Goal: Information Seeking & Learning: Learn about a topic

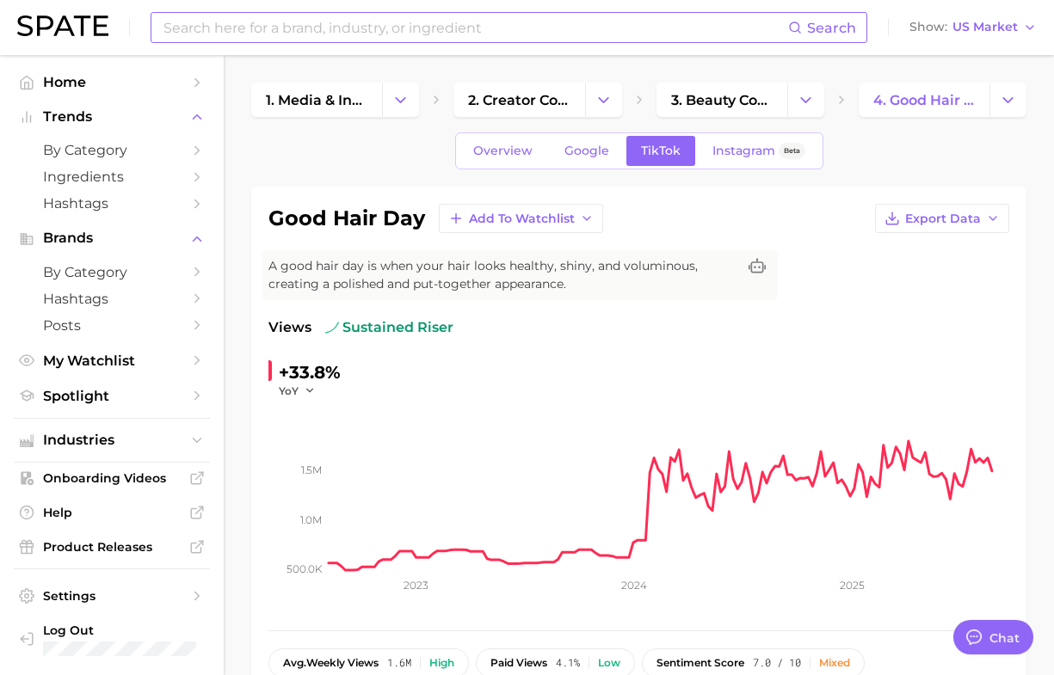
click at [391, 17] on input at bounding box center [475, 27] width 626 height 29
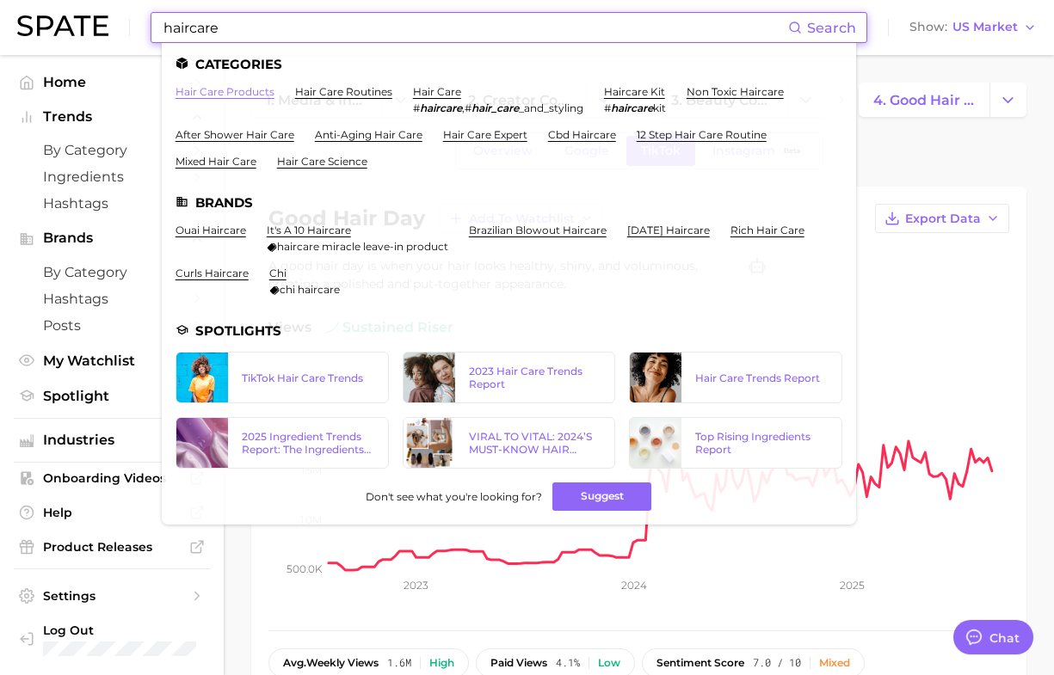
type input "haircare"
click at [221, 95] on link "hair care products" at bounding box center [225, 91] width 99 height 13
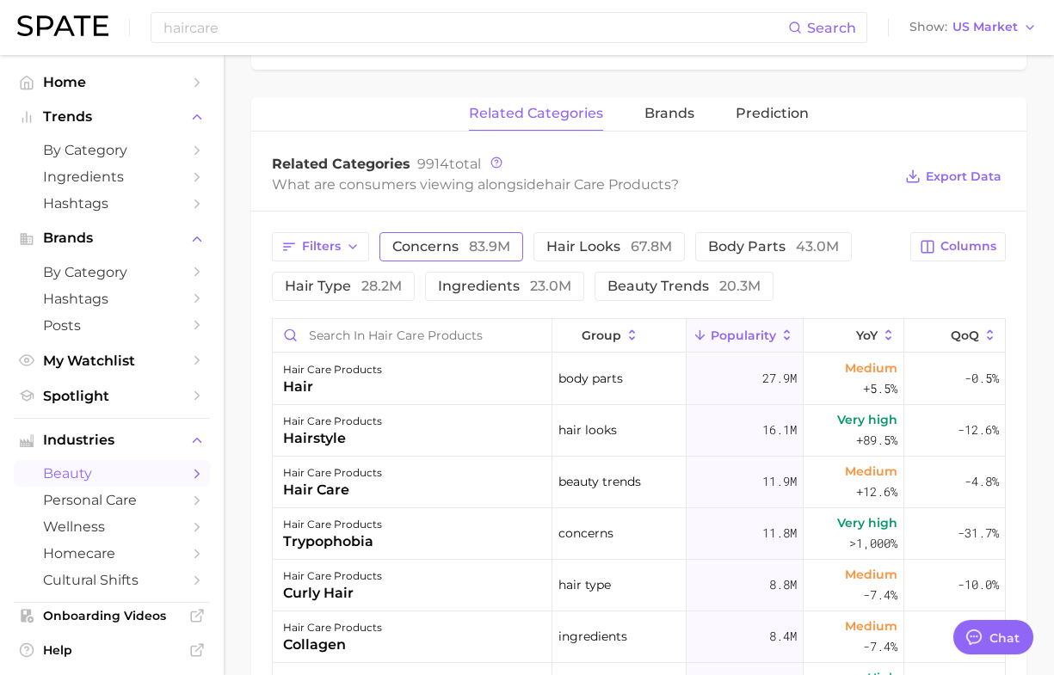
click at [407, 248] on span "concerns 83.9m" at bounding box center [451, 247] width 118 height 14
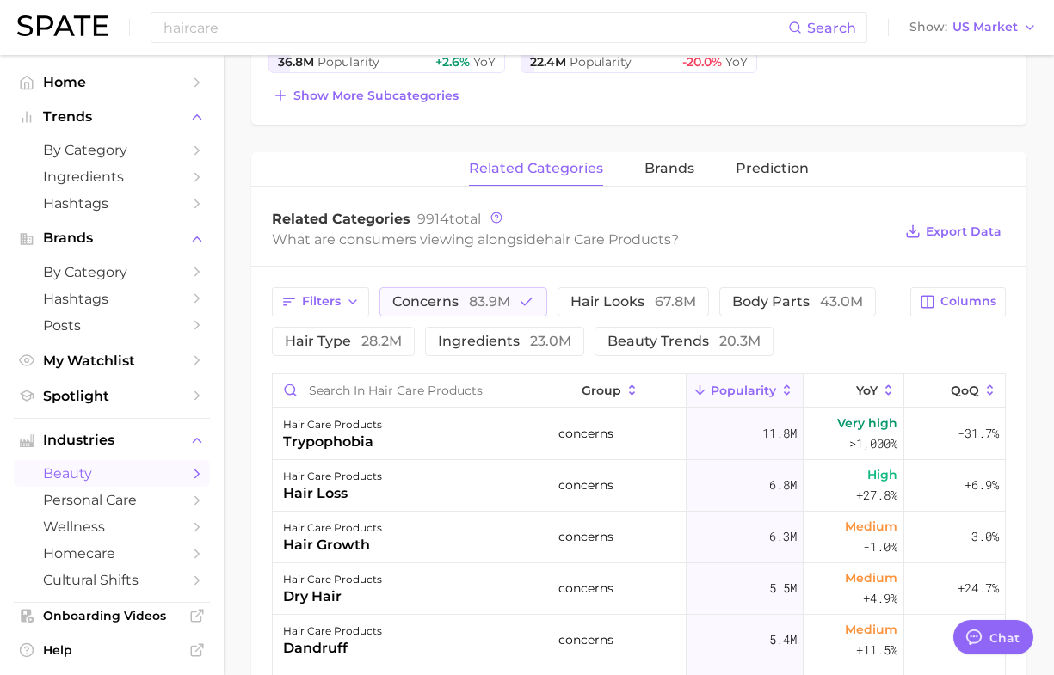
scroll to position [538, 0]
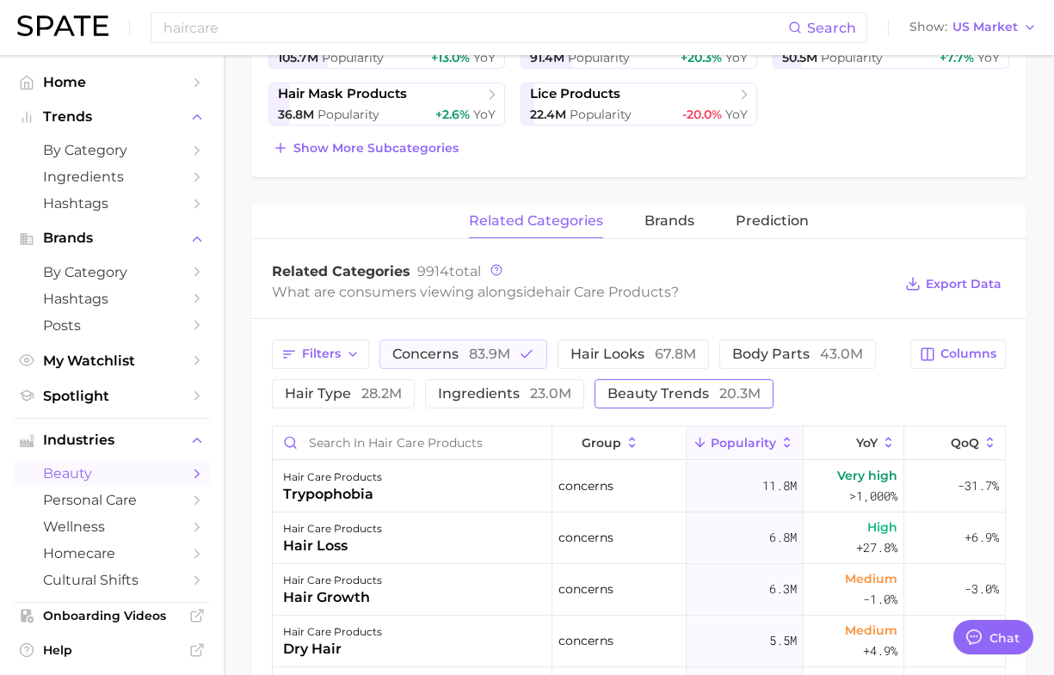
click at [638, 394] on span "beauty trends 20.3m" at bounding box center [683, 394] width 153 height 14
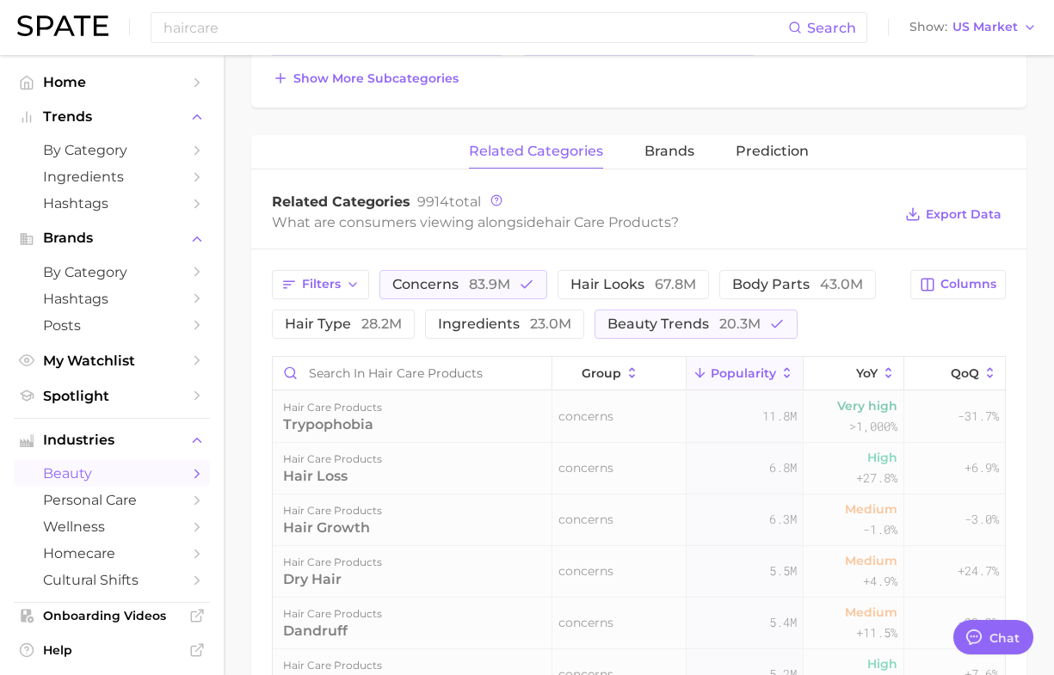
scroll to position [645, 0]
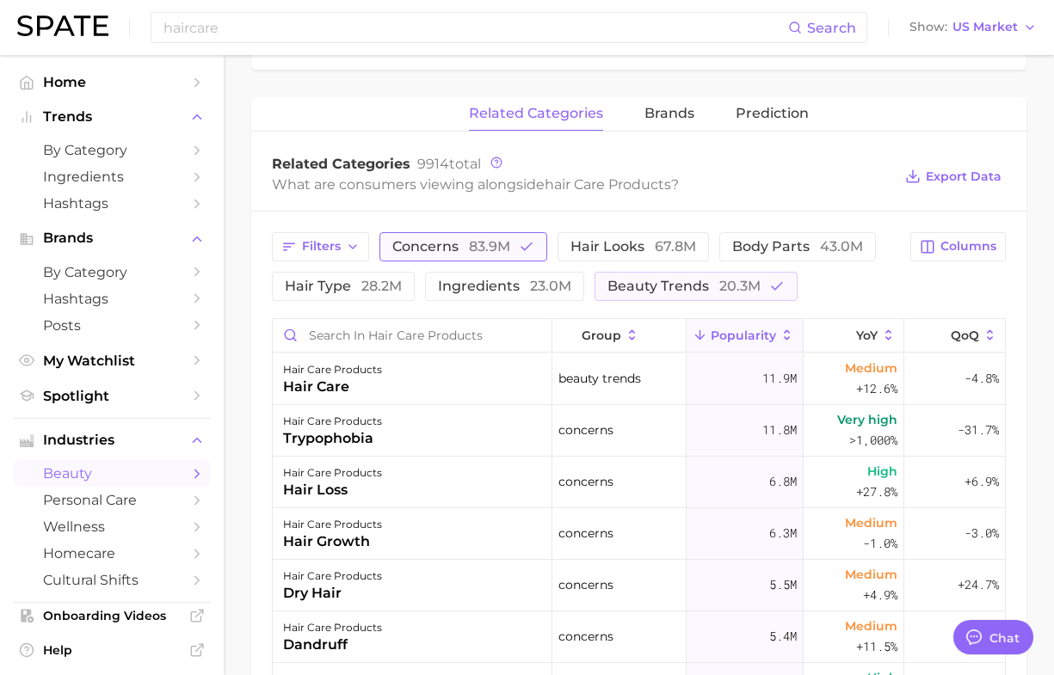
click at [465, 247] on span "concerns 83.9m" at bounding box center [451, 247] width 118 height 14
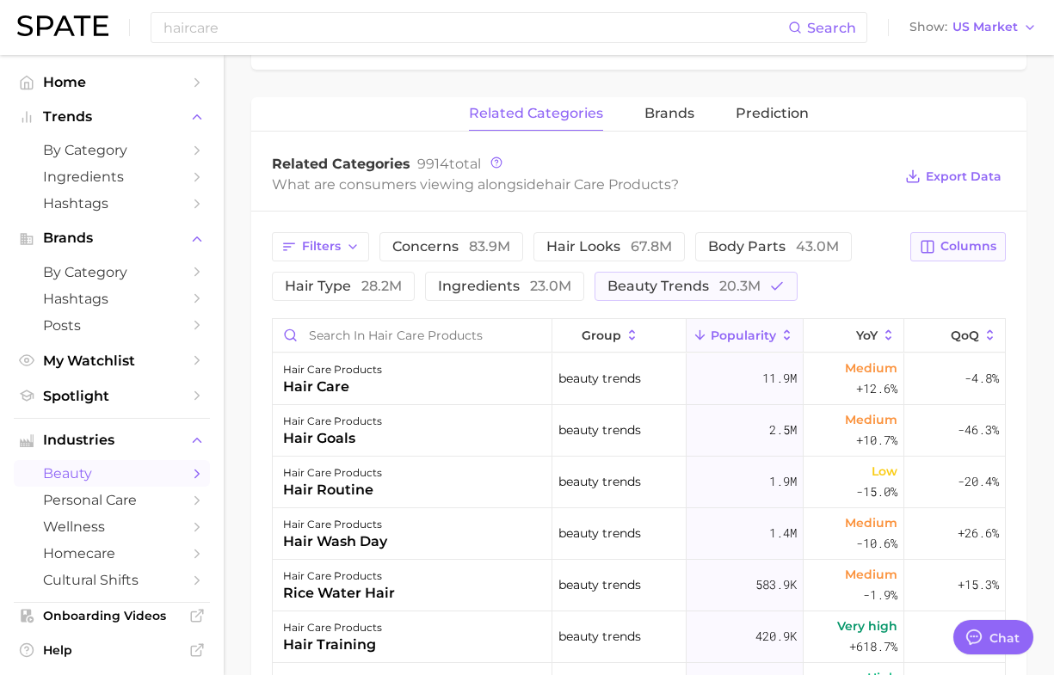
click at [972, 242] on span "Columns" at bounding box center [968, 246] width 56 height 15
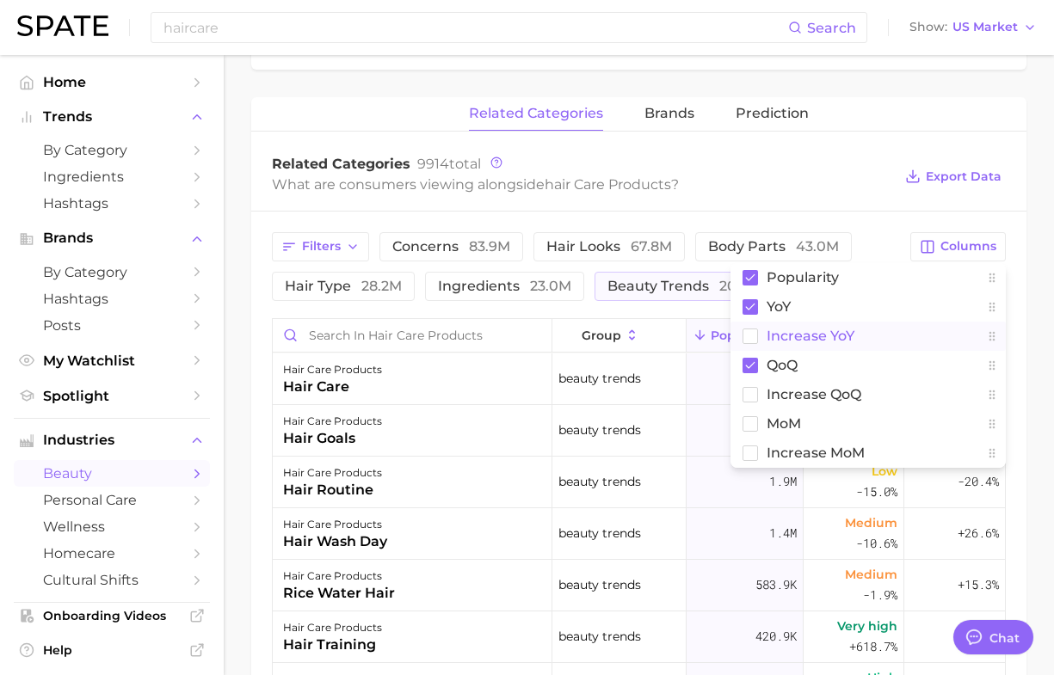
click at [751, 342] on rect at bounding box center [750, 336] width 15 height 15
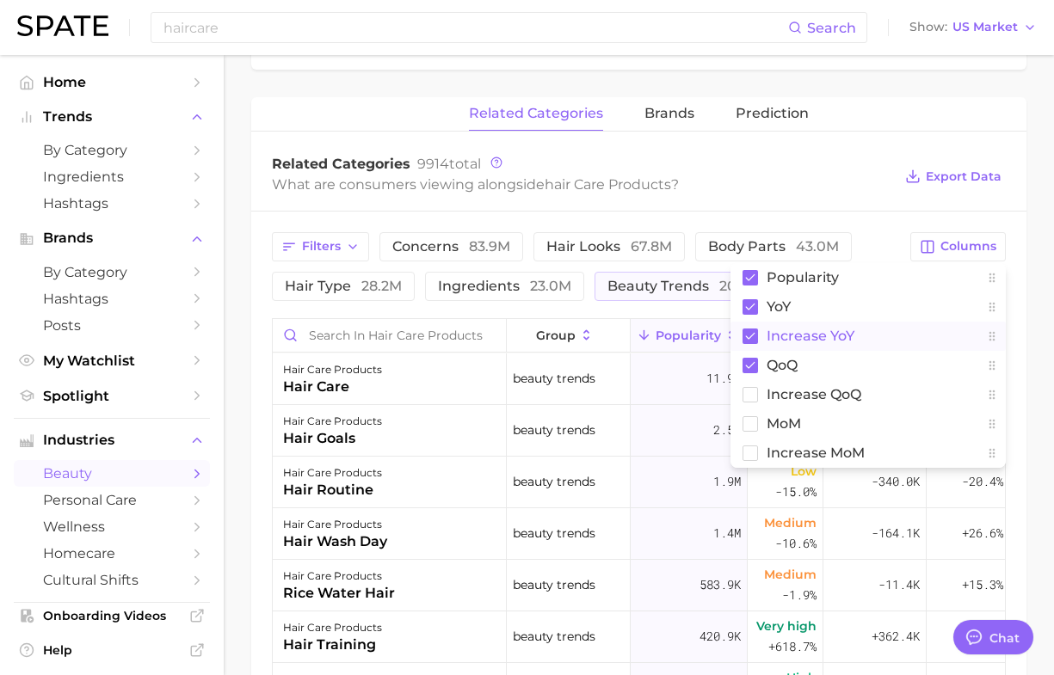
click at [262, 457] on div "Filters concerns 83.9m hair looks 67.8m body parts 43.0m hair type 28.2m ingred…" at bounding box center [638, 613] width 775 height 803
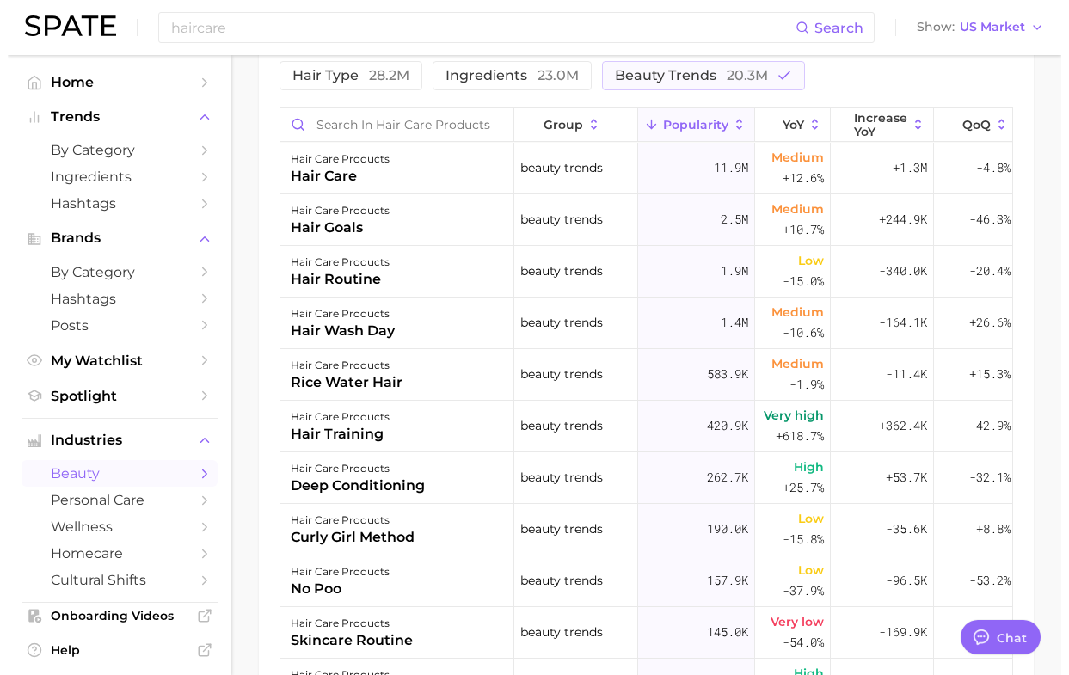
scroll to position [860, 0]
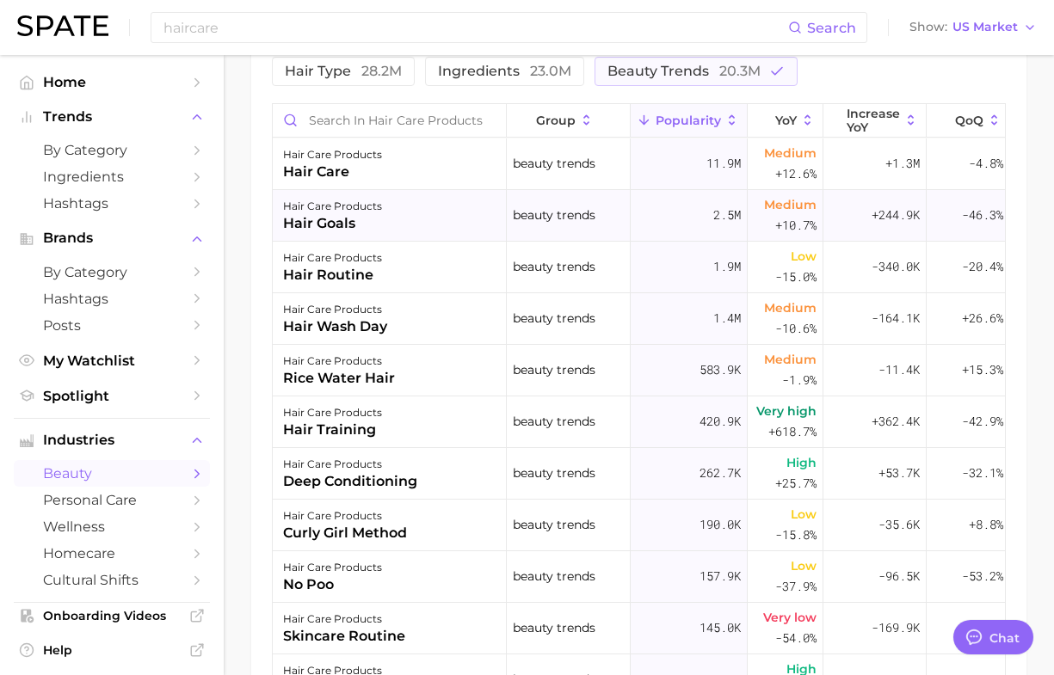
click at [307, 218] on div "hair goals" at bounding box center [332, 223] width 99 height 21
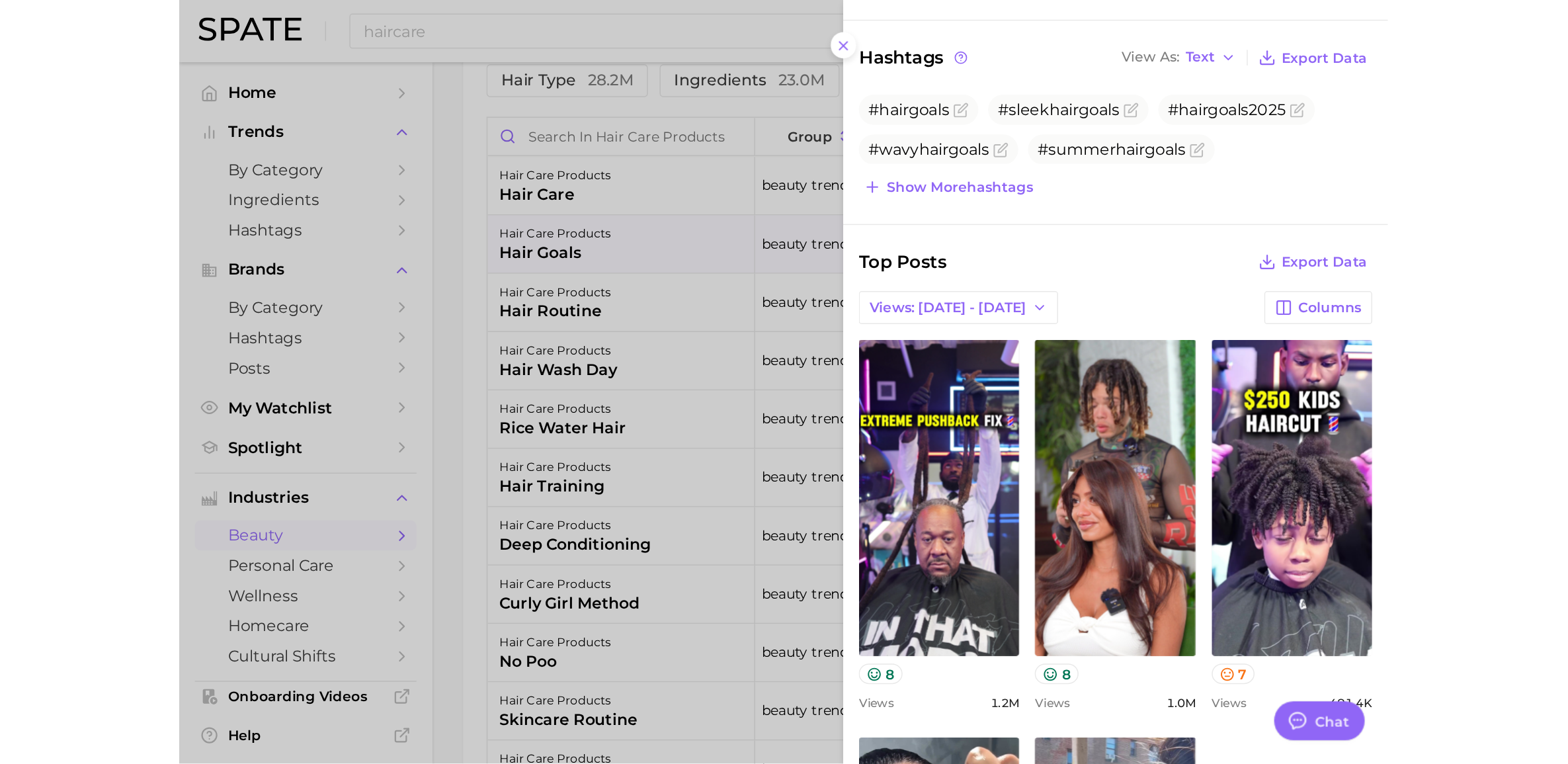
scroll to position [0, 0]
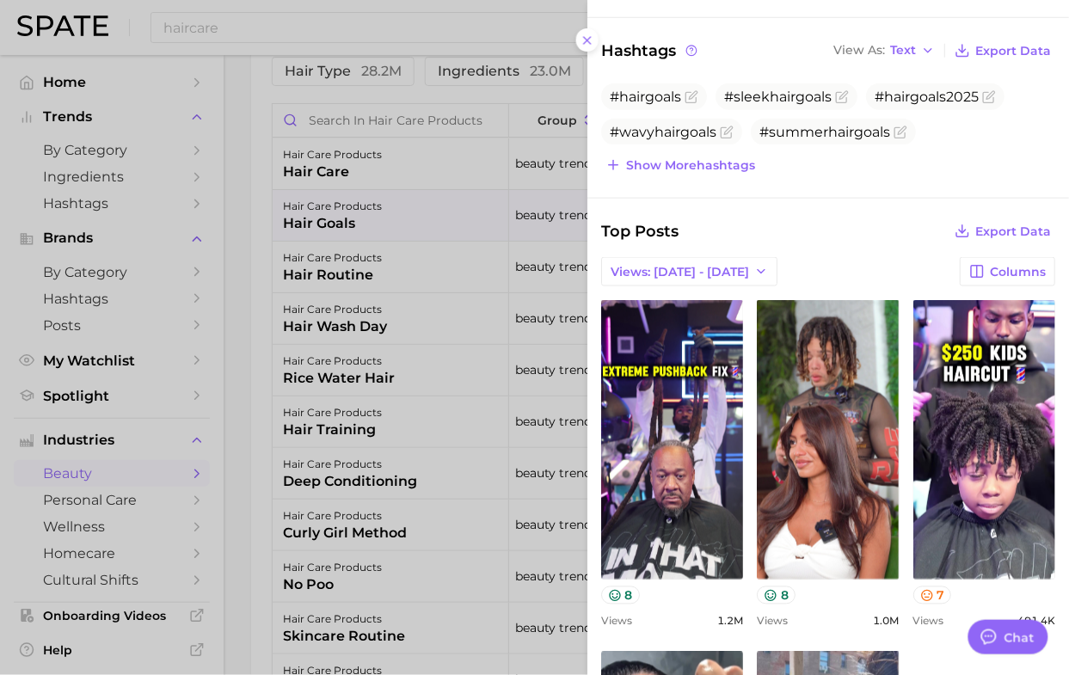
type textarea "x"
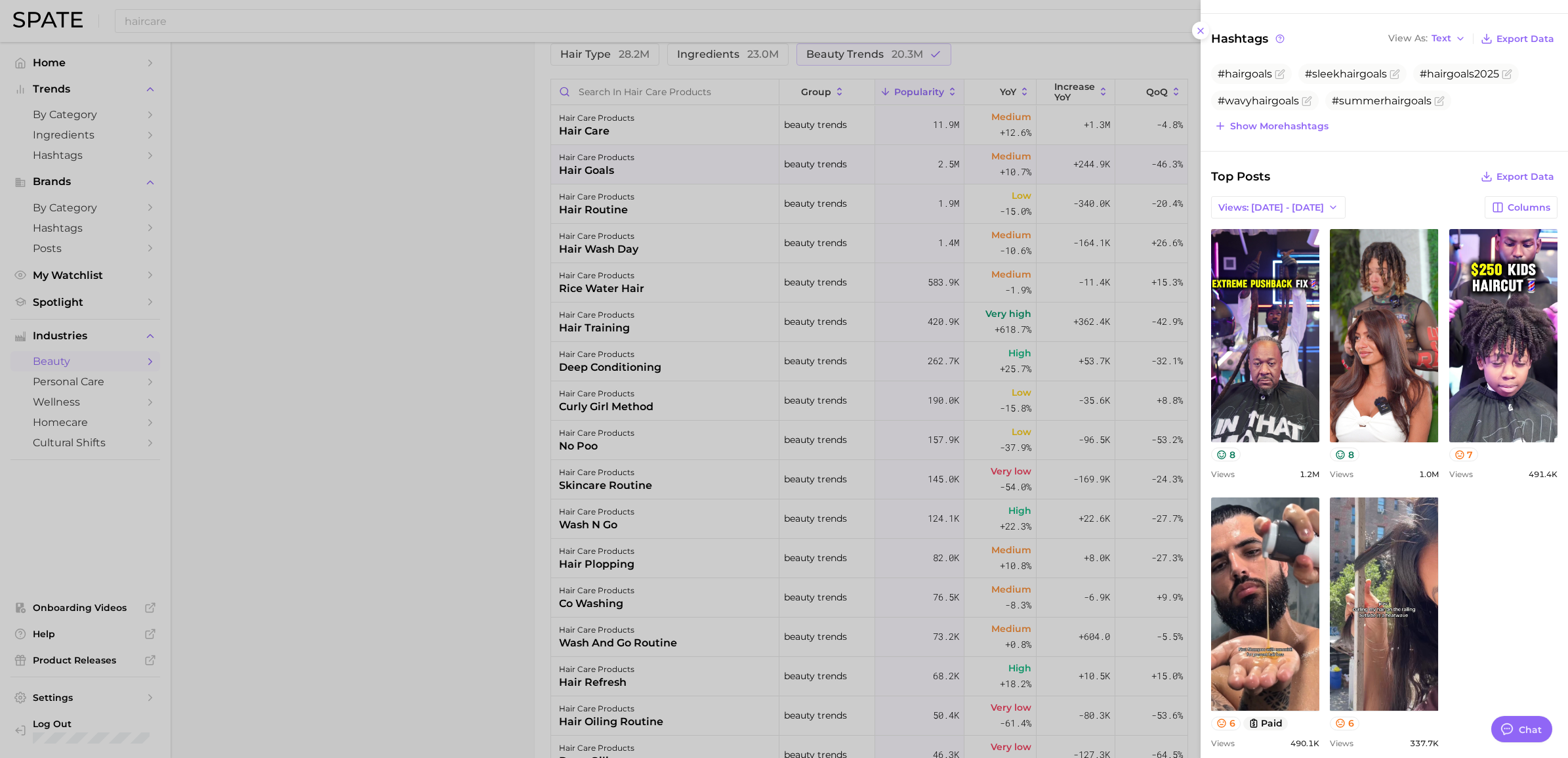
click at [496, 252] on div at bounding box center [784, 379] width 1568 height 758
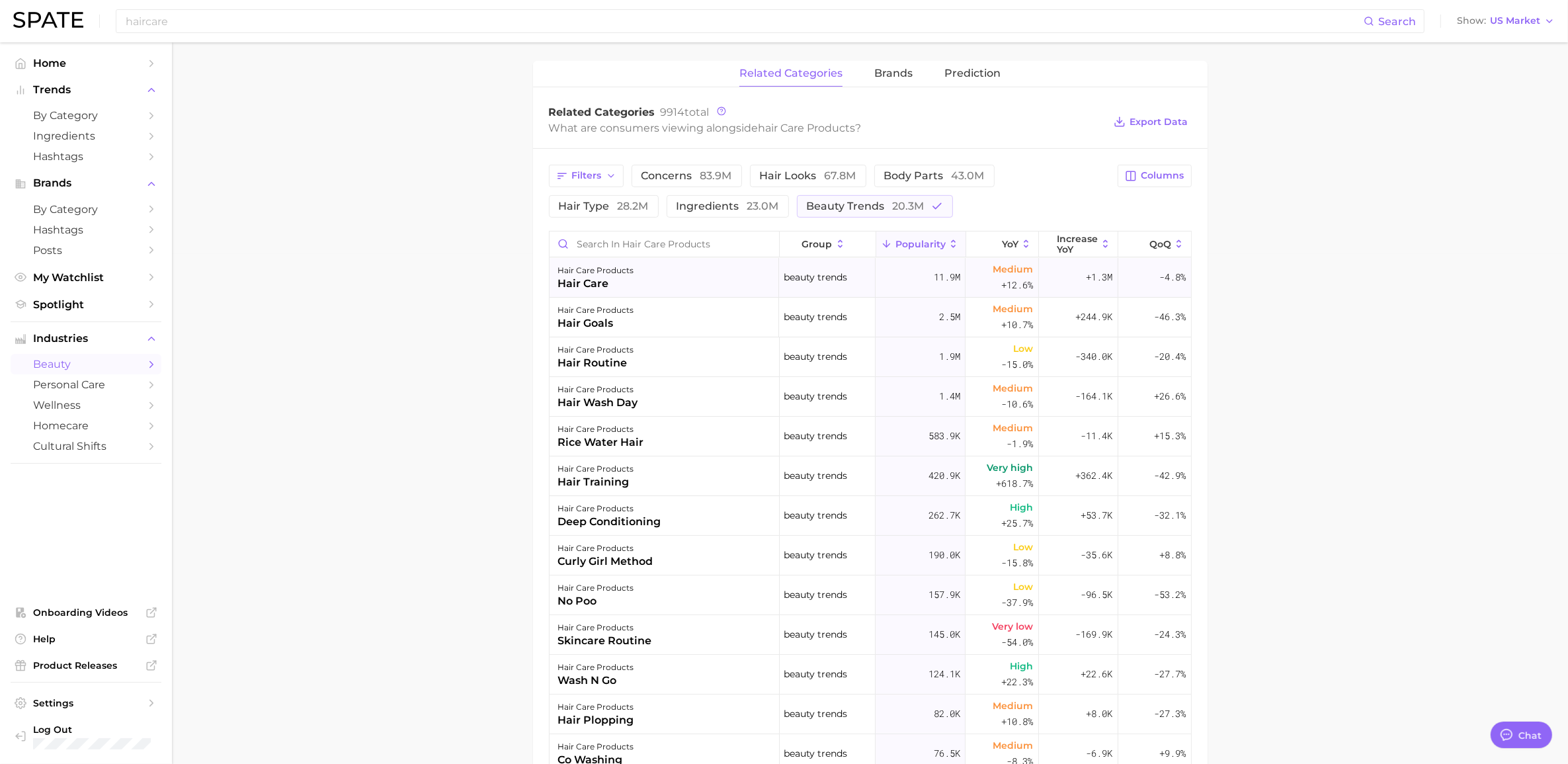
scroll to position [496, 0]
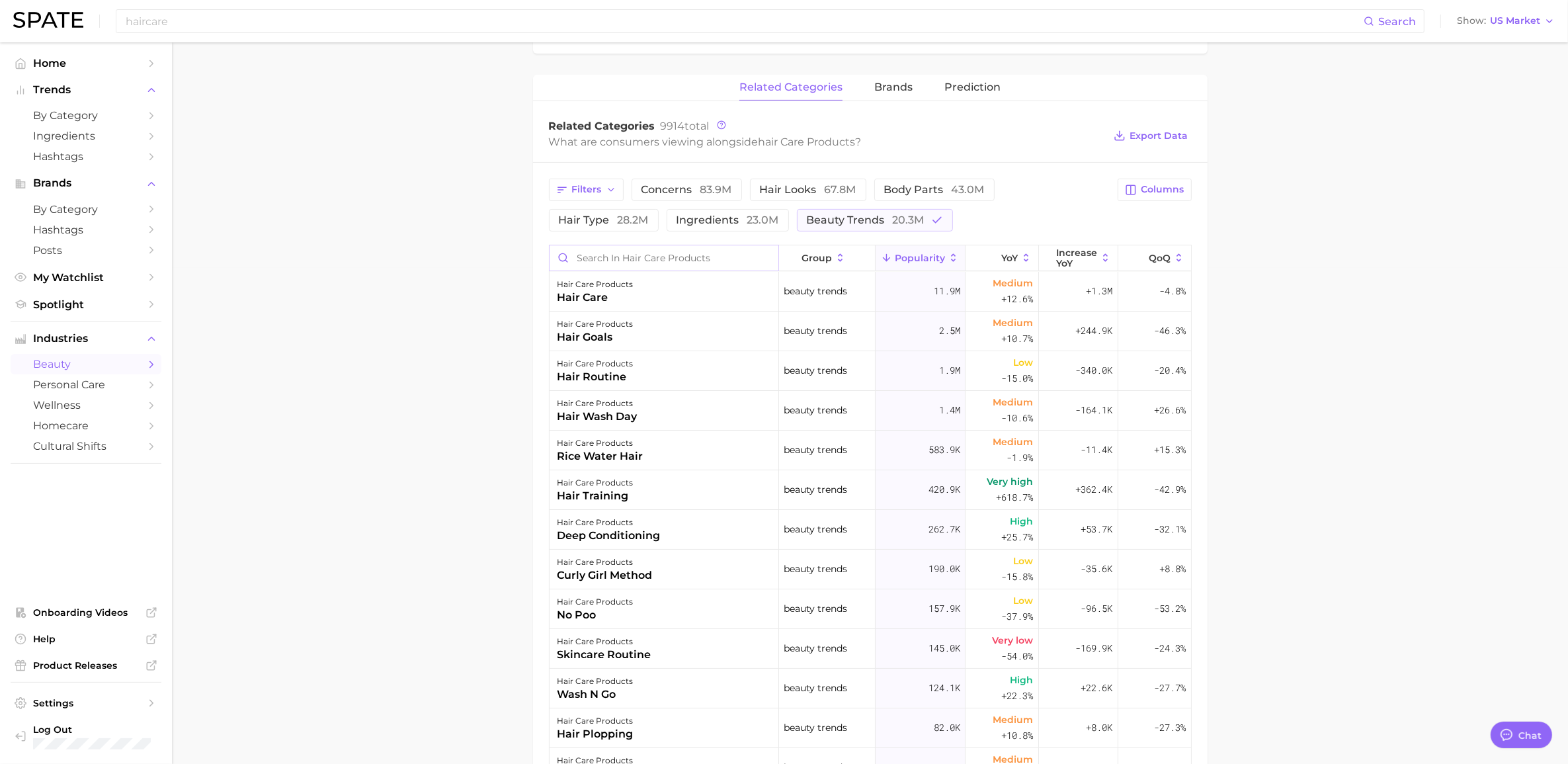
click at [623, 254] on input "Search in hair care products" at bounding box center [664, 257] width 230 height 25
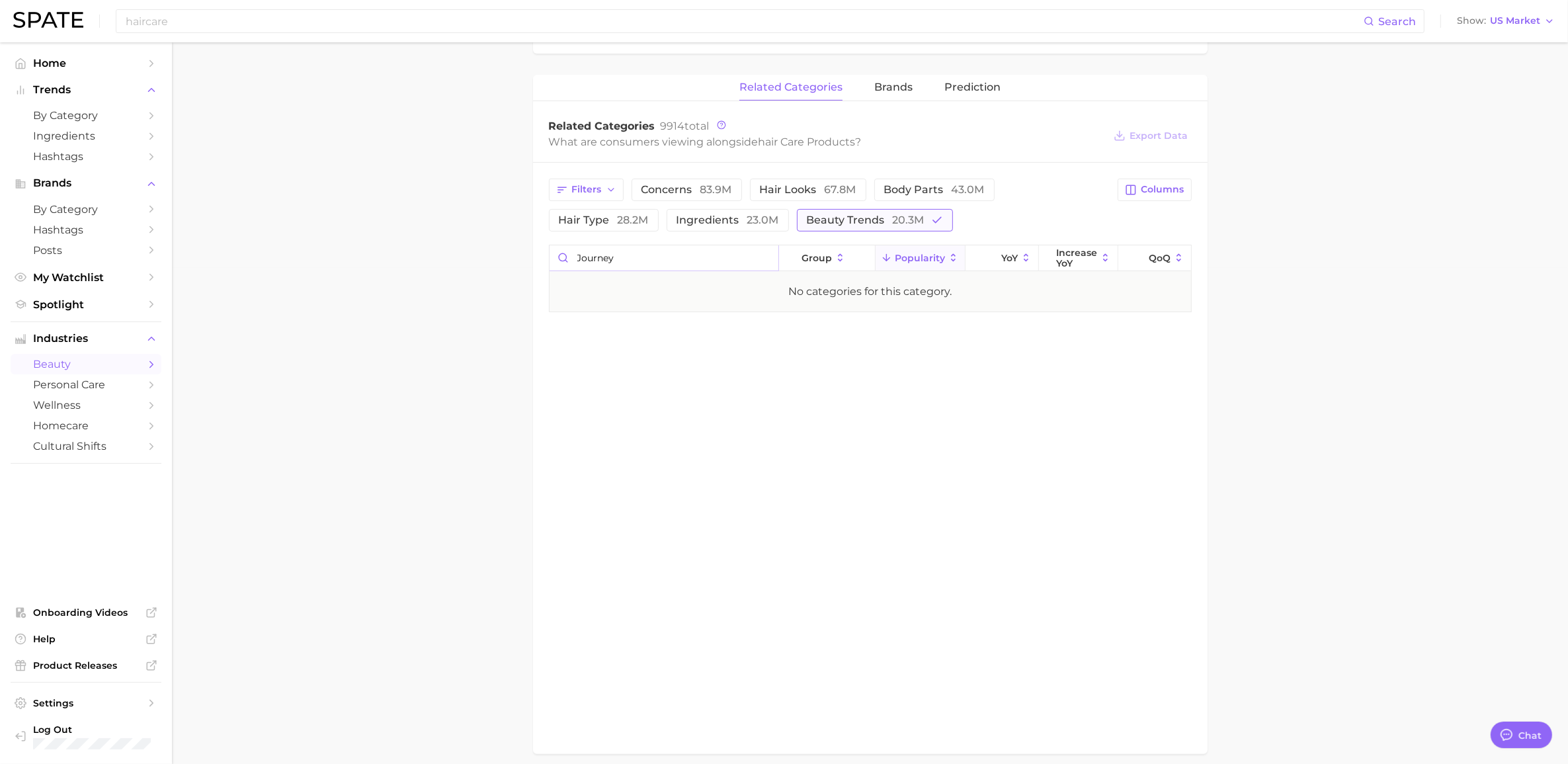
type input "journey"
click at [809, 218] on span "beauty trends 20.3m" at bounding box center [865, 221] width 118 height 11
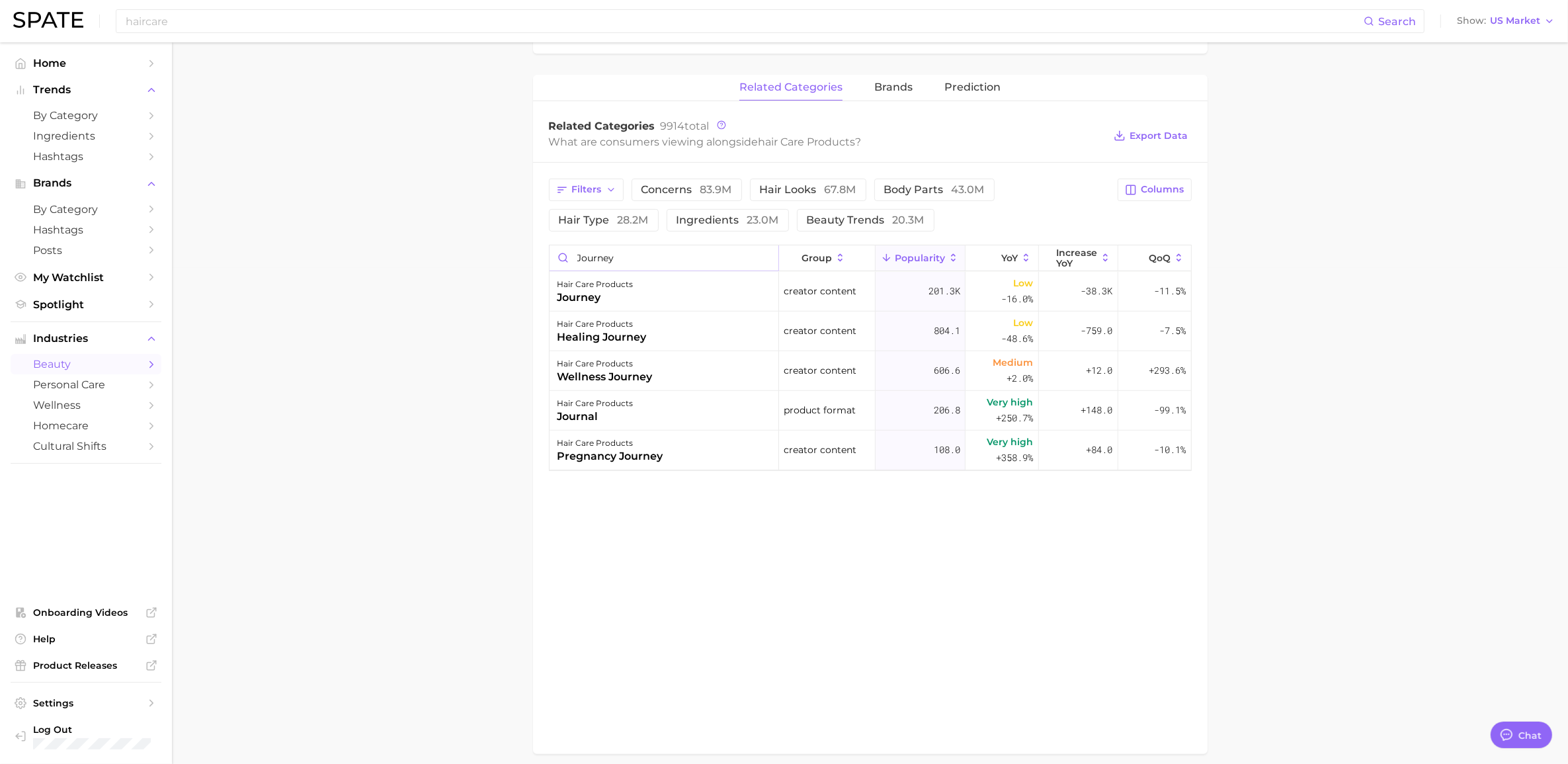
click at [766, 257] on input "journey" at bounding box center [664, 257] width 230 height 25
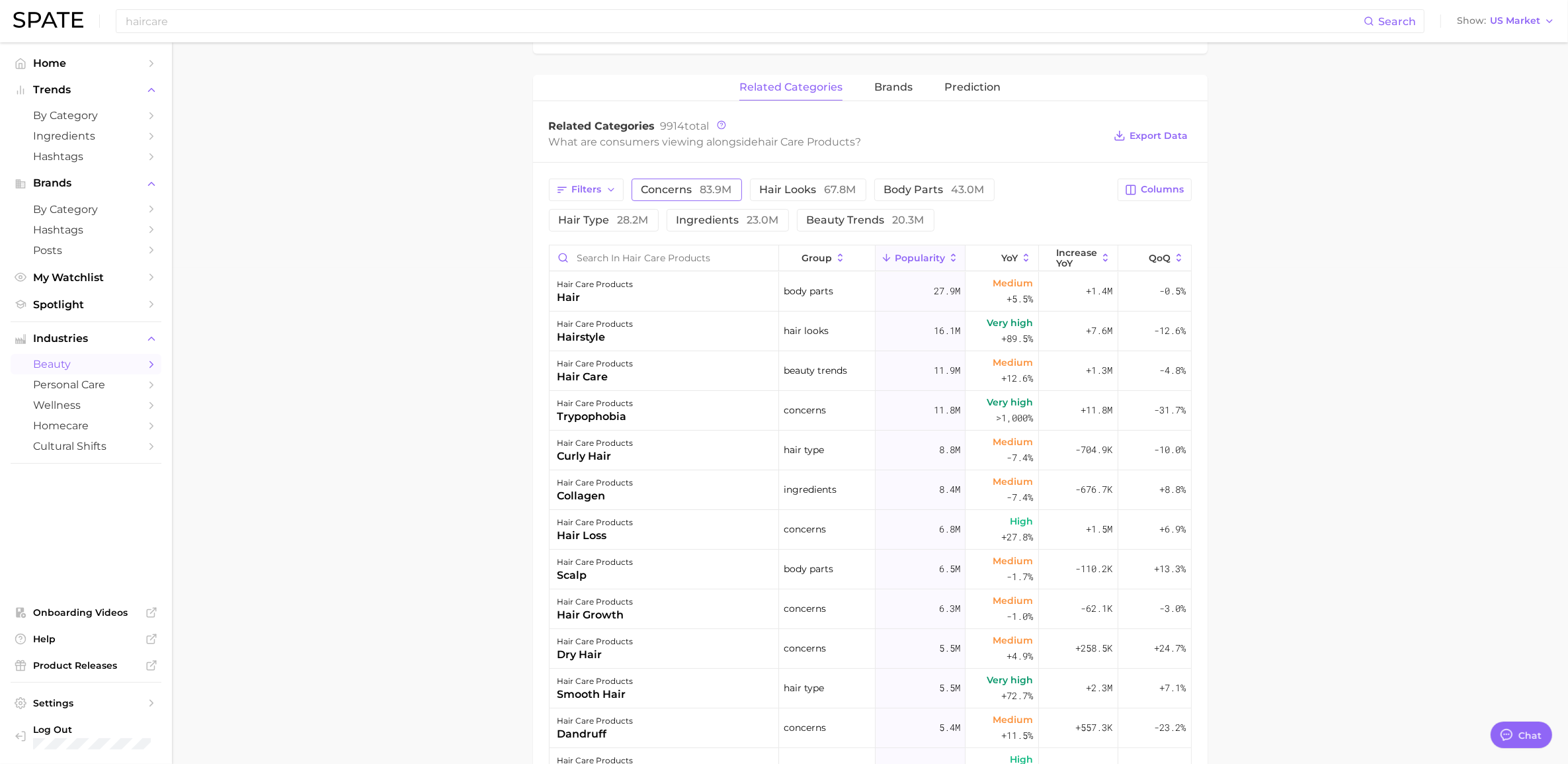
click at [706, 193] on span "83.9m" at bounding box center [716, 189] width 32 height 12
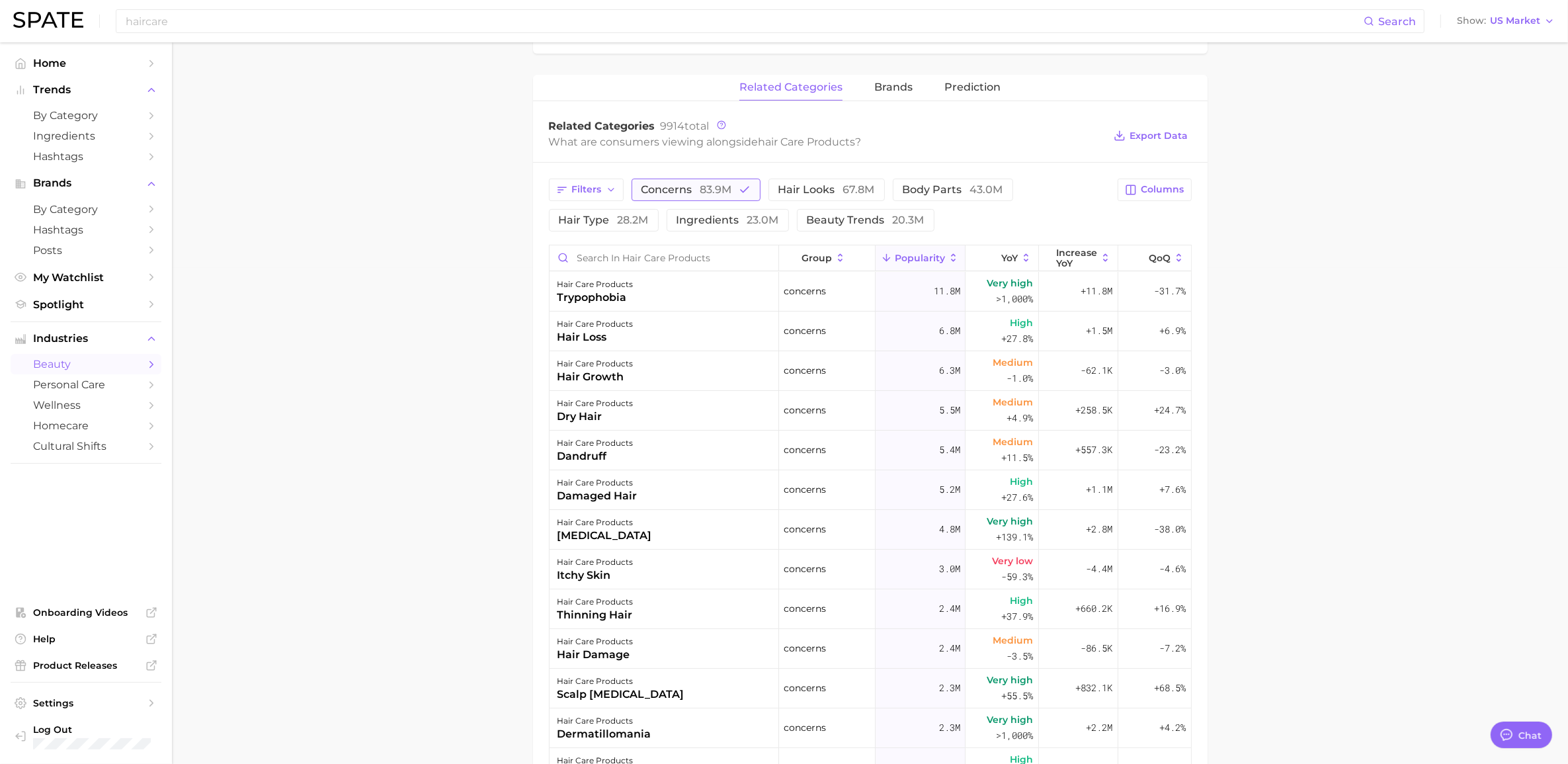
click at [679, 195] on span "concerns 83.9m" at bounding box center [687, 190] width 91 height 11
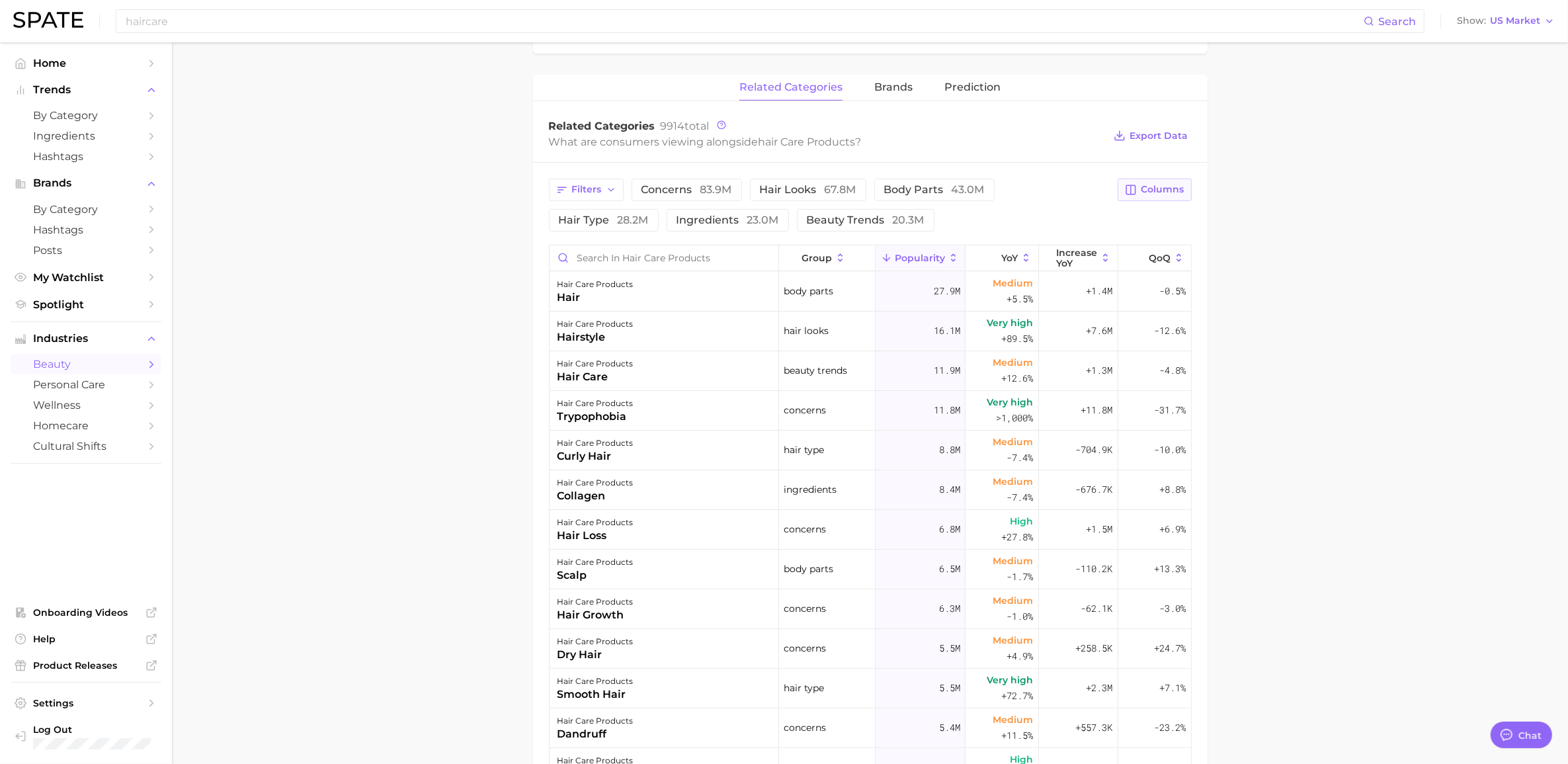
click at [809, 195] on span "Columns" at bounding box center [1163, 189] width 43 height 12
click at [809, 315] on main "1. hair 2. hair care products 3. Subcategory Overview Google TikTok Instagram B…" at bounding box center [870, 318] width 1396 height 1544
click at [809, 263] on span "Increase YoY" at bounding box center [1076, 258] width 41 height 22
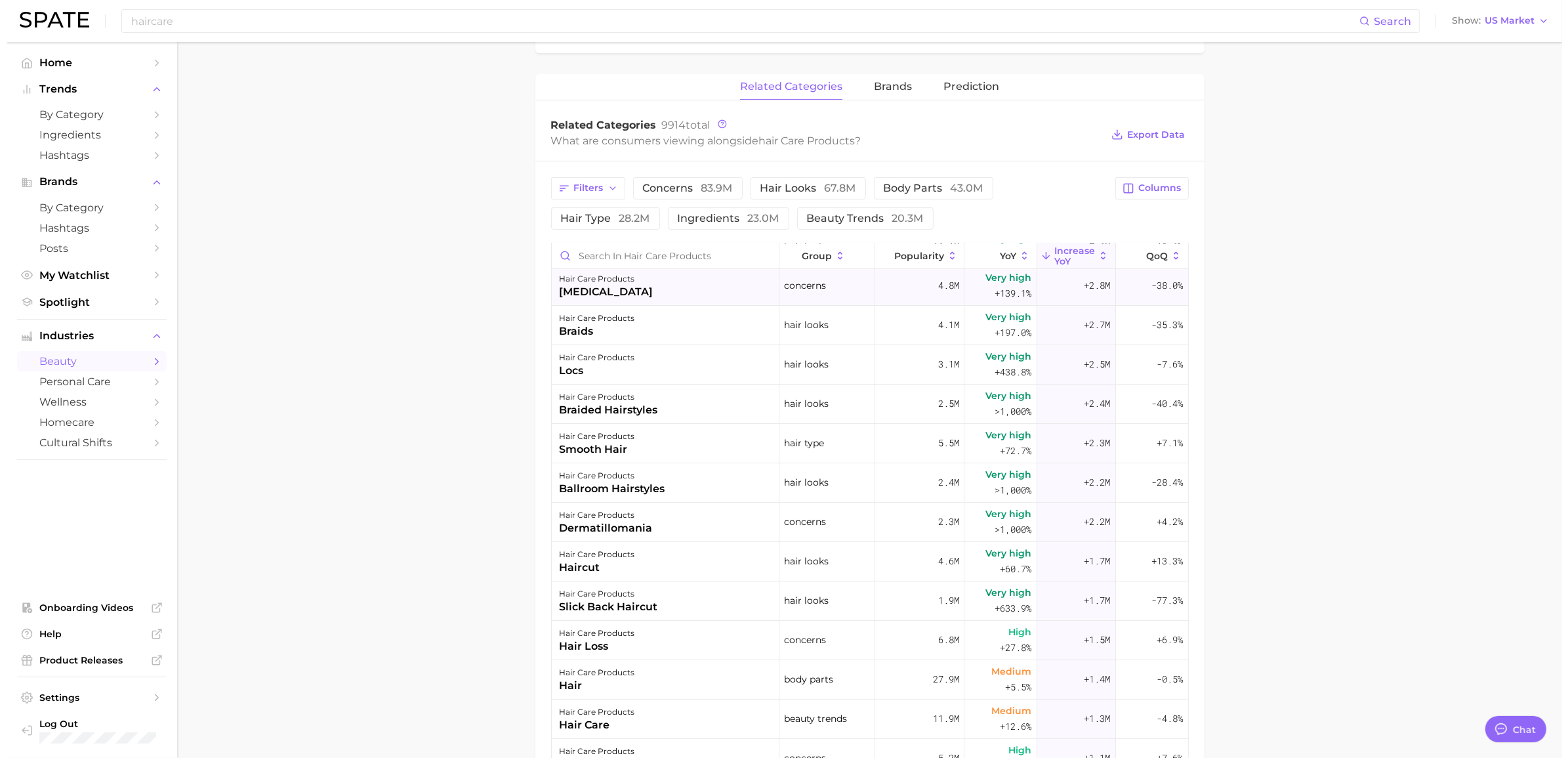
scroll to position [0, 0]
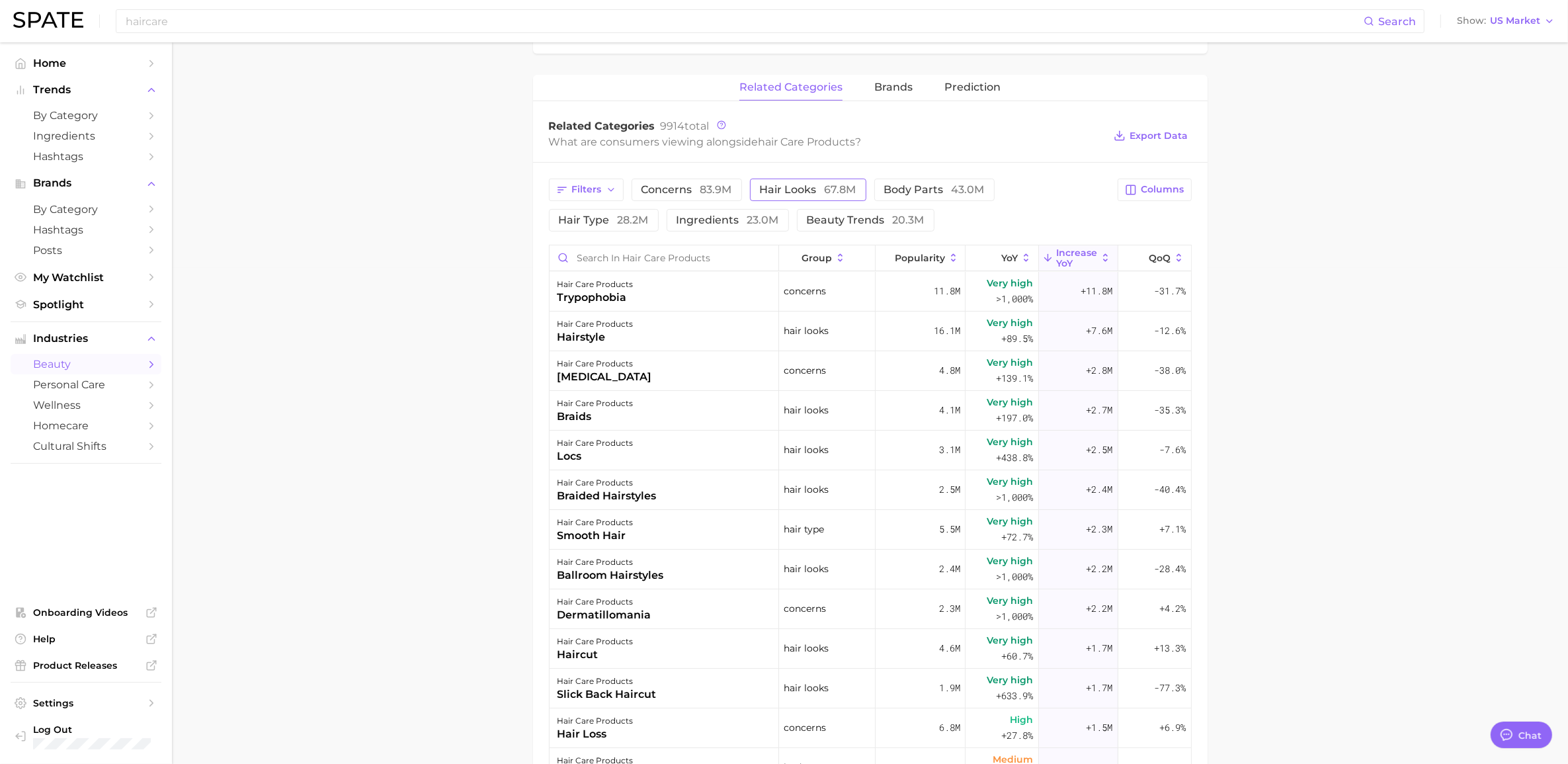
click at [783, 192] on span "hair looks 67.8m" at bounding box center [809, 190] width 97 height 11
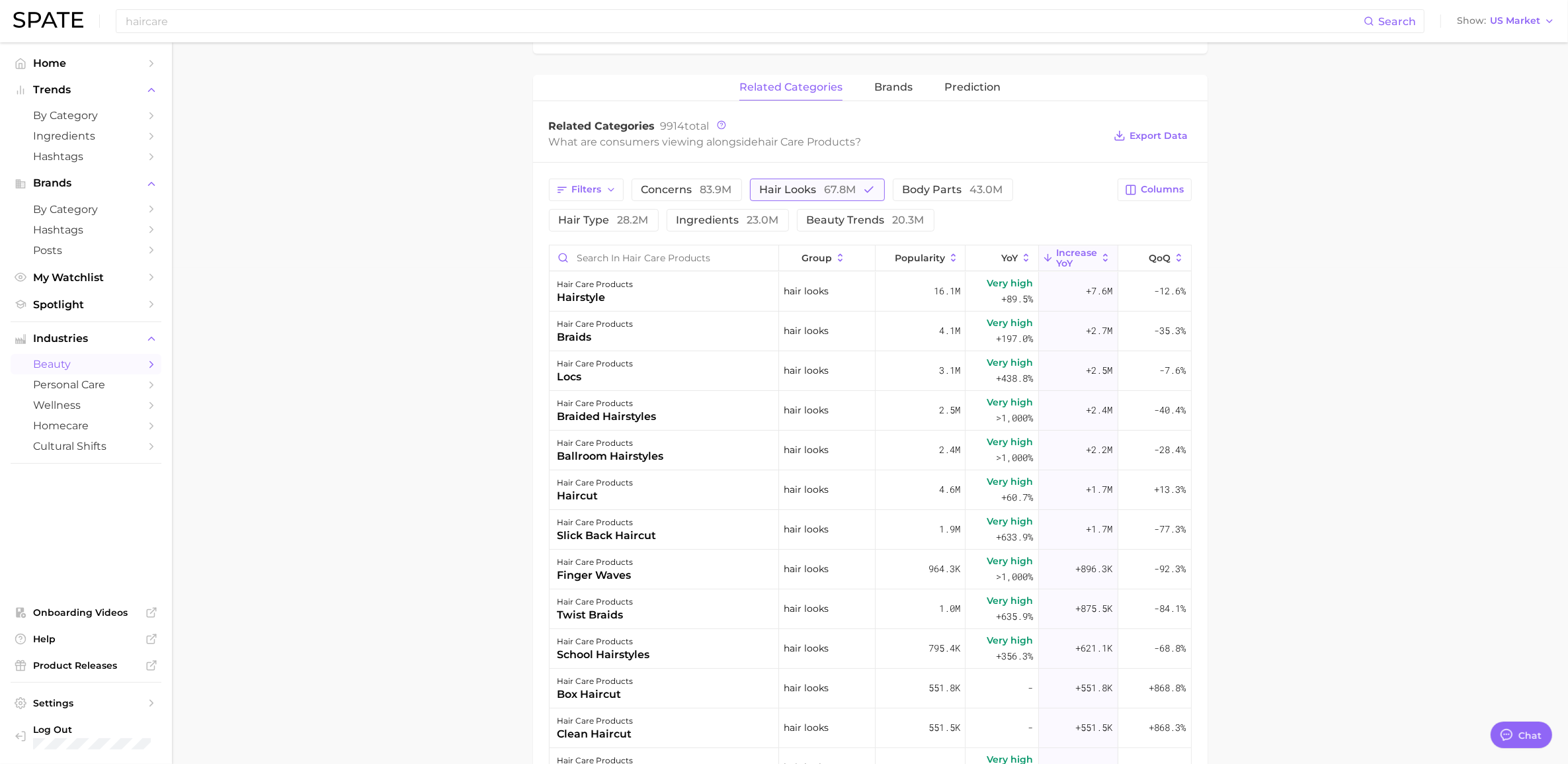
click at [809, 192] on span "hair looks 67.8m" at bounding box center [809, 190] width 97 height 11
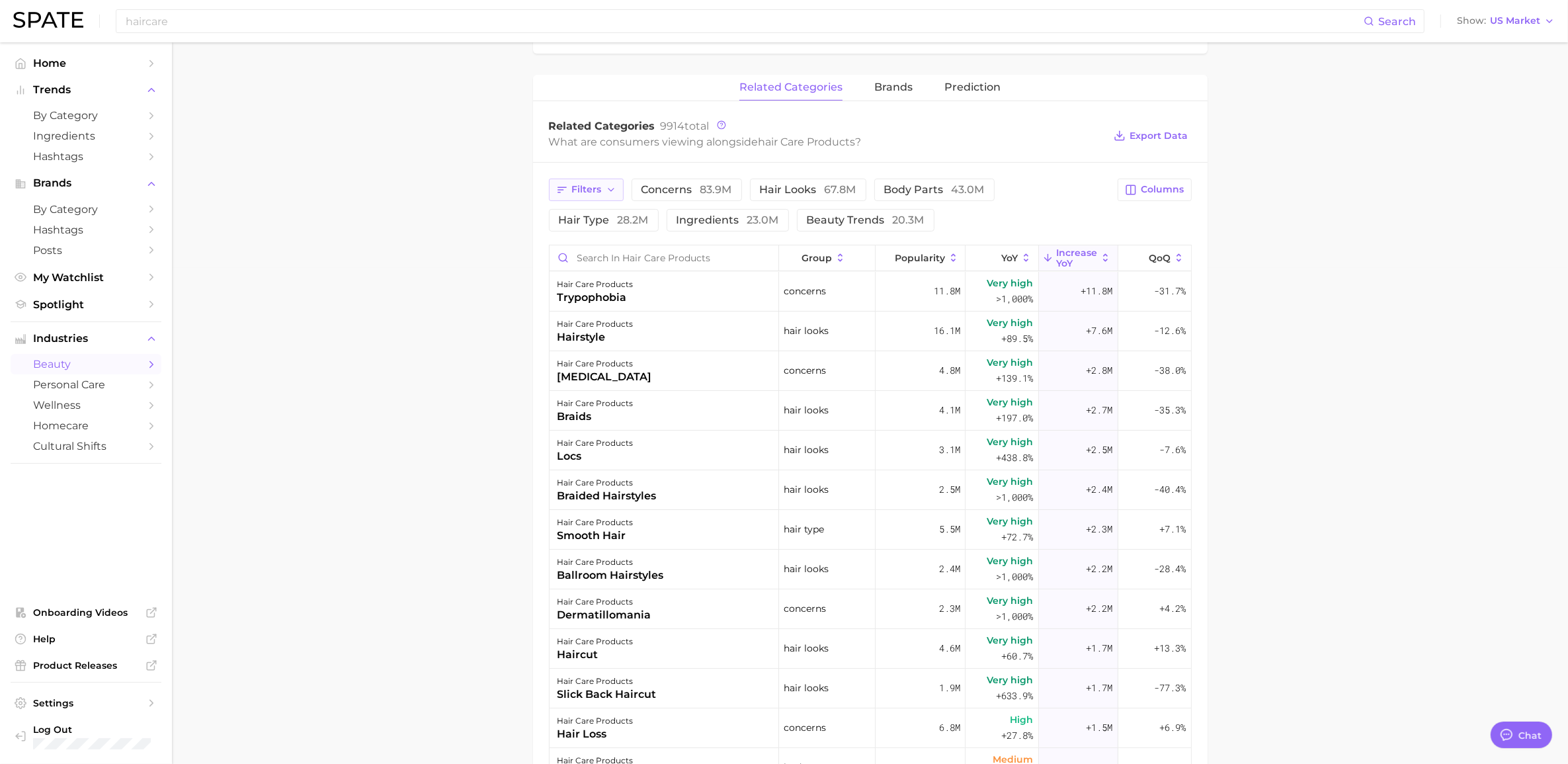
click at [603, 190] on button "Filters" at bounding box center [586, 189] width 75 height 22
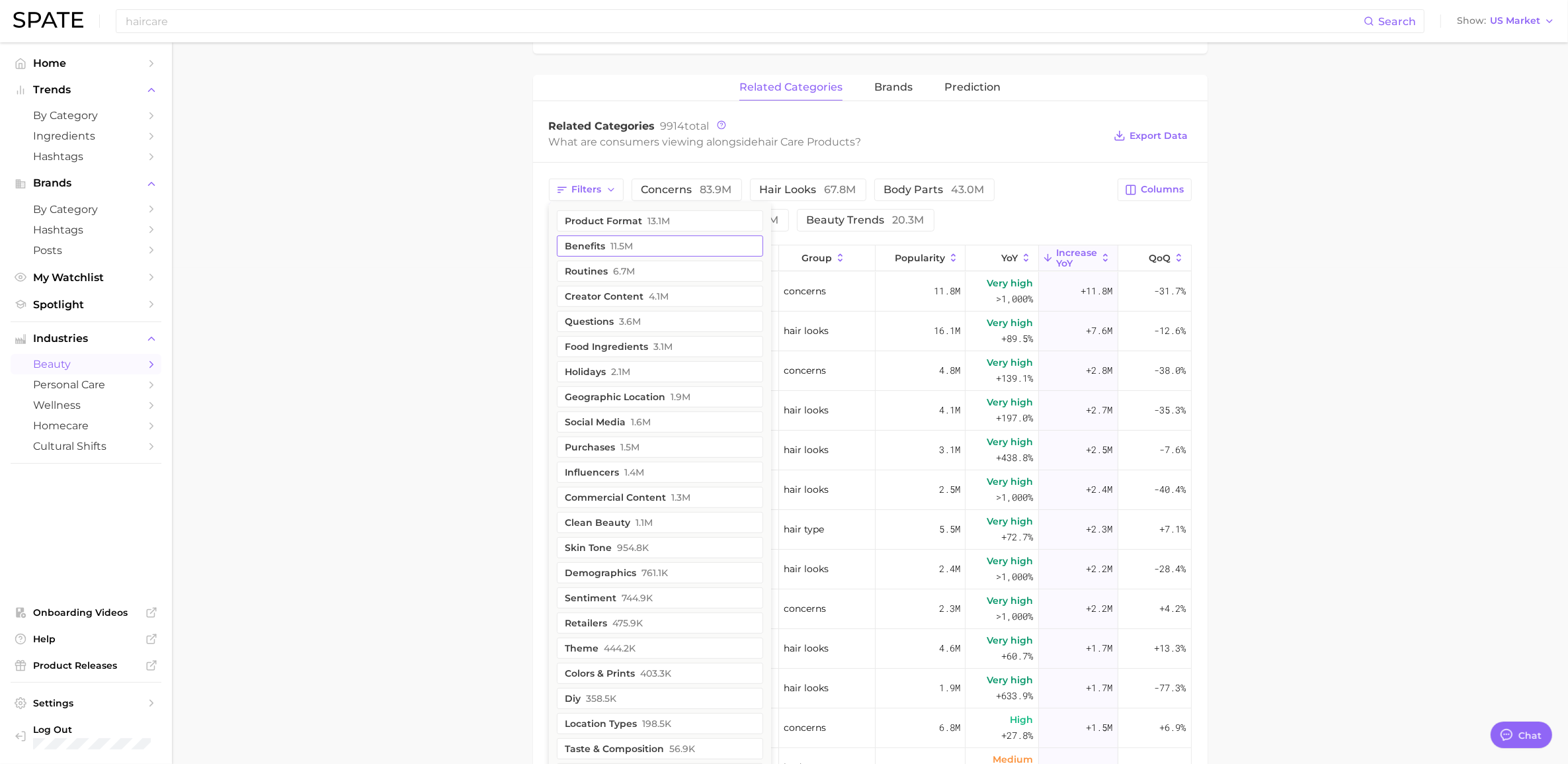
click at [596, 248] on button "benefits 11.5m" at bounding box center [659, 246] width 206 height 22
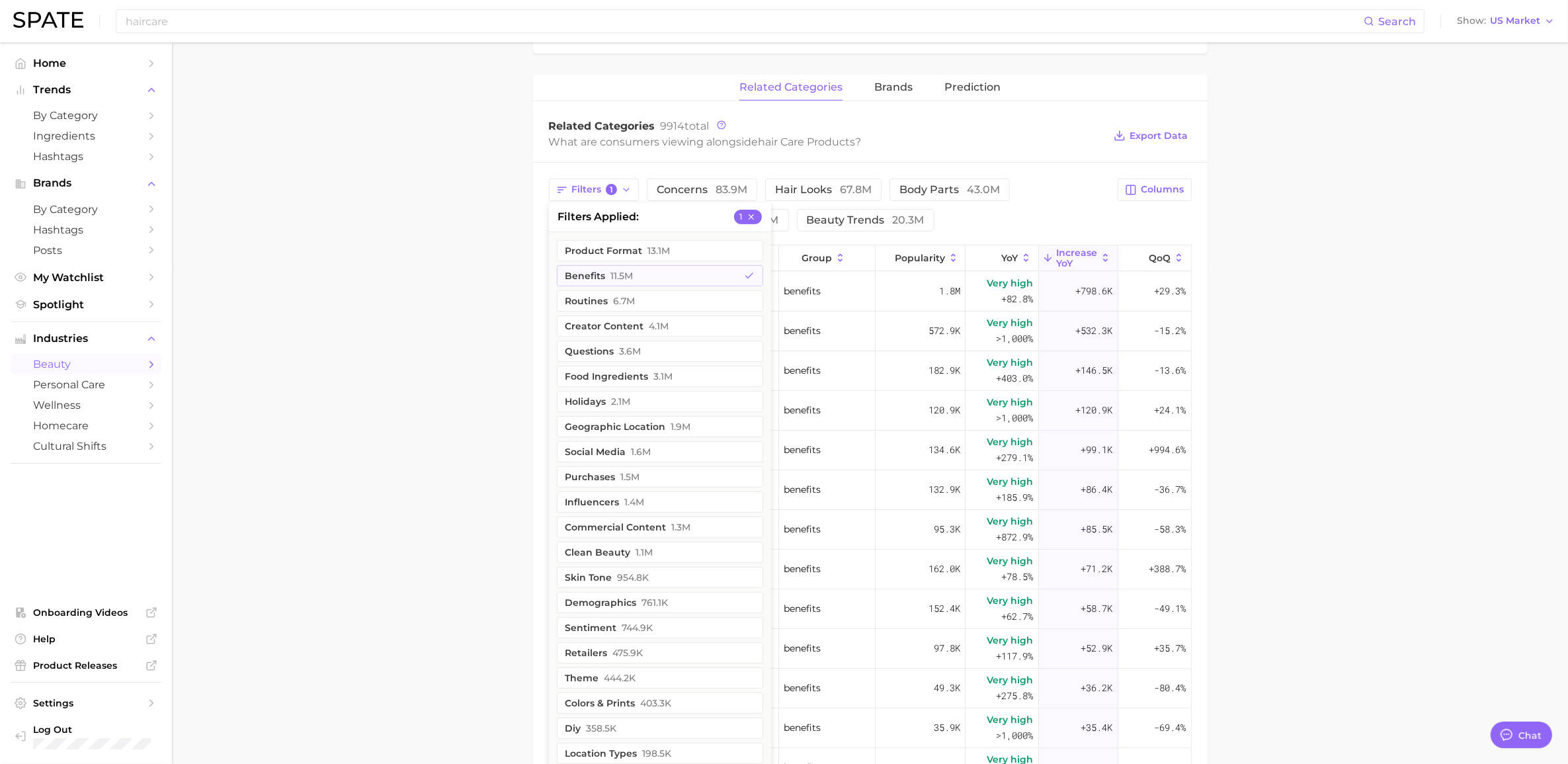
click at [453, 309] on main "1. hair 2. hair care products 3. Subcategory Overview Google TikTok Instagram B…" at bounding box center [870, 318] width 1396 height 1544
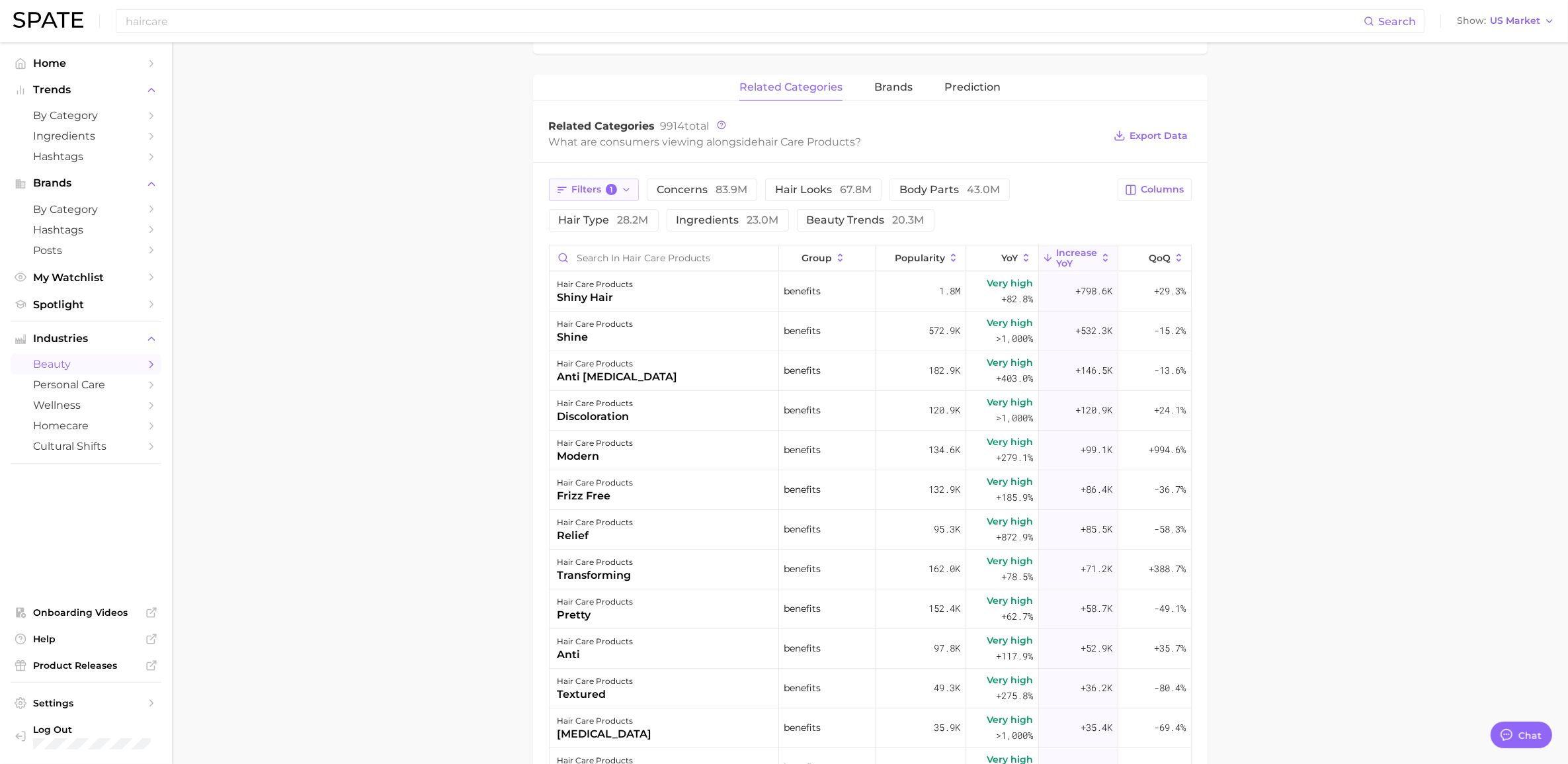
click at [618, 195] on button "Filters 1" at bounding box center [594, 189] width 91 height 22
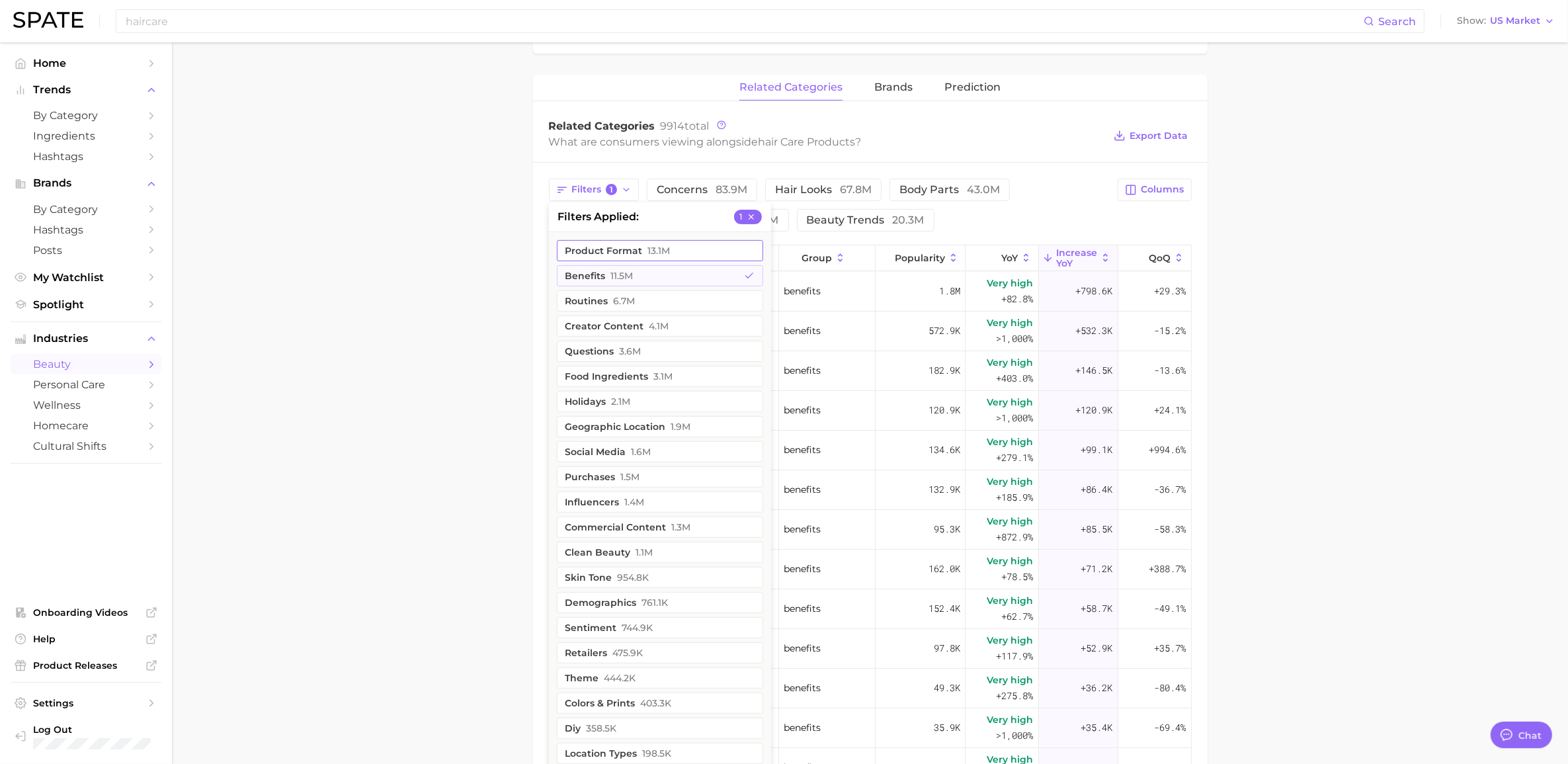
click at [629, 249] on button "product format 13.1m" at bounding box center [659, 251] width 206 height 22
click at [628, 277] on span "11.5m" at bounding box center [622, 276] width 22 height 11
click at [435, 318] on main "1. hair 2. hair care products 3. Subcategory Overview Google TikTok Instagram B…" at bounding box center [870, 318] width 1396 height 1544
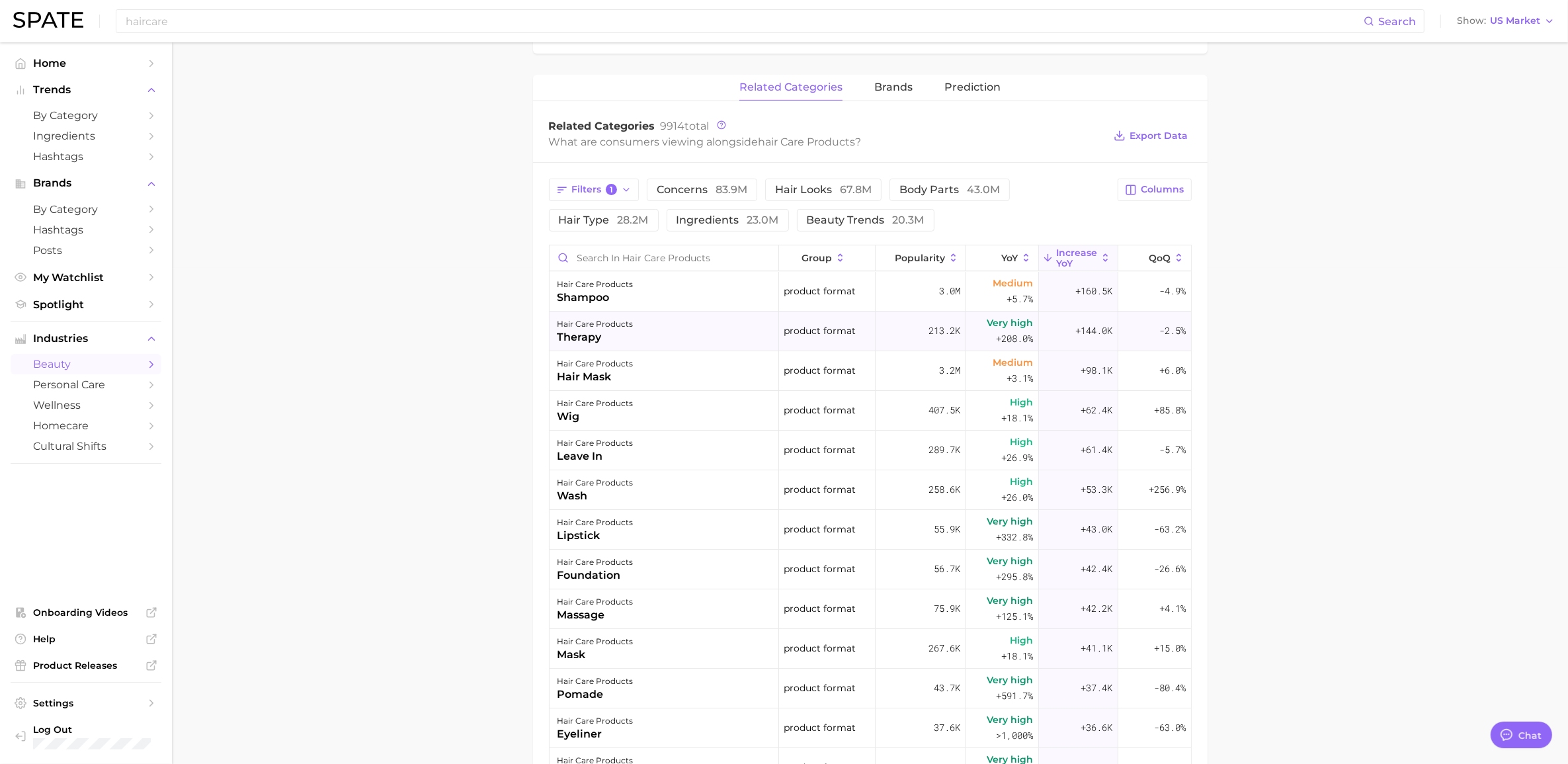
click at [585, 337] on div "therapy" at bounding box center [595, 337] width 76 height 16
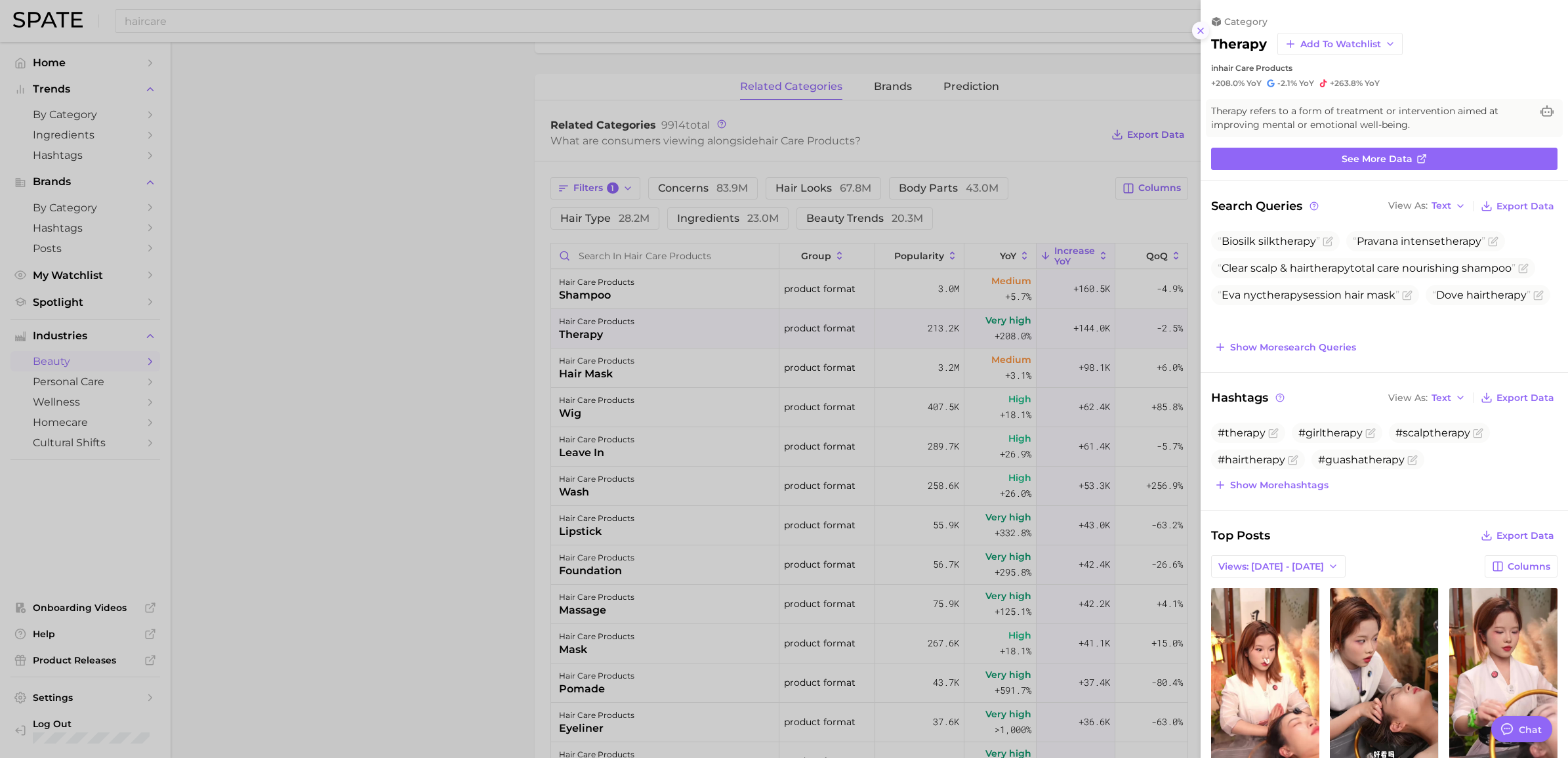
click at [803, 34] on icon at bounding box center [1201, 31] width 11 height 11
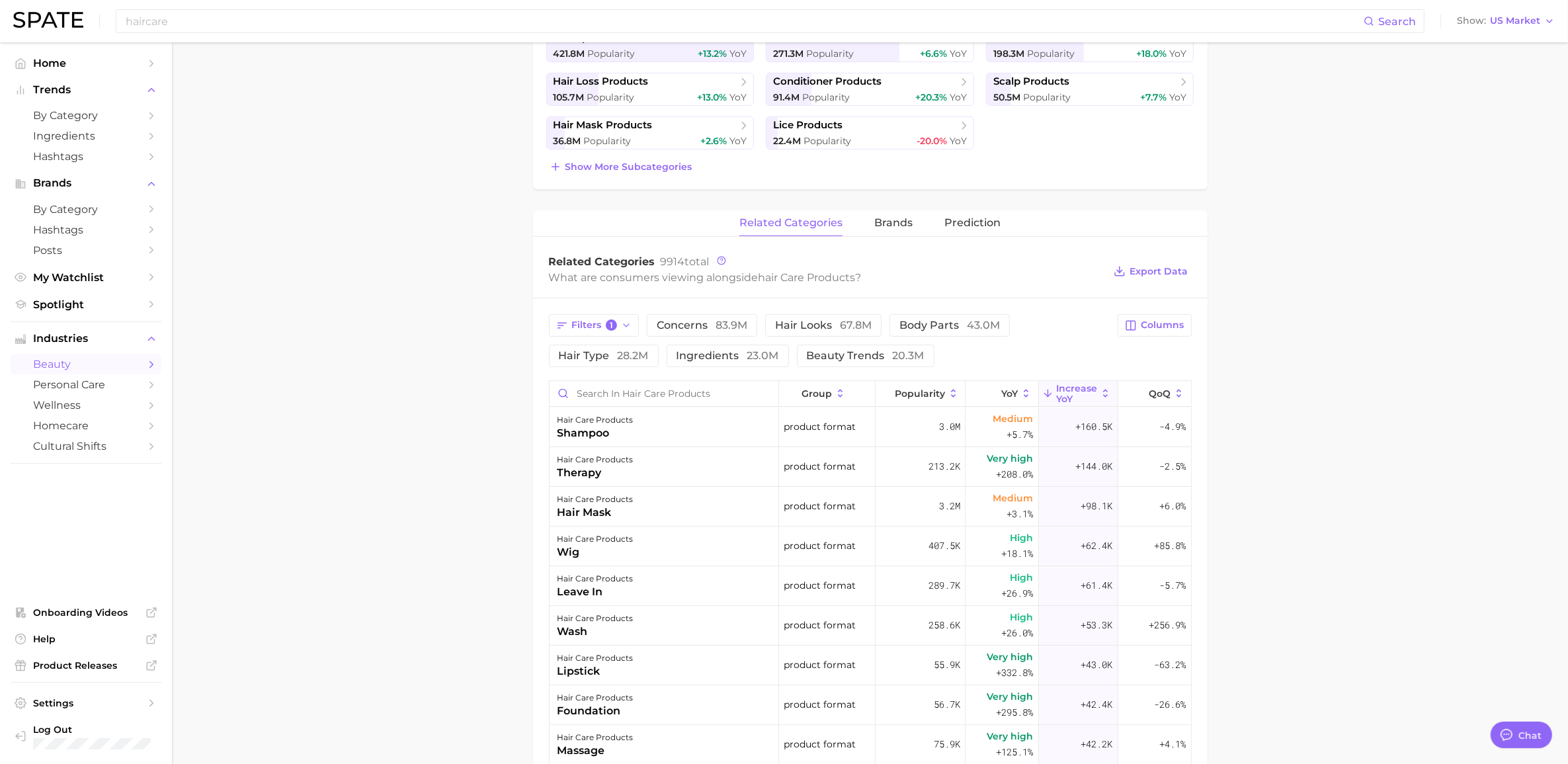
scroll to position [327, 0]
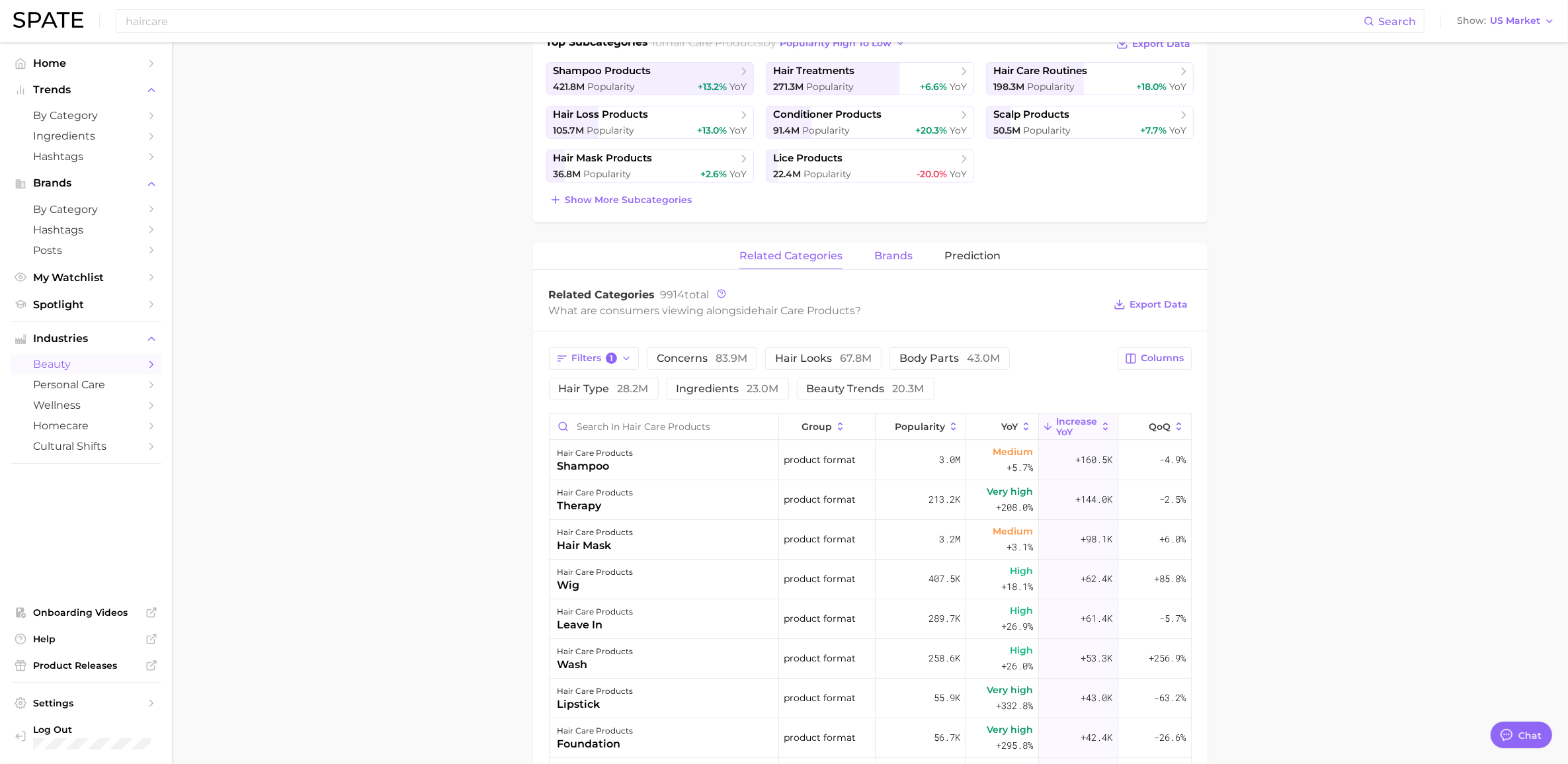
click at [809, 254] on span "brands" at bounding box center [893, 255] width 38 height 12
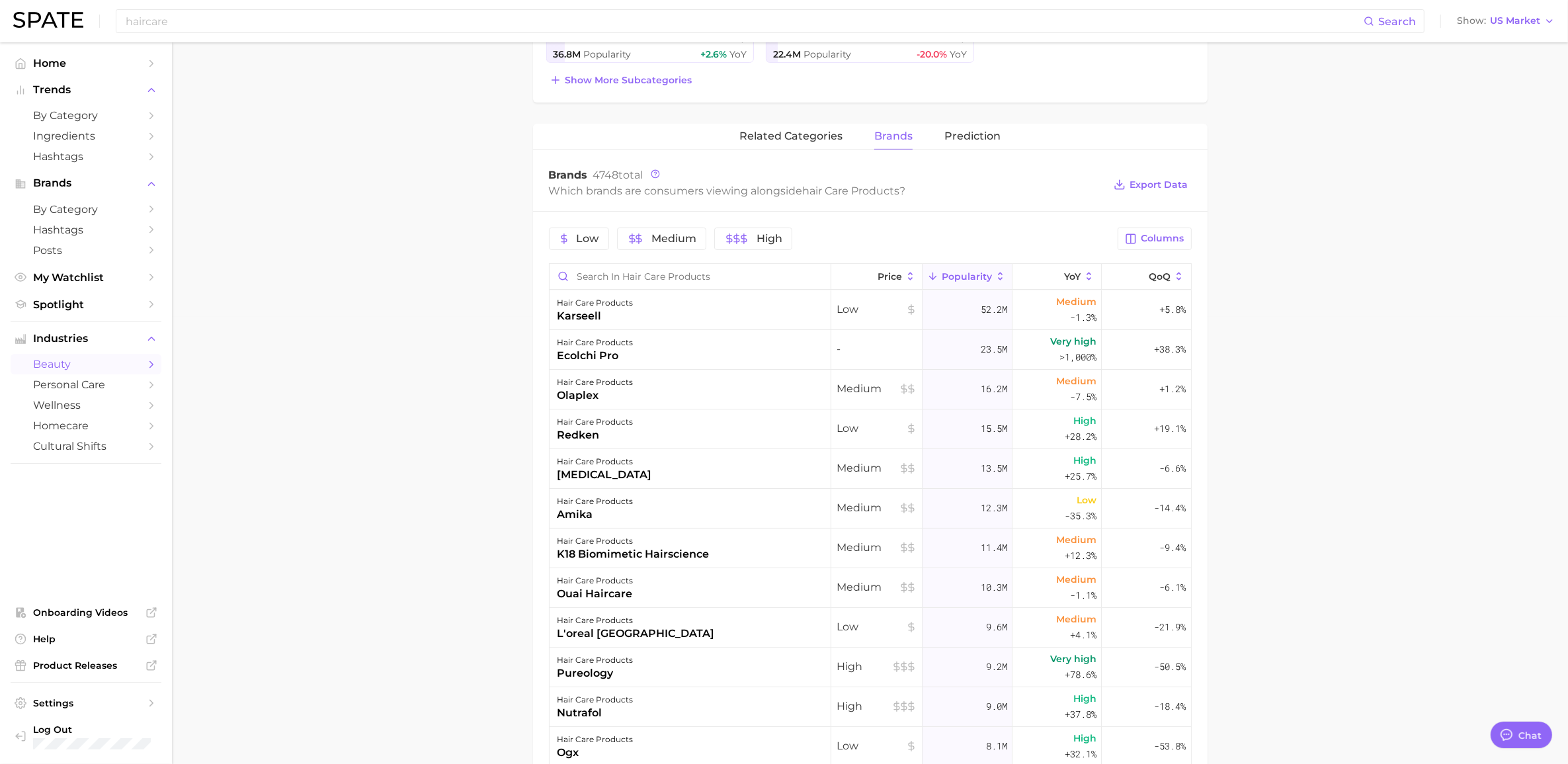
scroll to position [493, 0]
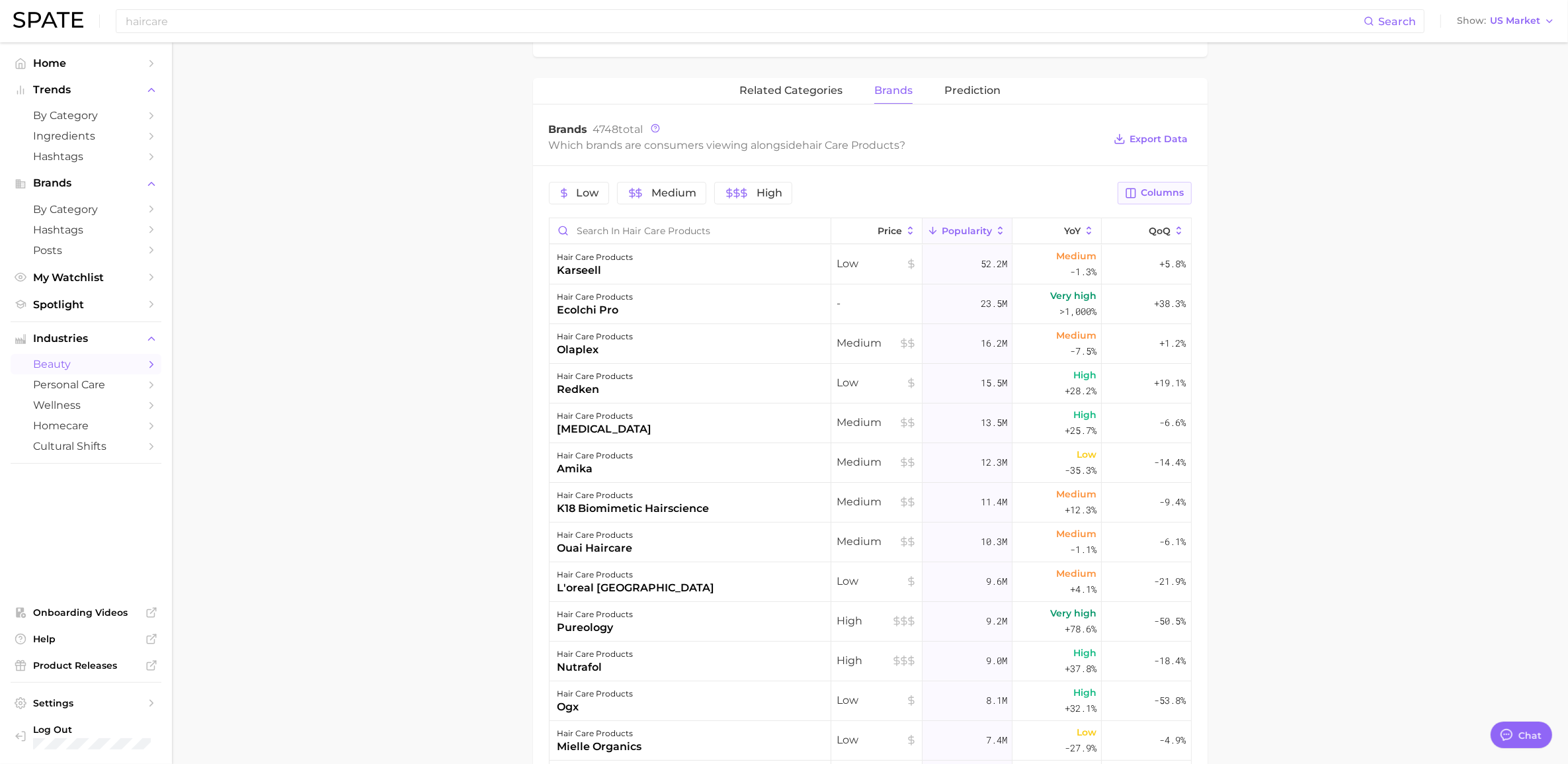
click at [809, 192] on span "Columns" at bounding box center [1163, 192] width 43 height 12
click at [809, 264] on rect at bounding box center [995, 261] width 12 height 12
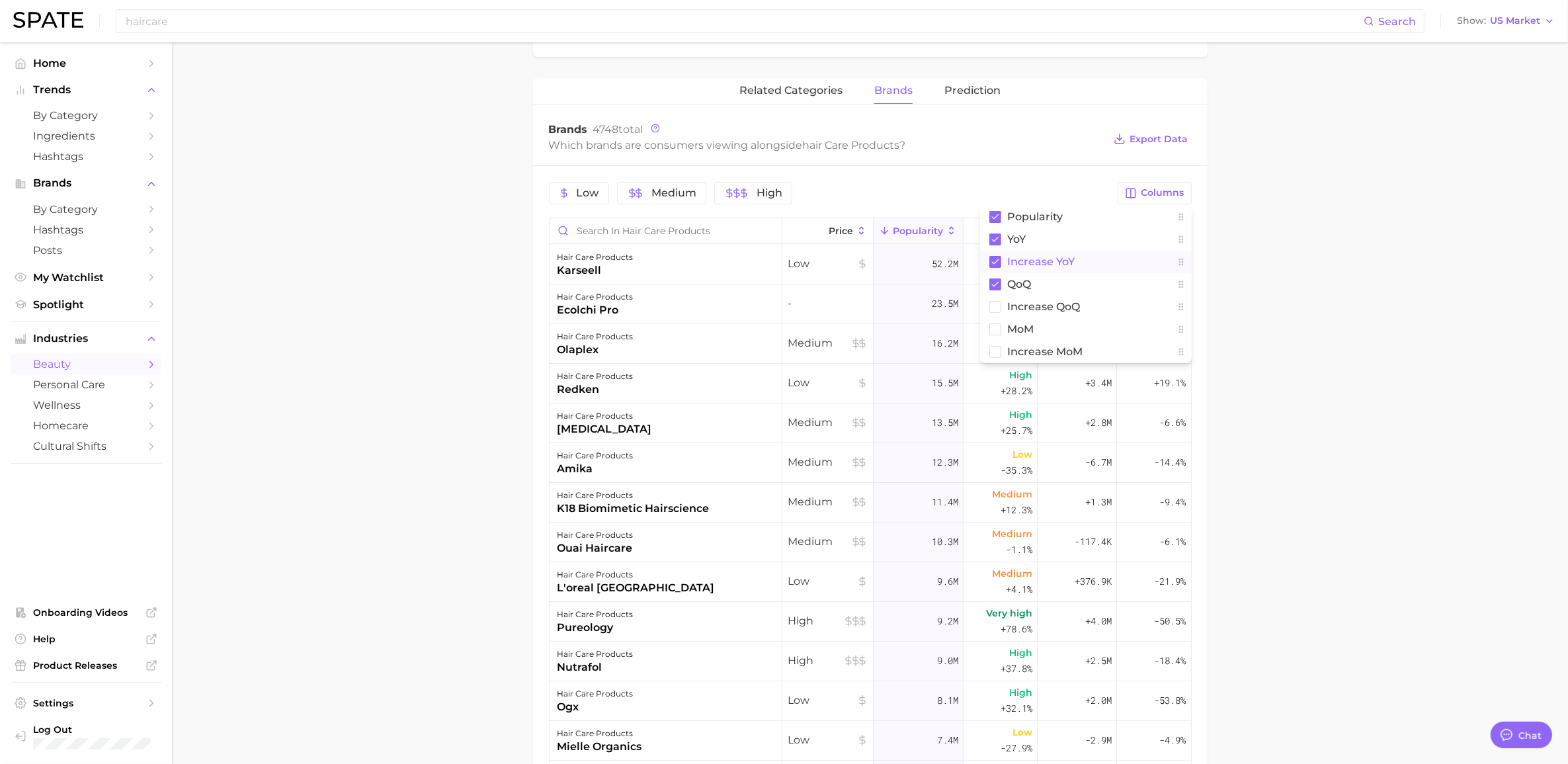
click at [809, 257] on main "1. hair 2. hair care products 3. Subcategory Overview Google TikTok Instagram B…" at bounding box center [870, 306] width 1396 height 1513
click at [809, 221] on span "Increase YoY" at bounding box center [1075, 231] width 41 height 22
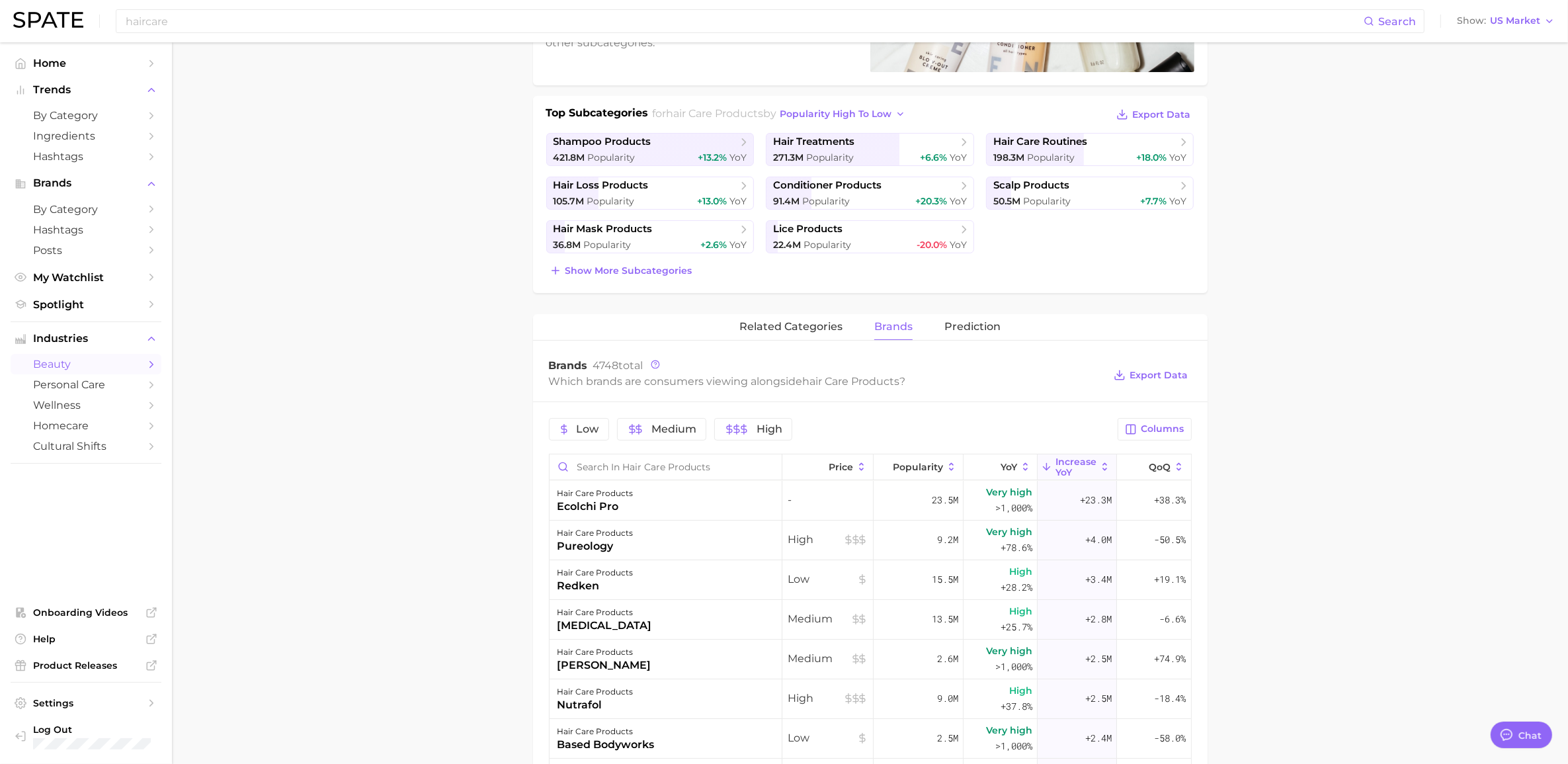
scroll to position [244, 0]
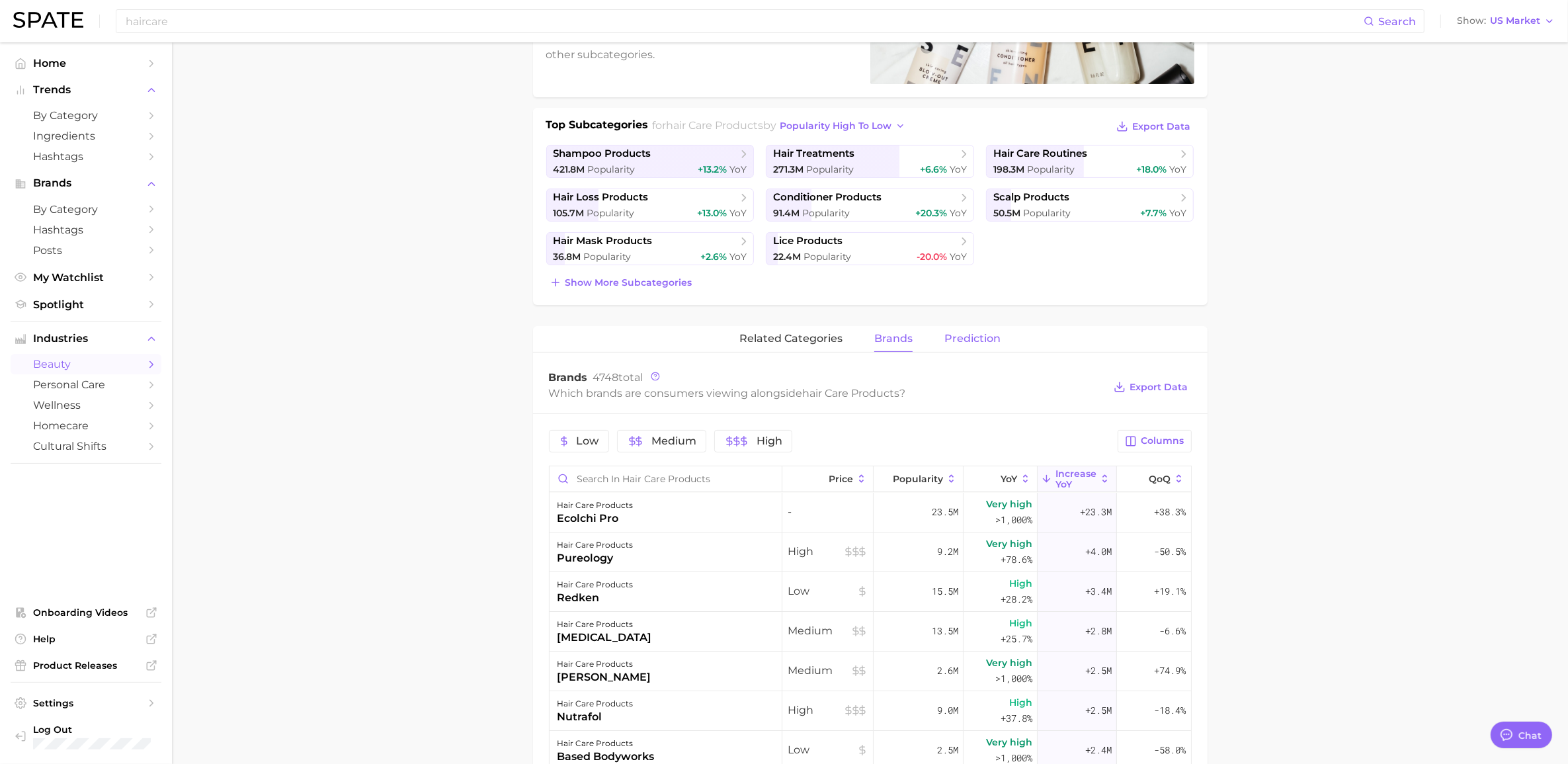
click at [809, 336] on span "Prediction" at bounding box center [972, 338] width 56 height 12
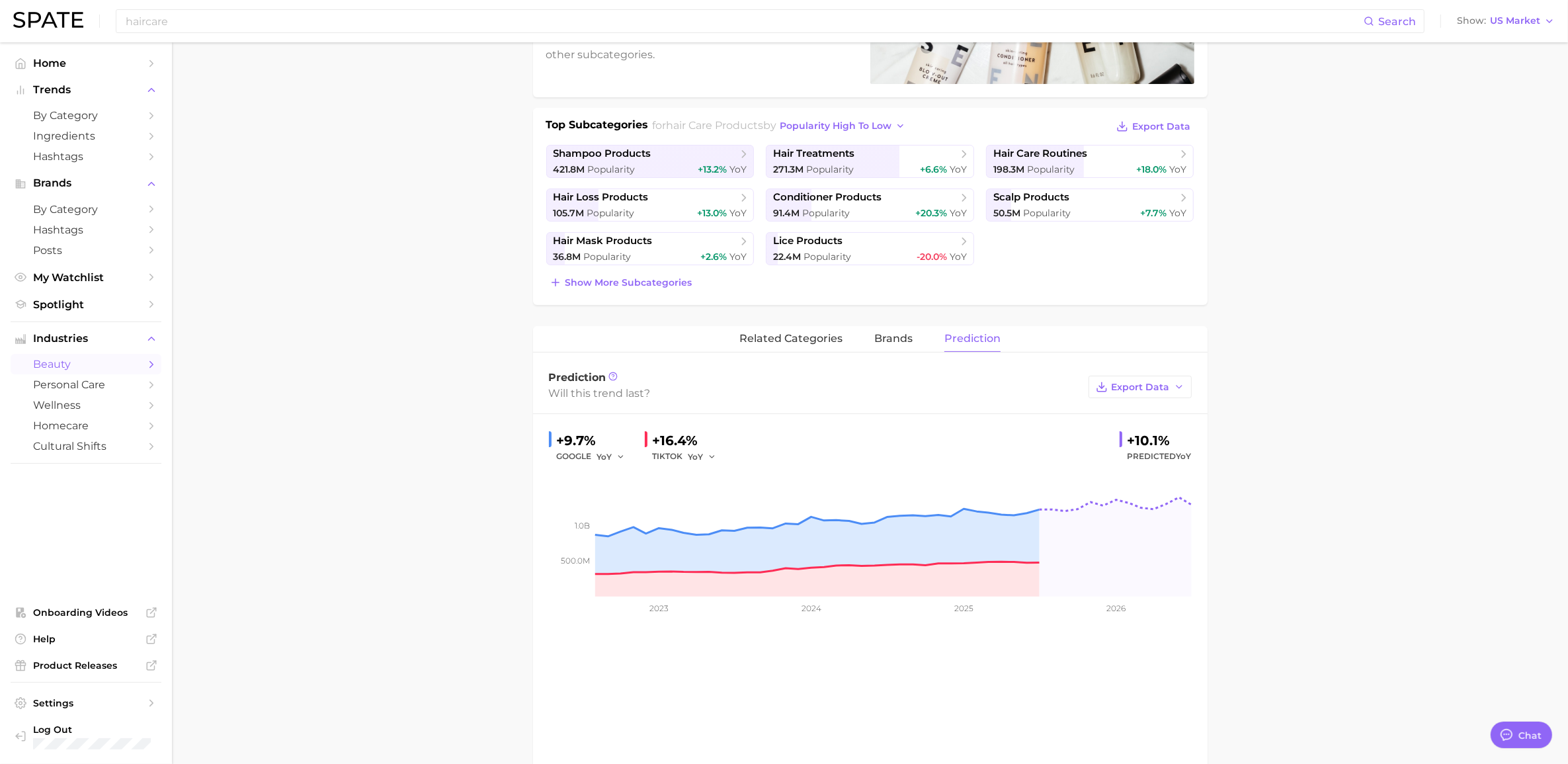
scroll to position [327, 0]
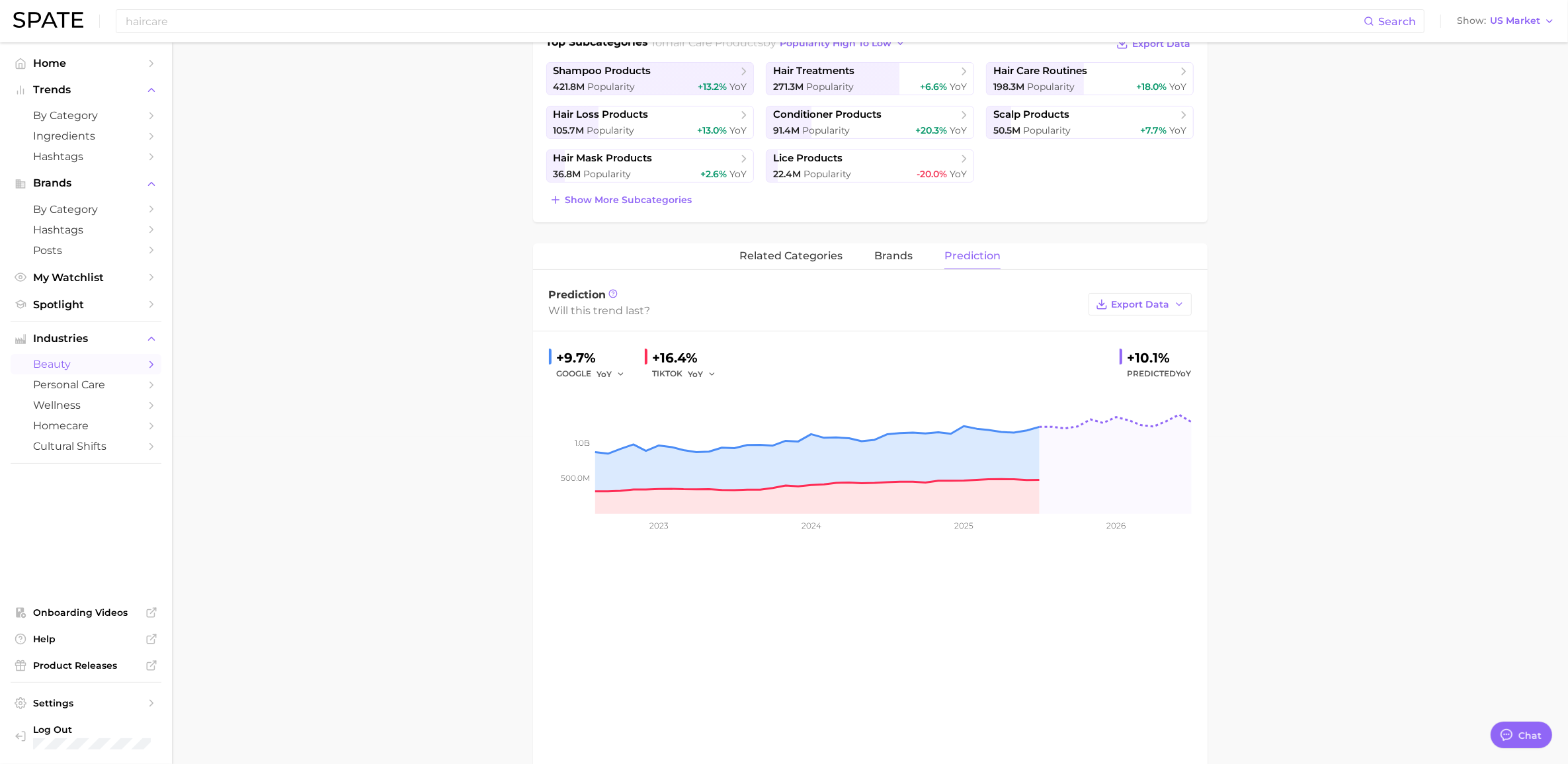
click at [809, 251] on div "related categories brands Prediction" at bounding box center [870, 257] width 675 height 26
click at [809, 253] on span "related categories" at bounding box center [791, 255] width 103 height 12
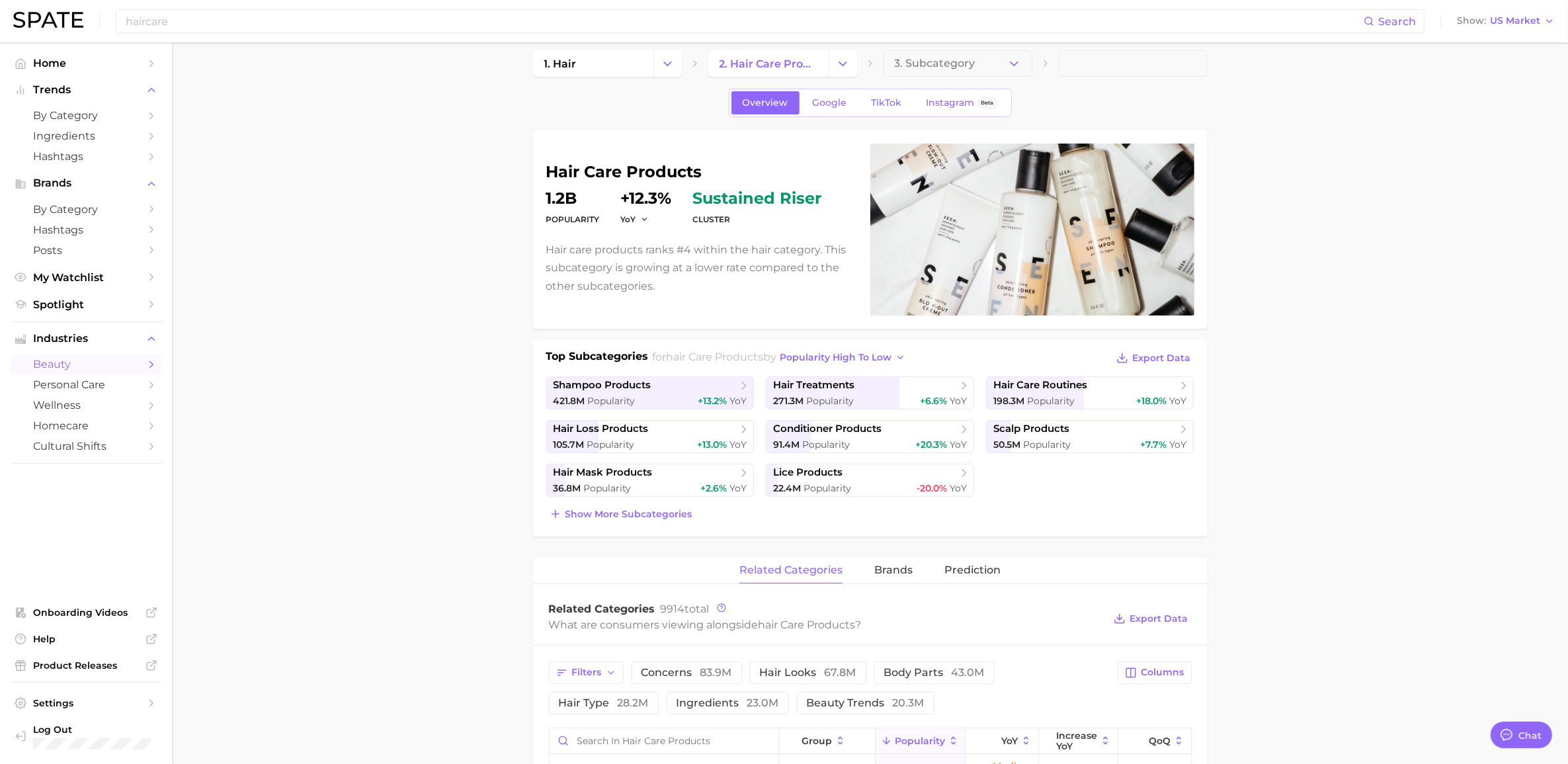
scroll to position [0, 0]
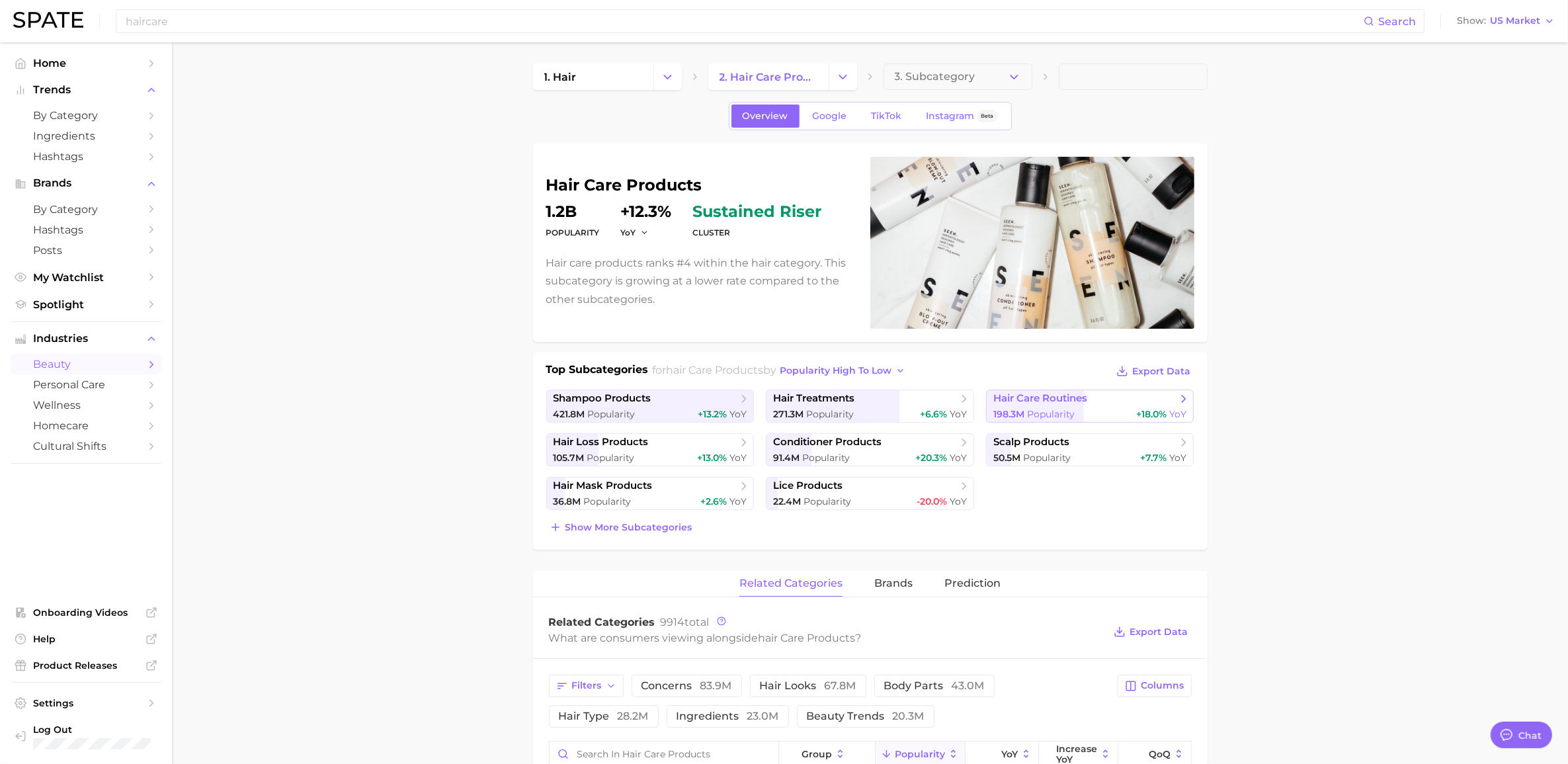
click at [809, 401] on span "hair care routines" at bounding box center [1040, 398] width 94 height 12
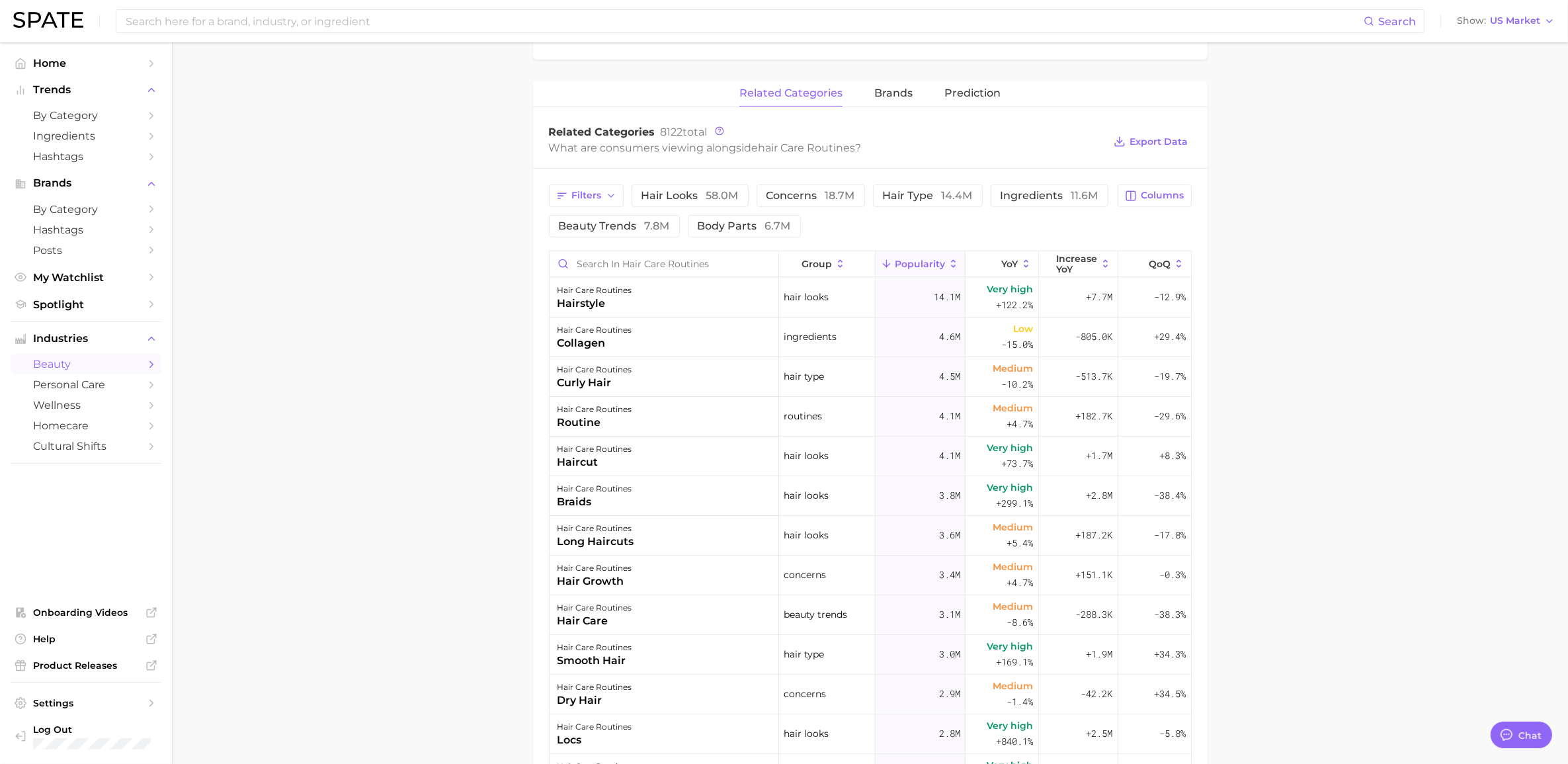
scroll to position [496, 0]
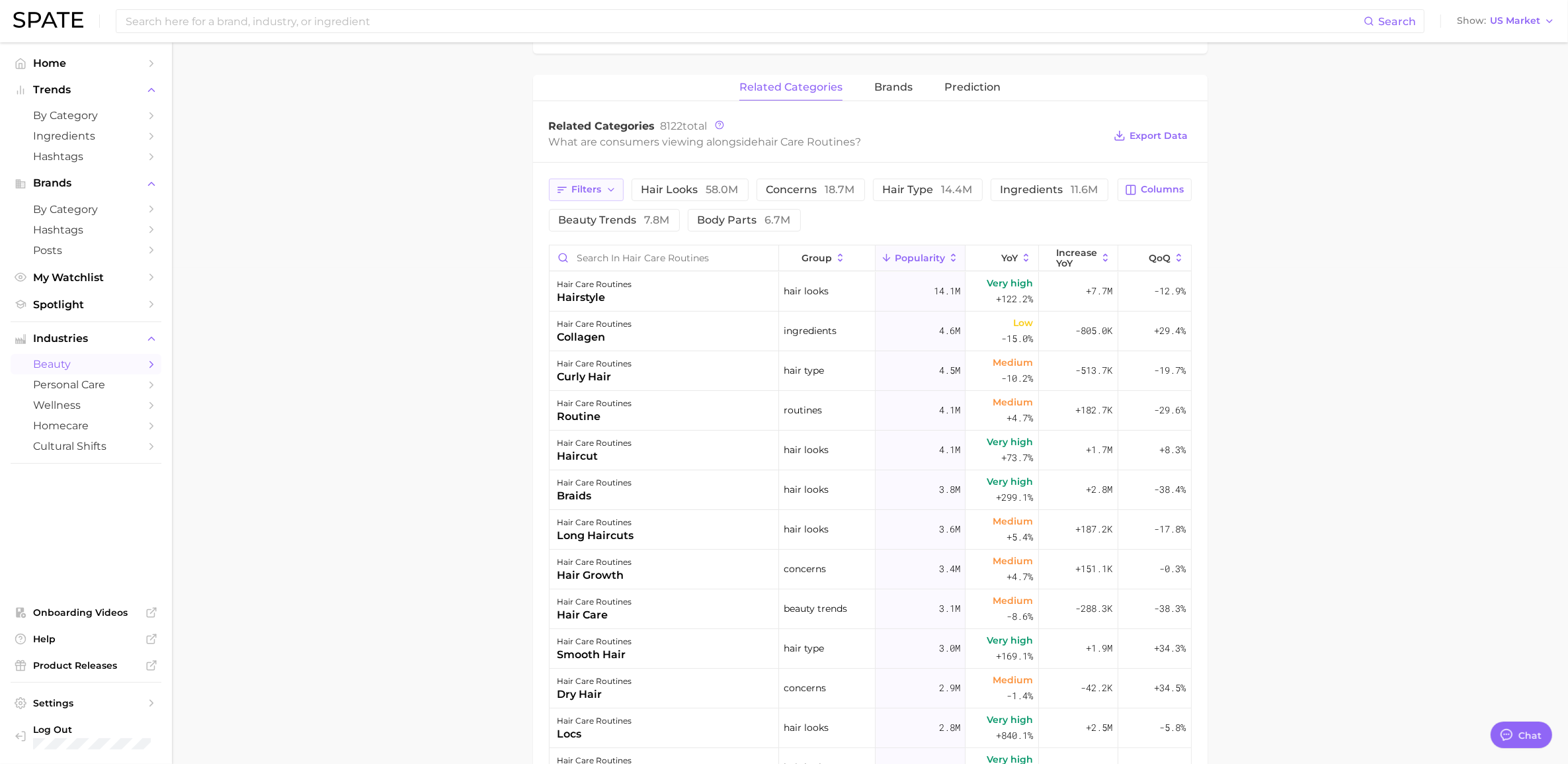
click at [586, 195] on span "Filters" at bounding box center [586, 189] width 30 height 12
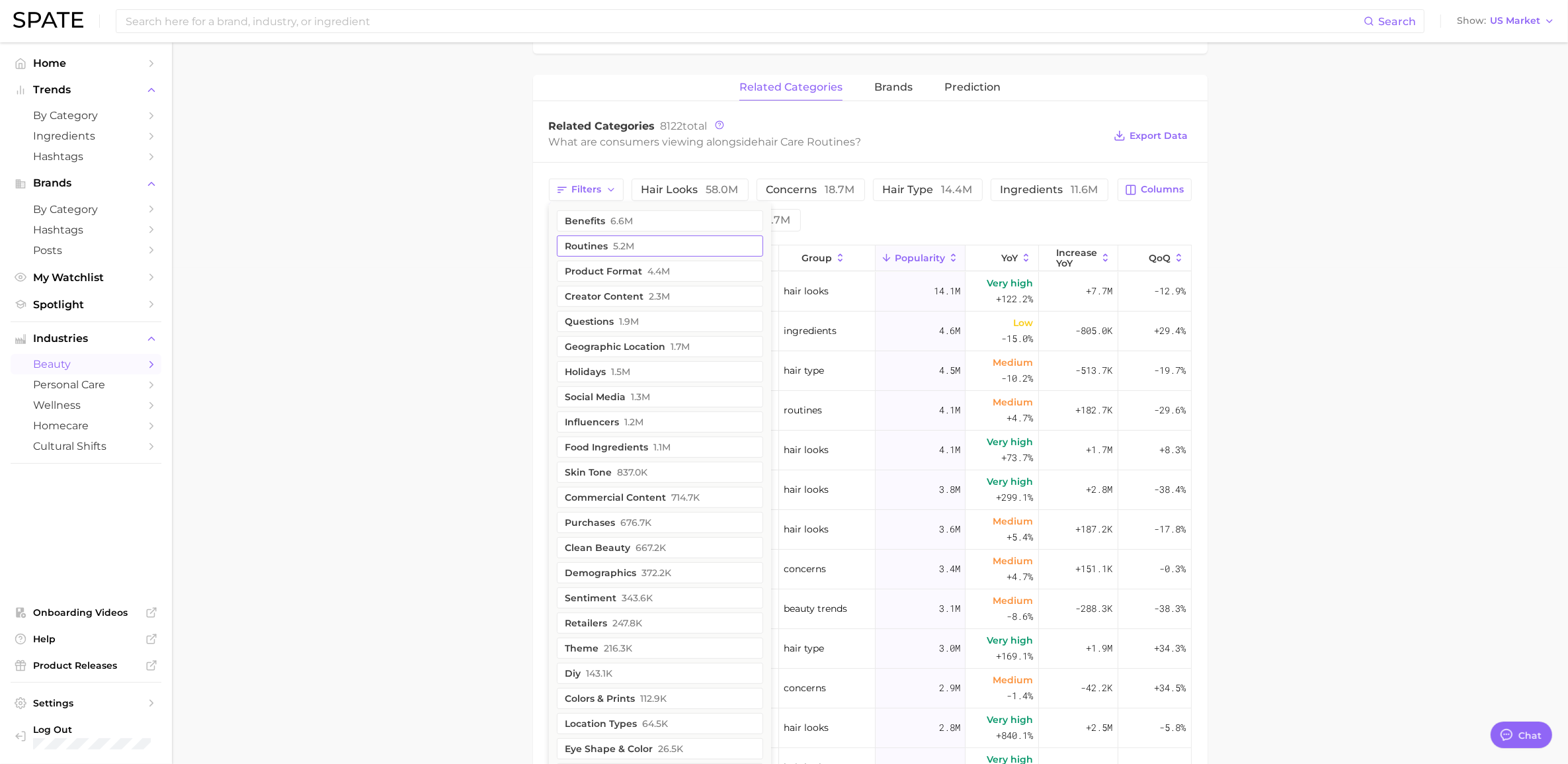
click at [659, 247] on button "routines 5.2m" at bounding box center [659, 246] width 206 height 22
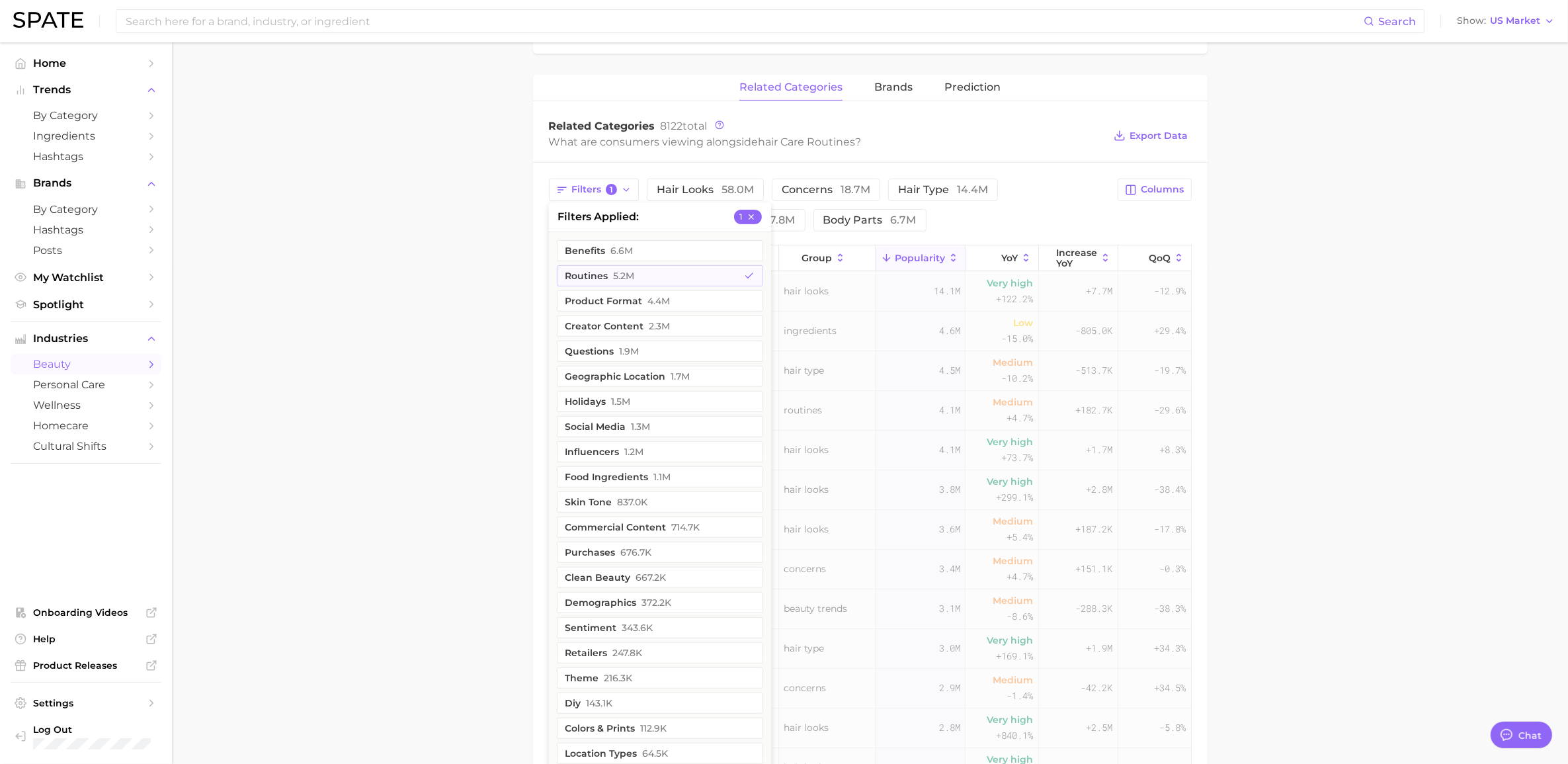
click at [470, 342] on main "1. hair 2. hair care products 3. hair care routines 4. Subcategory Overview Goo…" at bounding box center [870, 318] width 1396 height 1544
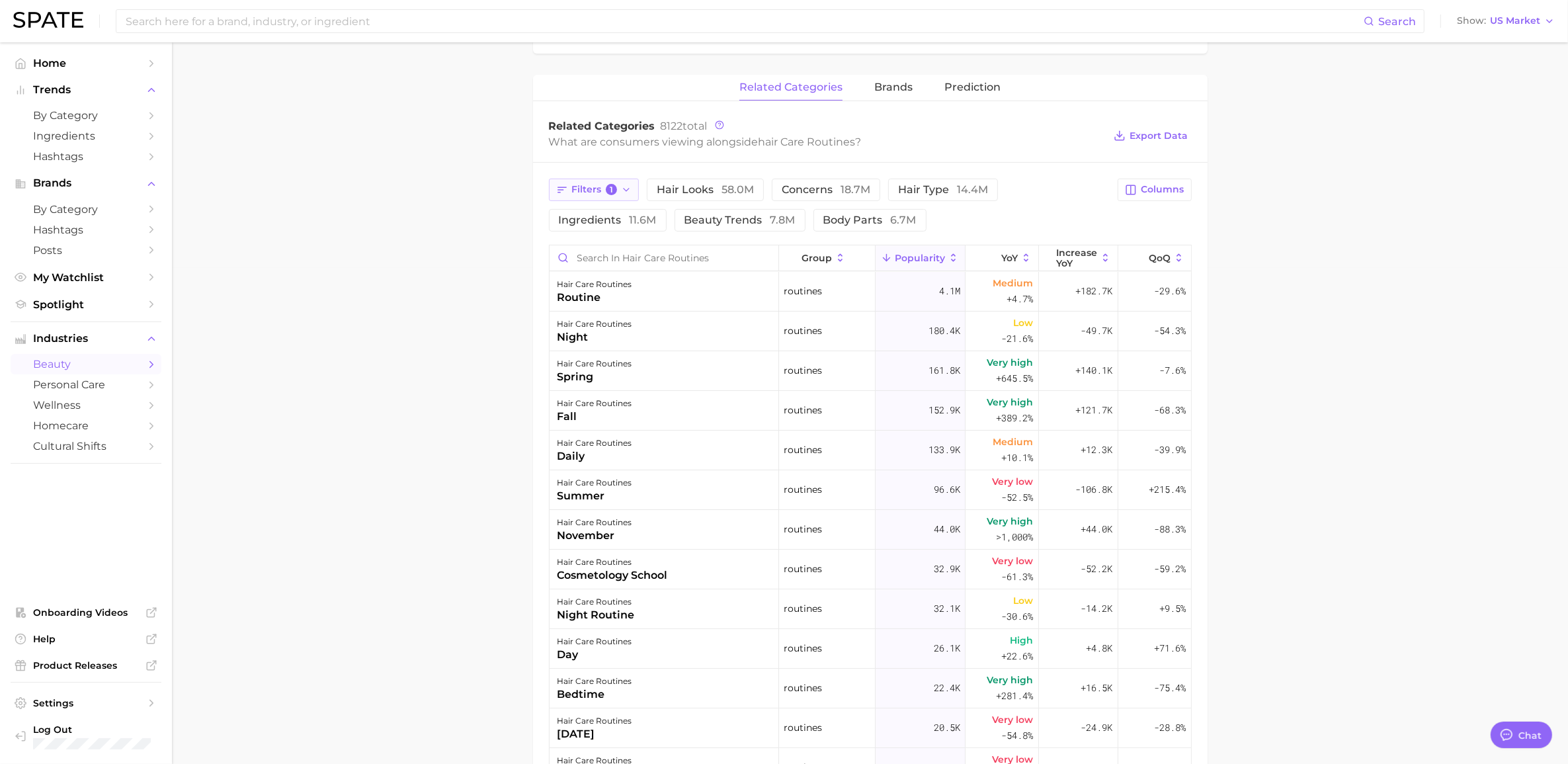
click at [622, 190] on icon "button" at bounding box center [626, 190] width 11 height 11
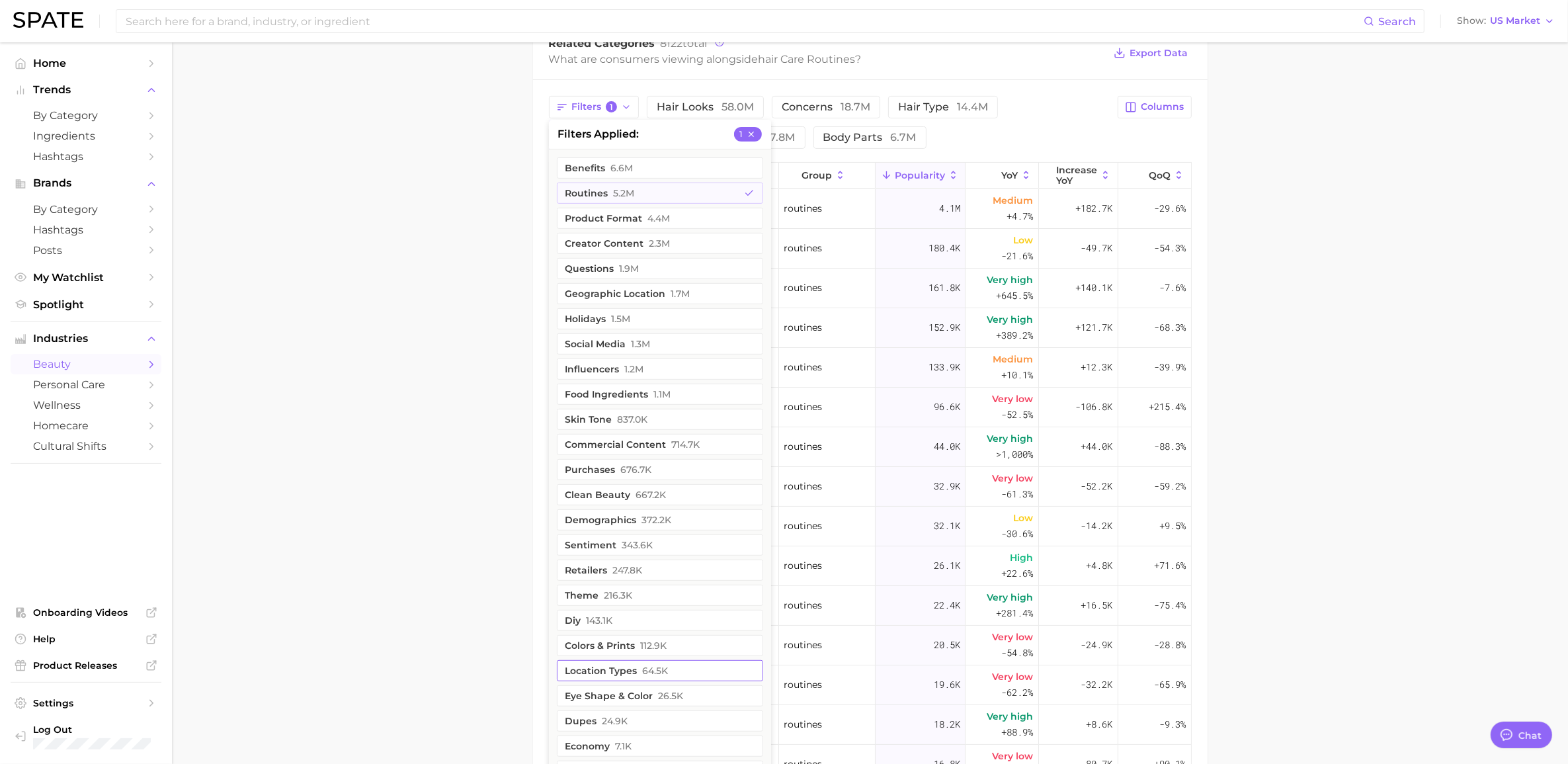
scroll to position [575, 0]
click at [626, 272] on span "1.9m" at bounding box center [630, 272] width 20 height 11
click at [643, 197] on button "routines 5.2m" at bounding box center [659, 197] width 206 height 22
click at [470, 244] on main "1. hair 2. hair care products 3. hair care routines 4. Subcategory Overview Goo…" at bounding box center [870, 239] width 1396 height 1544
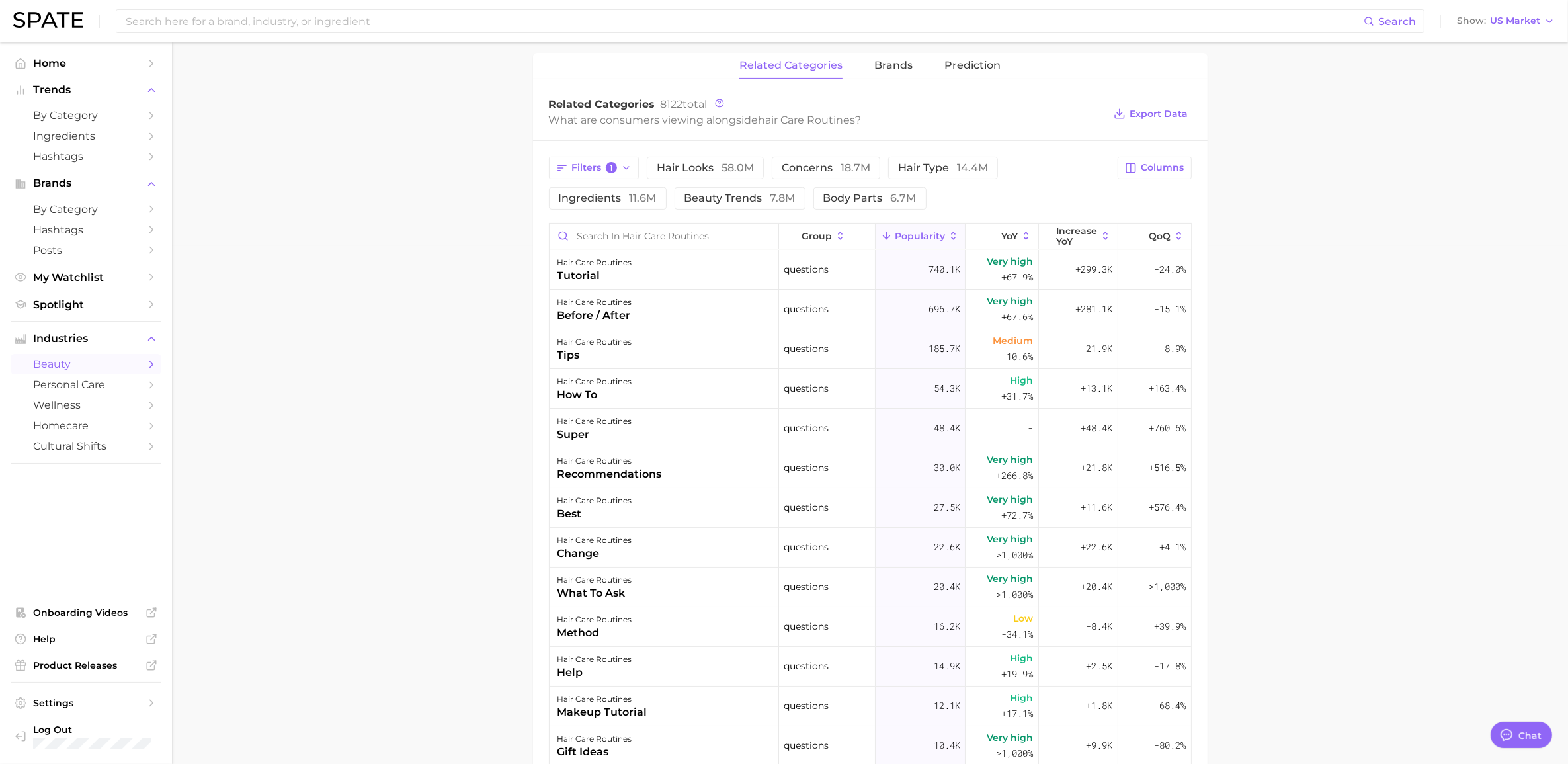
scroll to position [493, 0]
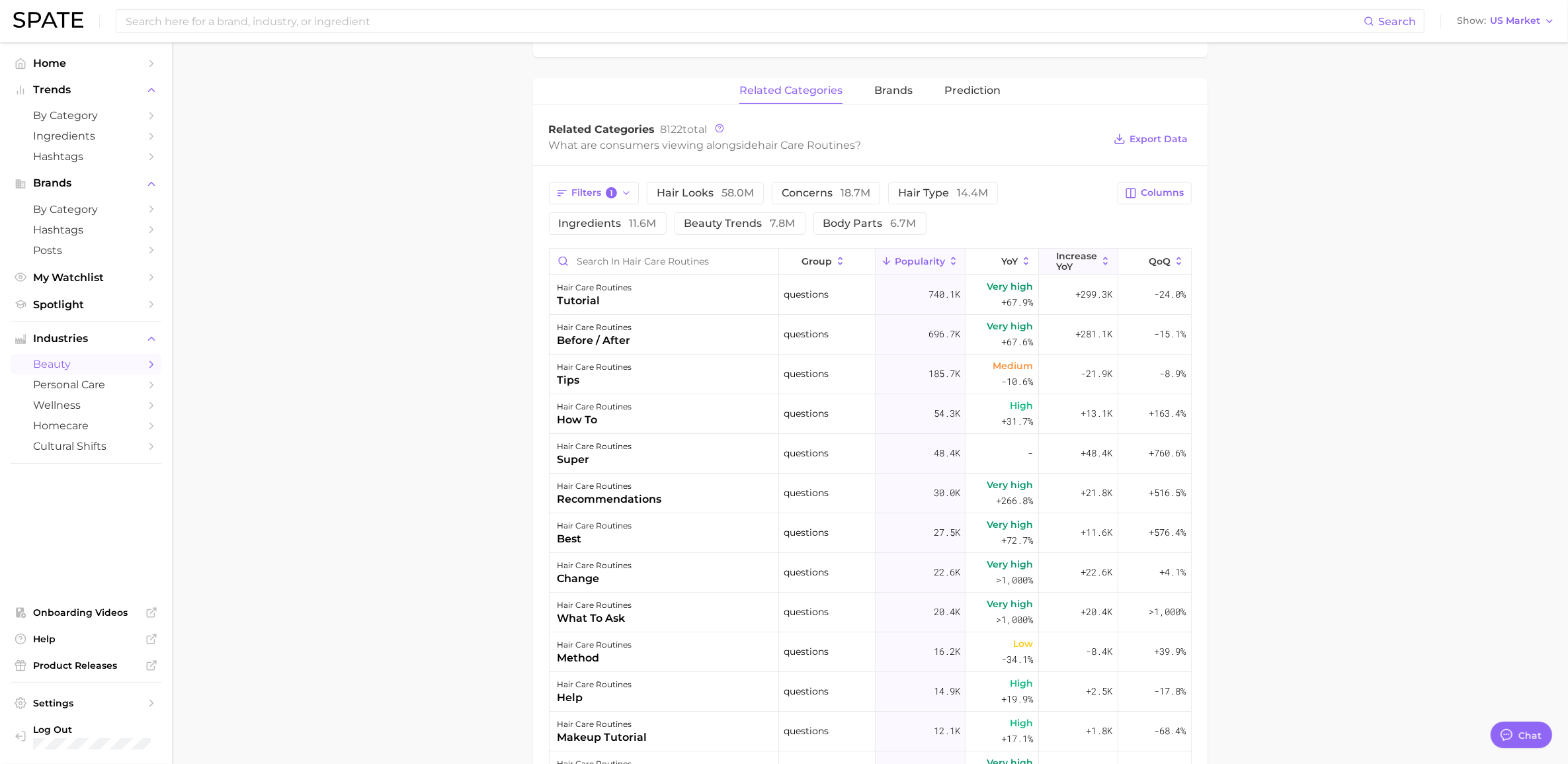
click at [809, 265] on span "Increase YoY" at bounding box center [1076, 261] width 41 height 22
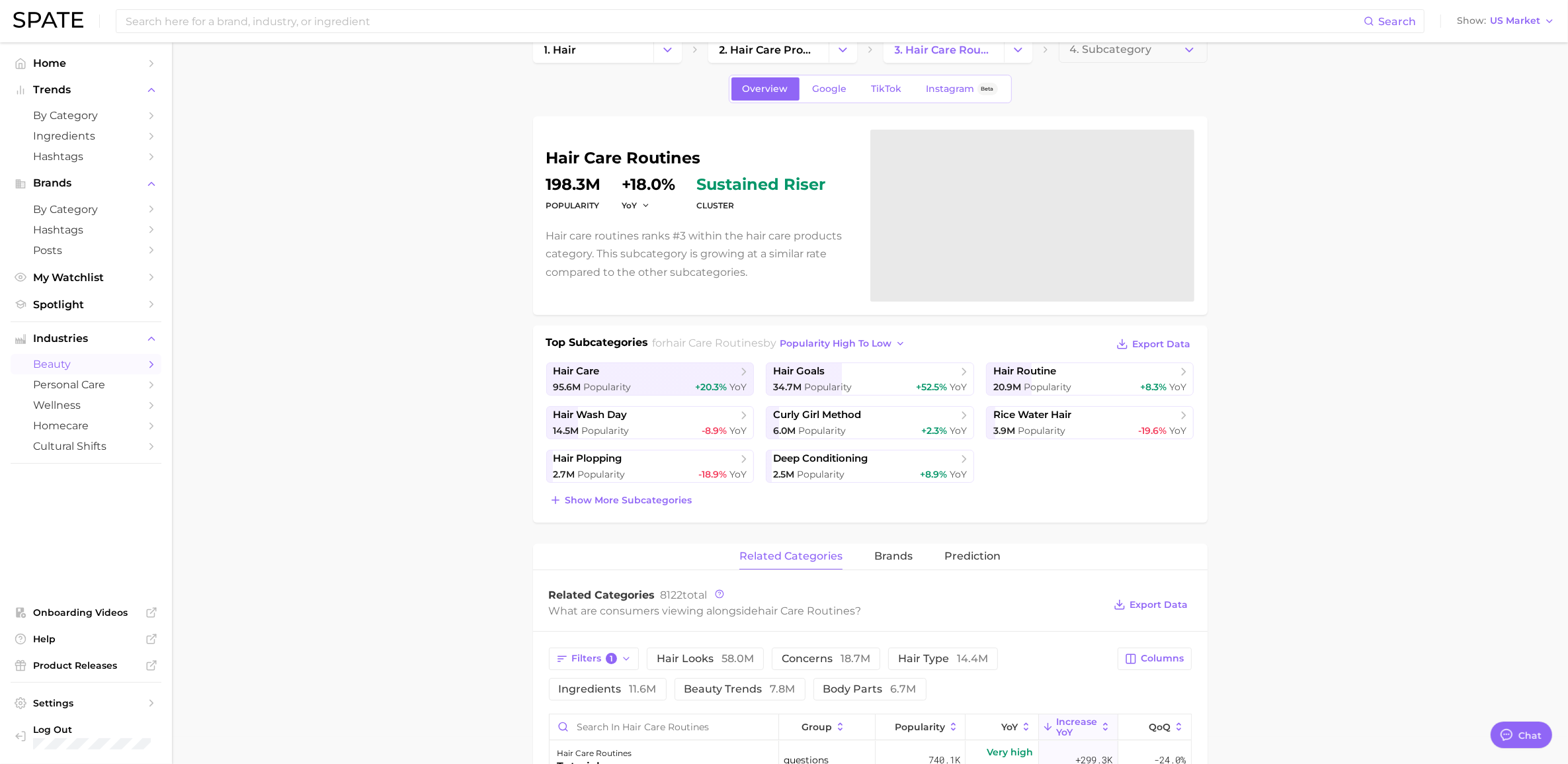
scroll to position [0, 0]
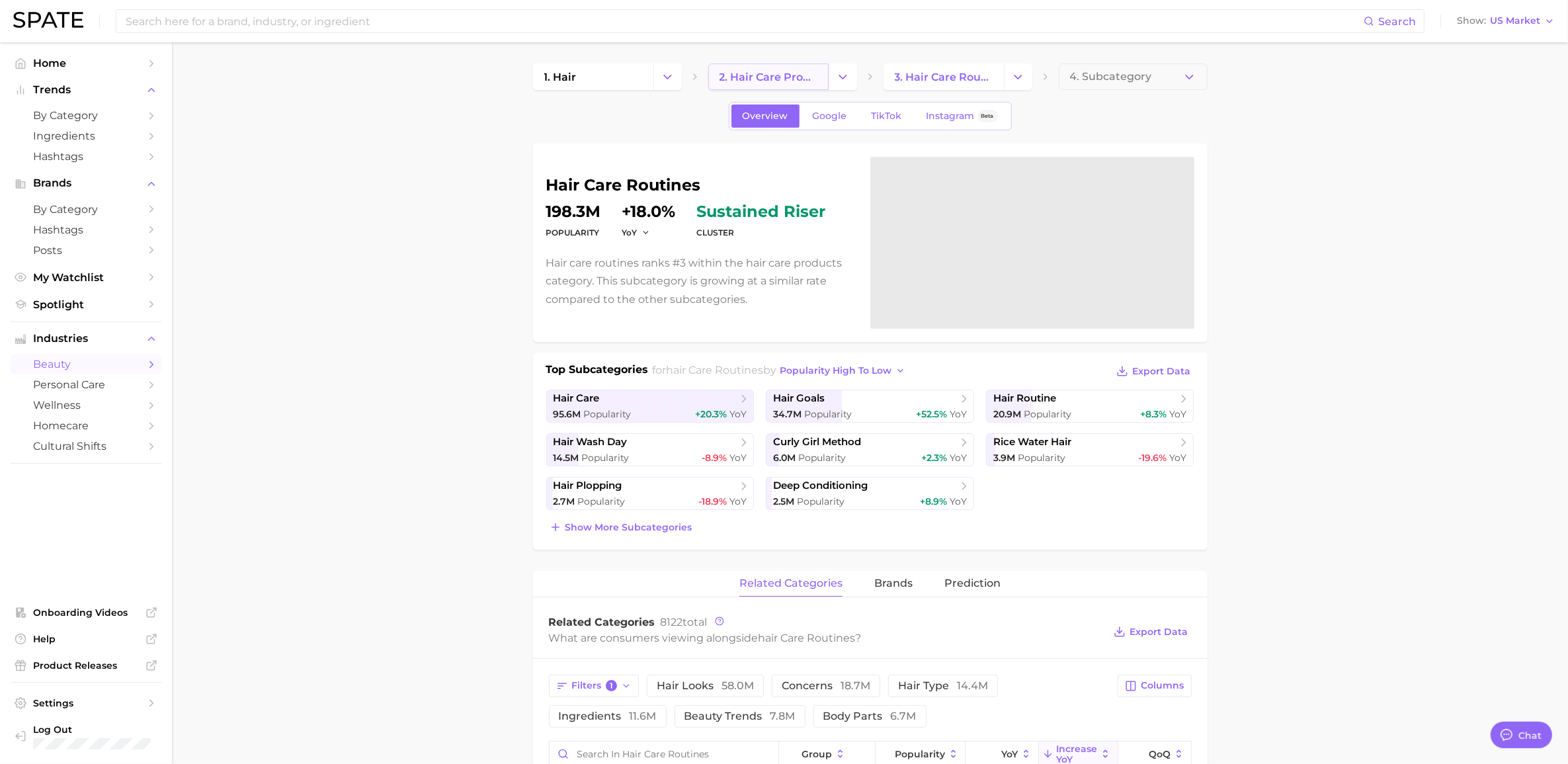
click at [776, 74] on span "2. hair care products" at bounding box center [768, 77] width 98 height 12
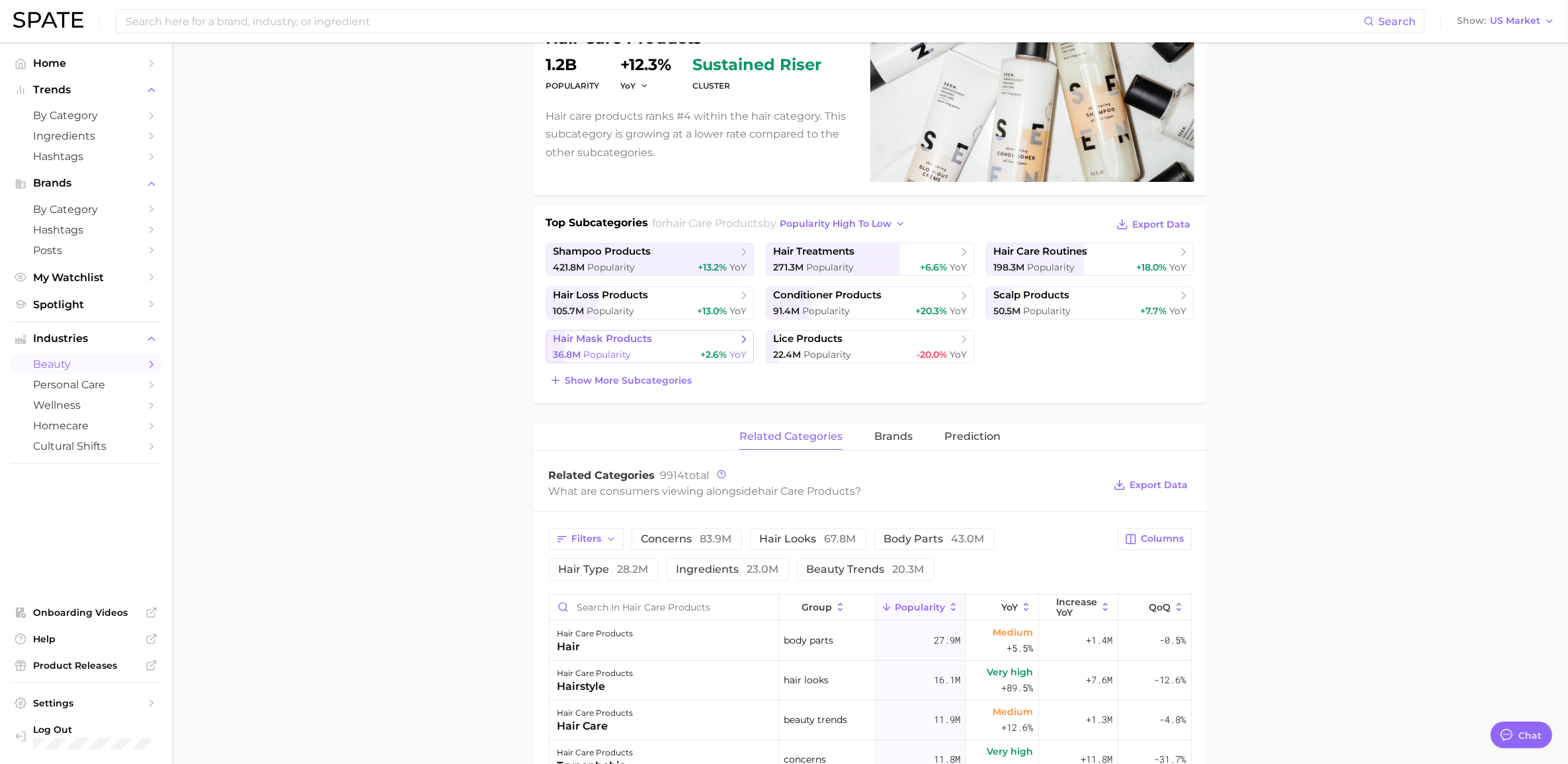
scroll to position [331, 0]
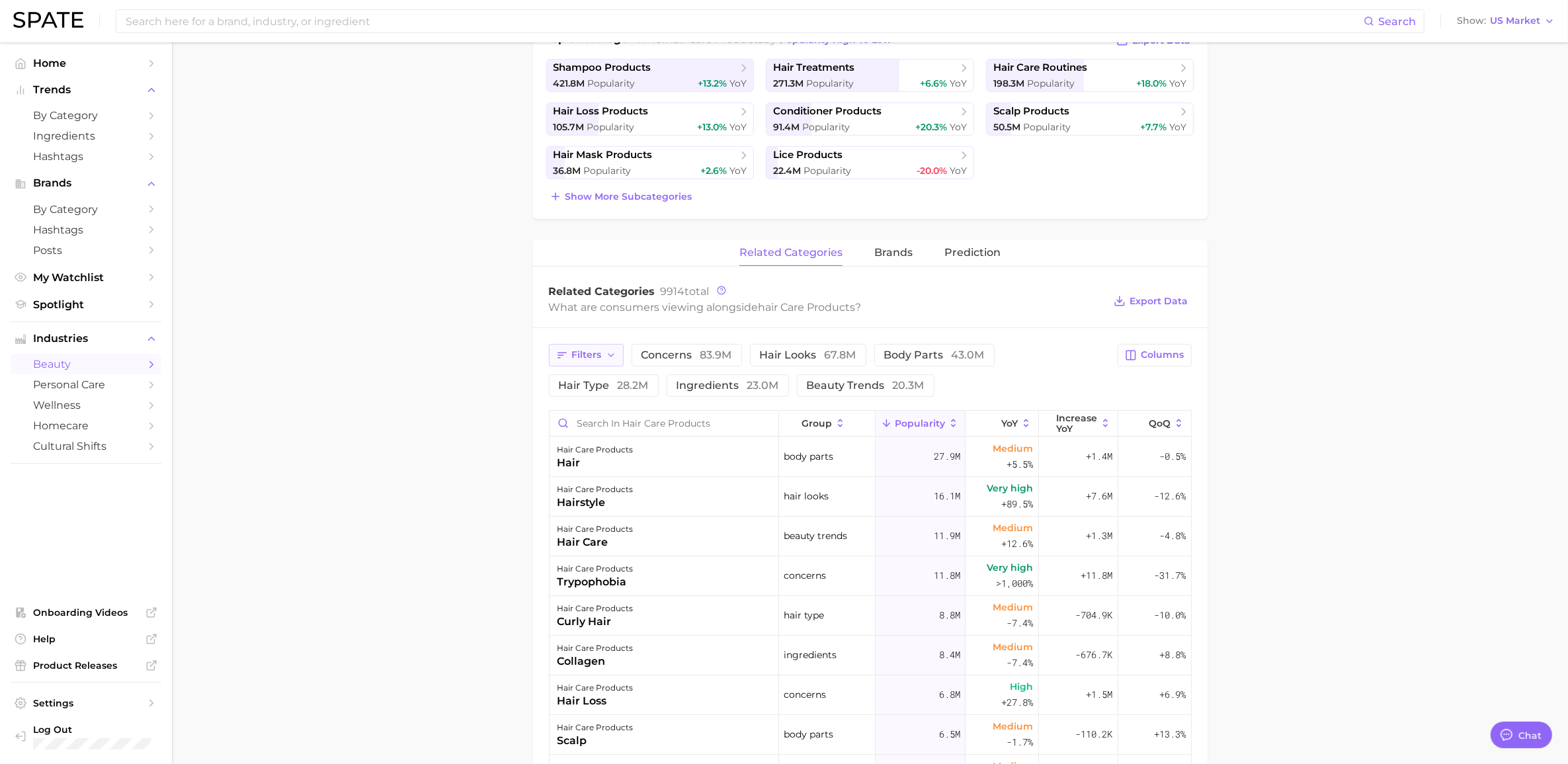
click at [608, 359] on icon "button" at bounding box center [611, 355] width 11 height 11
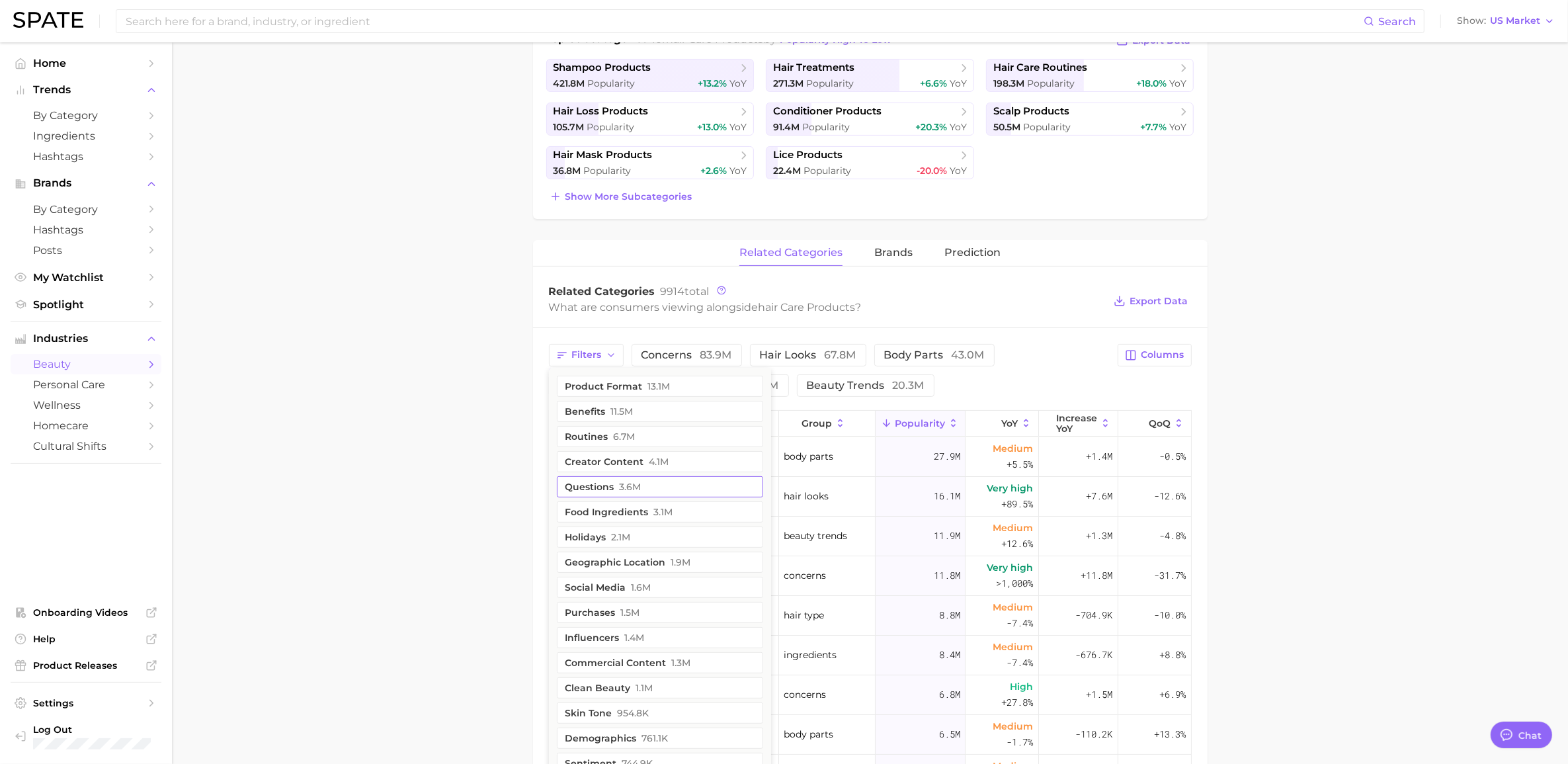
click at [633, 481] on span "3.6m" at bounding box center [630, 487] width 22 height 11
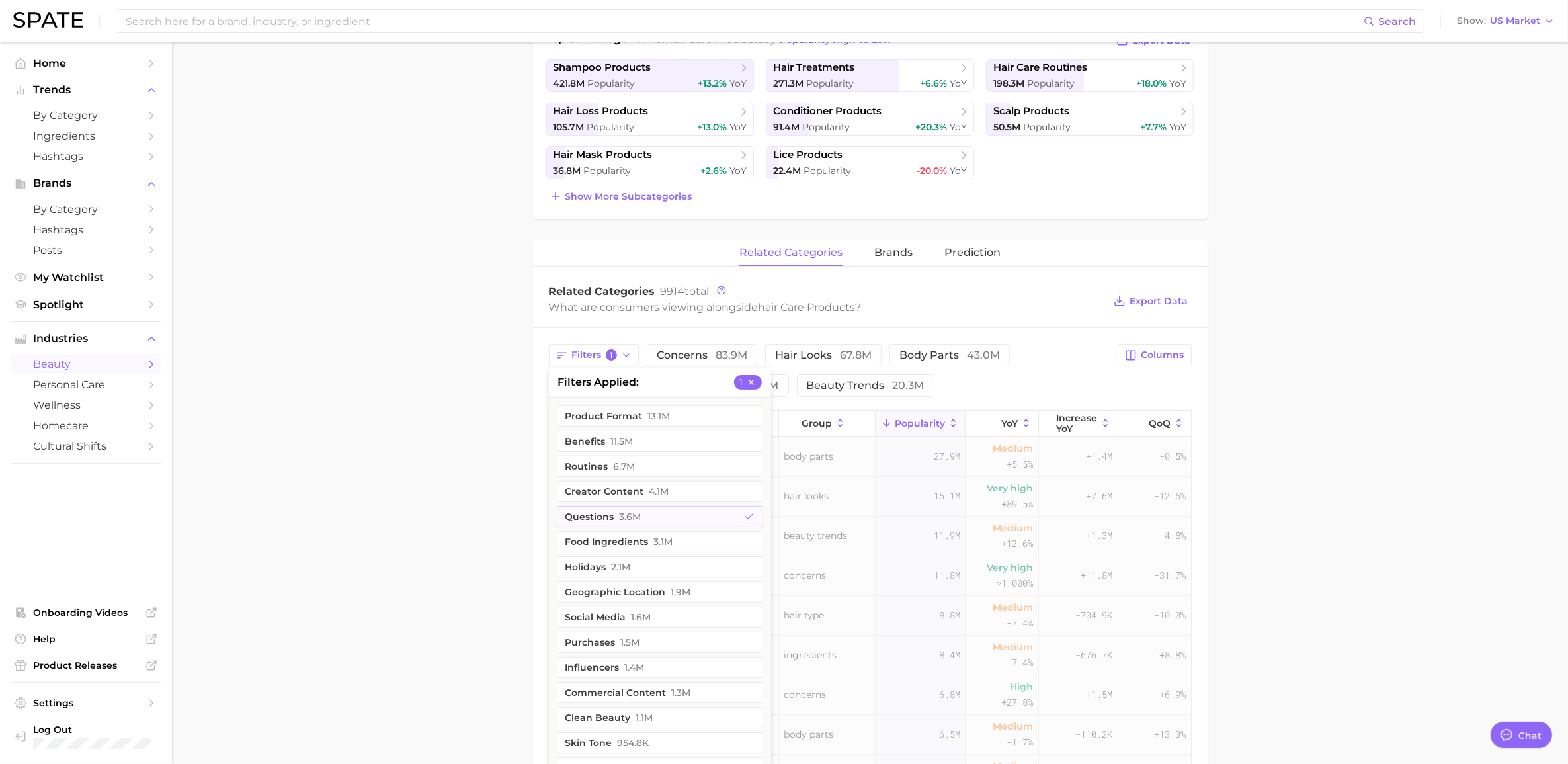
click at [455, 518] on main "1. hair 2. hair care products 3. Subcategory Overview Google TikTok Instagram B…" at bounding box center [870, 483] width 1396 height 1544
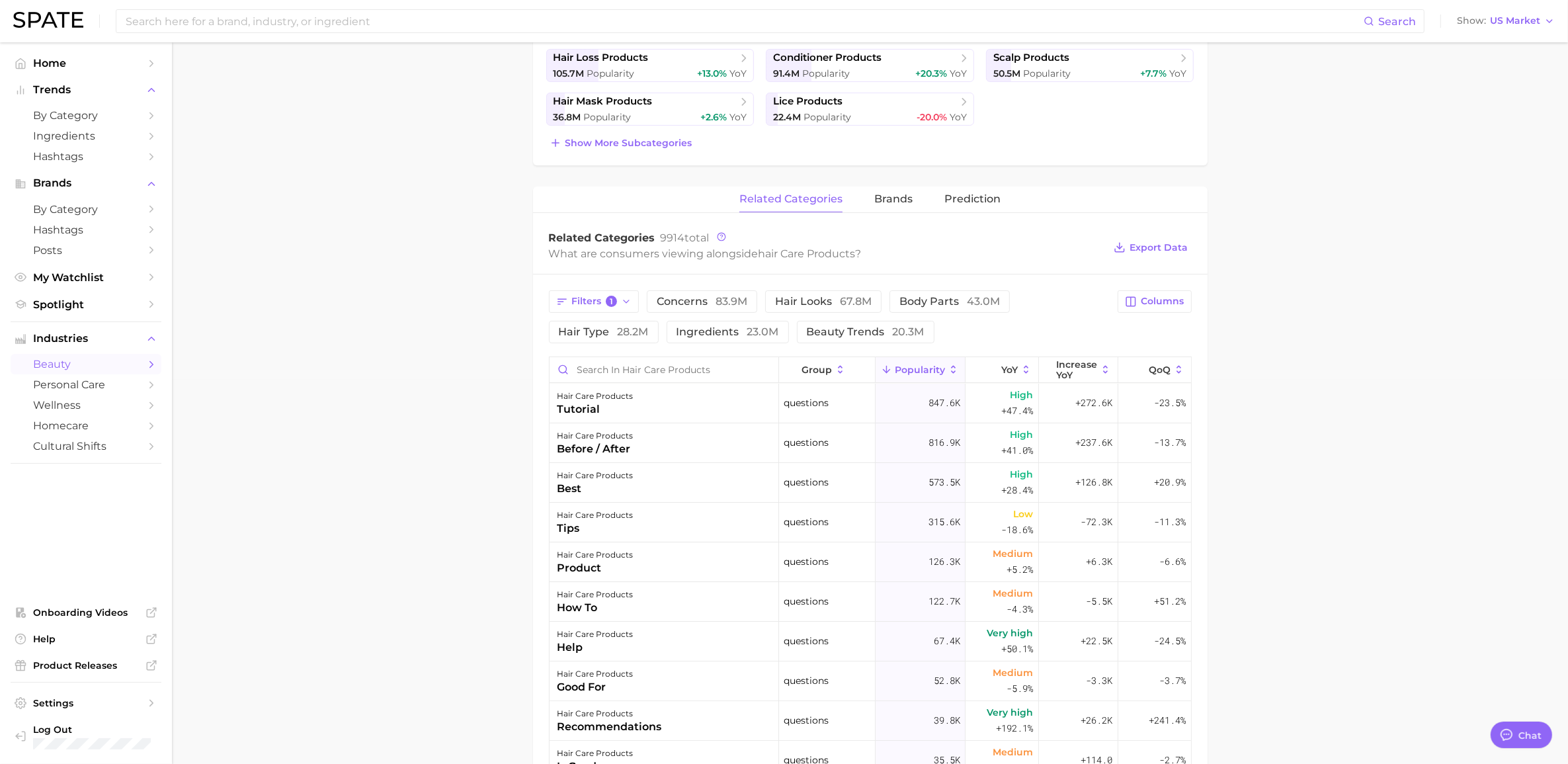
scroll to position [414, 0]
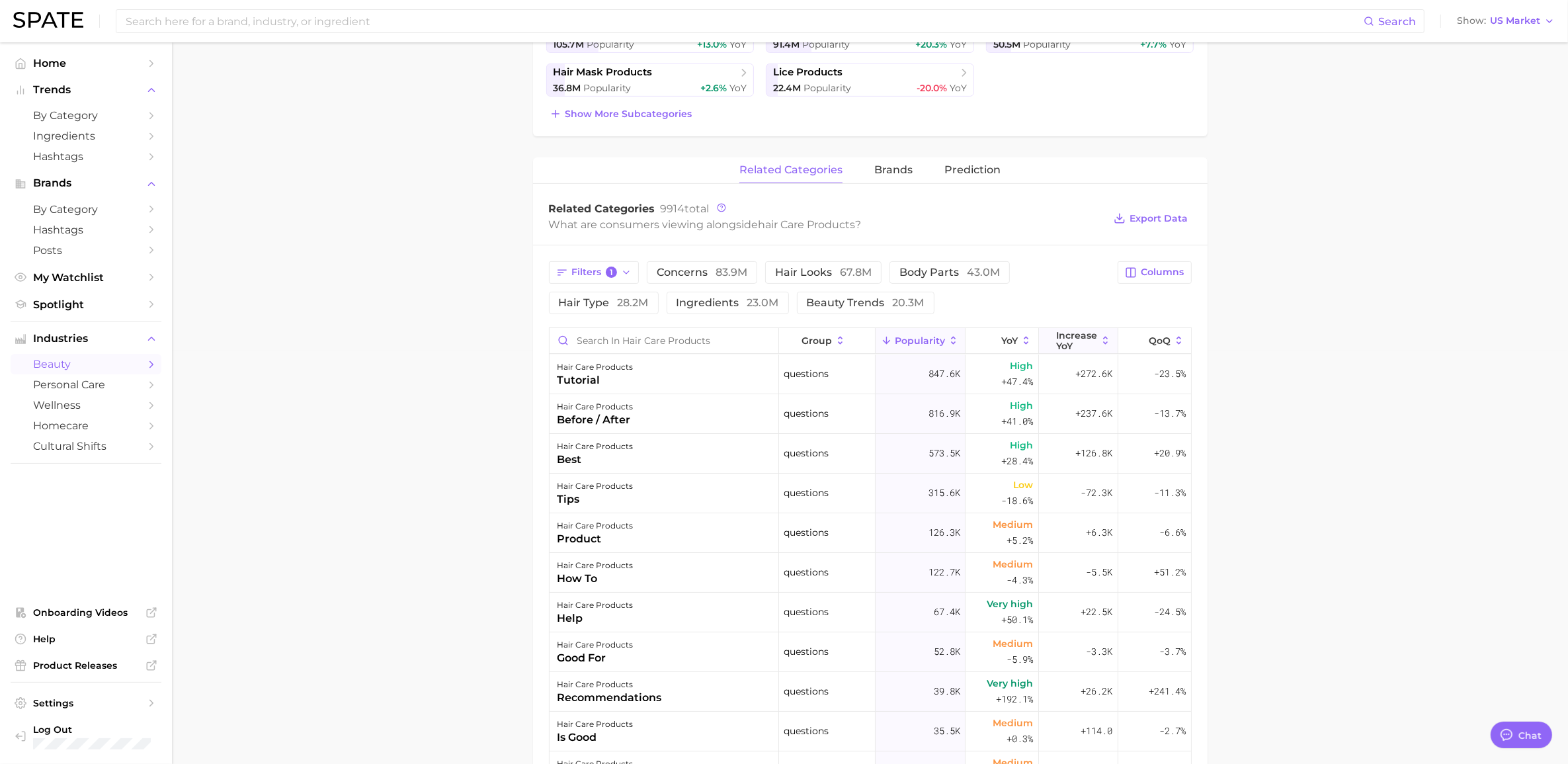
click at [809, 344] on icon at bounding box center [1105, 340] width 12 height 12
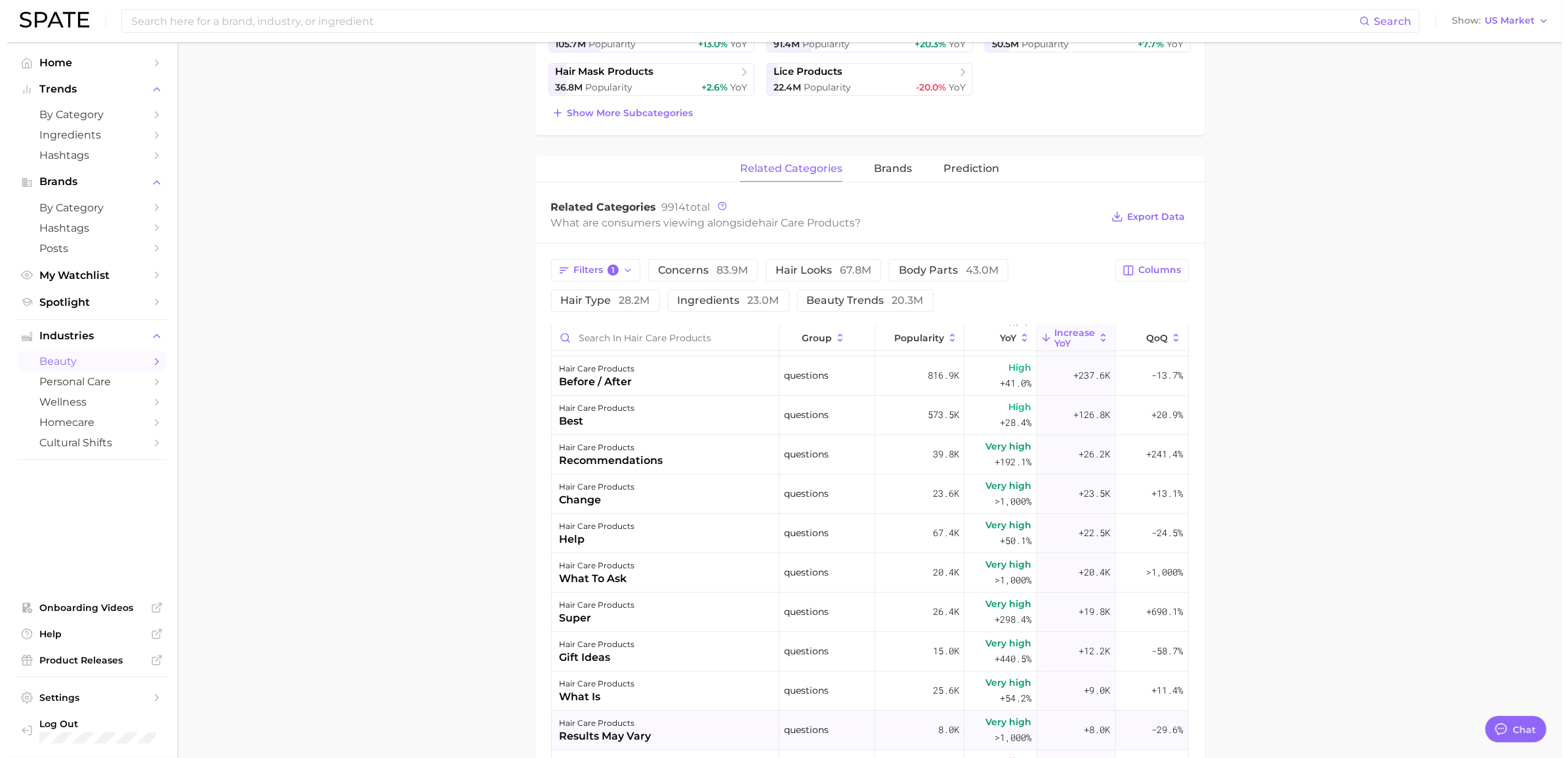
scroll to position [0, 0]
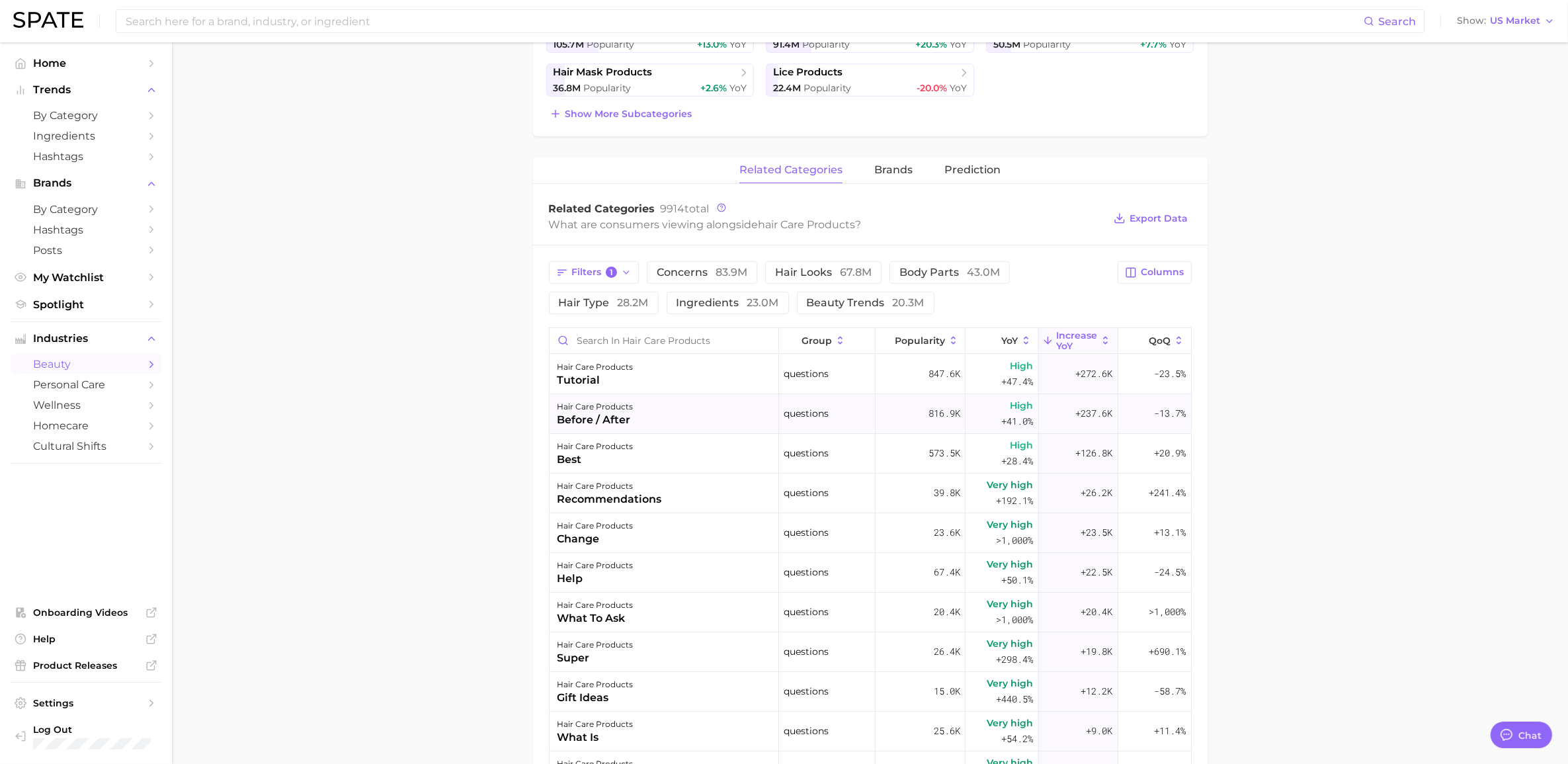
click at [593, 420] on div "before / after" at bounding box center [595, 420] width 76 height 16
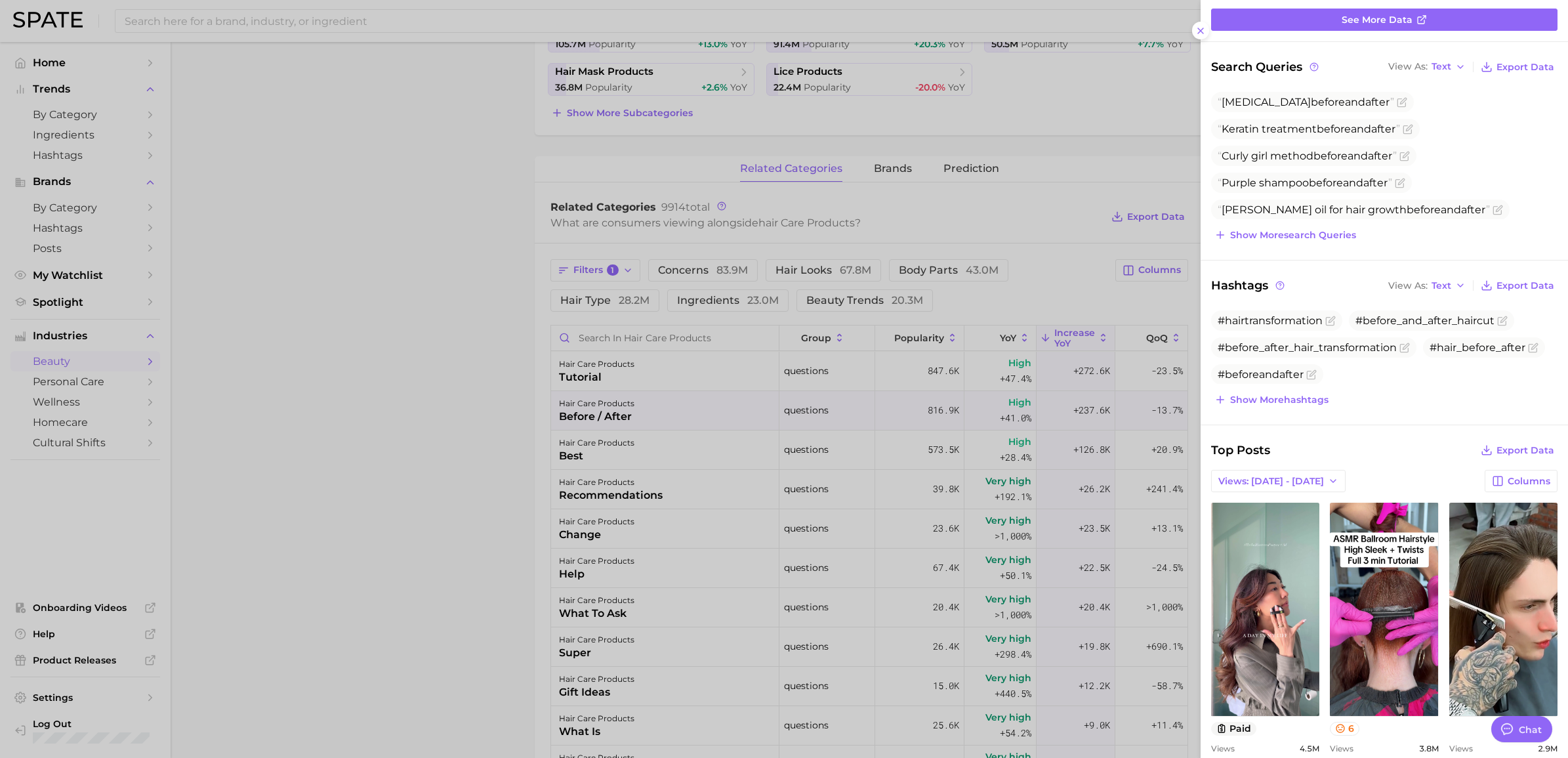
click at [803, 120] on div at bounding box center [784, 379] width 1568 height 758
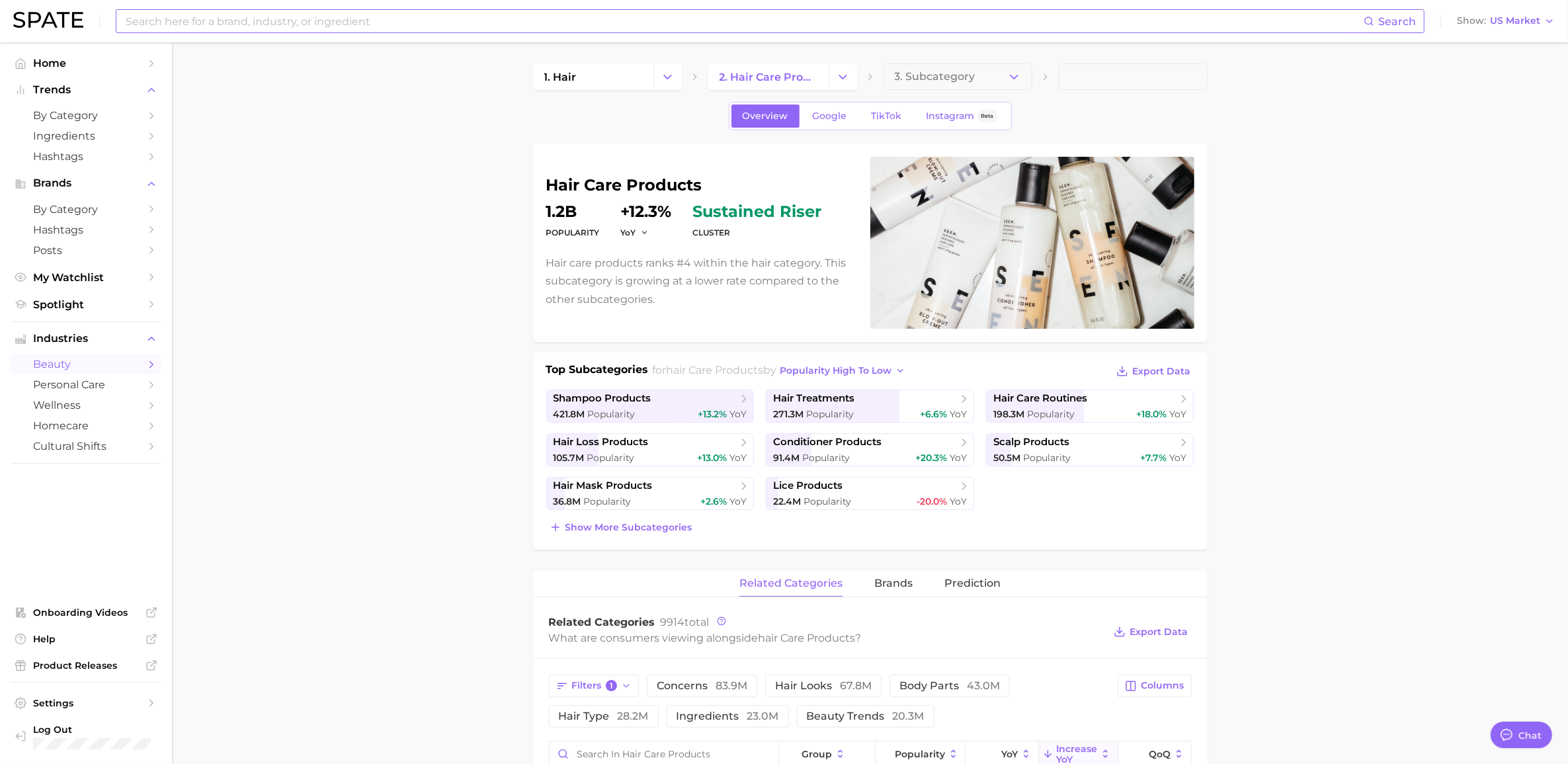
click at [569, 23] on input at bounding box center [744, 21] width 1239 height 22
click at [503, 27] on input at bounding box center [744, 21] width 1239 height 22
type input "d"
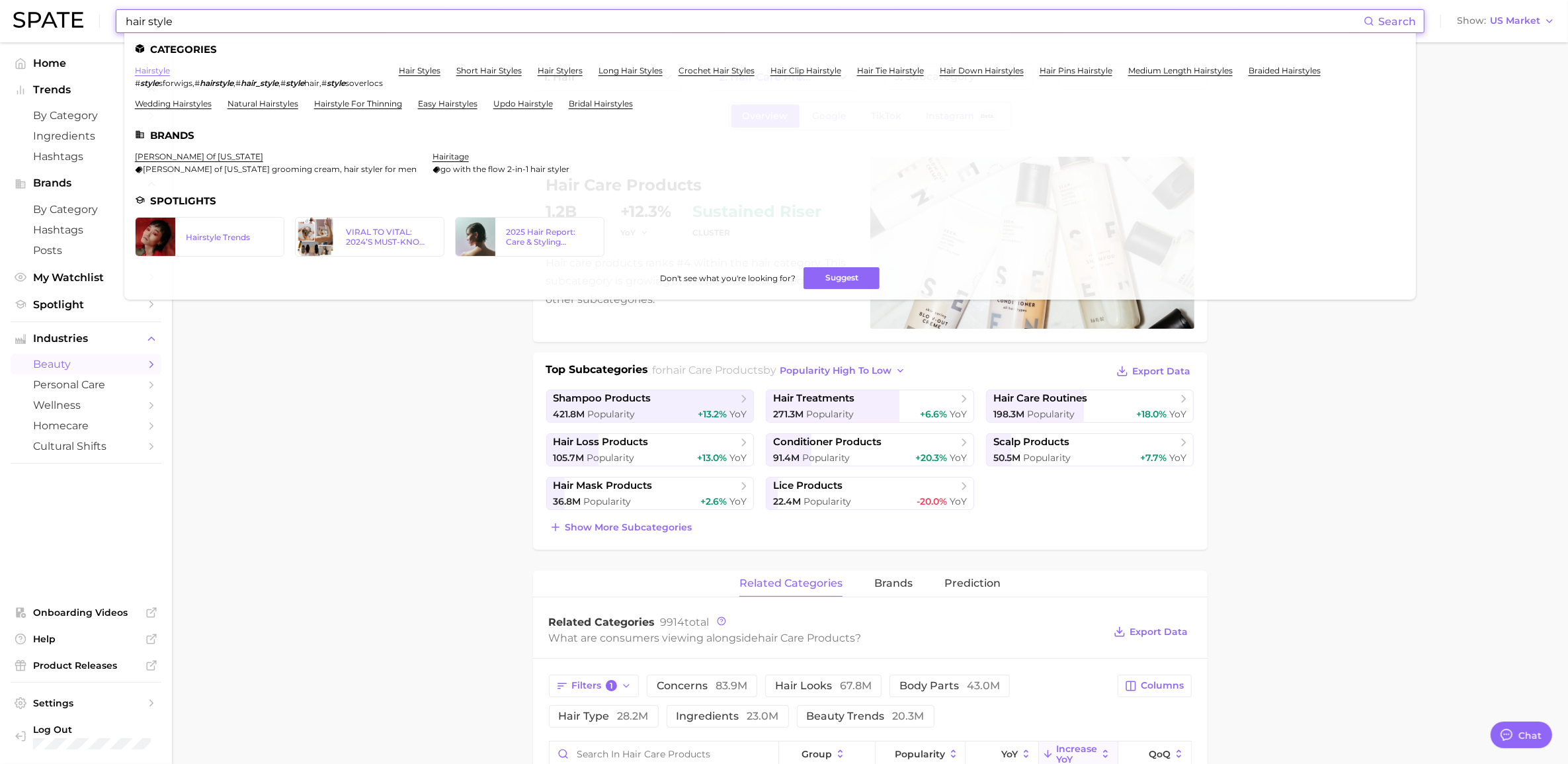
type input "hair style"
click at [151, 66] on link "hairstyle" at bounding box center [153, 70] width 35 height 10
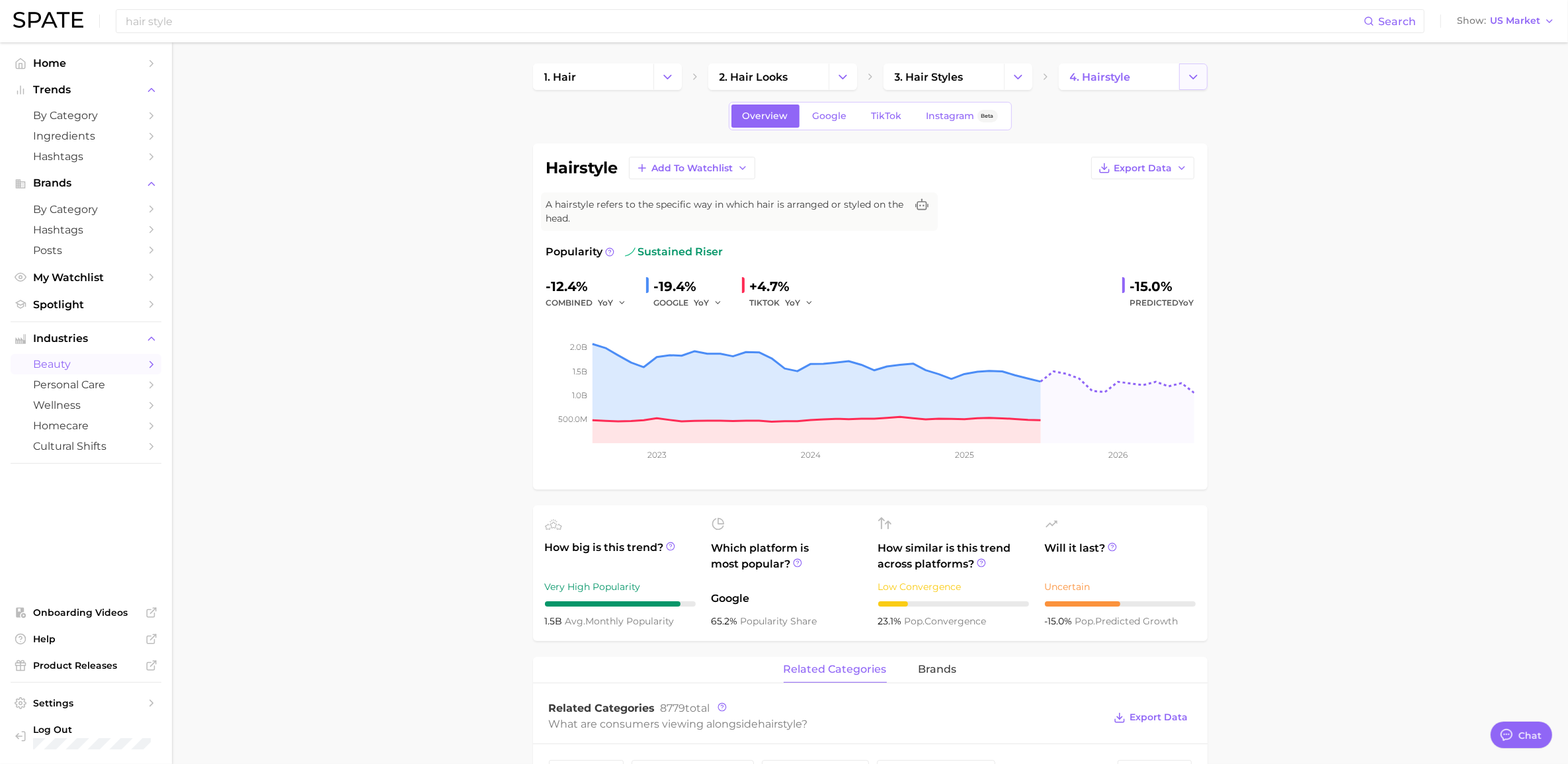
click at [809, 76] on button "Change Category" at bounding box center [1193, 77] width 28 height 26
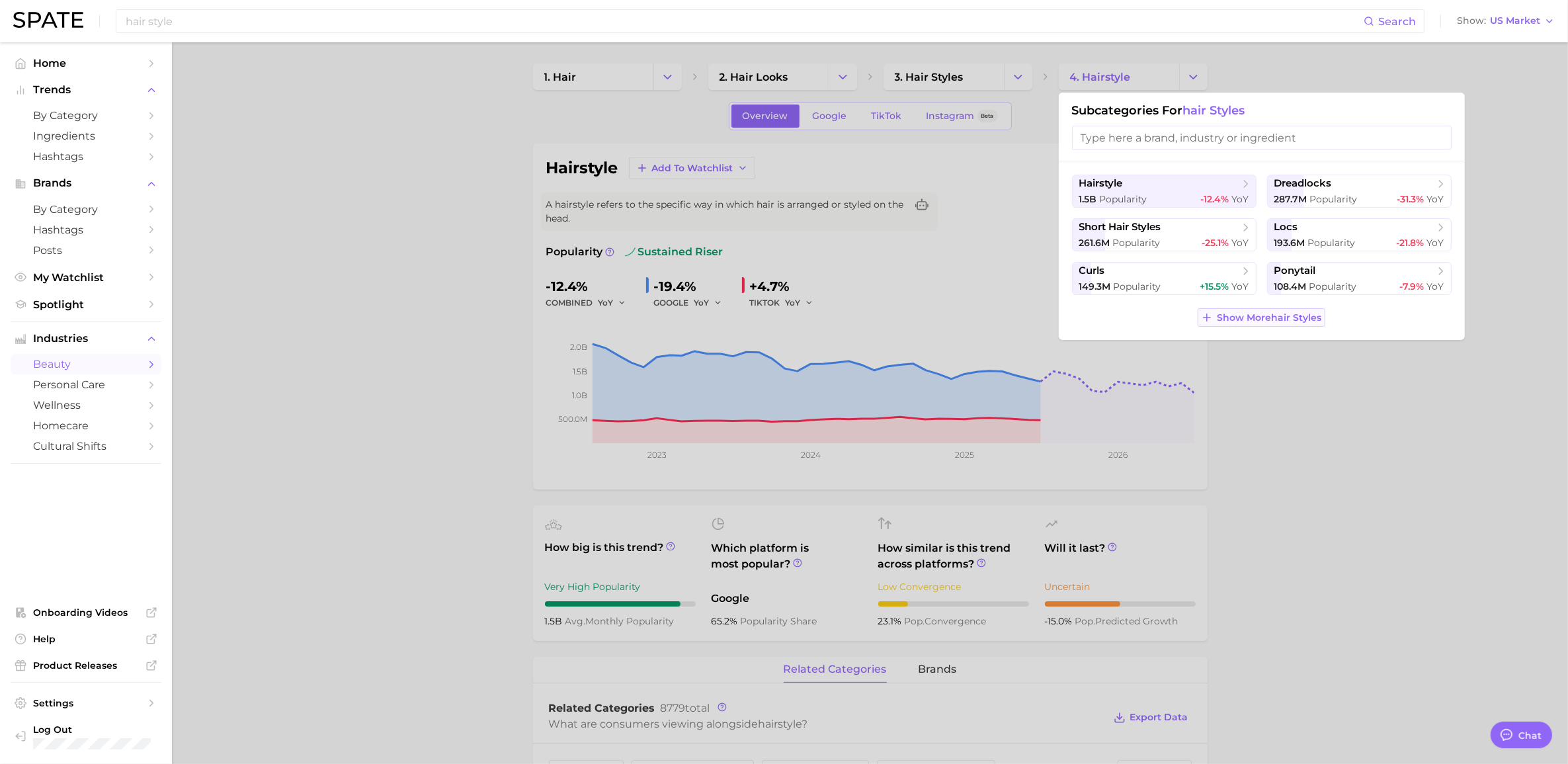
click at [809, 319] on span "Show More hair styles" at bounding box center [1270, 317] width 105 height 12
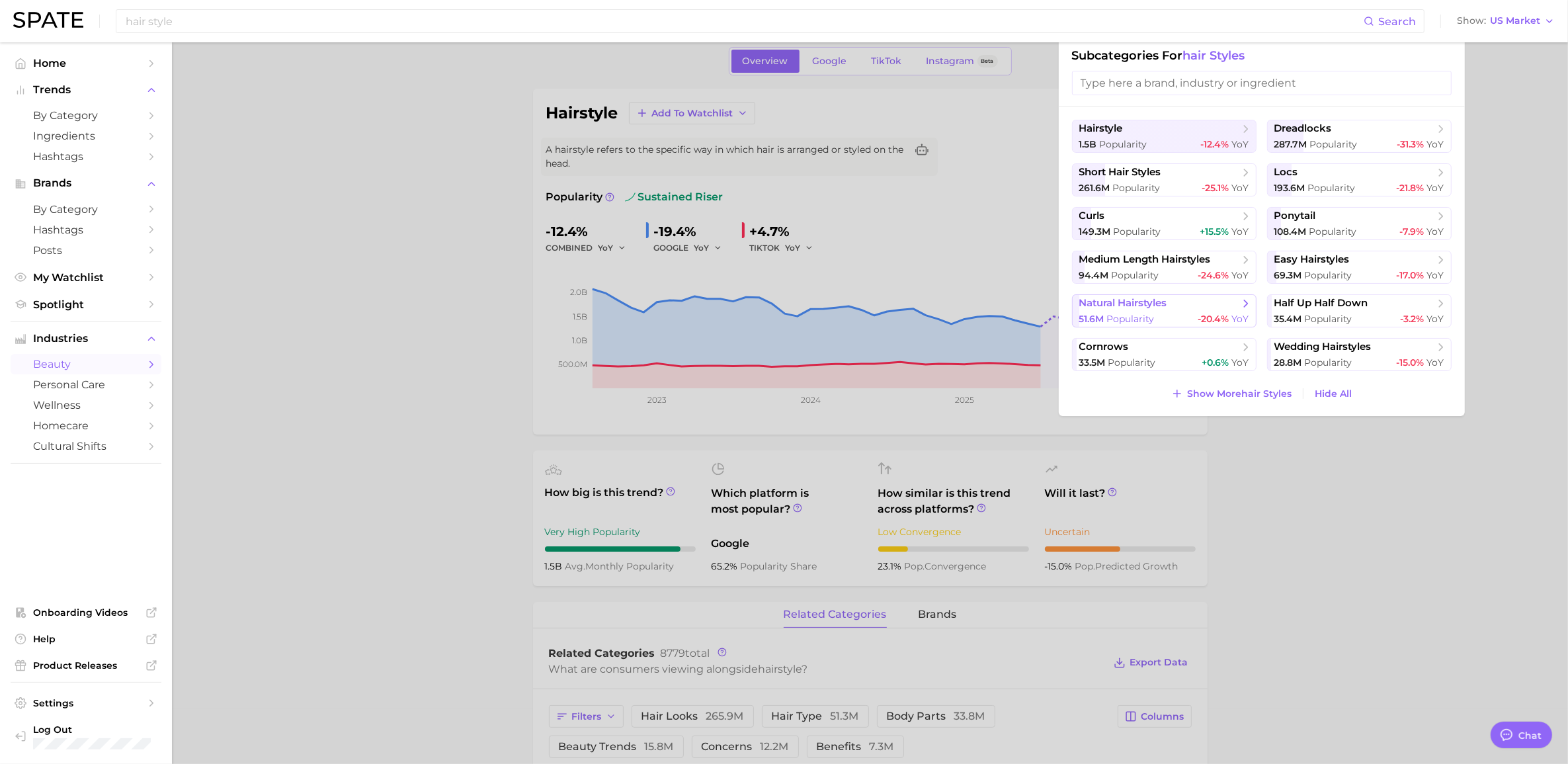
scroll to position [83, 0]
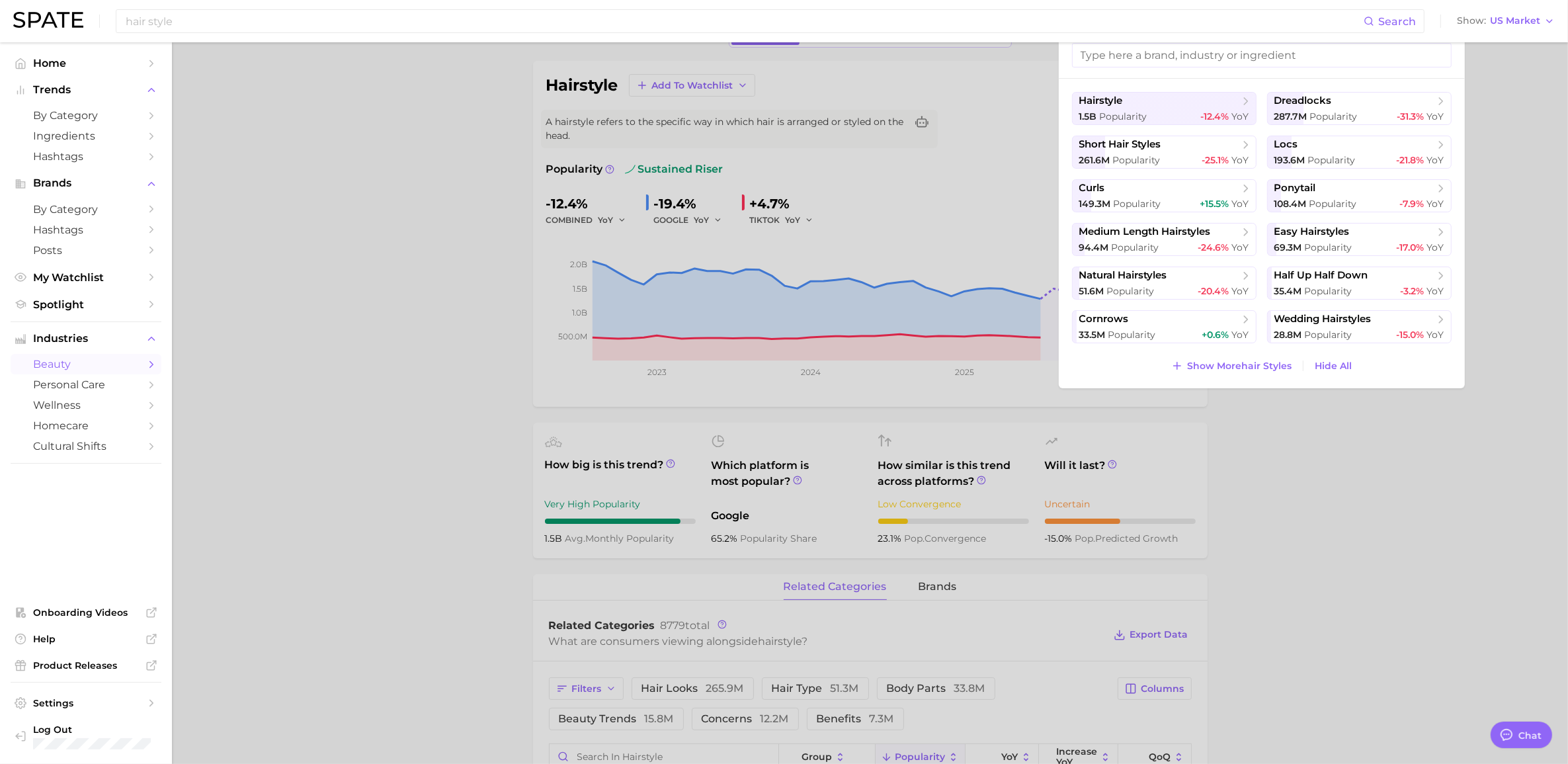
click at [809, 452] on div at bounding box center [784, 382] width 1568 height 764
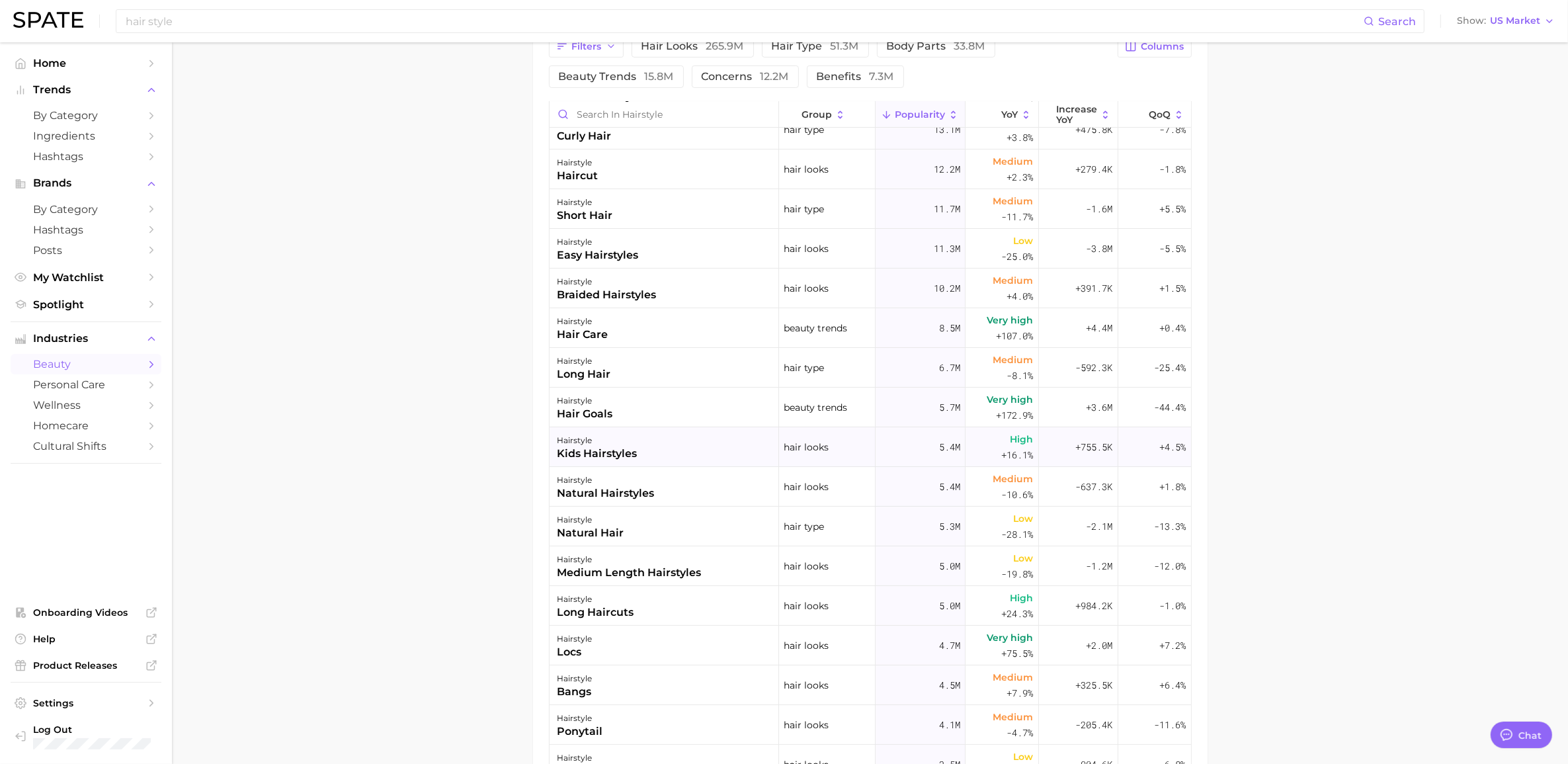
scroll to position [0, 0]
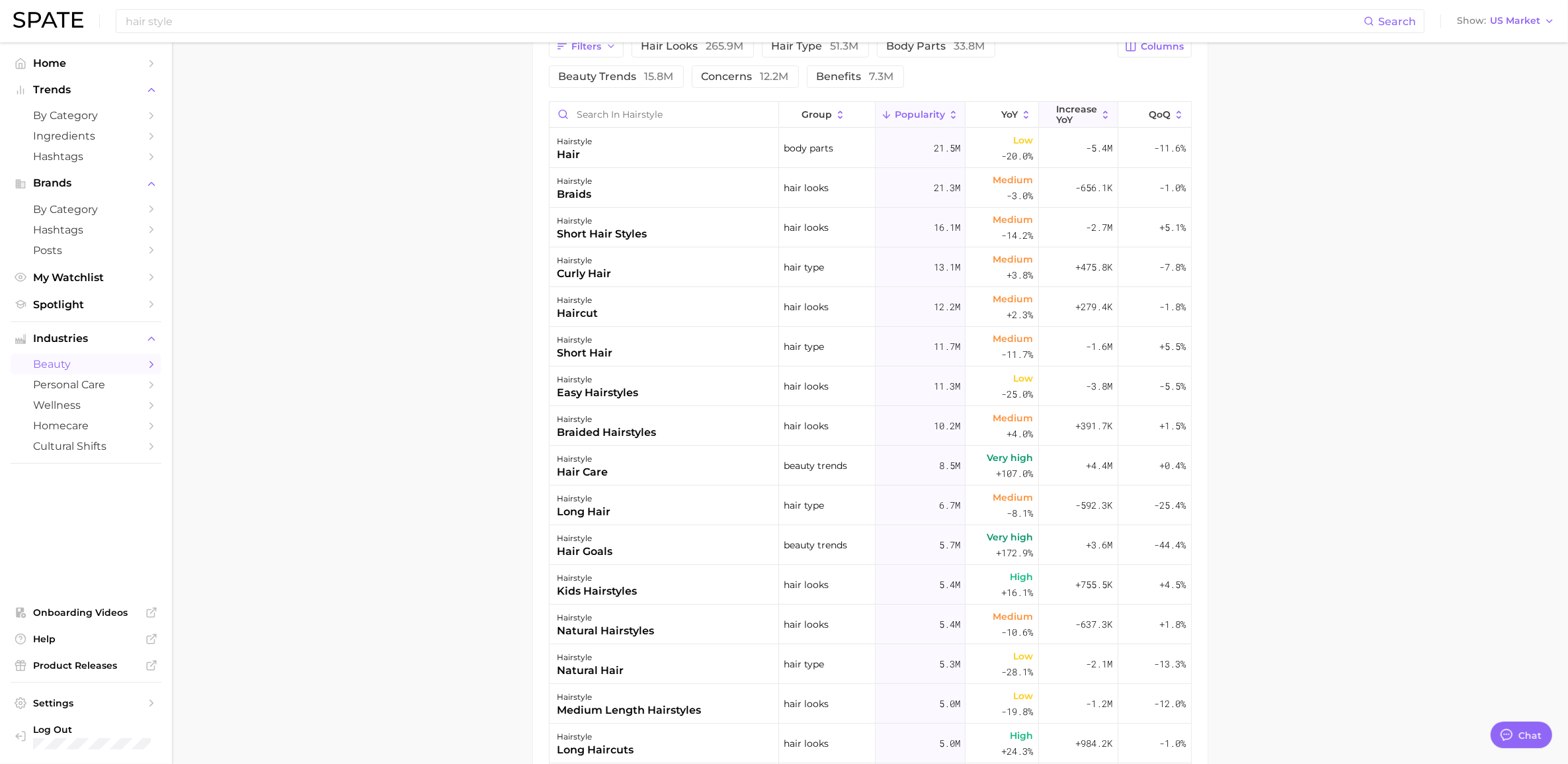
click at [809, 113] on span "Increase YoY" at bounding box center [1076, 115] width 41 height 22
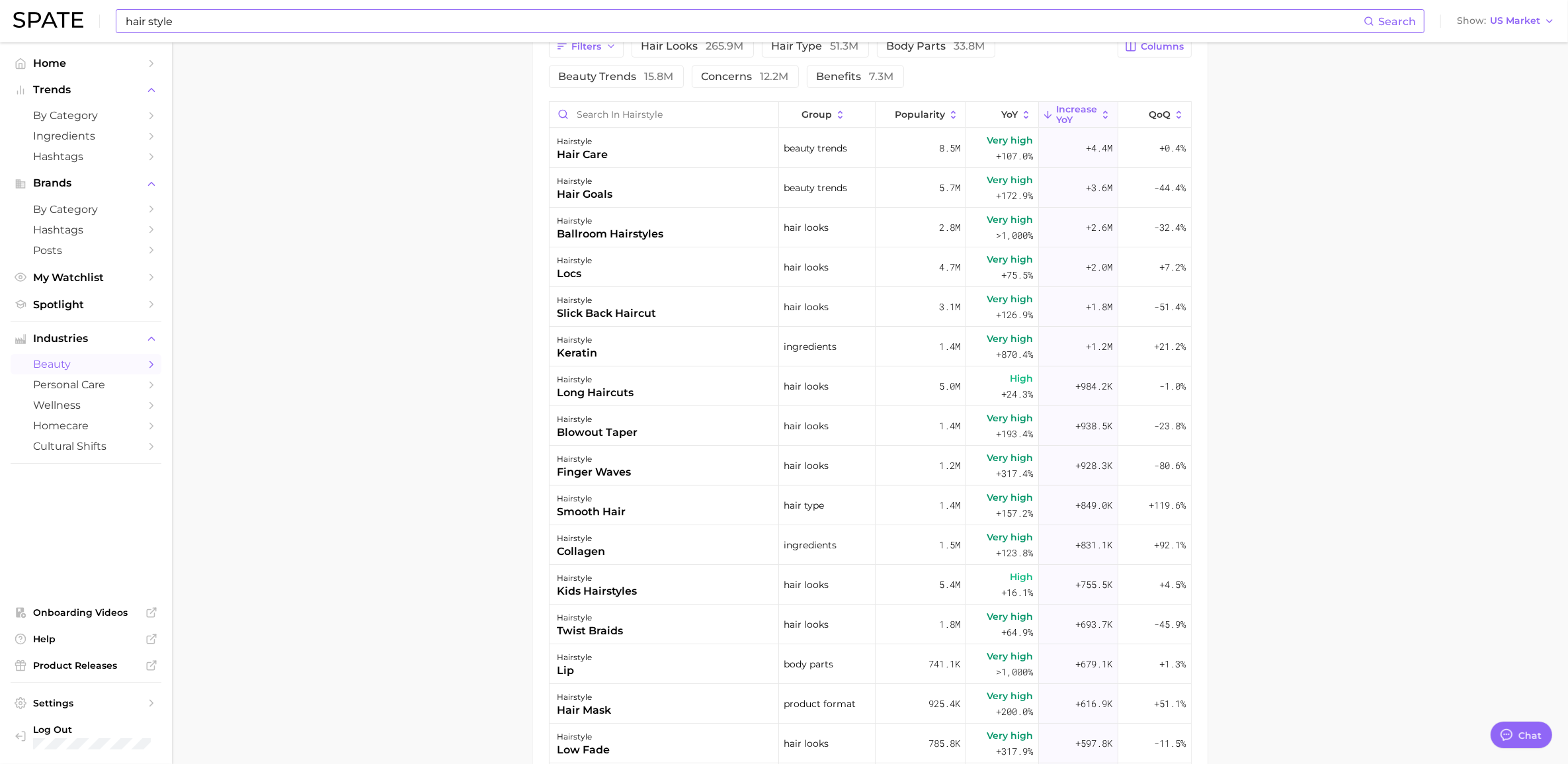
click at [675, 13] on input "hair style" at bounding box center [744, 21] width 1239 height 22
type input "h"
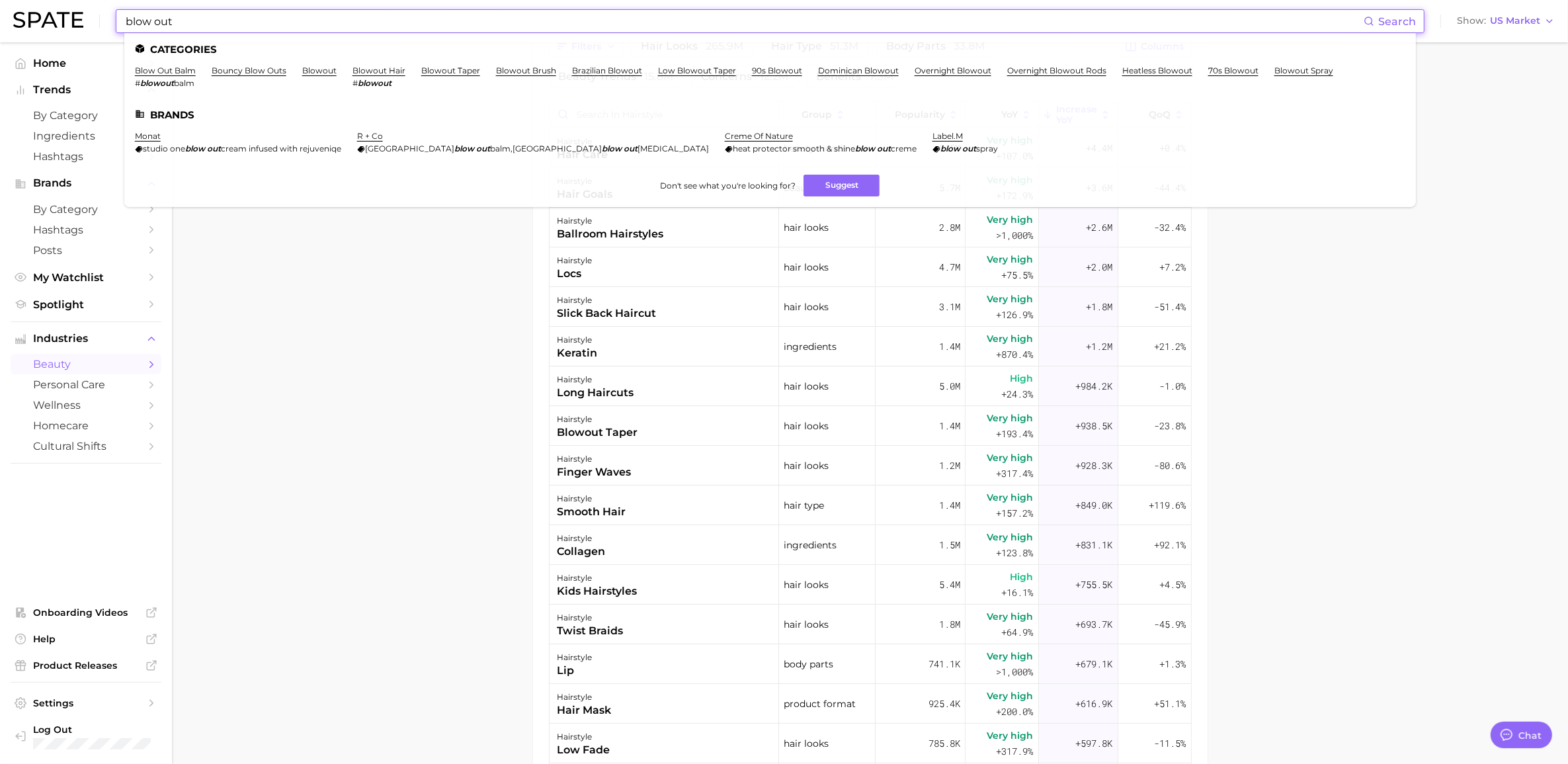
drag, startPoint x: 274, startPoint y: 23, endPoint x: 59, endPoint y: 15, distance: 215.1
click at [61, 15] on div "blow out Search Categories blow out balm # blowout balm bouncy blow outs blowou…" at bounding box center [783, 21] width 1541 height 42
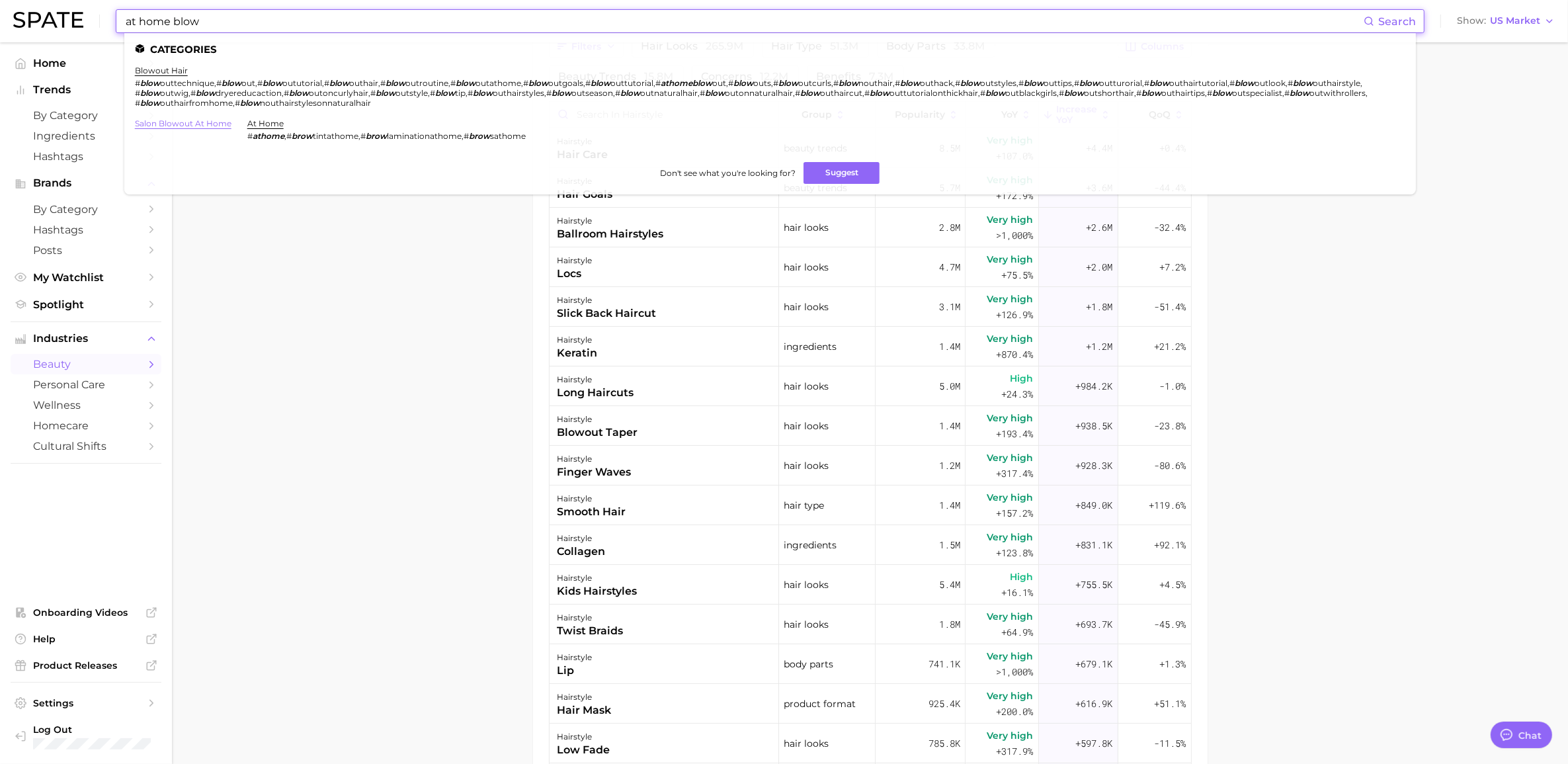
type input "at home blow"
click at [191, 121] on link "salon blowout at home" at bounding box center [184, 123] width 97 height 10
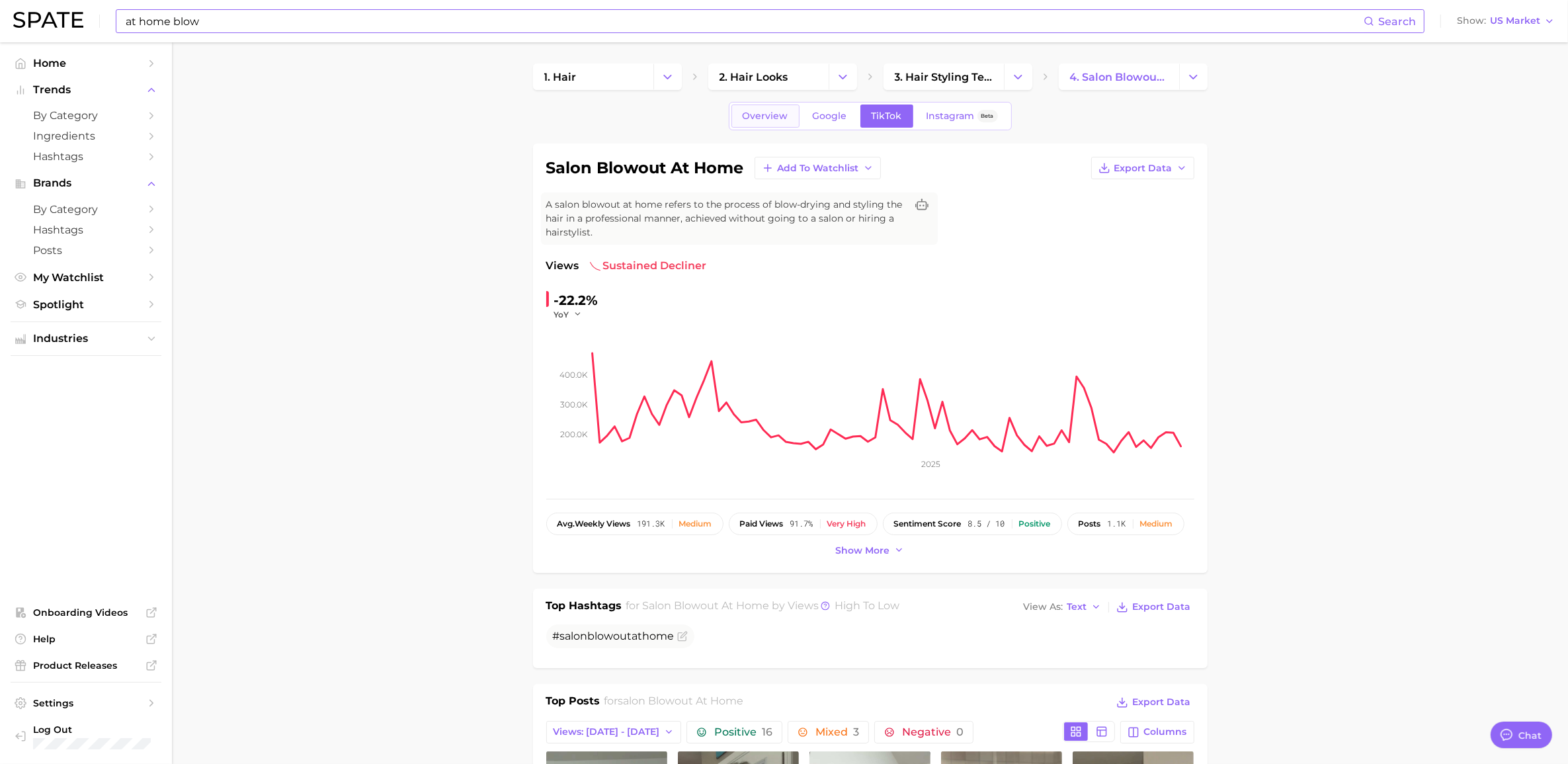
click at [771, 111] on span "Overview" at bounding box center [765, 116] width 45 height 12
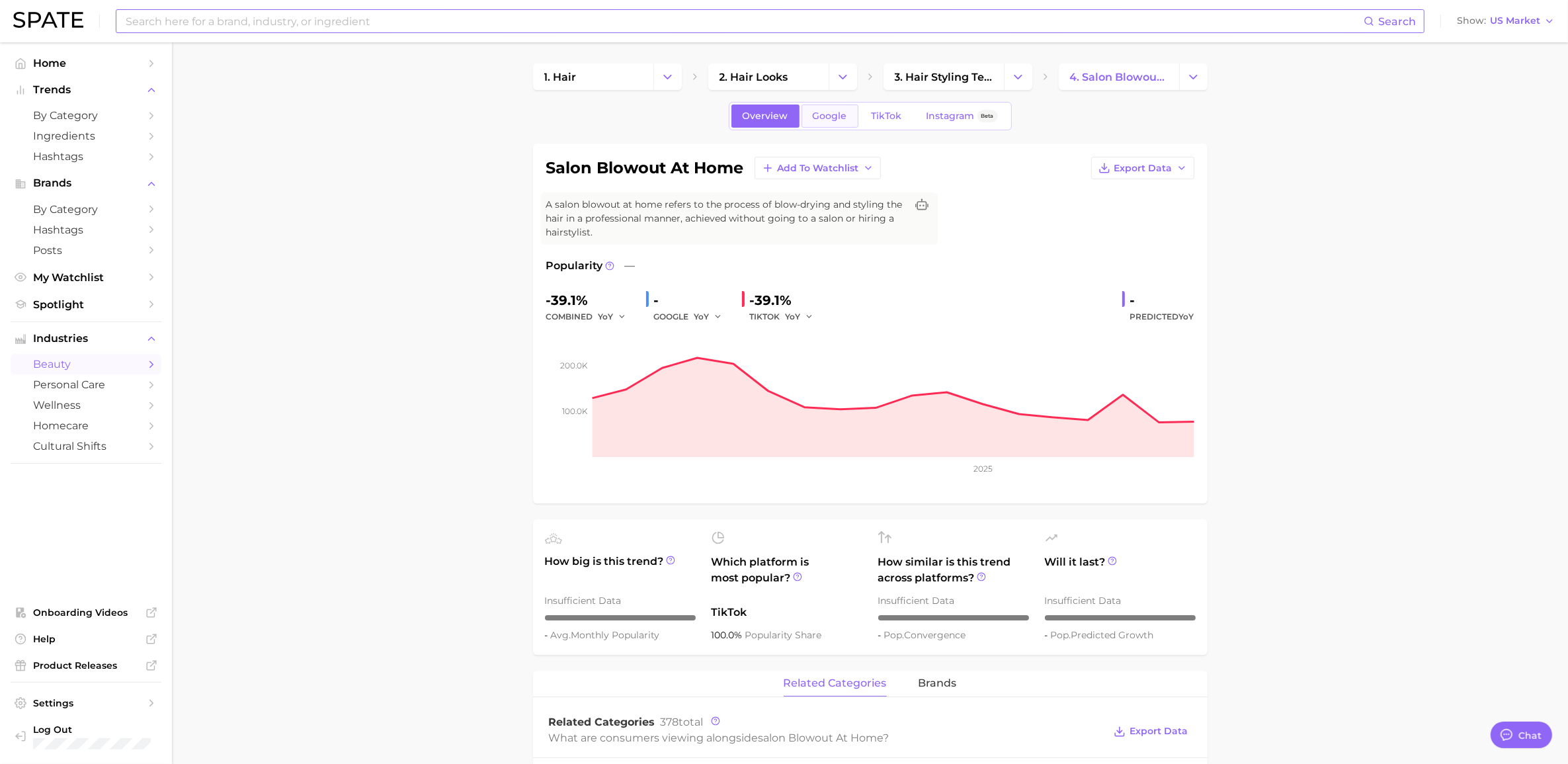
click at [809, 121] on link "Google" at bounding box center [830, 116] width 57 height 23
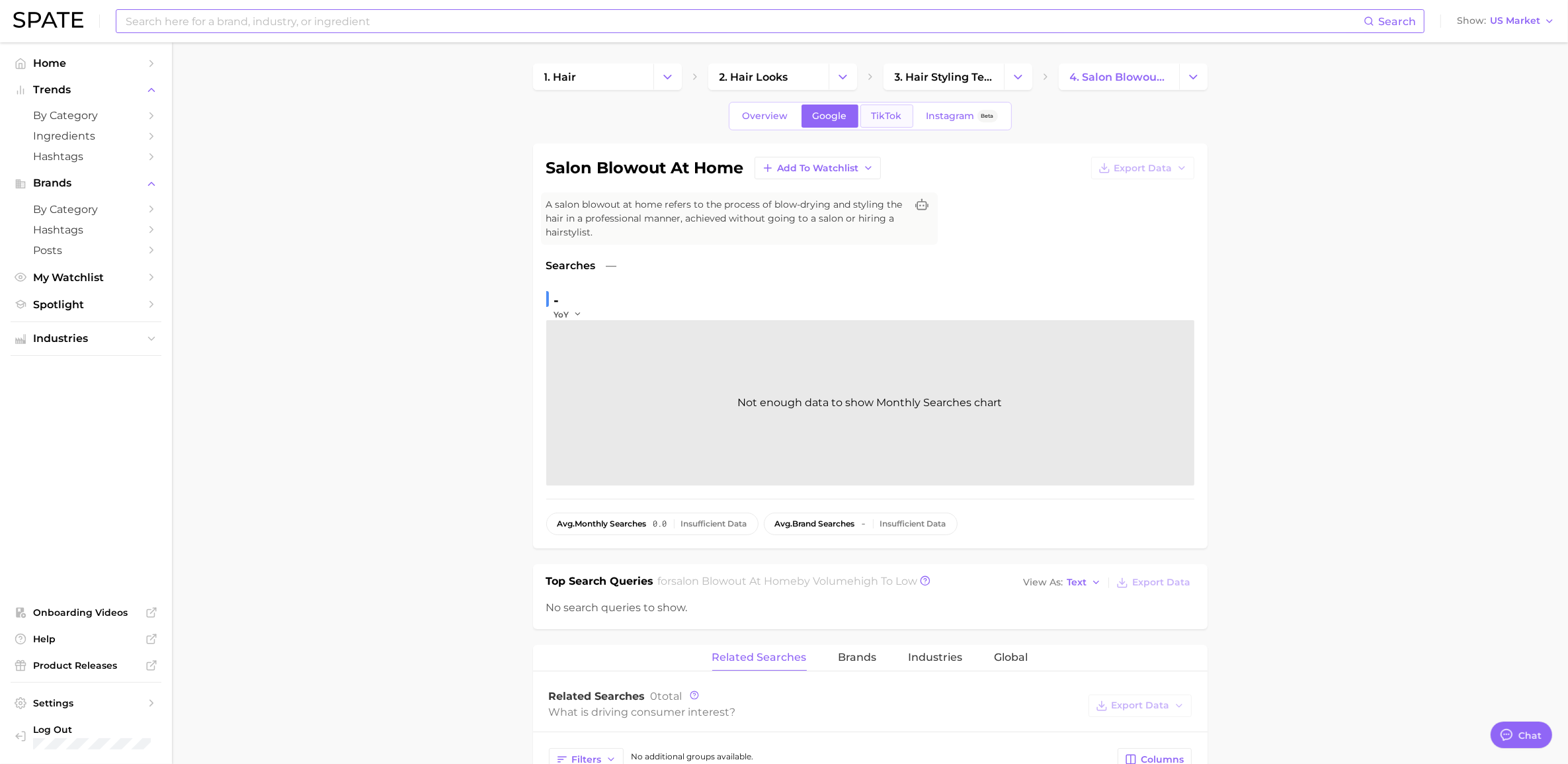
click at [809, 117] on span "TikTok" at bounding box center [887, 116] width 31 height 12
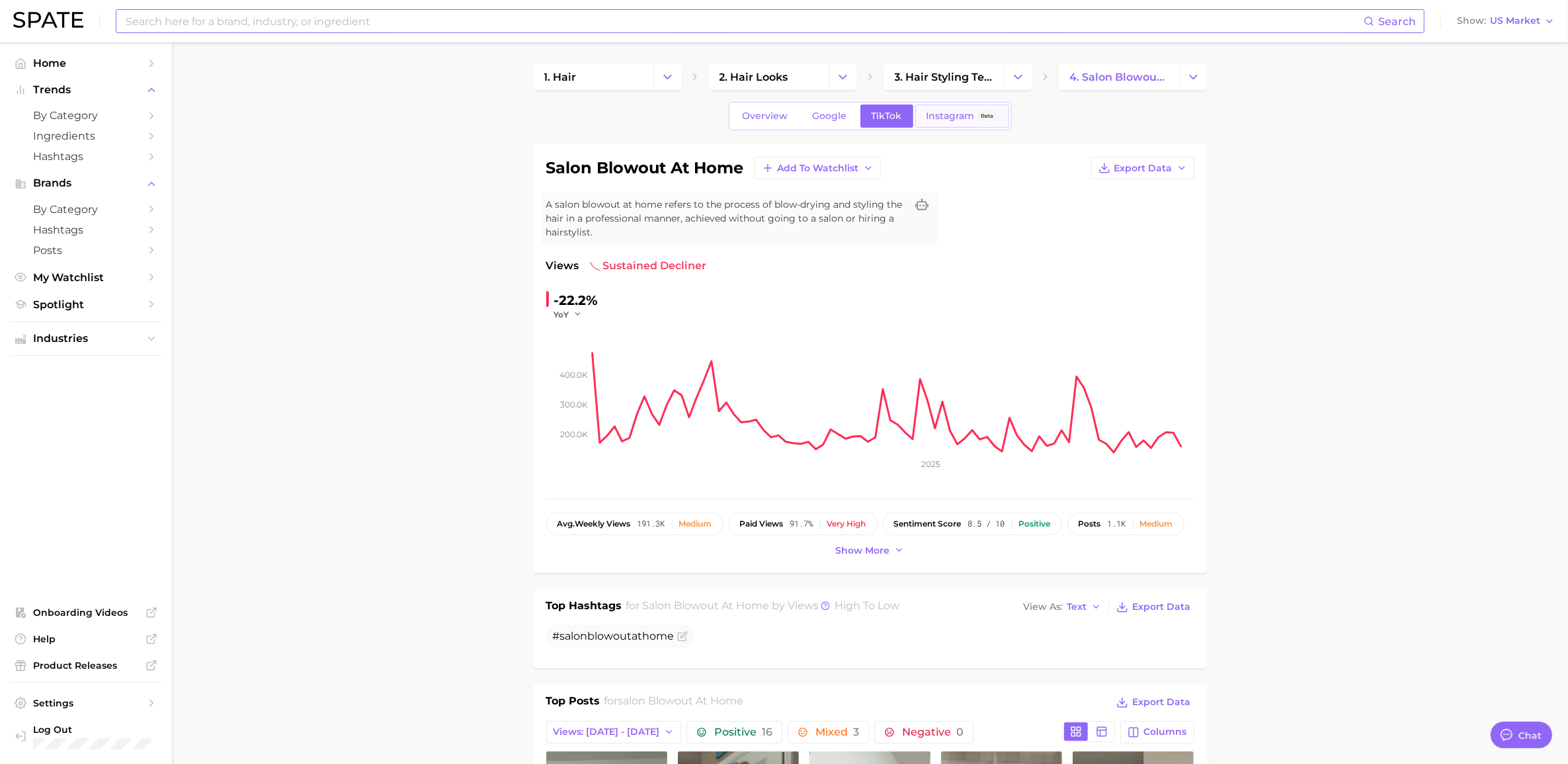
click at [809, 120] on span "Instagram" at bounding box center [950, 116] width 48 height 12
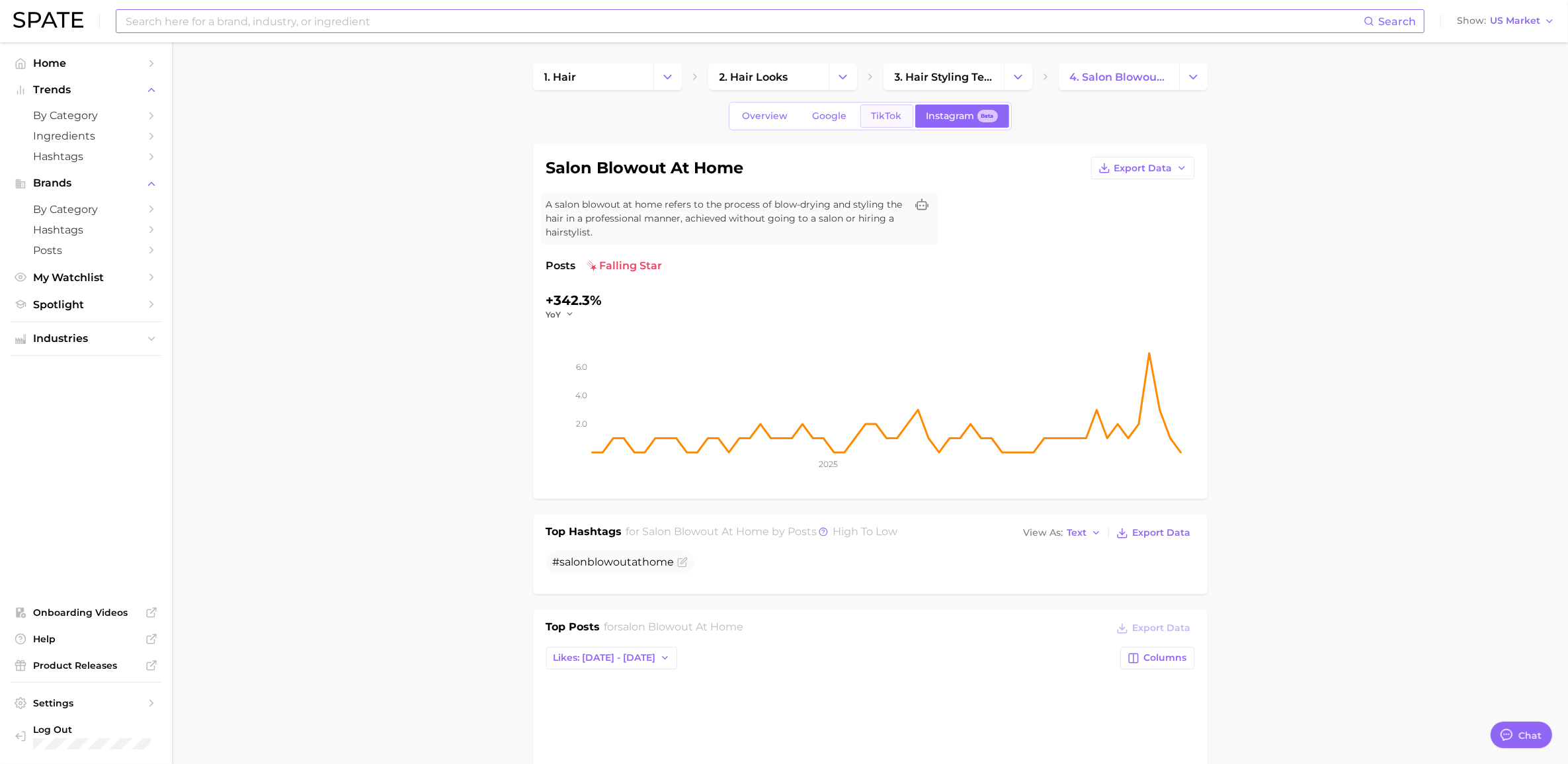
click at [809, 116] on span "TikTok" at bounding box center [887, 116] width 31 height 12
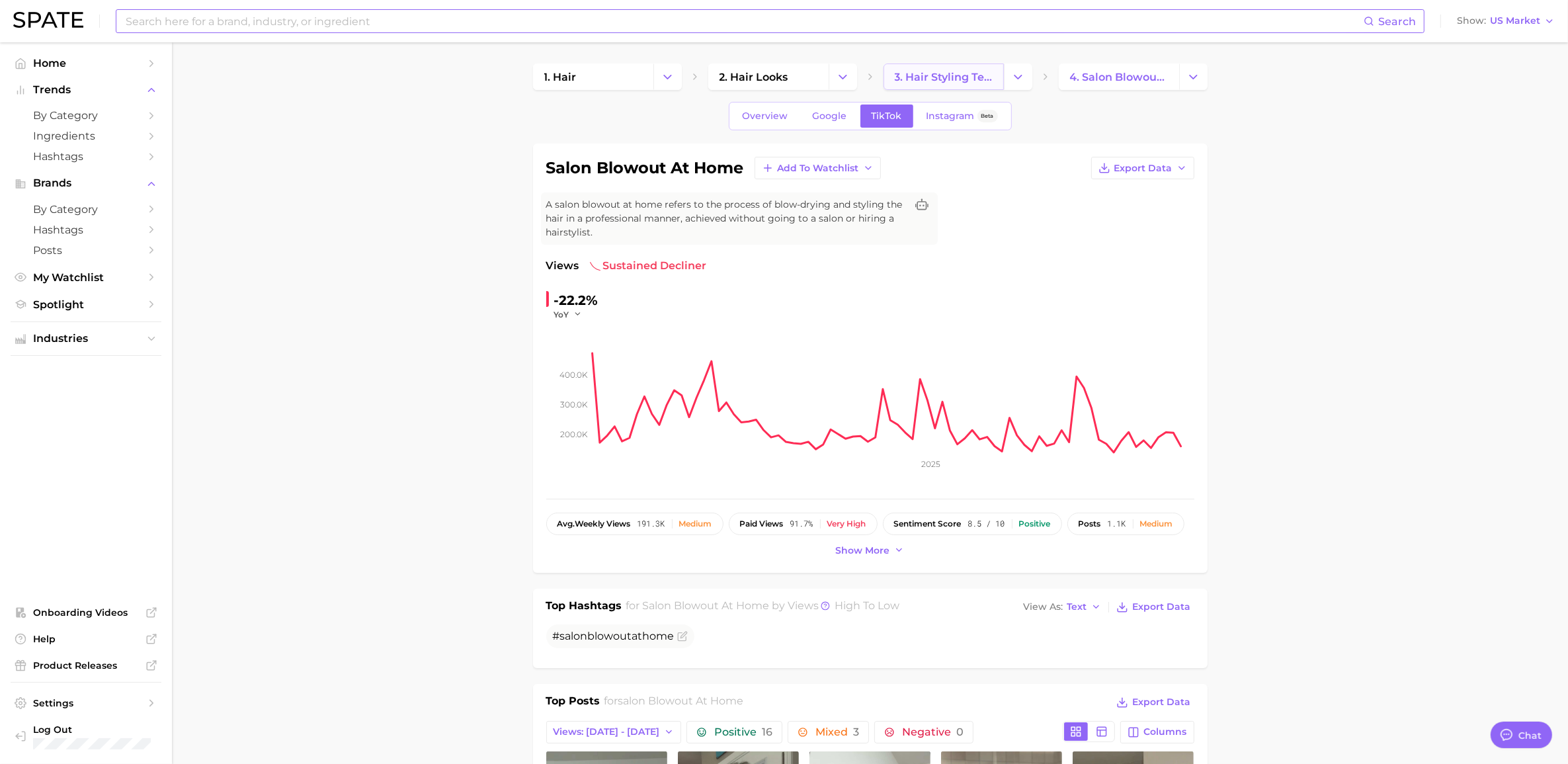
click at [809, 78] on span "3. hair styling techniques" at bounding box center [943, 77] width 98 height 12
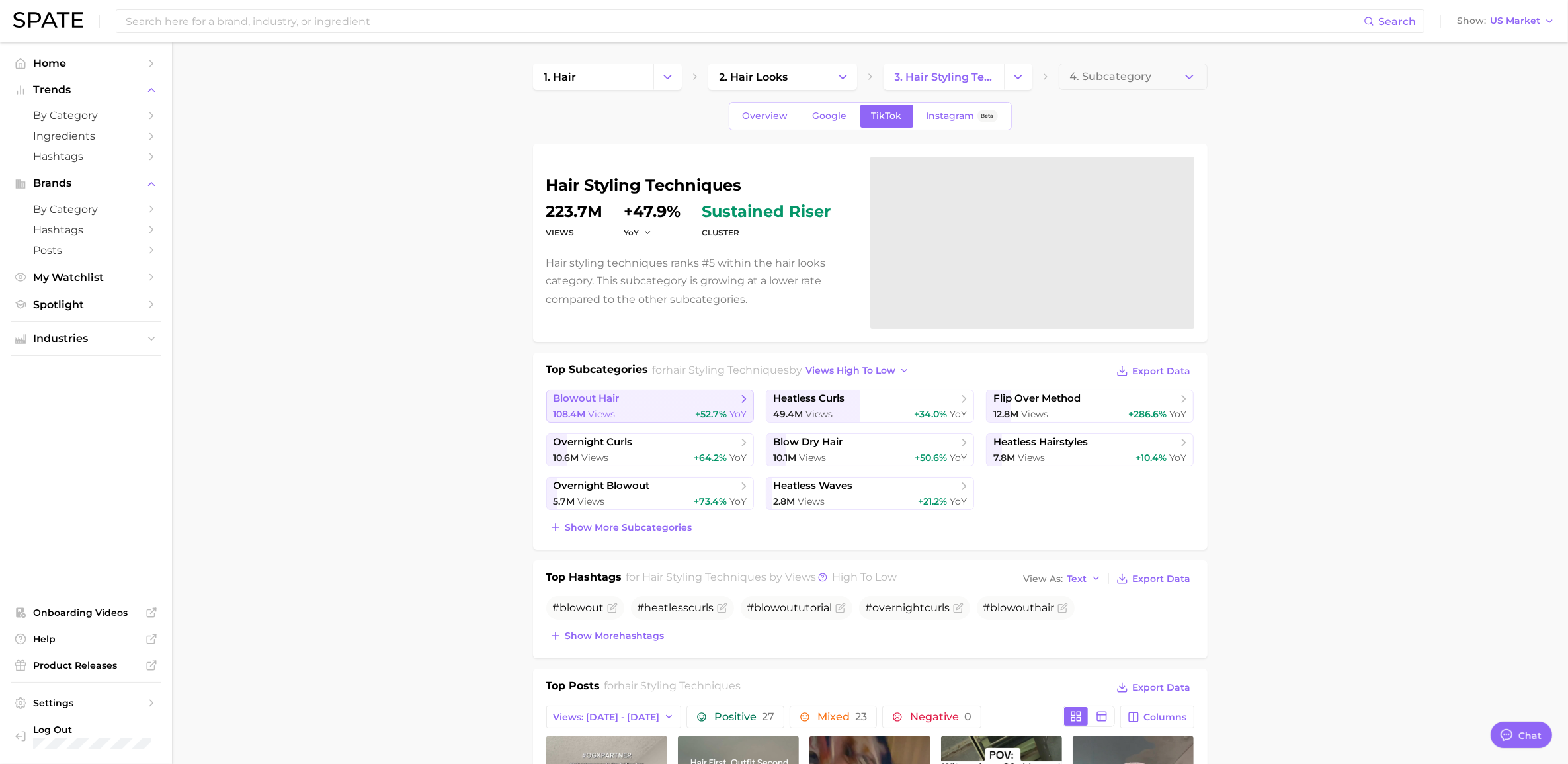
click at [638, 407] on link "blowout hair 108.4m Views +52.7% YoY" at bounding box center [650, 406] width 208 height 33
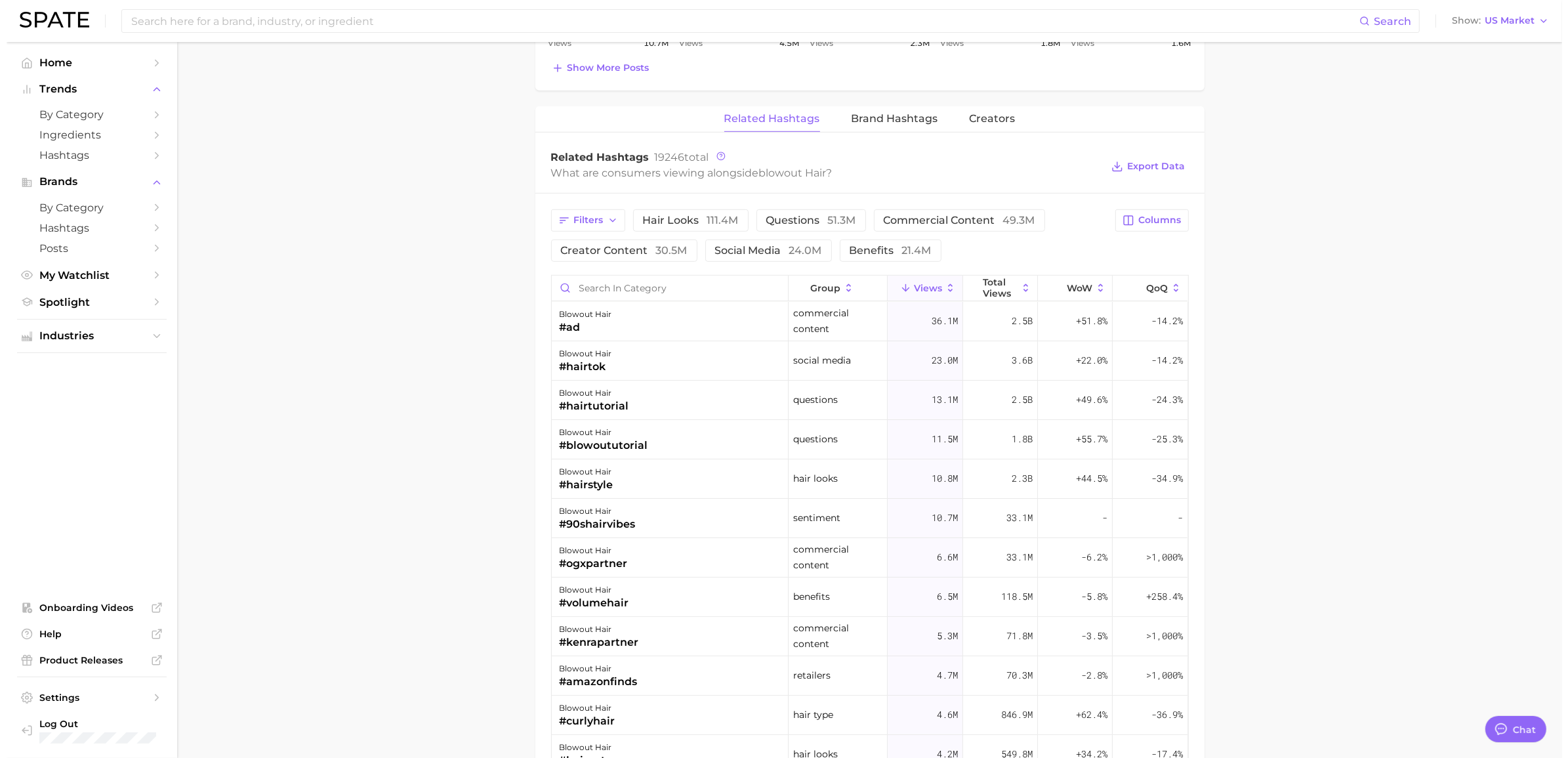
scroll to position [984, 0]
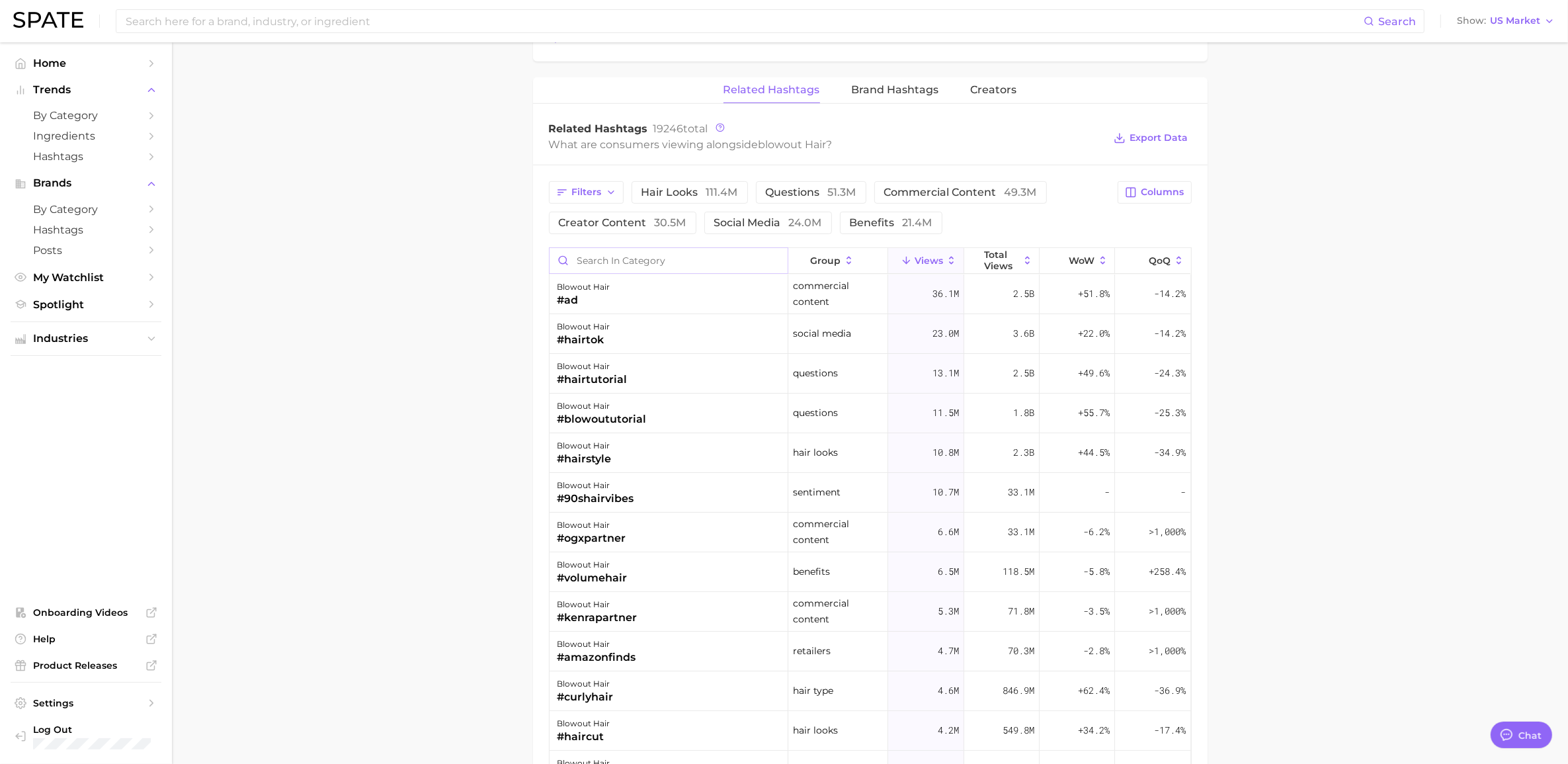
click at [660, 261] on input "Search in category" at bounding box center [669, 261] width 238 height 25
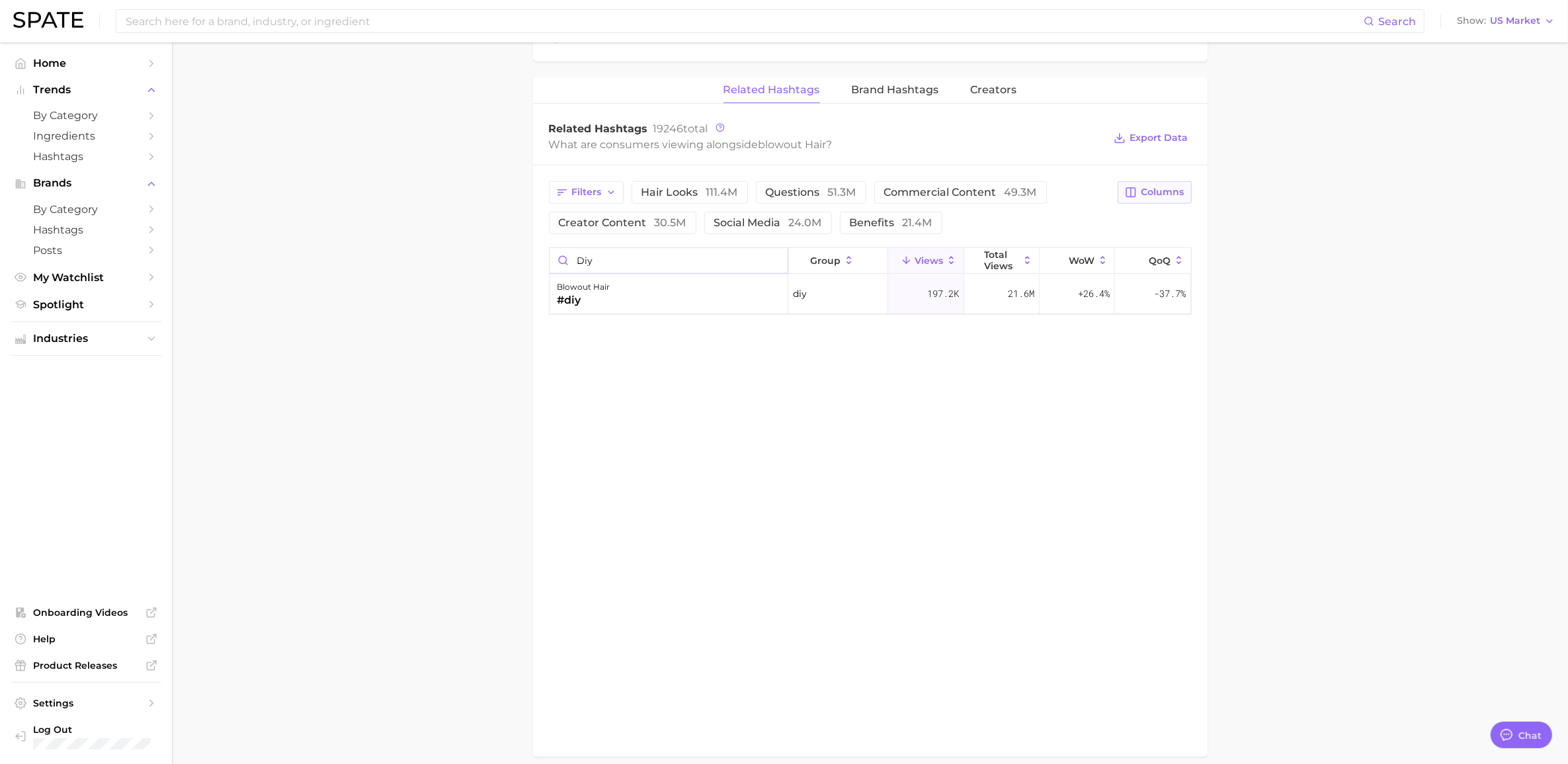
type input "diy"
click at [809, 190] on span "Columns" at bounding box center [1163, 192] width 43 height 12
click at [809, 390] on button "increase YoY" at bounding box center [1085, 396] width 211 height 22
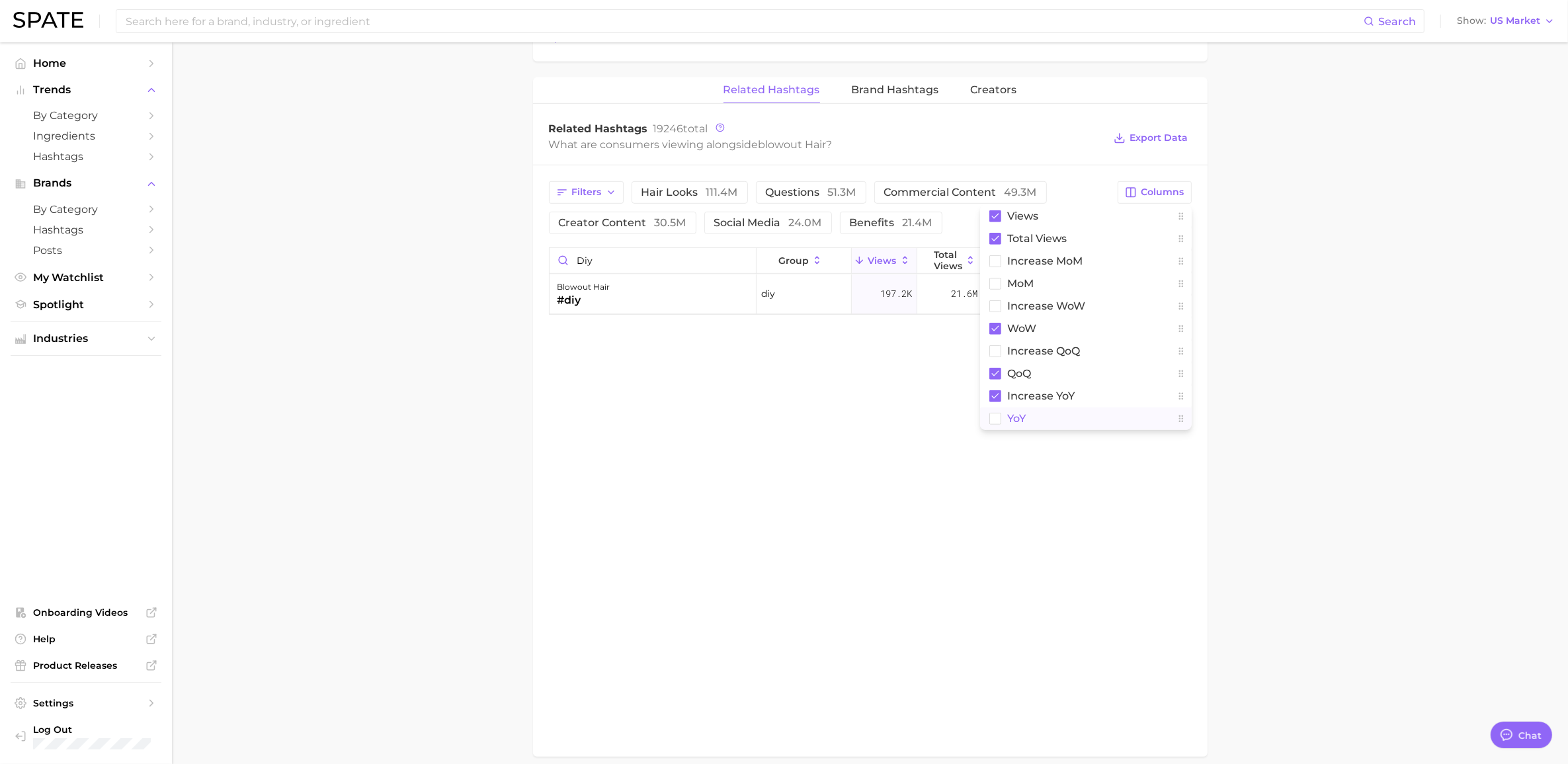
click at [809, 419] on span "YoY" at bounding box center [1017, 418] width 18 height 12
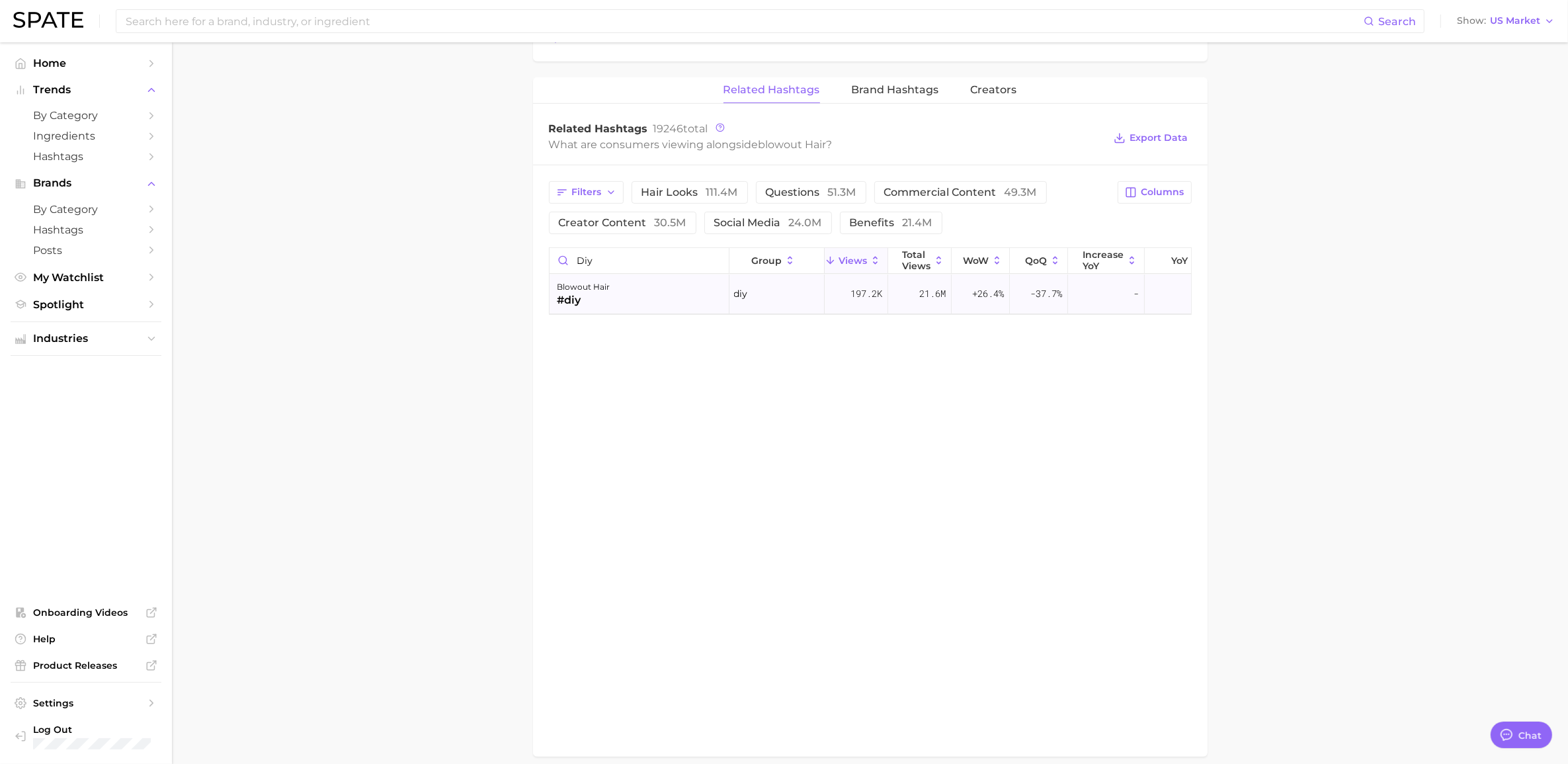
click at [633, 302] on div "blowout hair #diy" at bounding box center [639, 294] width 180 height 40
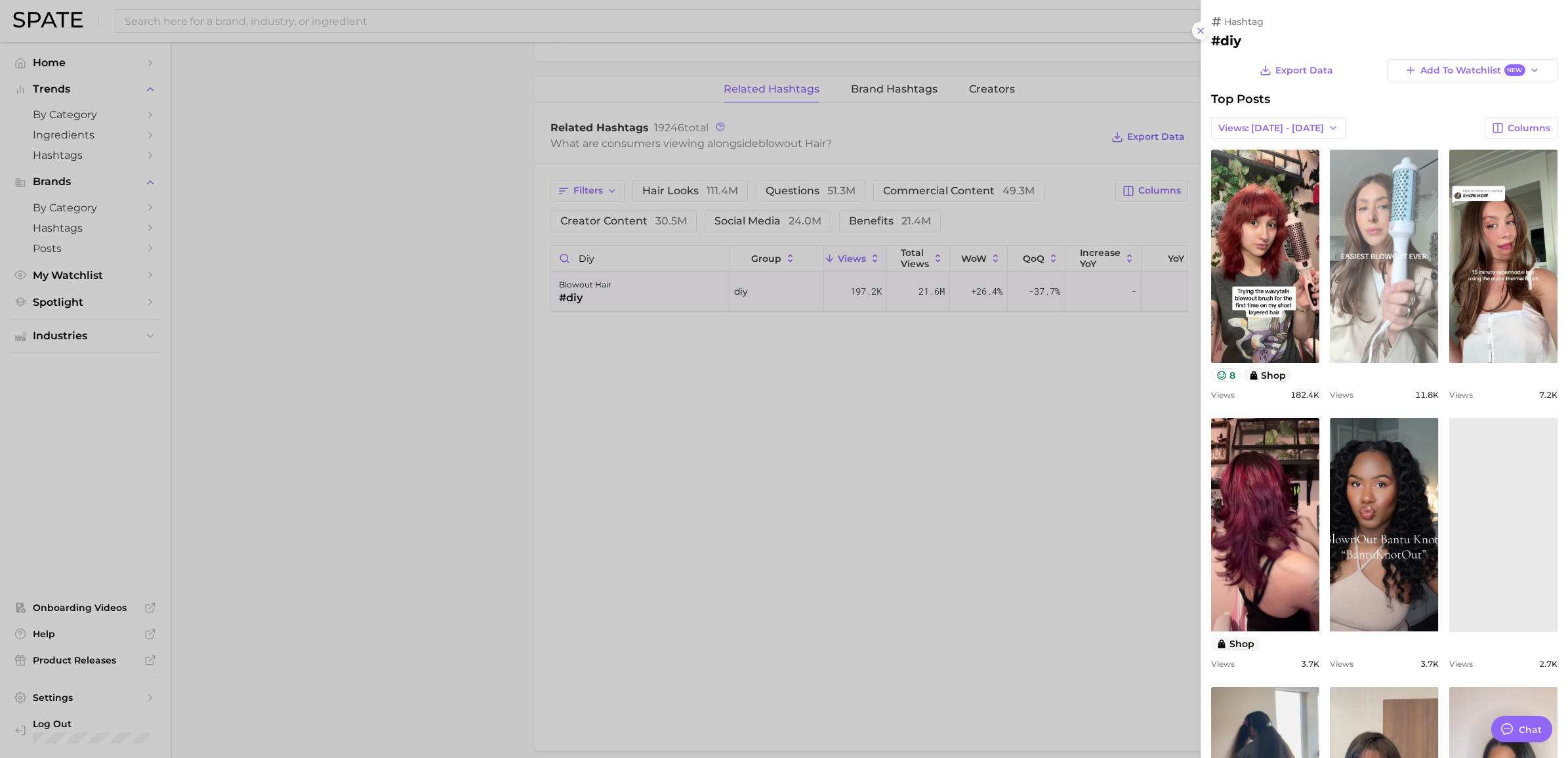
scroll to position [0, 0]
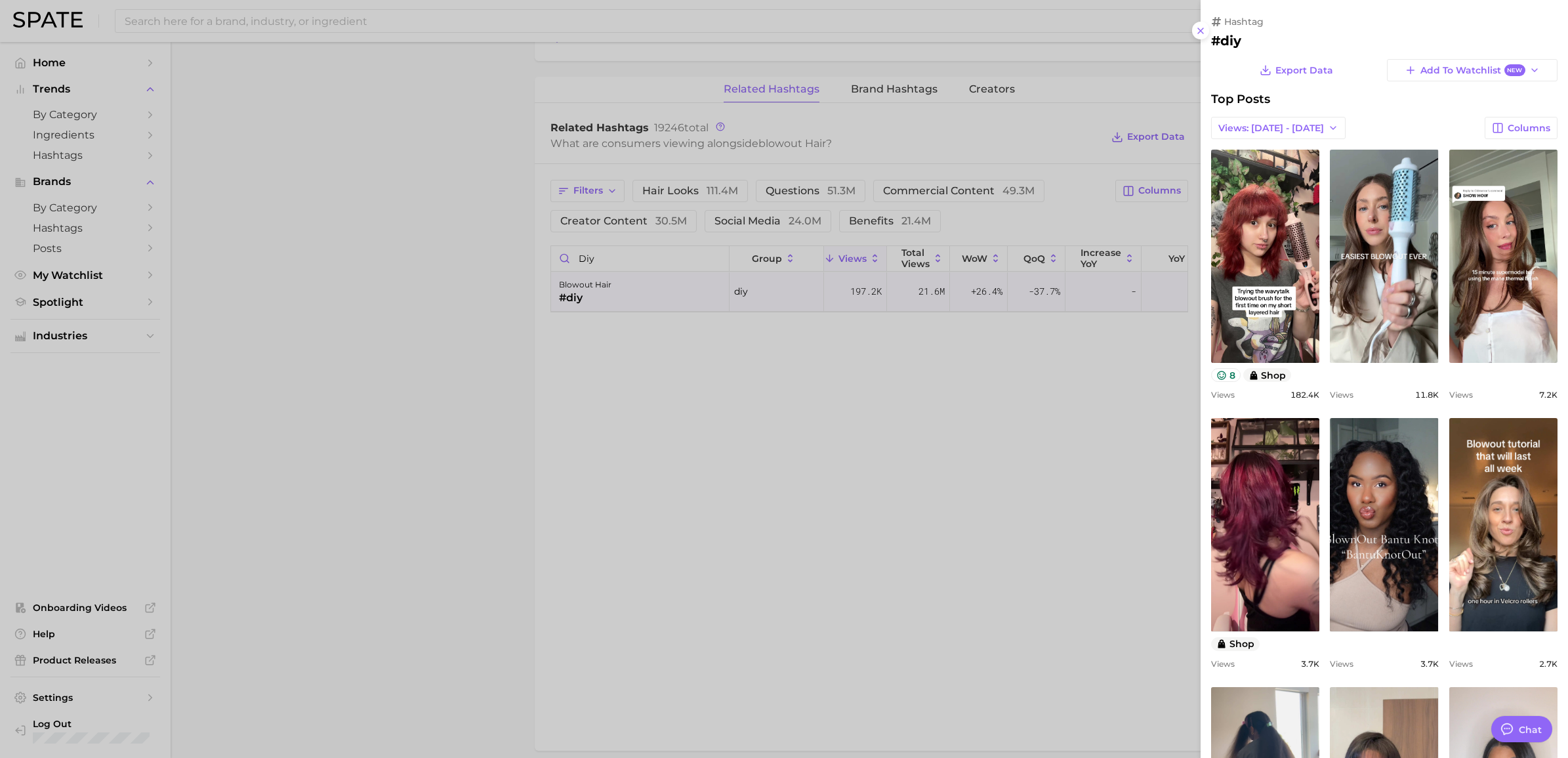
click at [615, 390] on div at bounding box center [784, 379] width 1568 height 758
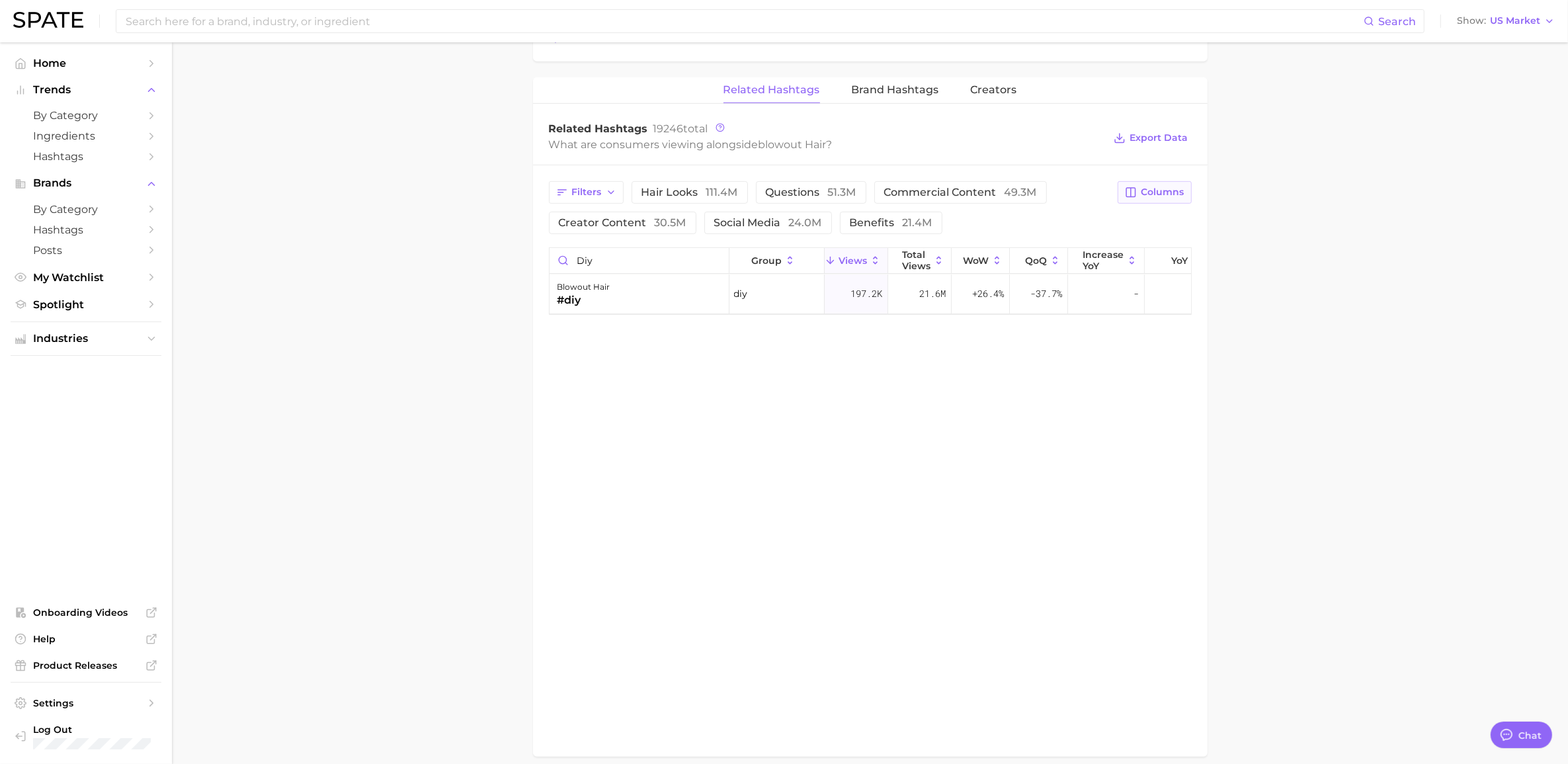
click at [809, 185] on button "Columns" at bounding box center [1154, 192] width 73 height 22
click at [809, 260] on rect at bounding box center [995, 261] width 12 height 12
click at [809, 285] on rect at bounding box center [995, 283] width 12 height 12
click at [809, 411] on div "Related Hashtags Brand Hashtags Creators Related Hashtags 19246 total What are …" at bounding box center [870, 417] width 675 height 679
click at [809, 170] on div "Filters hair looks 111.4m questions 51.3m commercial content 49.3m creator cont…" at bounding box center [870, 247] width 675 height 165
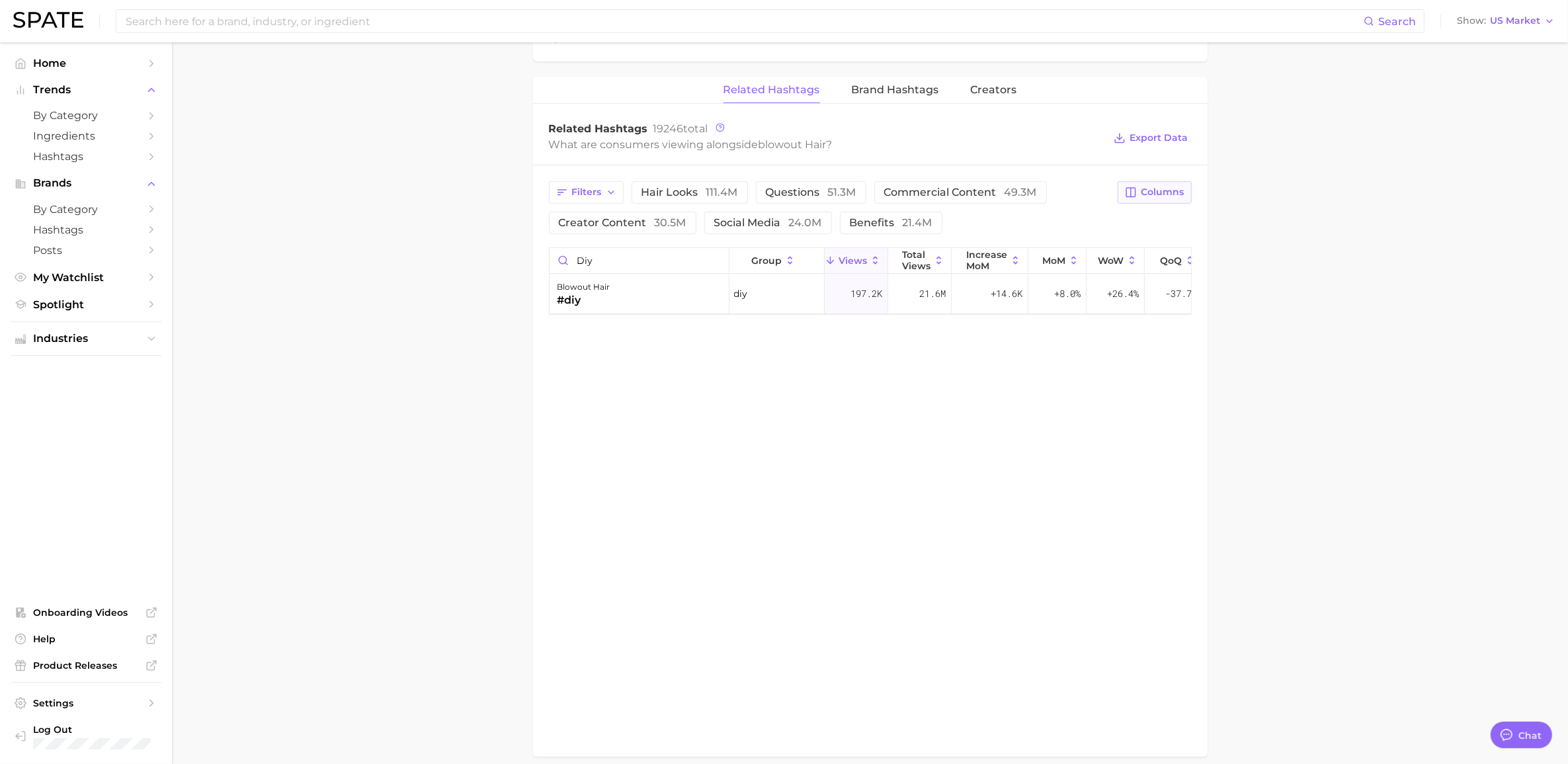
click at [809, 183] on button "Columns" at bounding box center [1154, 192] width 73 height 22
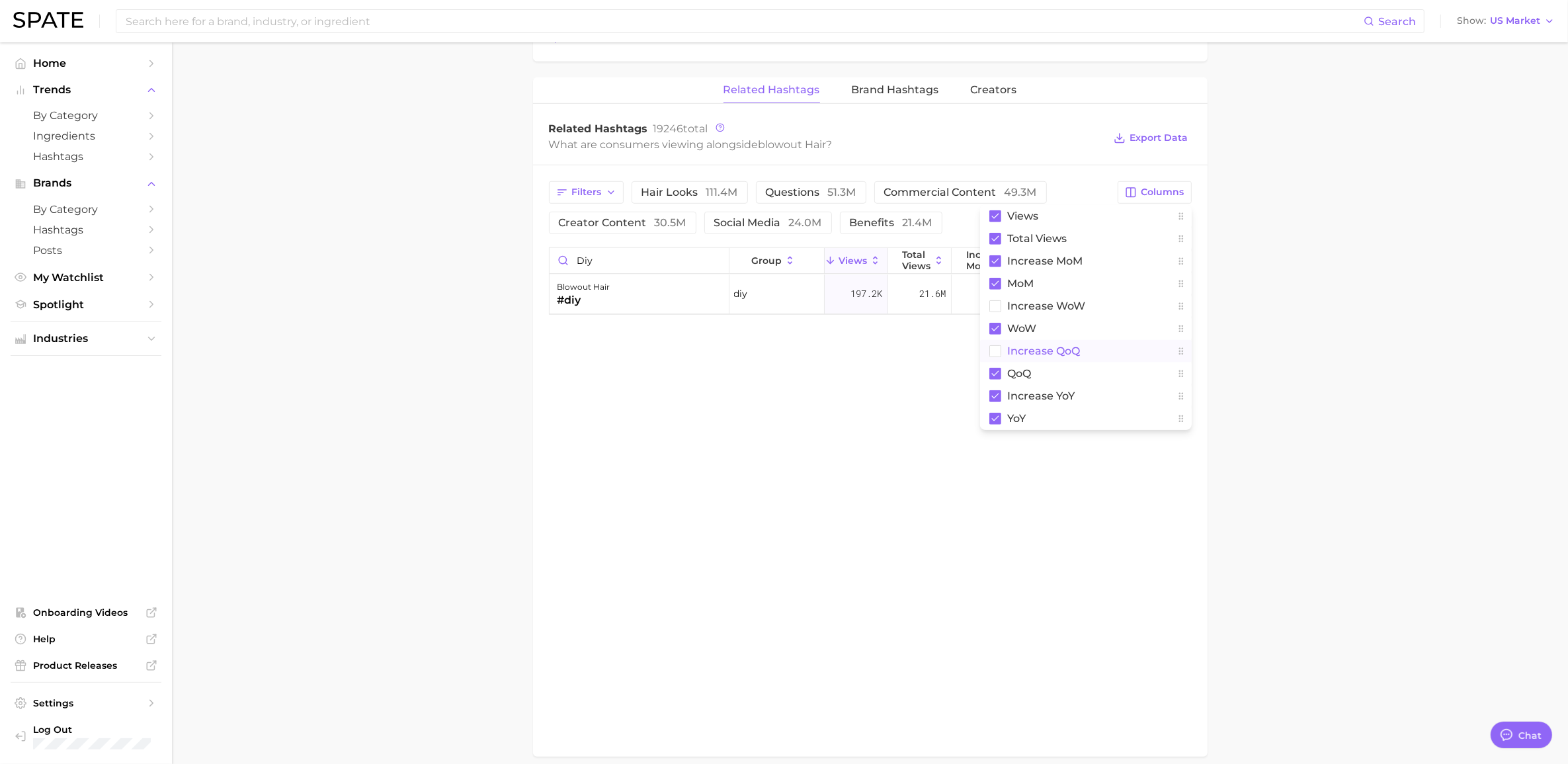
click at [809, 355] on rect at bounding box center [995, 350] width 12 height 12
click at [809, 414] on div "Related Hashtags Brand Hashtags Creators Related Hashtags 19246 total What are …" at bounding box center [870, 417] width 675 height 679
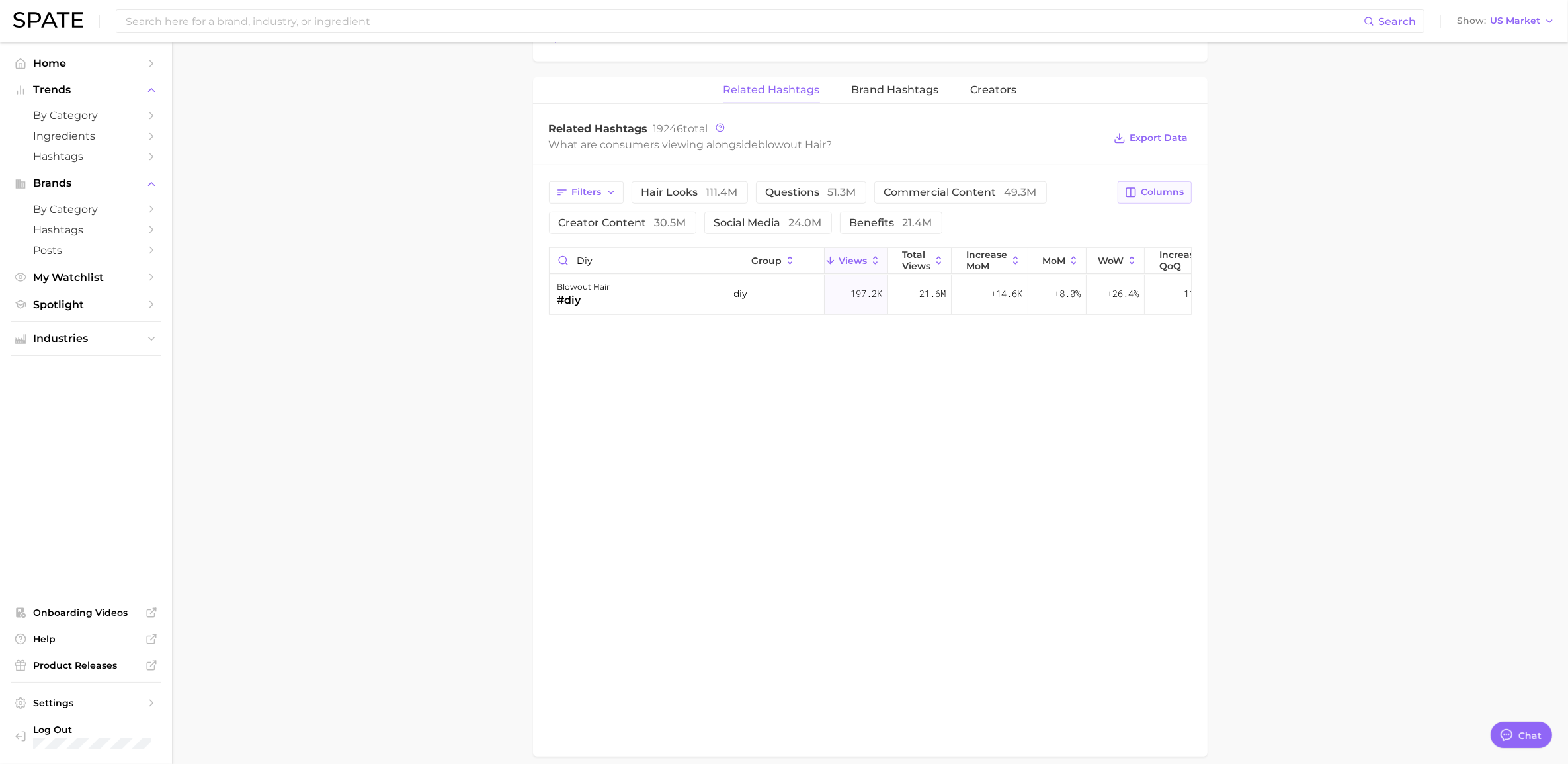
click at [809, 197] on icon "button" at bounding box center [1131, 192] width 9 height 9
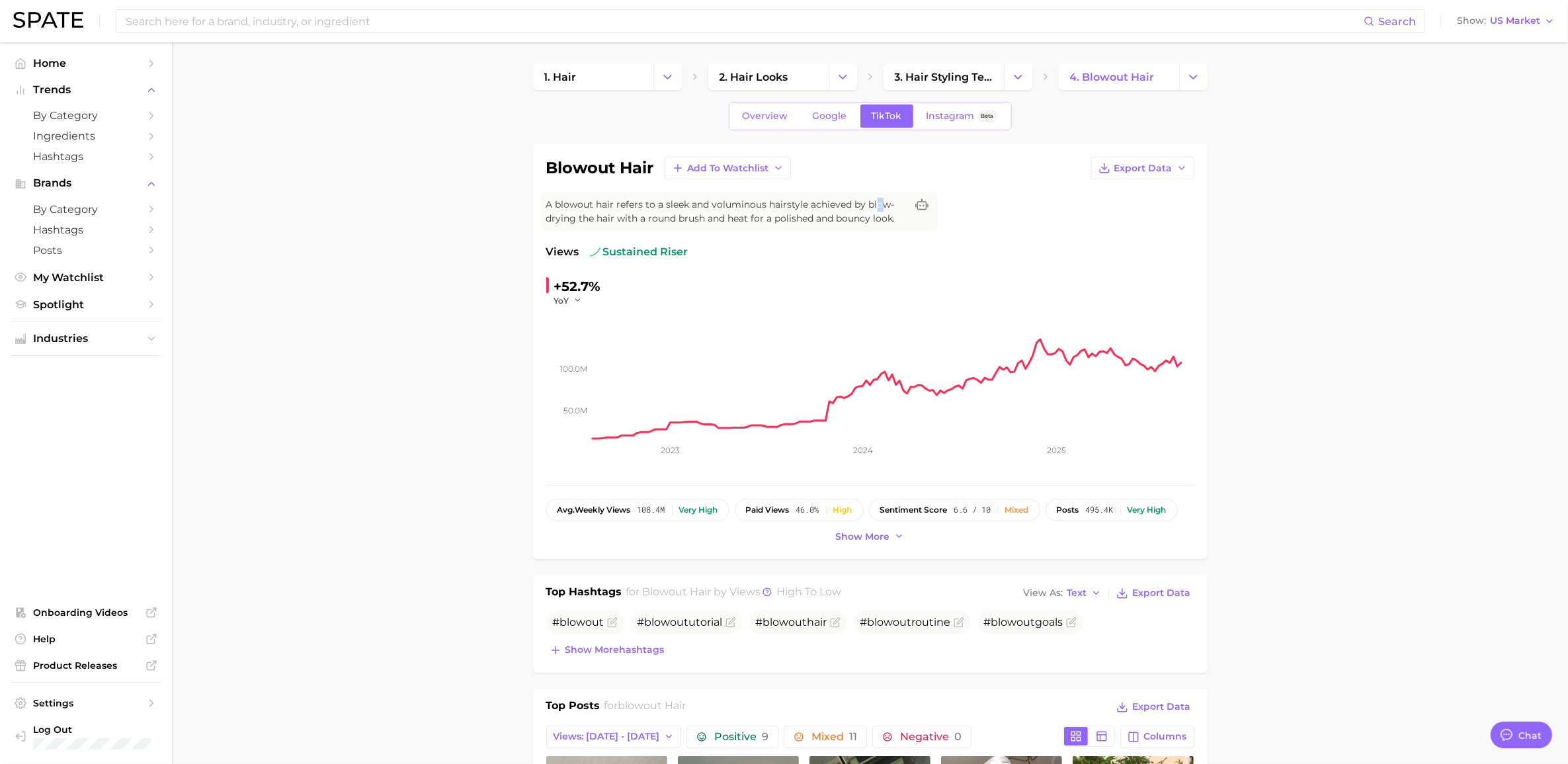
click at [809, 209] on span "A blowout hair refers to a sleek and voluminous hairstyle achieved by blow-dryi…" at bounding box center [726, 211] width 360 height 28
click at [765, 120] on span "Overview" at bounding box center [765, 116] width 45 height 12
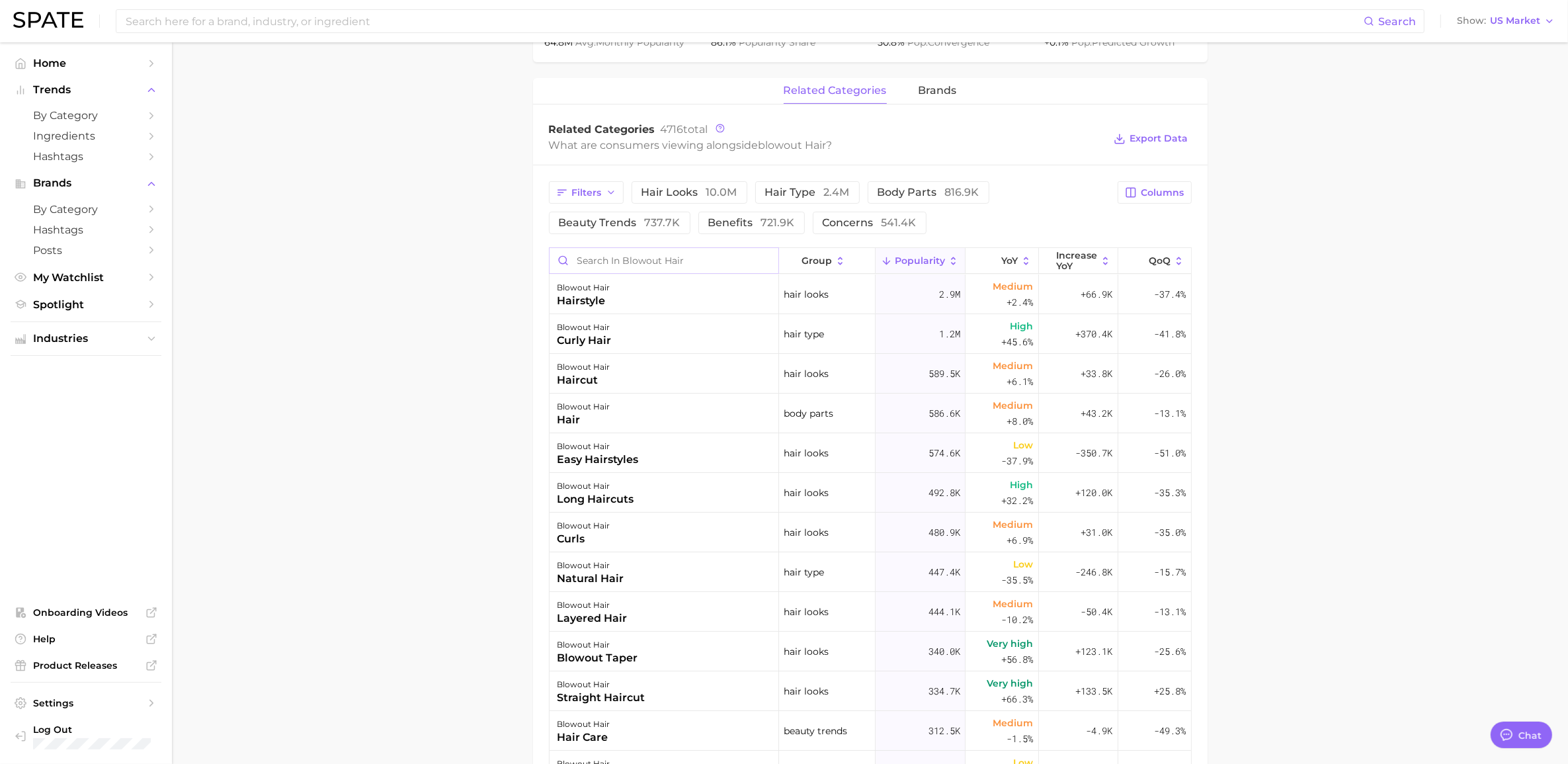
click at [643, 265] on input "Search in blowout hair" at bounding box center [664, 261] width 230 height 25
type input "at home"
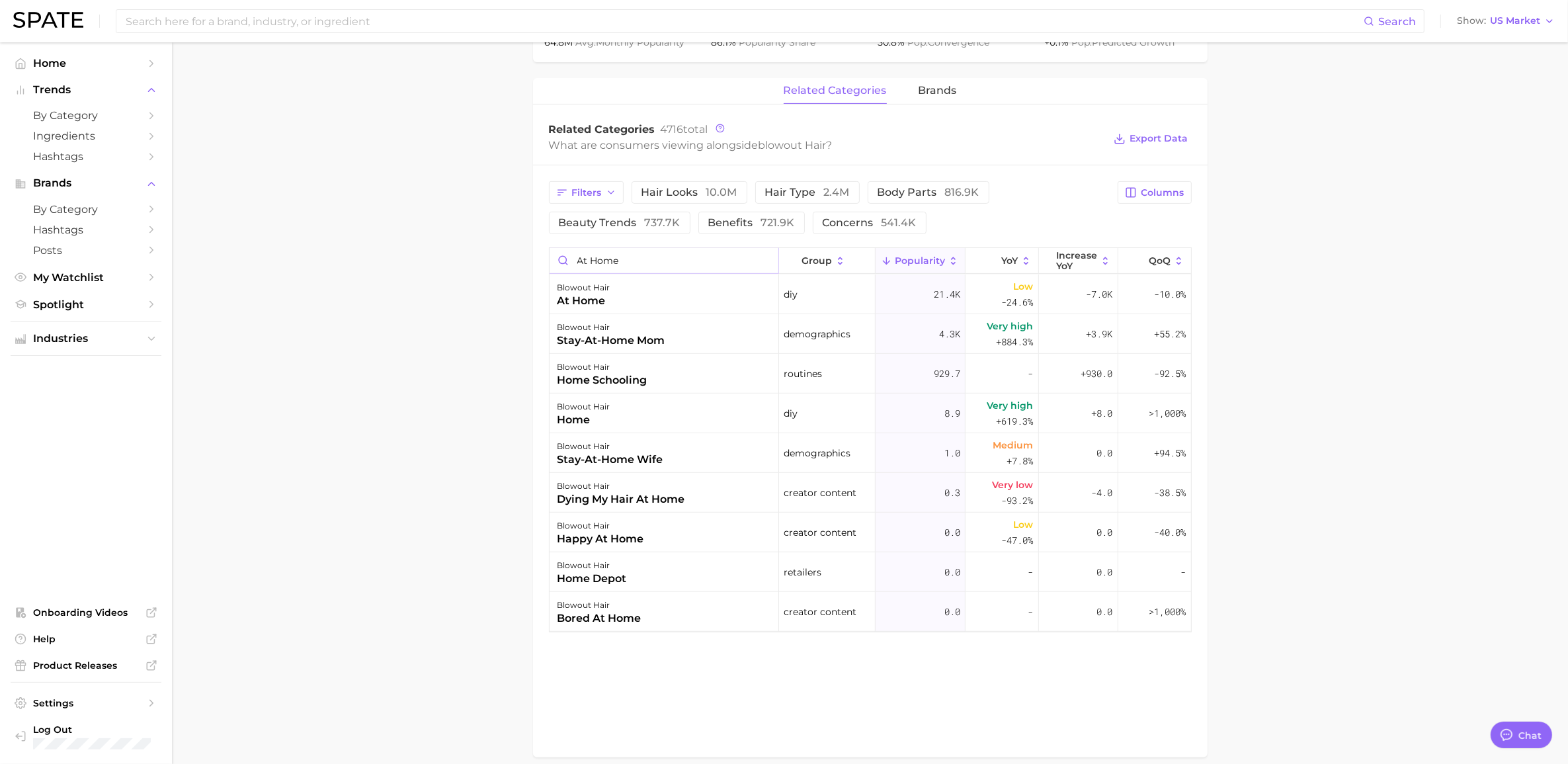
drag, startPoint x: 643, startPoint y: 265, endPoint x: 560, endPoint y: 258, distance: 83.3
click at [560, 258] on input "at home" at bounding box center [664, 261] width 230 height 25
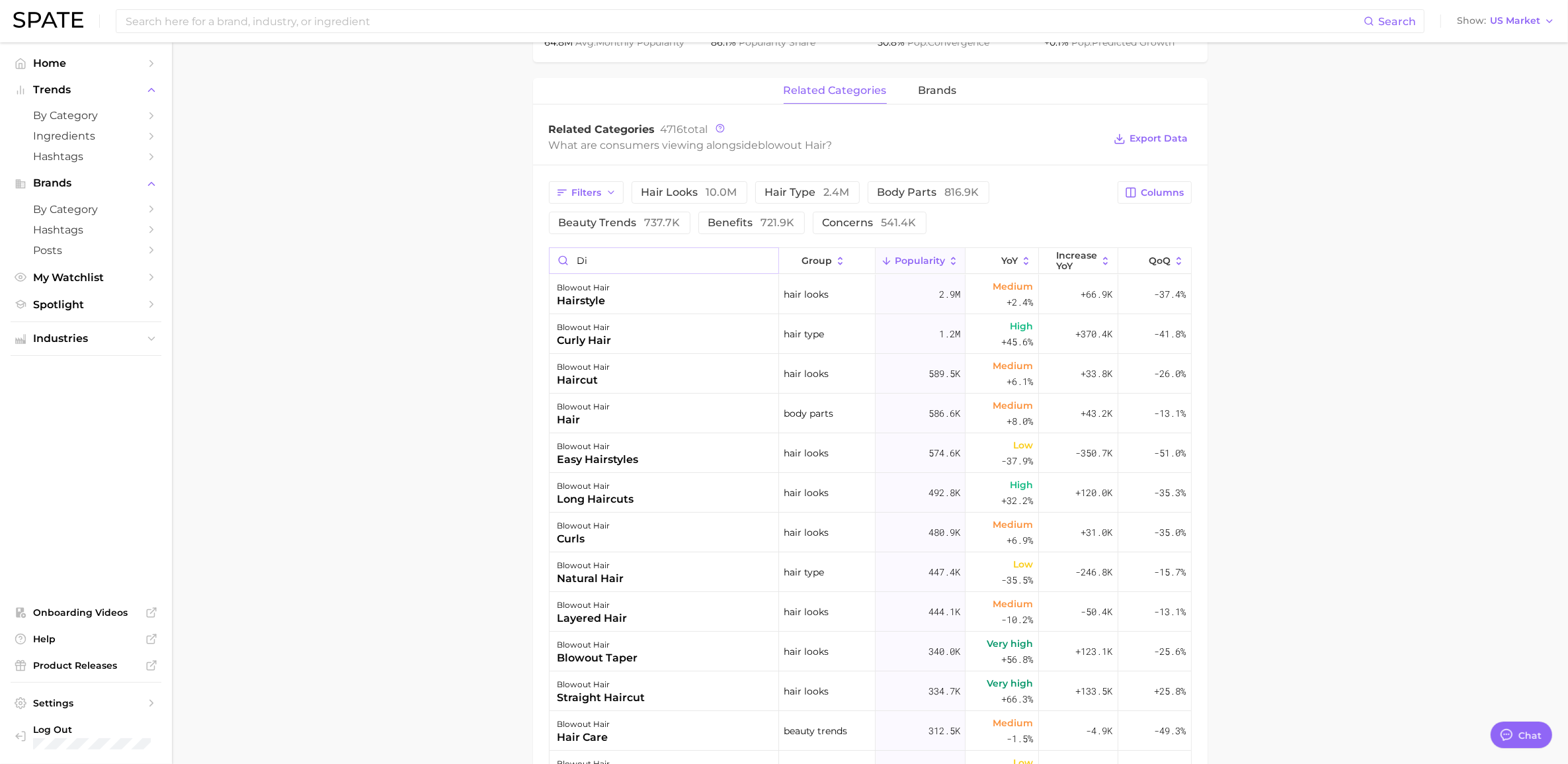
type input "diy"
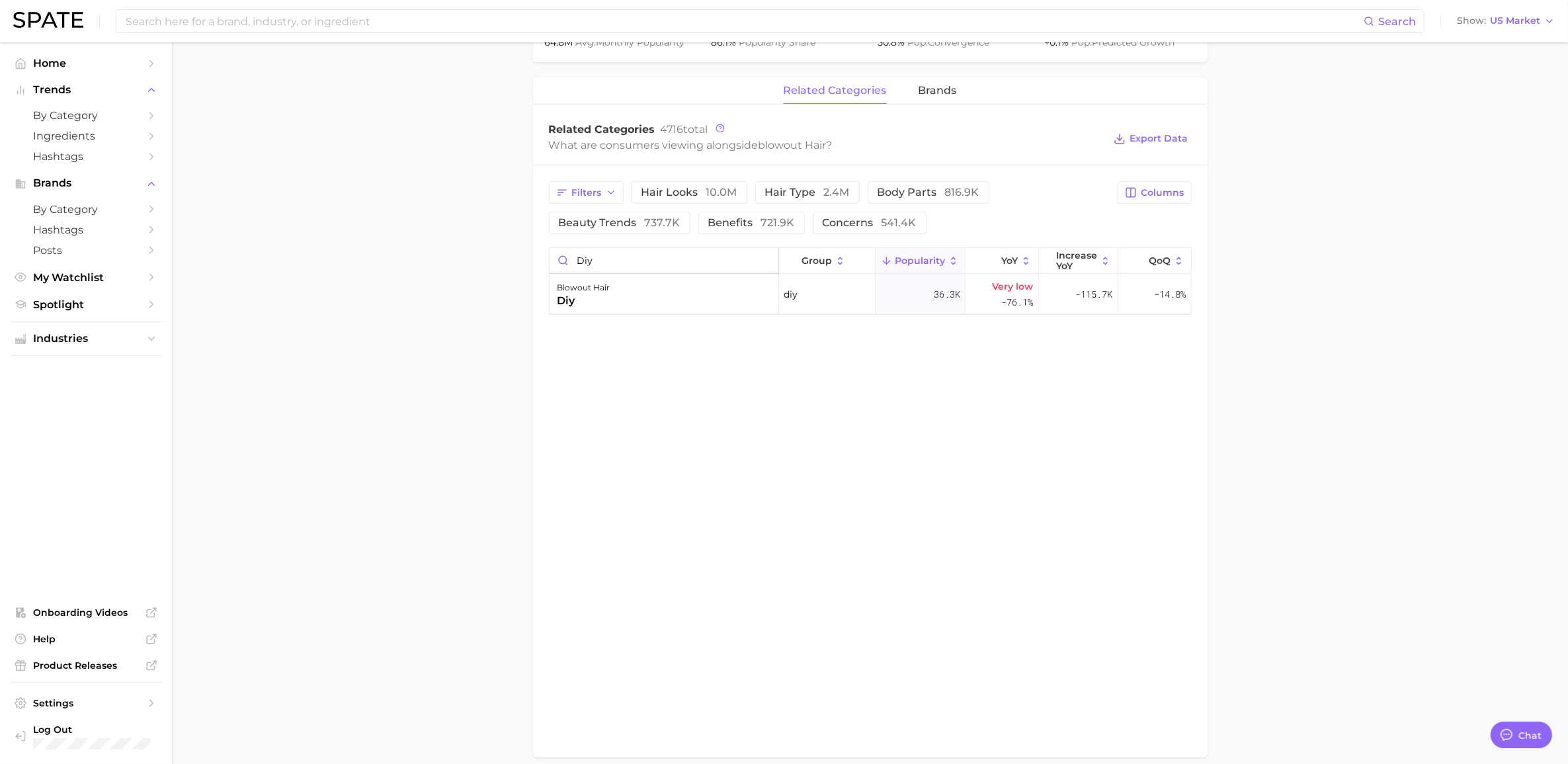
drag, startPoint x: 656, startPoint y: 259, endPoint x: 539, endPoint y: 259, distance: 117.0
click at [543, 256] on div "Filters hair looks 10.0m hair type 2.4m body parts 816.9k beauty trends 737.7k …" at bounding box center [870, 247] width 675 height 165
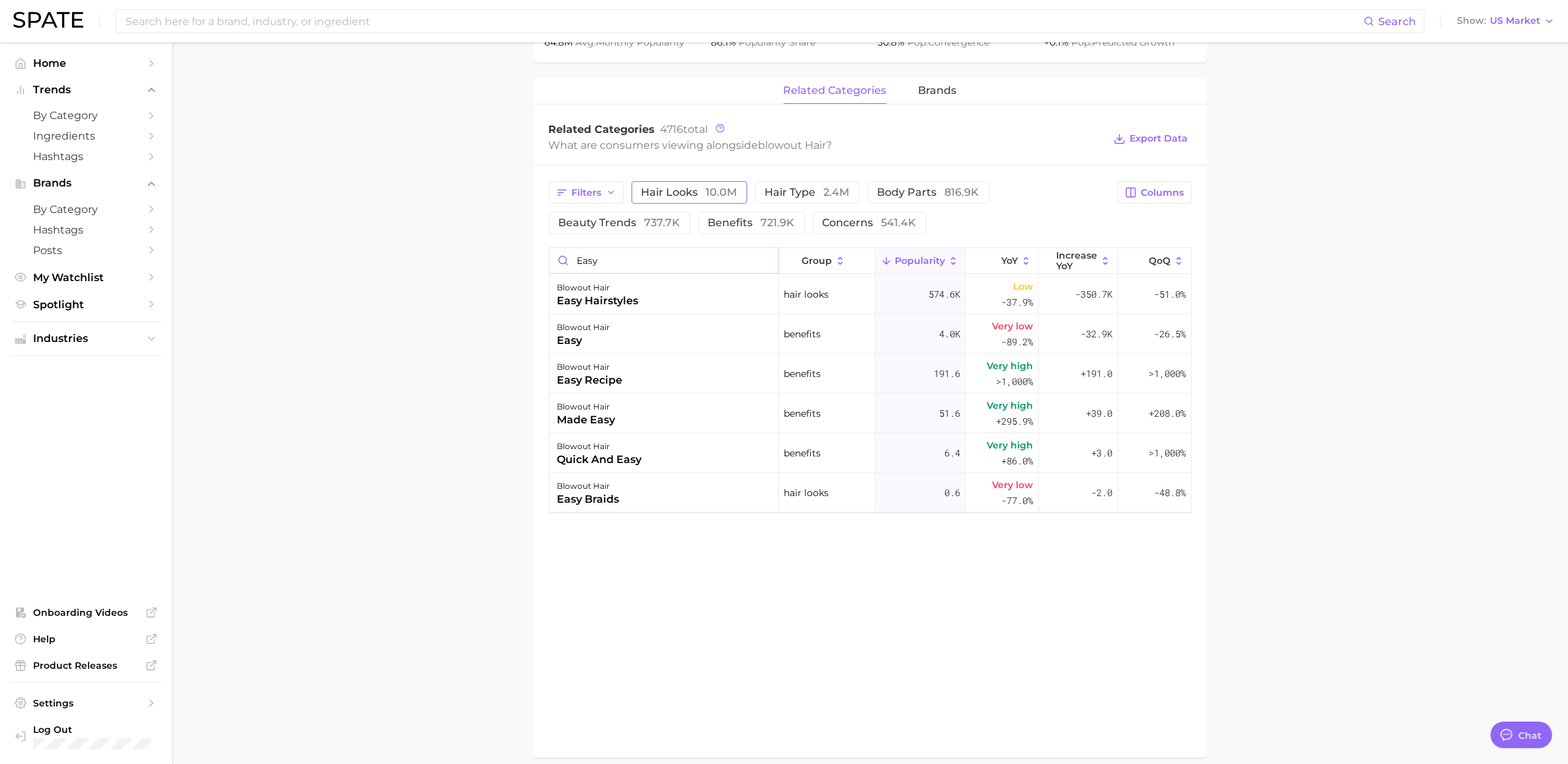
type input "easy"
click at [699, 188] on button "hair looks 10.0m" at bounding box center [689, 192] width 116 height 22
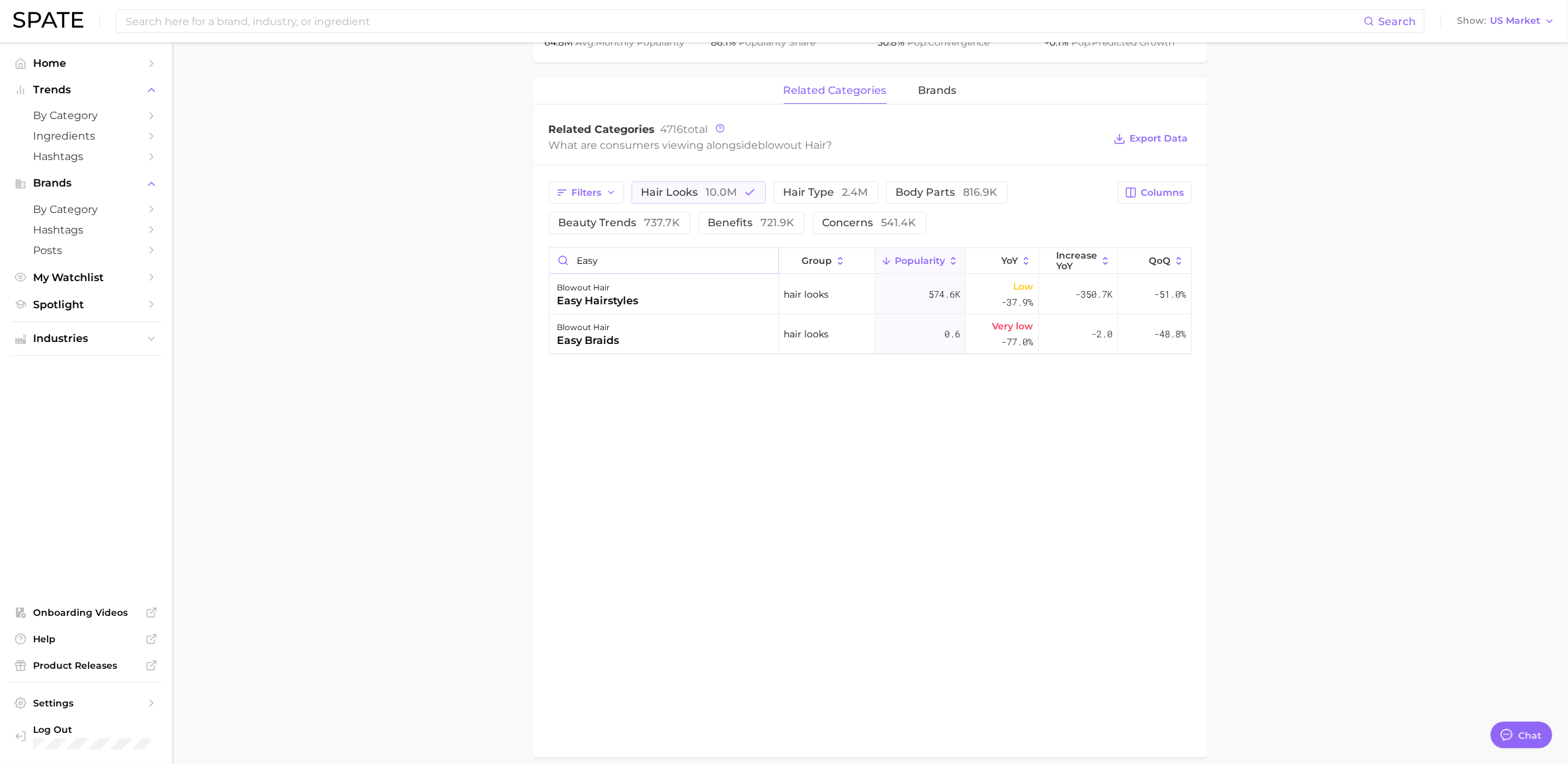
drag, startPoint x: 602, startPoint y: 268, endPoint x: 543, endPoint y: 266, distance: 59.0
click at [543, 266] on div "Filters hair looks 10.0m hair type 2.4m body parts 816.9k beauty trends 737.7k …" at bounding box center [870, 267] width 675 height 205
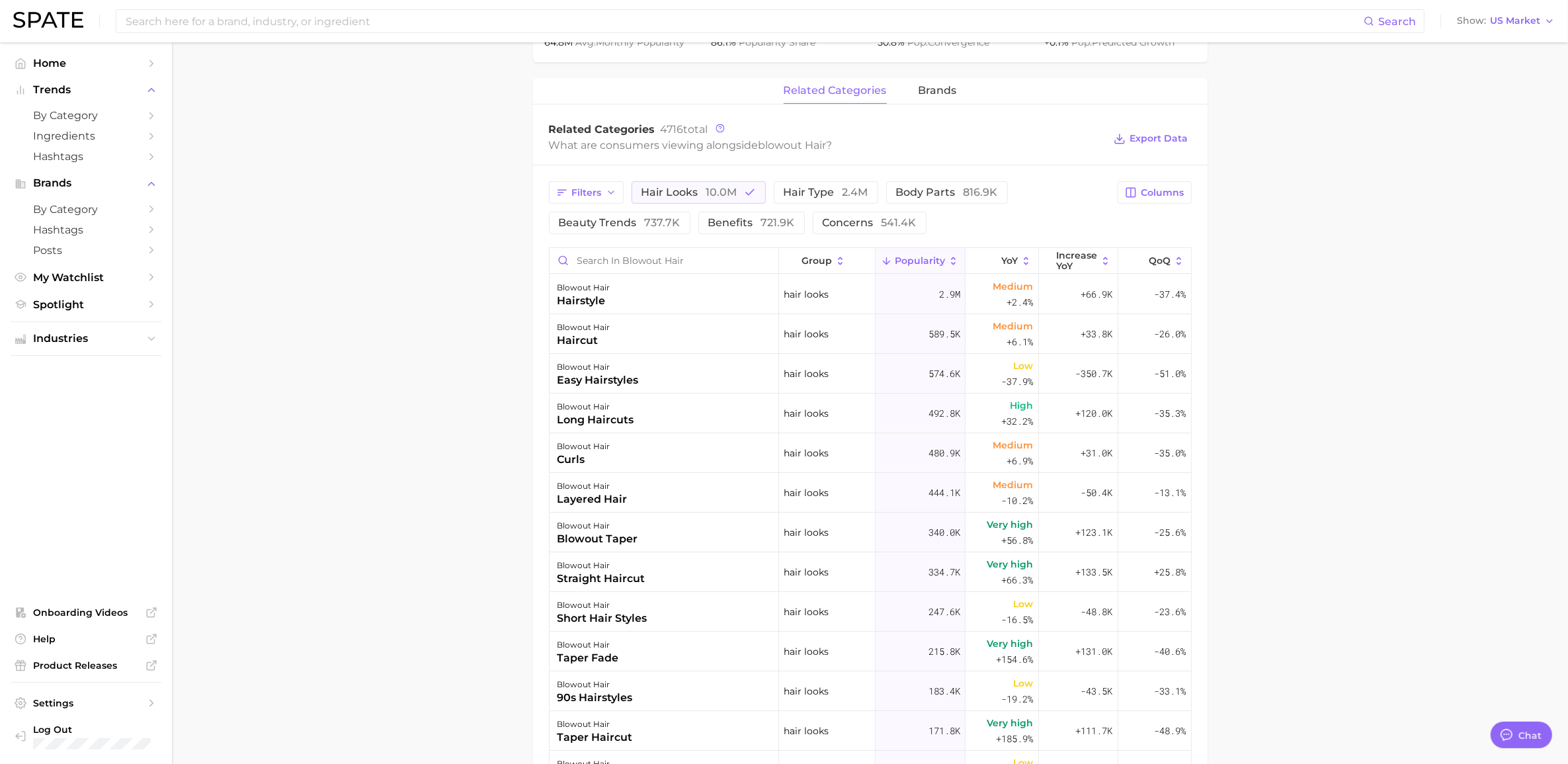
click at [481, 306] on main "1. hair 2. hair looks 3. hair styling techniques 4. blowout hair Overview Googl…" at bounding box center [870, 278] width 1396 height 1629
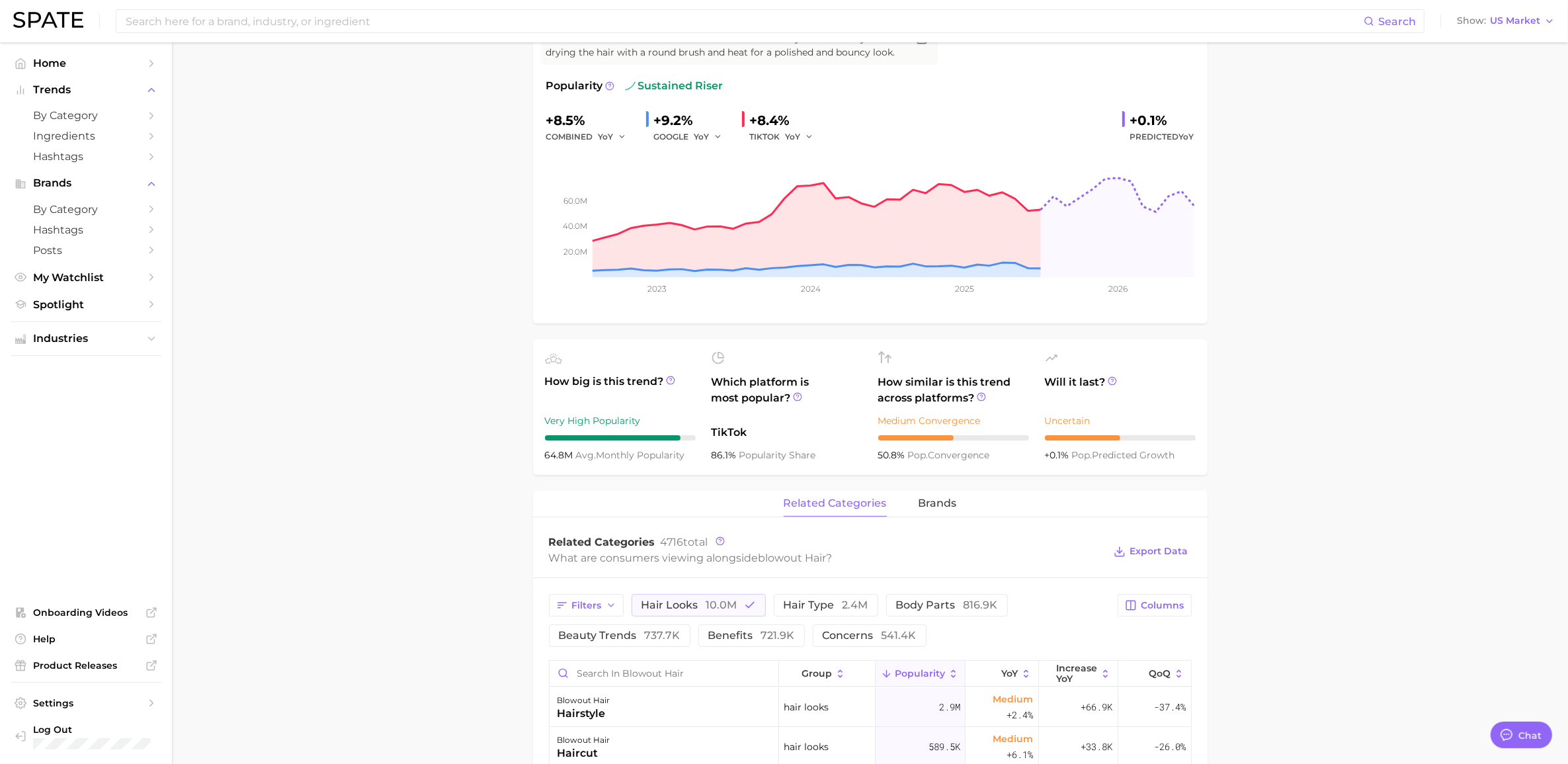
scroll to position [165, 0]
drag, startPoint x: 736, startPoint y: 606, endPoint x: 723, endPoint y: 605, distance: 13.0
click at [736, 518] on button "hair looks 10.0m" at bounding box center [699, 605] width 135 height 22
click at [633, 518] on span "beauty trends 737.7k" at bounding box center [620, 636] width 121 height 11
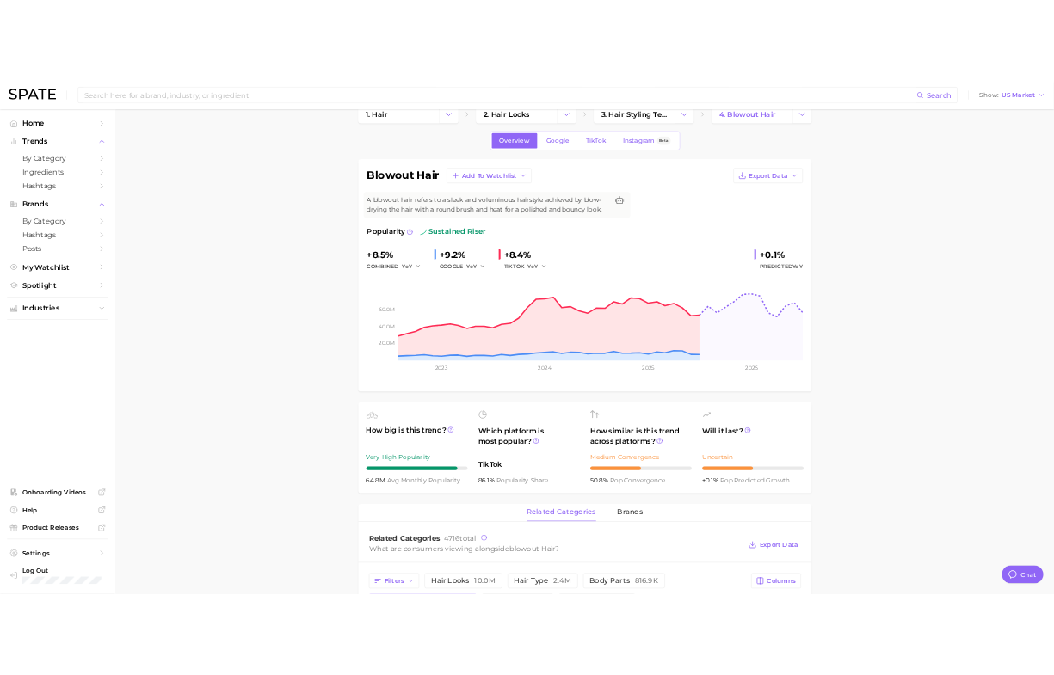
scroll to position [0, 0]
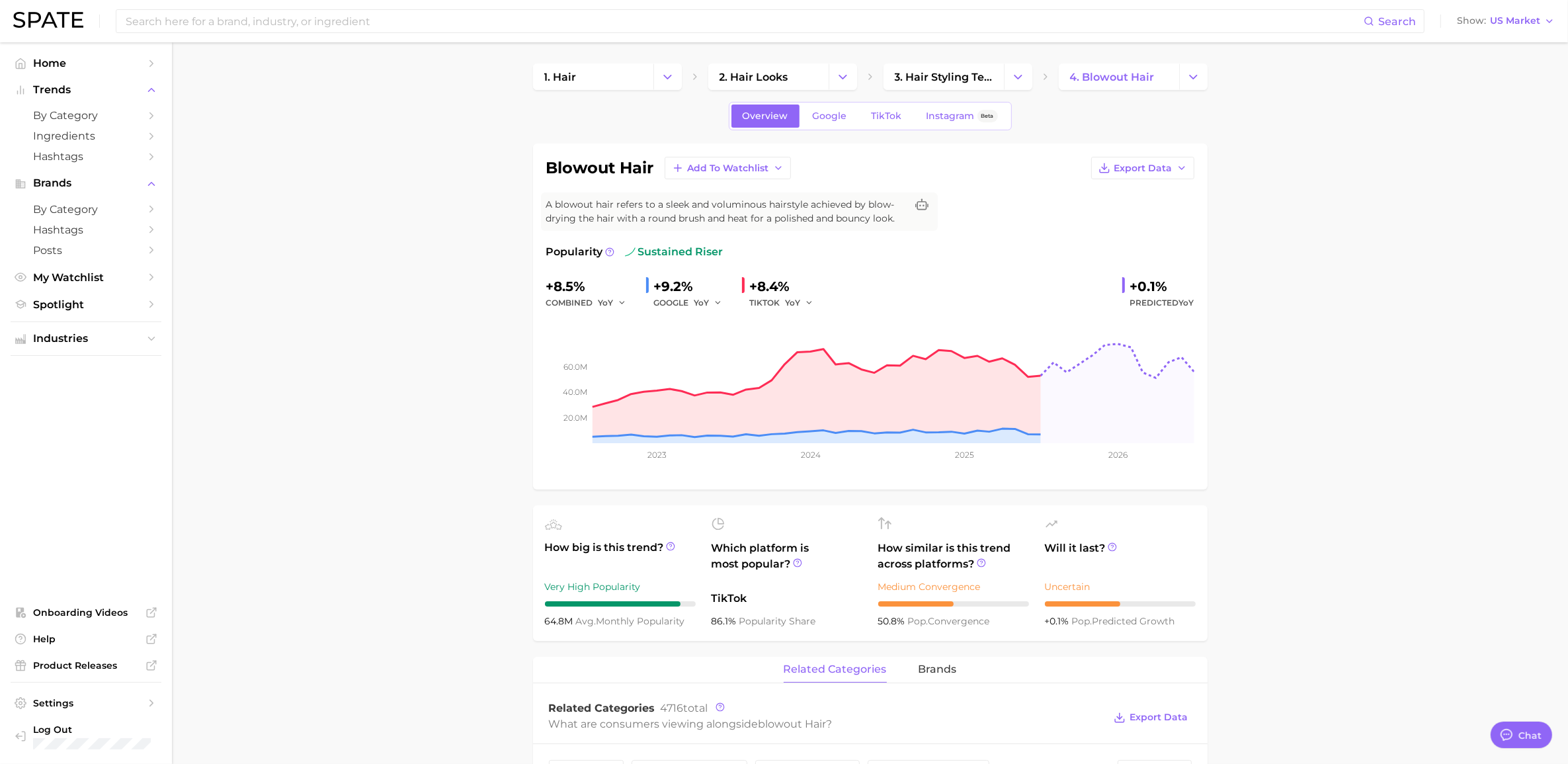
type textarea "x"
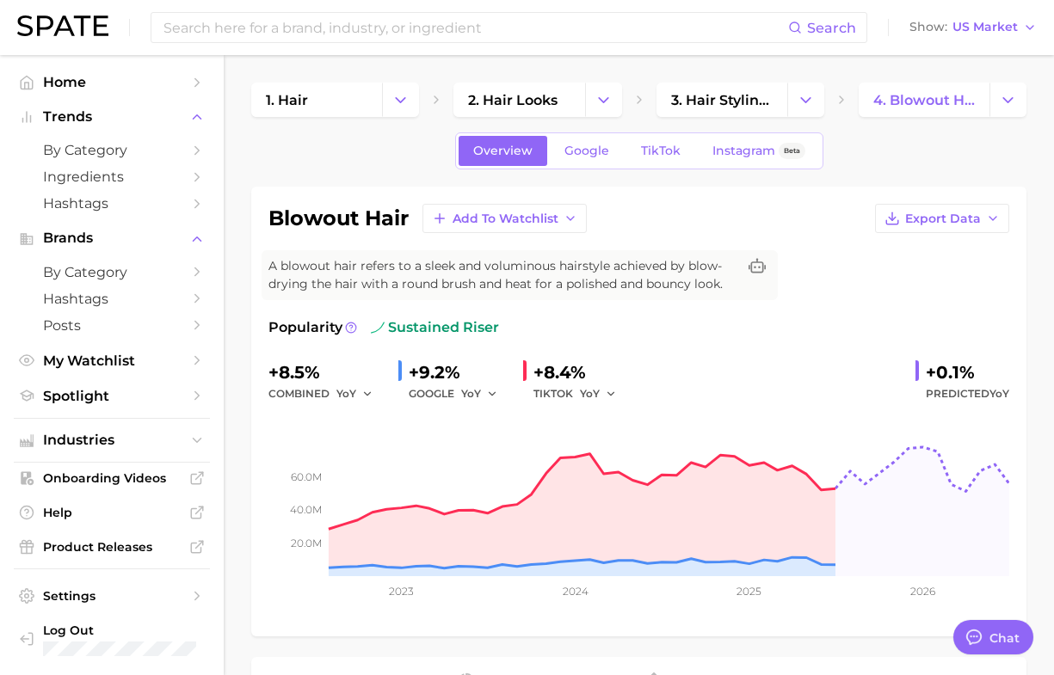
click at [332, 147] on div "Overview Google TikTok Instagram Beta" at bounding box center [638, 150] width 775 height 37
click at [304, 208] on h1 "blowout hair" at bounding box center [338, 218] width 140 height 21
click at [400, 35] on input at bounding box center [475, 27] width 626 height 29
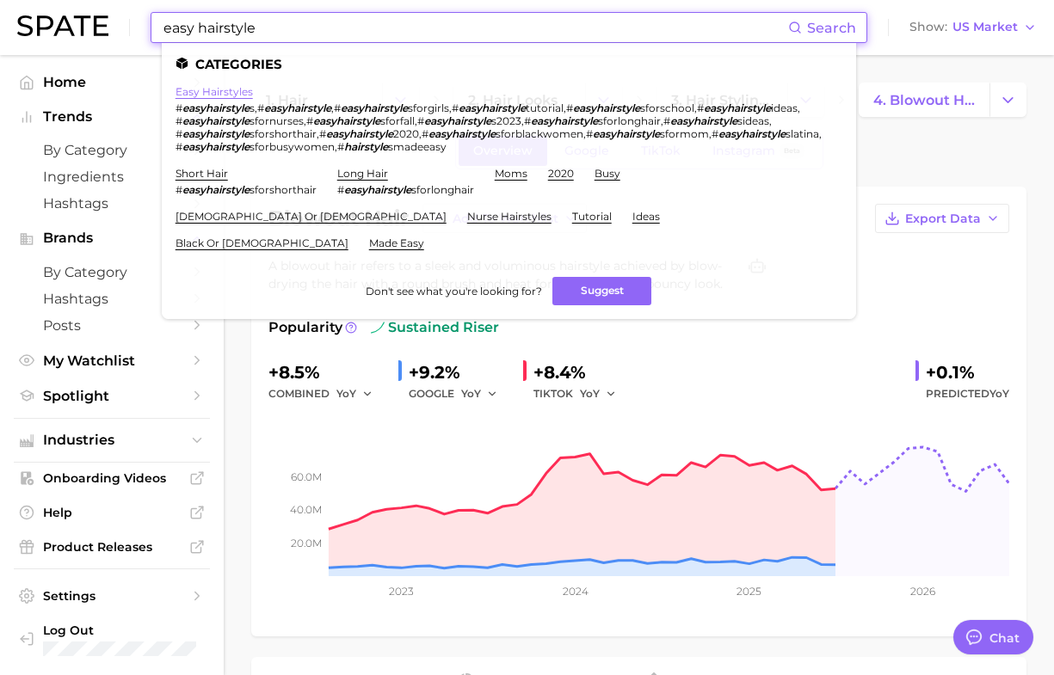
type input "easy hairstyle"
click at [213, 95] on link "easy hairstyles" at bounding box center [214, 91] width 77 height 13
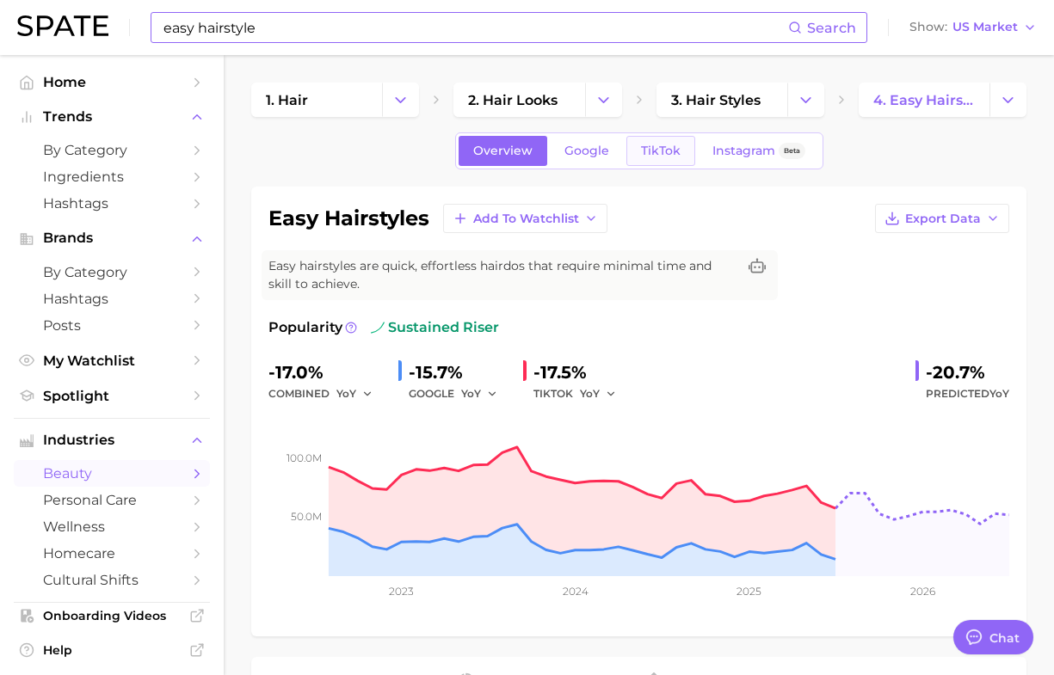
click at [661, 152] on span "TikTok" at bounding box center [661, 151] width 40 height 15
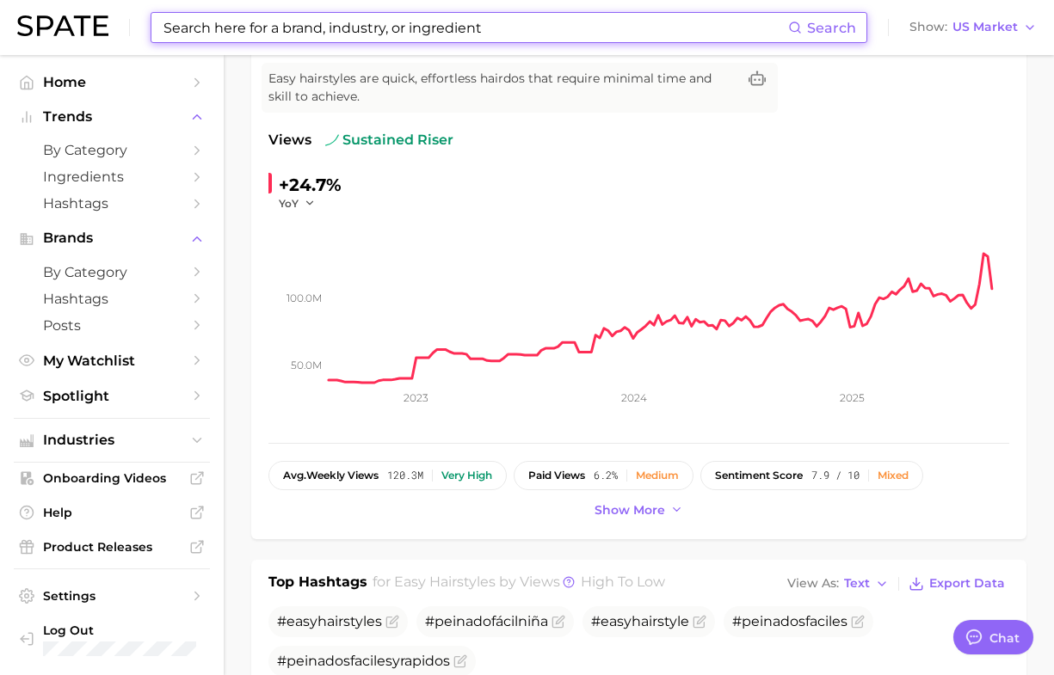
scroll to position [323, 0]
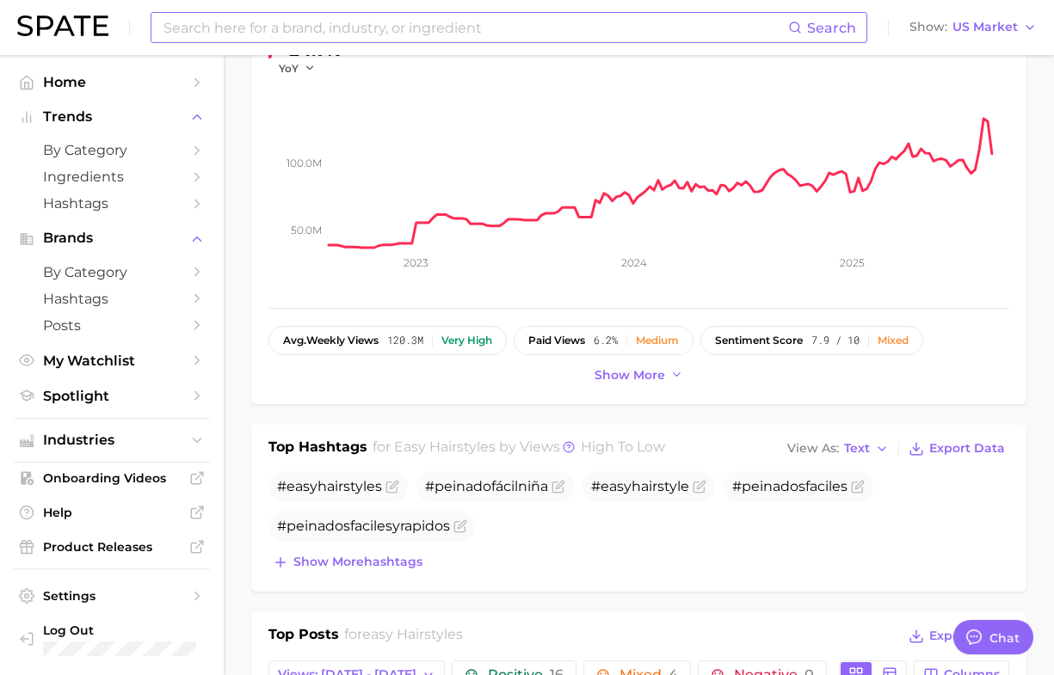
drag, startPoint x: 243, startPoint y: 293, endPoint x: 262, endPoint y: 252, distance: 45.8
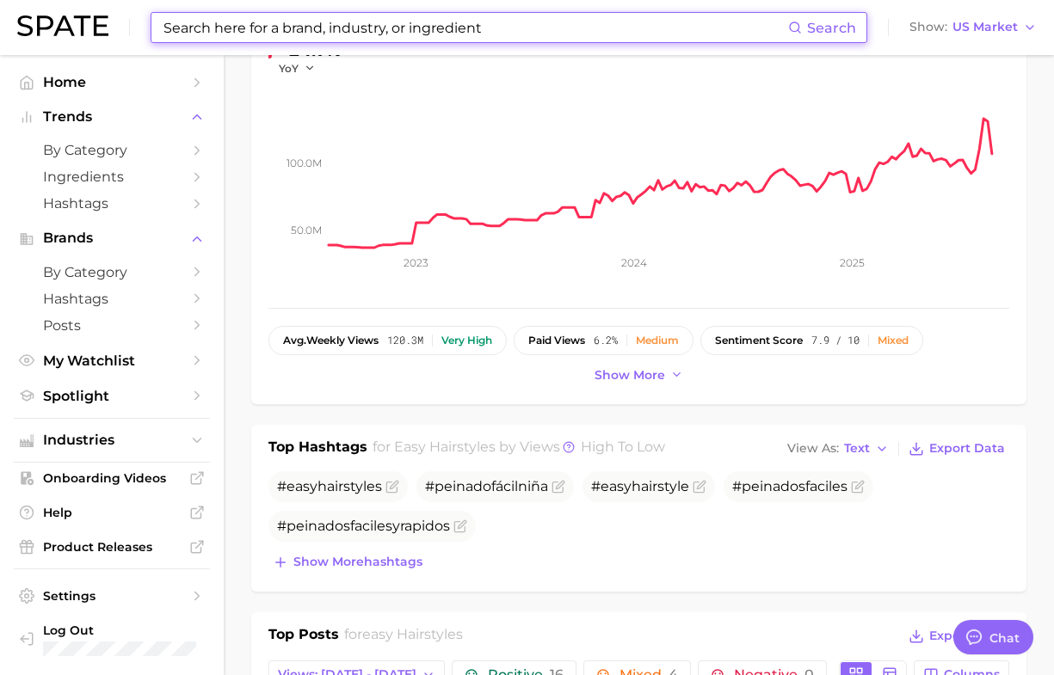
click at [436, 22] on input at bounding box center [475, 27] width 626 height 29
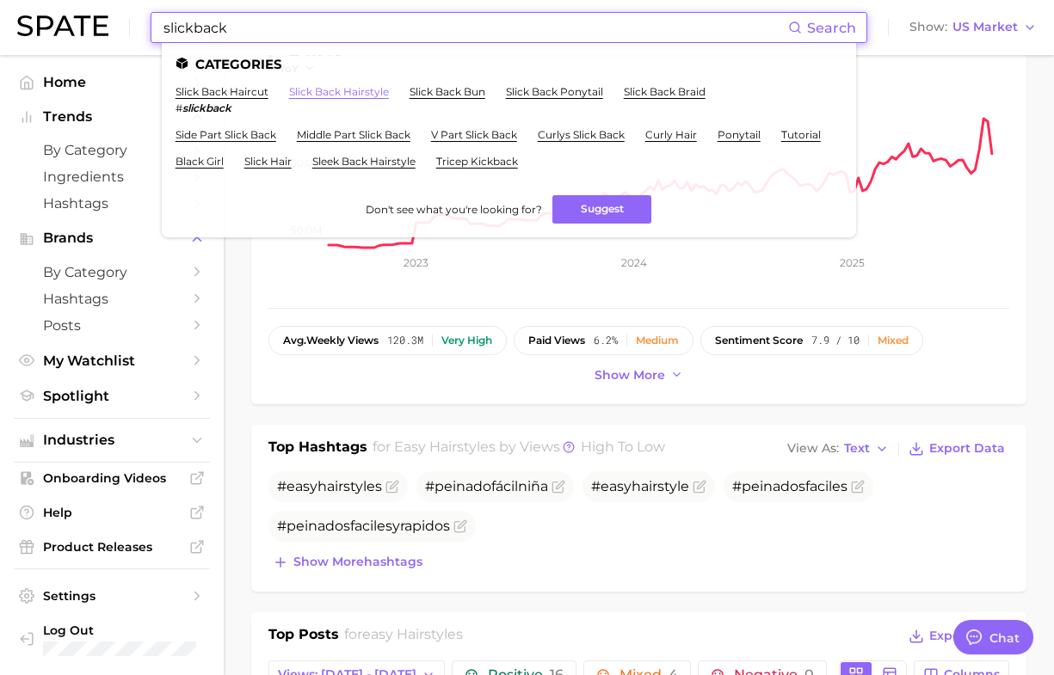
click at [349, 90] on link "slick back hairstyle" at bounding box center [339, 91] width 100 height 13
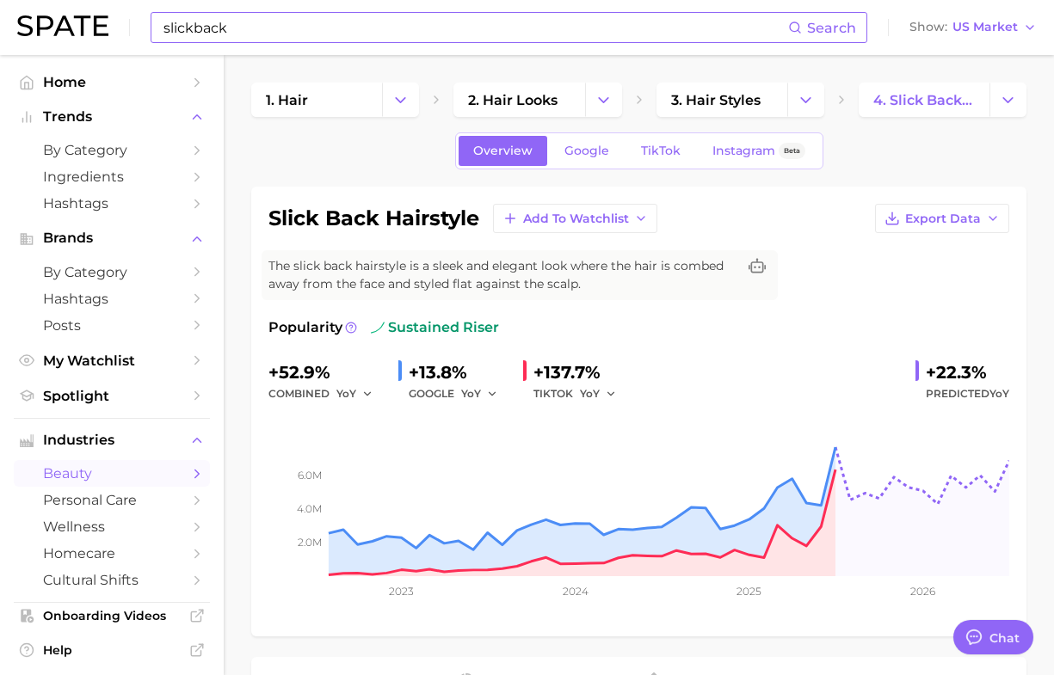
click at [349, 157] on div "Overview Google TikTok Instagram Beta" at bounding box center [638, 150] width 775 height 37
click at [318, 53] on div "slickback Search Show US Market" at bounding box center [526, 27] width 1019 height 55
click at [317, 159] on div "Overview Google TikTok Instagram Beta" at bounding box center [638, 150] width 775 height 37
click at [311, 12] on div "slickback Search" at bounding box center [509, 27] width 717 height 31
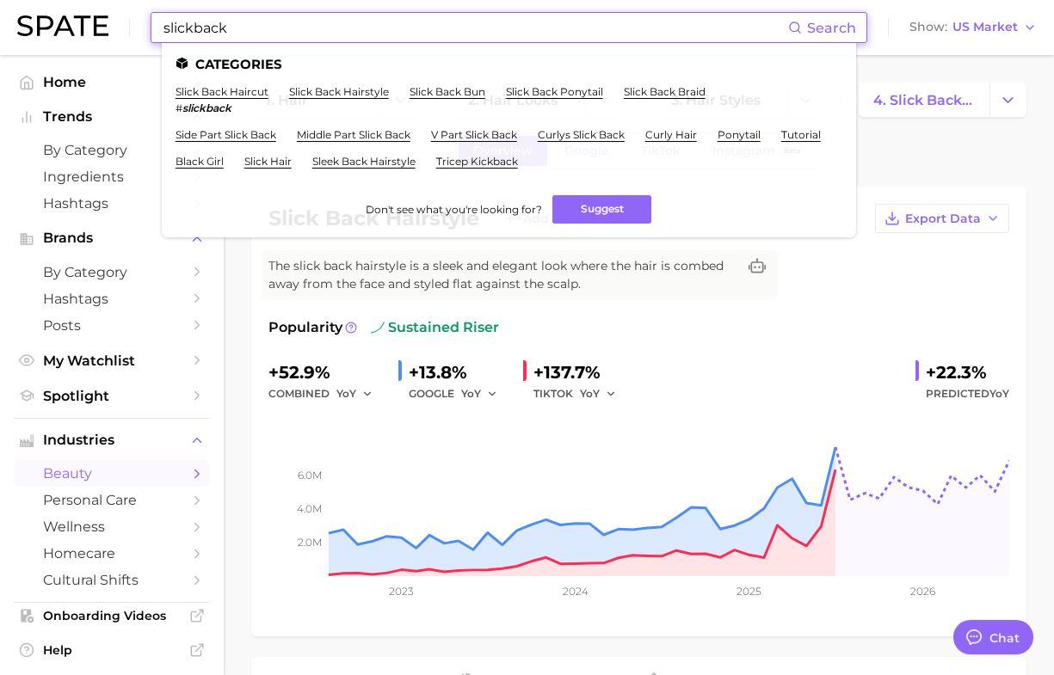
drag, startPoint x: 308, startPoint y: 27, endPoint x: 139, endPoint y: 32, distance: 169.6
click at [139, 32] on div "slickback Search Categories slick back haircut # slickback slick back hairstyle…" at bounding box center [526, 27] width 1019 height 55
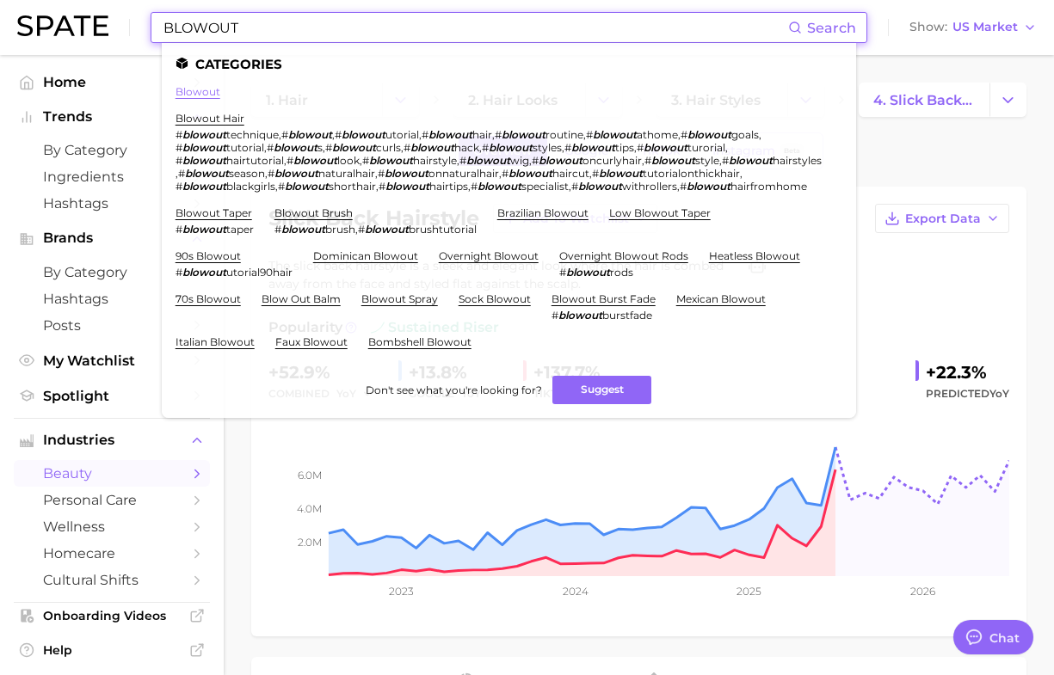
type input "BLOWOUT"
click at [205, 89] on link "blowout" at bounding box center [198, 91] width 45 height 13
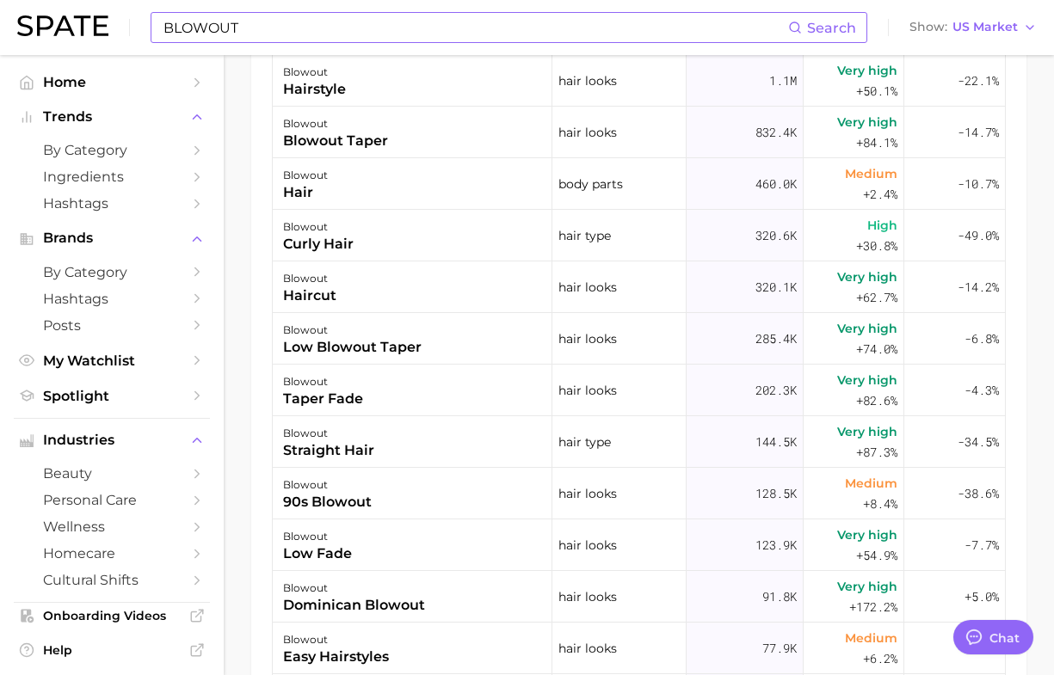
scroll to position [968, 0]
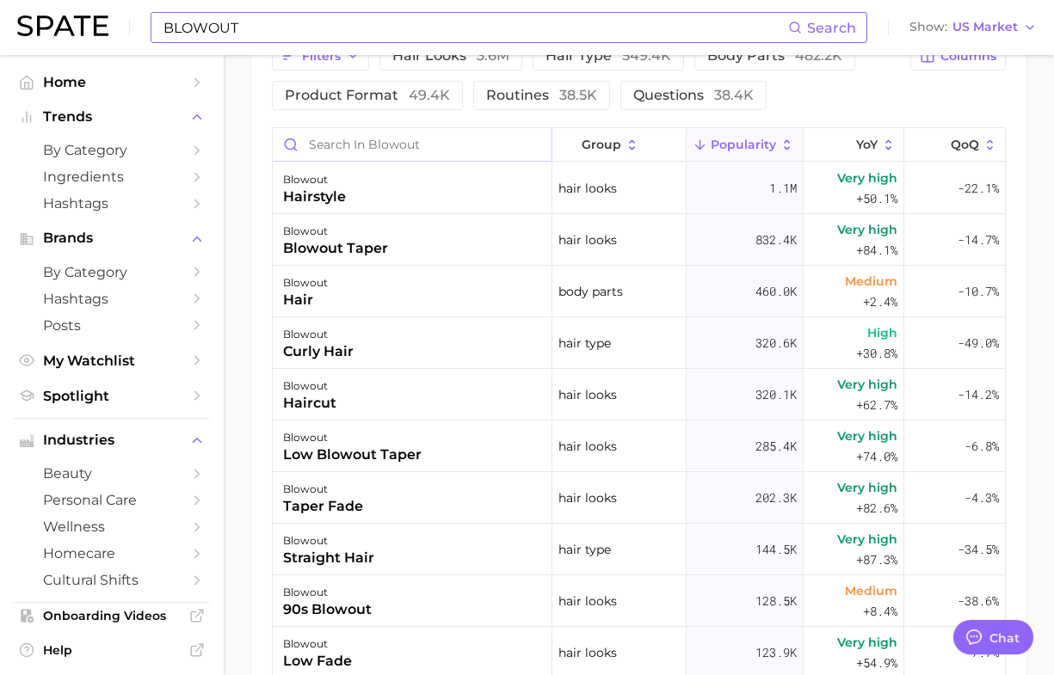
click at [385, 148] on input "Search in blowout" at bounding box center [412, 144] width 279 height 33
type input "d"
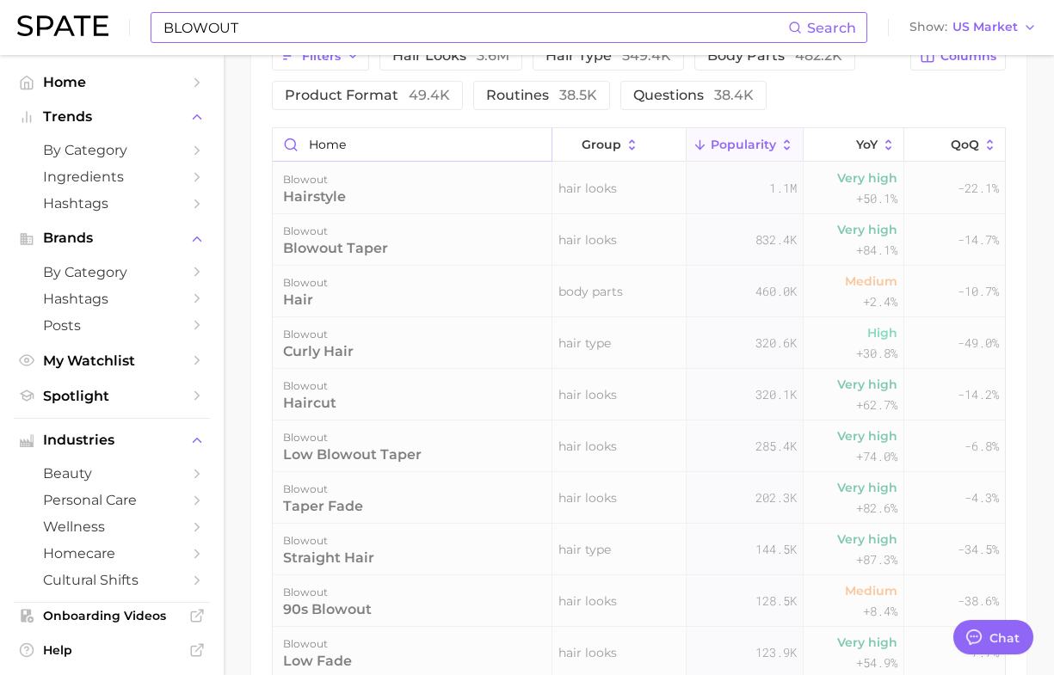
scroll to position [853, 0]
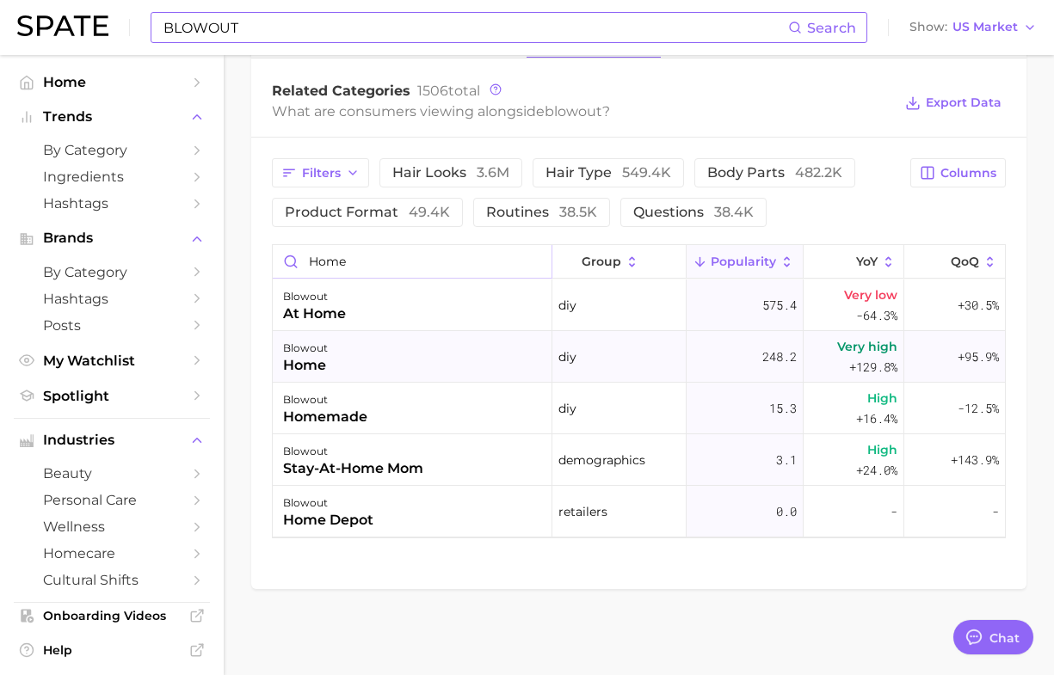
type input "home"
click at [307, 363] on div "home" at bounding box center [305, 365] width 45 height 21
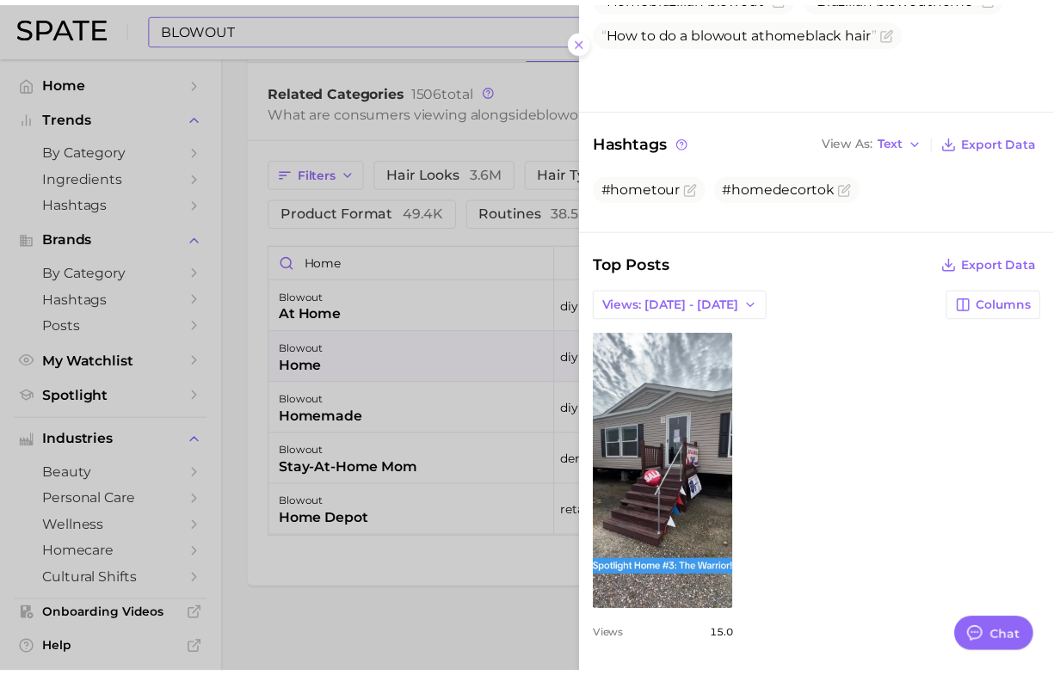
scroll to position [0, 0]
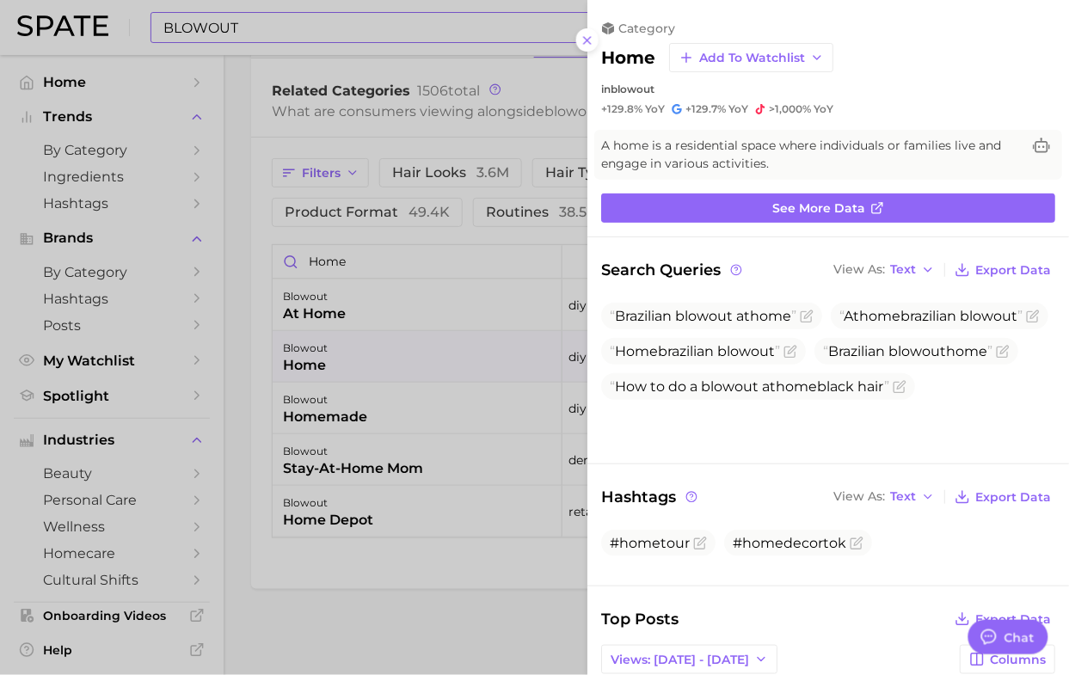
click at [360, 613] on div at bounding box center [534, 337] width 1069 height 675
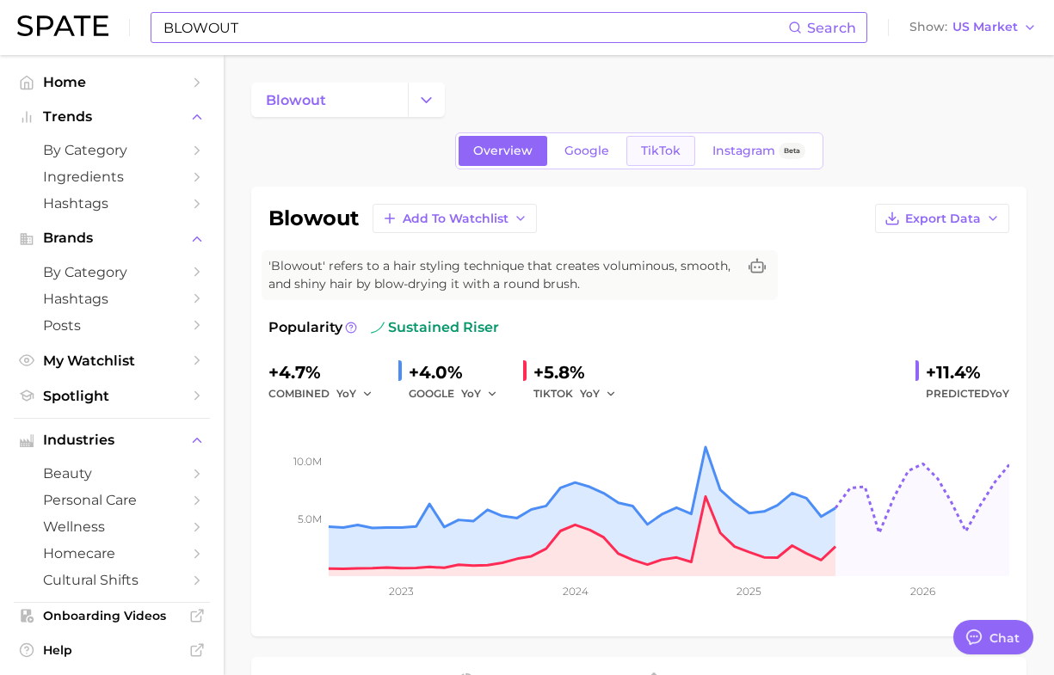
click at [665, 151] on span "TikTok" at bounding box center [661, 151] width 40 height 15
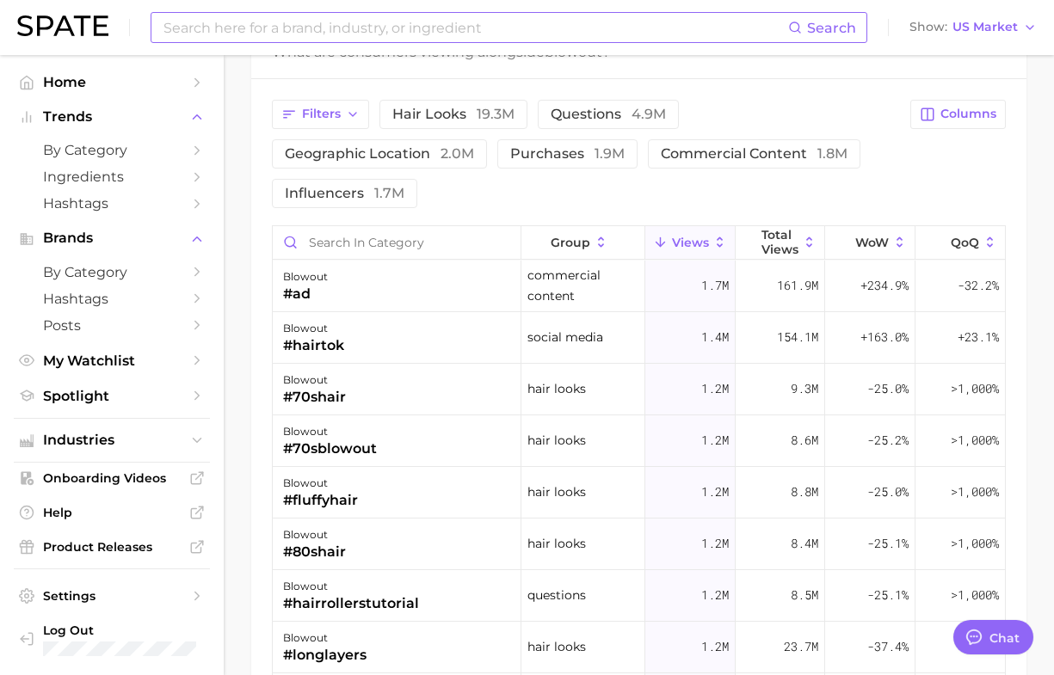
scroll to position [1828, 0]
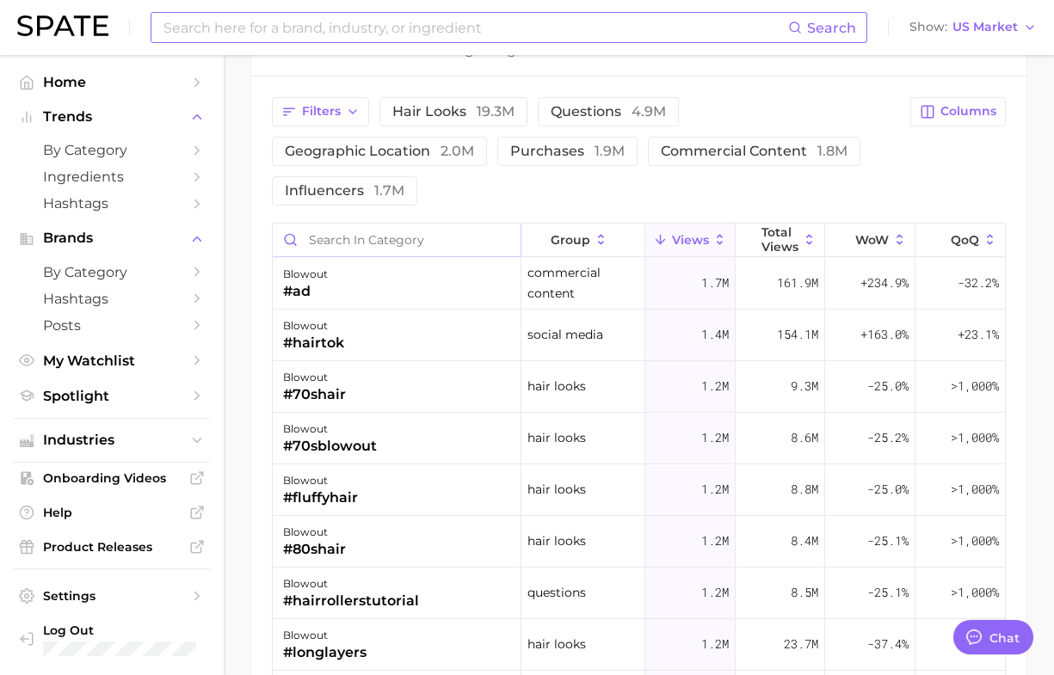
click at [393, 242] on input "Search in category" at bounding box center [397, 240] width 248 height 33
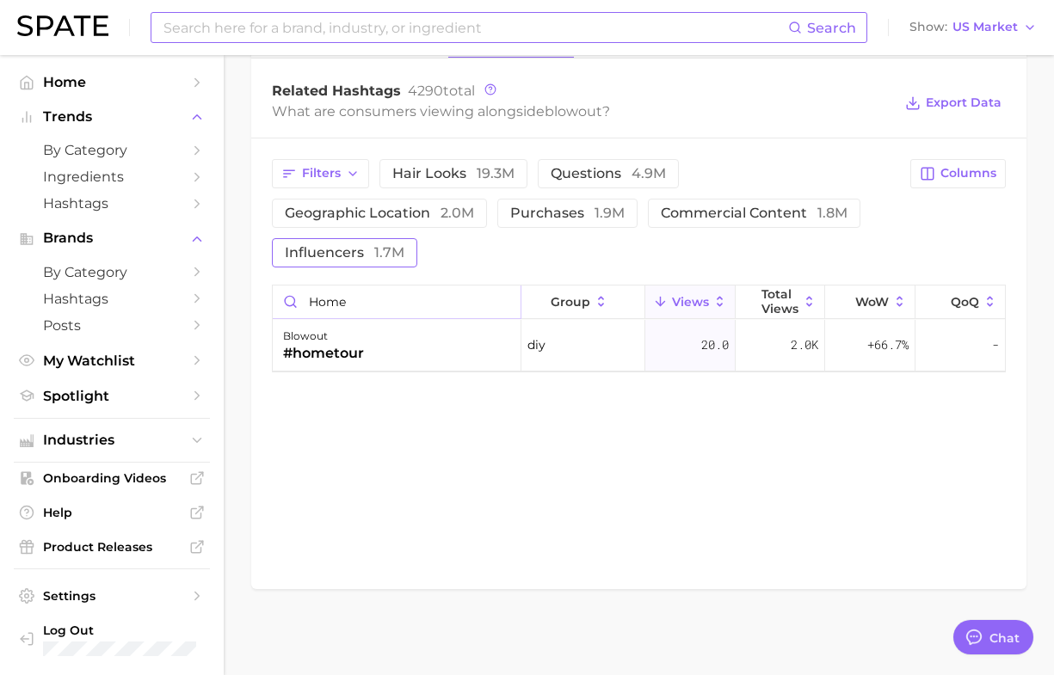
scroll to position [1768, 0]
drag, startPoint x: 345, startPoint y: 299, endPoint x: 237, endPoint y: 301, distance: 107.6
type input "a"
type input "diy"
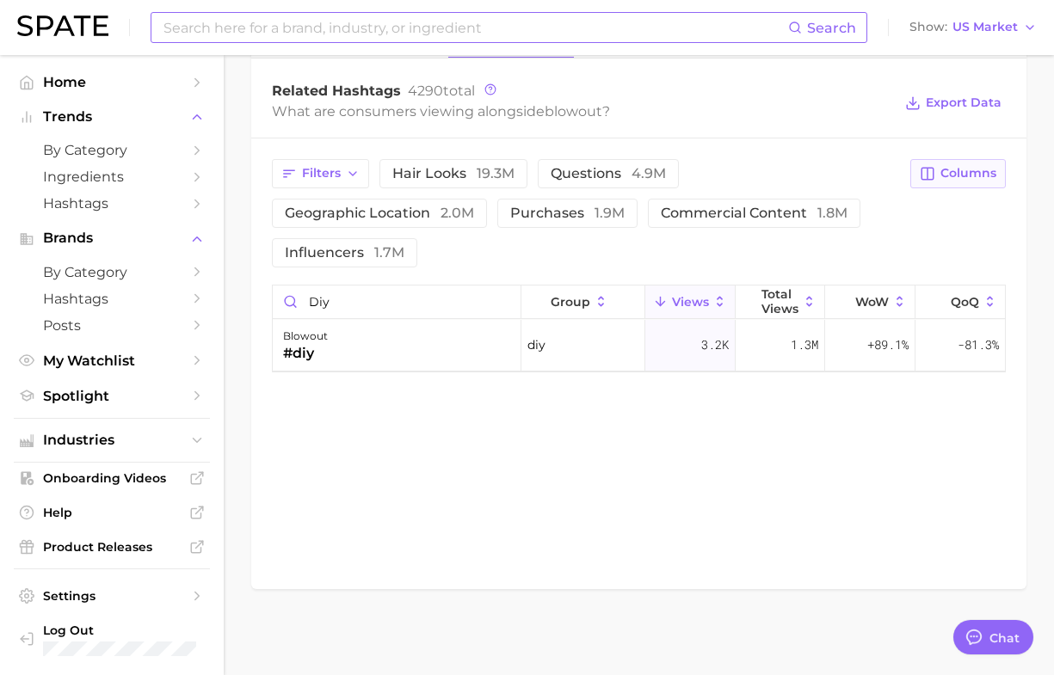
click at [939, 187] on button "Columns" at bounding box center [957, 173] width 95 height 29
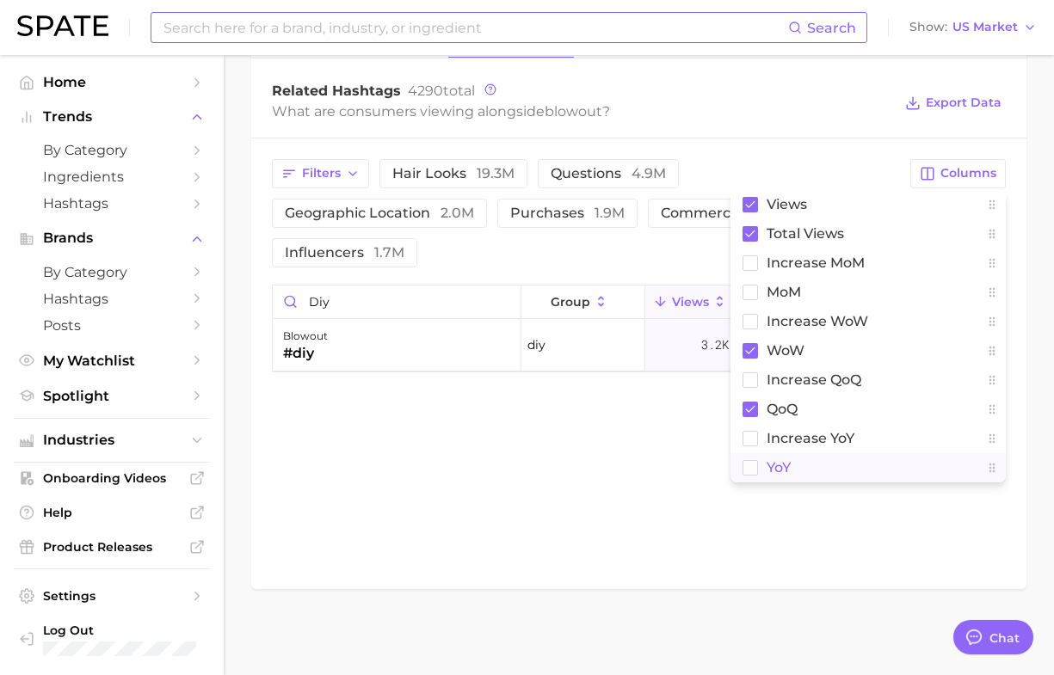
click at [757, 470] on rect at bounding box center [750, 467] width 15 height 15
click at [754, 440] on rect at bounding box center [750, 438] width 15 height 15
click at [706, 539] on div "Related Hashtags Brand Hashtags Creators Related Hashtags 4290 total What are c…" at bounding box center [638, 306] width 775 height 565
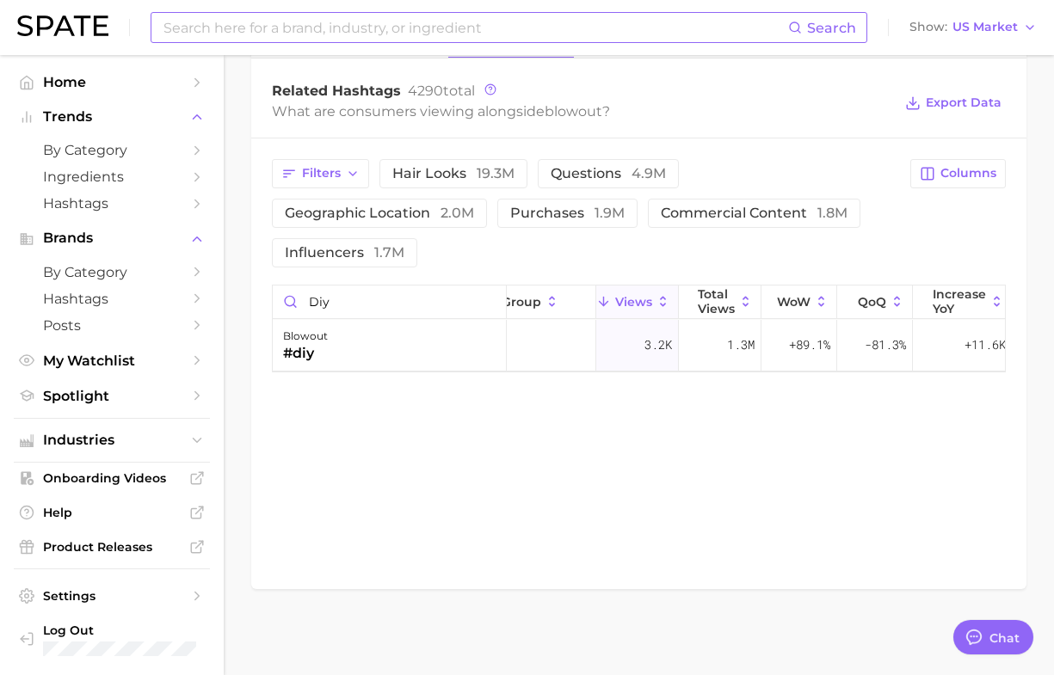
scroll to position [0, 0]
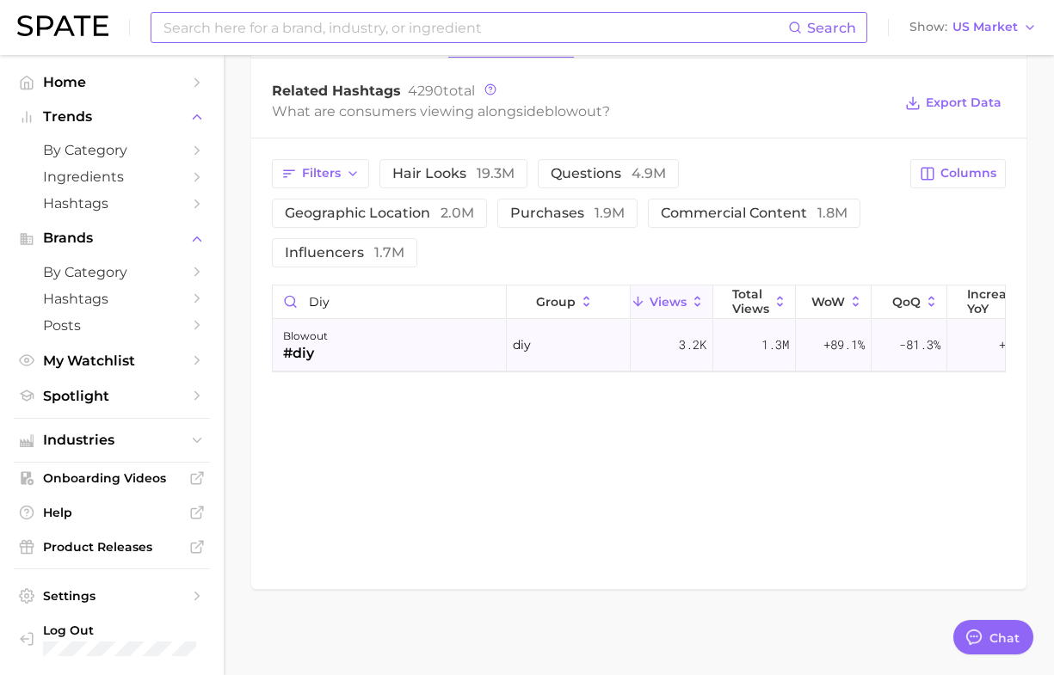
click at [305, 357] on div "#diy" at bounding box center [305, 353] width 45 height 21
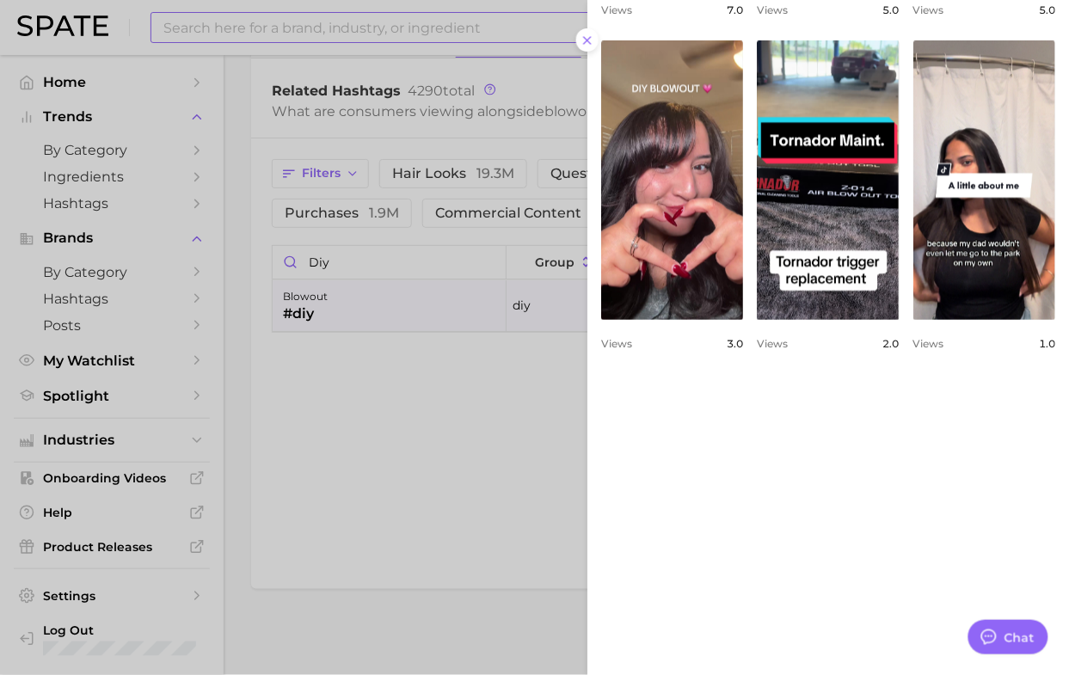
click at [435, 510] on div at bounding box center [534, 337] width 1069 height 675
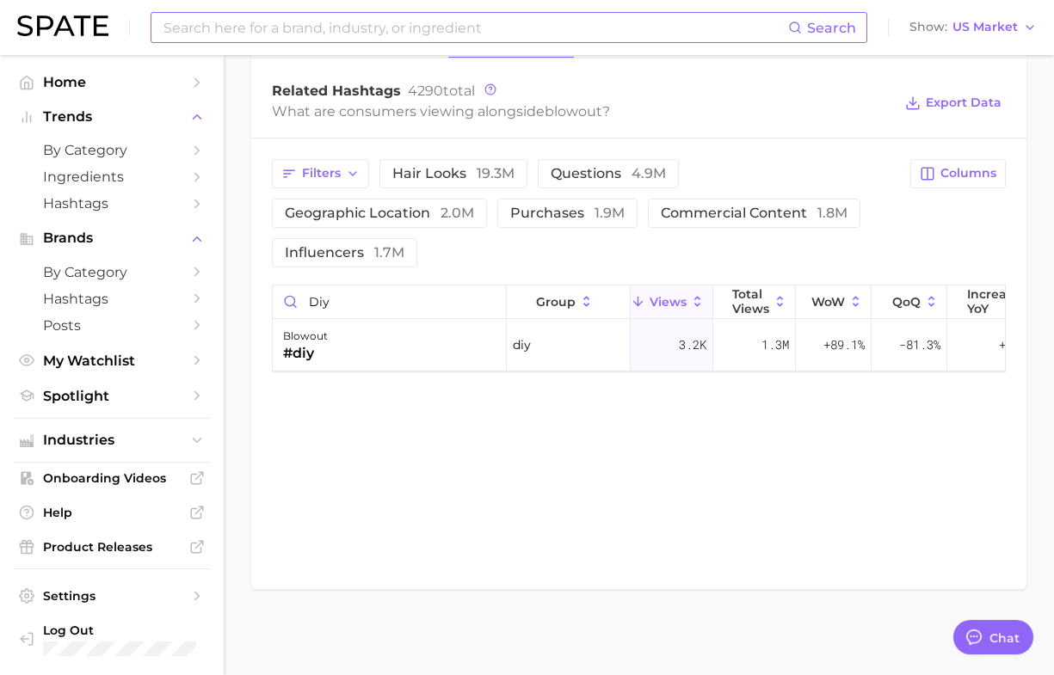
click at [342, 476] on div "Related Hashtags Brand Hashtags Creators Related Hashtags 4290 total What are c…" at bounding box center [638, 306] width 775 height 565
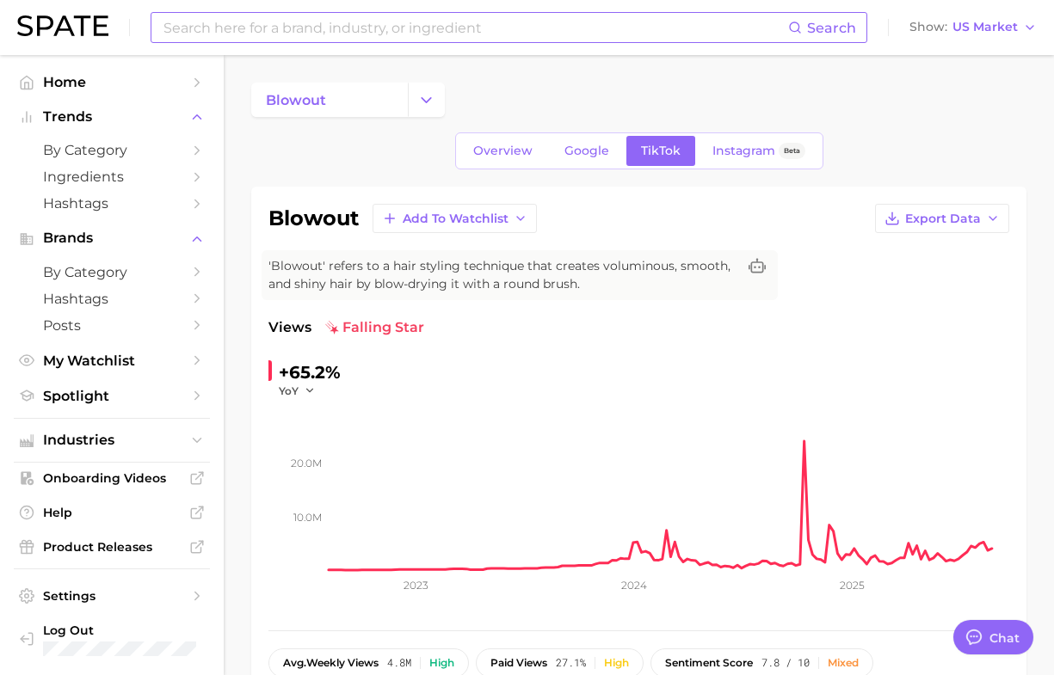
click at [311, 263] on span "'Blowout' refers to a hair styling technique that creates voluminous, smooth, a…" at bounding box center [502, 275] width 468 height 36
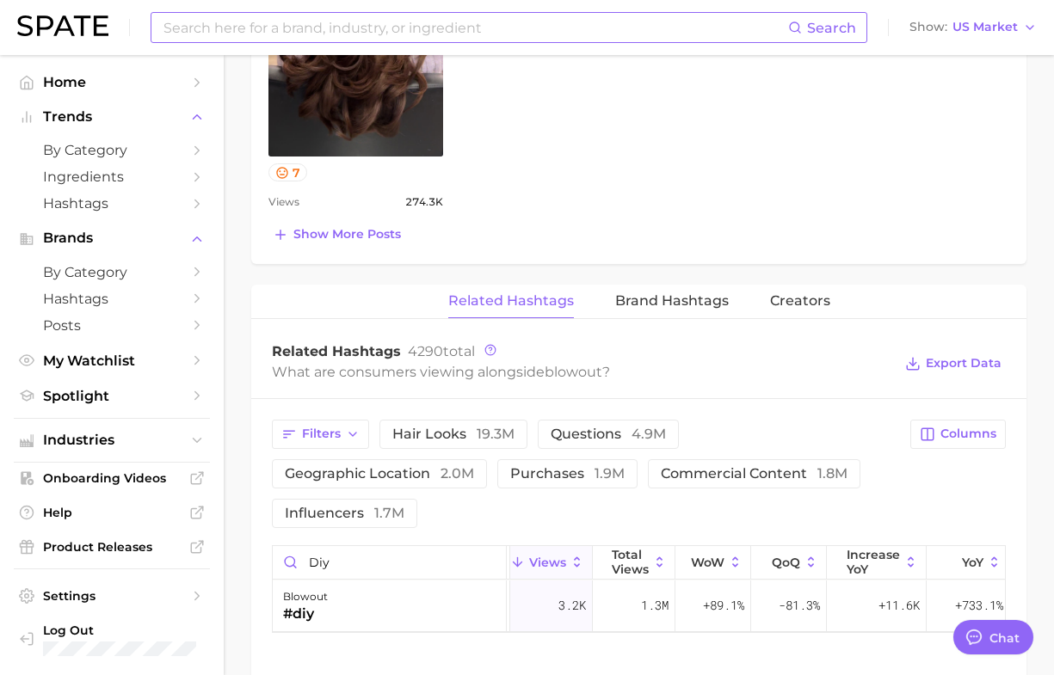
scroll to position [0, 126]
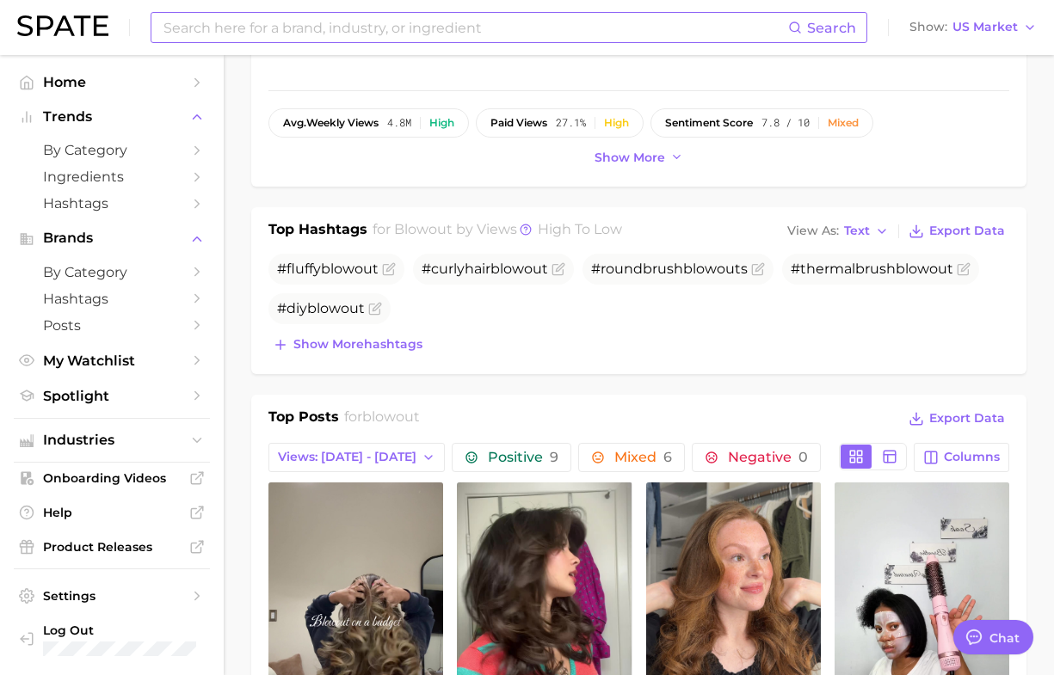
scroll to position [323, 0]
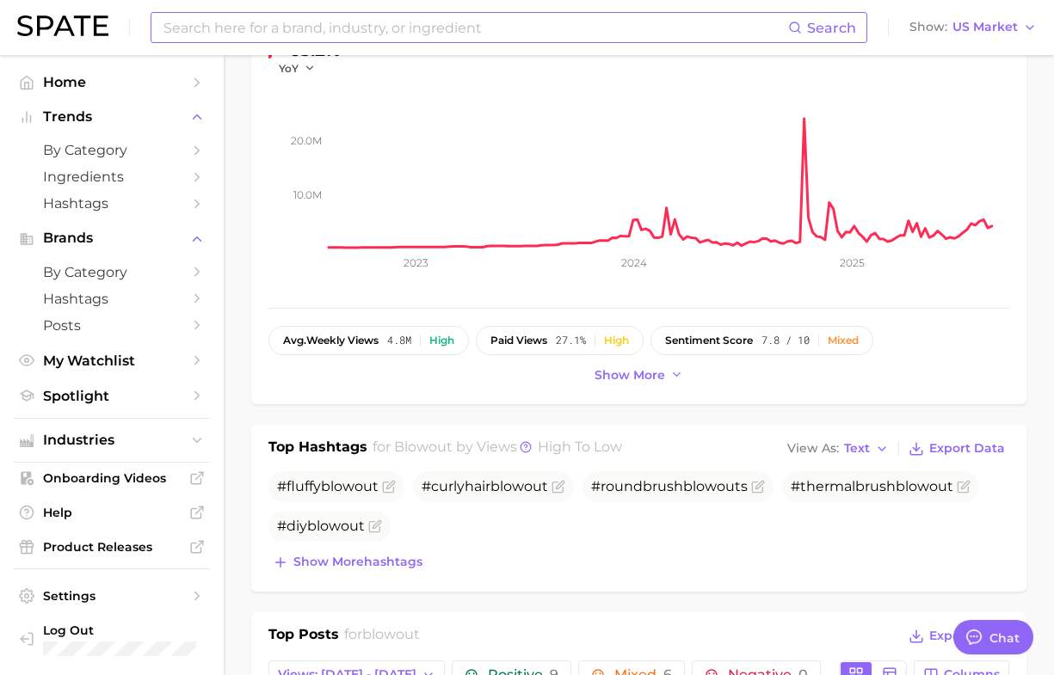
click at [348, 26] on input at bounding box center [475, 27] width 626 height 29
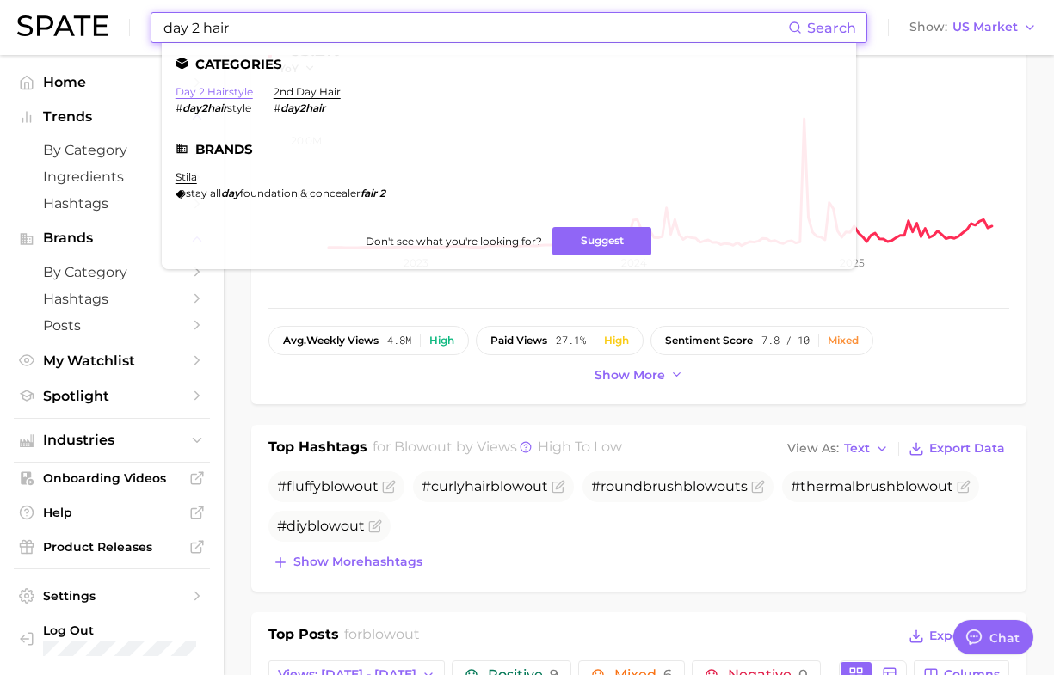
type input "day 2 hair"
click at [196, 92] on link "day 2 hairstyle" at bounding box center [214, 91] width 77 height 13
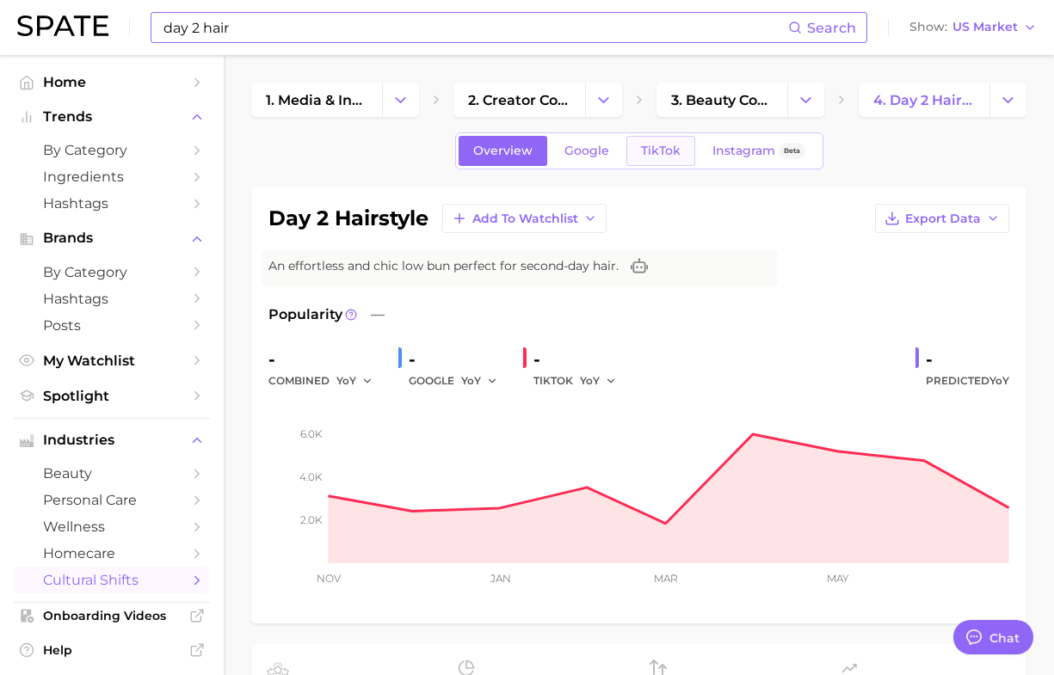
click at [665, 139] on link "TikTok" at bounding box center [660, 151] width 69 height 30
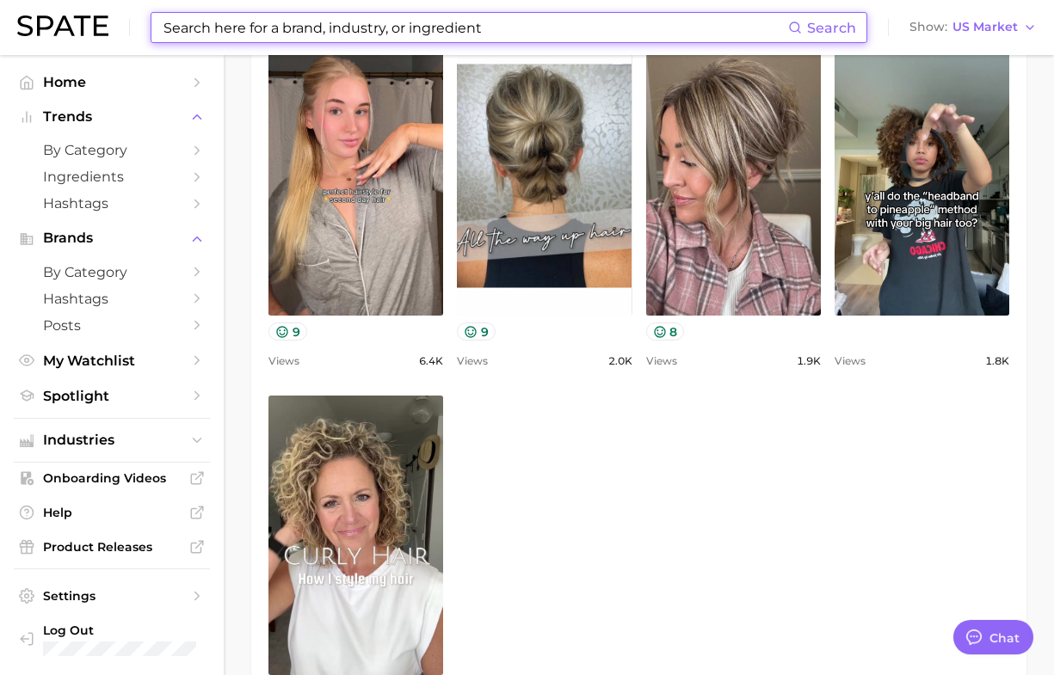
scroll to position [753, 0]
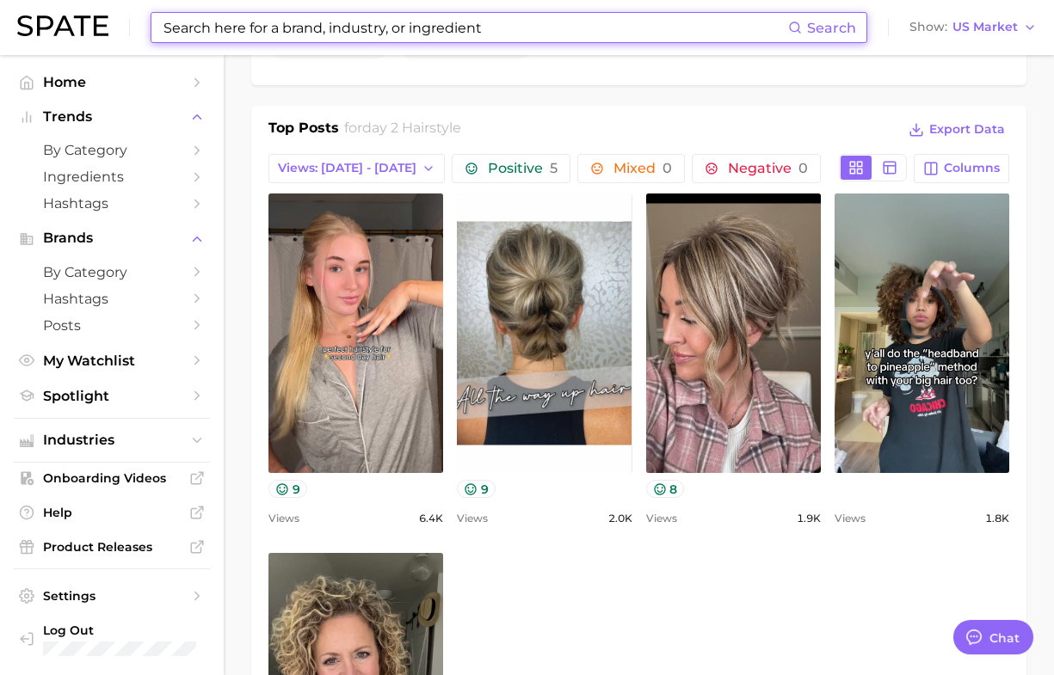
click at [290, 24] on input at bounding box center [475, 27] width 626 height 29
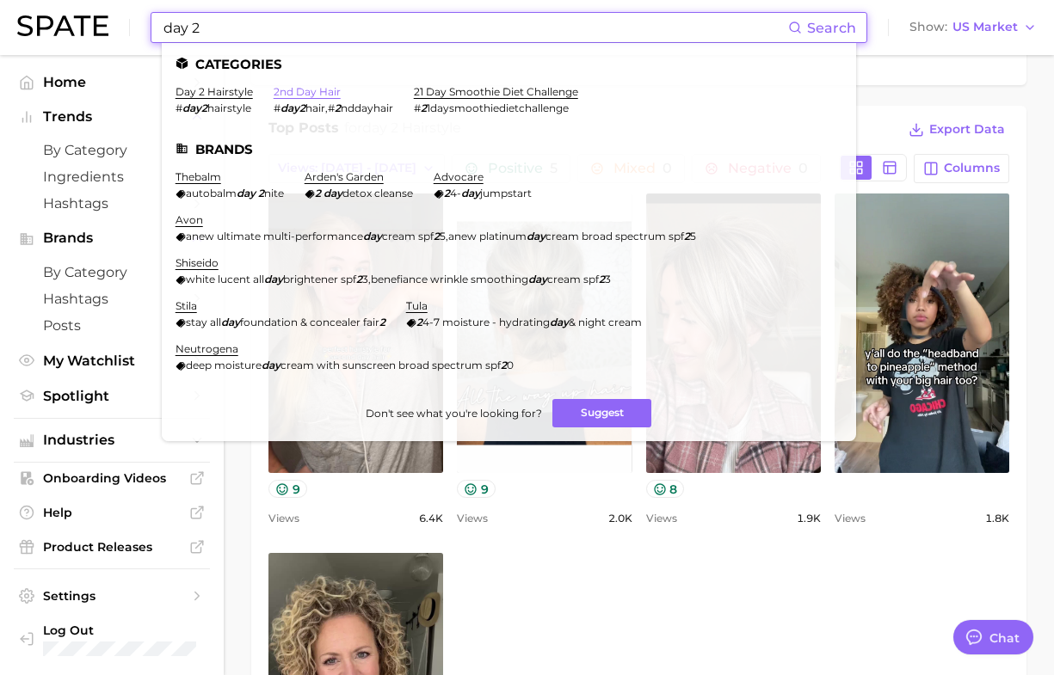
type input "day 2"
click at [304, 91] on link "2nd day hair" at bounding box center [307, 91] width 67 height 13
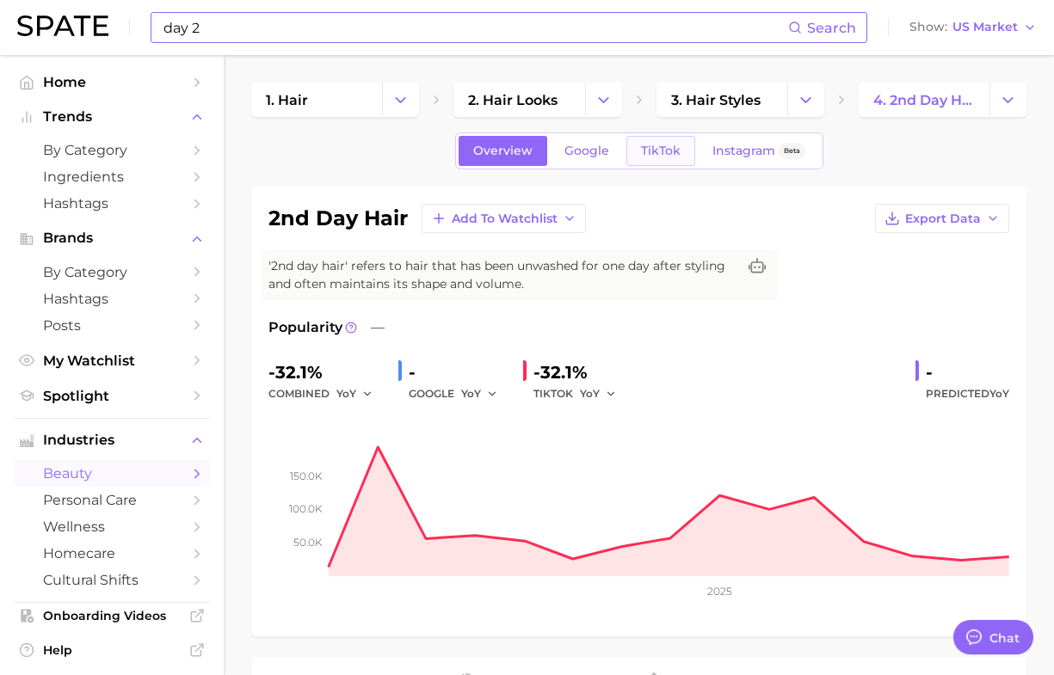
click at [667, 164] on link "TikTok" at bounding box center [660, 151] width 69 height 30
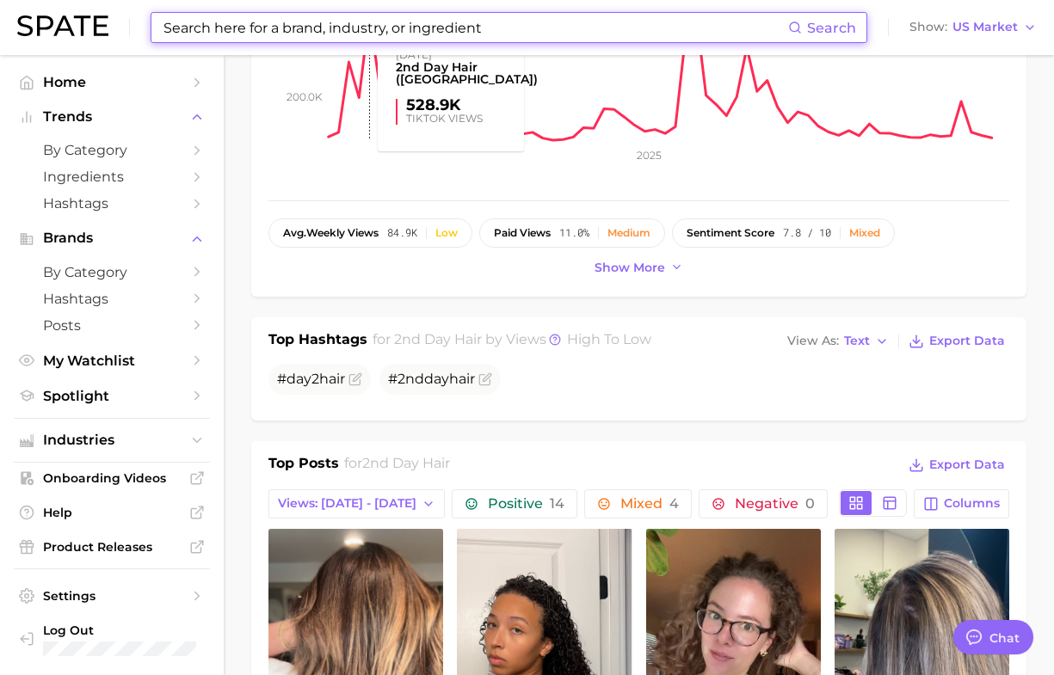
scroll to position [968, 0]
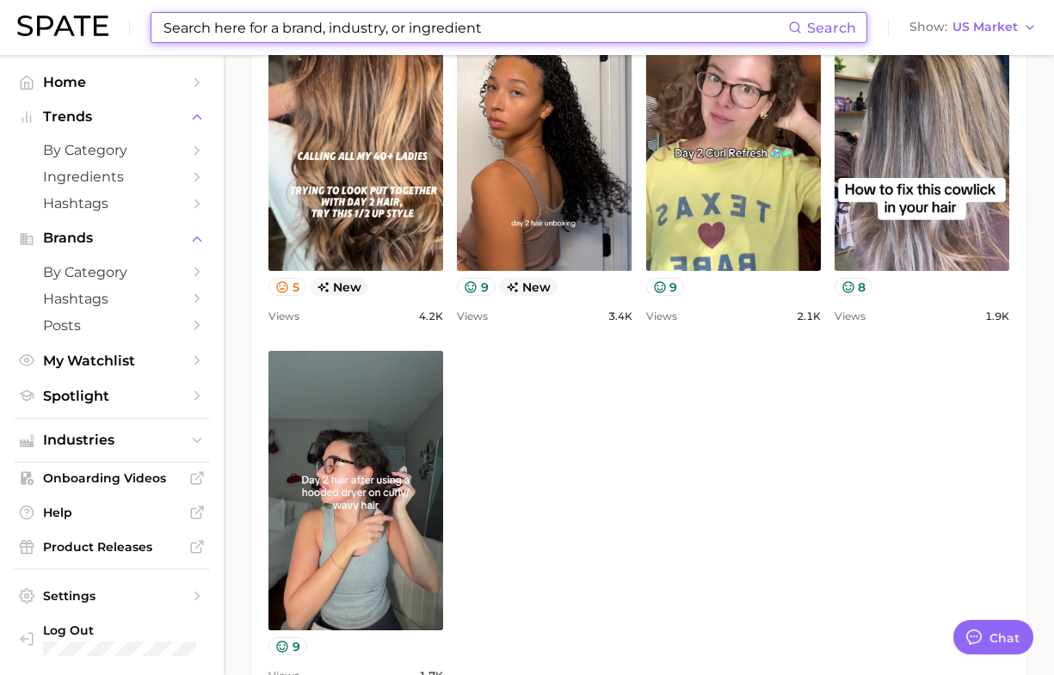
click at [276, 34] on input at bounding box center [475, 27] width 626 height 29
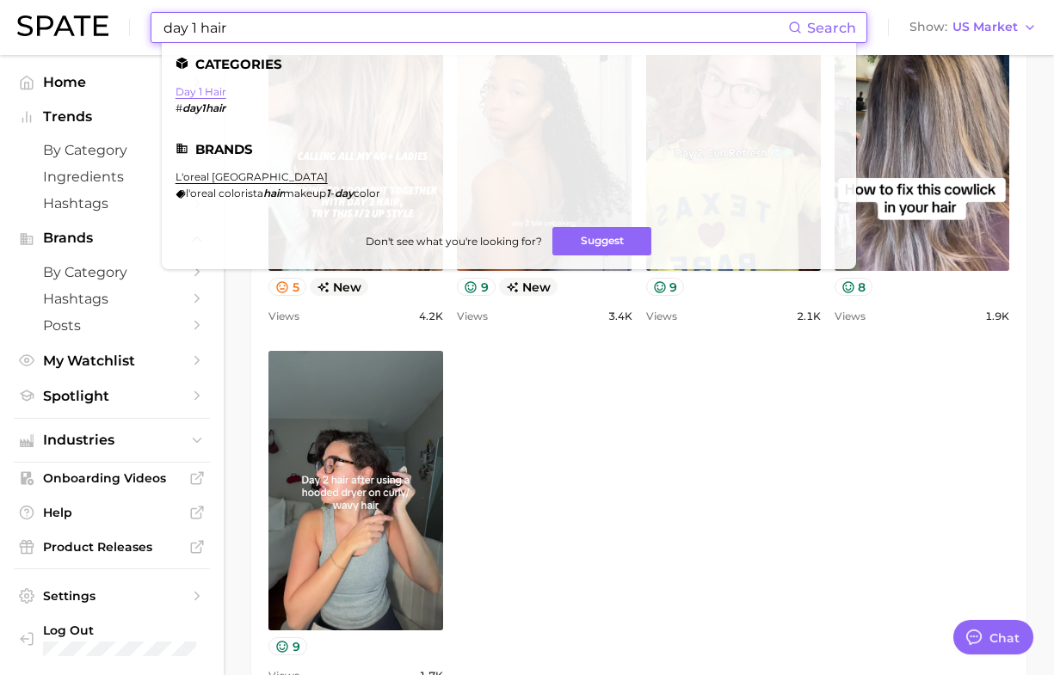
type input "day 1 hair"
click at [212, 87] on link "day 1 hair" at bounding box center [201, 91] width 51 height 13
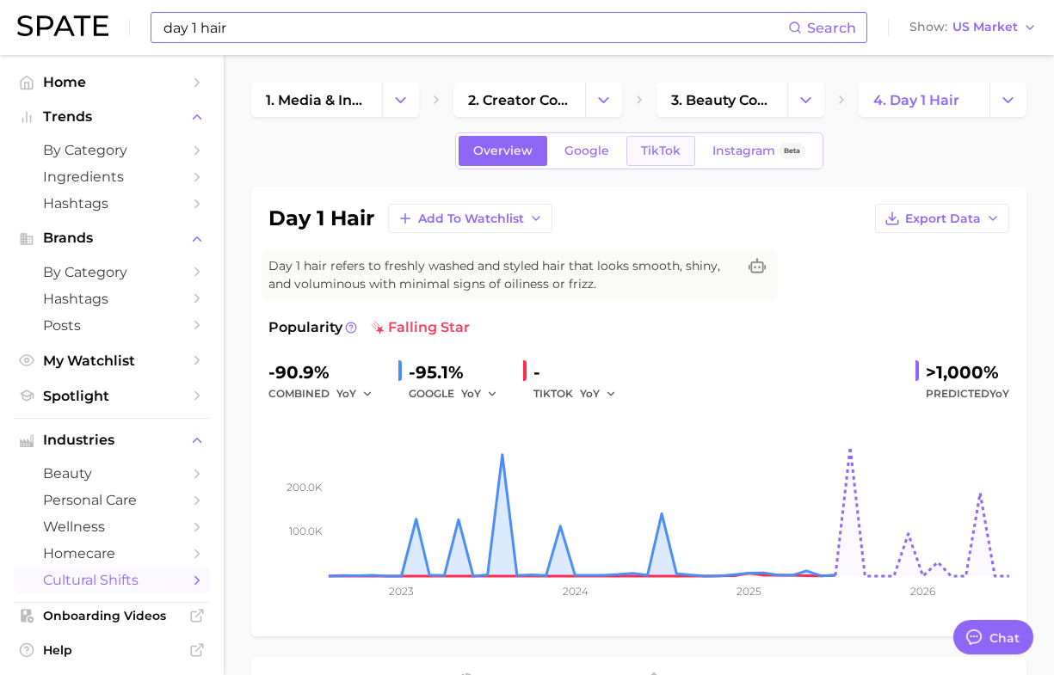
click at [681, 142] on link "TikTok" at bounding box center [660, 151] width 69 height 30
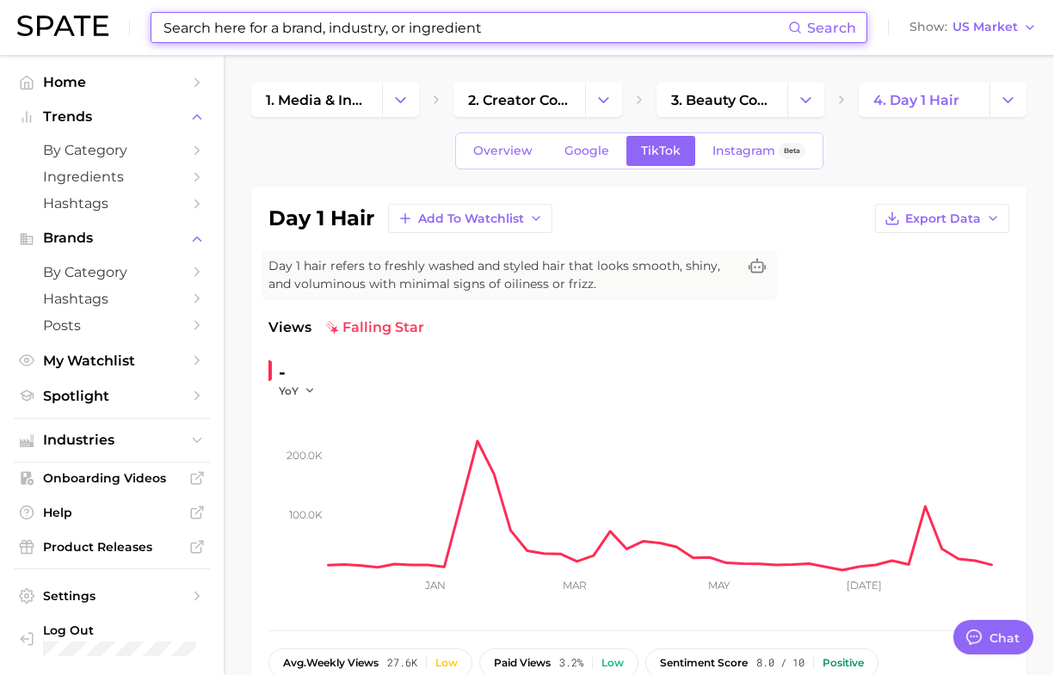
click at [376, 17] on input at bounding box center [475, 27] width 626 height 29
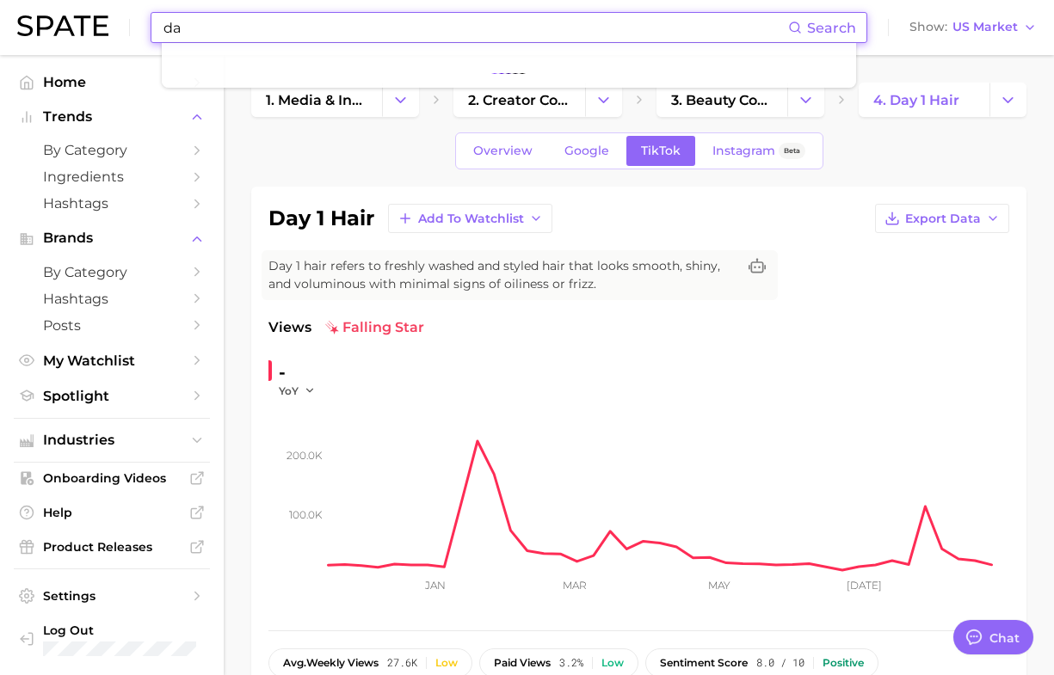
type input "d"
drag, startPoint x: 235, startPoint y: 27, endPoint x: 89, endPoint y: 33, distance: 146.4
click at [89, 33] on div "day 2 Search Show US Market" at bounding box center [526, 27] width 1019 height 55
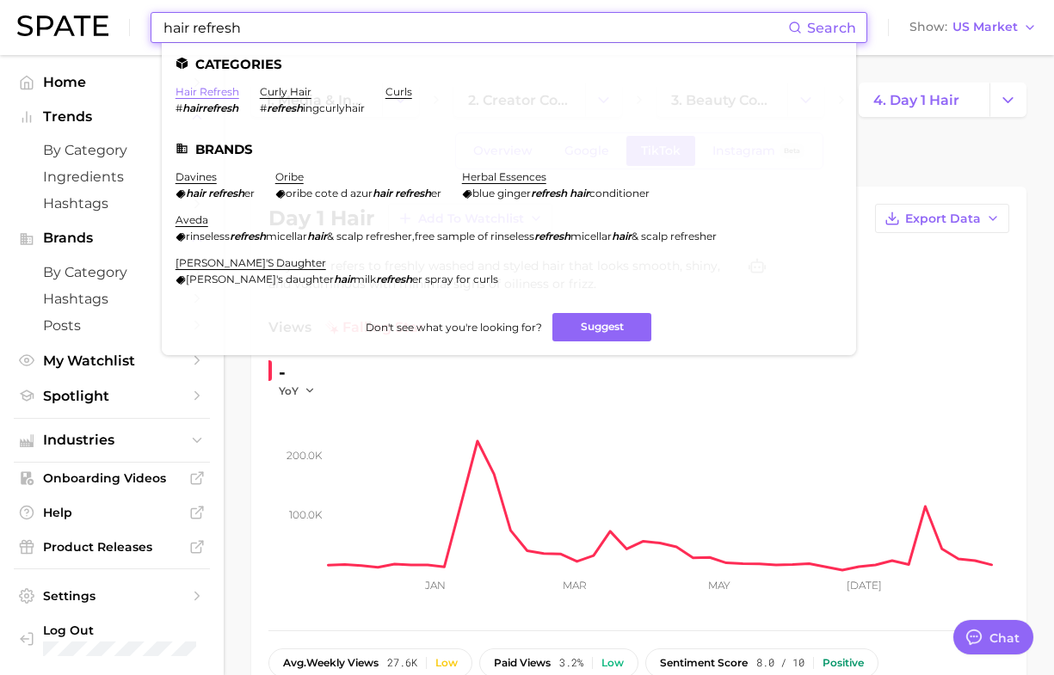
type input "hair refresh"
click at [208, 92] on link "hair refresh" at bounding box center [208, 91] width 64 height 13
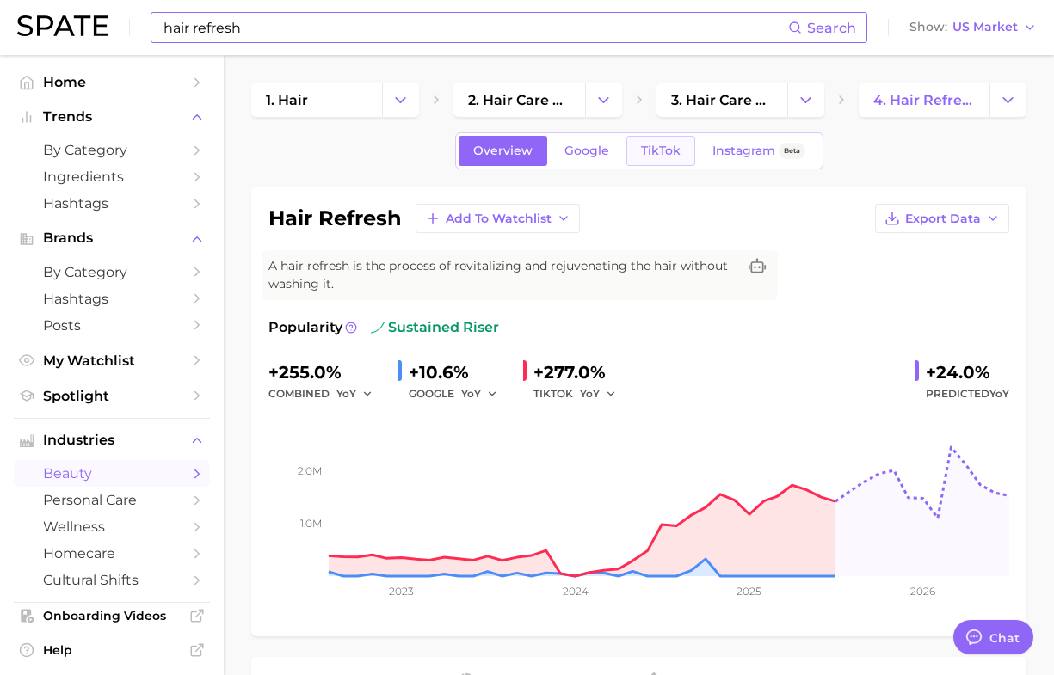
click at [678, 155] on link "TikTok" at bounding box center [660, 151] width 69 height 30
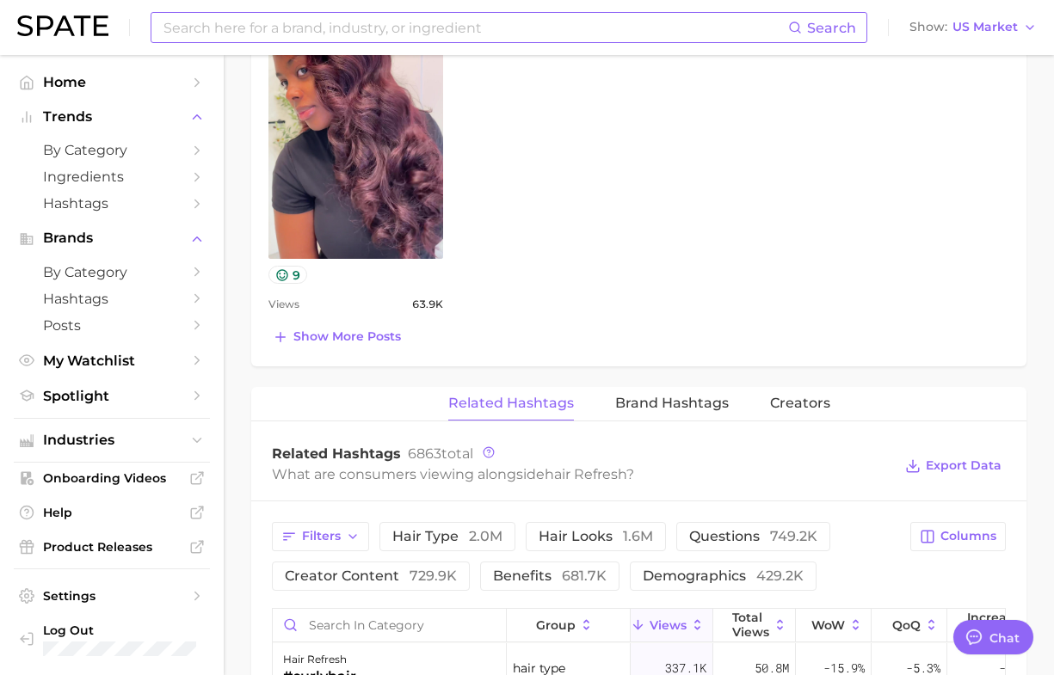
scroll to position [1506, 0]
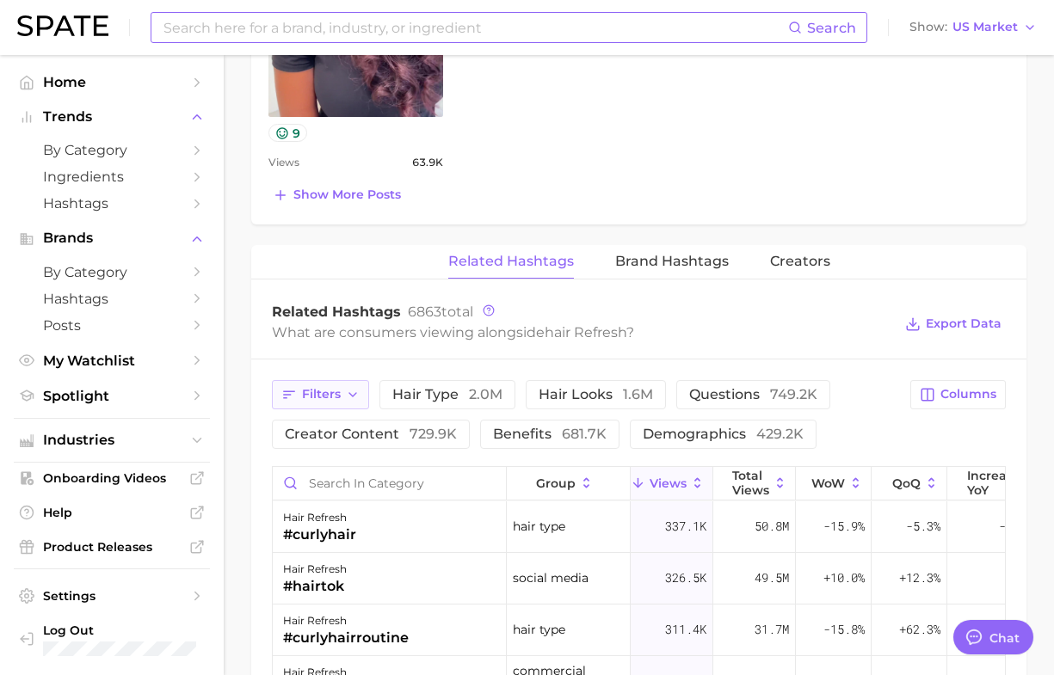
click at [337, 406] on button "Filters" at bounding box center [320, 394] width 97 height 29
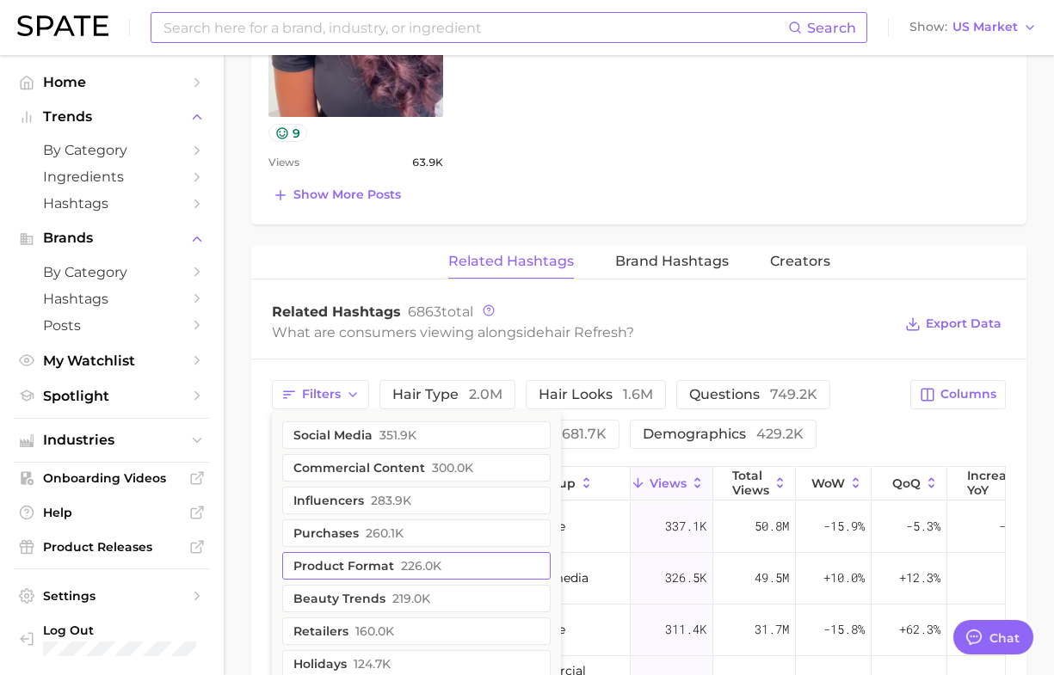
click at [341, 557] on button "product format 226.0k" at bounding box center [416, 566] width 268 height 28
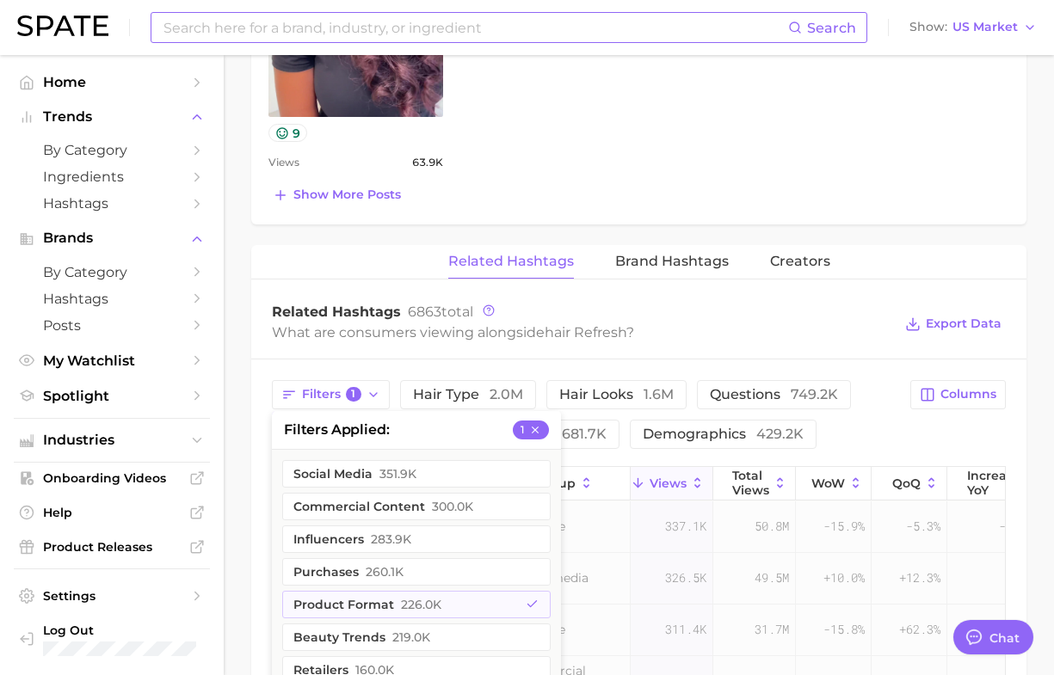
click at [897, 207] on div "Show more posts" at bounding box center [638, 195] width 741 height 24
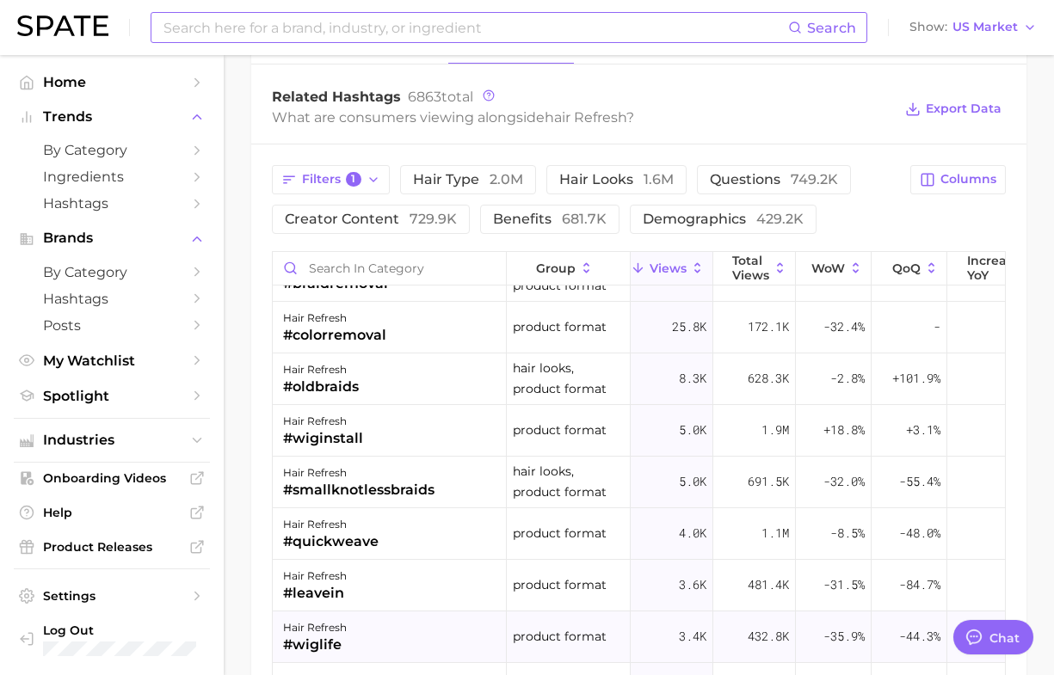
scroll to position [0, 0]
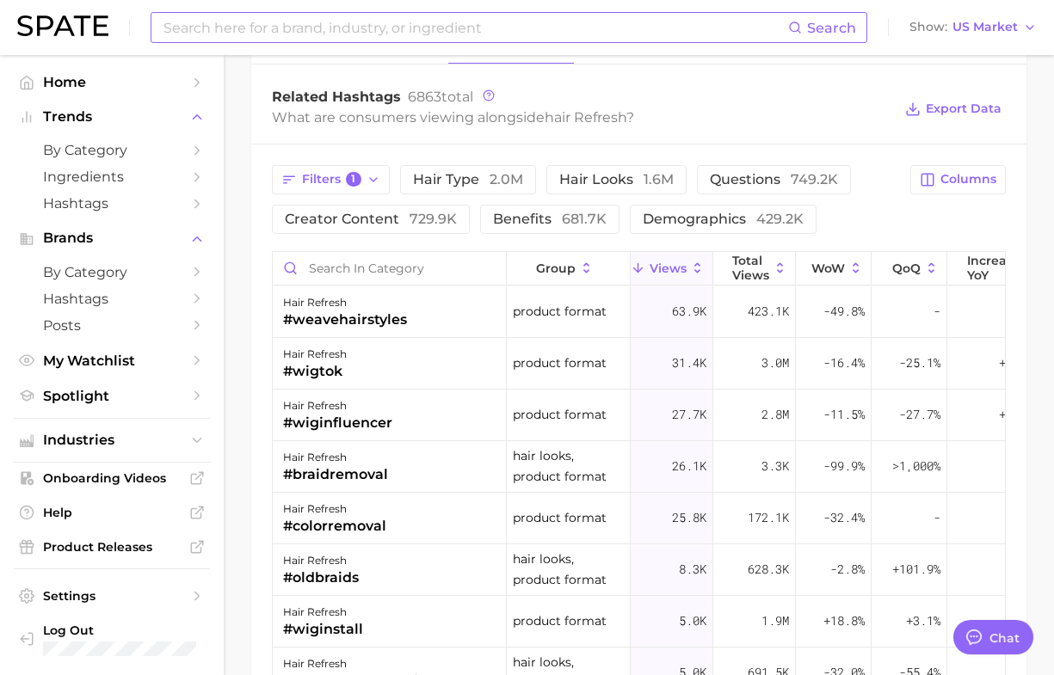
click at [962, 275] on icon at bounding box center [955, 268] width 15 height 15
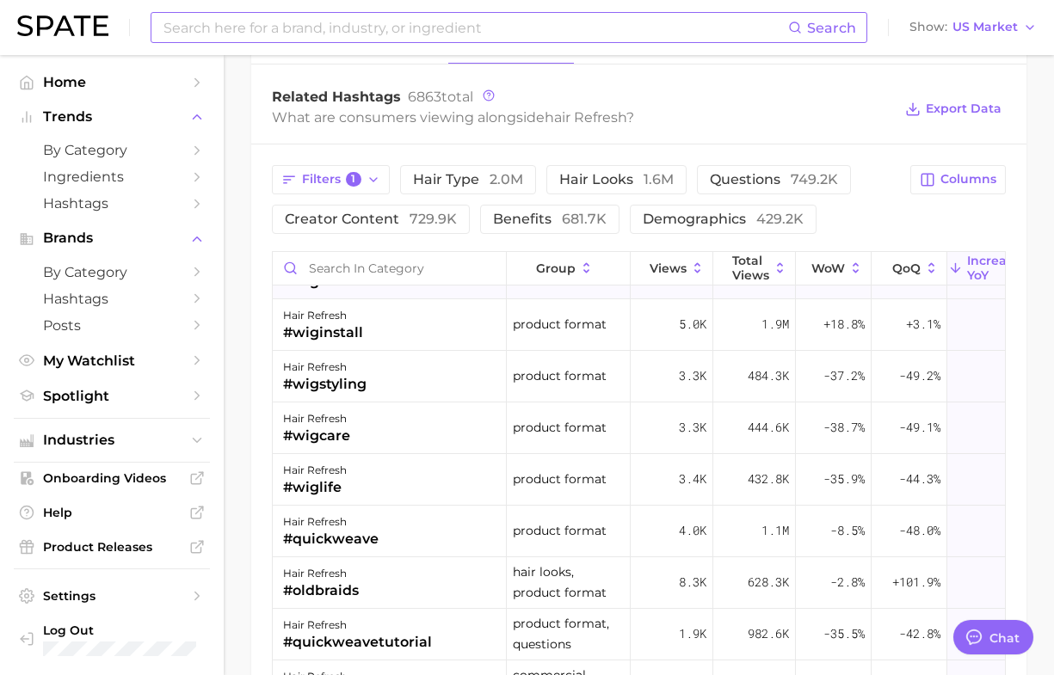
scroll to position [108, 0]
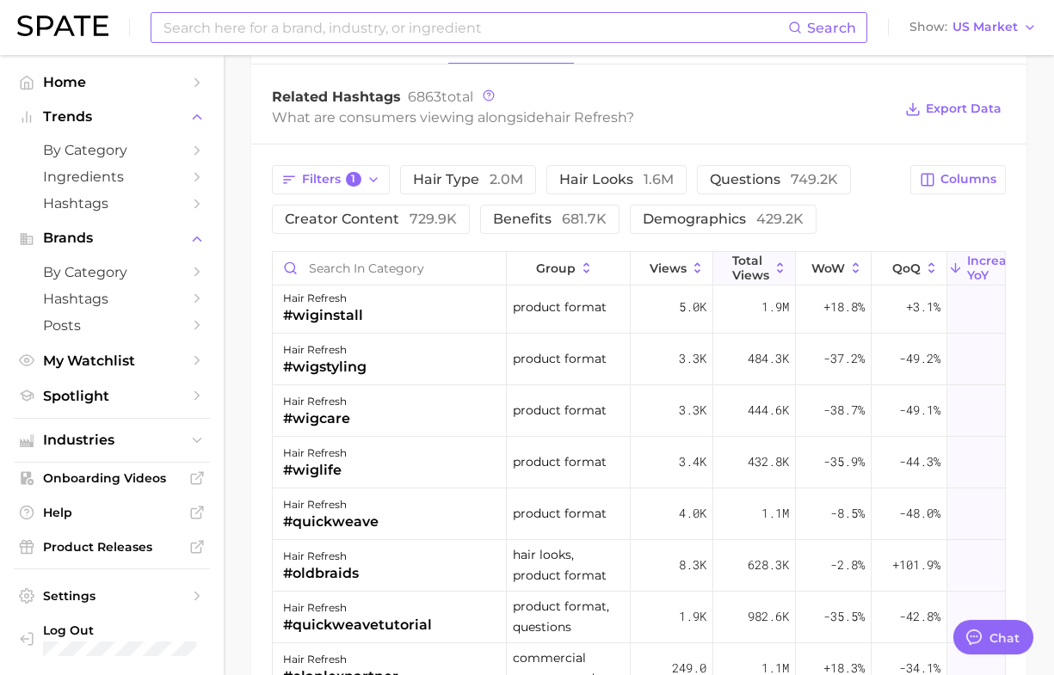
click at [741, 268] on span "Total Views" at bounding box center [750, 268] width 37 height 28
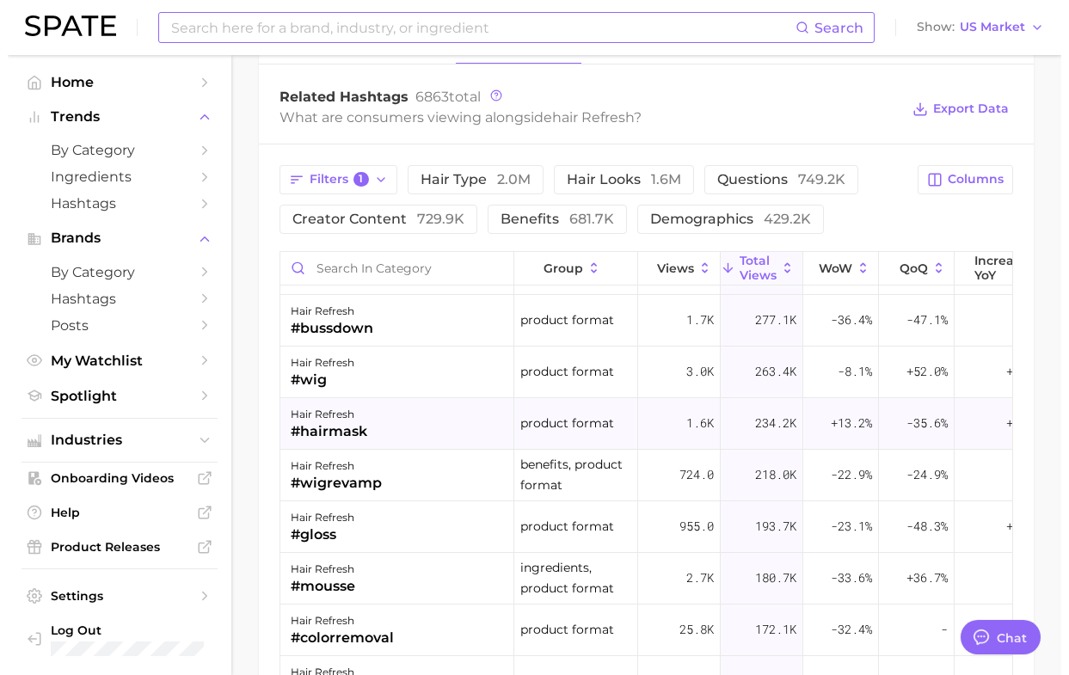
scroll to position [1183, 0]
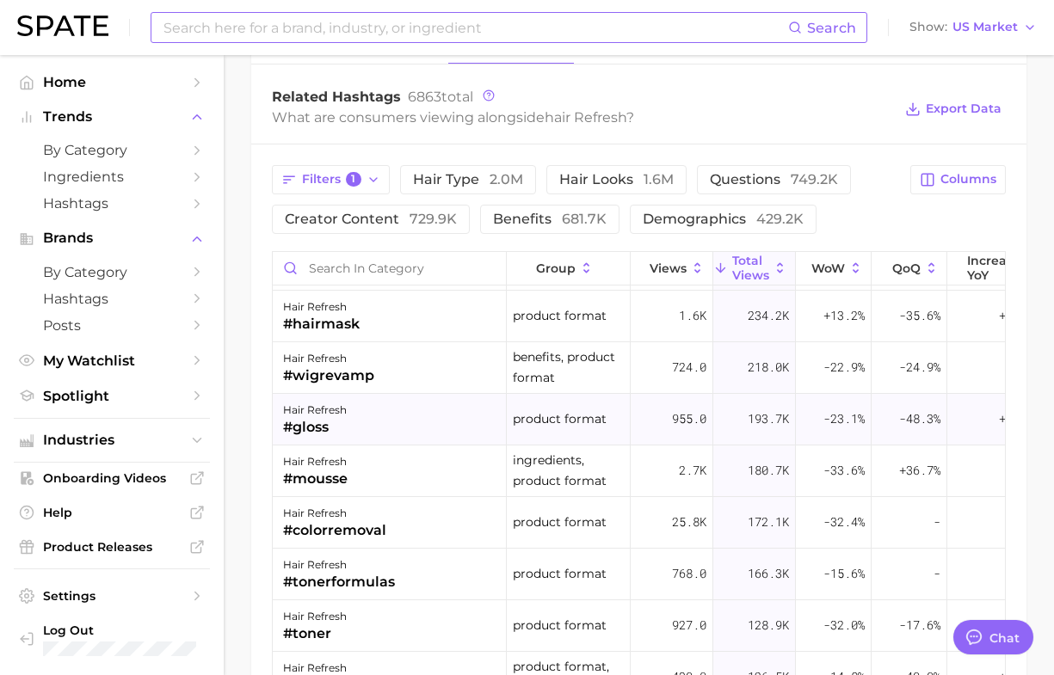
click at [297, 427] on div "#gloss" at bounding box center [315, 427] width 64 height 21
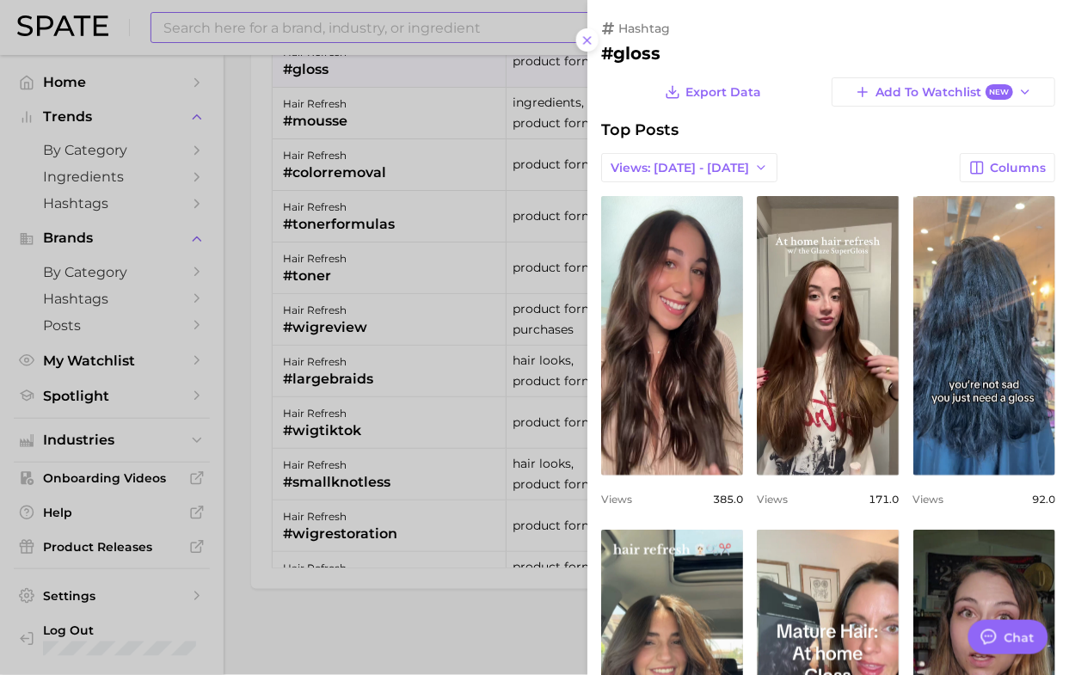
scroll to position [0, 0]
click at [311, 619] on div at bounding box center [534, 337] width 1069 height 675
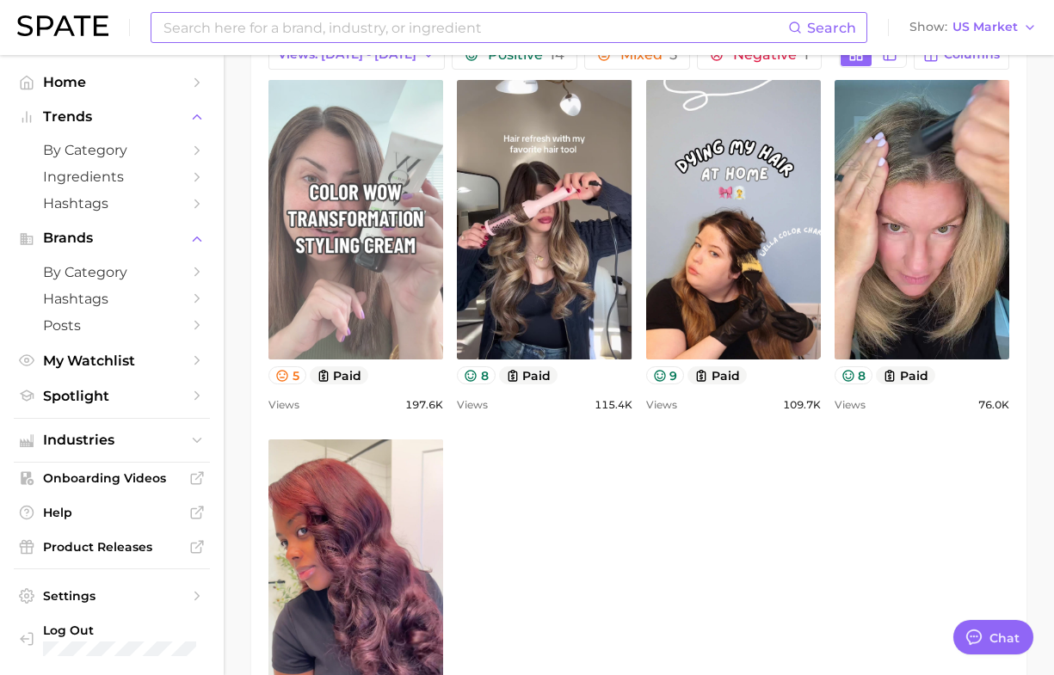
scroll to position [896, 0]
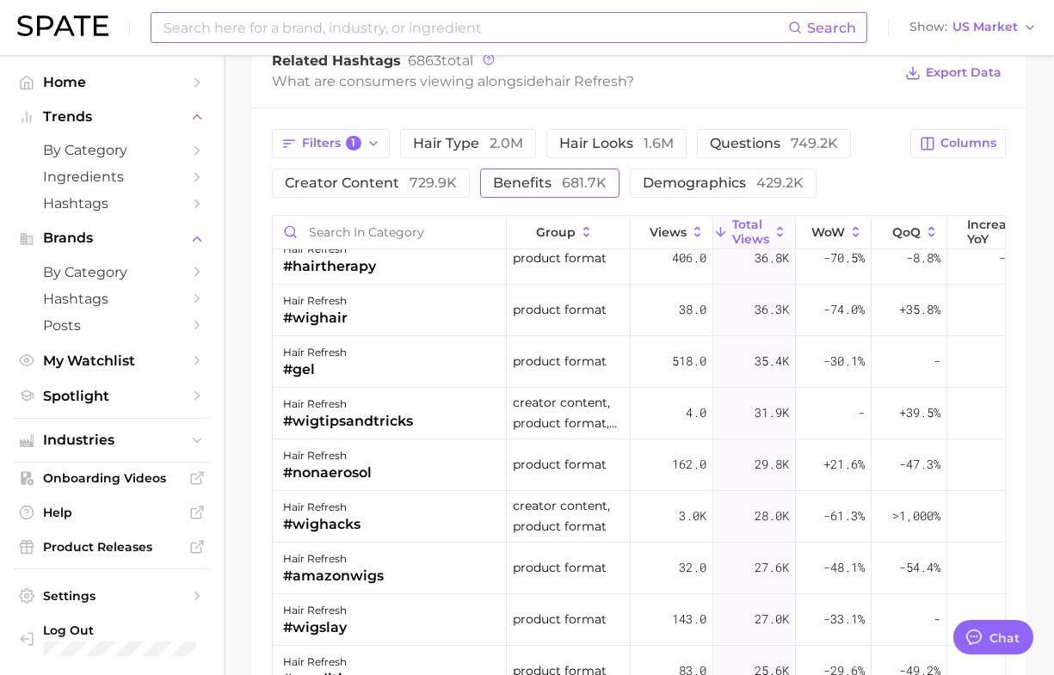
click at [599, 181] on span "681.7k" at bounding box center [584, 183] width 45 height 16
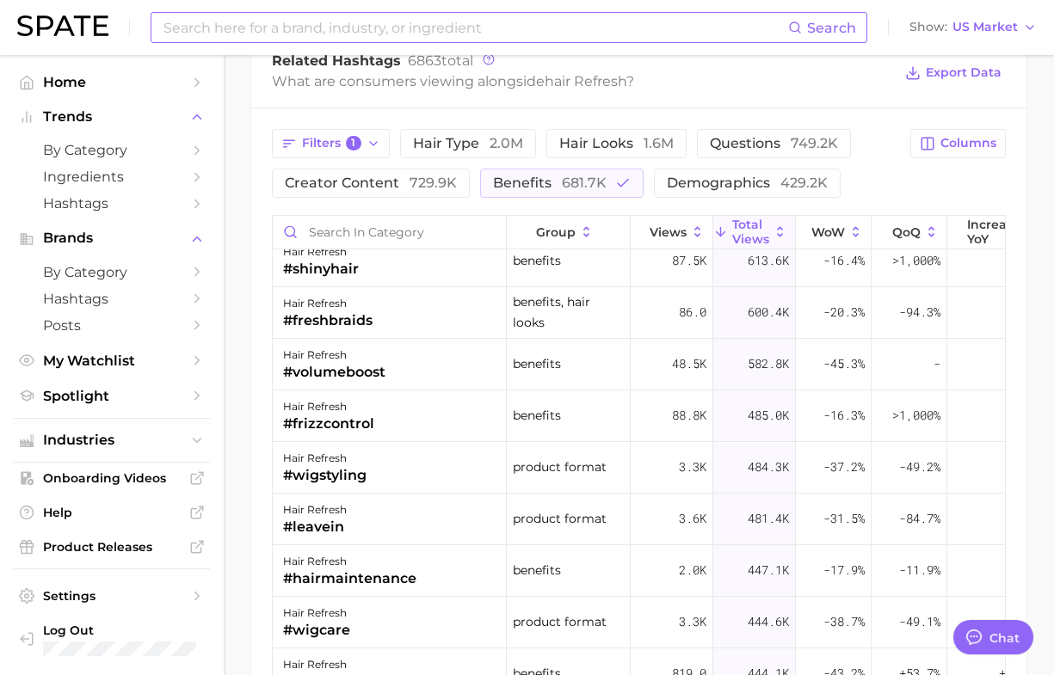
scroll to position [1290, 0]
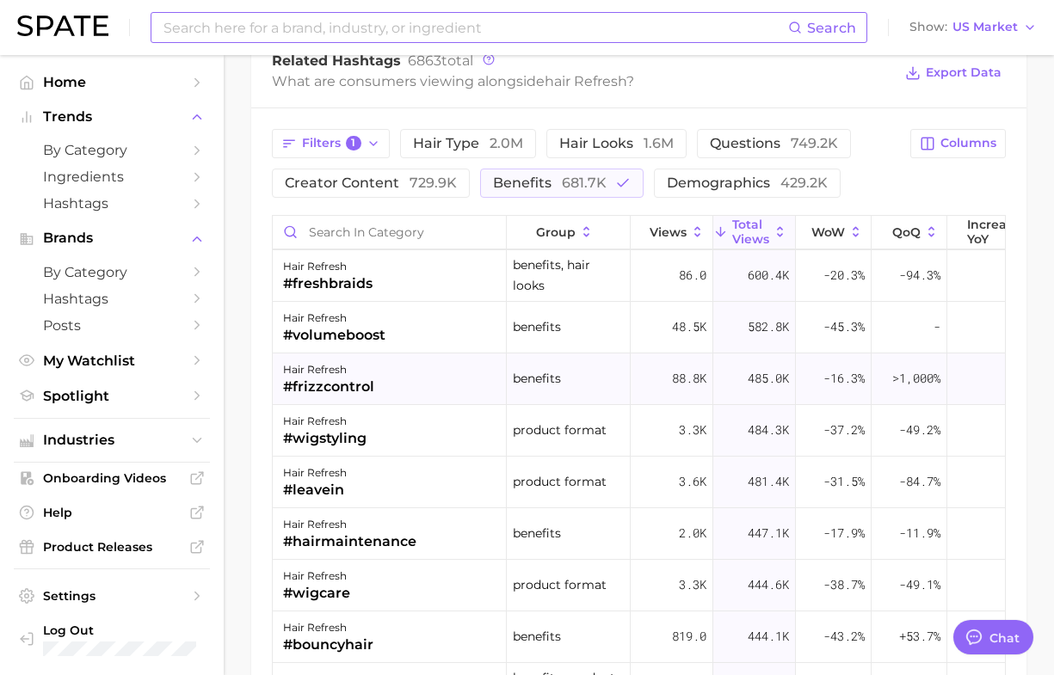
click at [305, 391] on div "#frizzcontrol" at bounding box center [328, 387] width 91 height 21
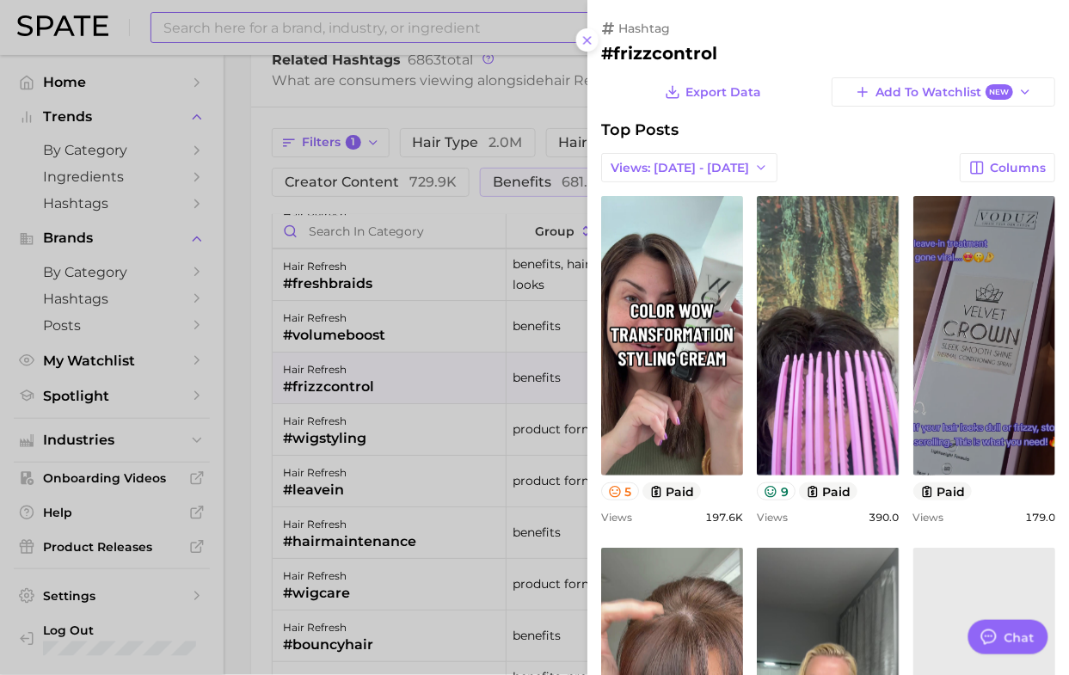
scroll to position [0, 0]
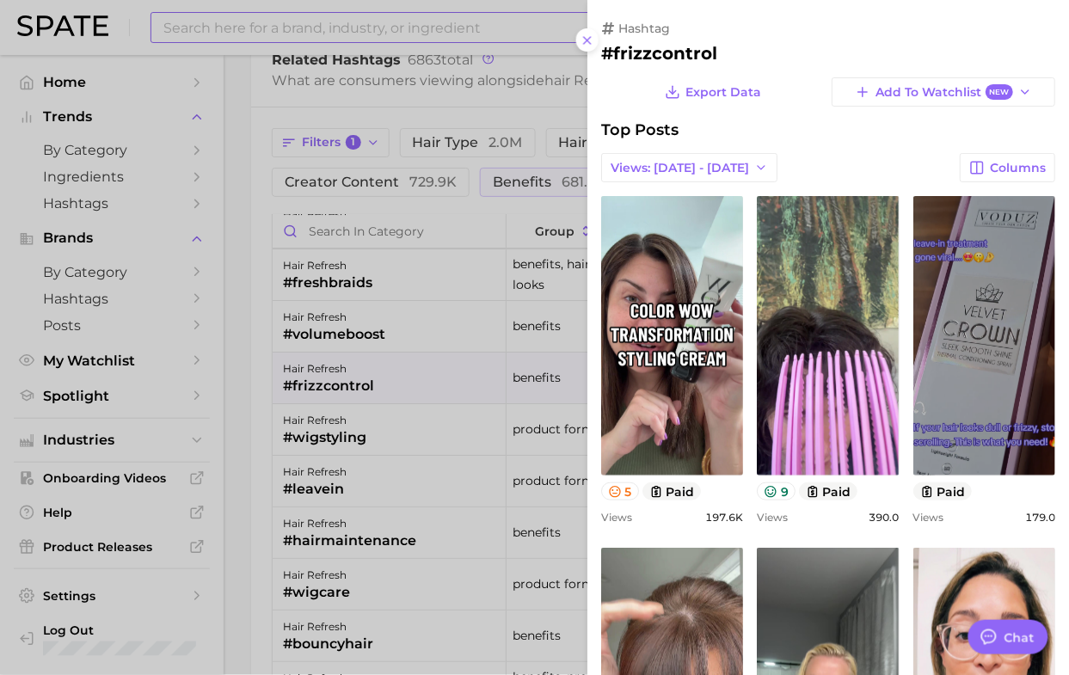
click at [484, 95] on div at bounding box center [534, 337] width 1069 height 675
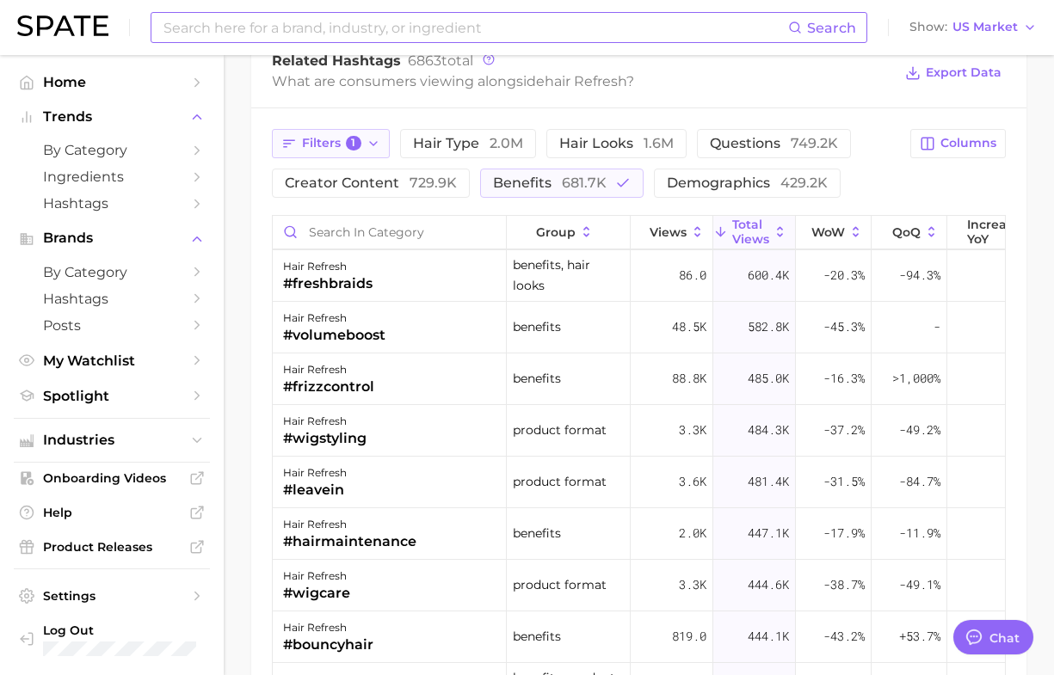
click at [342, 145] on span "Filters 1" at bounding box center [331, 143] width 59 height 15
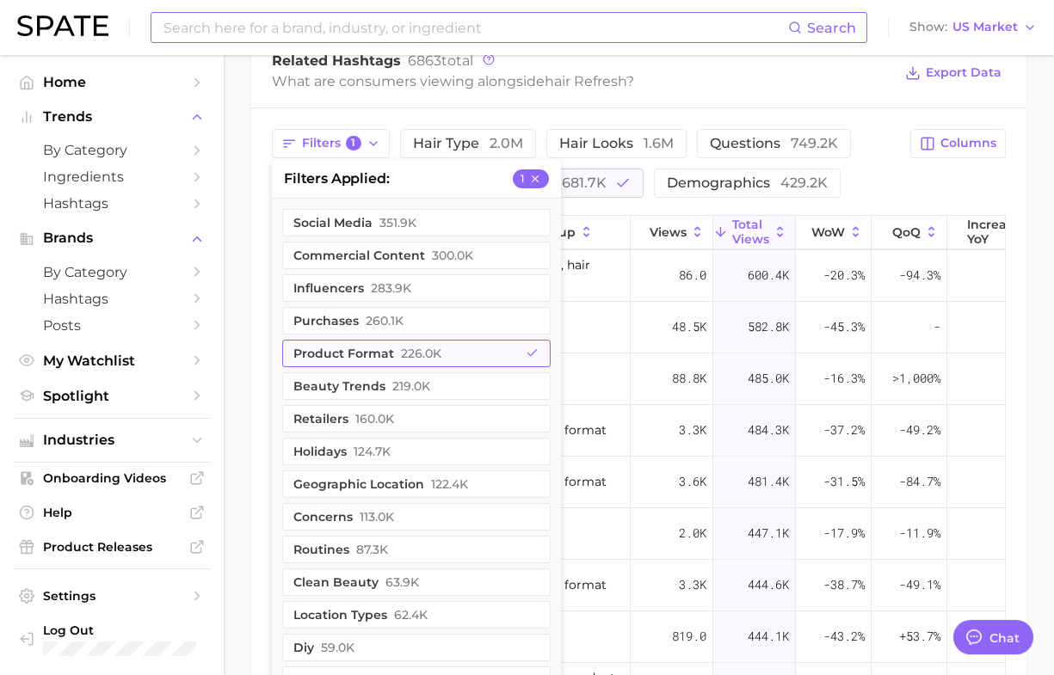
click at [342, 353] on button "product format 226.0k" at bounding box center [416, 354] width 268 height 28
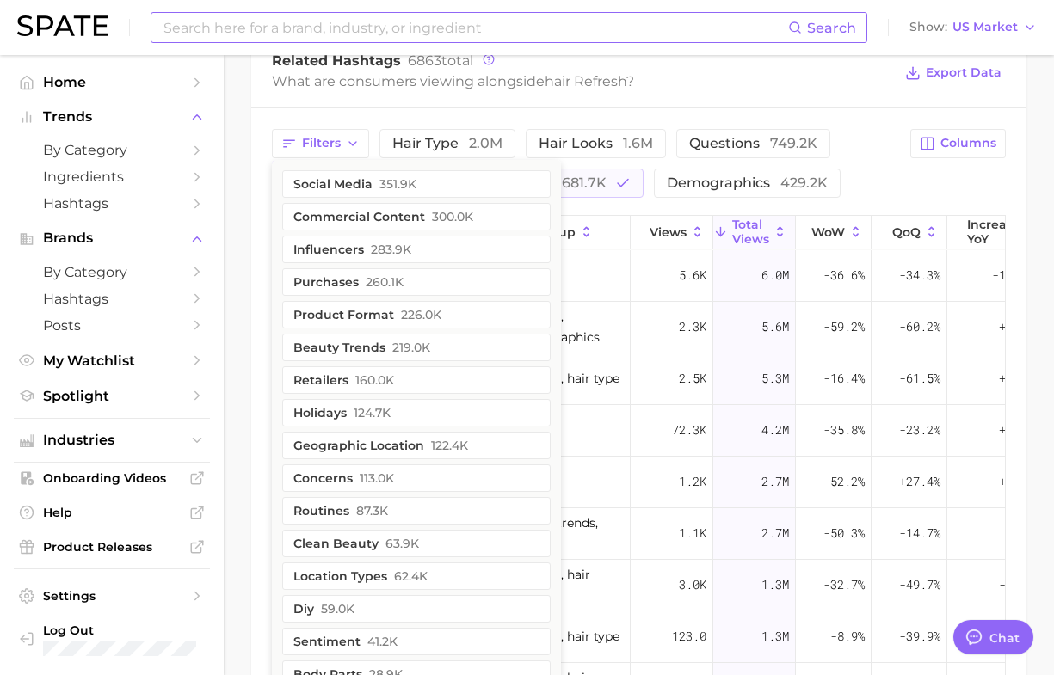
click at [863, 118] on div "Filters social media 351.9k commercial content 300.0k influencers 283.9k purcha…" at bounding box center [638, 509] width 775 height 803
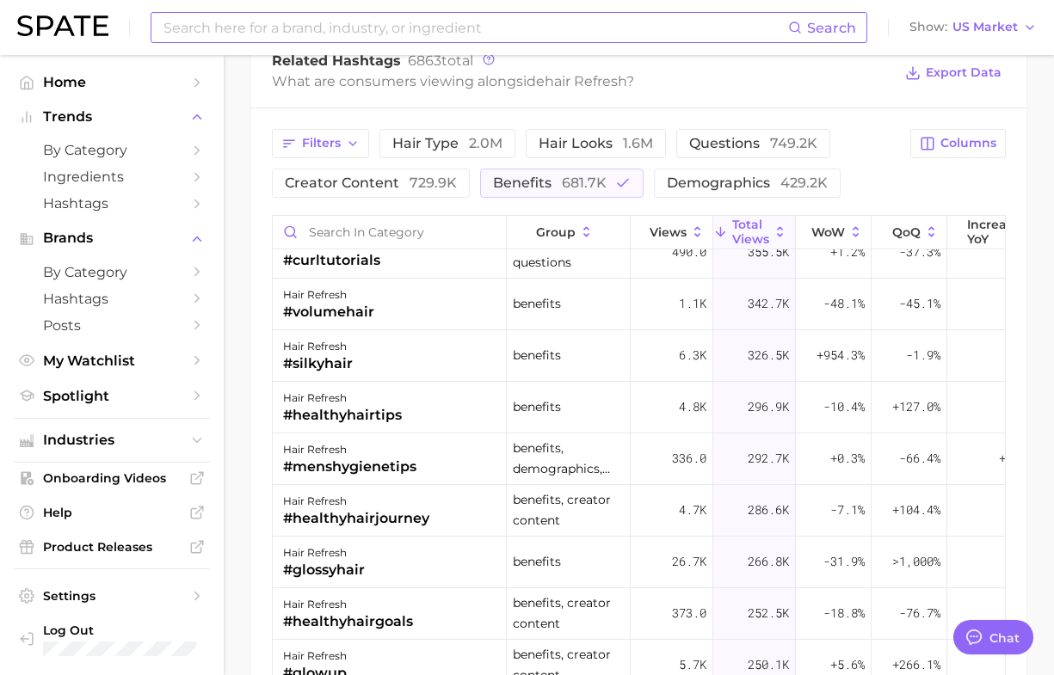
scroll to position [1398, 0]
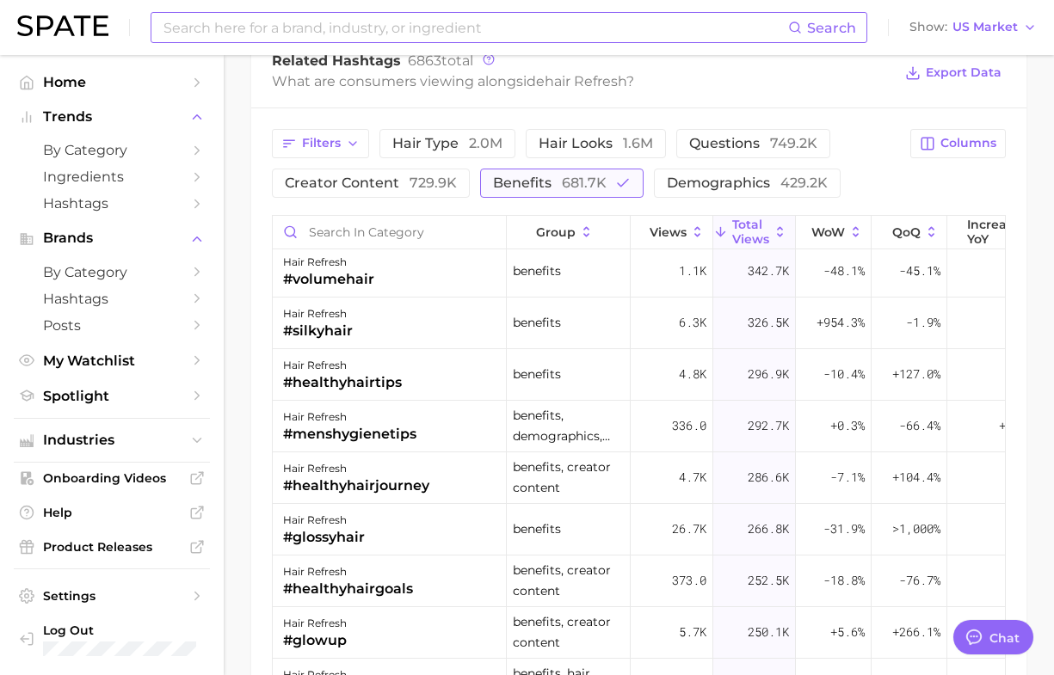
click at [539, 185] on span "benefits 681.7k" at bounding box center [550, 183] width 114 height 14
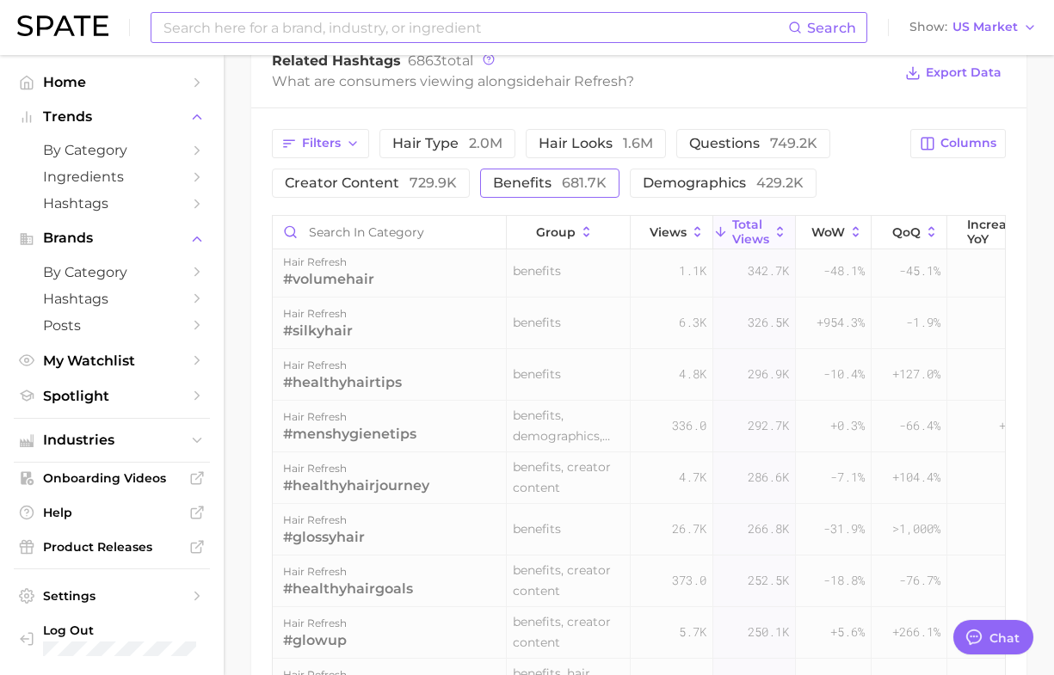
scroll to position [0, 0]
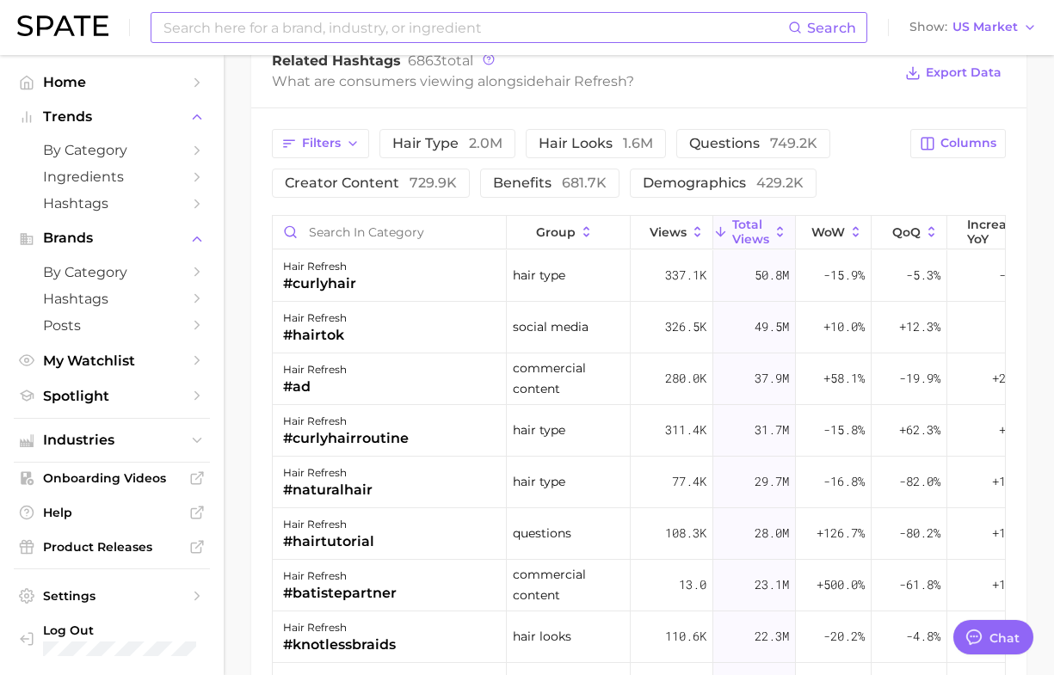
click at [744, 129] on div "Filters hair type 2.0m hair looks 1.6m questions 749.2k creator content 729.9k …" at bounding box center [638, 509] width 775 height 803
click at [747, 138] on span "questions 749.2k" at bounding box center [753, 144] width 128 height 14
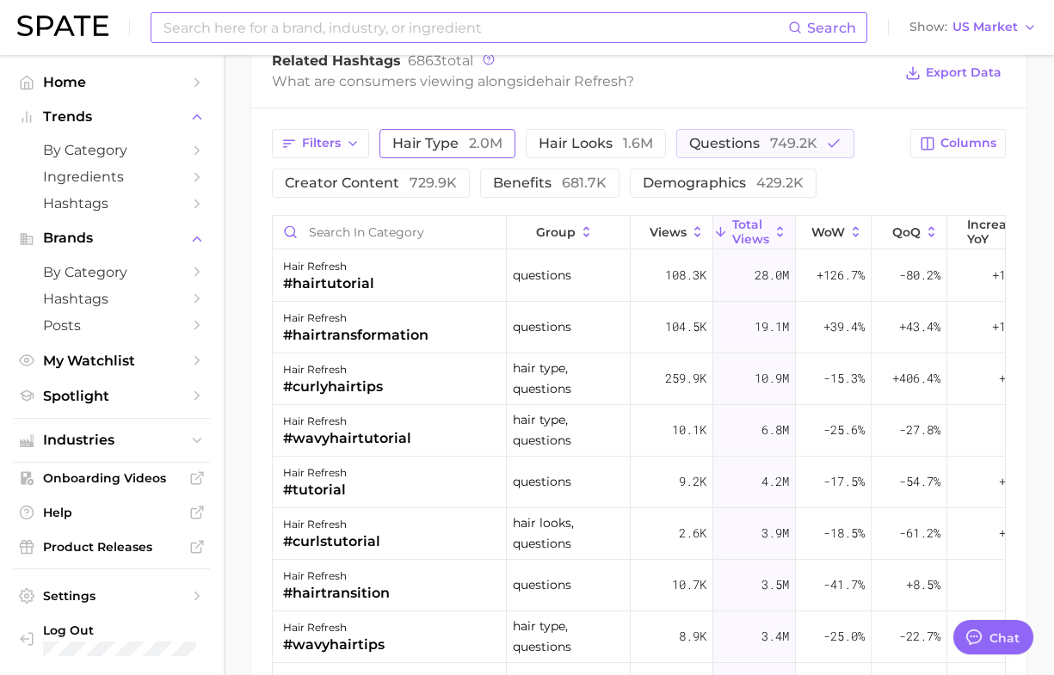
click at [393, 147] on span "hair type 2.0m" at bounding box center [447, 144] width 110 height 14
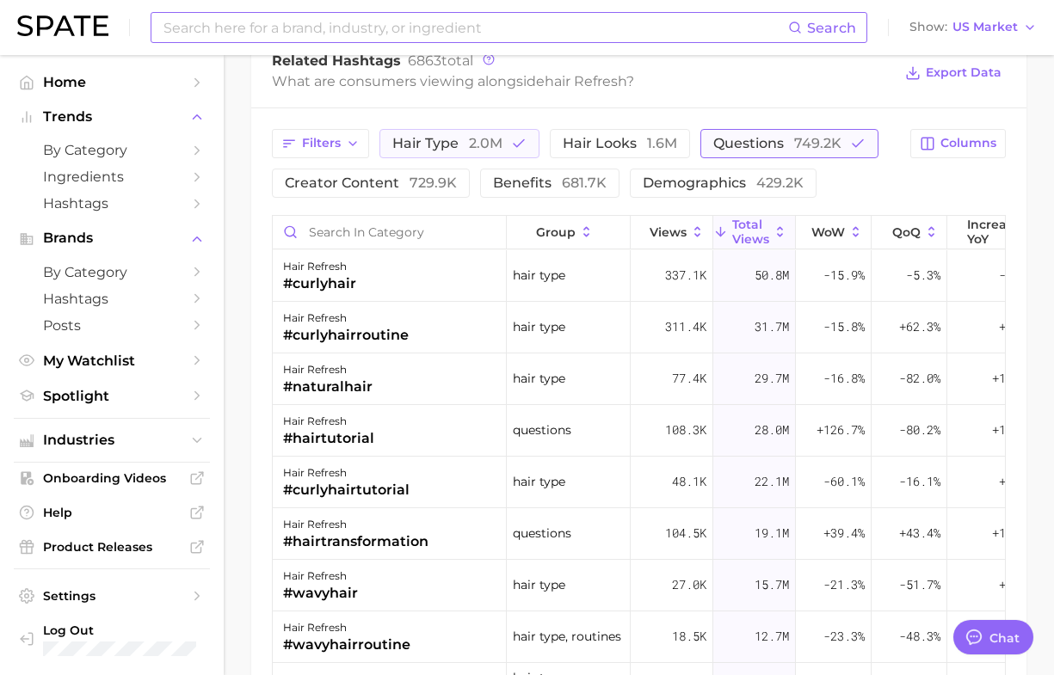
click at [736, 134] on button "questions 749.2k" at bounding box center [789, 143] width 178 height 29
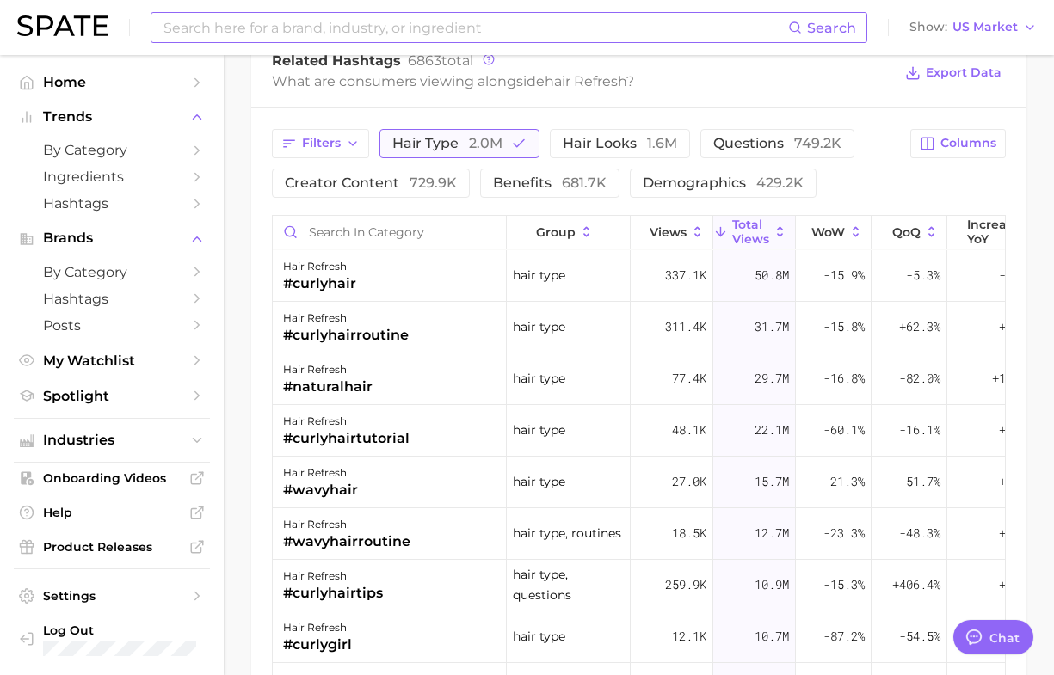
click at [465, 142] on span "hair type 2.0m" at bounding box center [447, 144] width 110 height 14
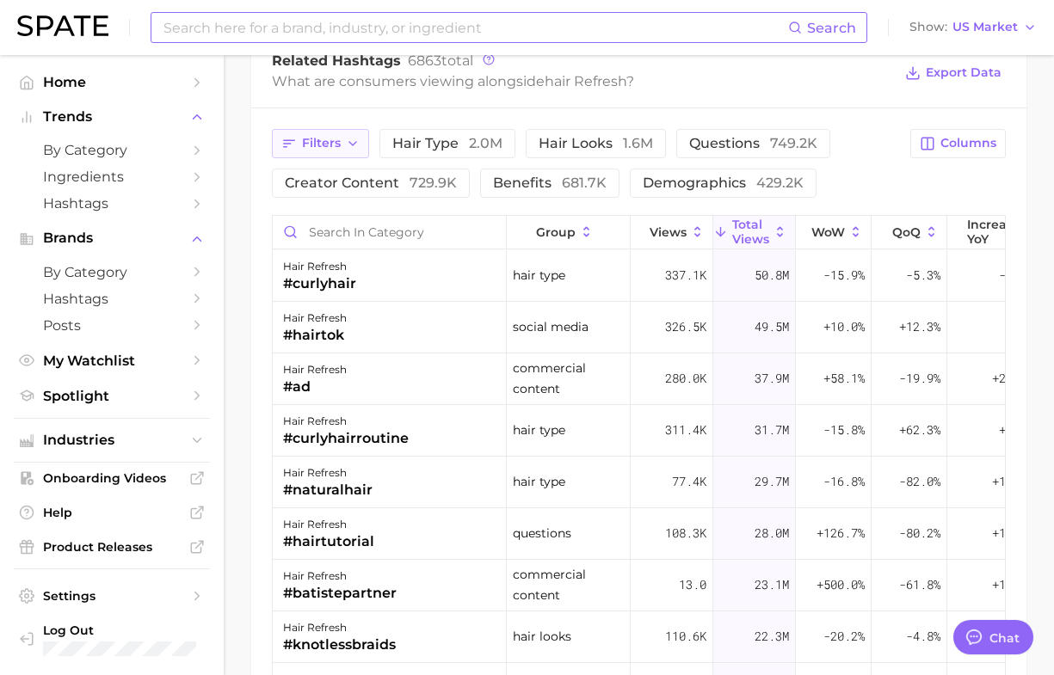
click at [330, 151] on span "Filters" at bounding box center [321, 143] width 39 height 15
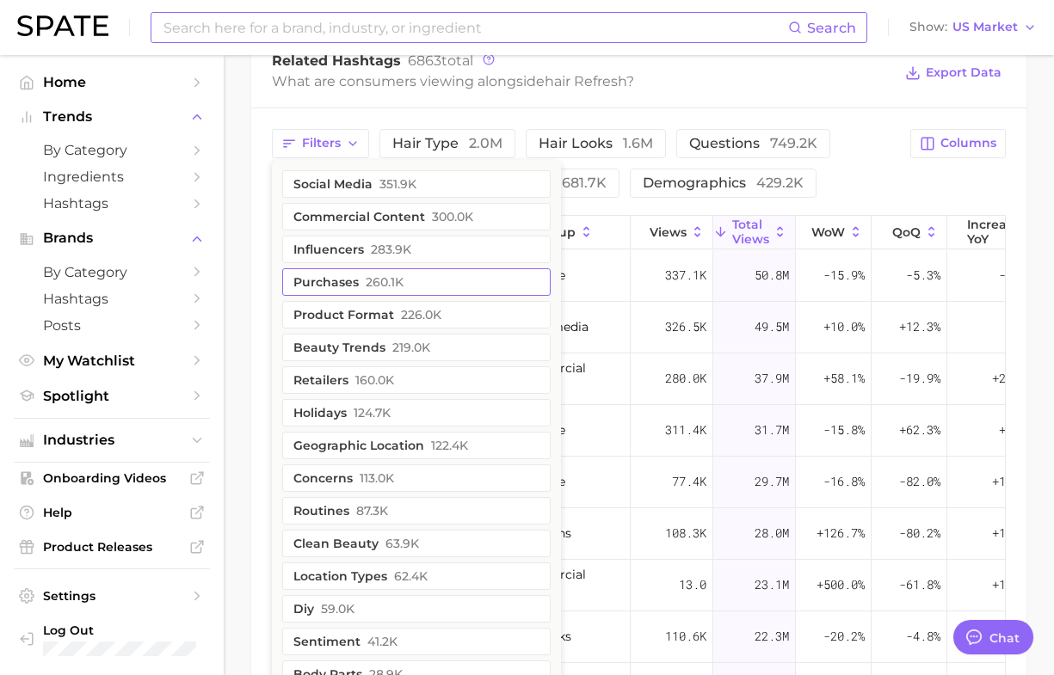
click at [354, 282] on button "purchases 260.1k" at bounding box center [416, 282] width 268 height 28
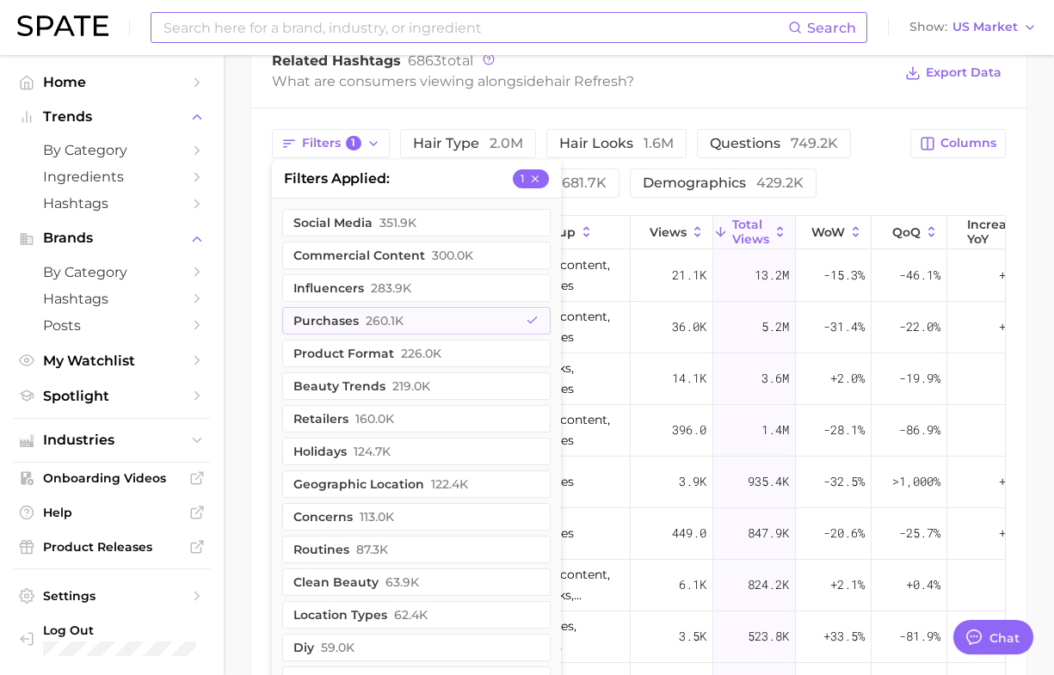
click at [252, 318] on div "Filters 1 filters applied 1 social media 351.9k commercial content 300.0k influ…" at bounding box center [638, 509] width 775 height 803
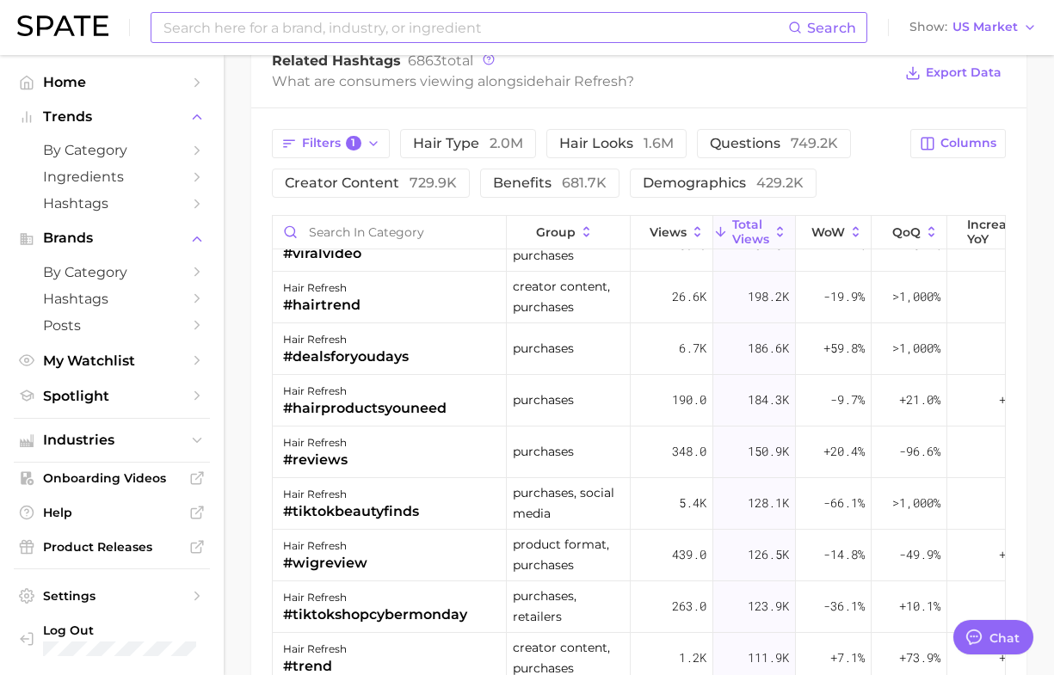
scroll to position [323, 0]
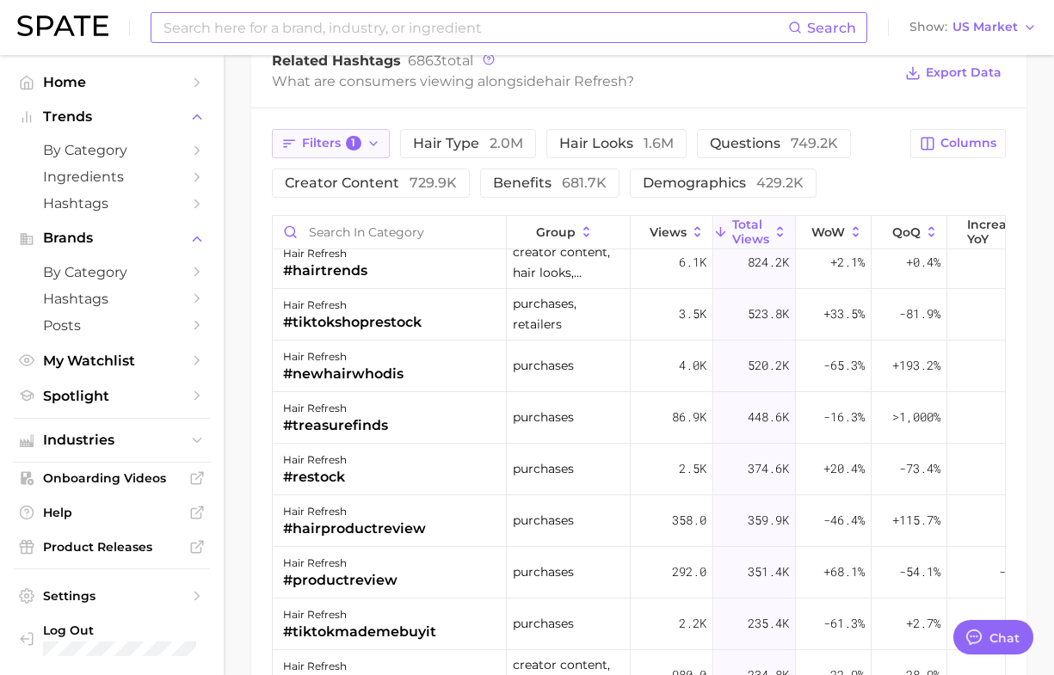
click at [354, 153] on button "Filters 1" at bounding box center [331, 143] width 118 height 29
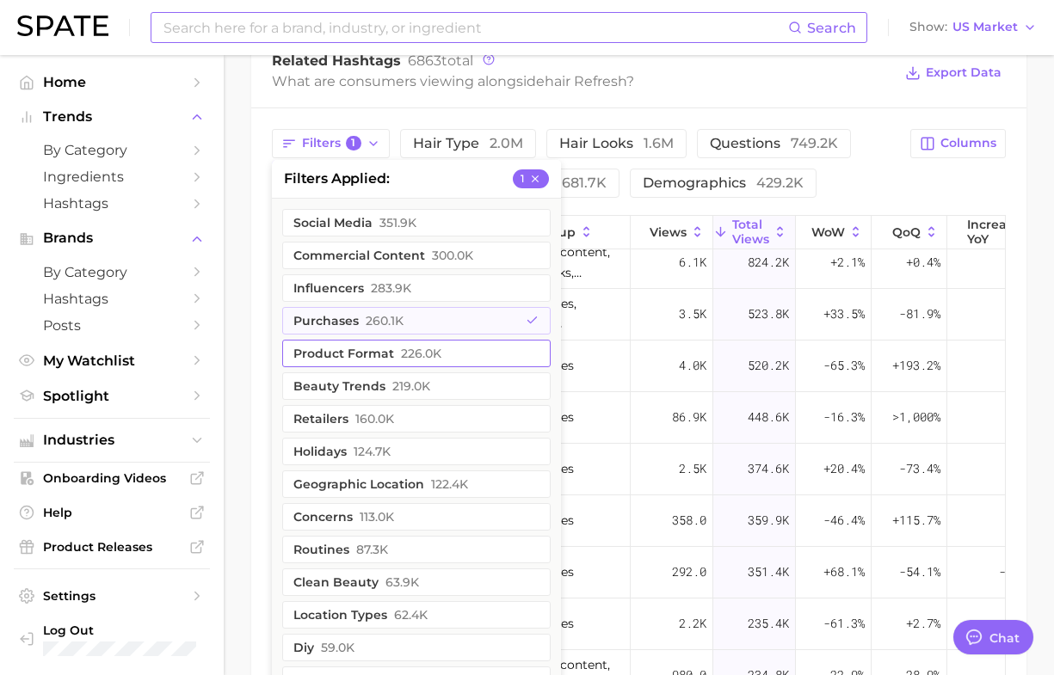
click at [329, 347] on button "product format 226.0k" at bounding box center [416, 354] width 268 height 28
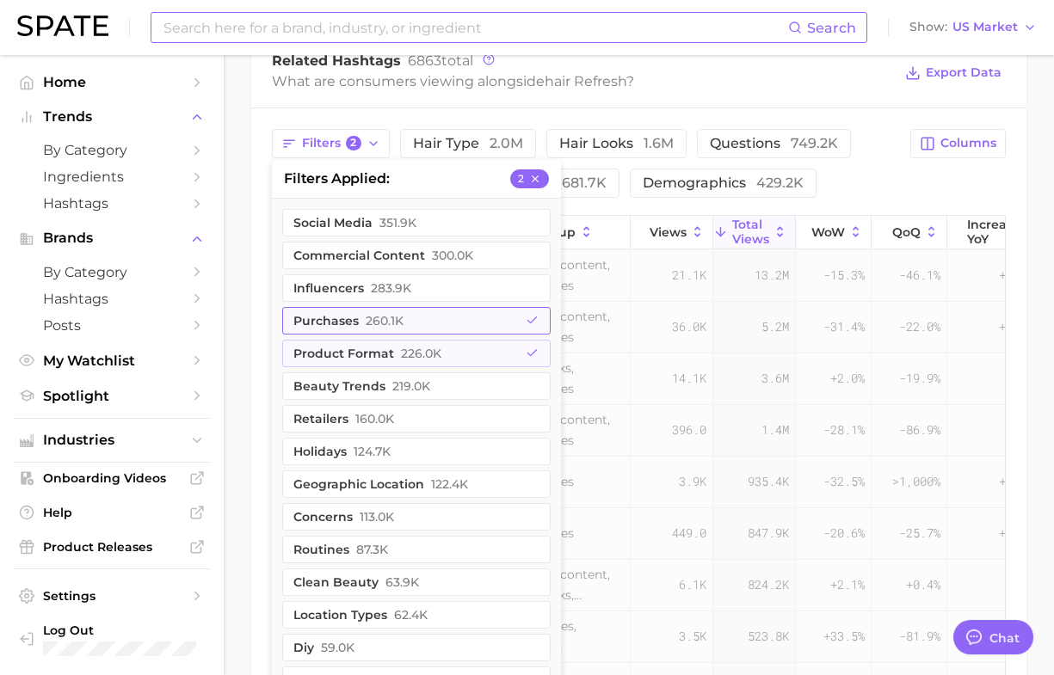
click at [327, 319] on button "purchases 260.1k" at bounding box center [416, 321] width 268 height 28
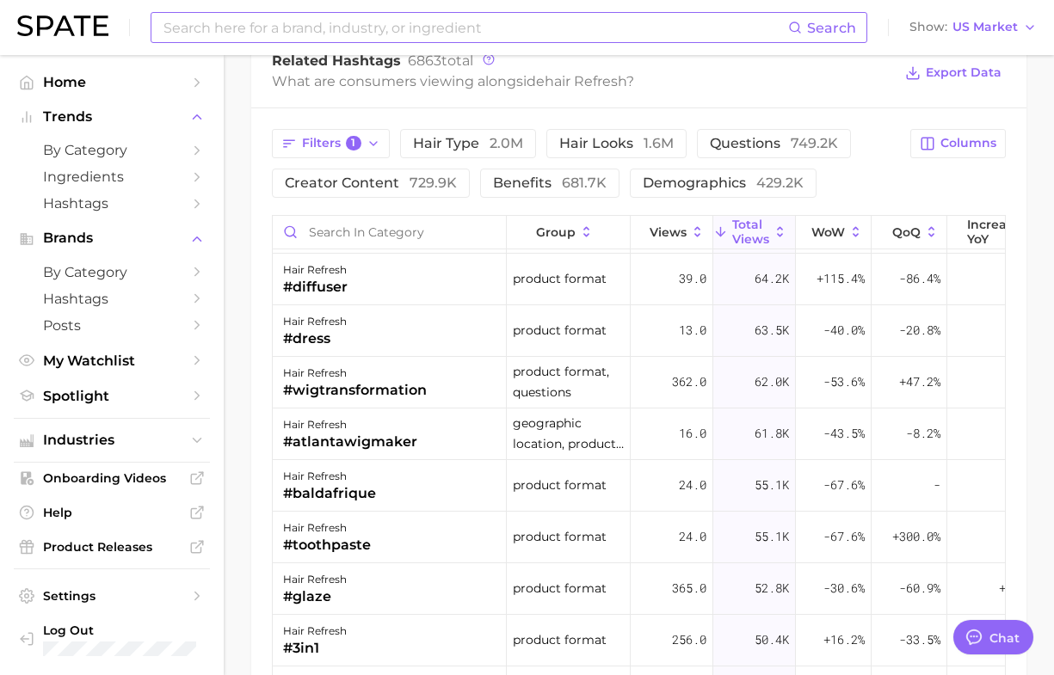
scroll to position [2258, 0]
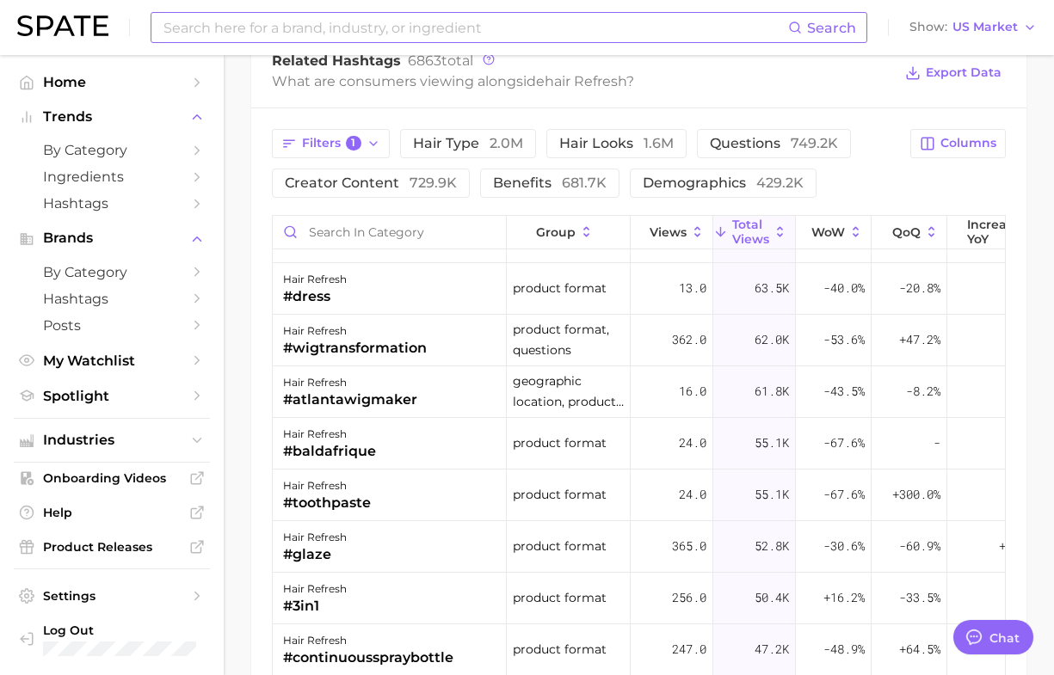
click at [260, 245] on div "Filters 1 hair type 2.0m hair looks 1.6m questions 749.2k creator content 729.9…" at bounding box center [638, 509] width 775 height 803
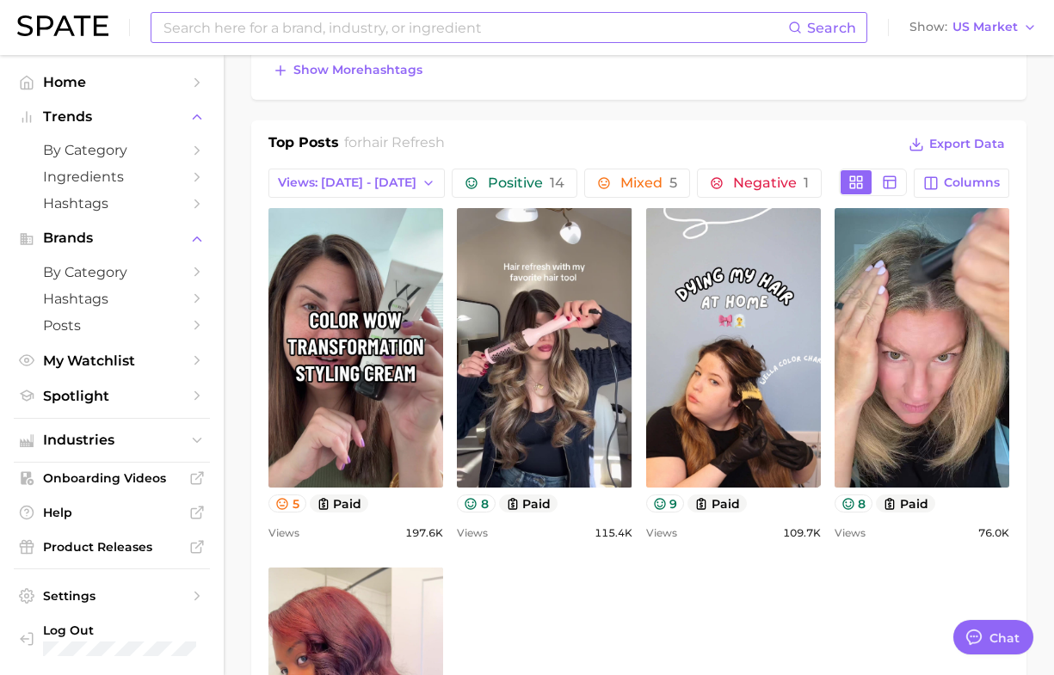
scroll to position [574, 0]
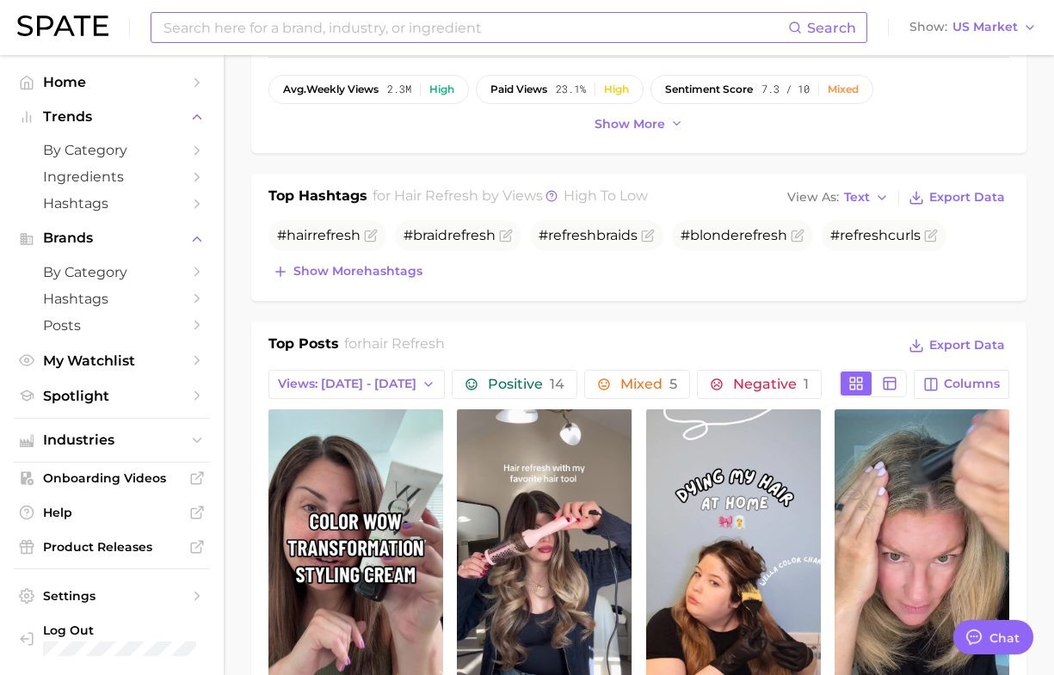
click at [375, 22] on input at bounding box center [475, 27] width 626 height 29
type input "slick back"
type textarea "x"
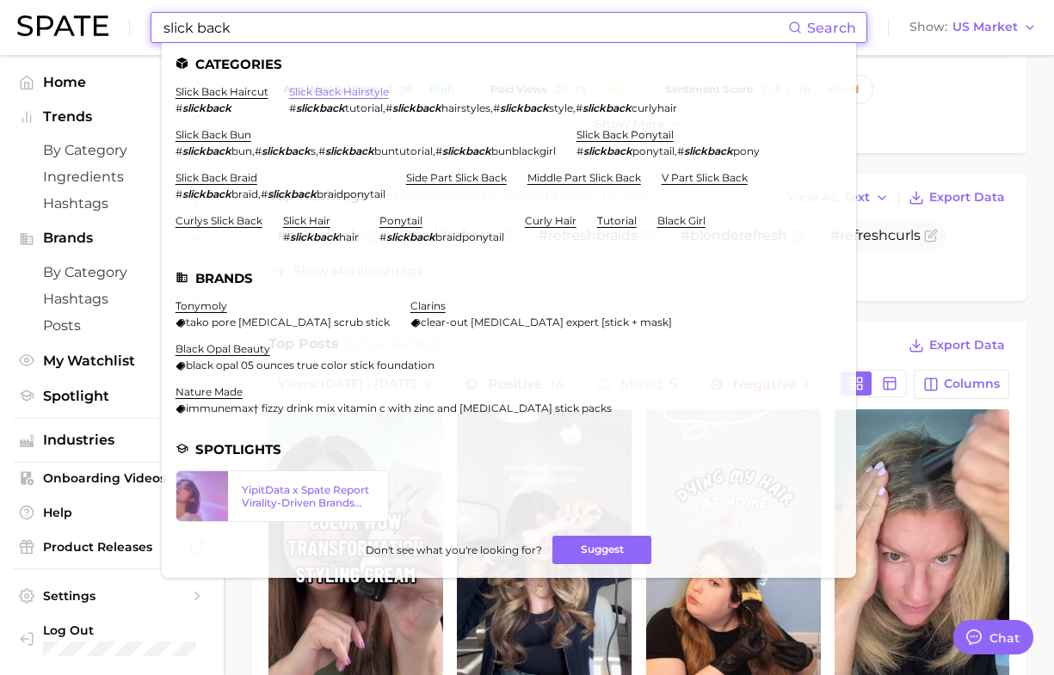
type input "slick back"
click at [367, 87] on link "slick back hairstyle" at bounding box center [339, 91] width 100 height 13
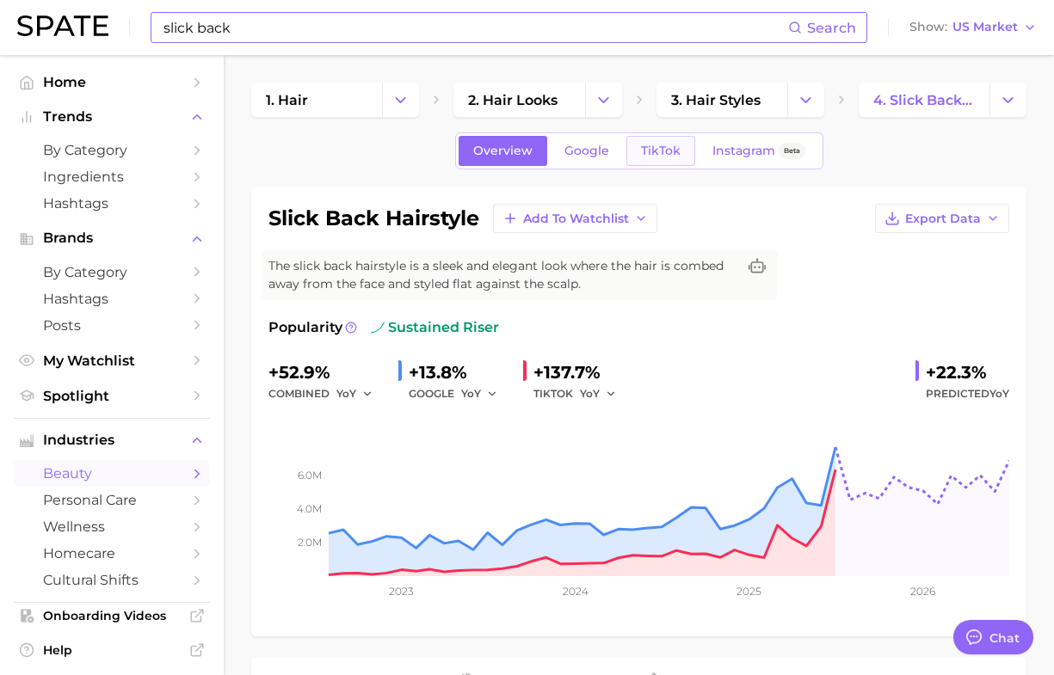
click at [682, 155] on link "TikTok" at bounding box center [660, 151] width 69 height 30
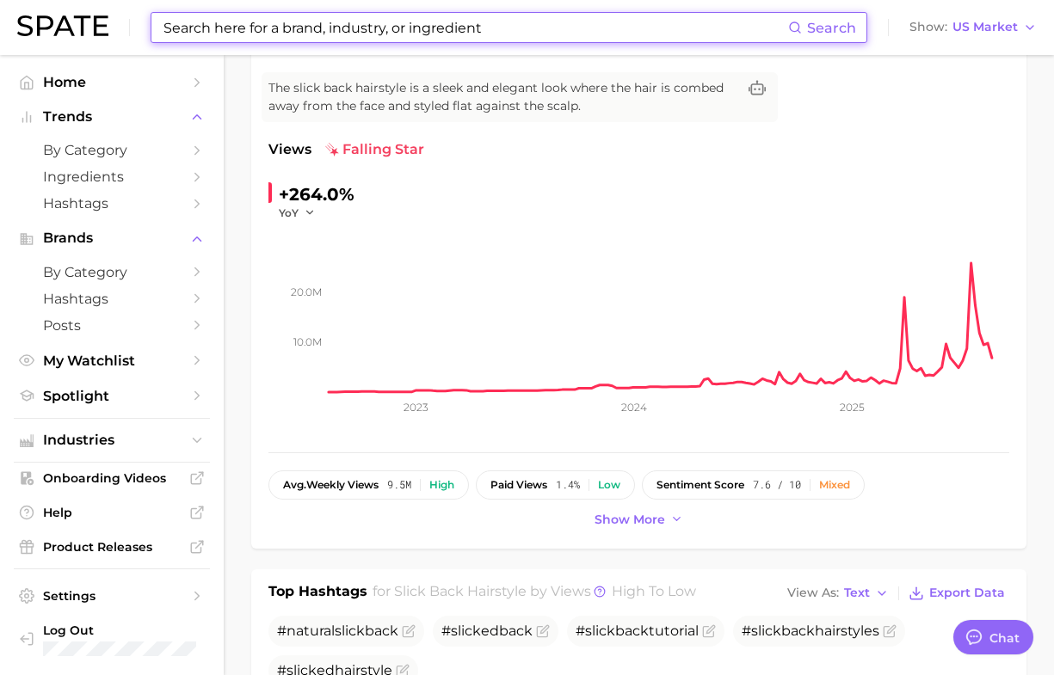
scroll to position [108, 0]
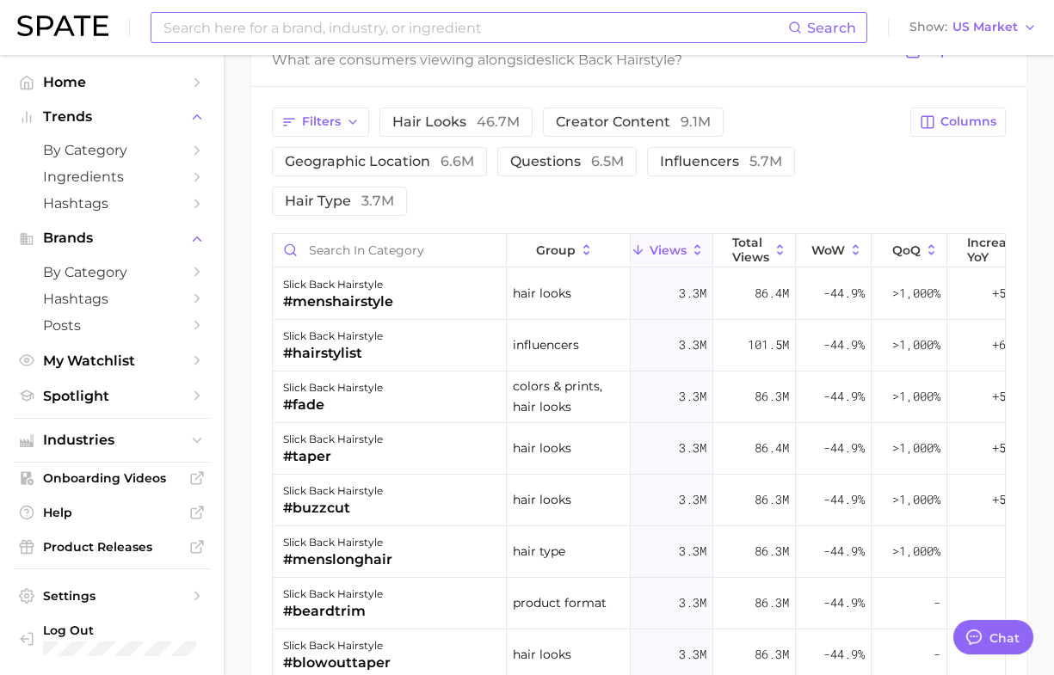
scroll to position [1828, 0]
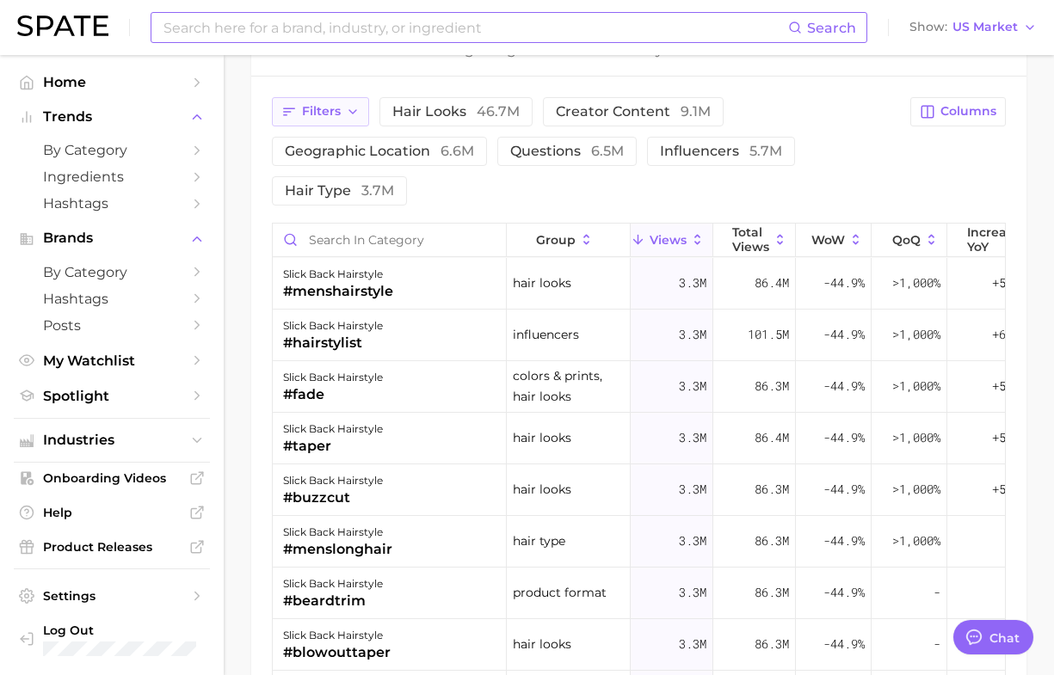
click at [346, 110] on icon "button" at bounding box center [353, 112] width 14 height 14
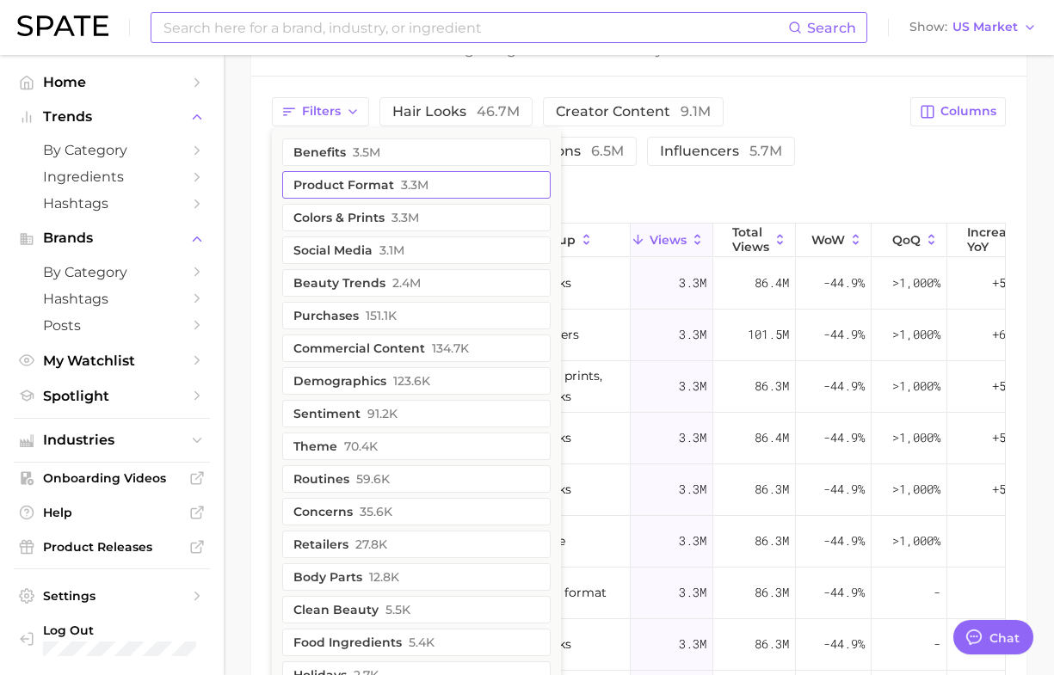
click at [340, 183] on button "product format 3.3m" at bounding box center [416, 185] width 268 height 28
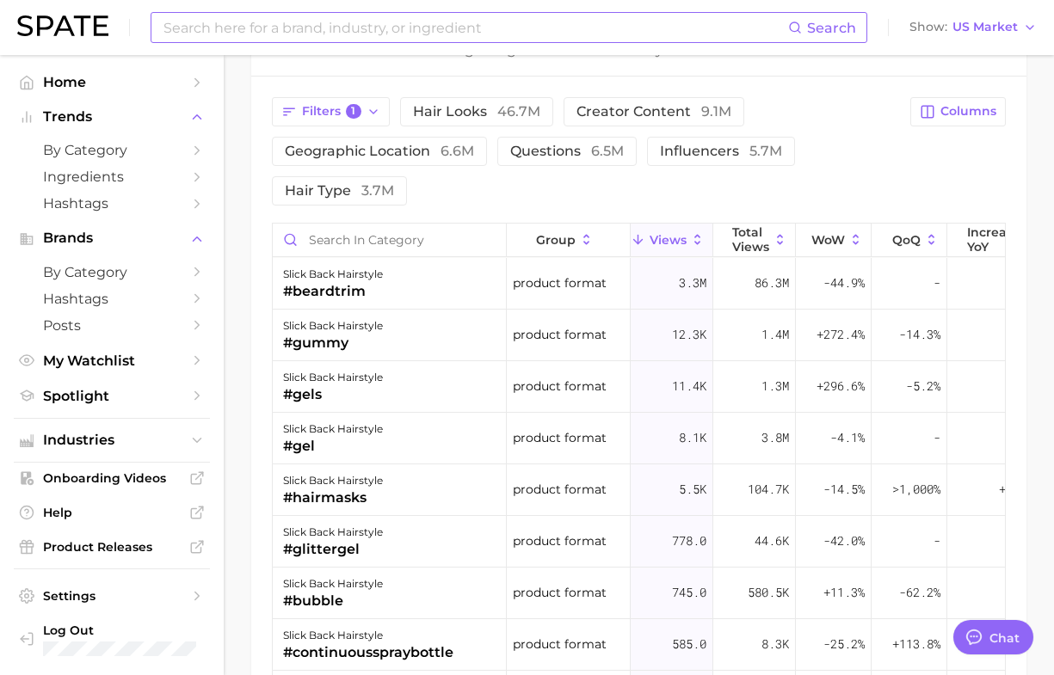
click at [252, 228] on div "Filters 1 hair looks 46.7m creator content 9.1m geographic location 6.6m questi…" at bounding box center [638, 498] width 775 height 842
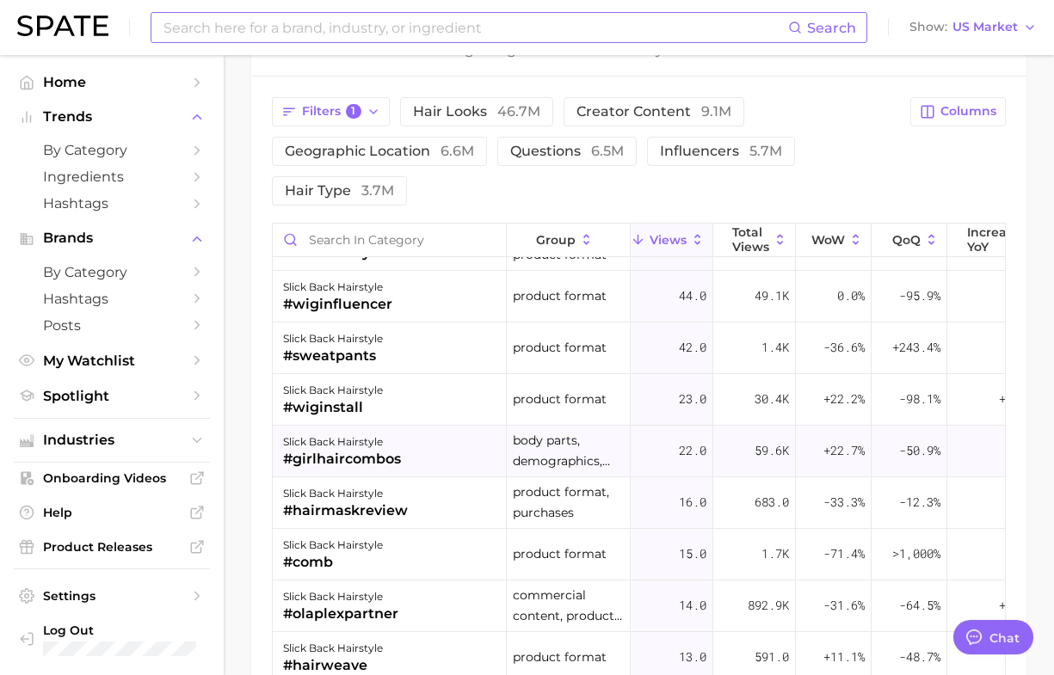
scroll to position [1075, 0]
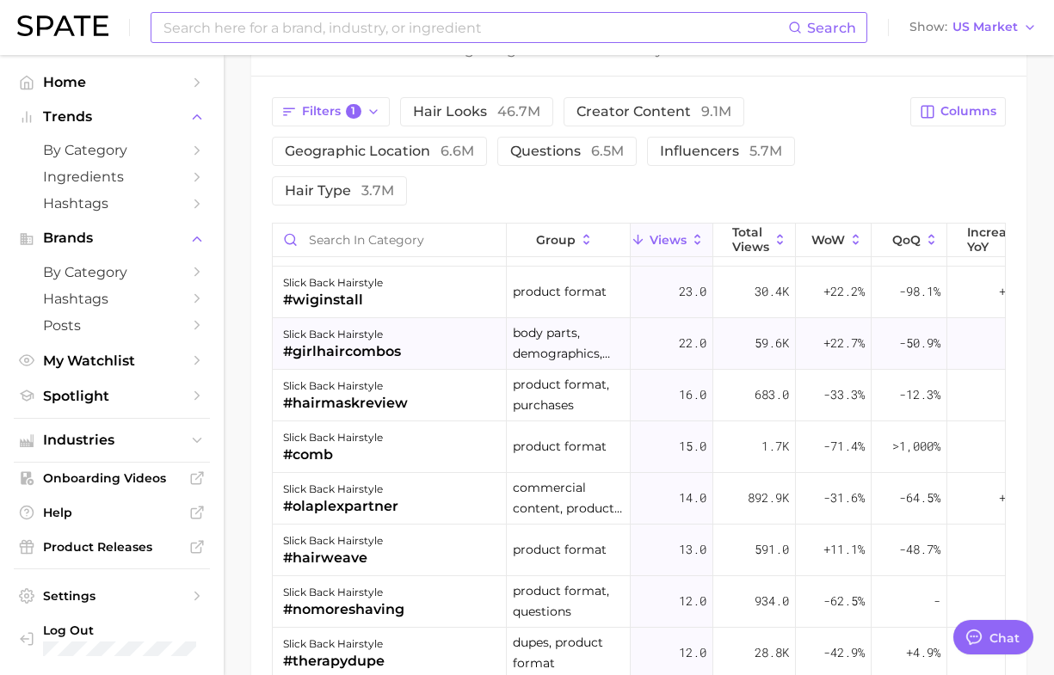
click at [390, 354] on div "#girlhaircombos" at bounding box center [342, 352] width 118 height 21
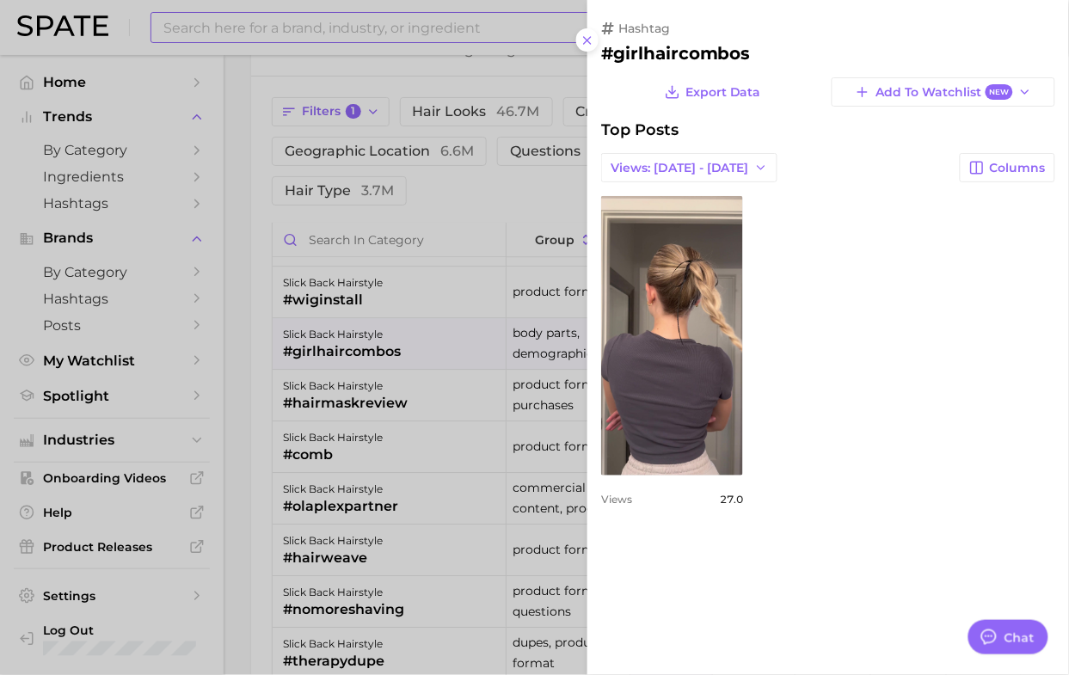
scroll to position [0, 0]
click at [590, 44] on icon at bounding box center [588, 41] width 14 height 14
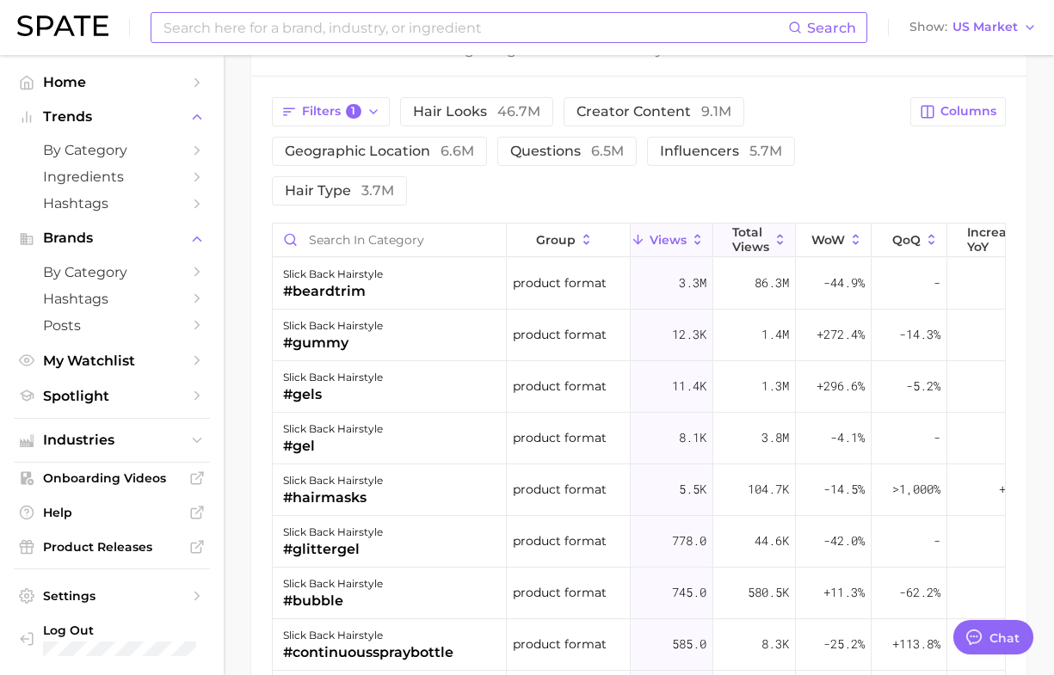
click at [762, 239] on span "Total Views" at bounding box center [750, 239] width 37 height 28
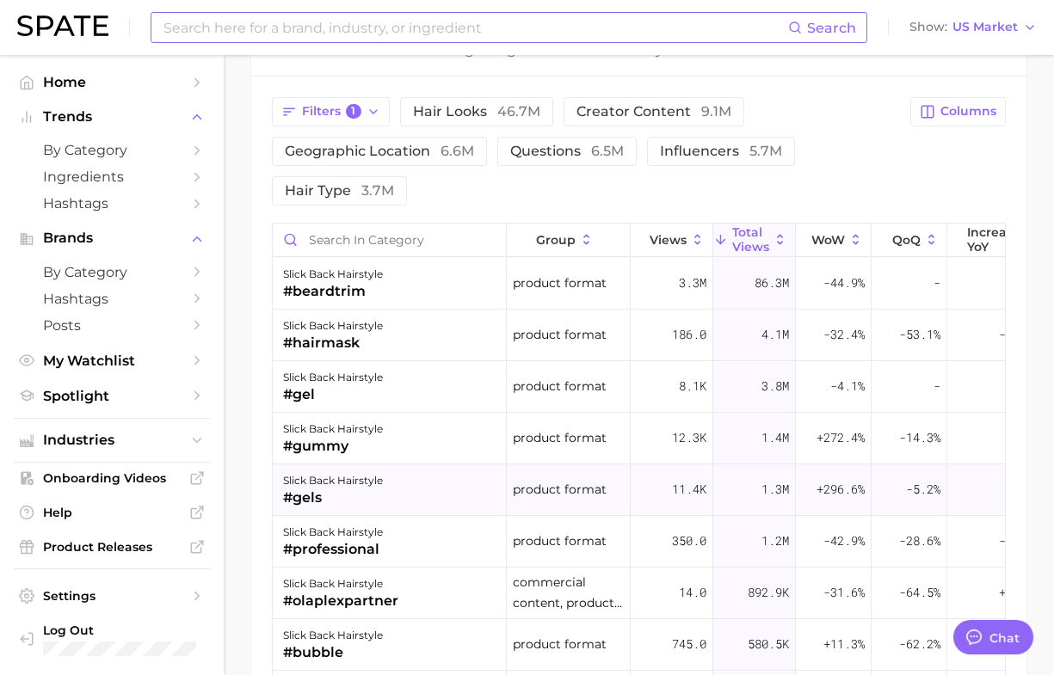
click at [306, 495] on div "#gels" at bounding box center [333, 498] width 100 height 21
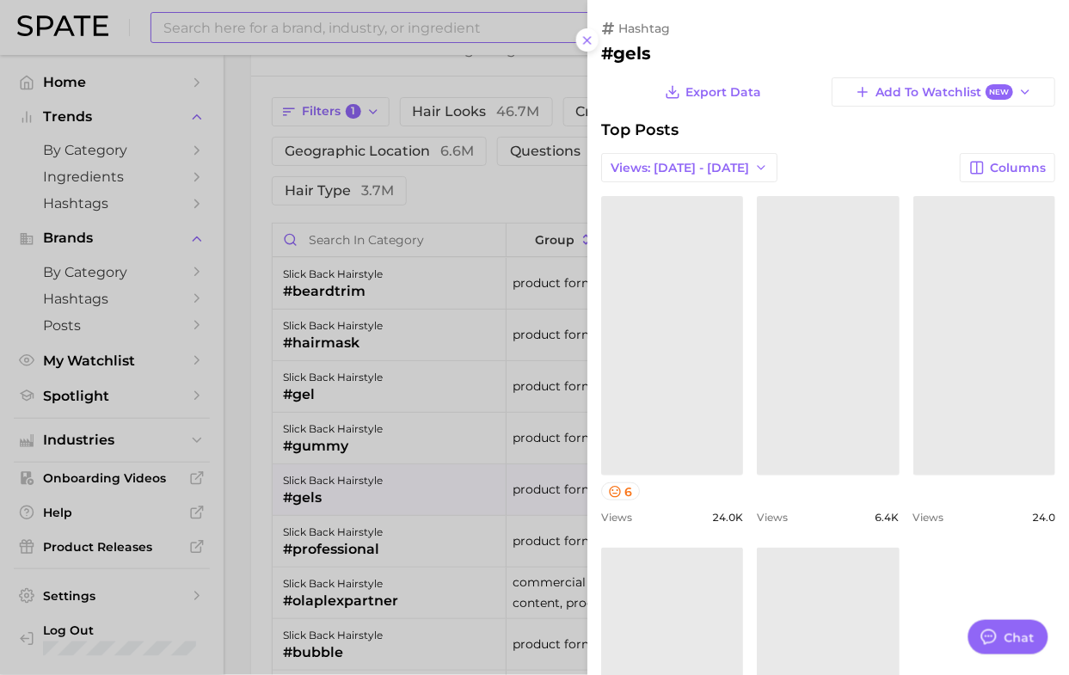
click at [311, 393] on div at bounding box center [534, 337] width 1069 height 675
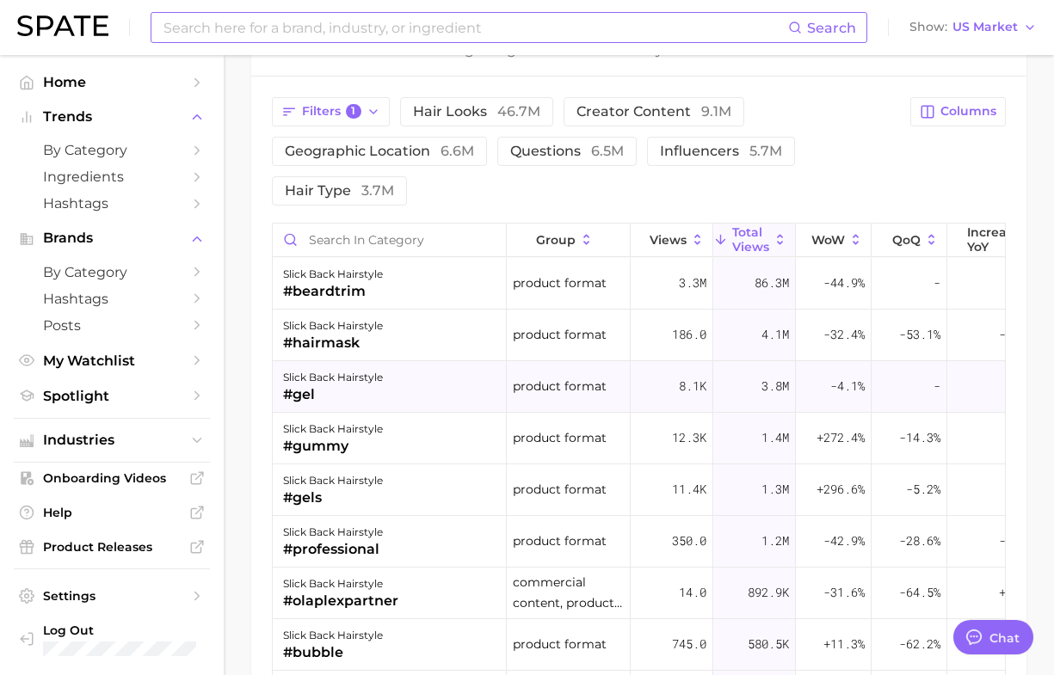
click at [306, 400] on div "#gel" at bounding box center [333, 395] width 100 height 21
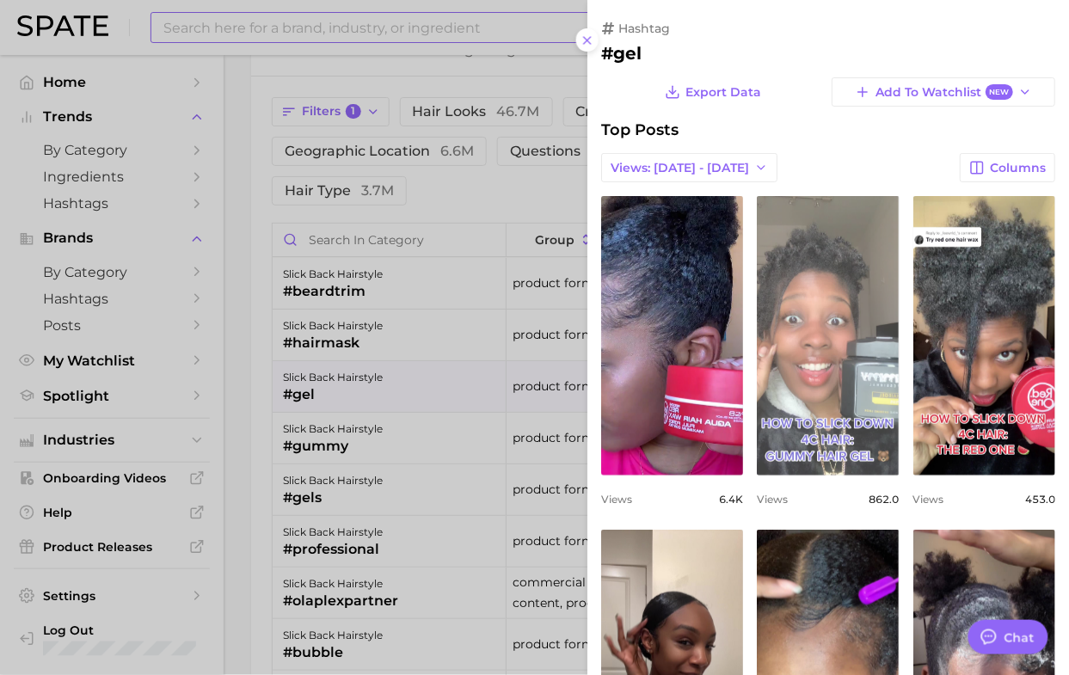
click at [861, 348] on link "view post on TikTok" at bounding box center [828, 336] width 142 height 280
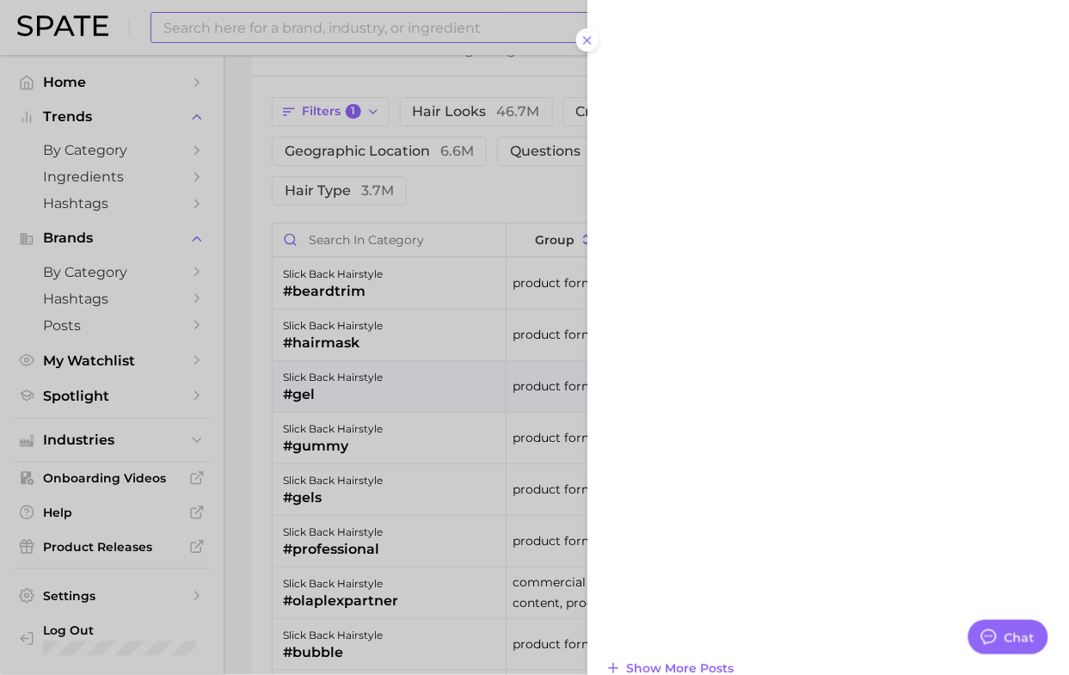
scroll to position [1220, 0]
click at [256, 359] on div at bounding box center [534, 337] width 1069 height 675
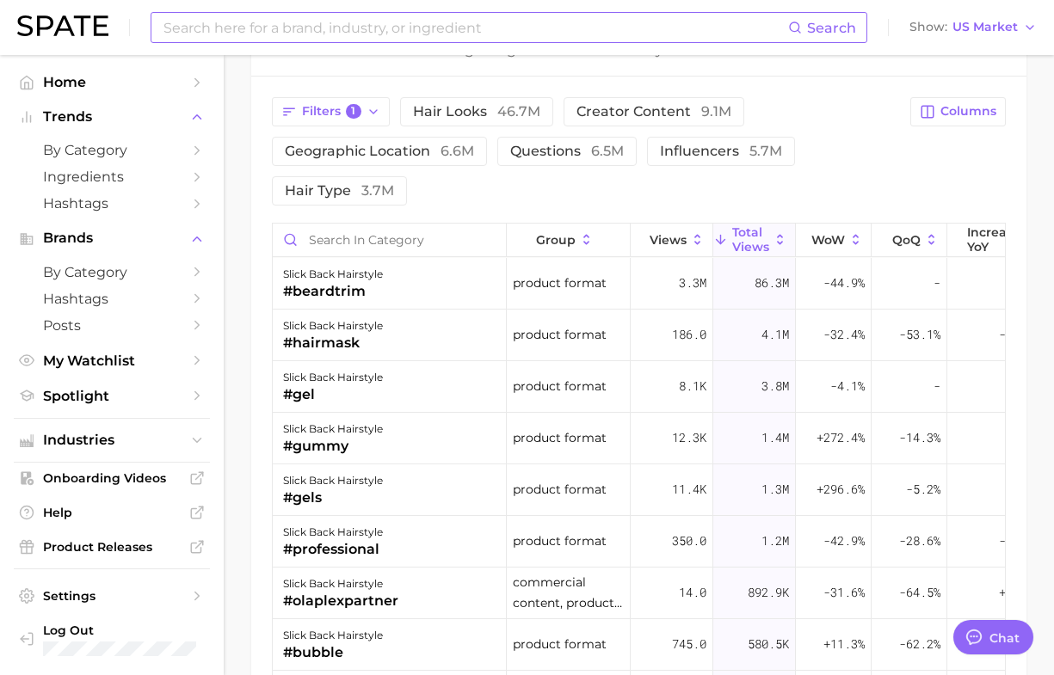
click at [254, 366] on div "Filters 1 hair looks 46.7m creator content 9.1m geographic location 6.6m questi…" at bounding box center [638, 498] width 775 height 842
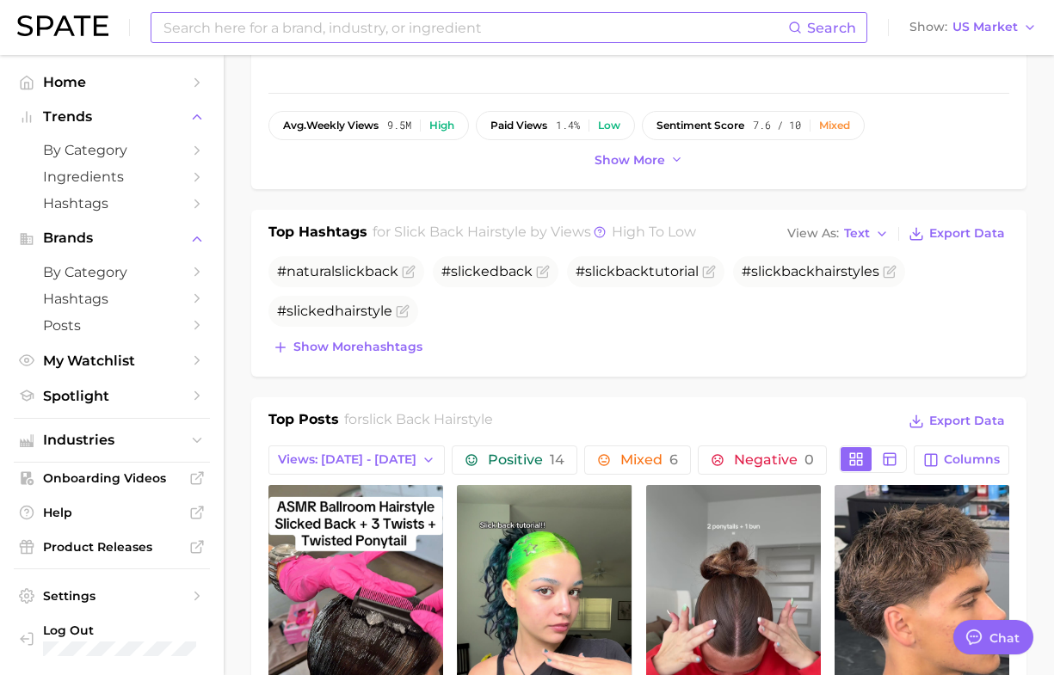
scroll to position [860, 0]
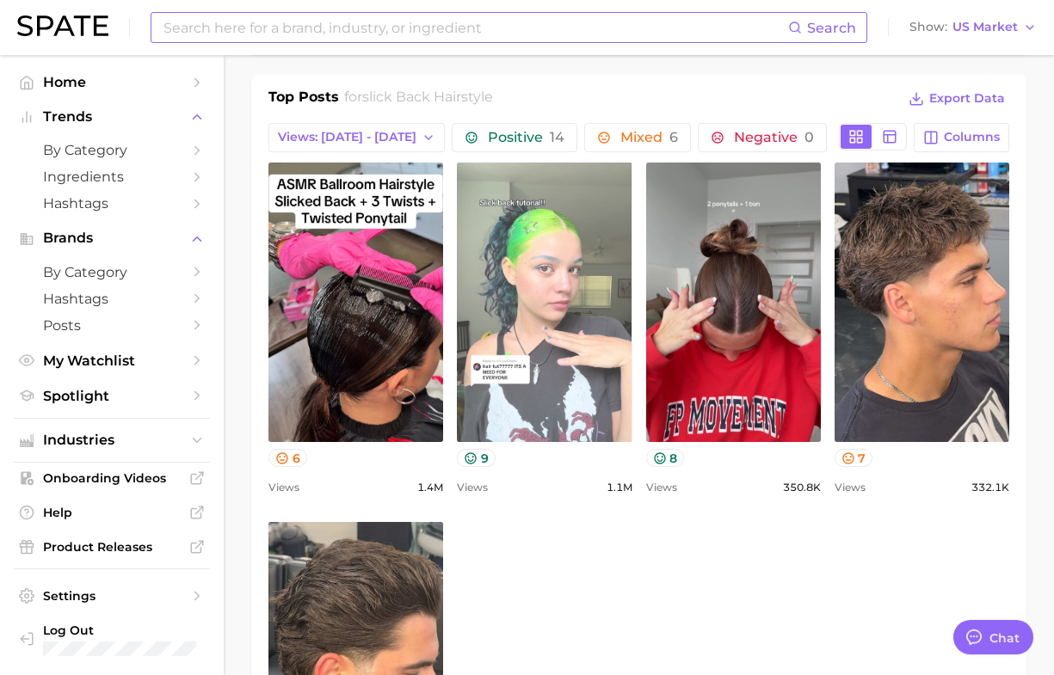
click at [574, 260] on link "view post on TikTok" at bounding box center [544, 303] width 175 height 280
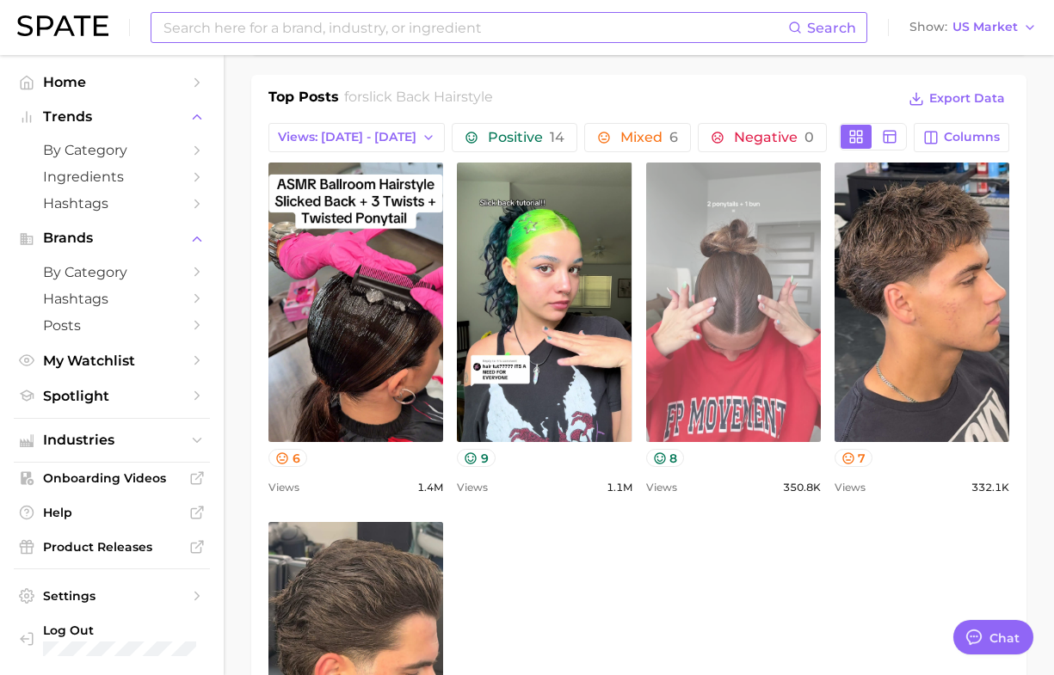
click at [757, 320] on link "view post on TikTok" at bounding box center [733, 303] width 175 height 280
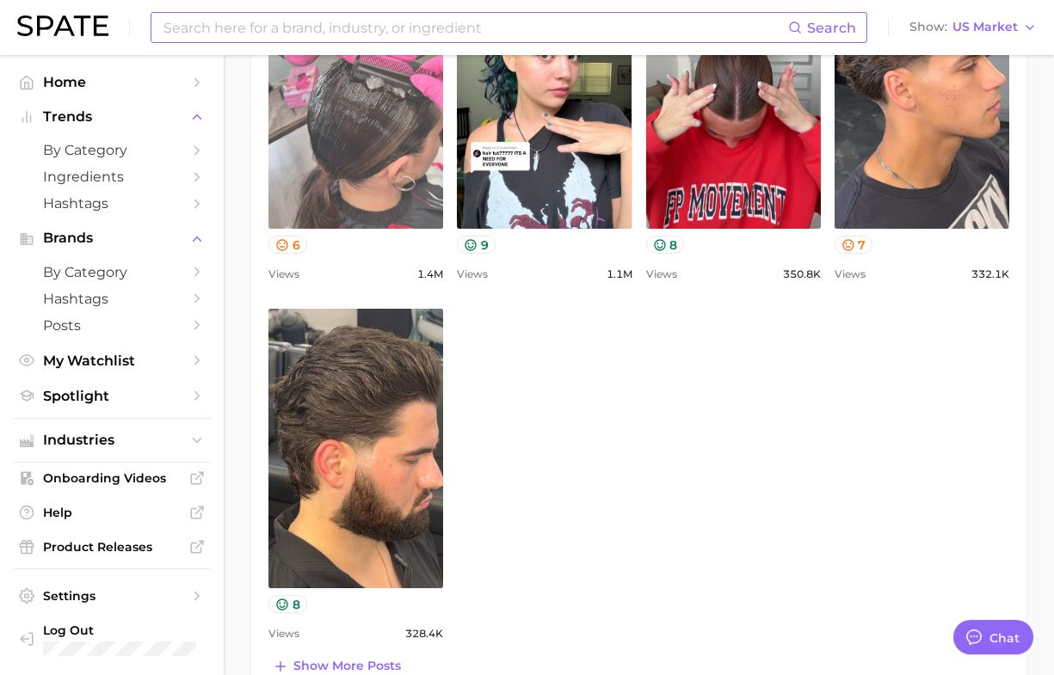
scroll to position [1075, 0]
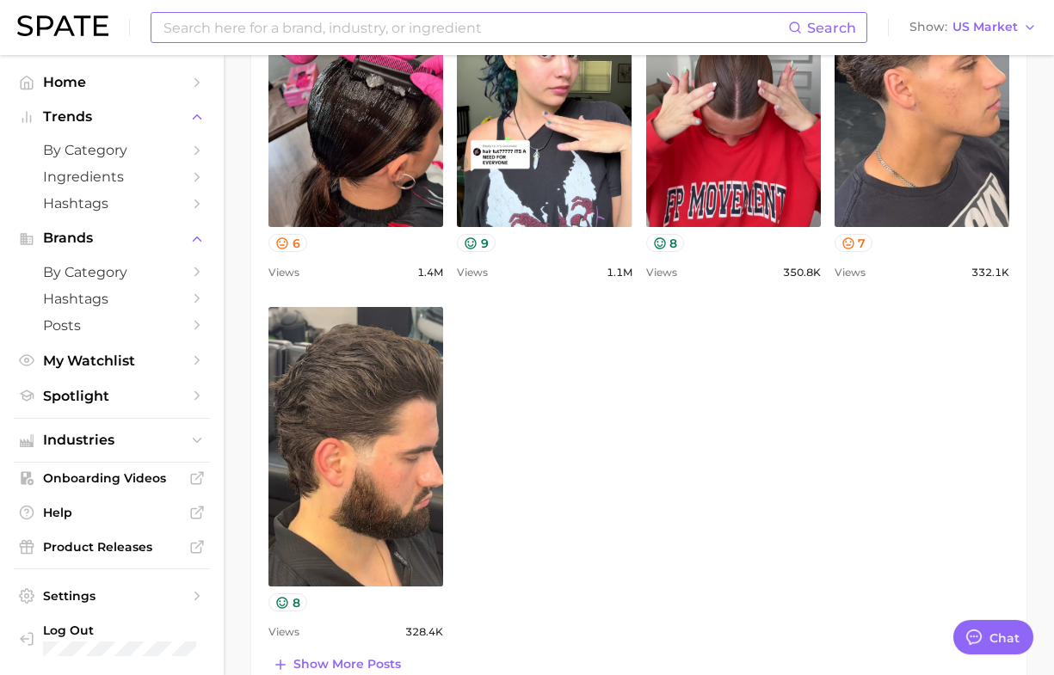
click at [536, 379] on div "view post on TikTok 6 Views 1.4m view post on TikTok 9 Views 1.1m view post on …" at bounding box center [638, 296] width 741 height 696
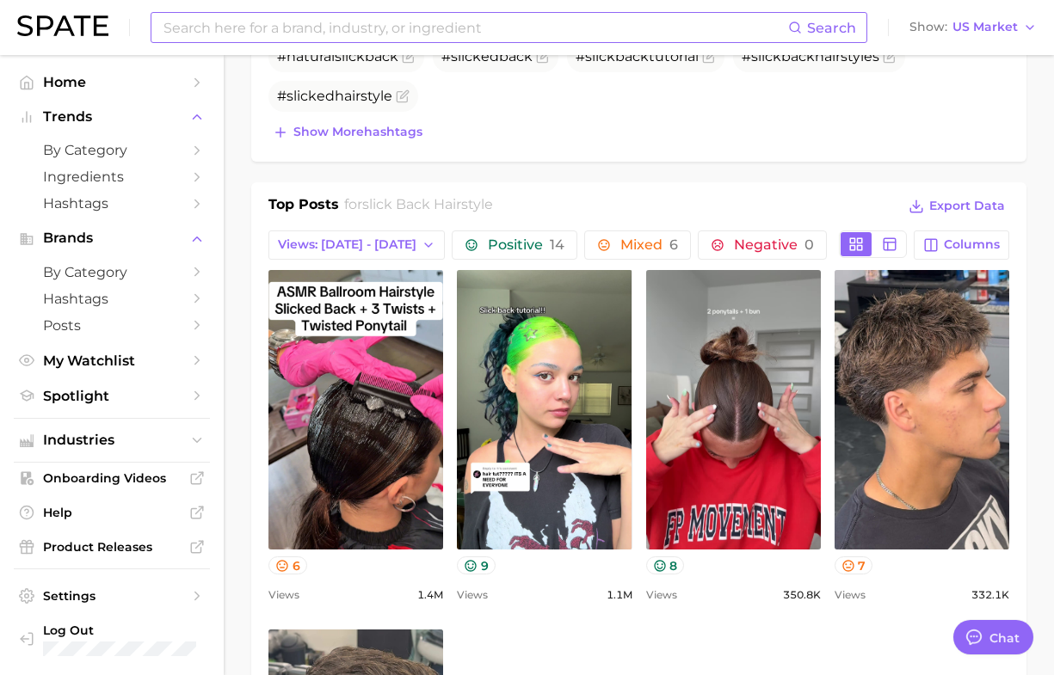
scroll to position [860, 0]
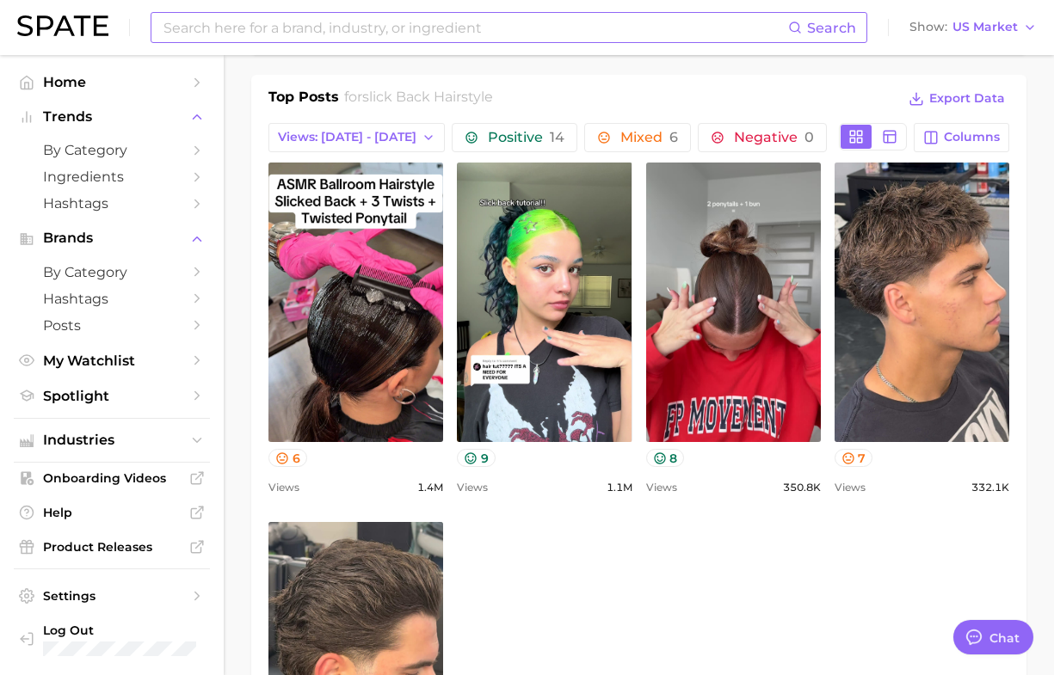
click at [539, 575] on div "view post on TikTok 6 Views 1.4m view post on TikTok 9 Views 1.1m view post on …" at bounding box center [638, 511] width 741 height 696
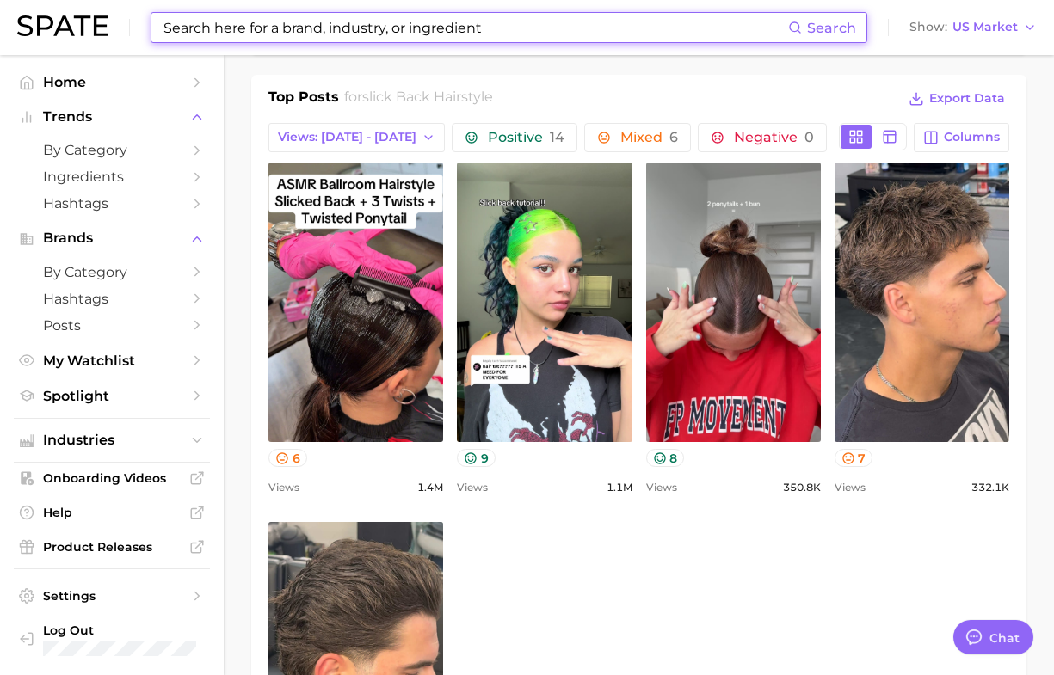
click at [506, 37] on input at bounding box center [475, 27] width 626 height 29
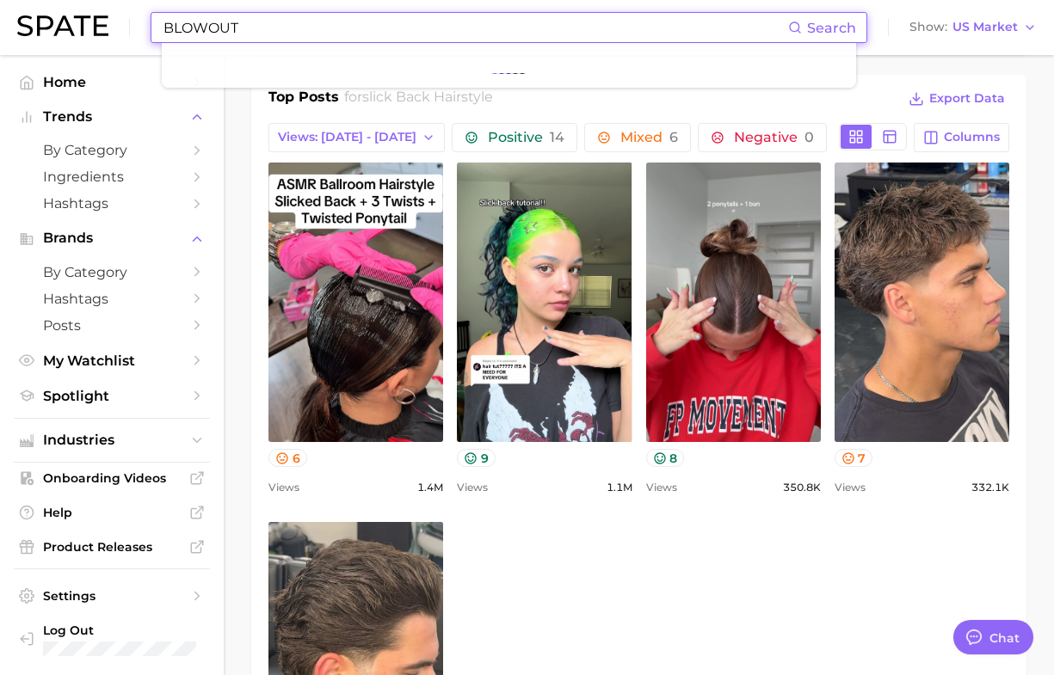
click at [265, 30] on input "BLOWOUT" at bounding box center [475, 27] width 626 height 29
type input "BLOWOUT"
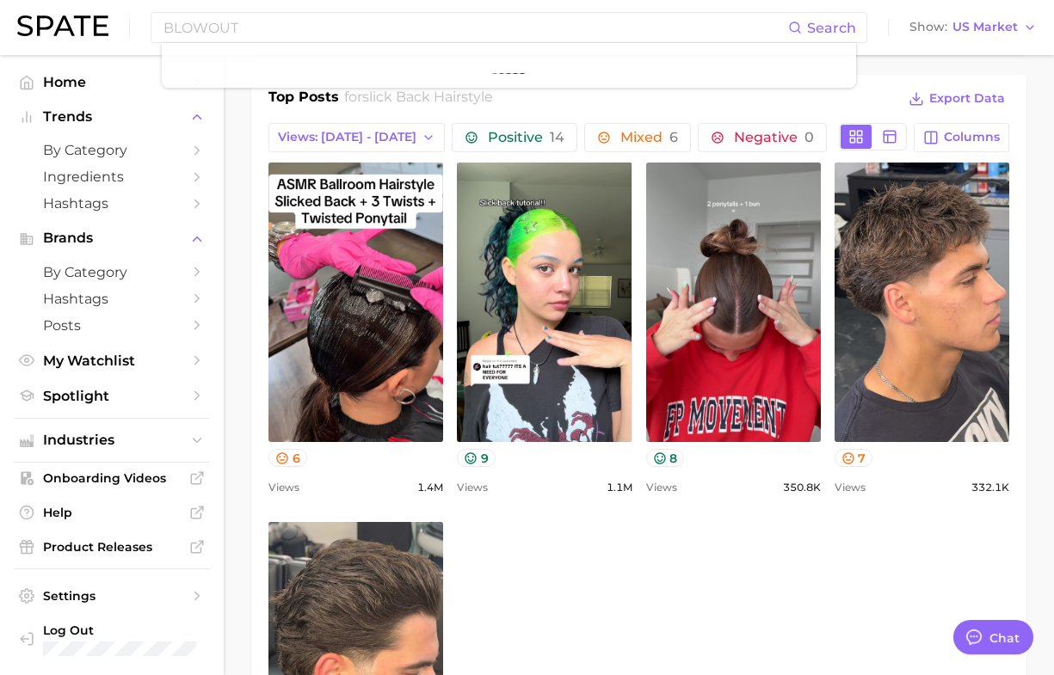
click at [298, 6] on div "BLOWOUT Search Show US Market" at bounding box center [526, 27] width 1019 height 55
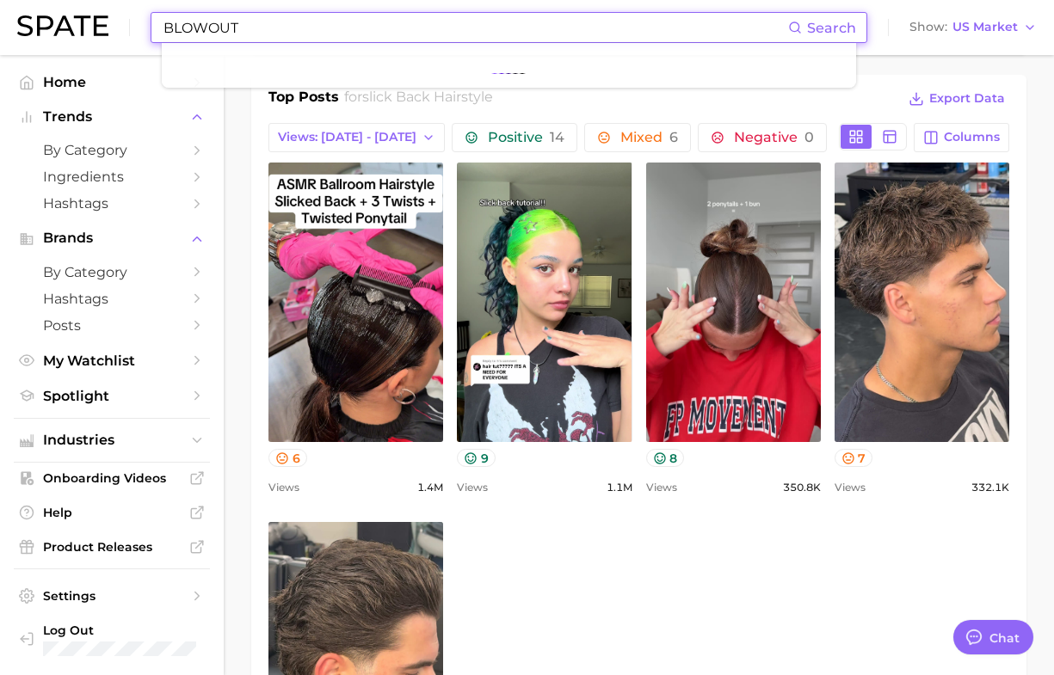
drag, startPoint x: 293, startPoint y: 26, endPoint x: 50, endPoint y: 52, distance: 244.1
click at [50, 52] on div "BLOWOUT Search Show US Market" at bounding box center [526, 27] width 1019 height 55
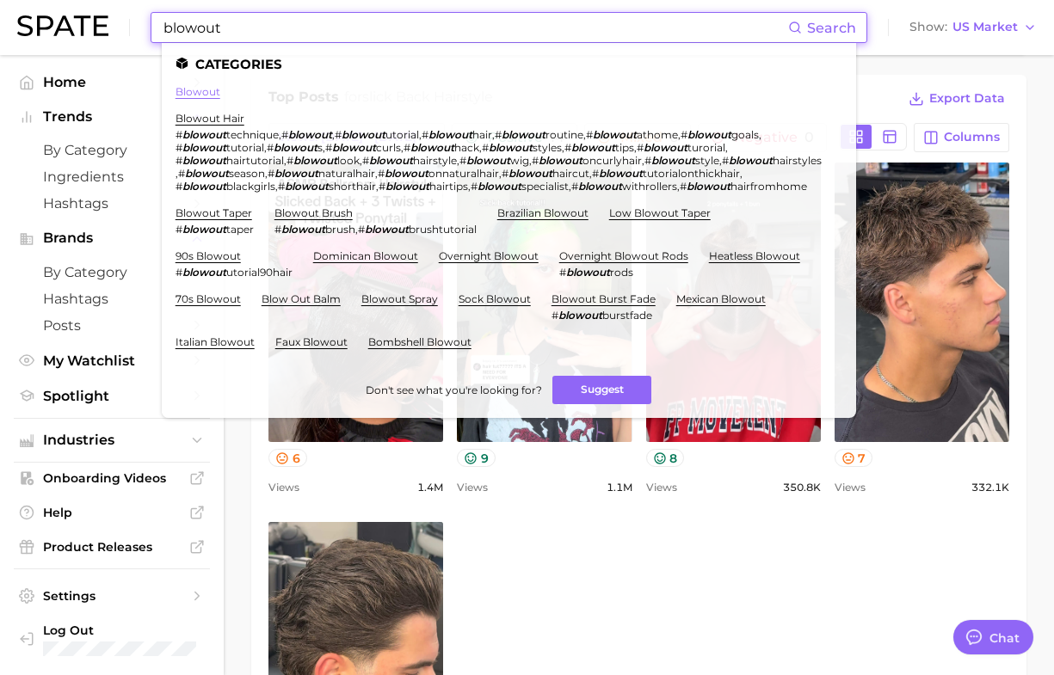
type input "blowout"
click at [194, 93] on link "blowout" at bounding box center [198, 91] width 45 height 13
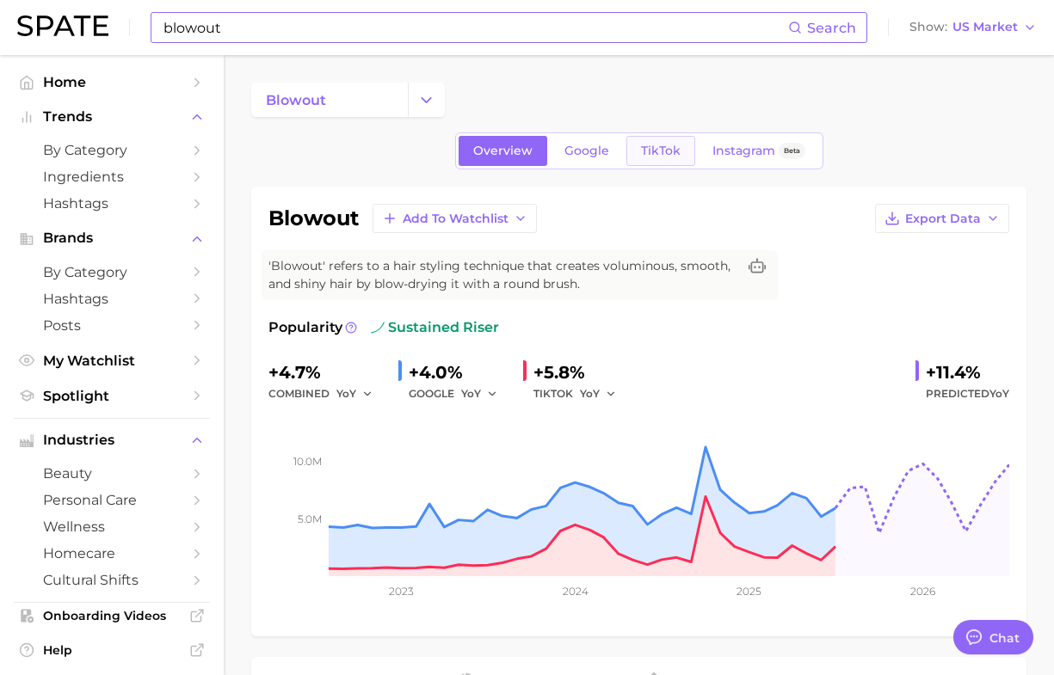
click at [652, 146] on span "TikTok" at bounding box center [661, 151] width 40 height 15
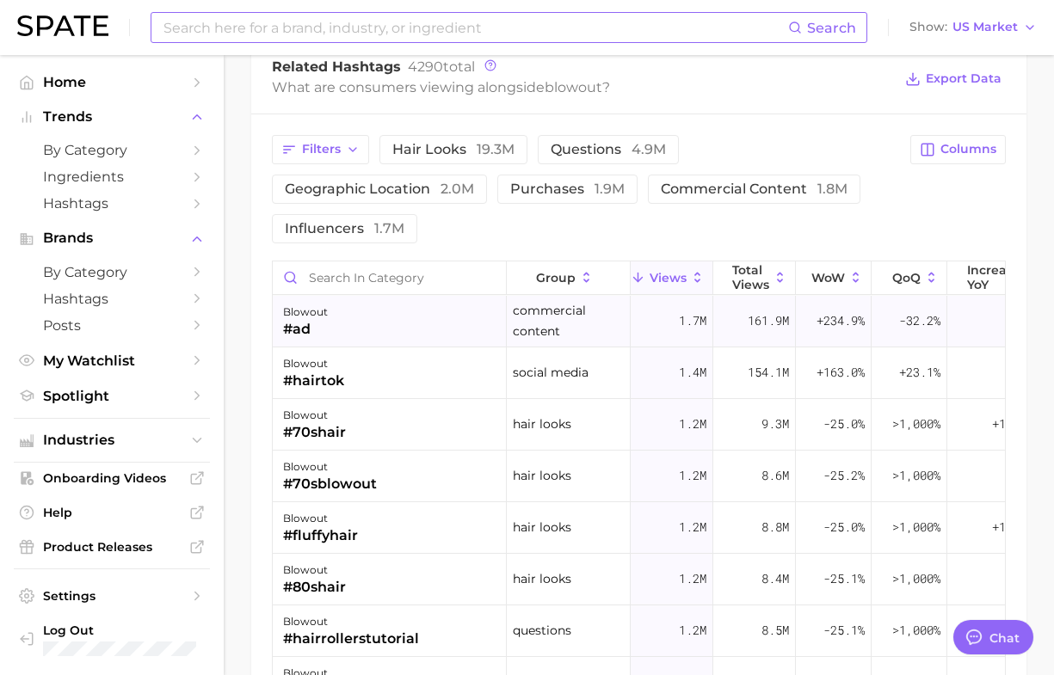
scroll to position [1828, 0]
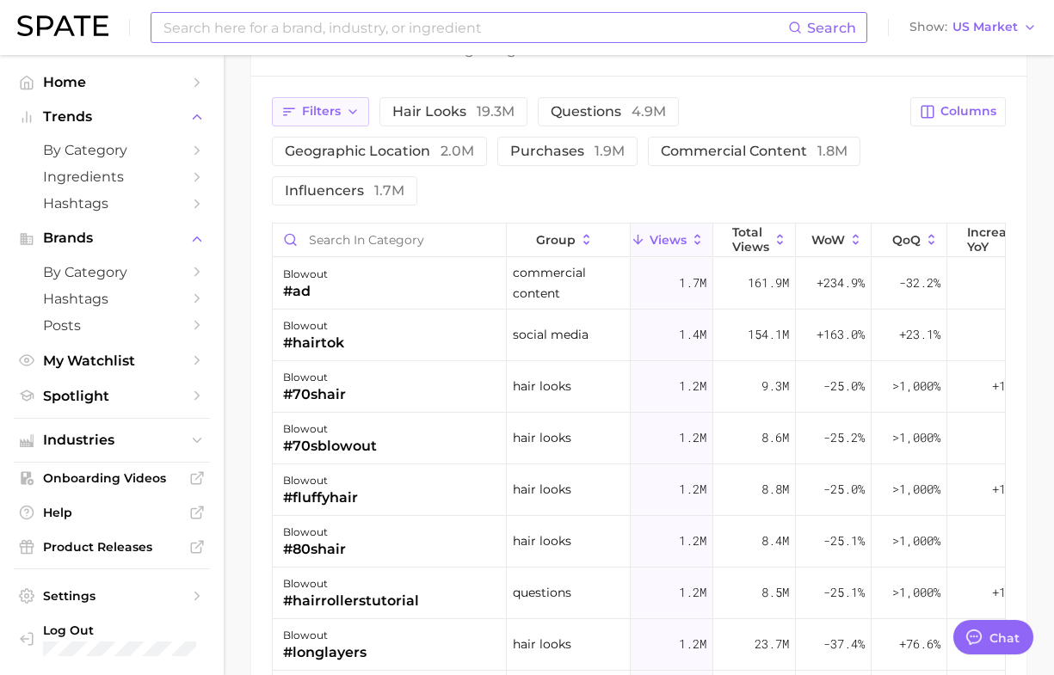
click at [350, 114] on icon "button" at bounding box center [353, 112] width 14 height 14
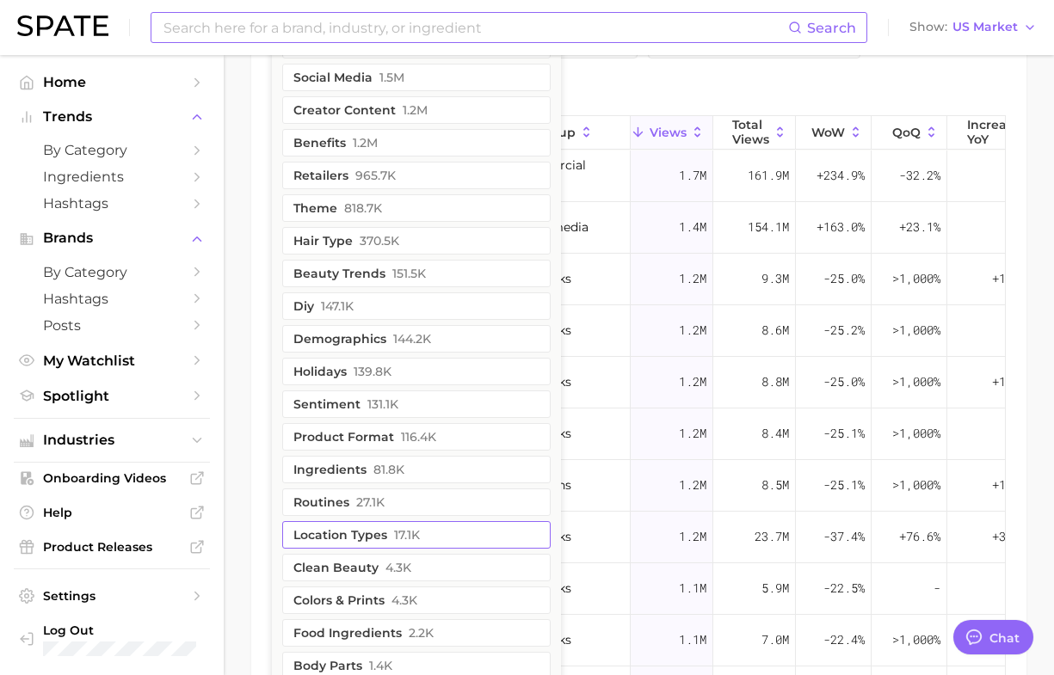
scroll to position [2043, 0]
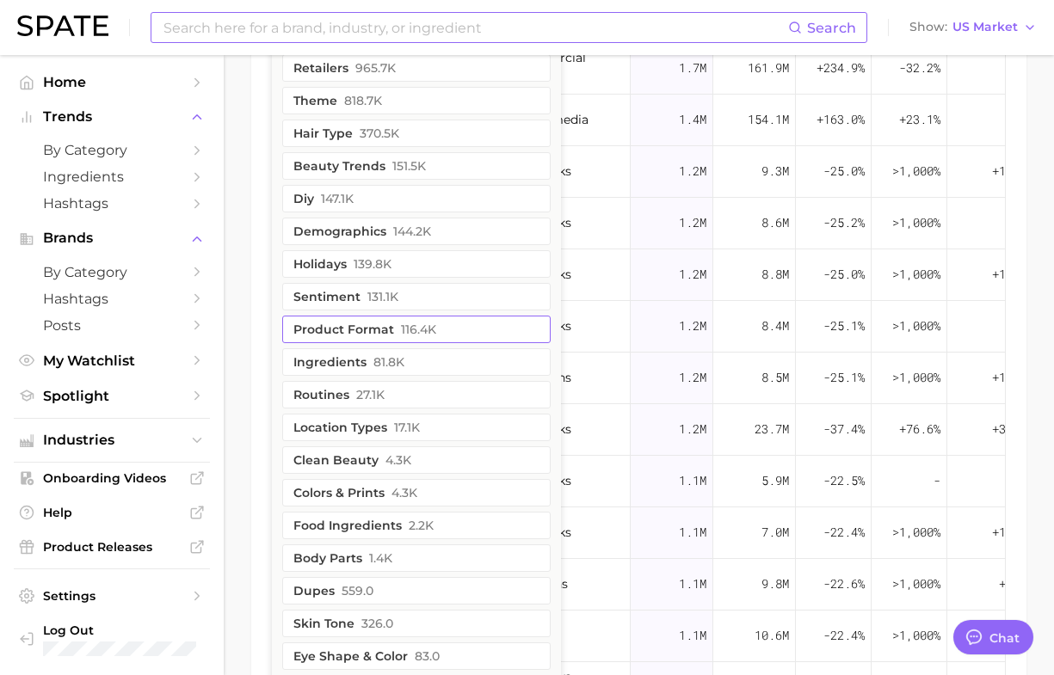
click at [379, 323] on button "product format 116.4k" at bounding box center [416, 330] width 268 height 28
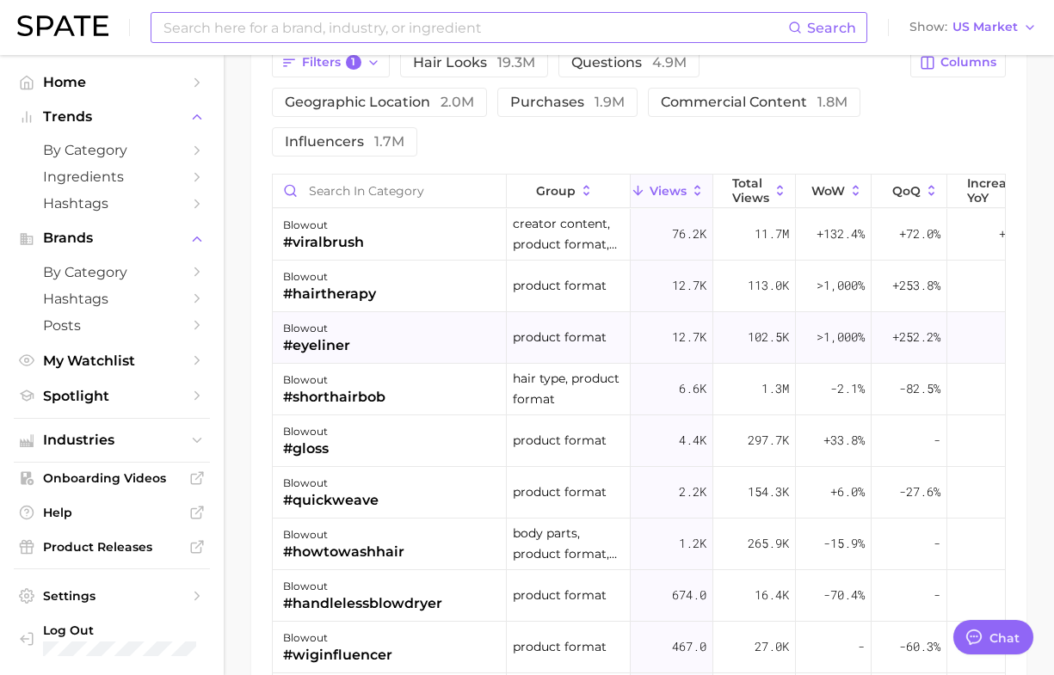
scroll to position [1927, 0]
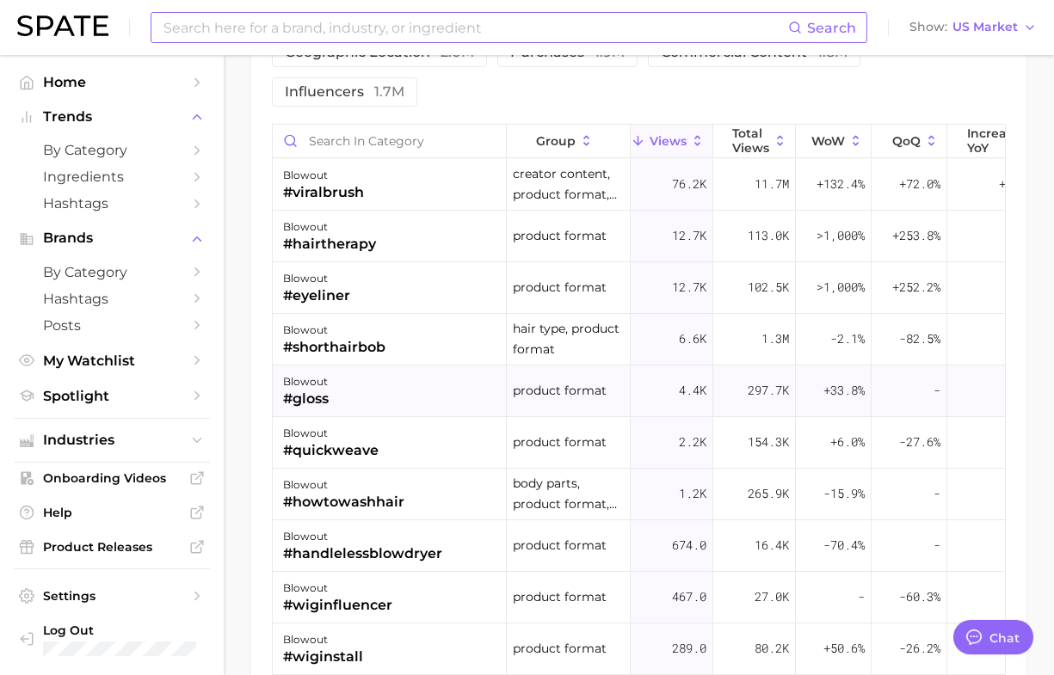
click at [350, 389] on div "blowout #gloss" at bounding box center [390, 392] width 234 height 52
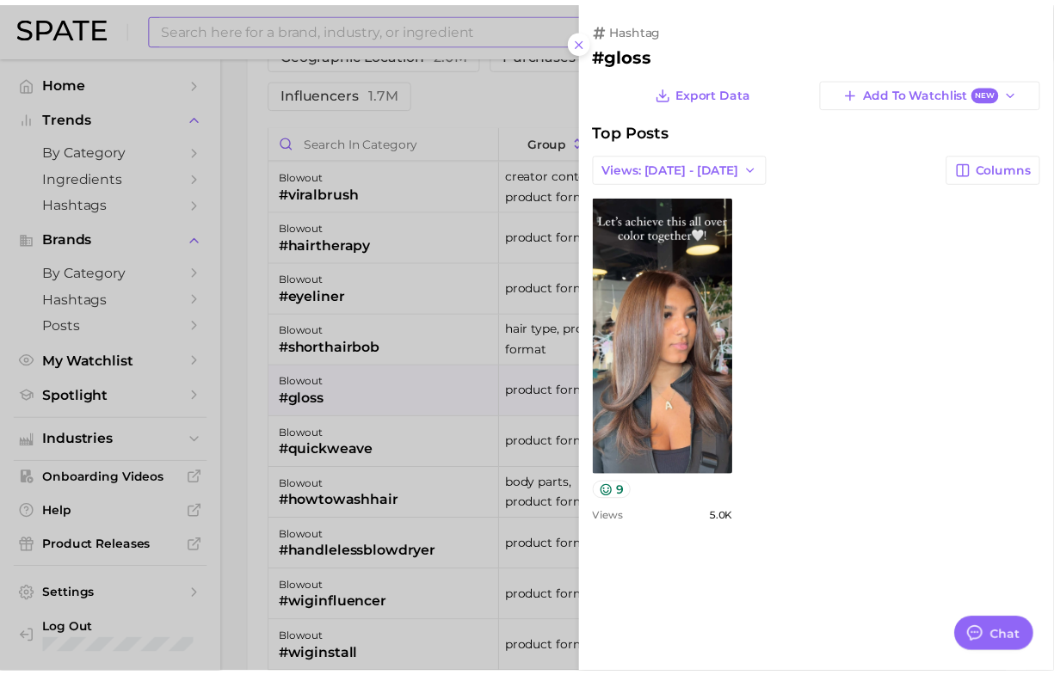
scroll to position [0, 0]
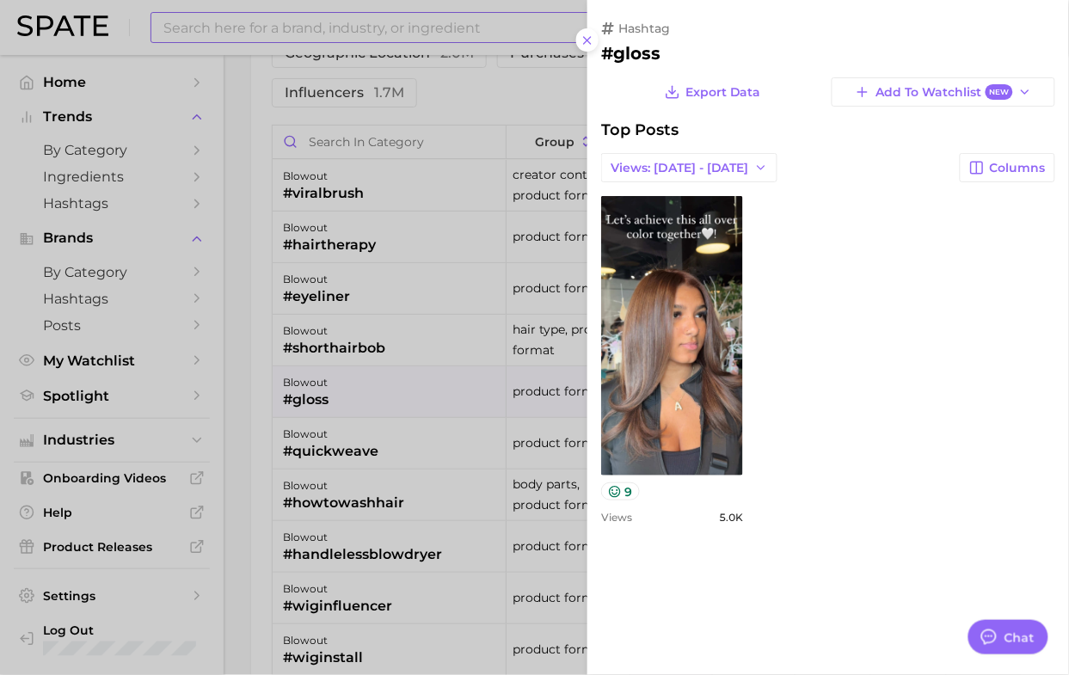
click at [262, 424] on div at bounding box center [534, 337] width 1069 height 675
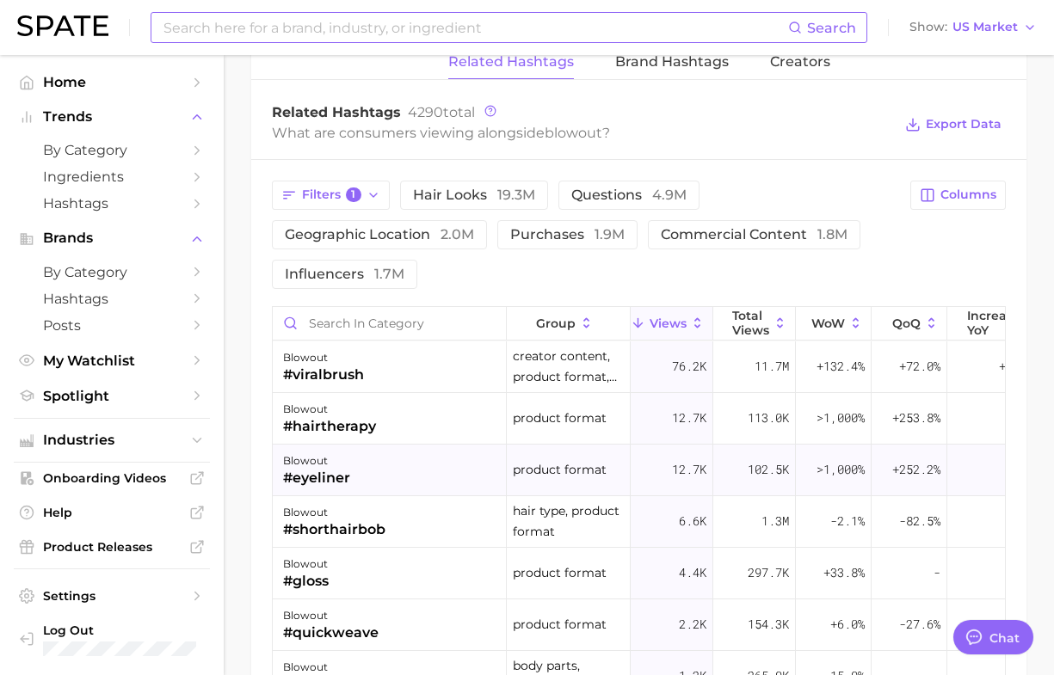
scroll to position [1712, 0]
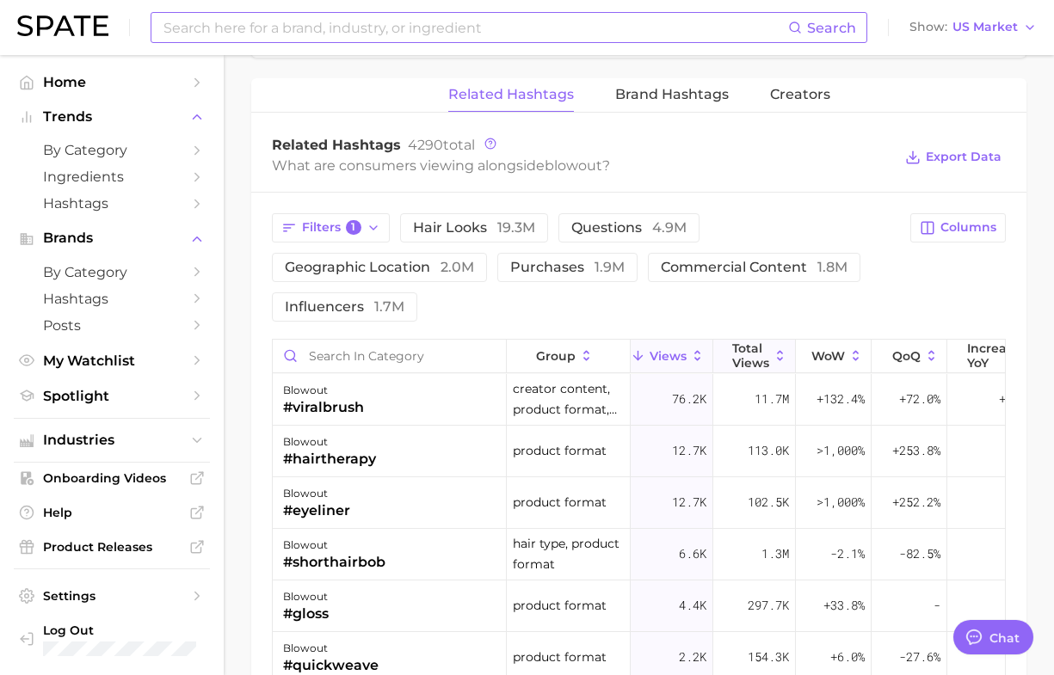
click at [745, 344] on span "Total Views" at bounding box center [750, 356] width 37 height 28
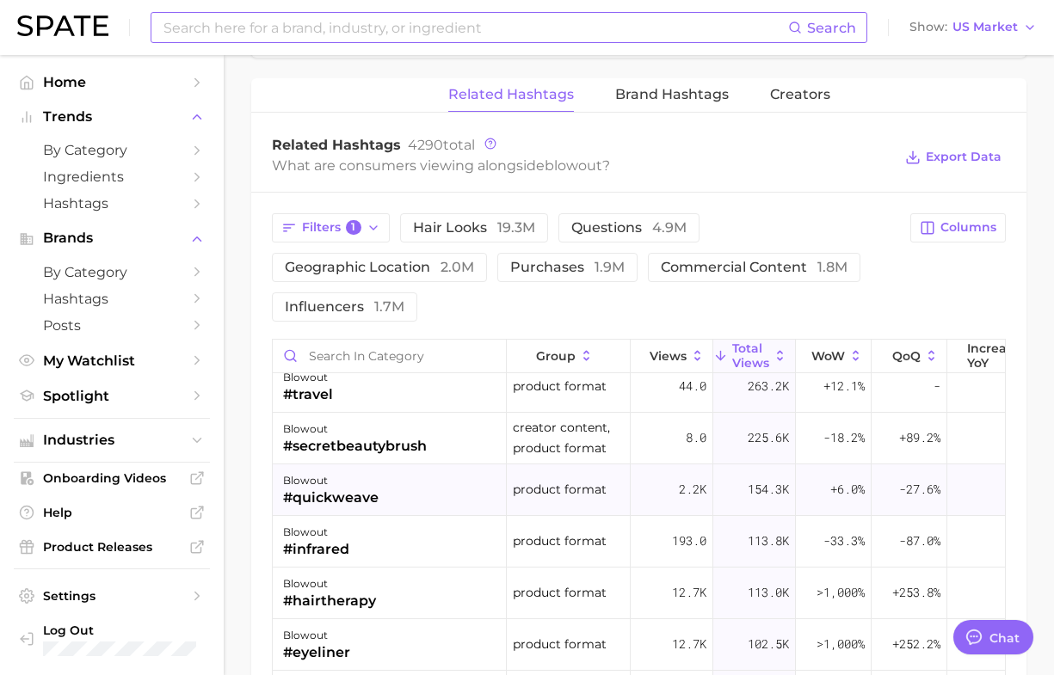
scroll to position [430, 0]
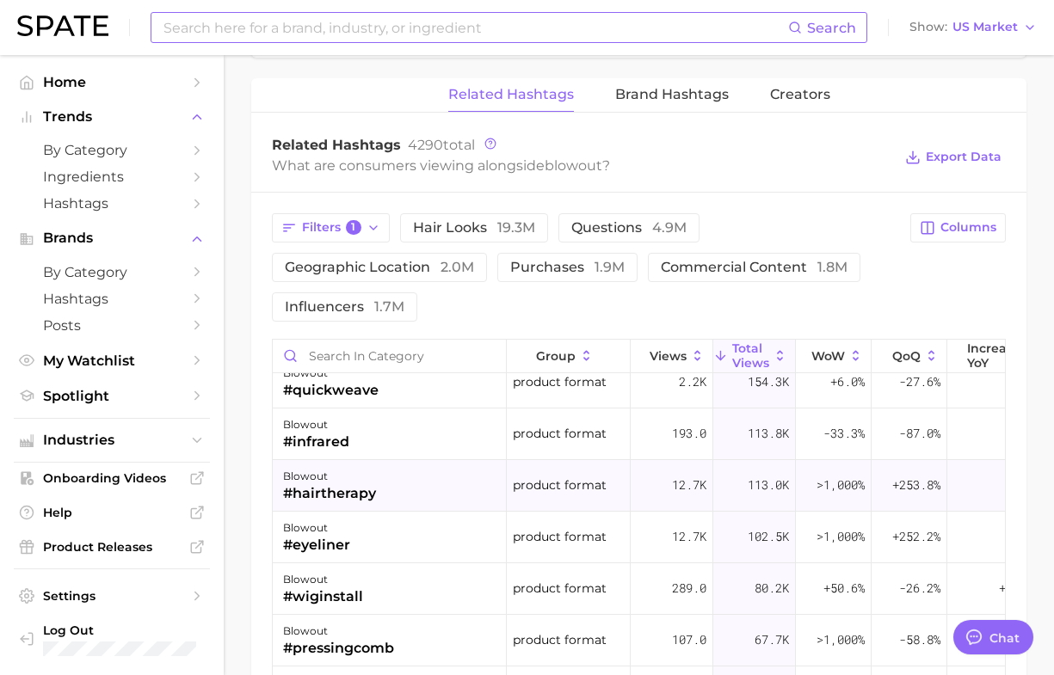
click at [345, 491] on div "#hairtherapy" at bounding box center [329, 494] width 93 height 21
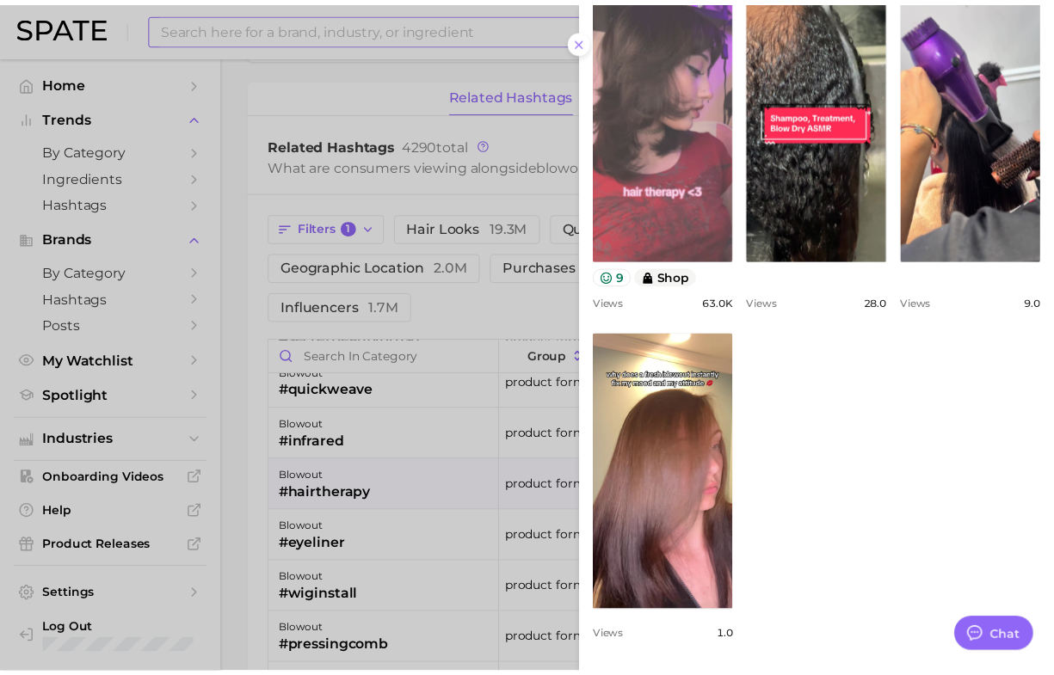
scroll to position [108, 0]
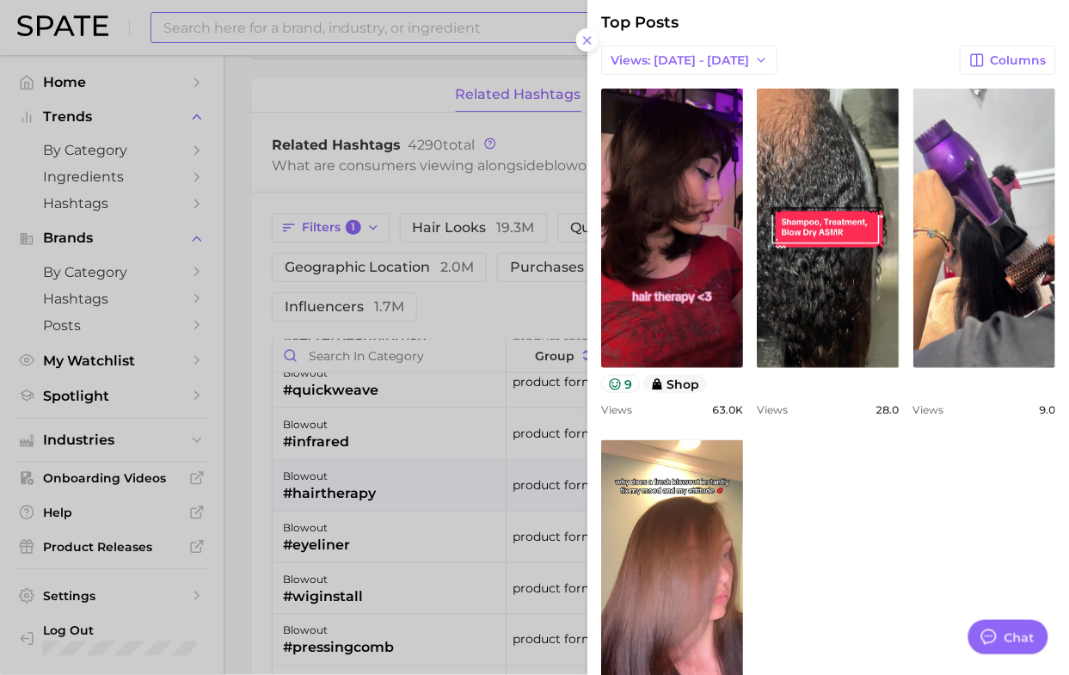
click at [258, 471] on div at bounding box center [534, 337] width 1069 height 675
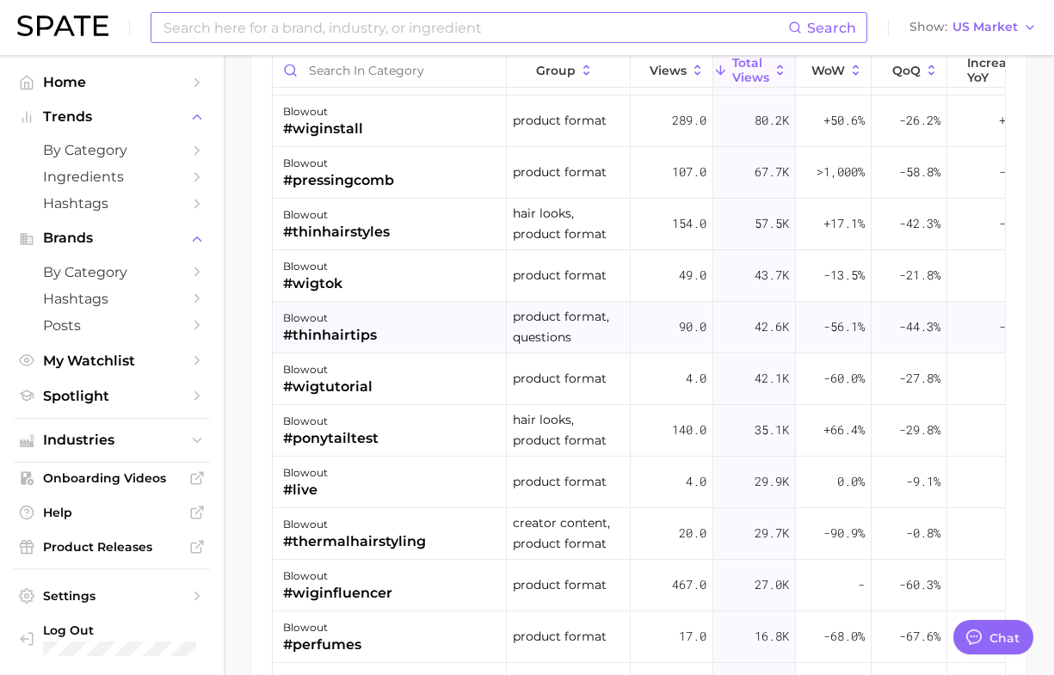
scroll to position [645, 0]
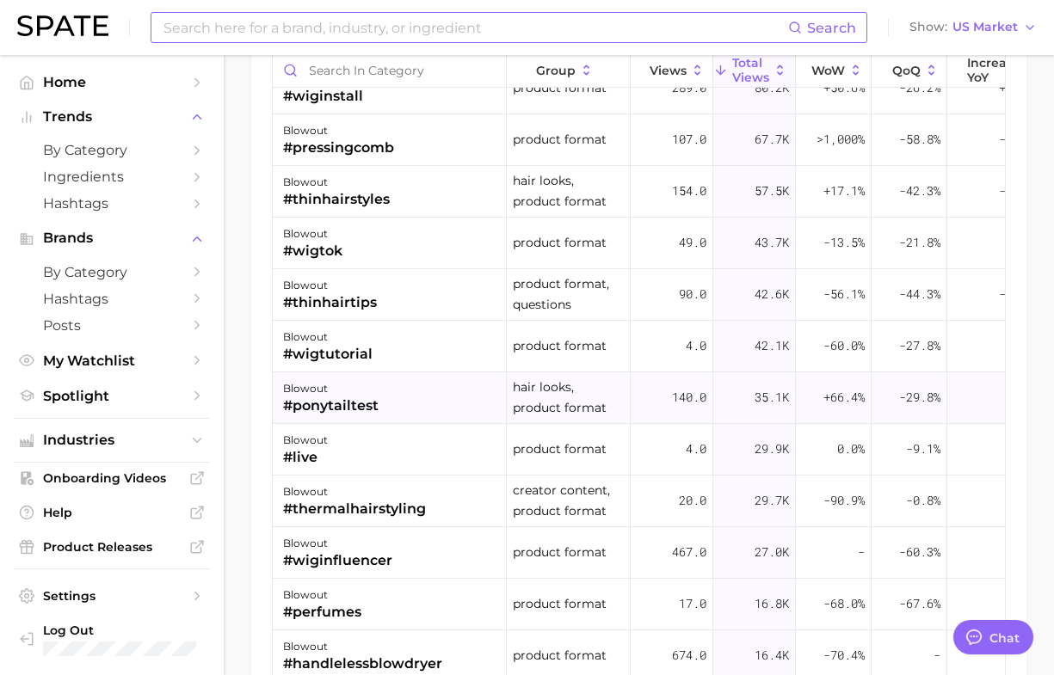
click at [347, 401] on div "#ponytailtest" at bounding box center [330, 406] width 95 height 21
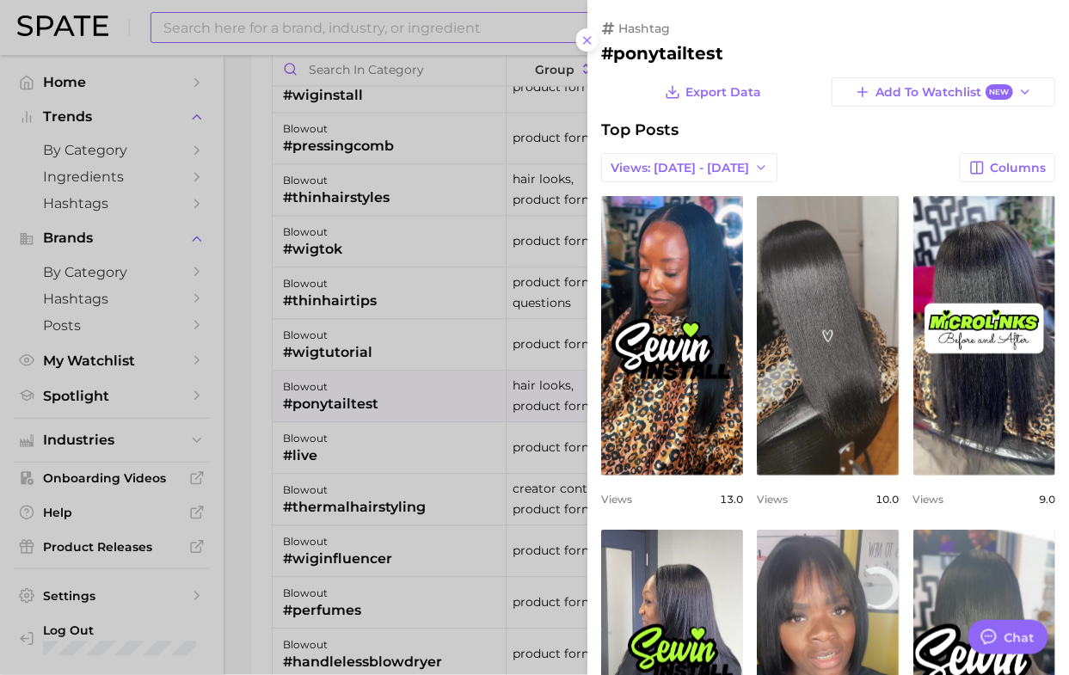
scroll to position [0, 0]
click at [96, 140] on div at bounding box center [534, 337] width 1069 height 675
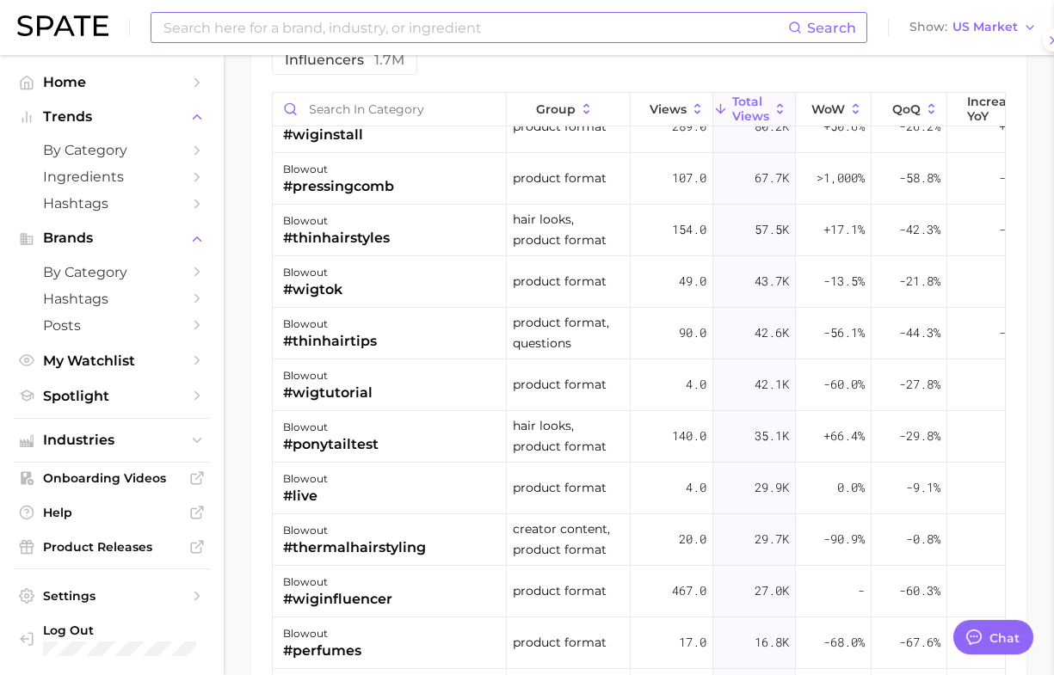
scroll to position [1998, 0]
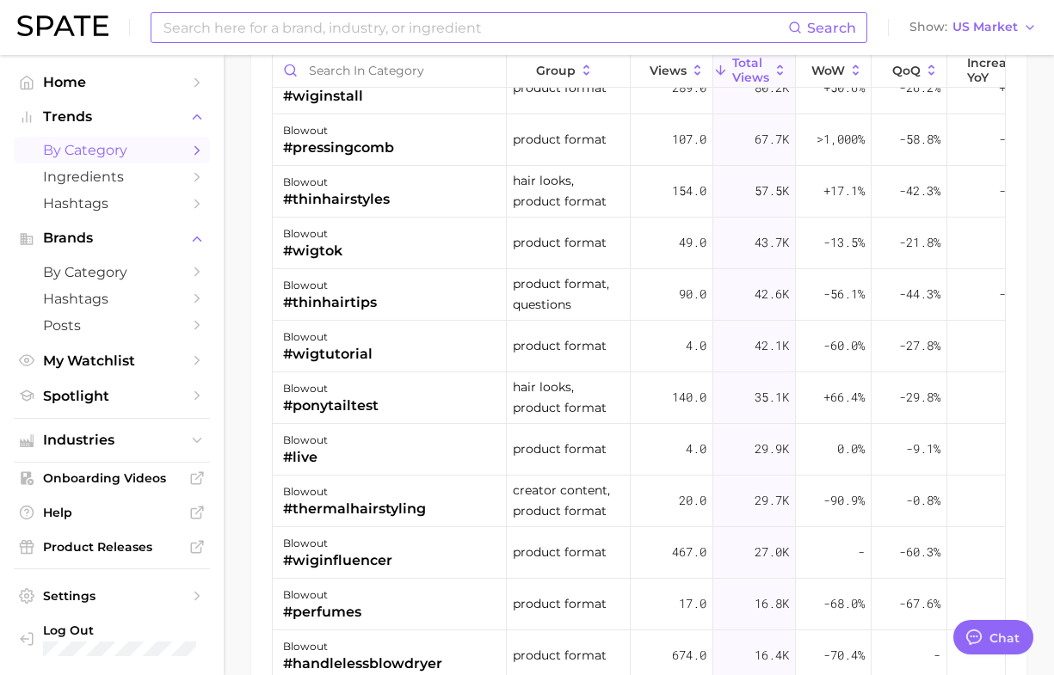
click at [123, 151] on span "by Category" at bounding box center [112, 150] width 138 height 16
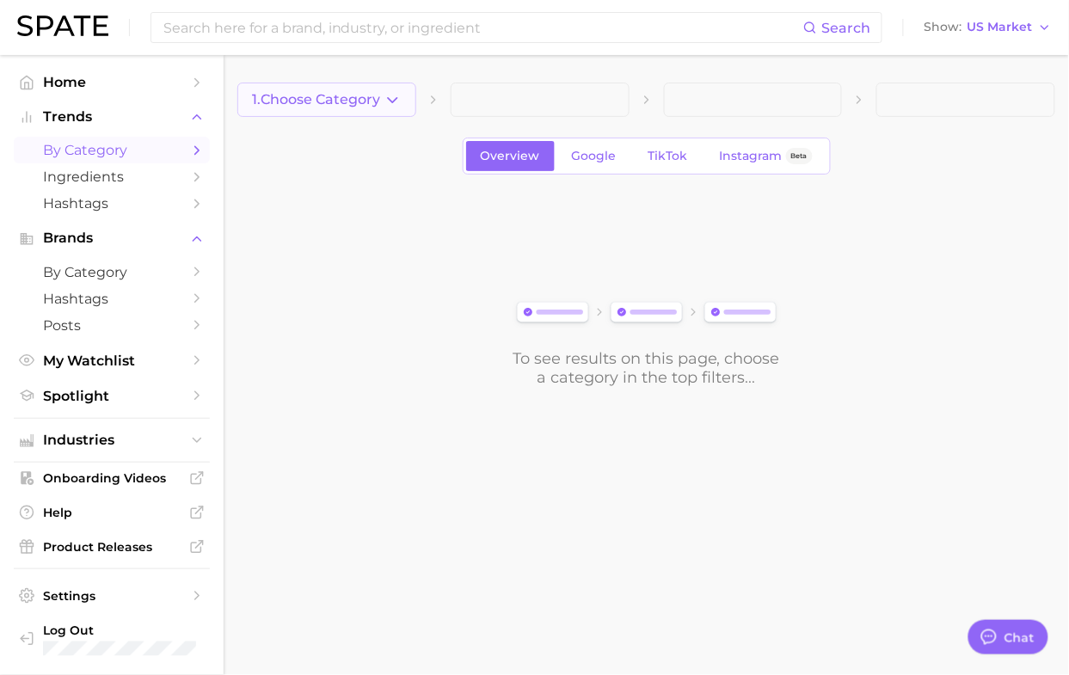
click at [376, 95] on span "1. Choose Category" at bounding box center [316, 99] width 128 height 15
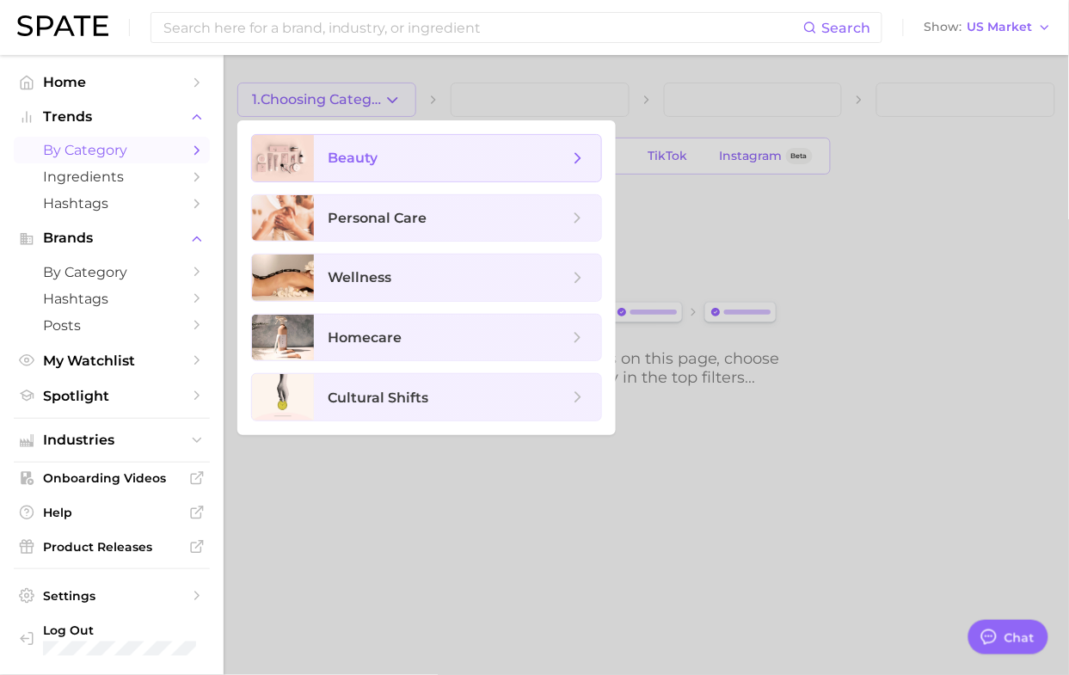
click at [381, 155] on span "beauty" at bounding box center [448, 158] width 241 height 19
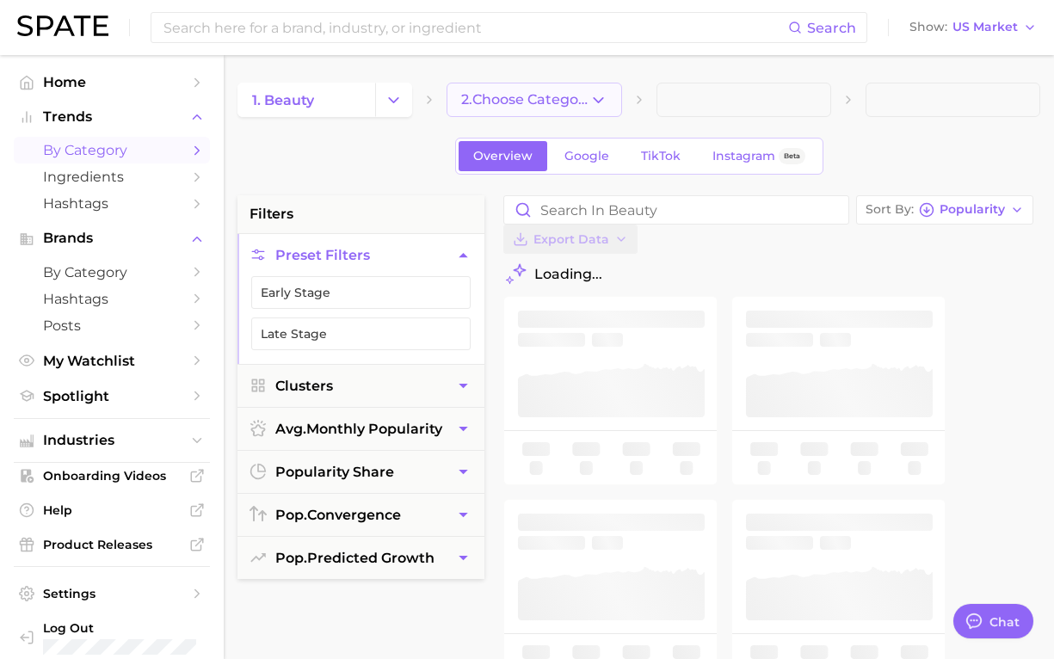
click at [570, 110] on button "2. Choose Category" at bounding box center [534, 100] width 175 height 34
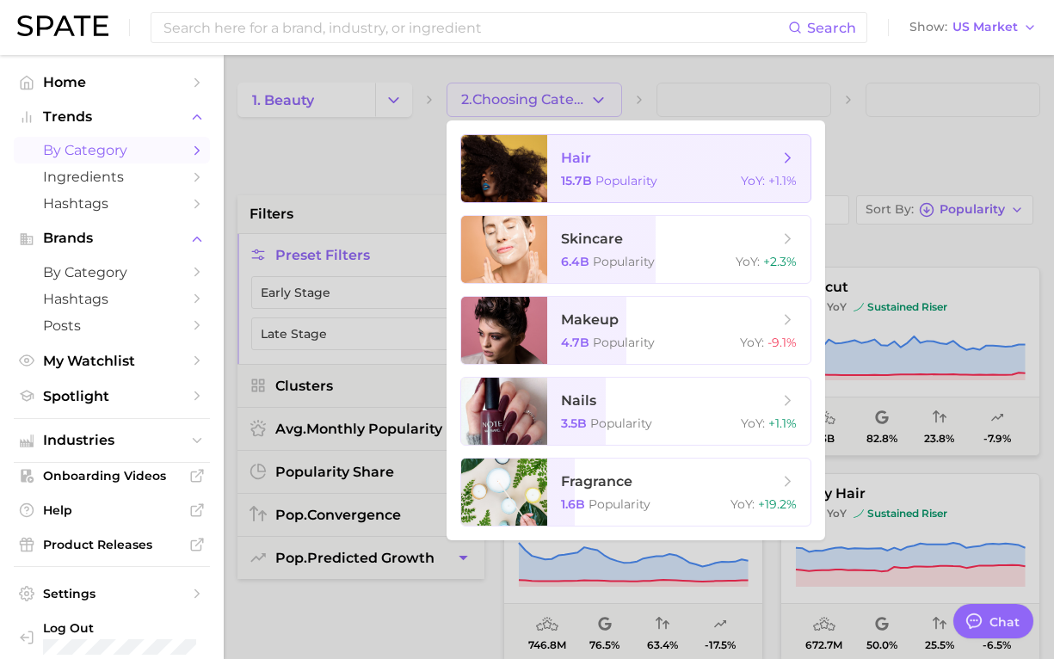
click at [570, 178] on span "15.7b" at bounding box center [576, 180] width 31 height 15
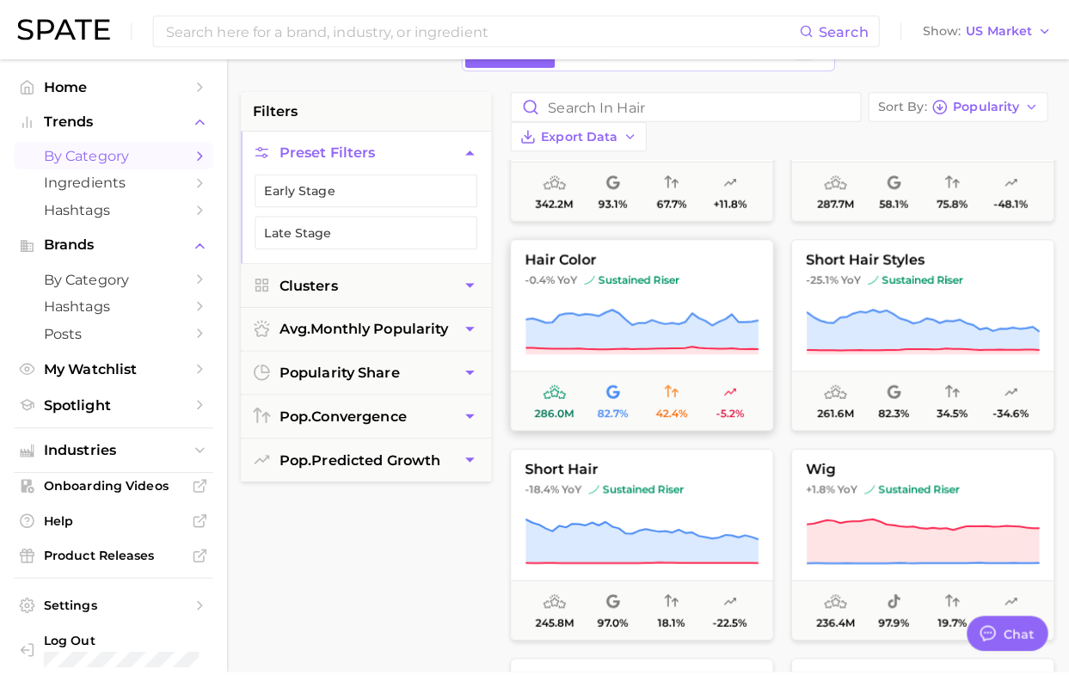
scroll to position [430, 0]
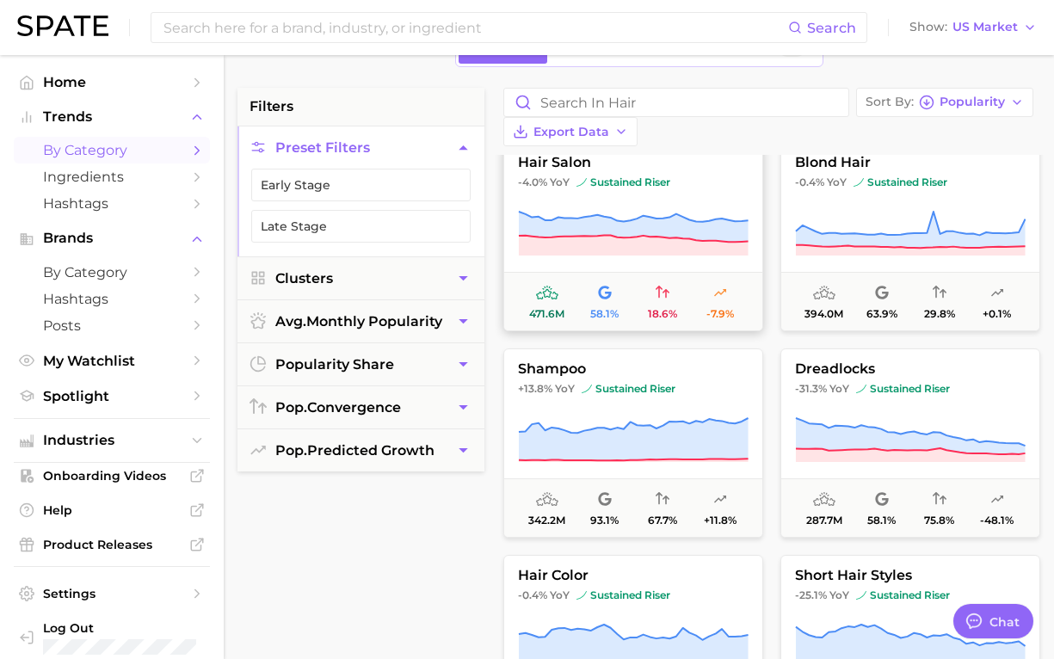
click at [693, 177] on button "hair salon -4.0% YoY sustained riser 471.6m 58.1% 18.6% -7.9%" at bounding box center [633, 236] width 260 height 189
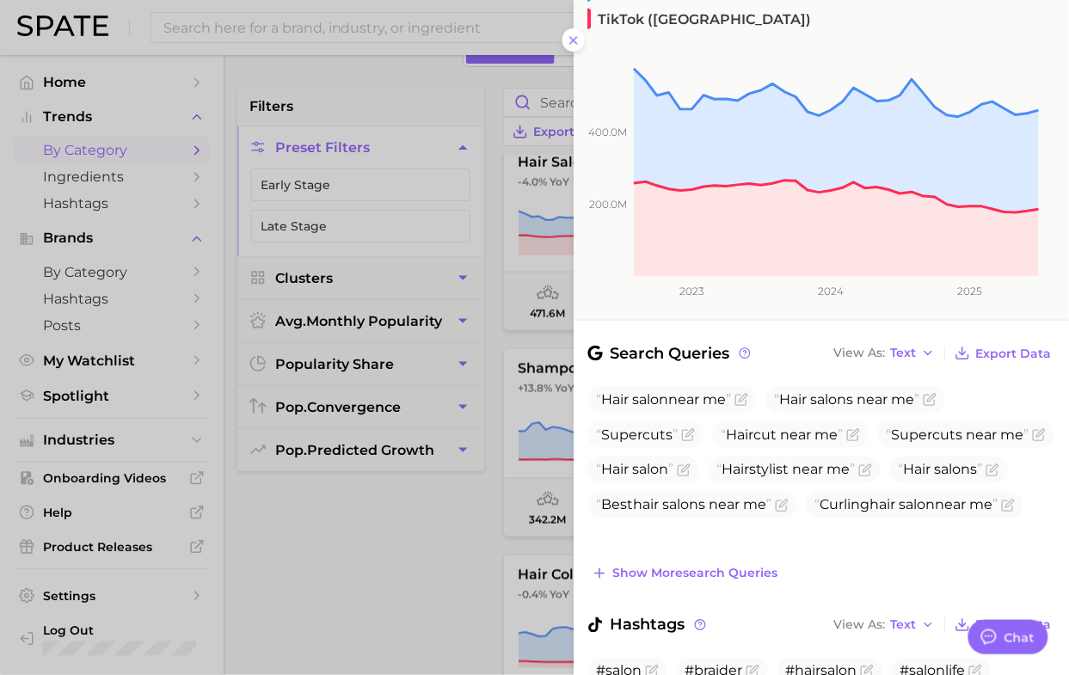
scroll to position [0, 0]
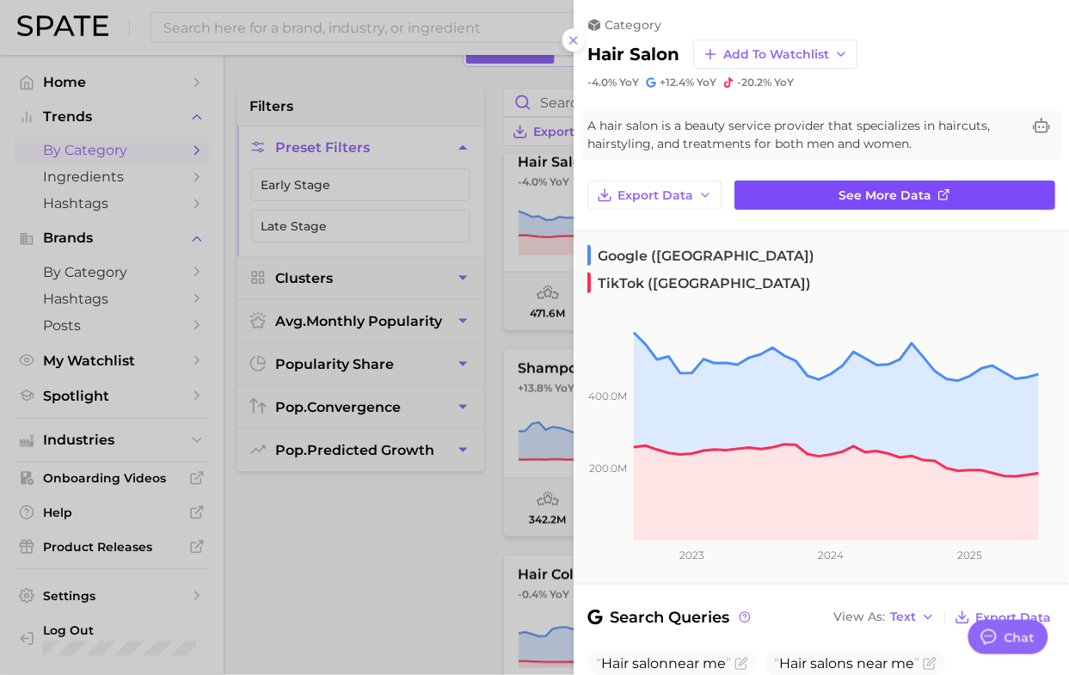
click at [884, 206] on link "See more data" at bounding box center [895, 195] width 321 height 29
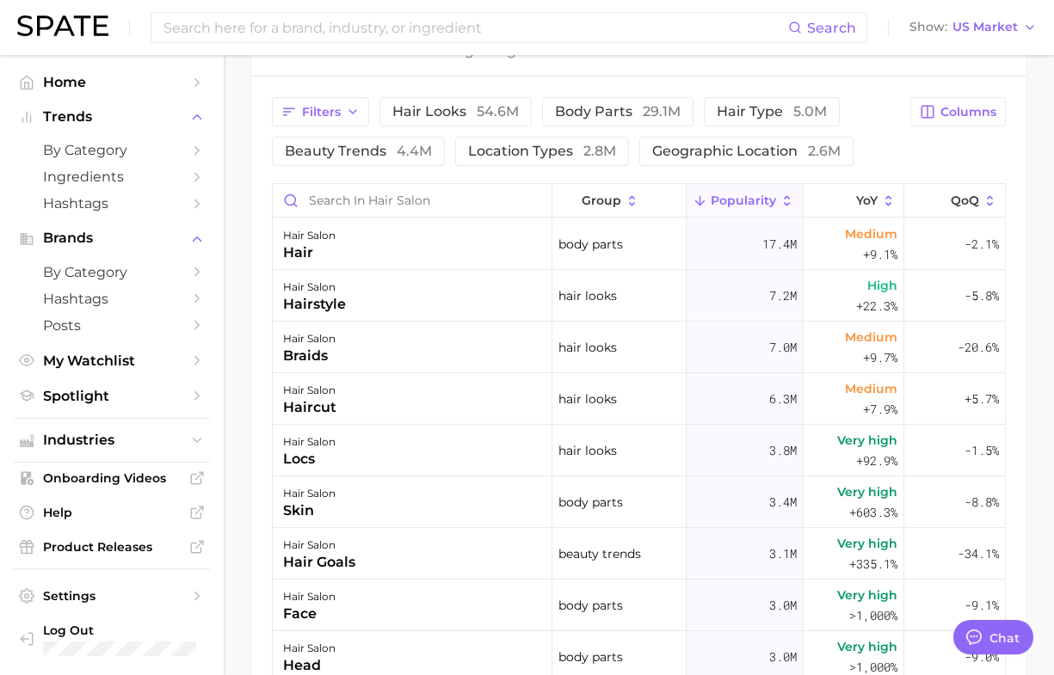
scroll to position [860, 0]
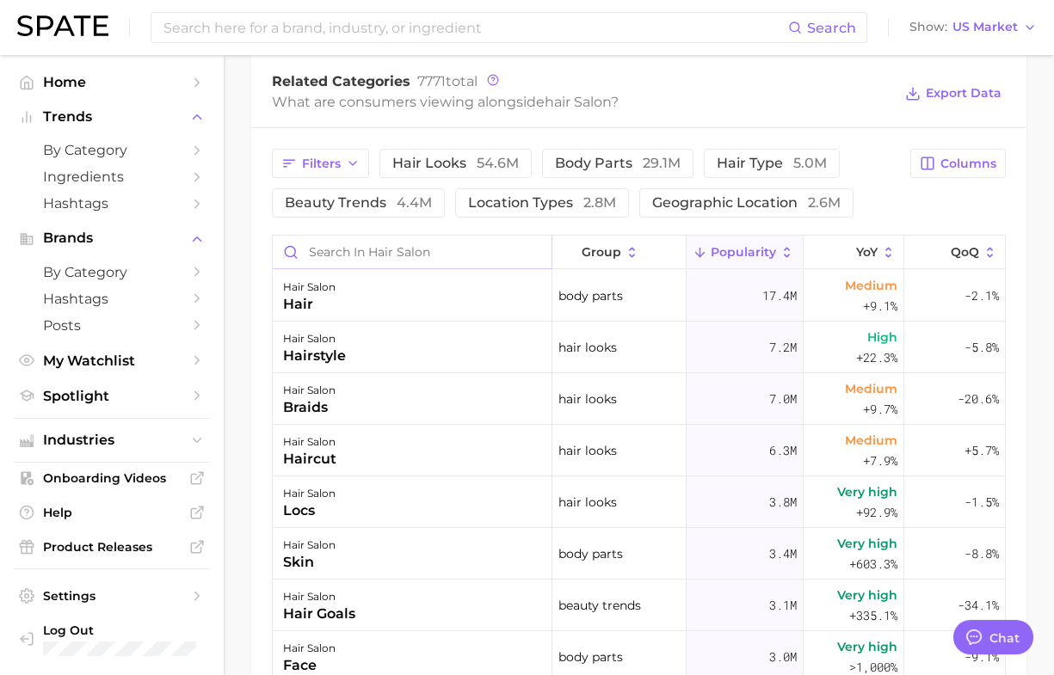
click at [317, 255] on input "Search in hair salon" at bounding box center [412, 252] width 279 height 33
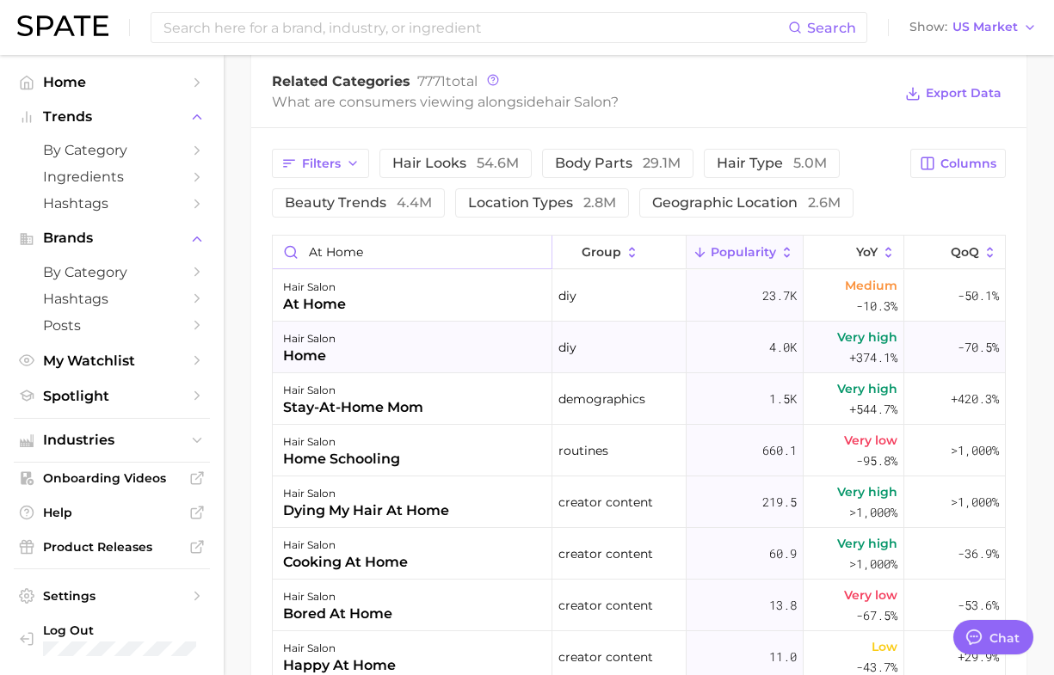
type input "at home"
click at [323, 354] on div "home" at bounding box center [309, 356] width 52 height 21
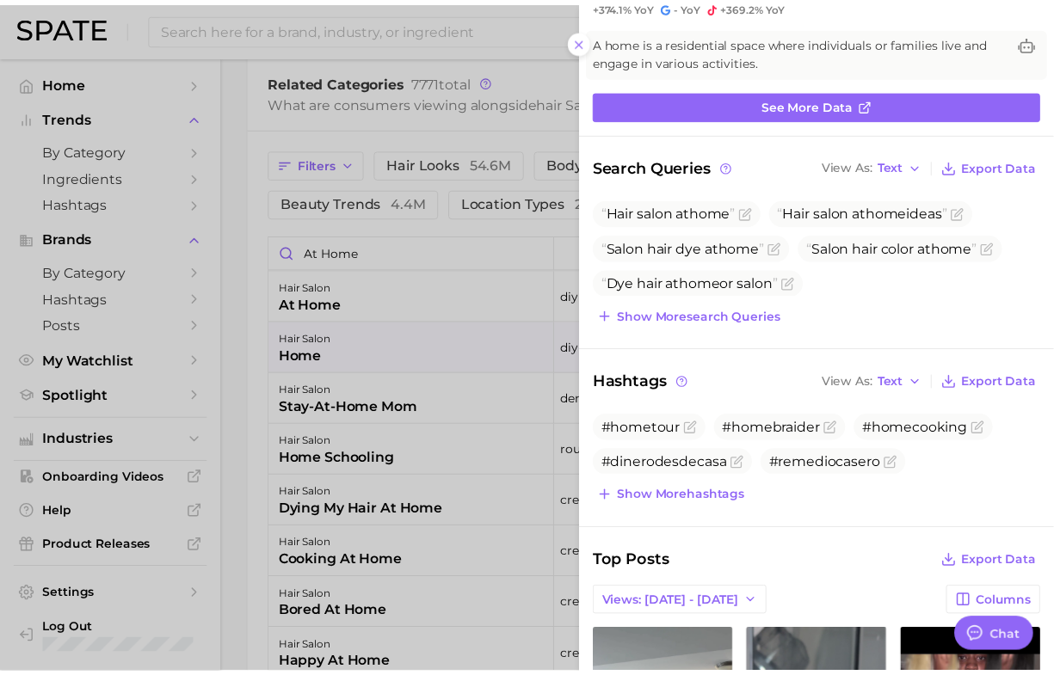
scroll to position [0, 0]
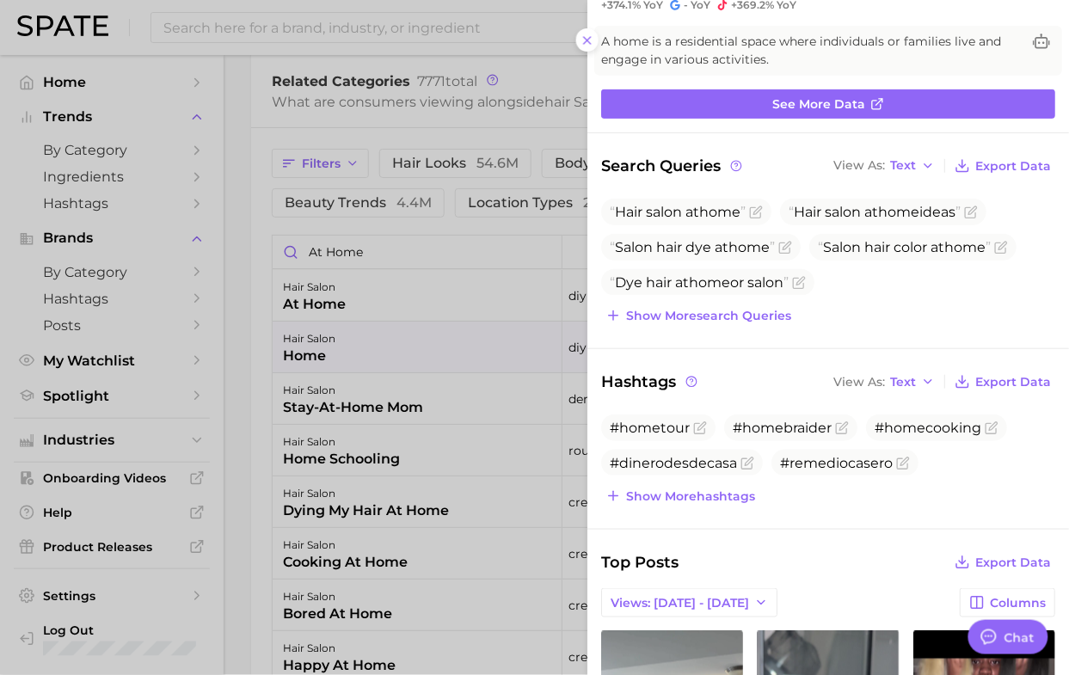
click at [256, 353] on div at bounding box center [534, 337] width 1069 height 675
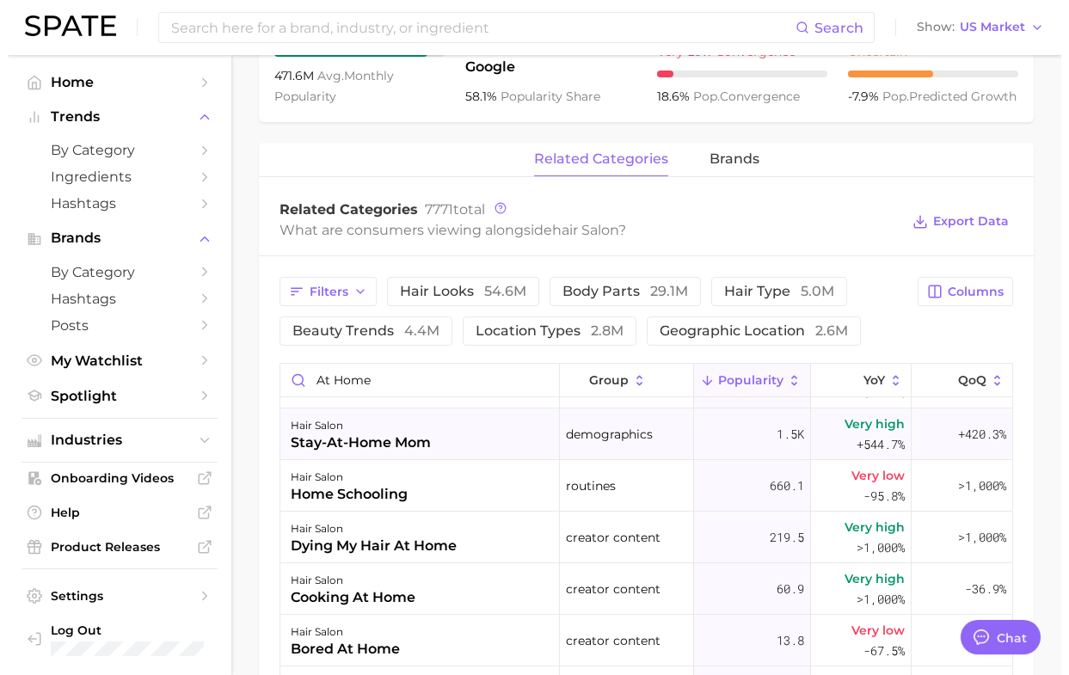
scroll to position [215, 0]
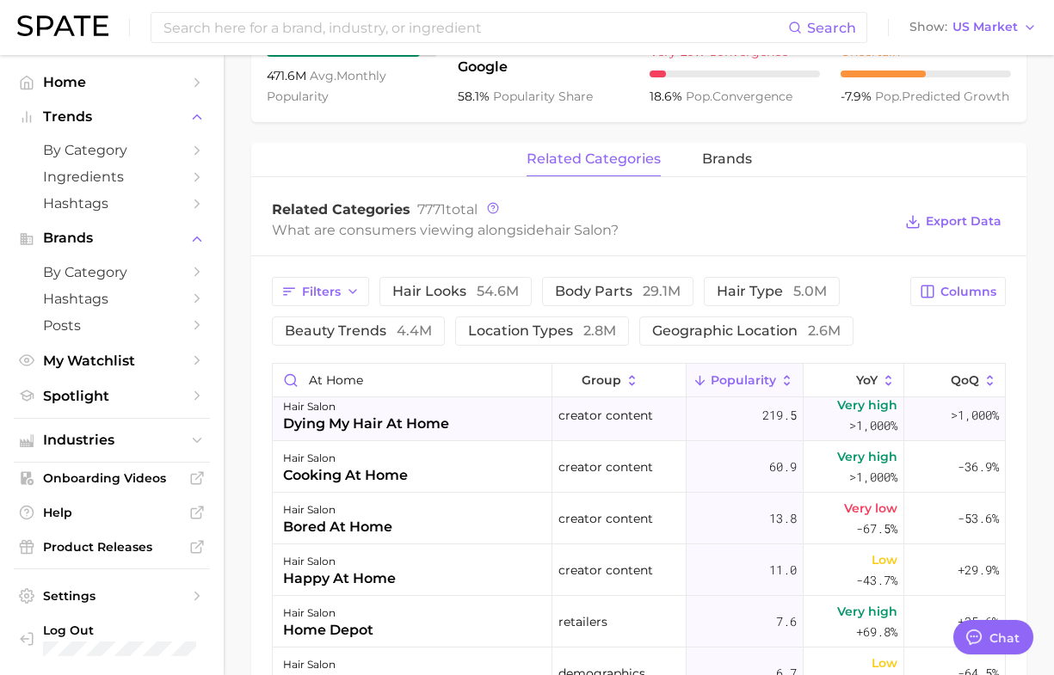
click at [361, 431] on div "dying my hair at home" at bounding box center [366, 424] width 166 height 21
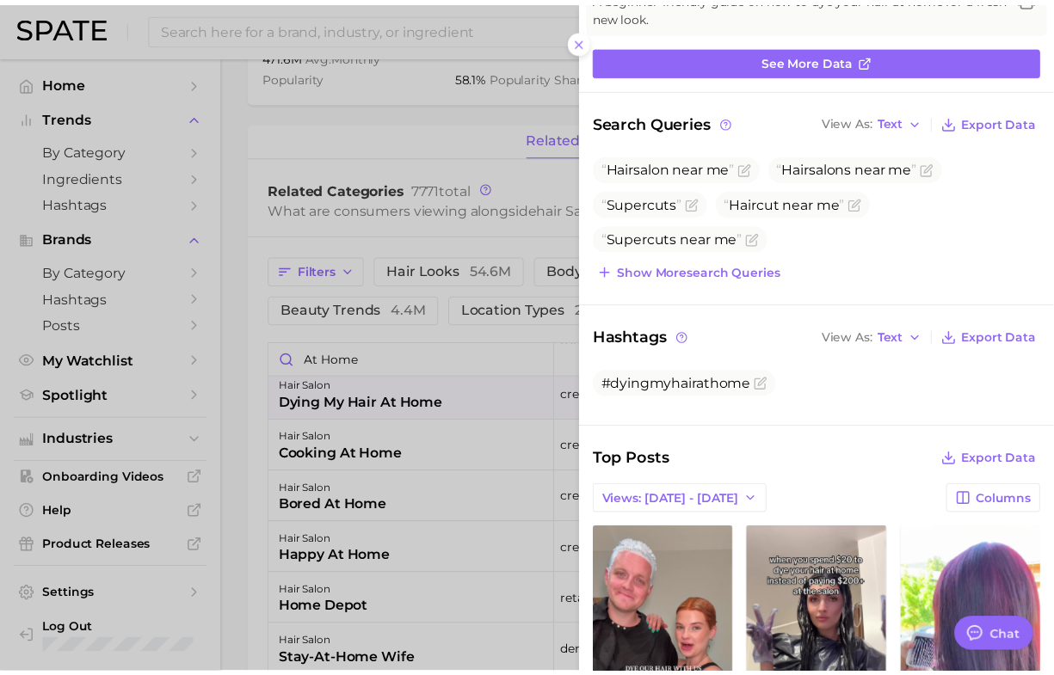
scroll to position [0, 0]
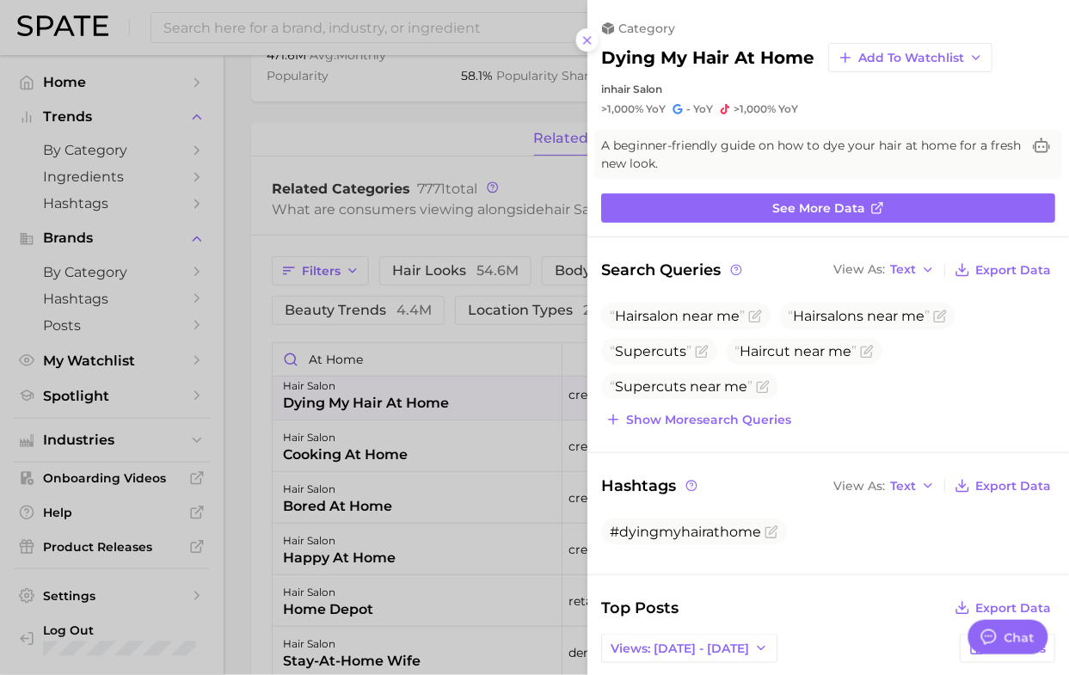
click at [411, 143] on div at bounding box center [534, 337] width 1069 height 675
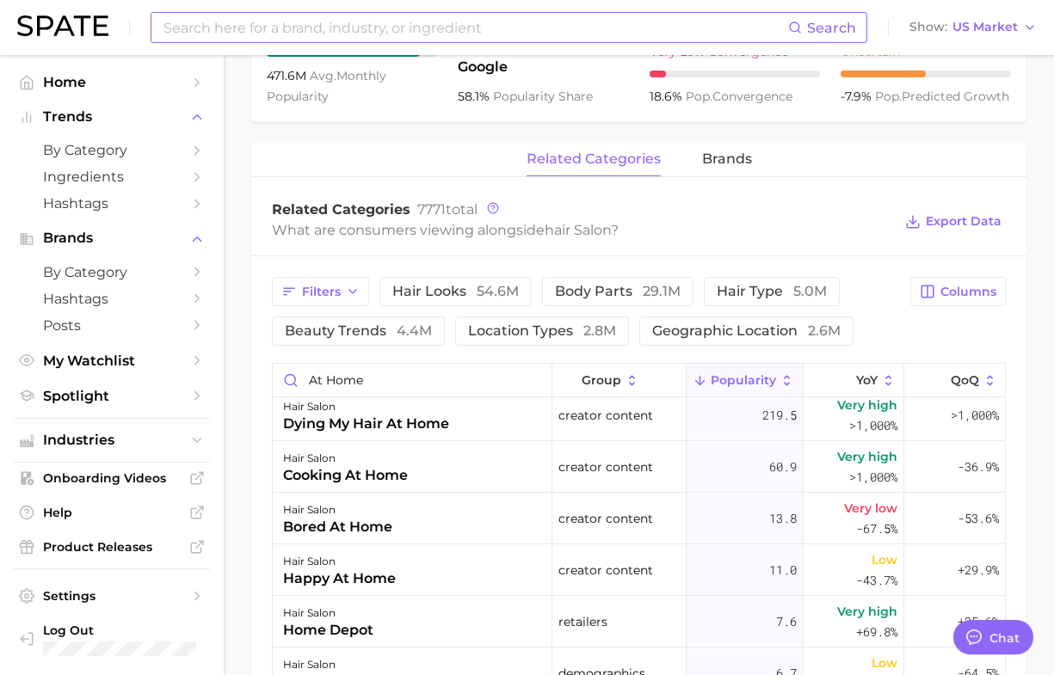
click at [329, 30] on input at bounding box center [475, 27] width 626 height 29
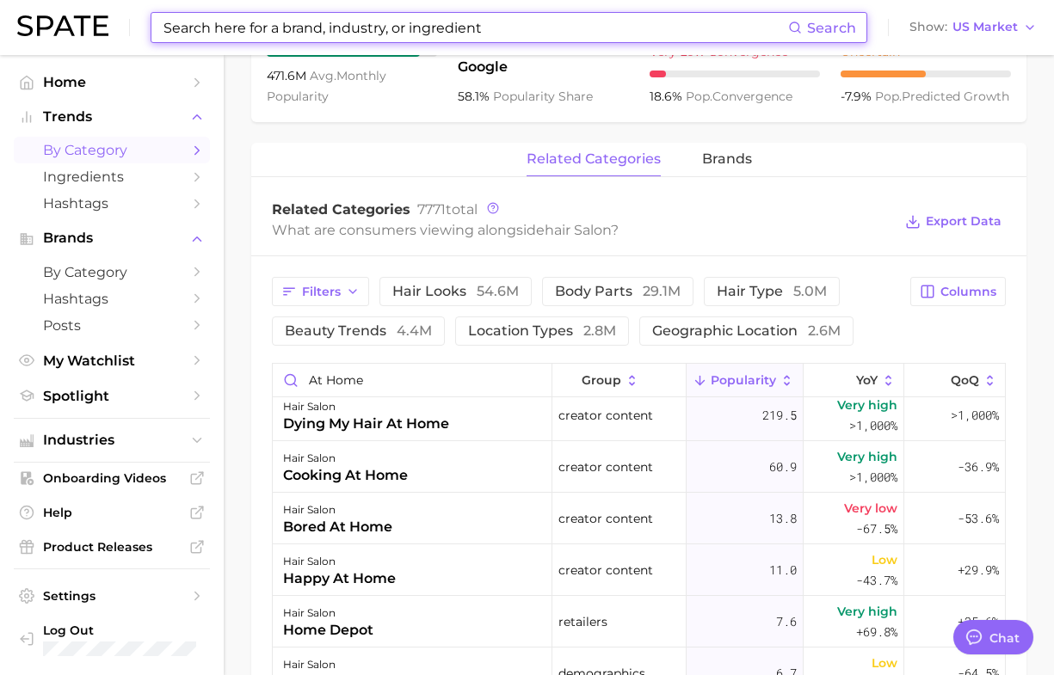
click at [117, 146] on span "by Category" at bounding box center [112, 150] width 138 height 16
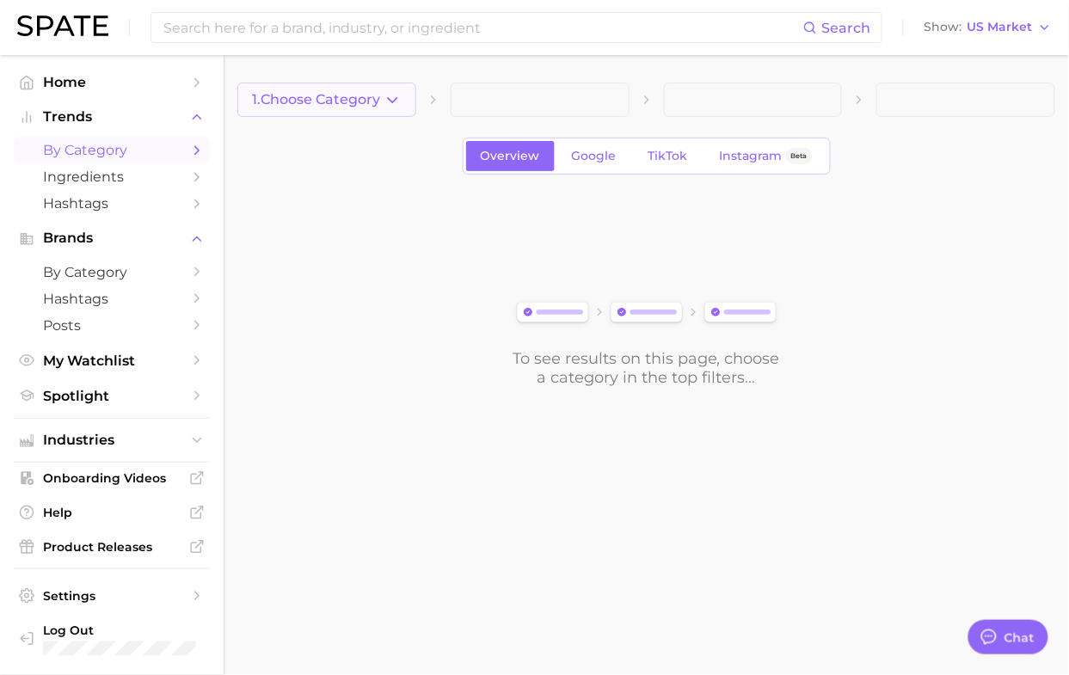
click at [396, 99] on polyline "button" at bounding box center [392, 99] width 9 height 4
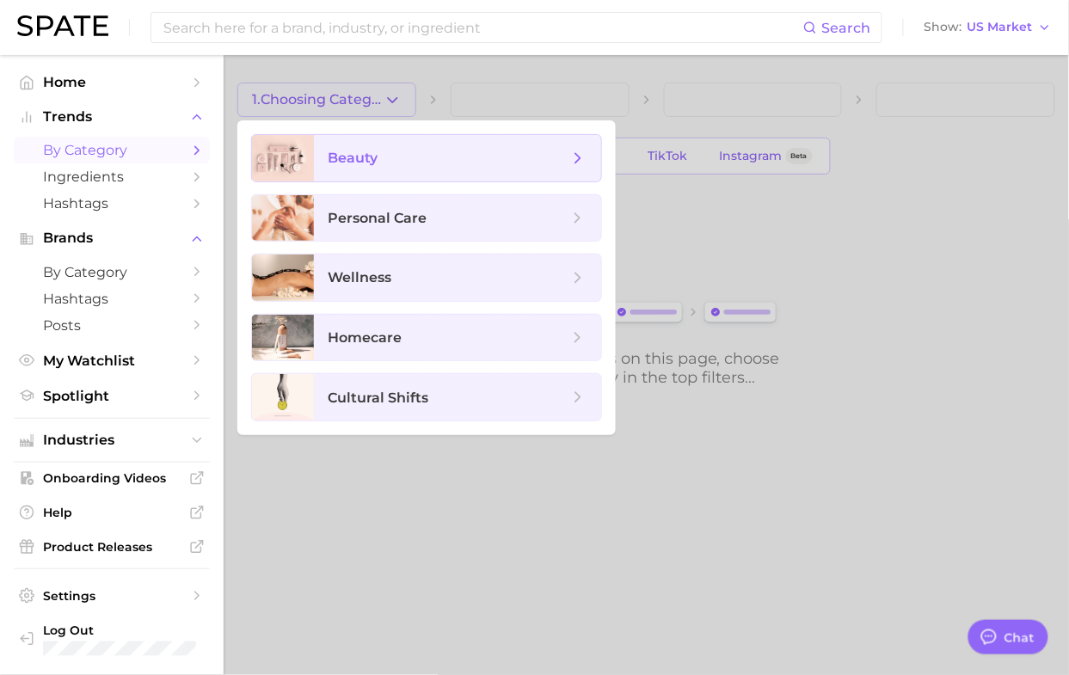
click at [400, 157] on span "beauty" at bounding box center [448, 158] width 241 height 19
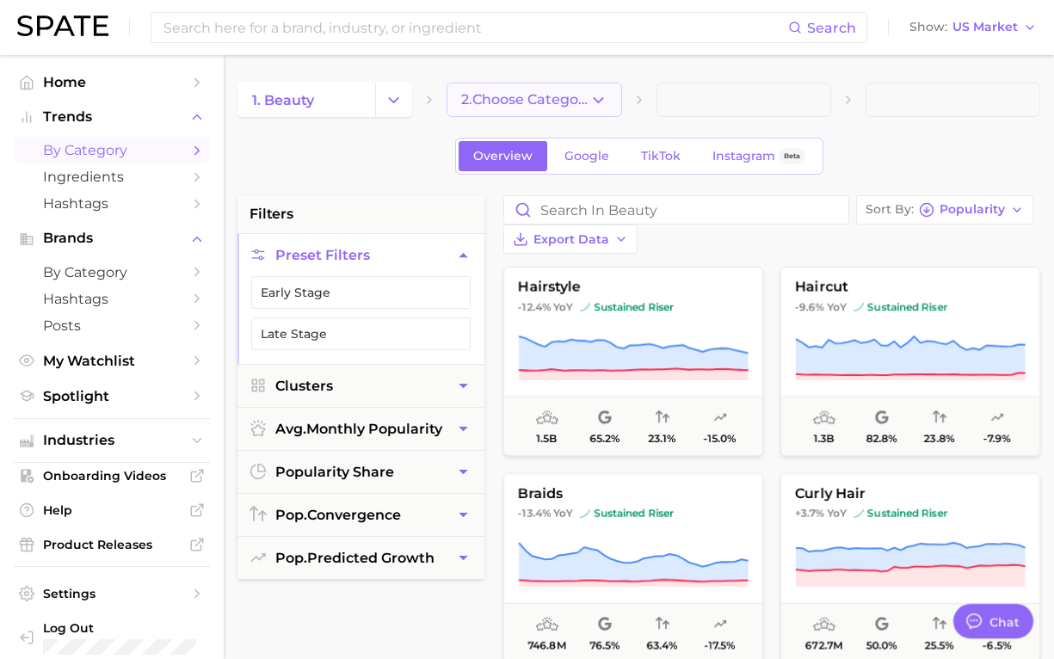
click at [539, 106] on span "2. Choose Category" at bounding box center [524, 99] width 127 height 15
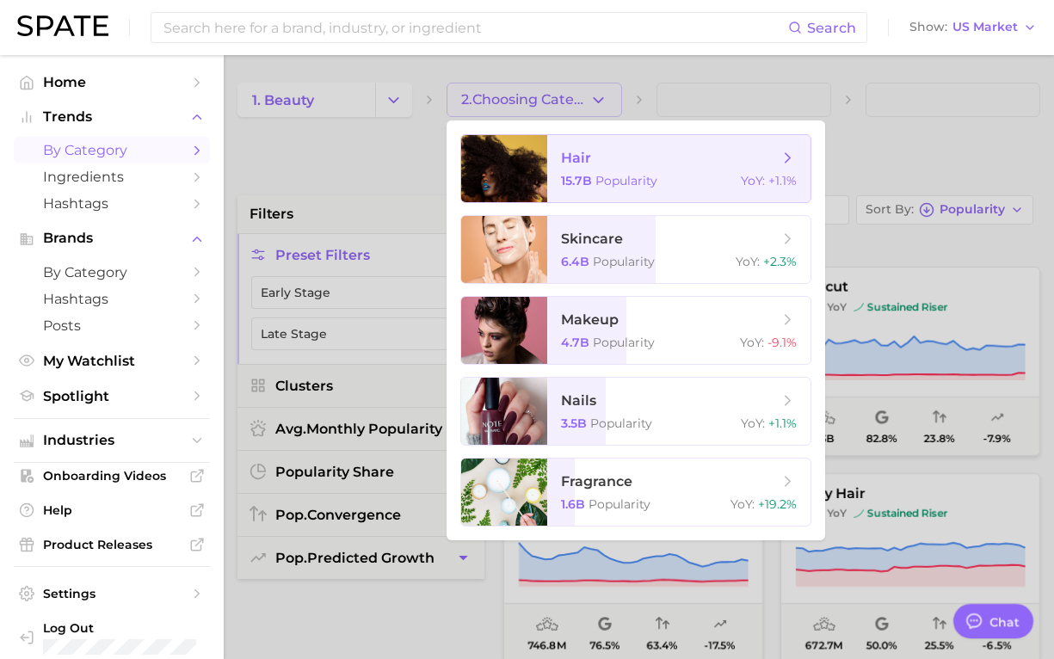
click at [561, 165] on span "hair" at bounding box center [576, 158] width 30 height 16
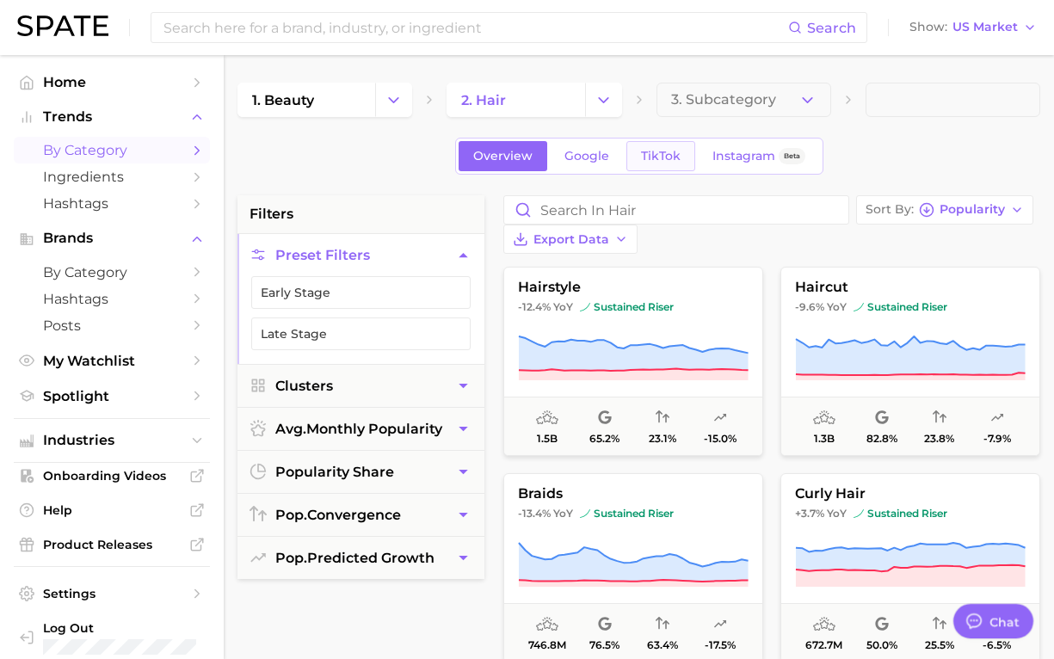
click at [662, 157] on span "TikTok" at bounding box center [661, 156] width 40 height 15
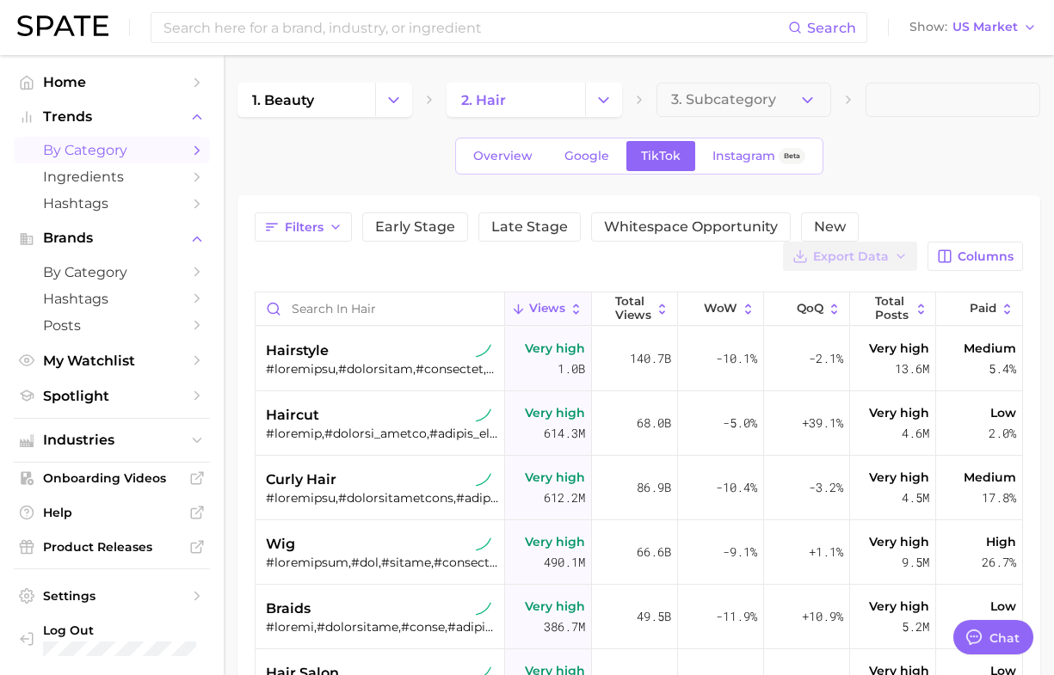
type textarea "x"
click at [973, 256] on span "Columns" at bounding box center [986, 256] width 56 height 15
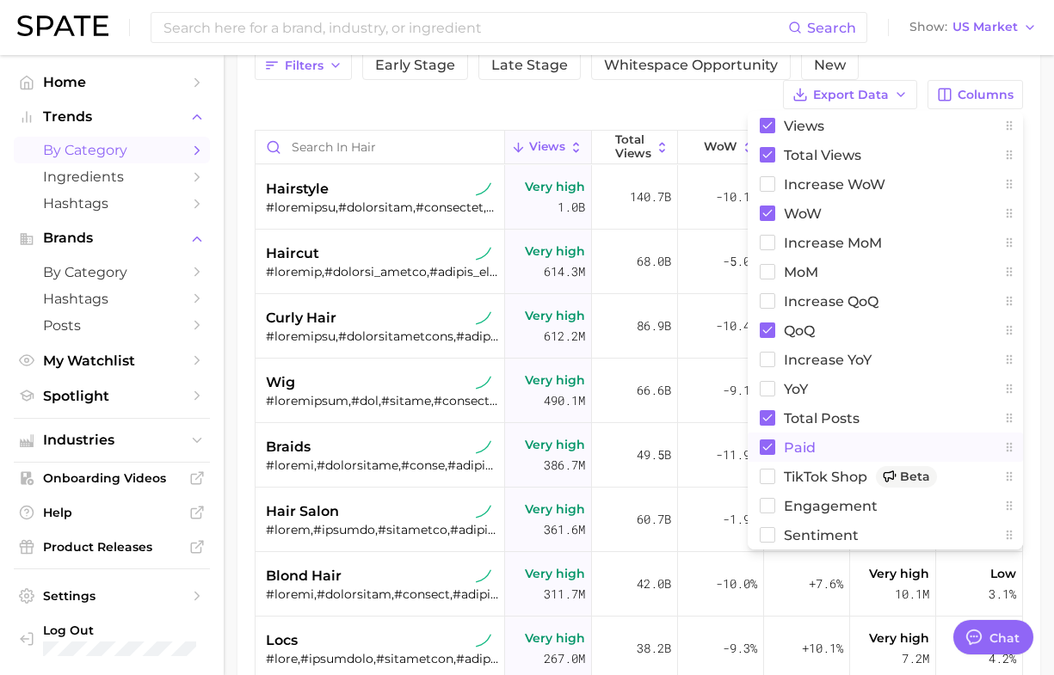
scroll to position [215, 0]
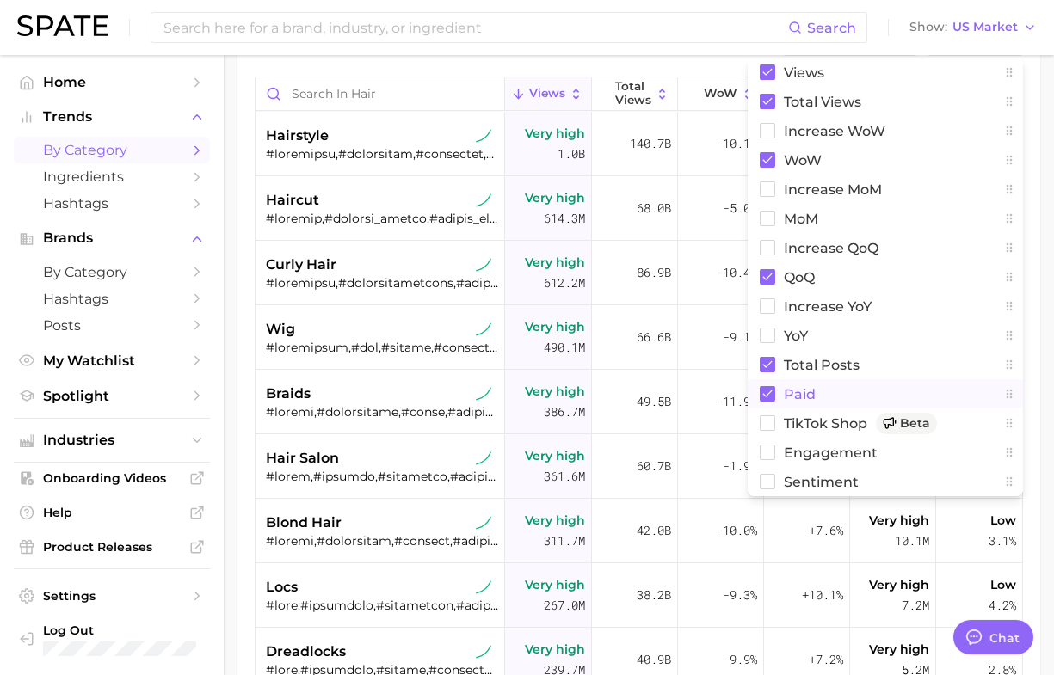
click at [761, 394] on rect at bounding box center [767, 393] width 15 height 15
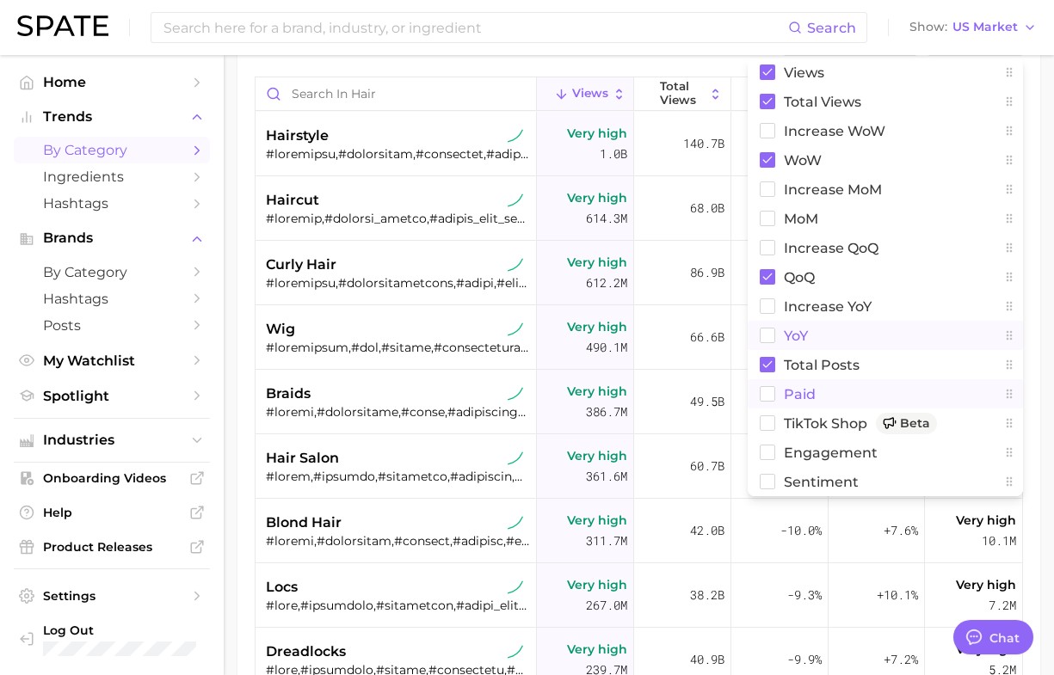
click at [762, 334] on rect at bounding box center [768, 336] width 15 height 15
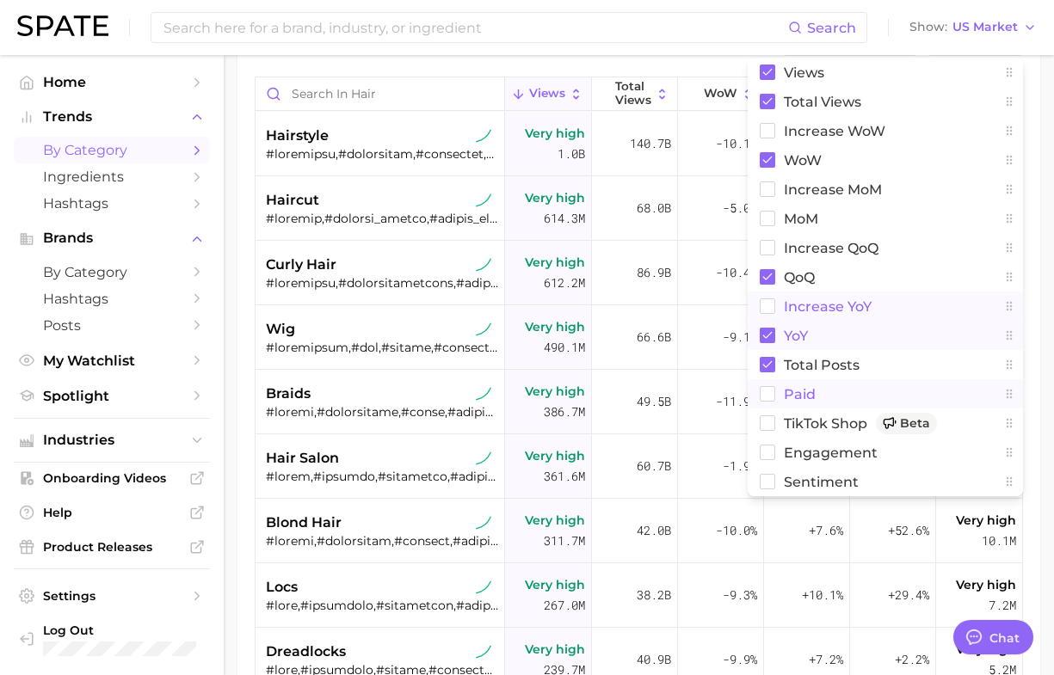
click at [770, 301] on rect at bounding box center [768, 306] width 15 height 15
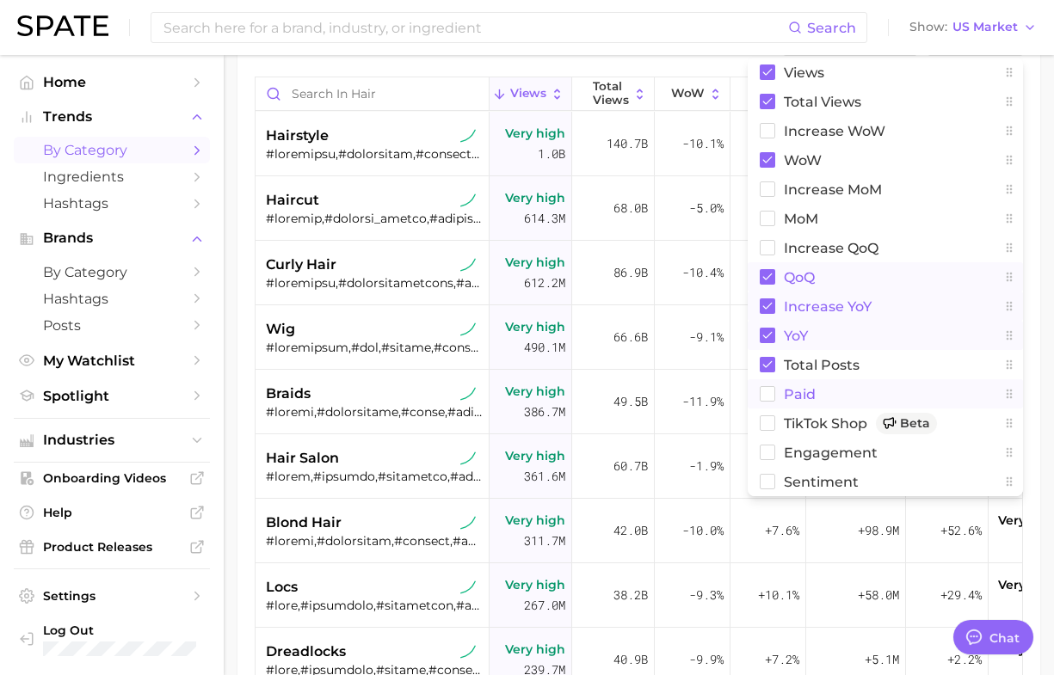
click at [767, 278] on rect at bounding box center [767, 276] width 15 height 15
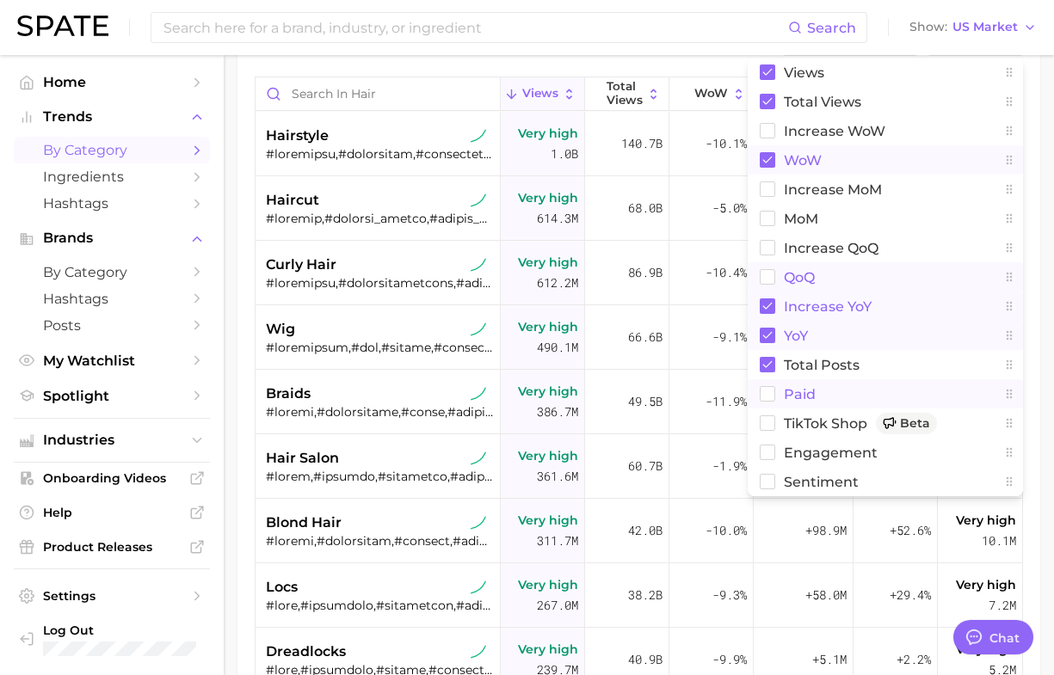
click at [771, 166] on rect at bounding box center [767, 159] width 15 height 15
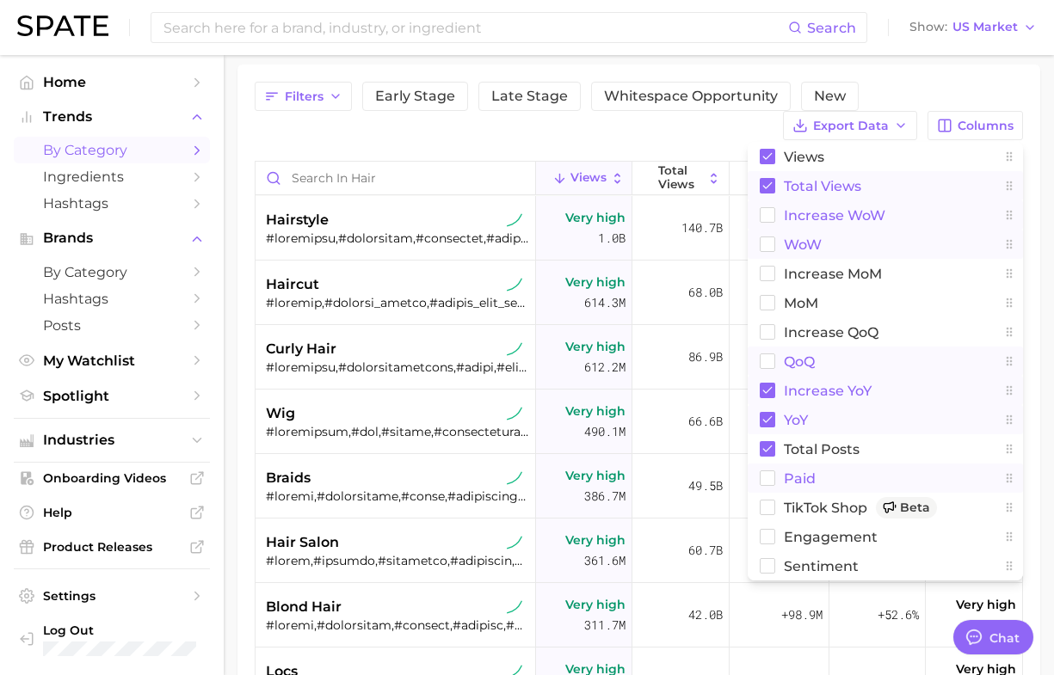
scroll to position [0, 0]
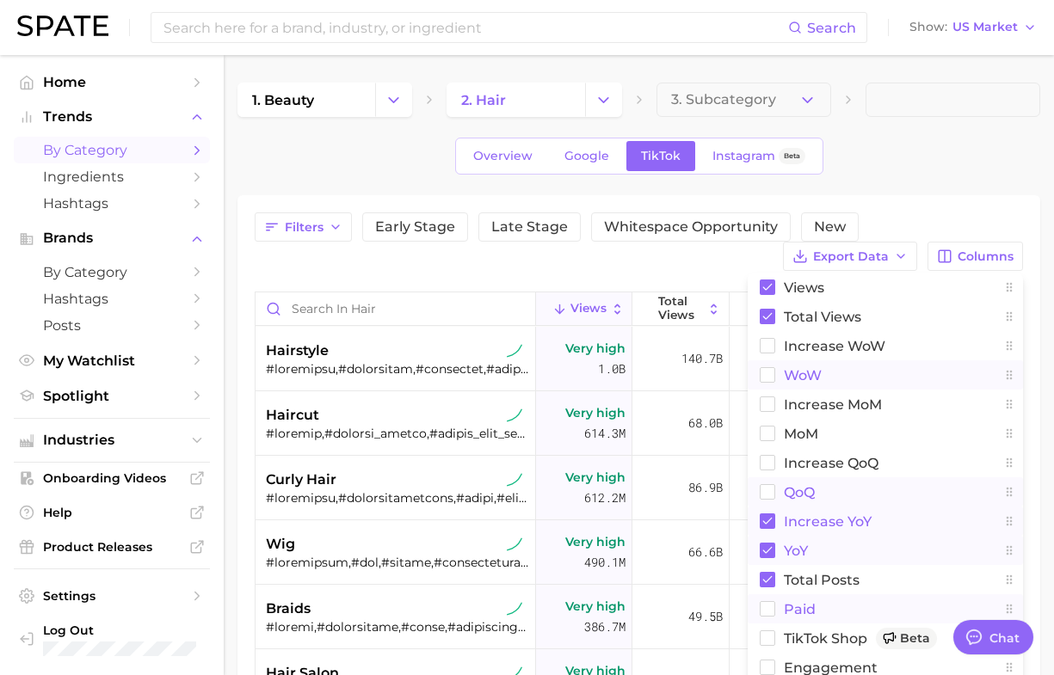
click at [308, 269] on div "Filters Early Stage Late Stage Whitespace Opportunity New Export Data Columns V…" at bounding box center [639, 241] width 768 height 59
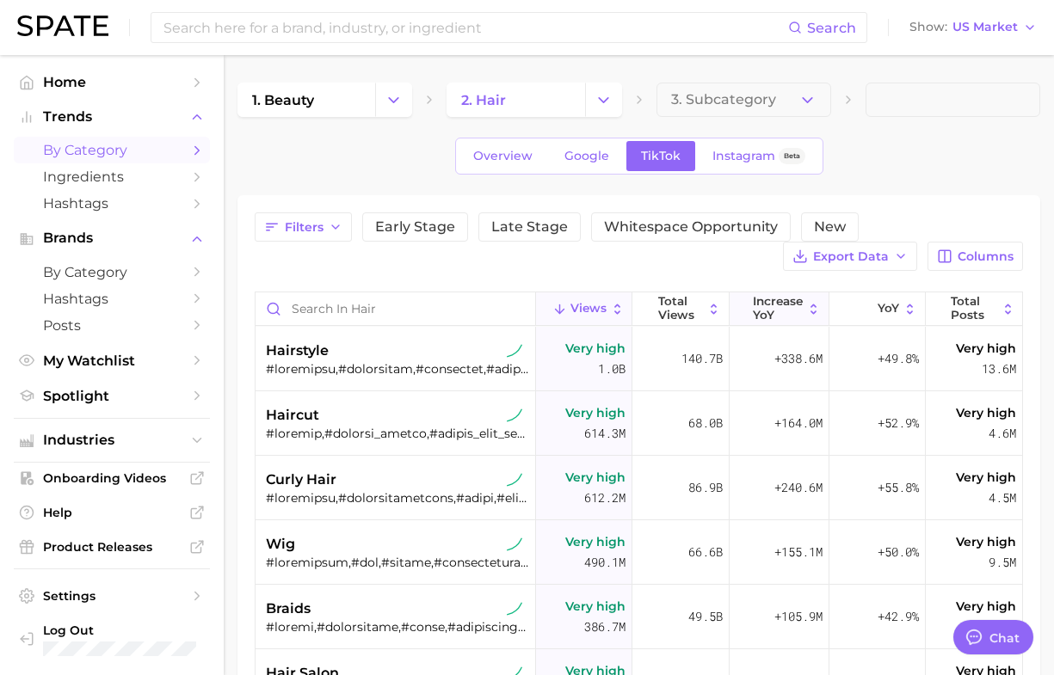
click at [753, 304] on span "increase YoY" at bounding box center [778, 308] width 50 height 27
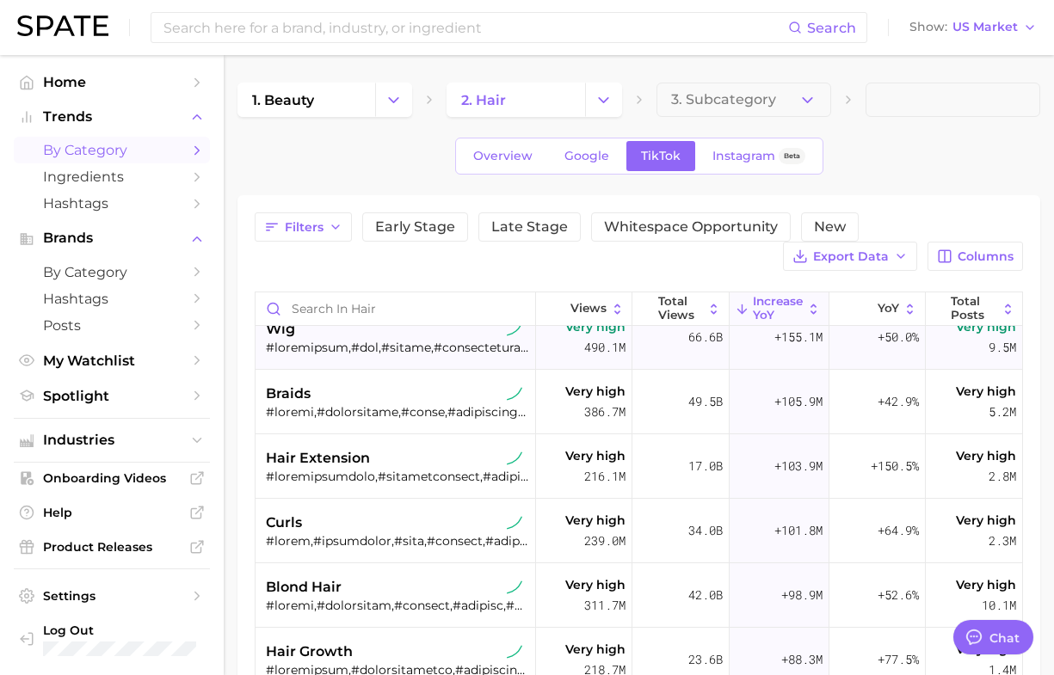
scroll to position [123, 0]
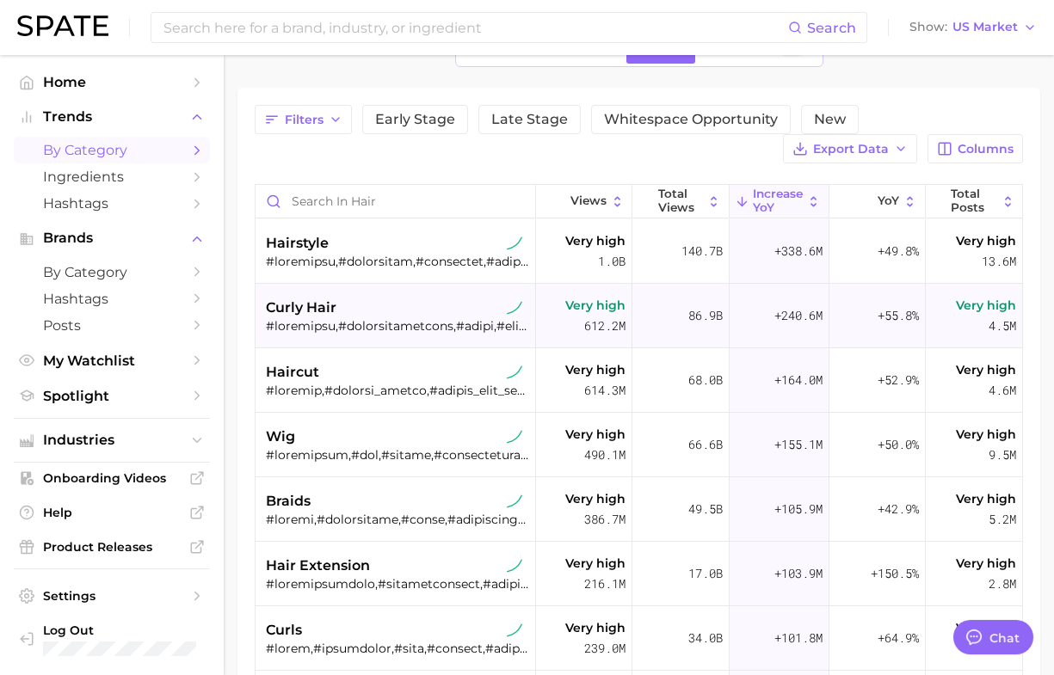
click at [314, 314] on span "curly hair" at bounding box center [301, 308] width 71 height 21
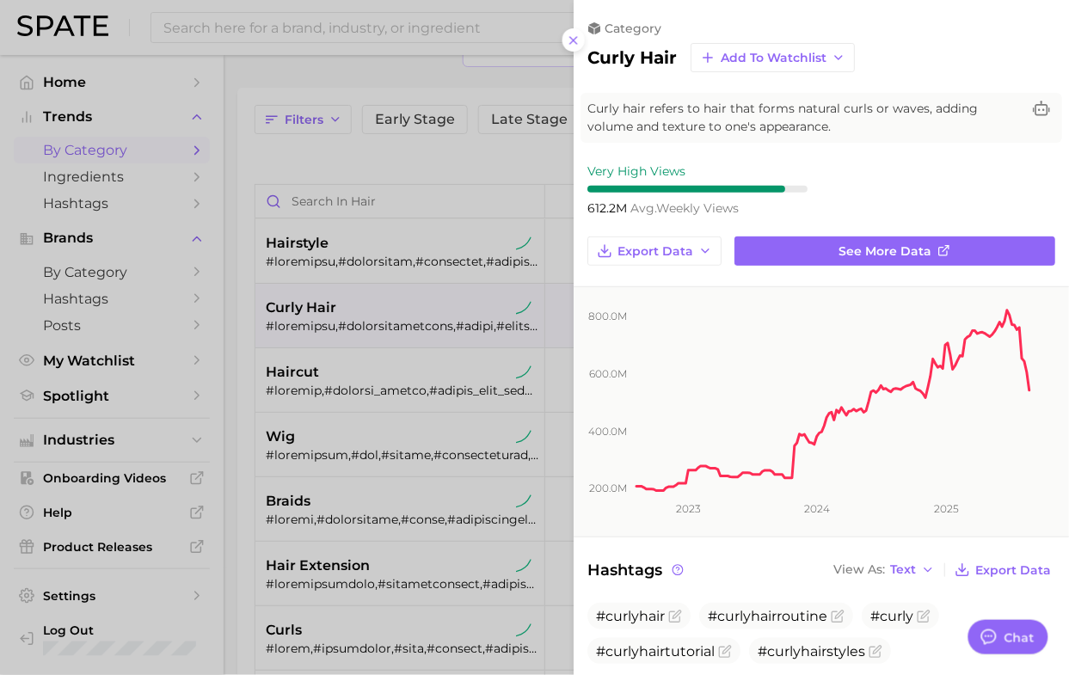
click at [457, 147] on div at bounding box center [534, 337] width 1069 height 675
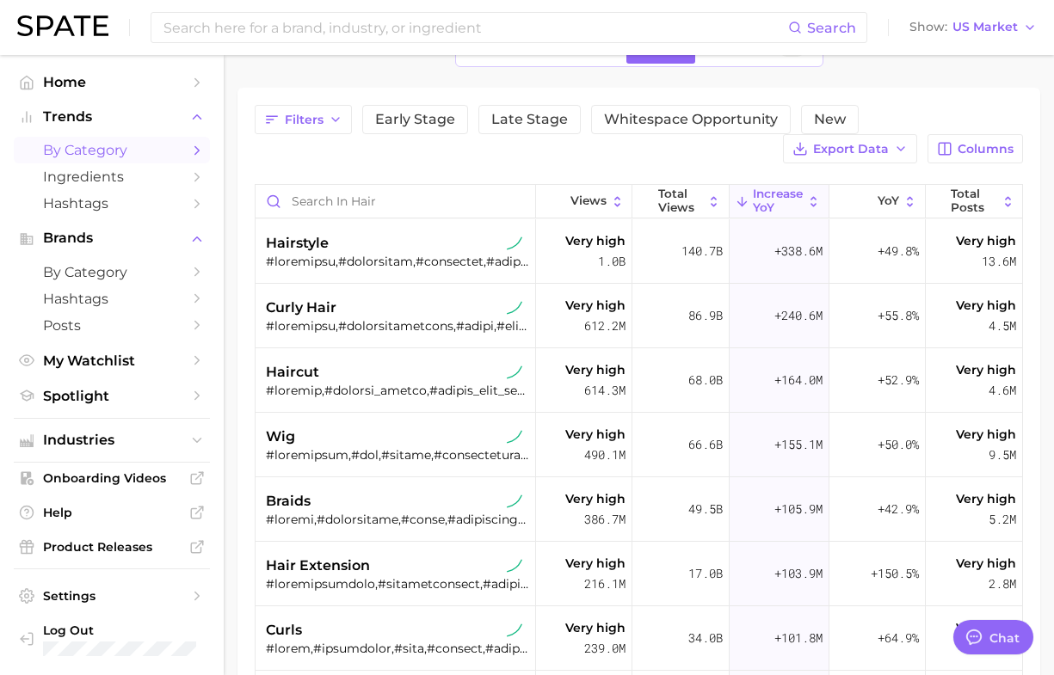
click at [267, 163] on div "Filters Early Stage Late Stage Whitespace Opportunity New Export Data Columns" at bounding box center [639, 134] width 768 height 59
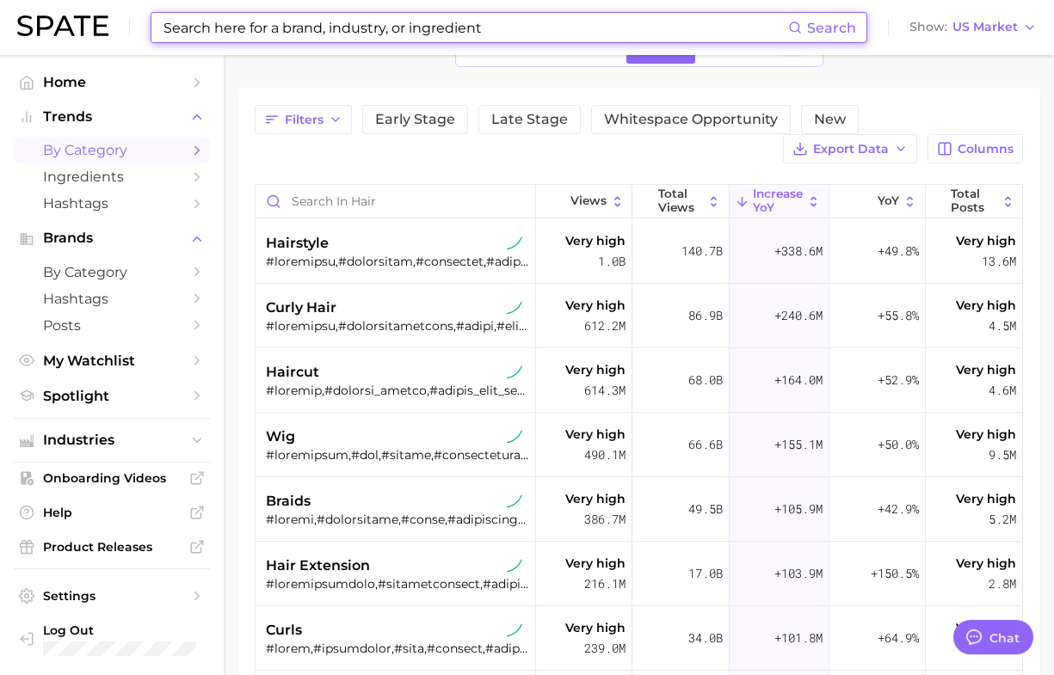
click at [328, 37] on input at bounding box center [475, 27] width 626 height 29
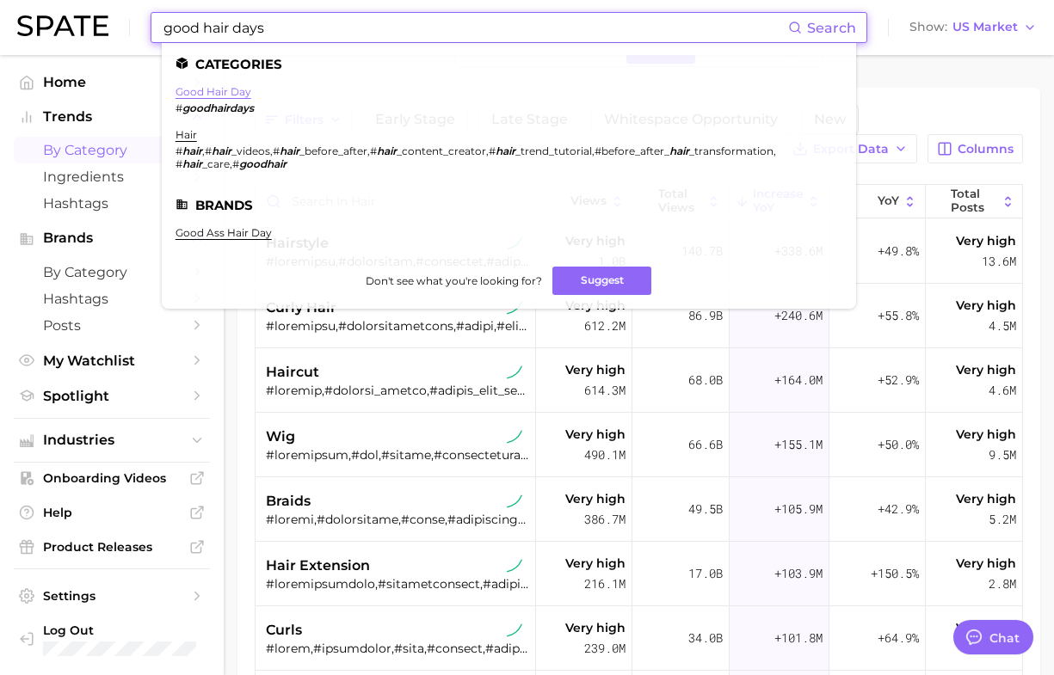
type input "good hair days"
click at [213, 95] on link "good hair day" at bounding box center [214, 91] width 76 height 13
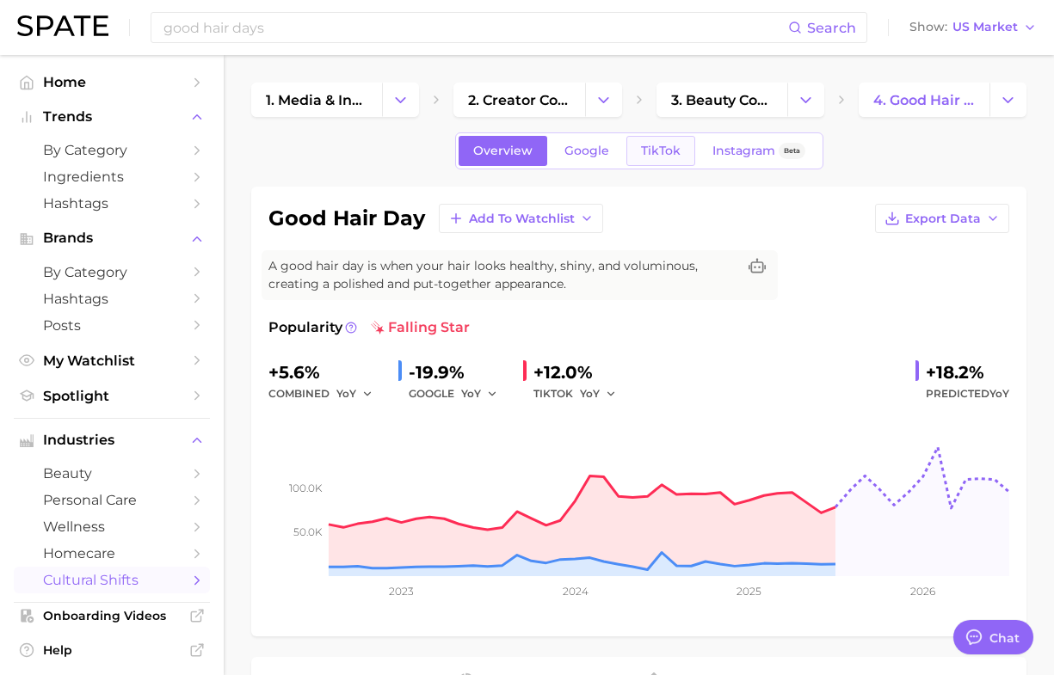
click at [654, 149] on span "TikTok" at bounding box center [661, 151] width 40 height 15
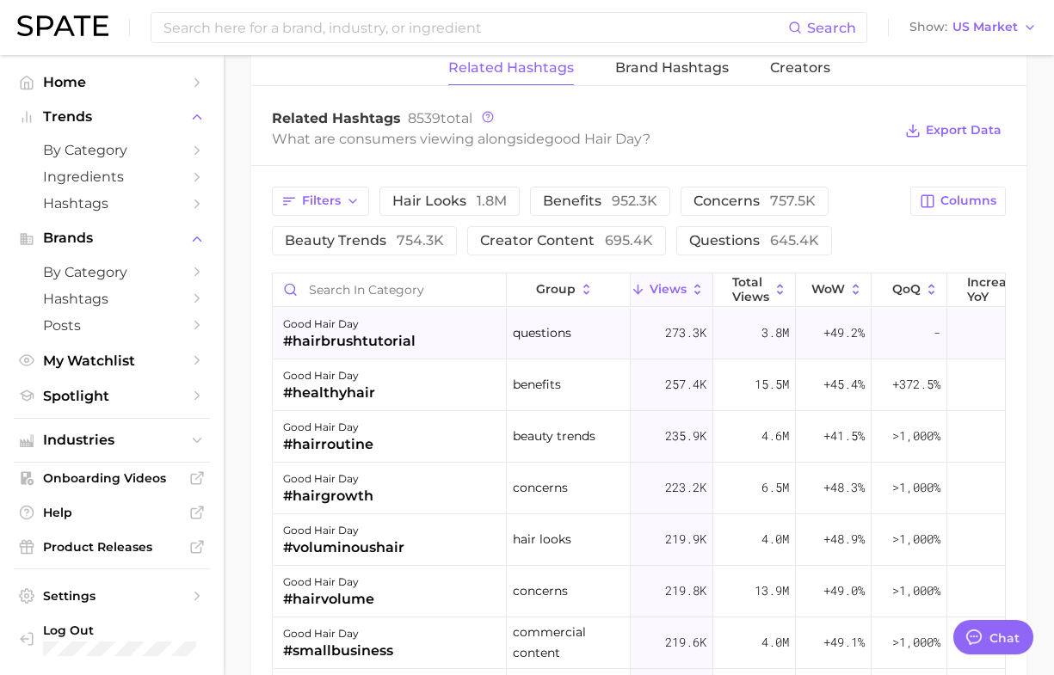
scroll to position [1721, 0]
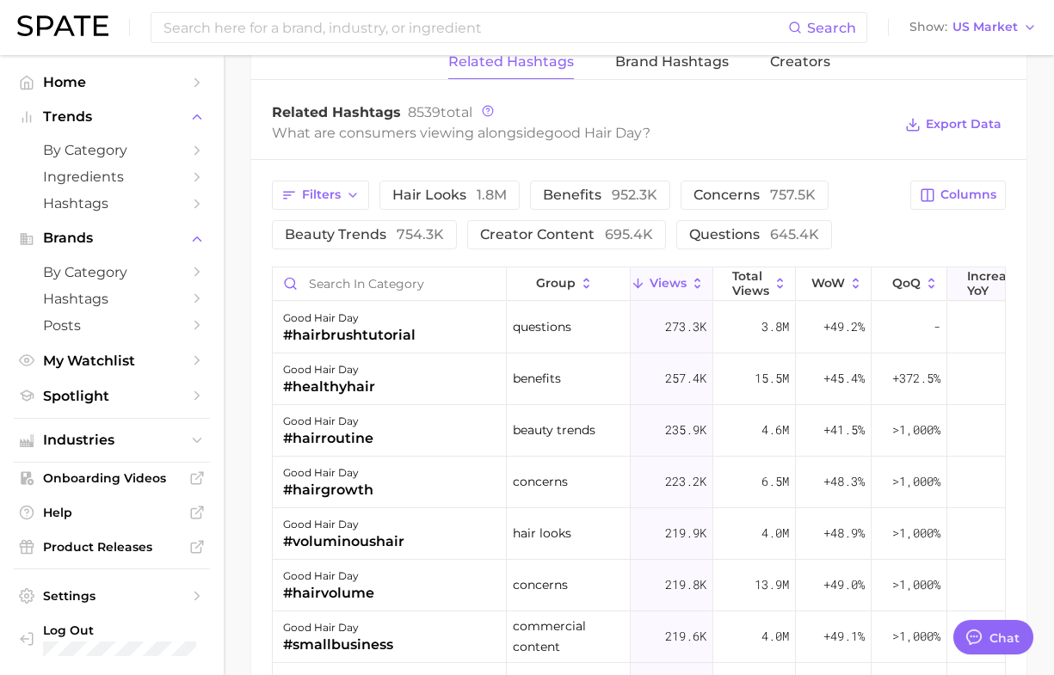
click at [975, 282] on span "increase YoY" at bounding box center [993, 283] width 53 height 28
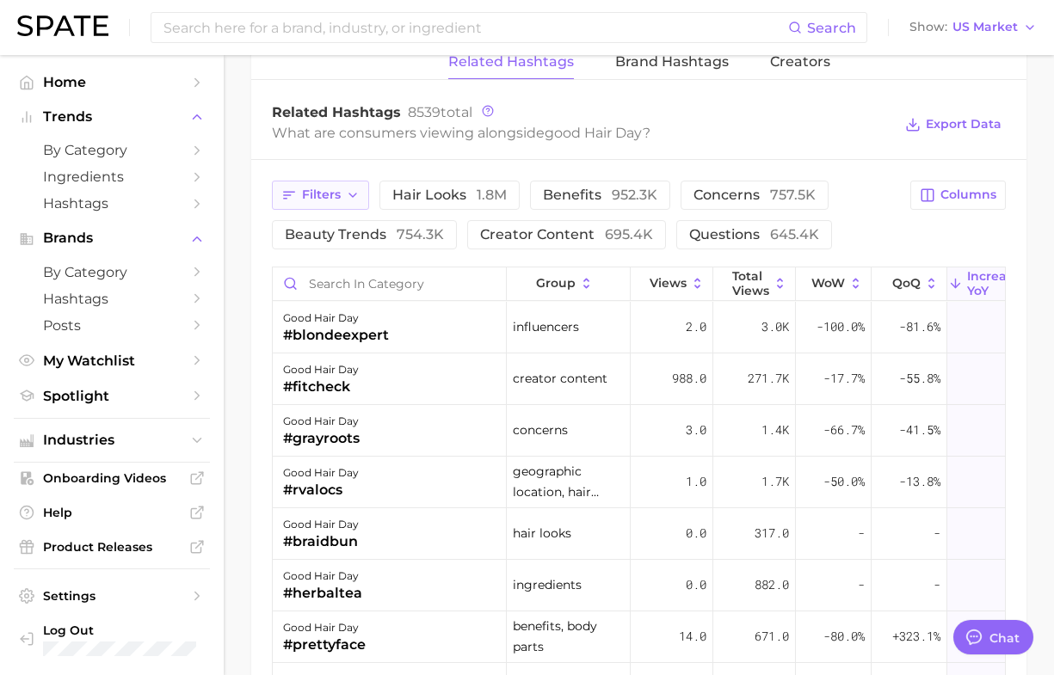
click at [348, 191] on icon "button" at bounding box center [353, 195] width 14 height 14
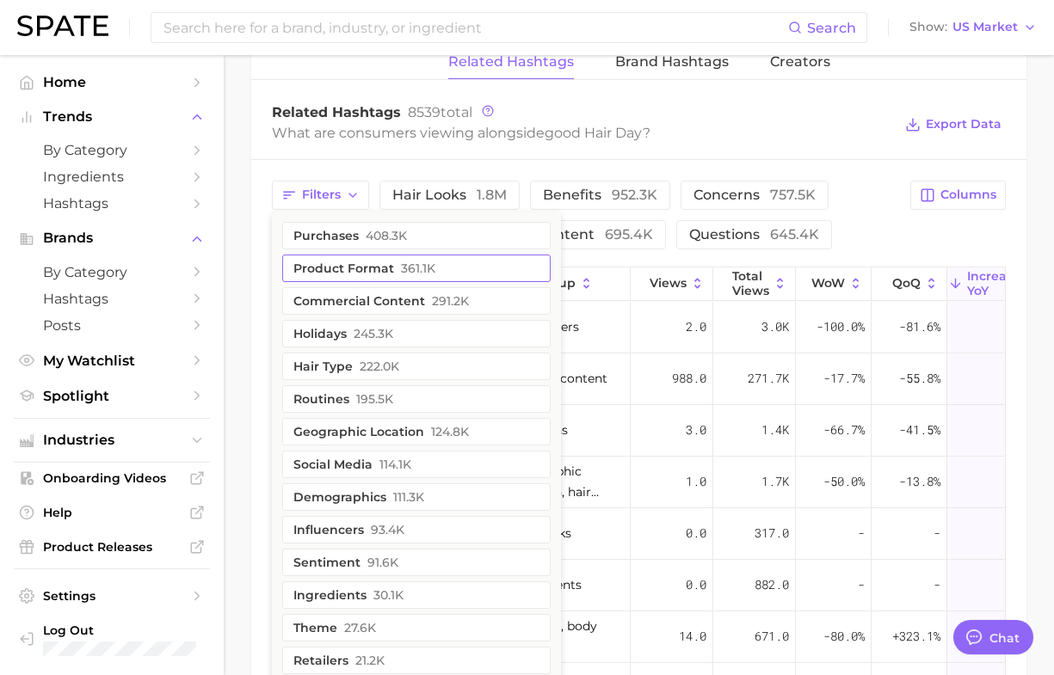
click at [336, 263] on button "product format 361.1k" at bounding box center [416, 269] width 268 height 28
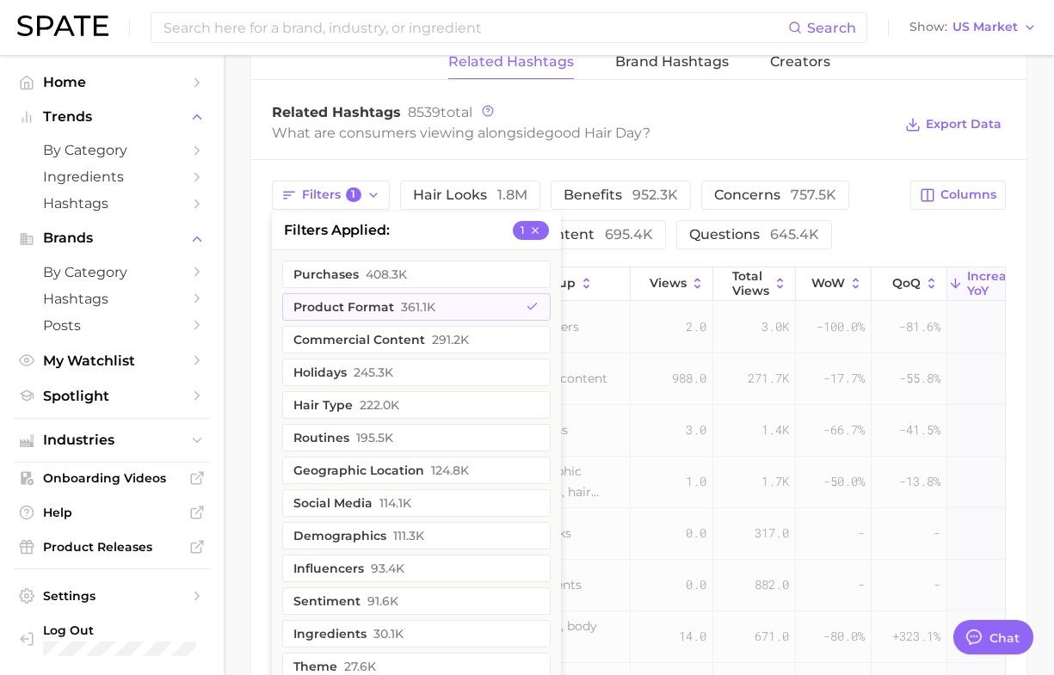
click at [260, 301] on div "Filters 1 filters applied 1 purchases 408.3k product format 361.1k commercial c…" at bounding box center [638, 561] width 775 height 803
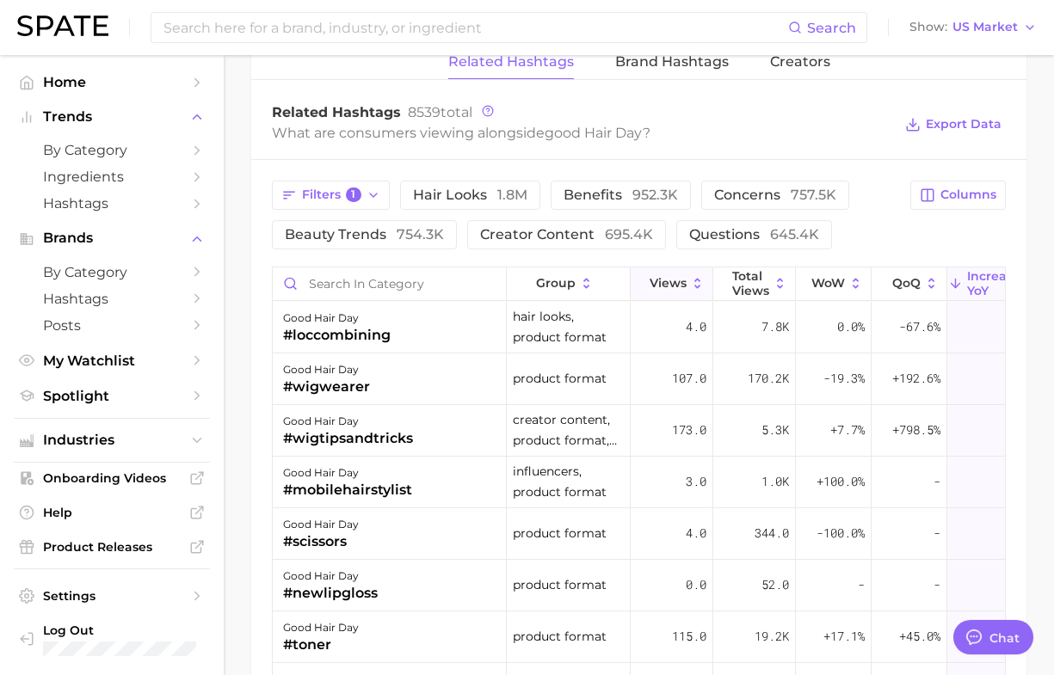
click at [699, 281] on icon at bounding box center [697, 283] width 15 height 15
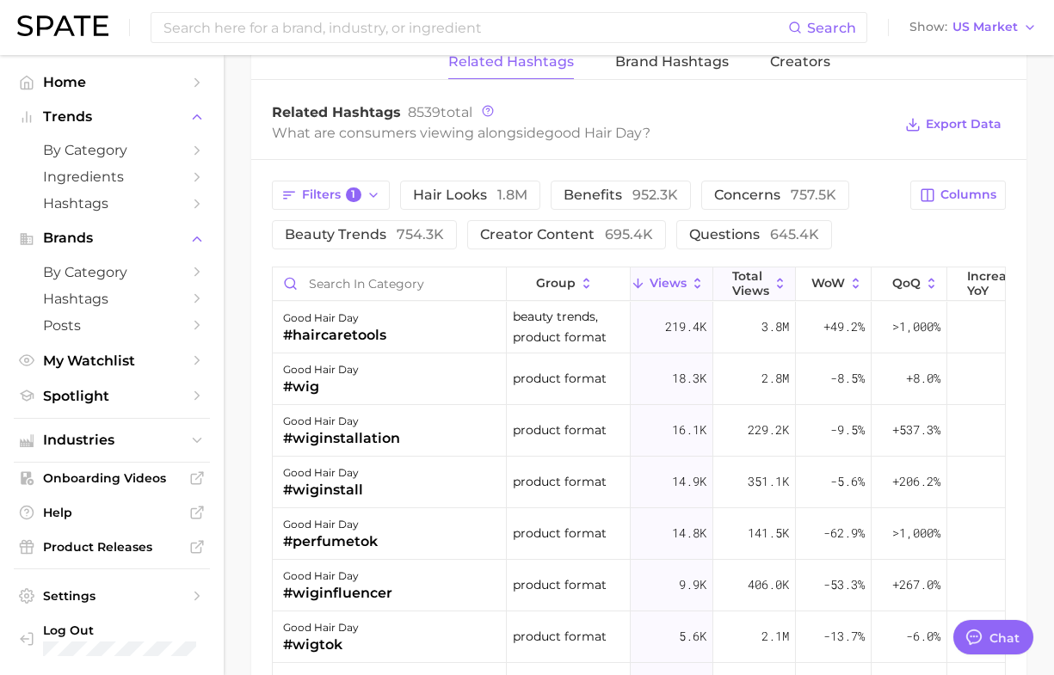
click at [751, 285] on span "Total Views" at bounding box center [750, 283] width 37 height 28
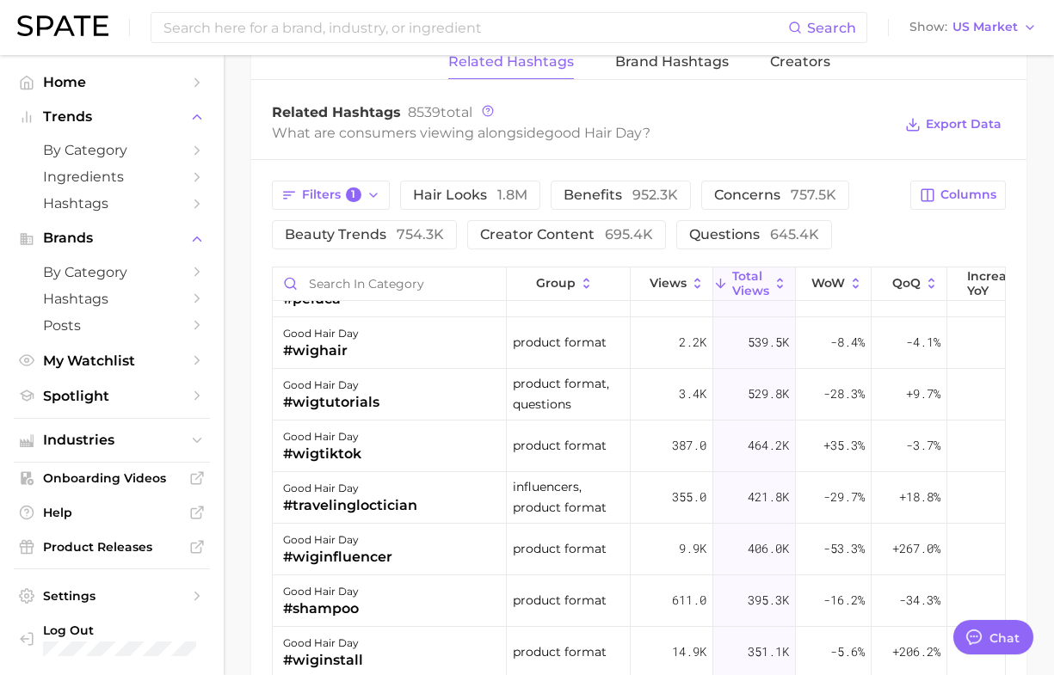
scroll to position [753, 0]
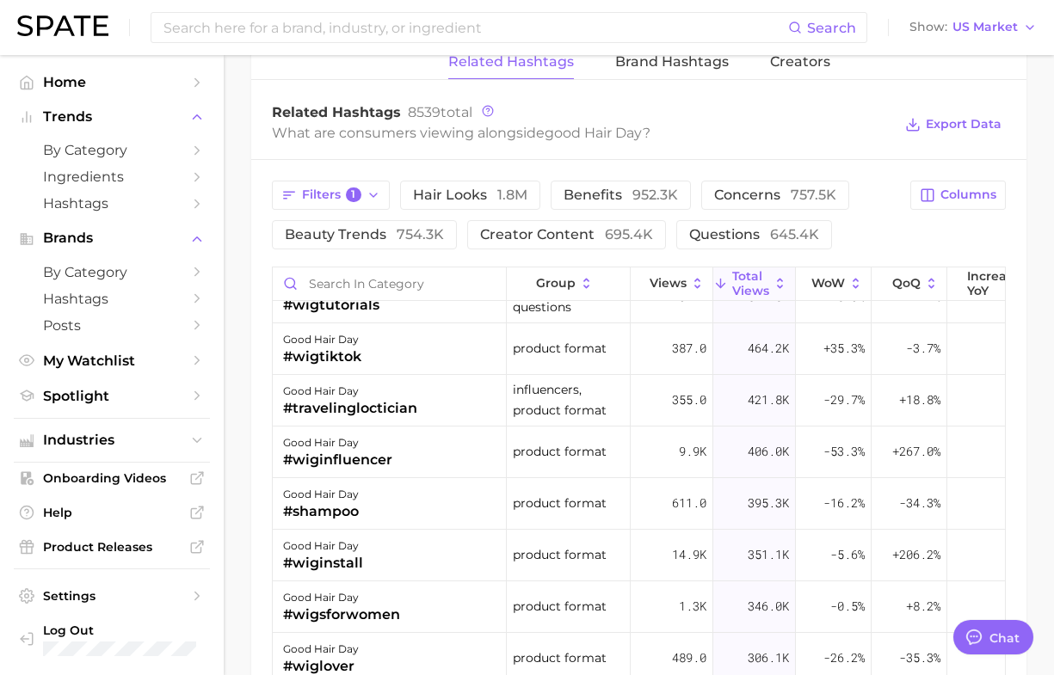
click at [272, 125] on div "What are consumers viewing alongside good hair day ?" at bounding box center [582, 132] width 620 height 23
click at [311, 28] on input at bounding box center [475, 27] width 626 height 29
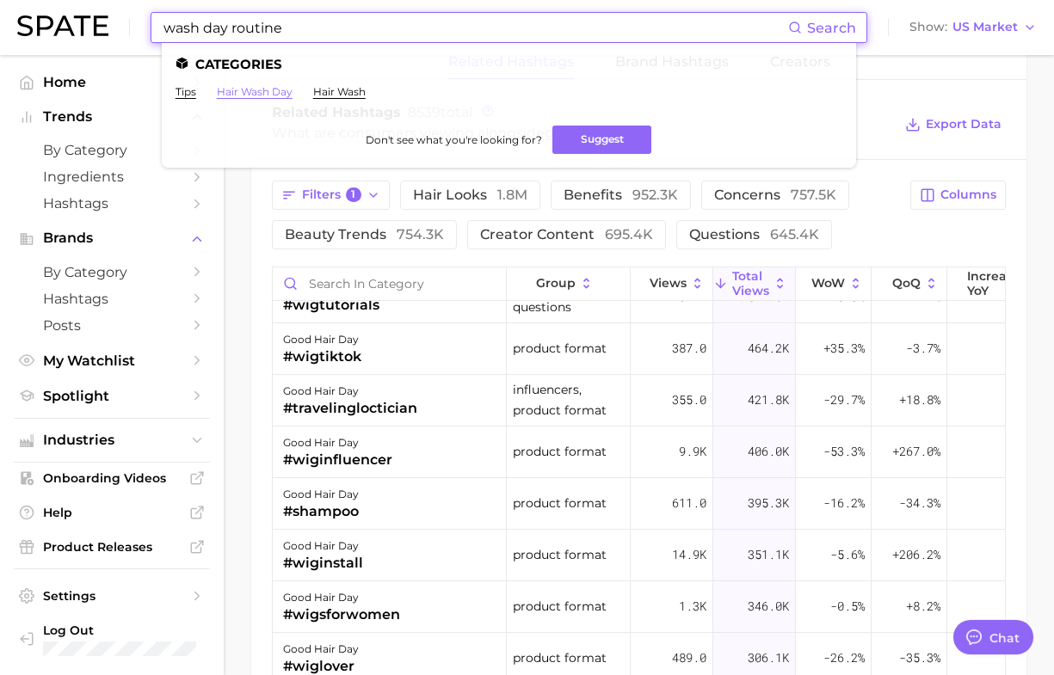
type input "wash day routine"
click at [256, 91] on link "hair wash day" at bounding box center [255, 91] width 76 height 13
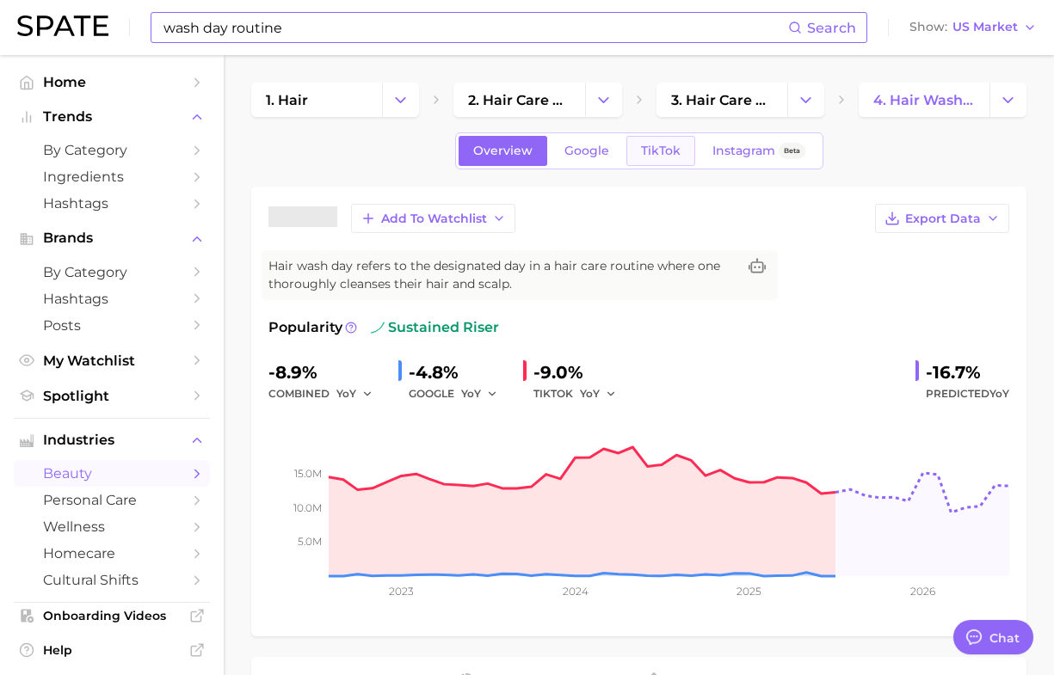
click at [648, 145] on span "TikTok" at bounding box center [661, 151] width 40 height 15
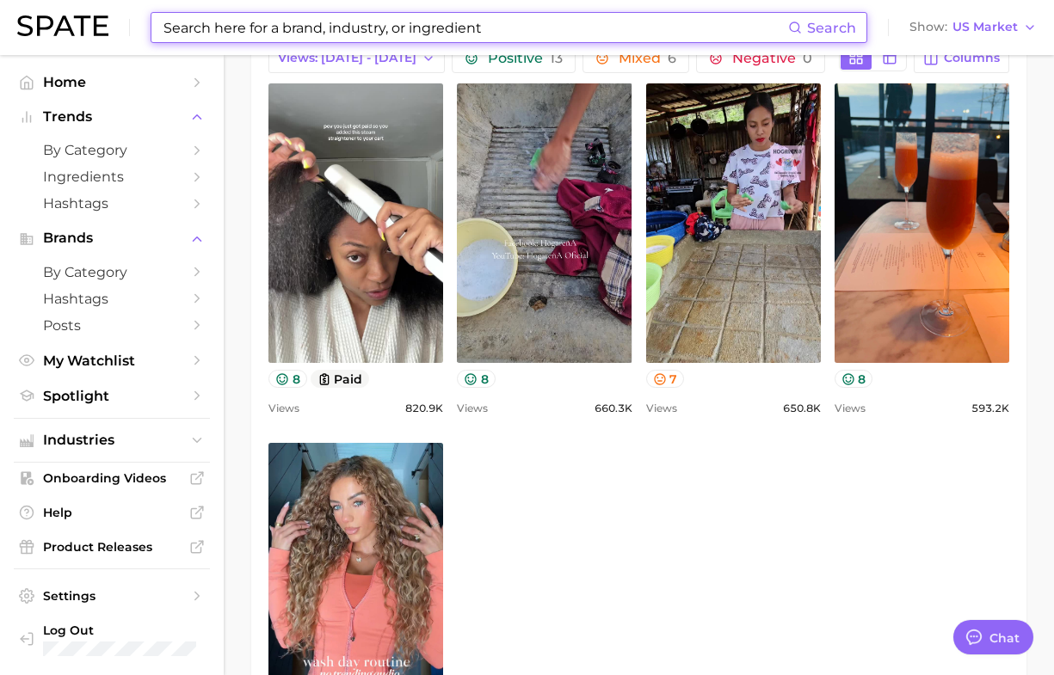
scroll to position [753, 0]
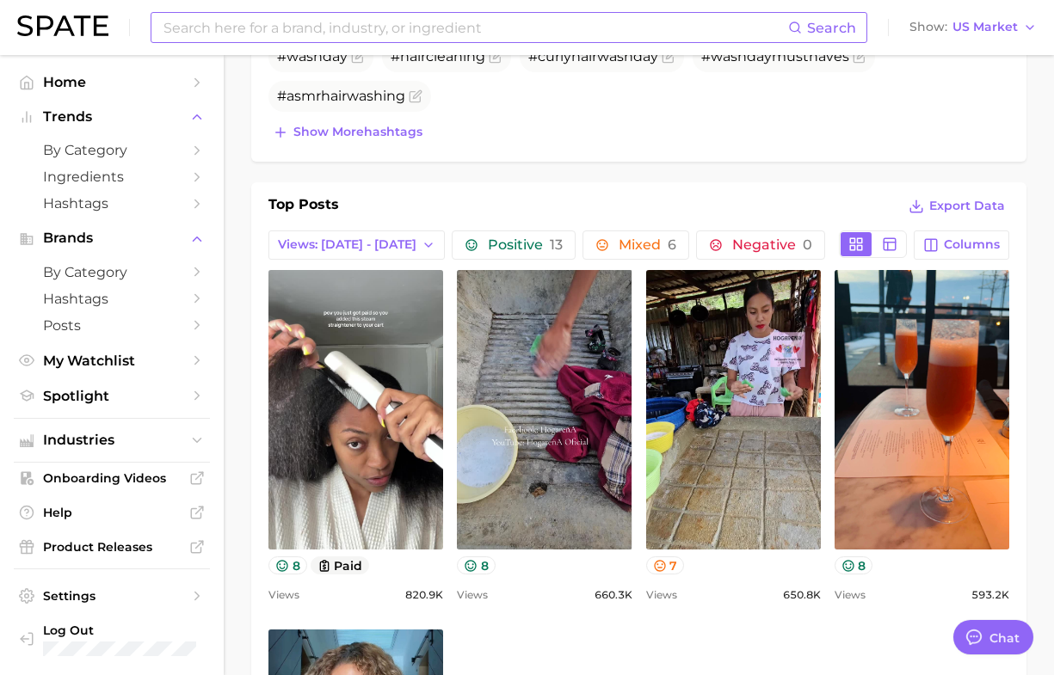
click at [348, 191] on div "Top Posts Export Data Views: [DATE] - [DATE] Positive 13 Mixed 6 Negative 0 Col…" at bounding box center [638, 599] width 775 height 835
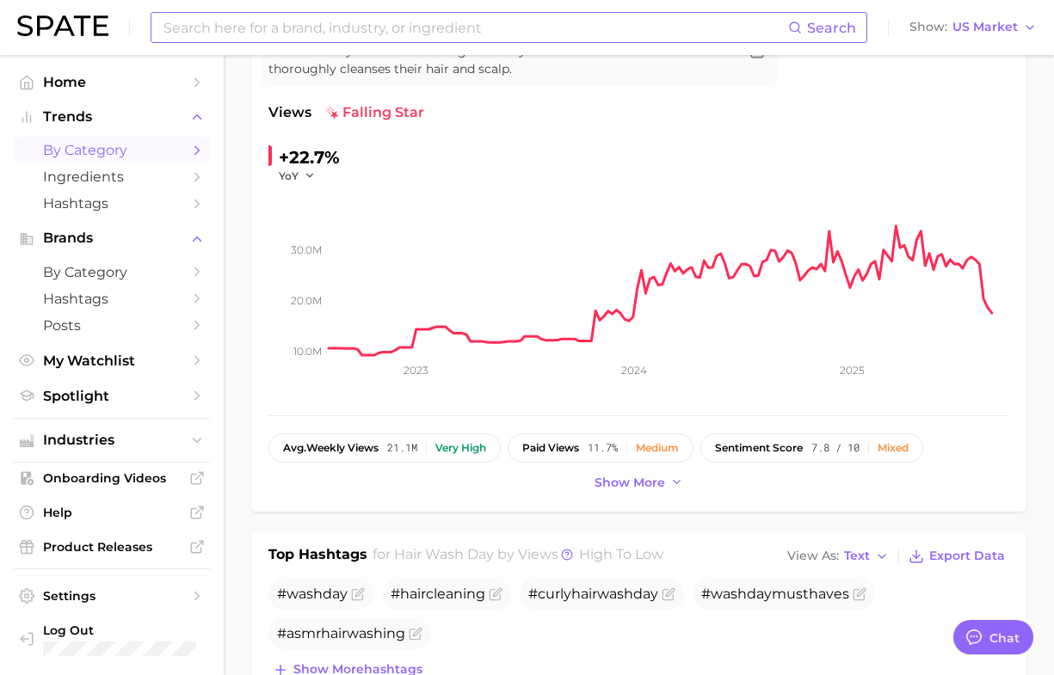
click at [113, 157] on span "by Category" at bounding box center [112, 150] width 138 height 16
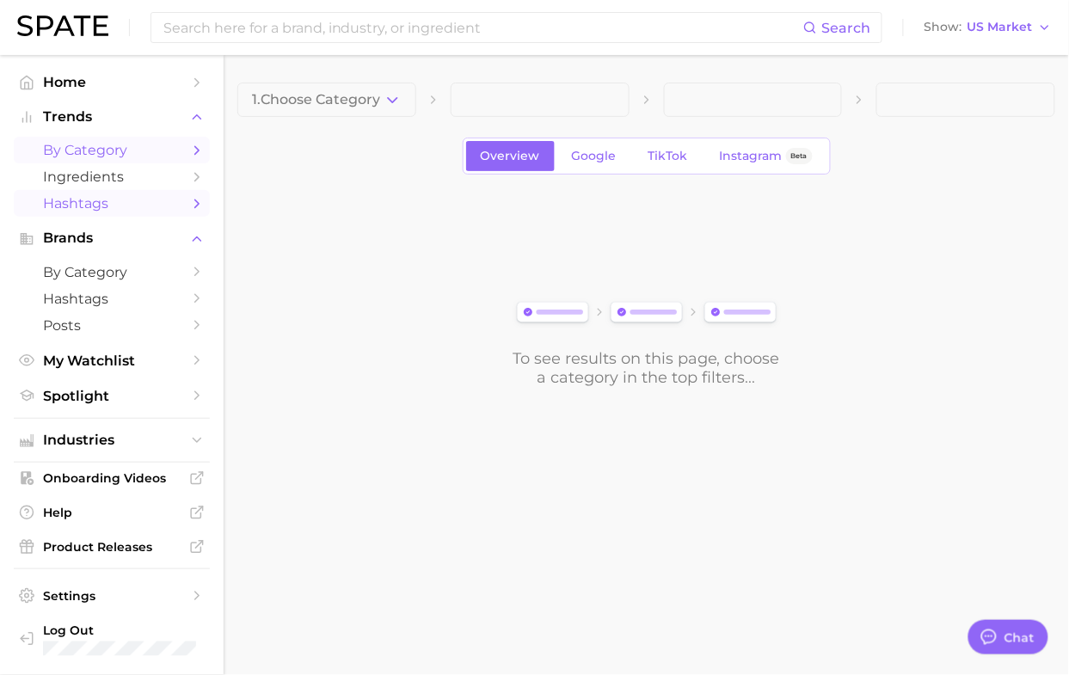
click at [78, 204] on span "Hashtags" at bounding box center [112, 203] width 138 height 16
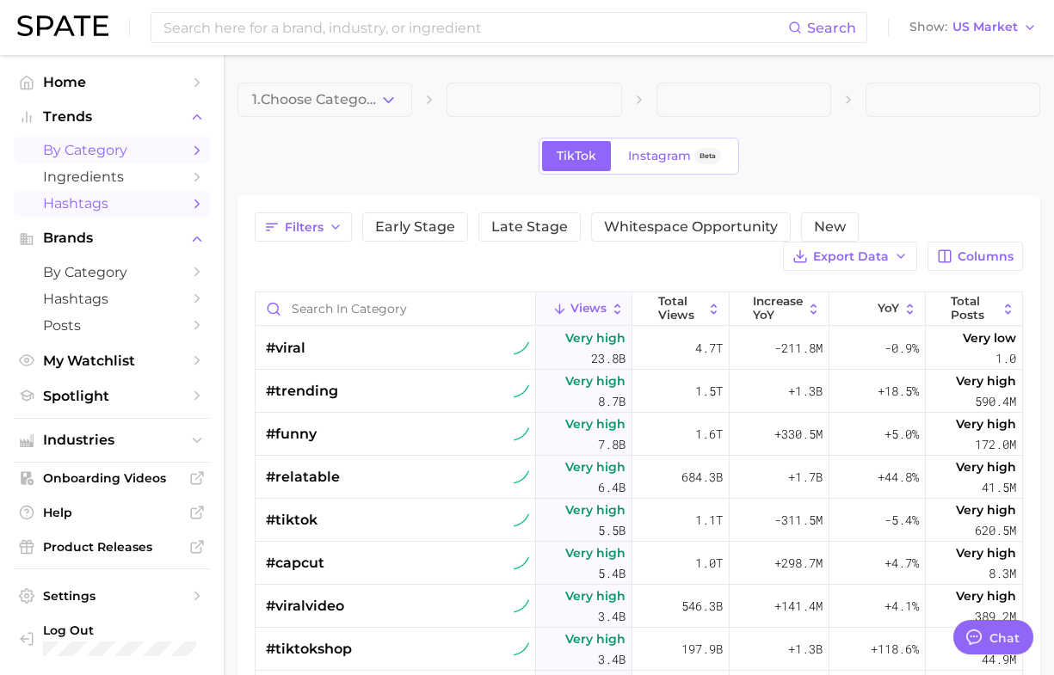
click at [99, 144] on span "by Category" at bounding box center [112, 150] width 138 height 16
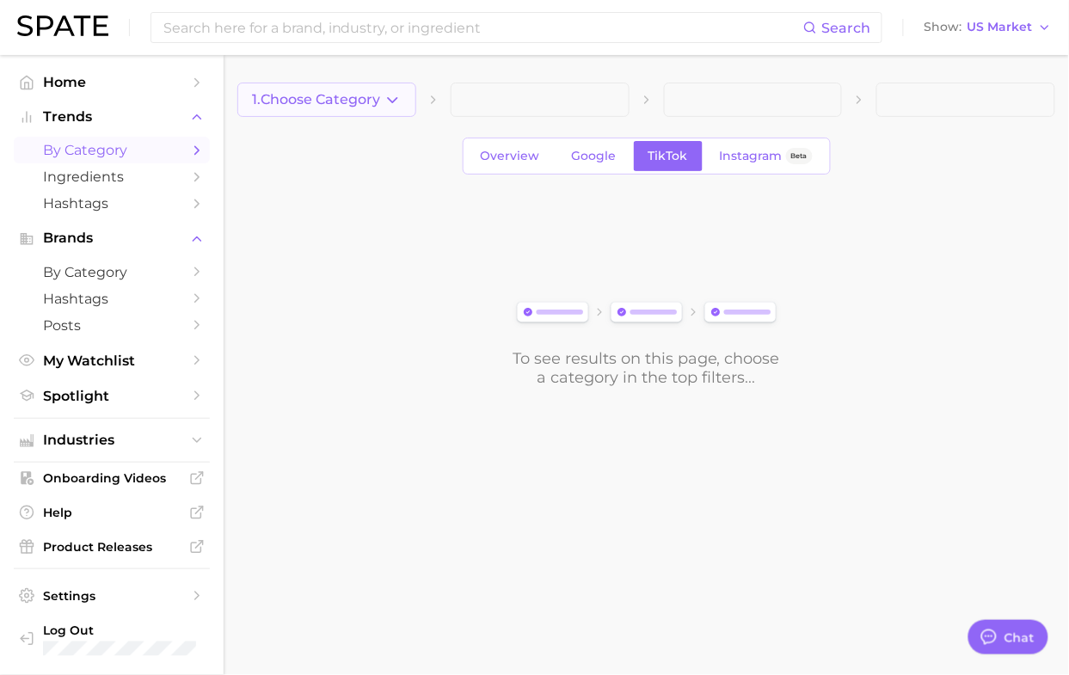
click at [311, 109] on button "1. Choose Category" at bounding box center [326, 100] width 179 height 34
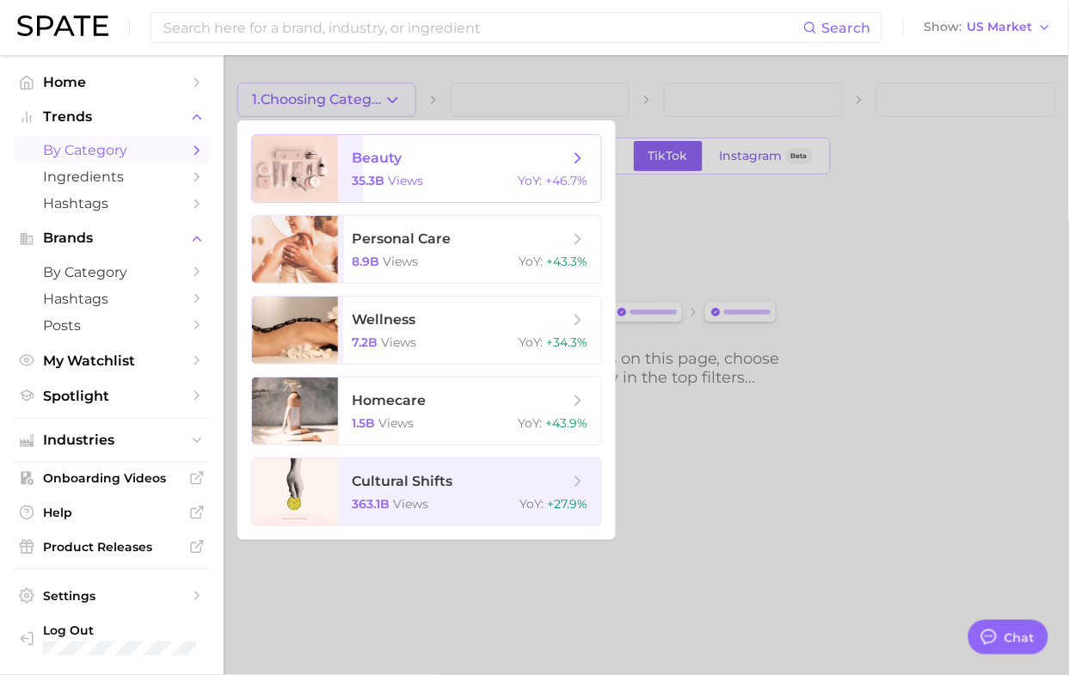
click at [397, 169] on span "beauty 35.3b views YoY : +46.7%" at bounding box center [469, 168] width 263 height 67
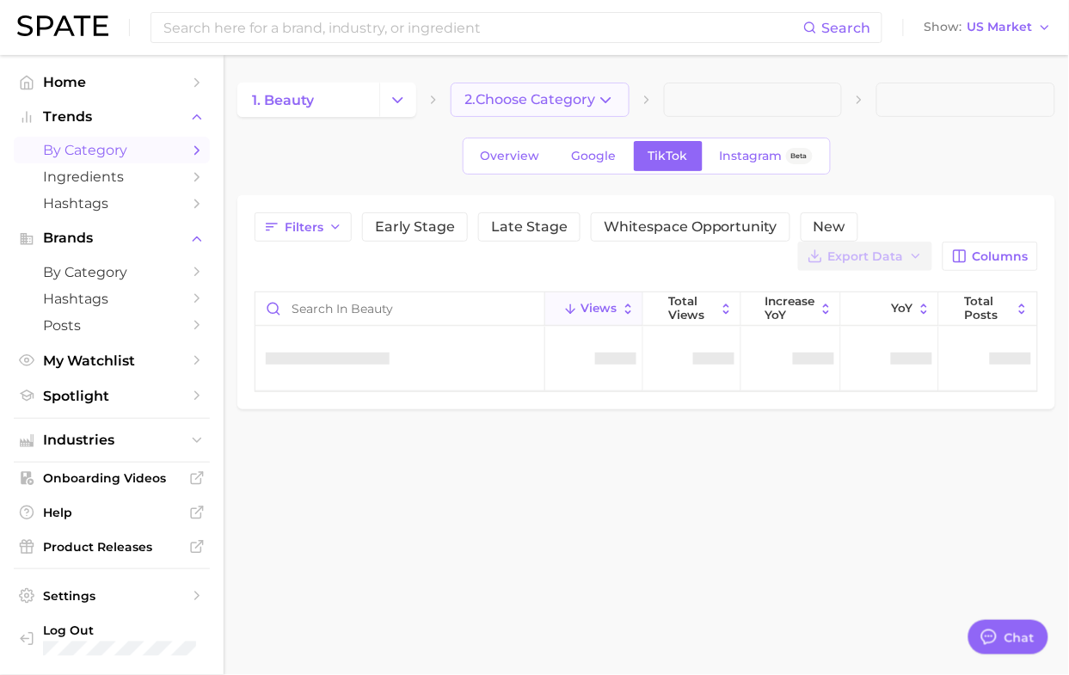
click at [534, 96] on span "2. Choose Category" at bounding box center [530, 99] width 131 height 15
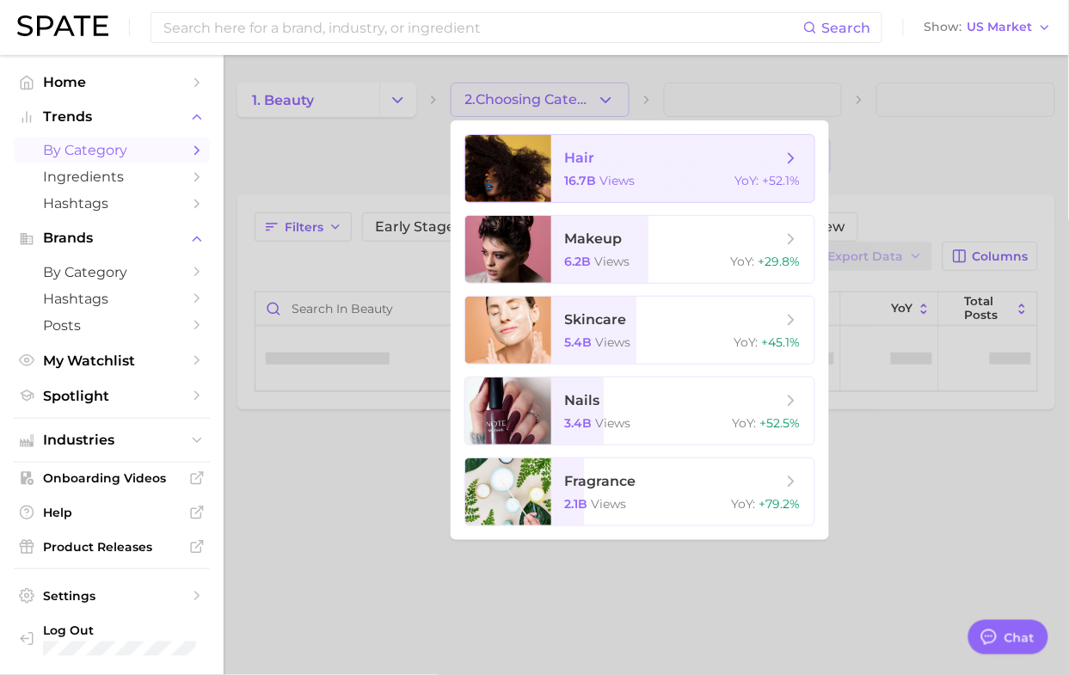
click at [622, 173] on span "views" at bounding box center [618, 180] width 35 height 15
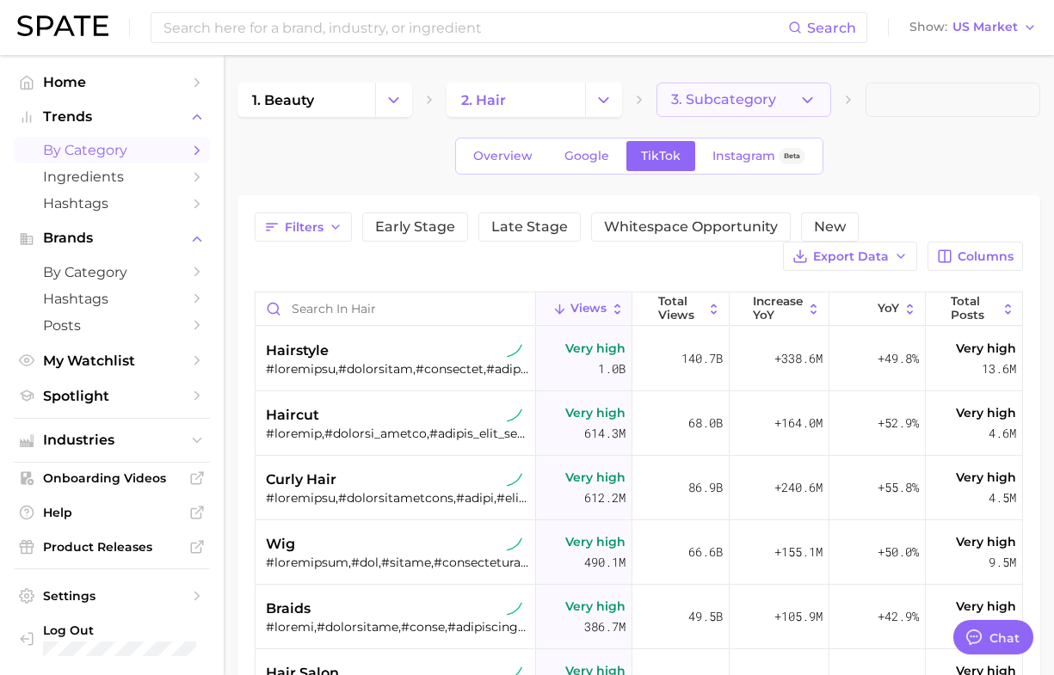
click at [755, 97] on span "3. Subcategory" at bounding box center [723, 99] width 105 height 15
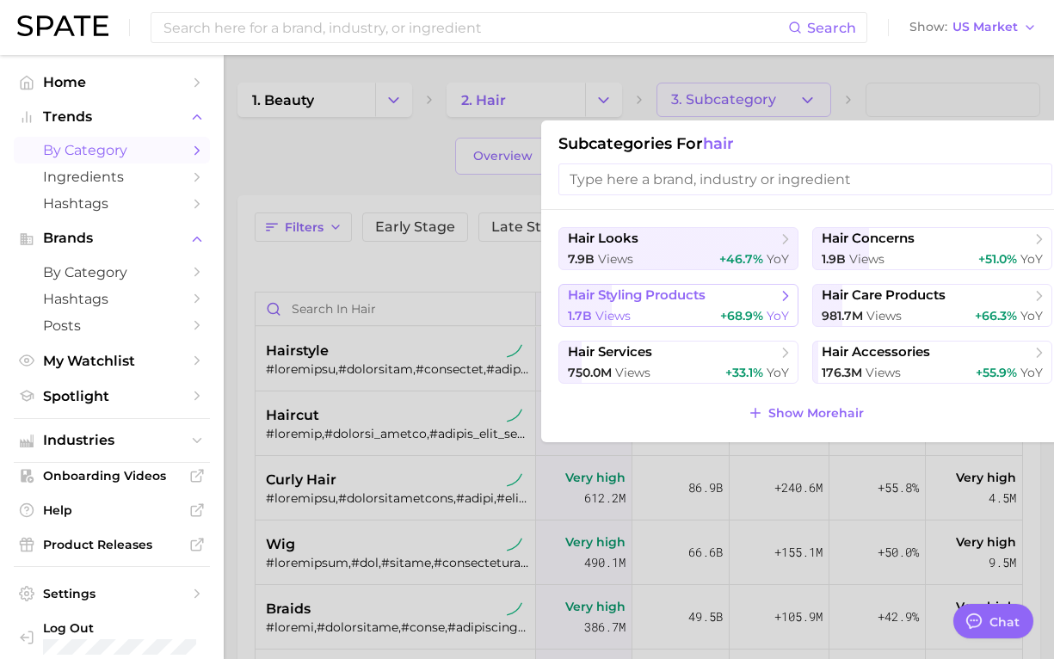
click at [665, 312] on div "1.7b views +68.9% YoY" at bounding box center [678, 316] width 221 height 16
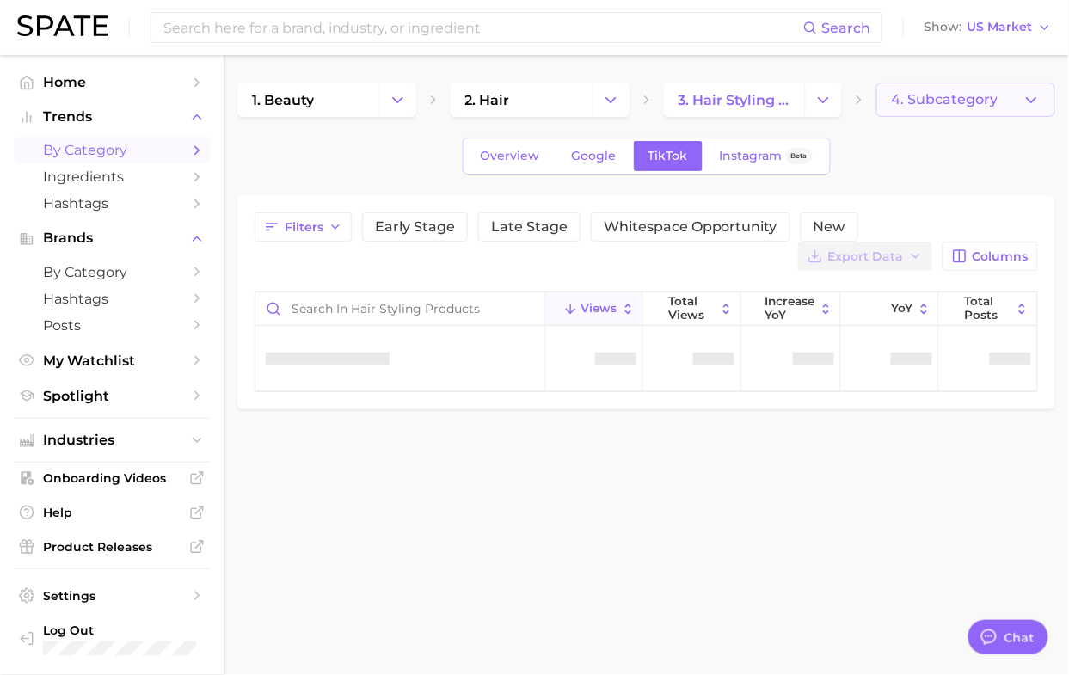
click at [951, 93] on span "4. Subcategory" at bounding box center [944, 99] width 107 height 15
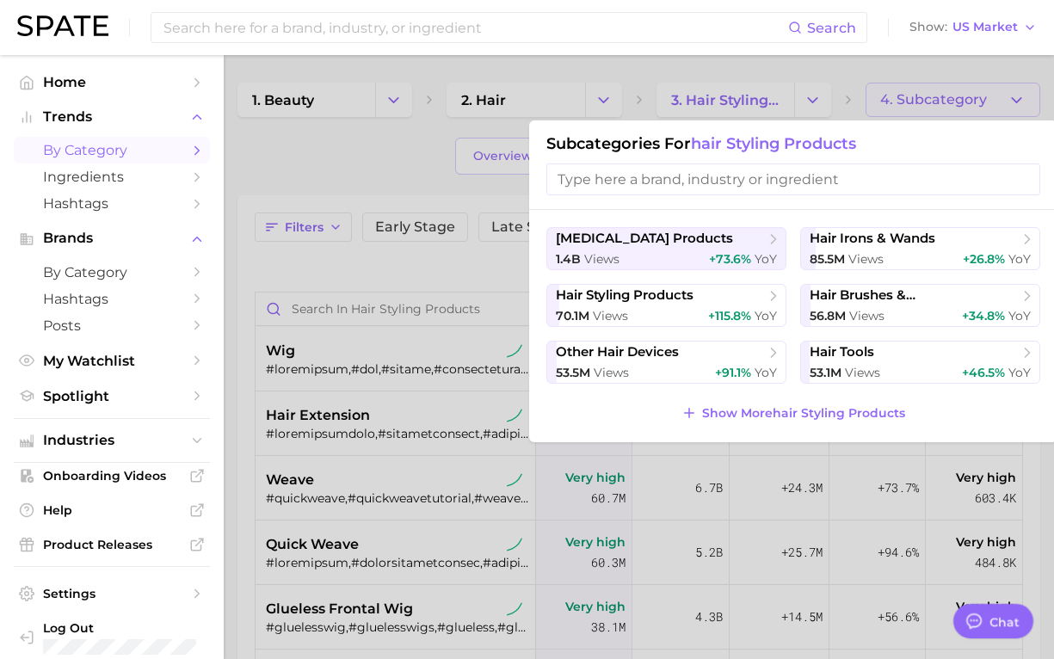
click at [308, 166] on div at bounding box center [527, 329] width 1054 height 659
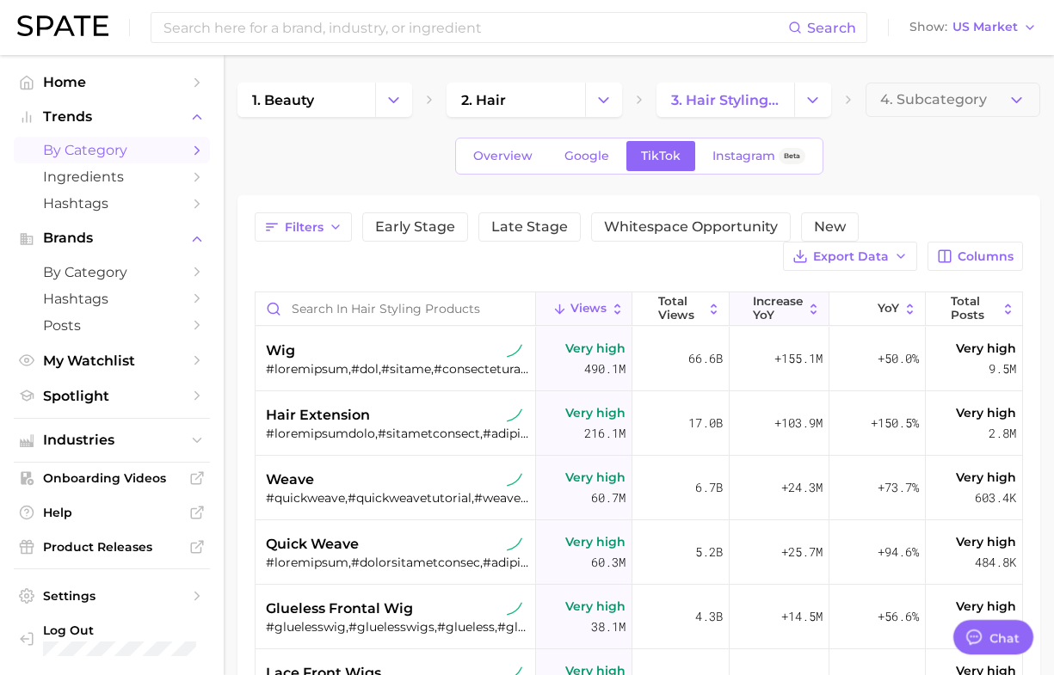
click at [760, 310] on span "increase YoY" at bounding box center [778, 308] width 50 height 27
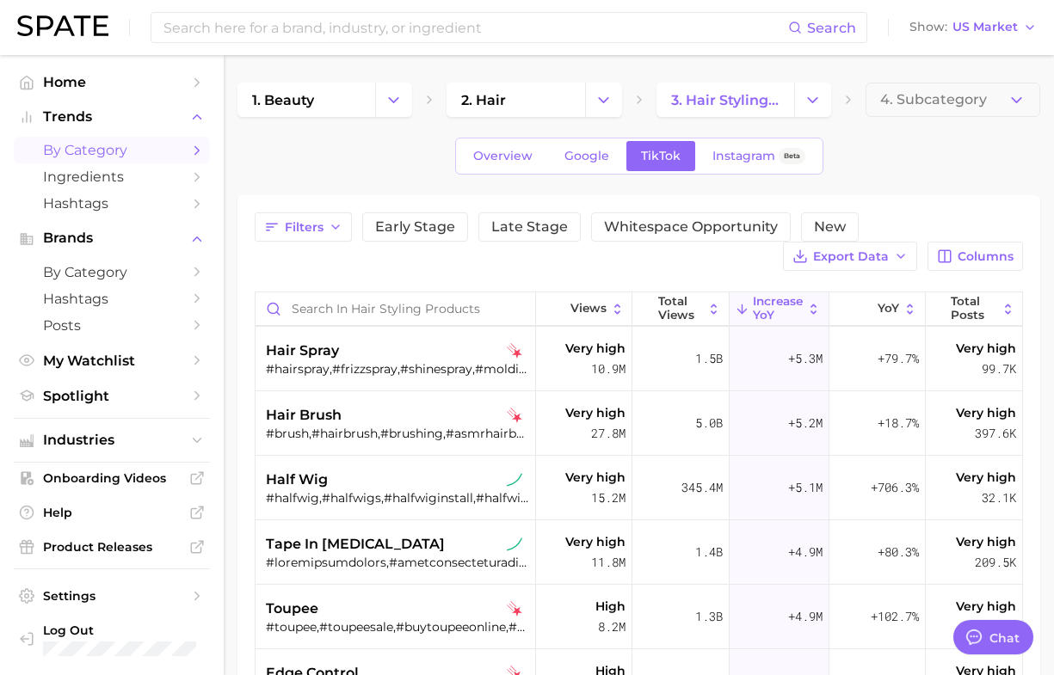
click at [835, 101] on div "1. beauty 2. hair 3. hair styling products 4. Subcategory" at bounding box center [638, 100] width 803 height 34
click at [817, 99] on icon "Change Category" at bounding box center [813, 100] width 18 height 18
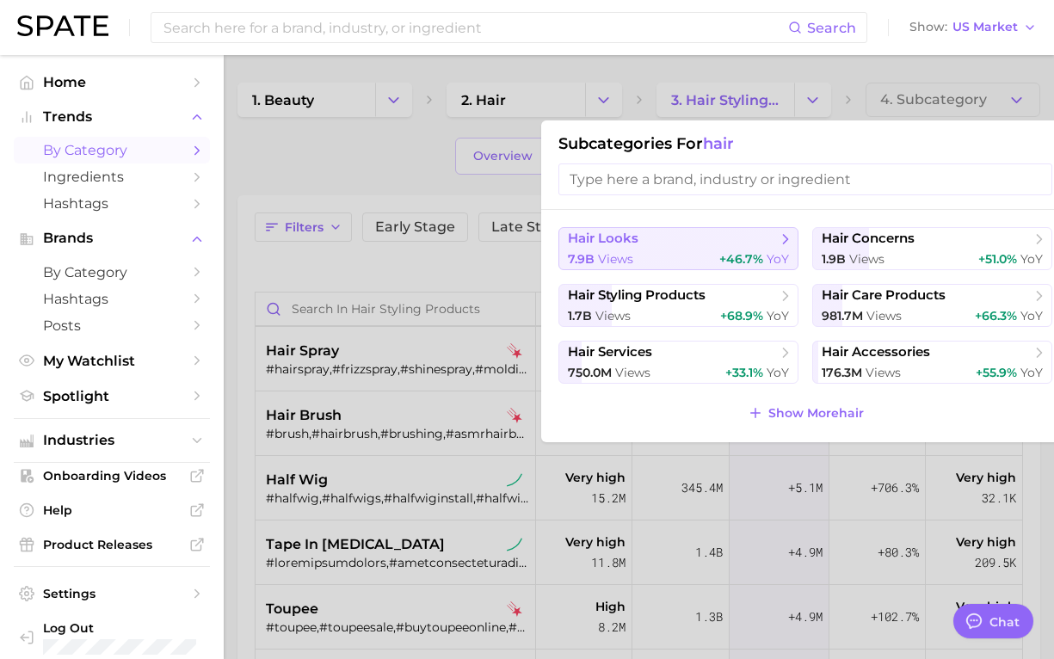
click at [703, 239] on span "hair looks" at bounding box center [672, 239] width 209 height 17
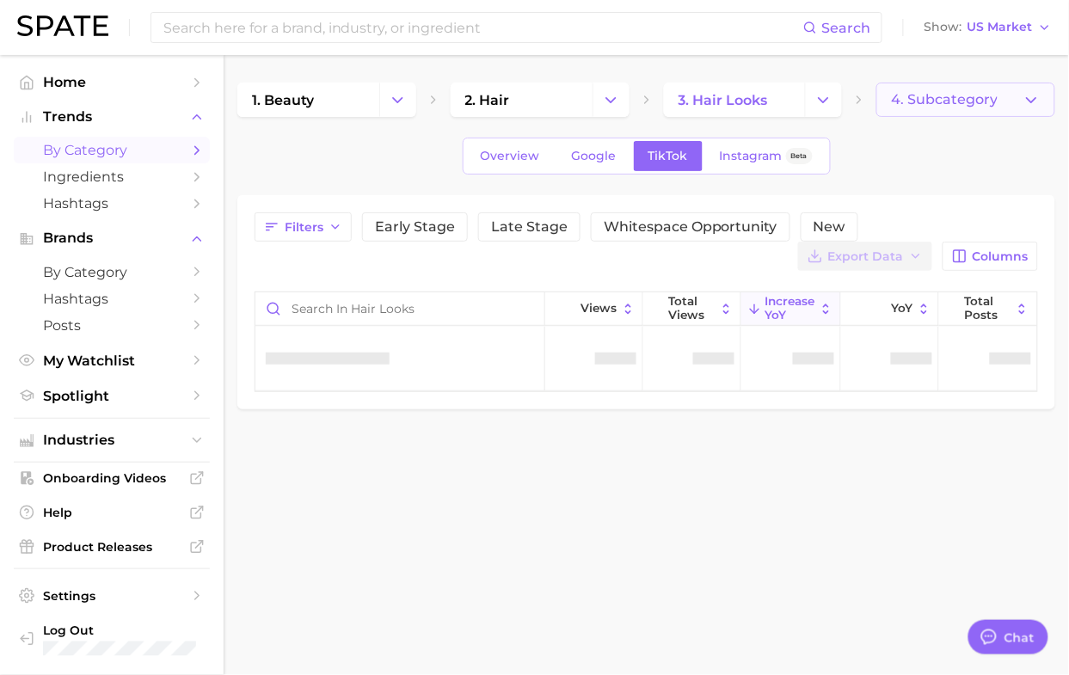
click at [952, 108] on button "4. Subcategory" at bounding box center [966, 100] width 179 height 34
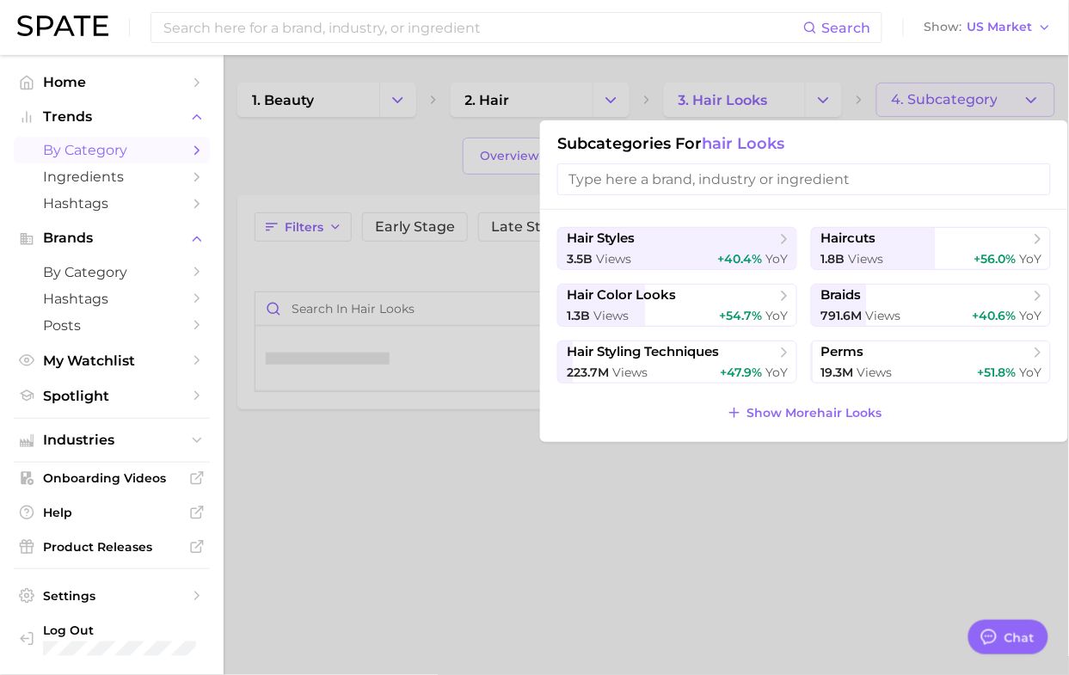
click at [952, 104] on div at bounding box center [534, 337] width 1069 height 675
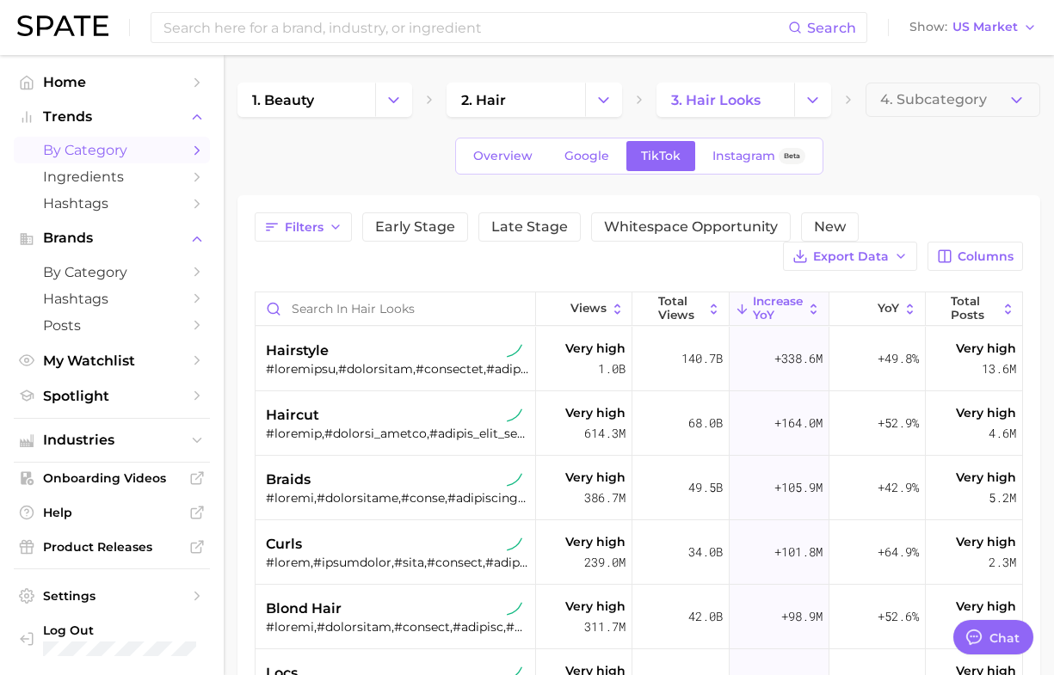
click at [761, 302] on span "increase YoY" at bounding box center [778, 308] width 50 height 27
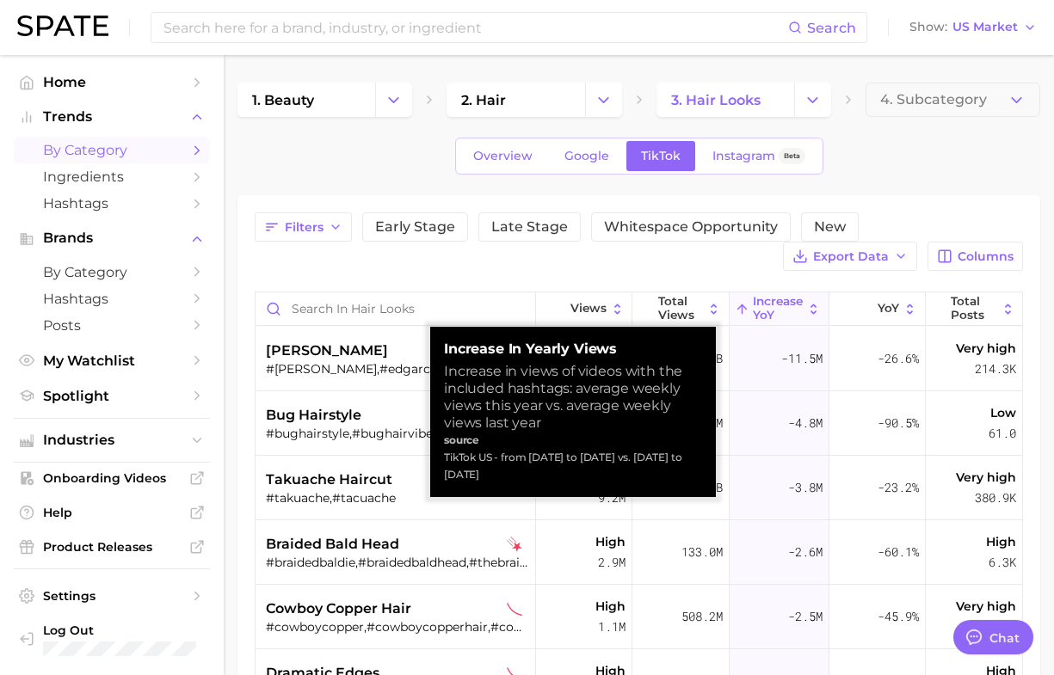
click at [761, 314] on span "increase YoY" at bounding box center [778, 308] width 50 height 27
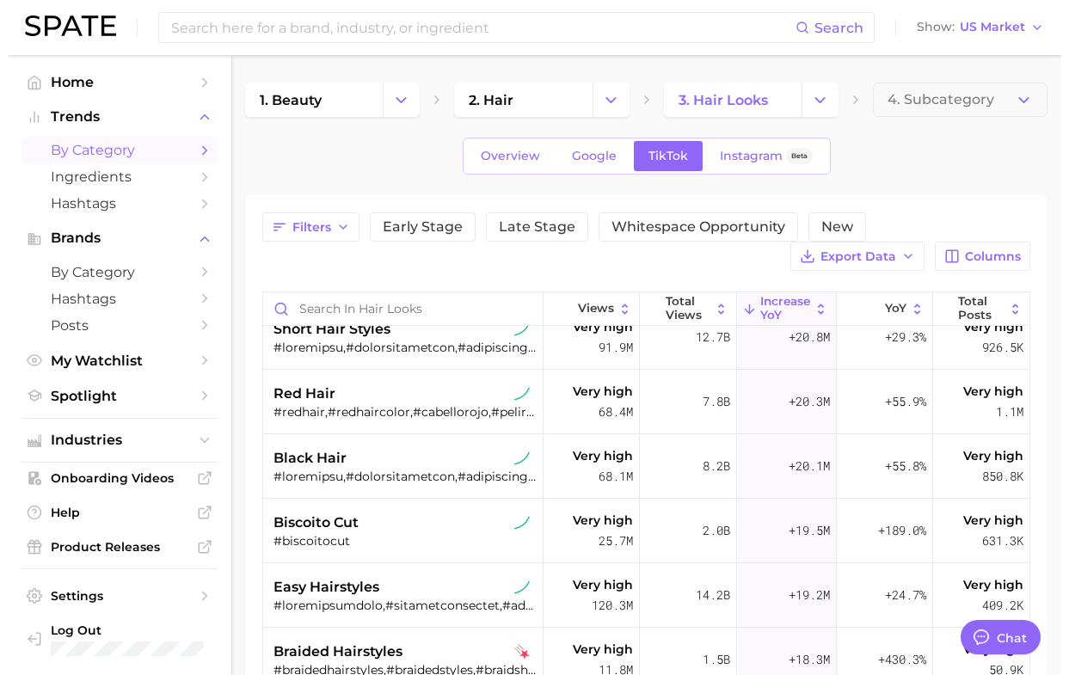
scroll to position [1290, 0]
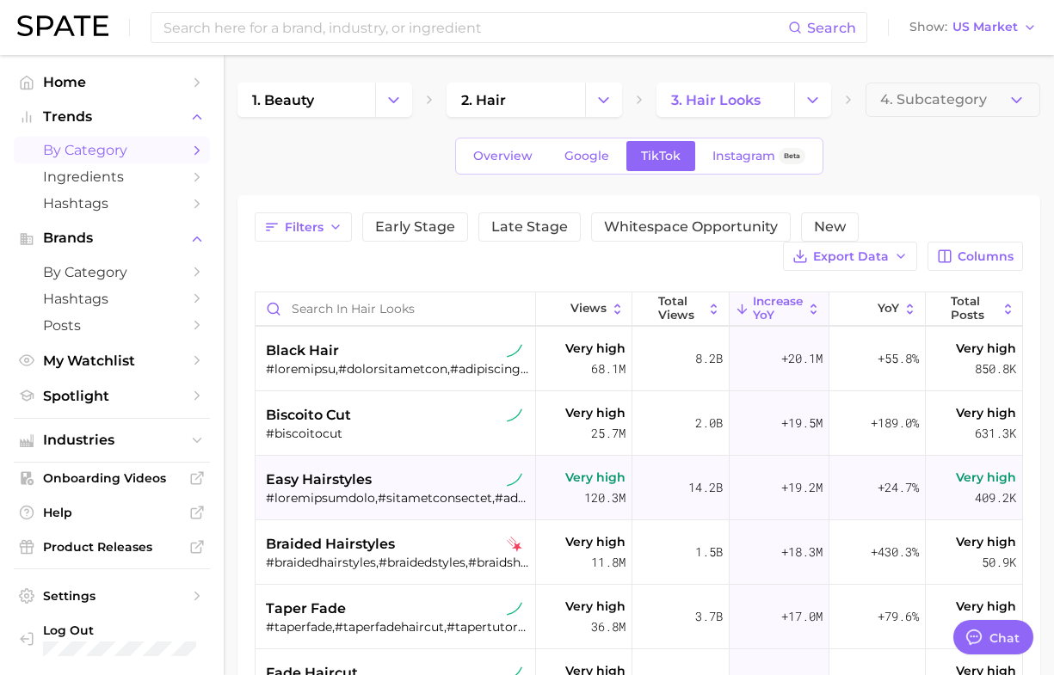
click at [307, 474] on span "easy hairstyles" at bounding box center [319, 480] width 106 height 21
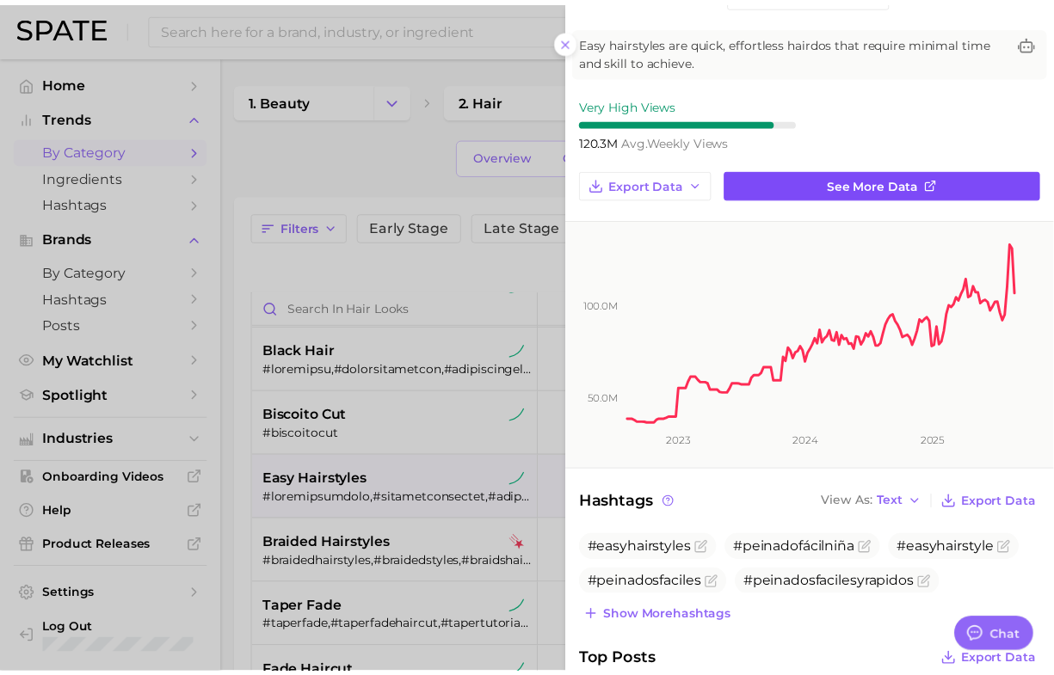
scroll to position [45, 0]
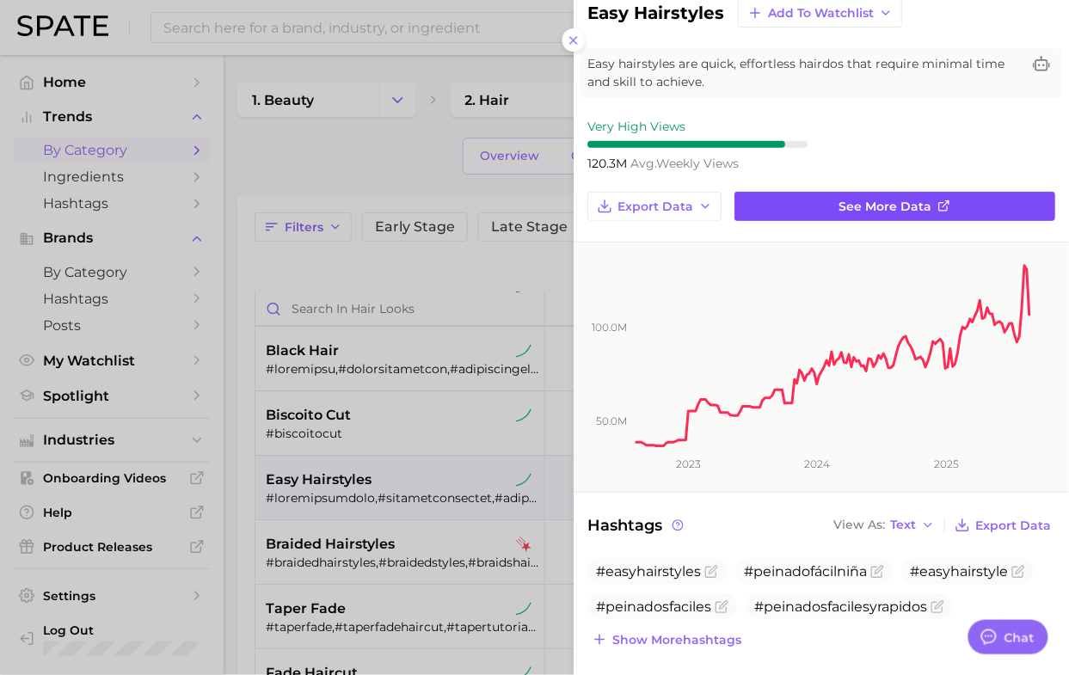
click at [785, 211] on link "See more data" at bounding box center [895, 206] width 321 height 29
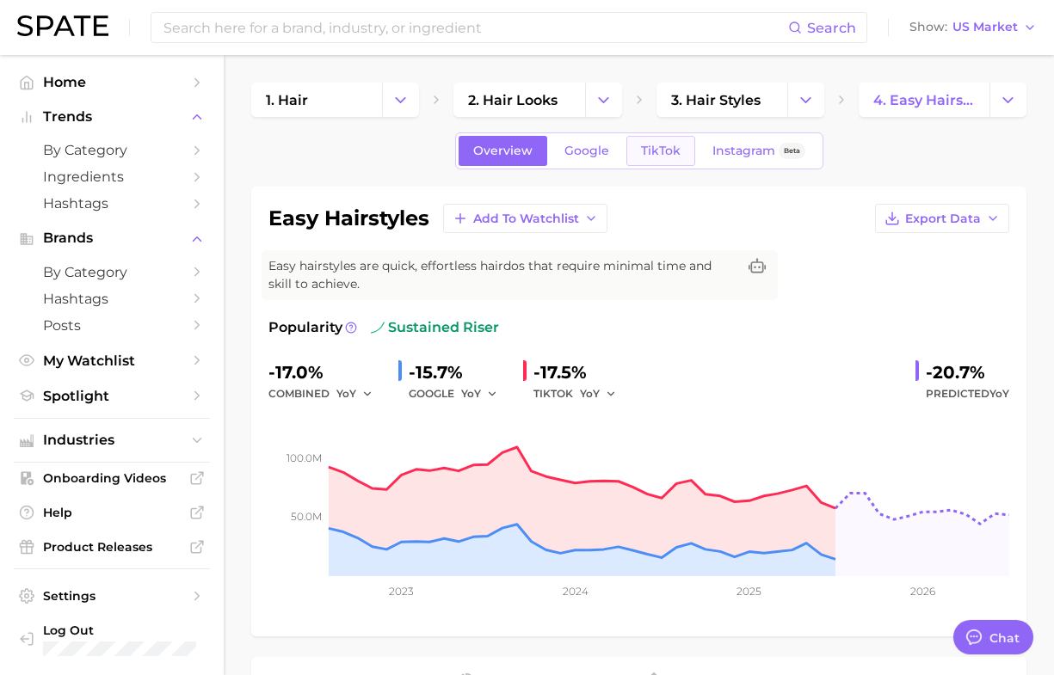
click at [663, 152] on span "TikTok" at bounding box center [661, 151] width 40 height 15
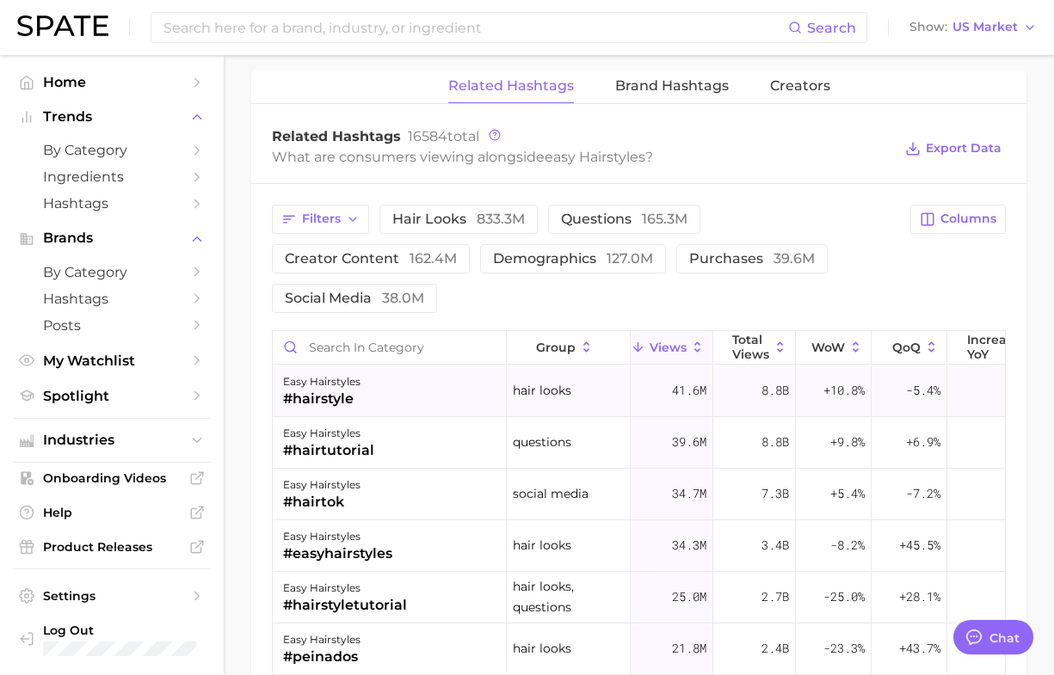
scroll to position [108, 0]
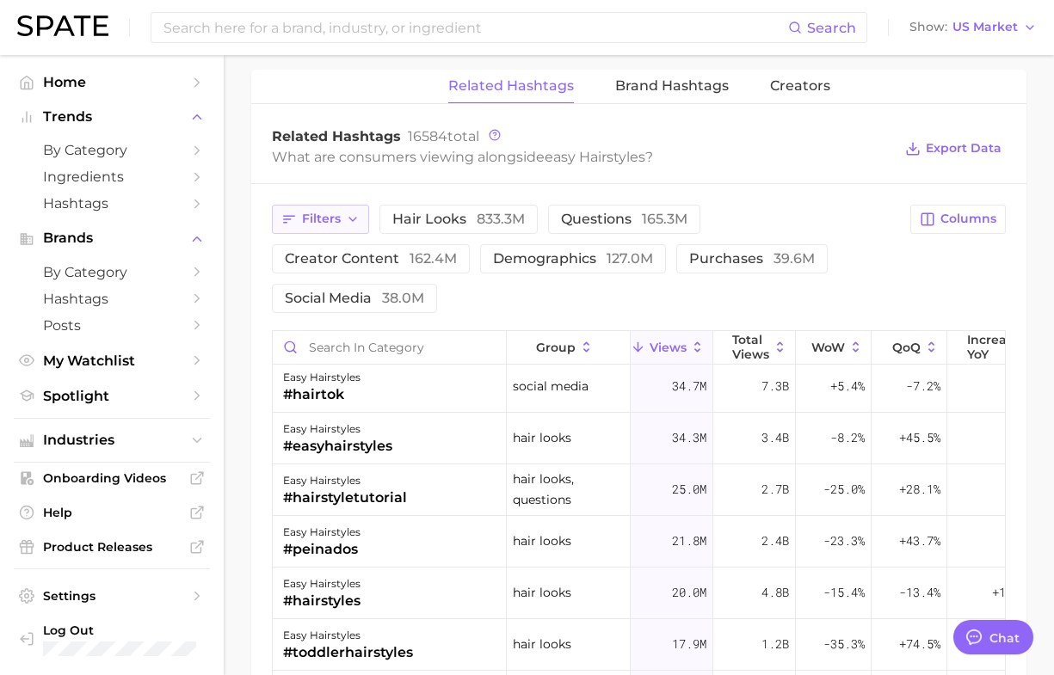
click at [316, 224] on span "Filters" at bounding box center [321, 219] width 39 height 15
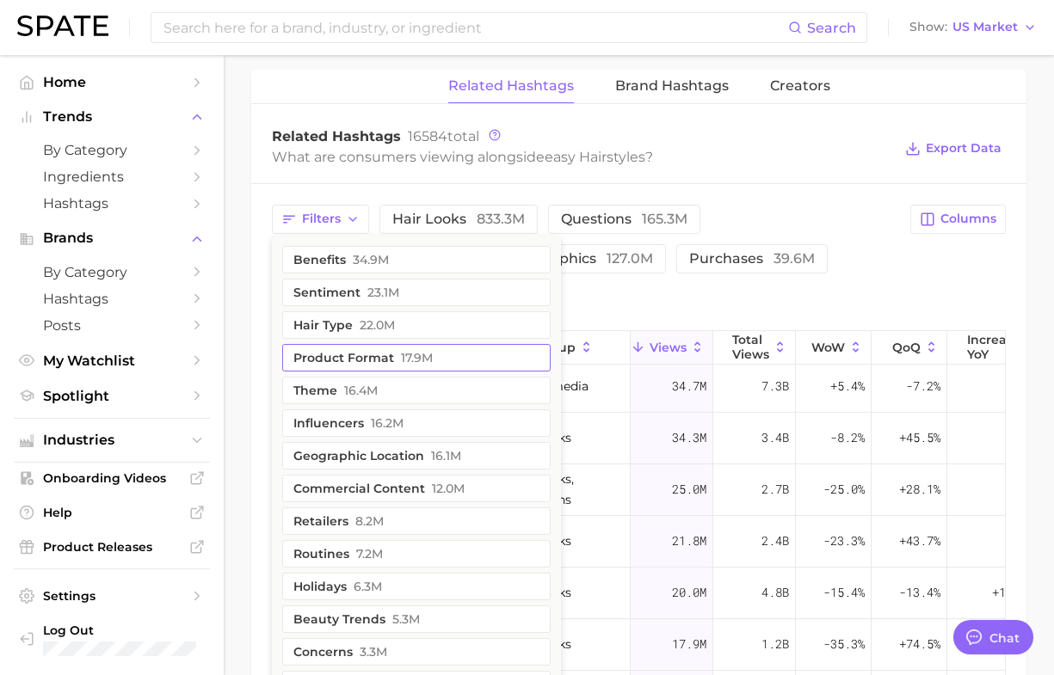
click at [317, 359] on button "product format 17.9m" at bounding box center [416, 358] width 268 height 28
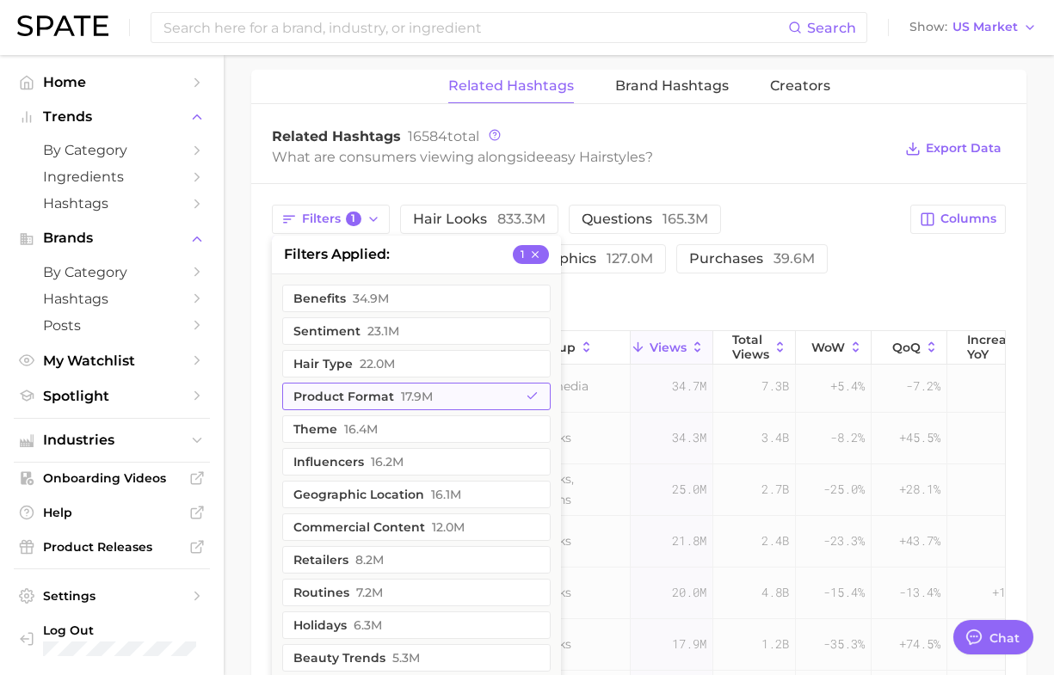
scroll to position [0, 0]
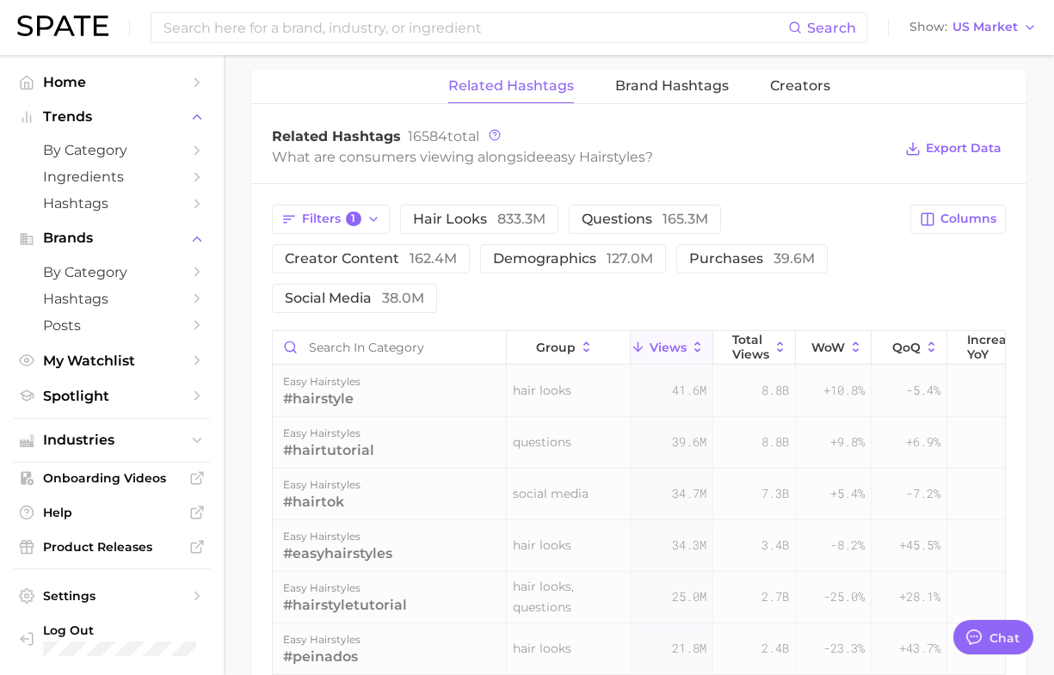
click at [256, 359] on div "Filters 1 hair looks 833.3m questions 165.3m creator content 162.4m demographic…" at bounding box center [638, 605] width 775 height 842
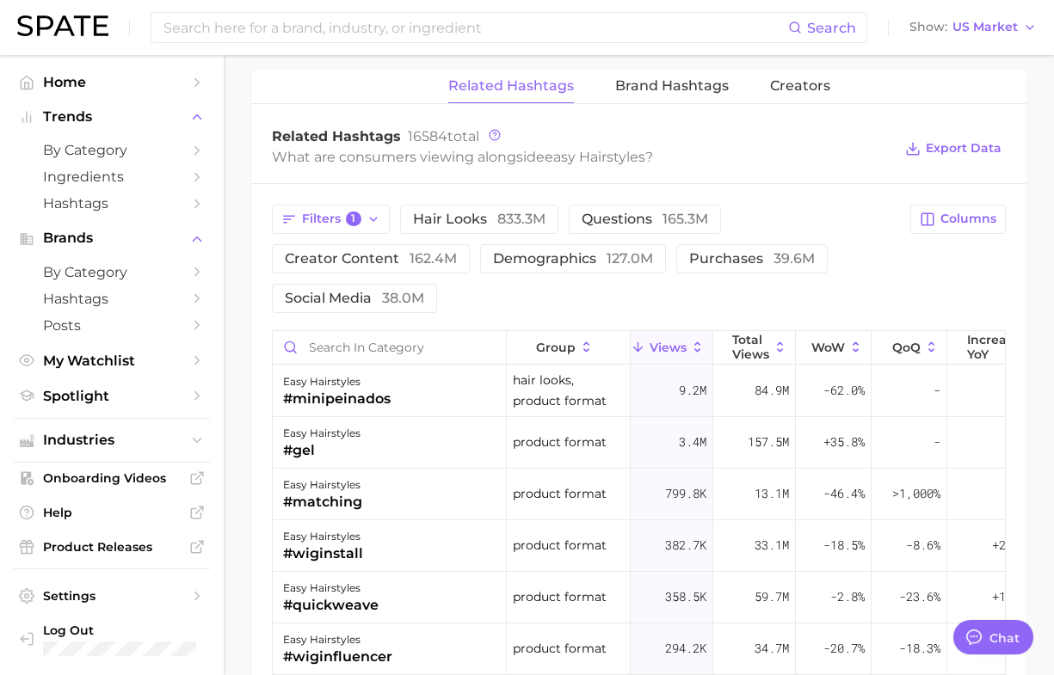
scroll to position [1828, 0]
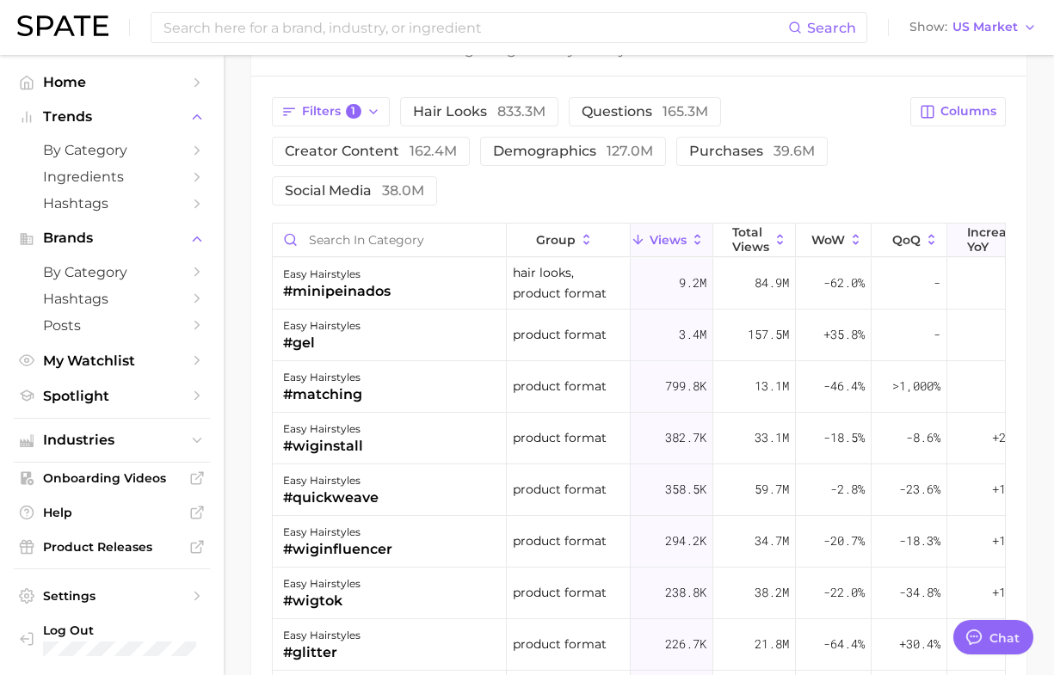
click at [978, 242] on span "increase YoY" at bounding box center [993, 239] width 53 height 28
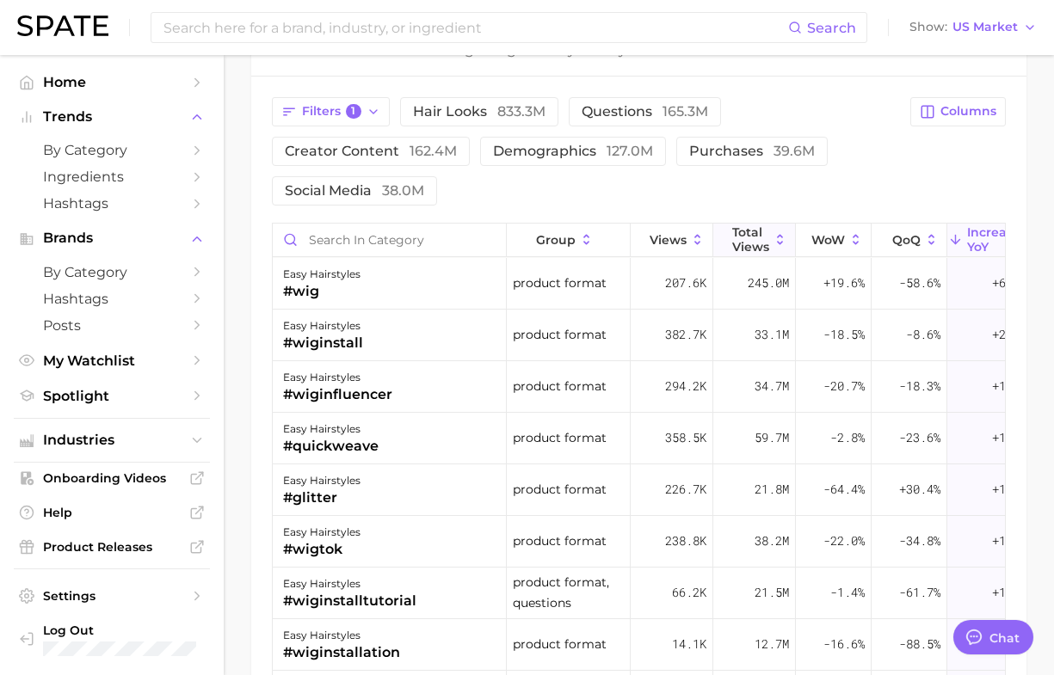
click at [755, 248] on span "Total Views" at bounding box center [750, 239] width 37 height 28
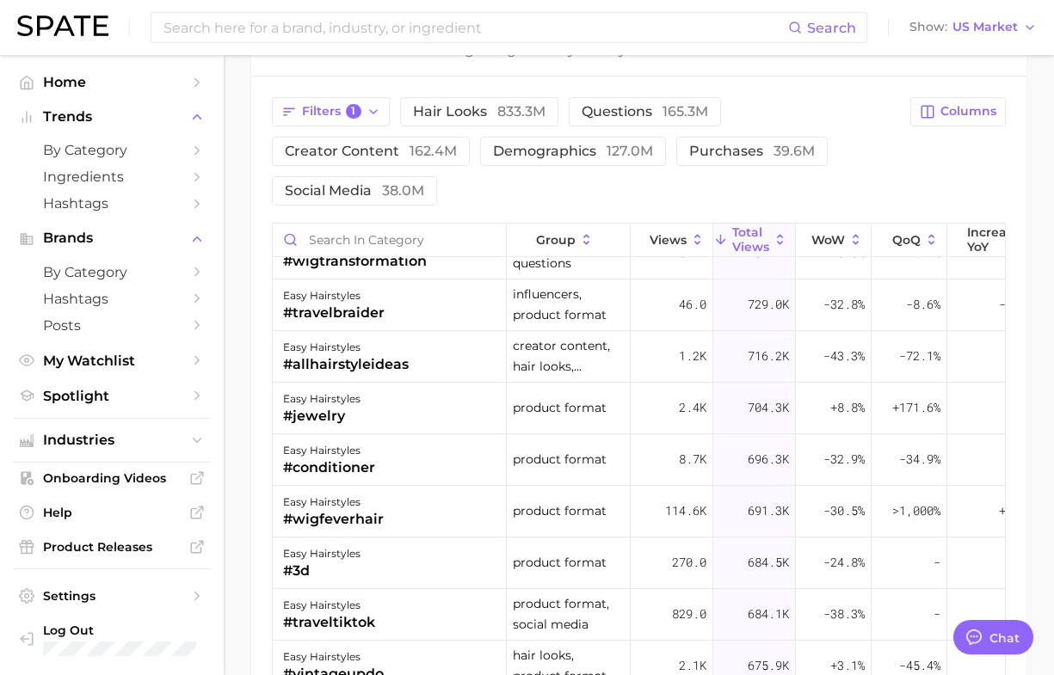
scroll to position [6022, 0]
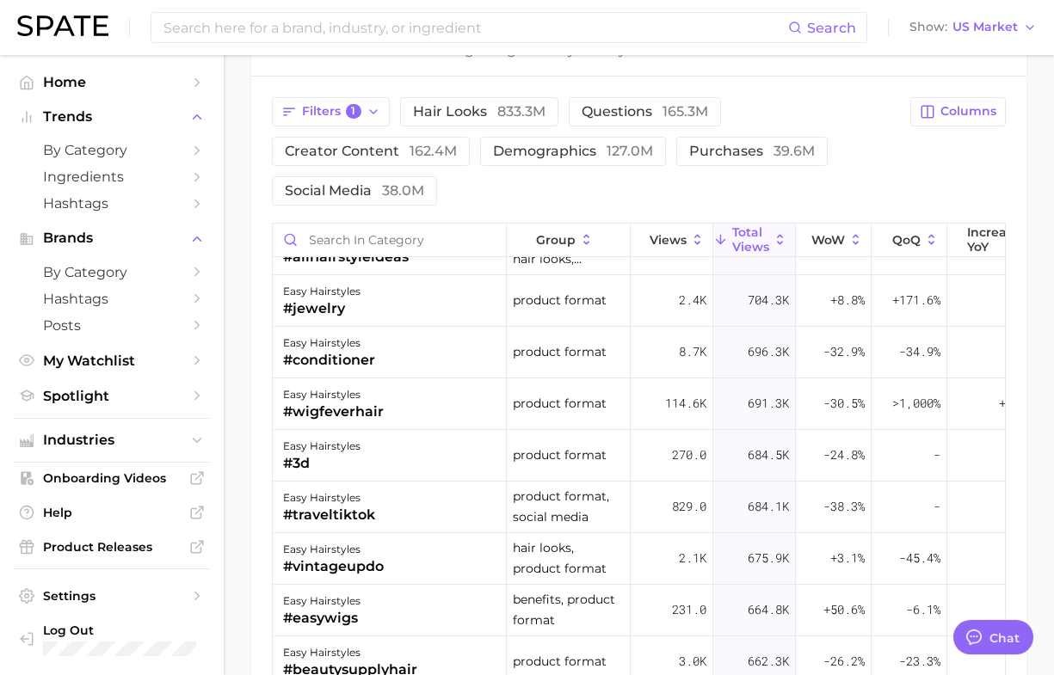
drag, startPoint x: 264, startPoint y: 83, endPoint x: 260, endPoint y: 122, distance: 39.0
click at [264, 83] on div "Filters 1 hair looks 833.3m questions 165.3m creator content 162.4m demographic…" at bounding box center [638, 498] width 775 height 842
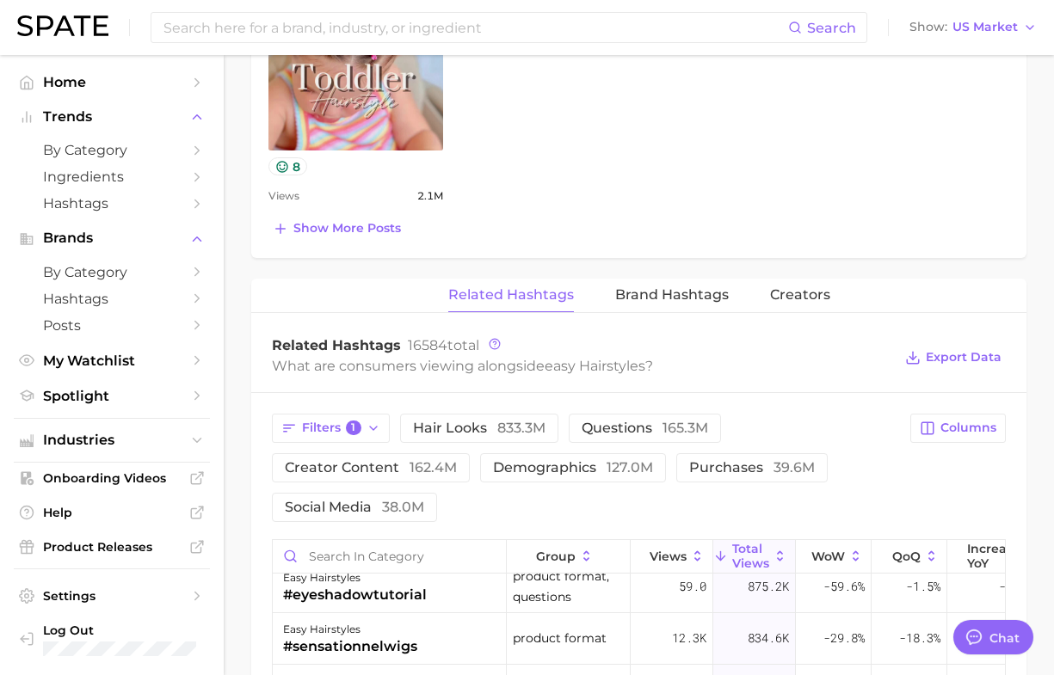
scroll to position [1290, 0]
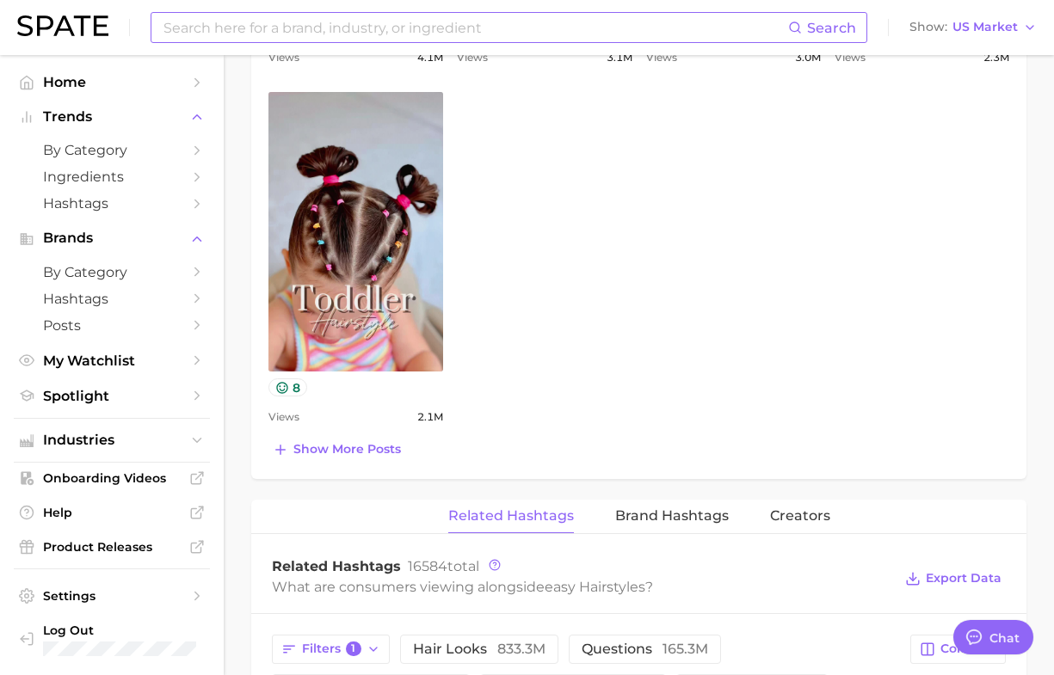
click at [374, 37] on input at bounding box center [475, 27] width 626 height 29
type input "h"
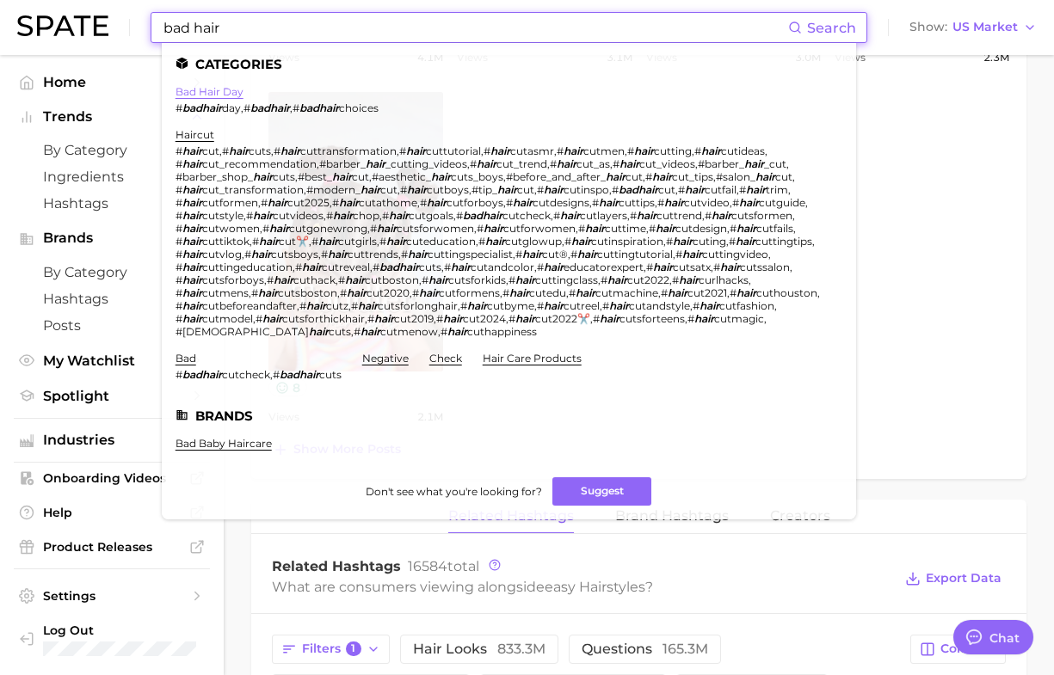
click at [203, 88] on link "bad hair day" at bounding box center [210, 91] width 68 height 13
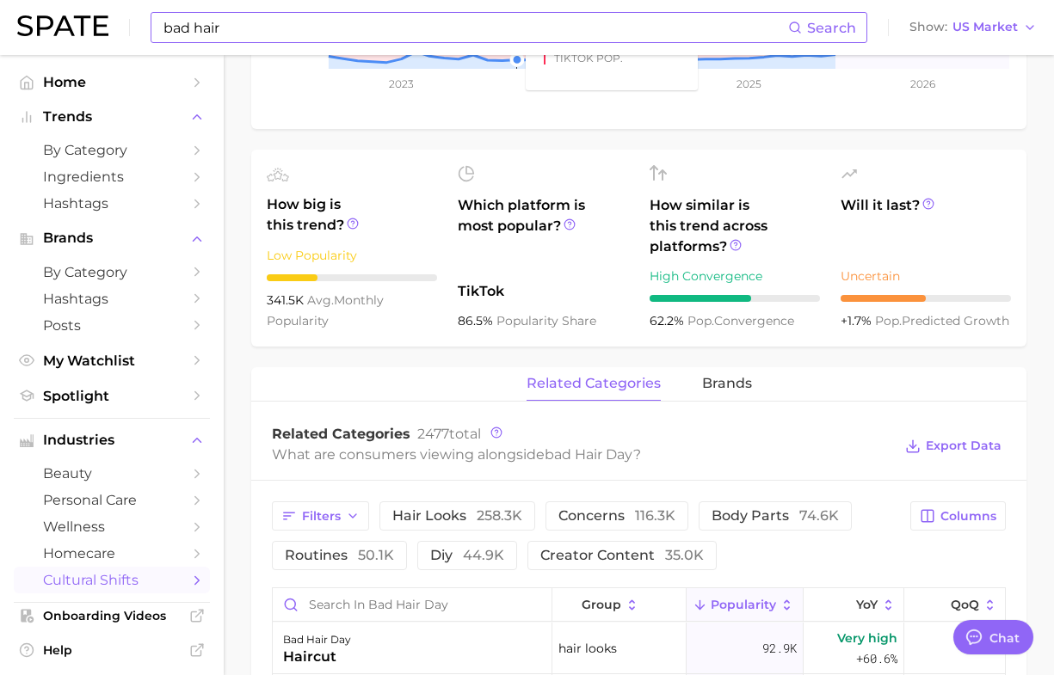
scroll to position [323, 0]
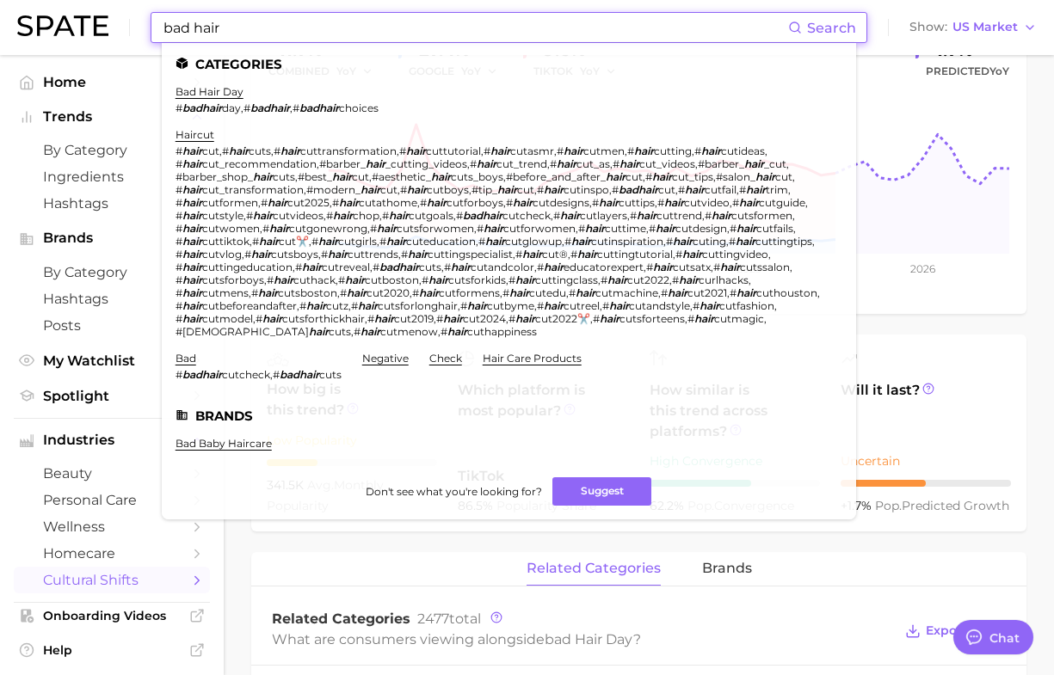
click at [407, 24] on input "bad hair" at bounding box center [475, 27] width 626 height 29
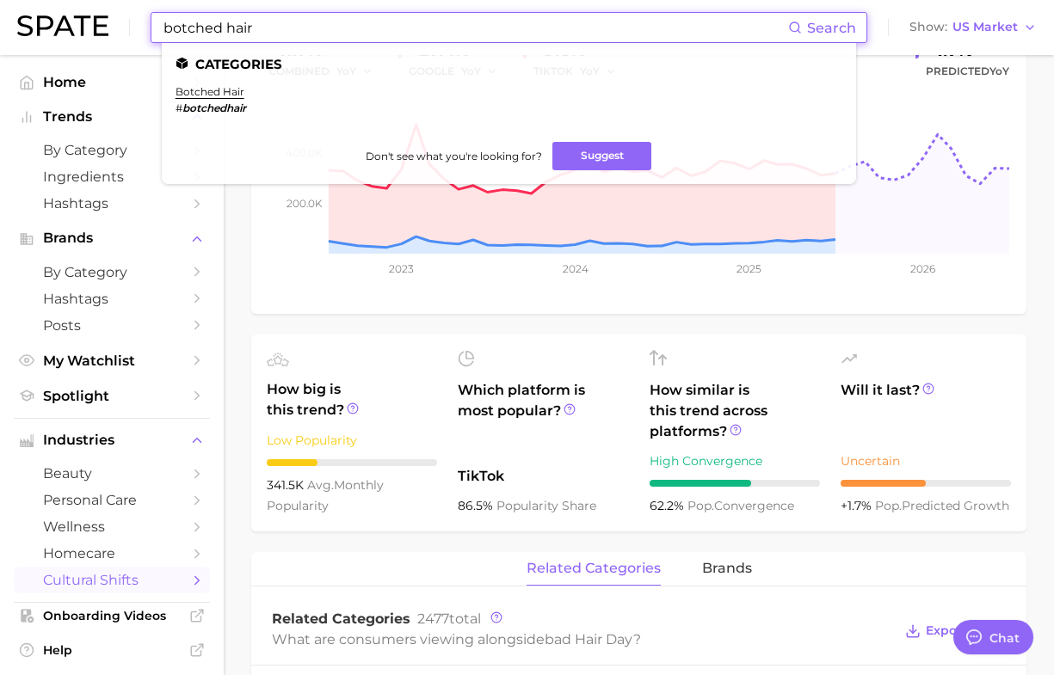
click at [219, 83] on ul "Categories botched hair # botchedhair Don't see what you're looking for? Suggest" at bounding box center [509, 113] width 694 height 141
drag, startPoint x: 277, startPoint y: 32, endPoint x: 133, endPoint y: 33, distance: 143.7
click at [133, 33] on div "botched hair Search Categories botched hair # botchedhair Don't see what you're…" at bounding box center [526, 27] width 1019 height 55
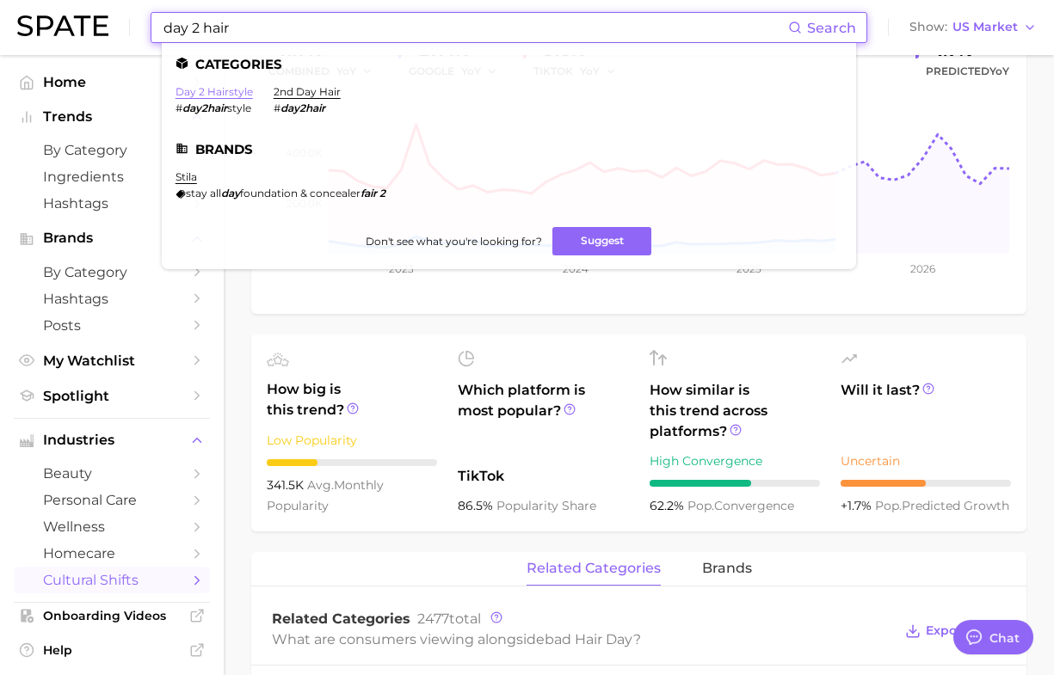
type input "day 2 hair"
click at [226, 96] on link "day 2 hairstyle" at bounding box center [214, 91] width 77 height 13
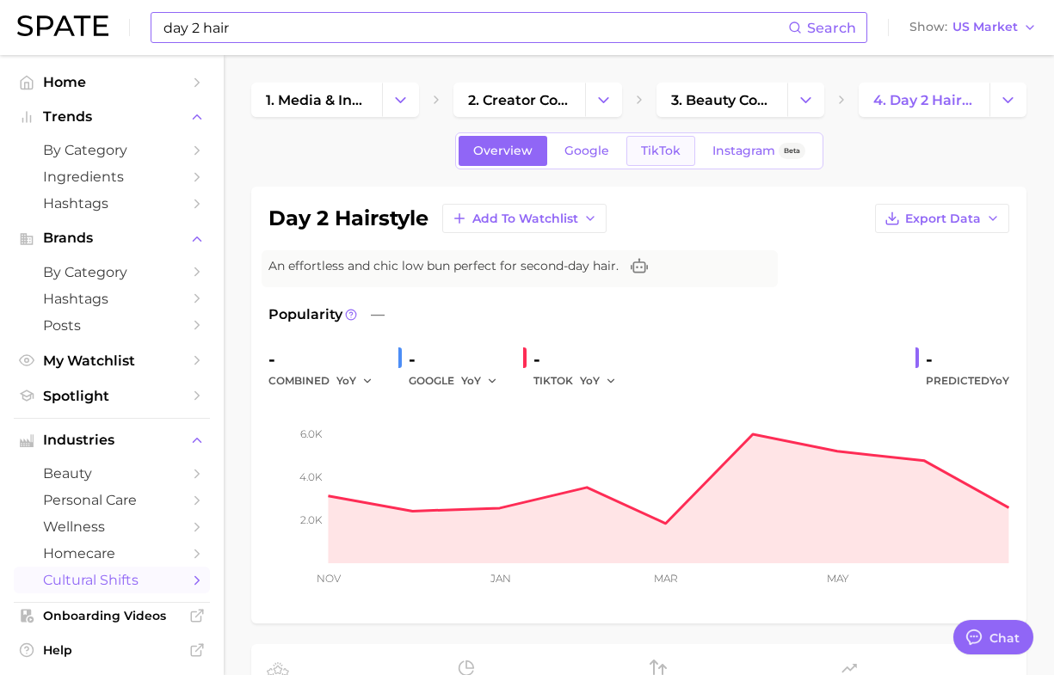
click at [669, 152] on span "TikTok" at bounding box center [661, 151] width 40 height 15
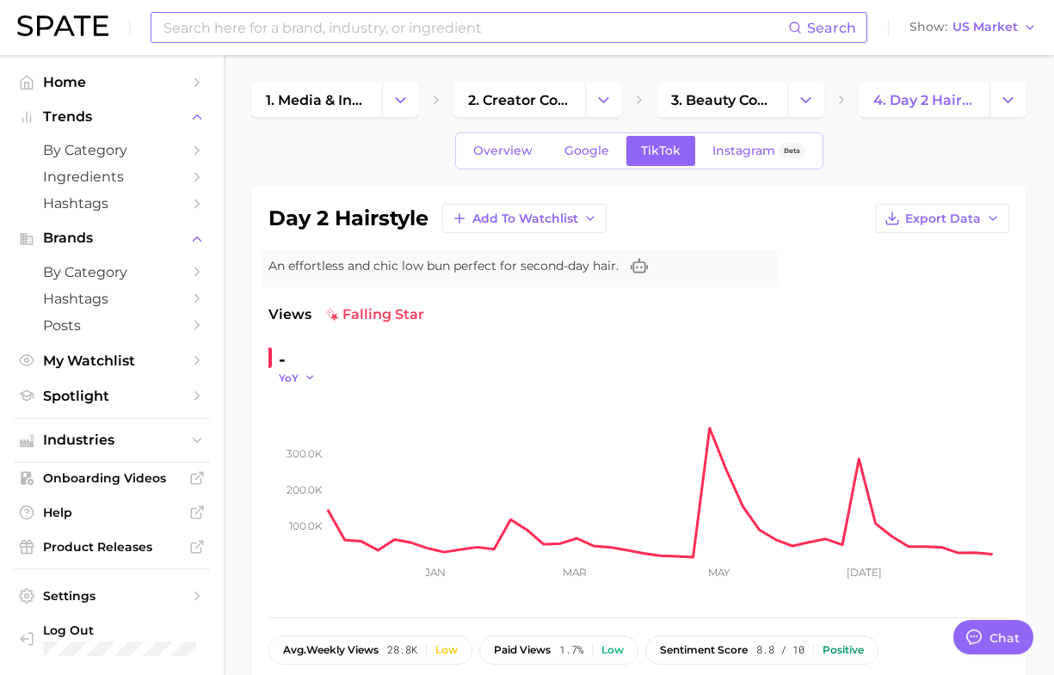
click at [307, 379] on polyline "button" at bounding box center [309, 378] width 6 height 3
click at [315, 466] on span "MoM" at bounding box center [302, 464] width 30 height 15
click at [316, 374] on icon "button" at bounding box center [316, 378] width 12 height 12
click at [304, 502] on span "WoW" at bounding box center [304, 495] width 34 height 15
click at [310, 379] on button "WoW" at bounding box center [302, 378] width 47 height 15
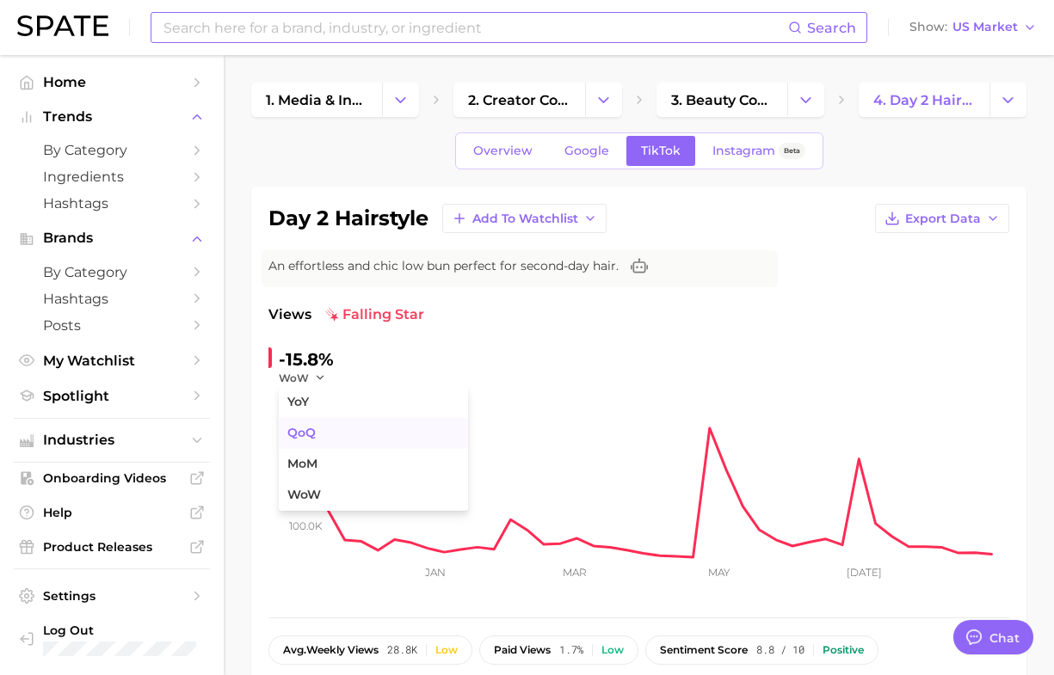
click at [306, 436] on span "QoQ" at bounding box center [301, 433] width 28 height 15
click at [303, 390] on icon "100.0k 200.0k 300.0k Jan Mar May [DATE]" at bounding box center [638, 492] width 741 height 215
click at [304, 379] on button "QoQ" at bounding box center [299, 378] width 41 height 15
click at [304, 413] on button "YoY" at bounding box center [373, 402] width 189 height 31
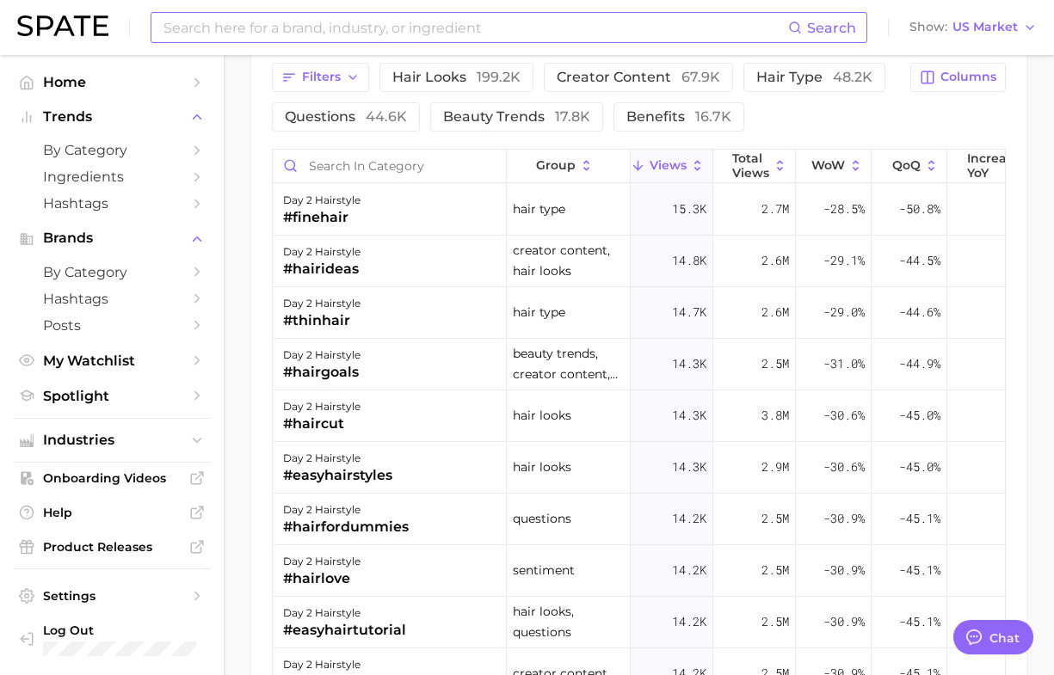
scroll to position [1828, 0]
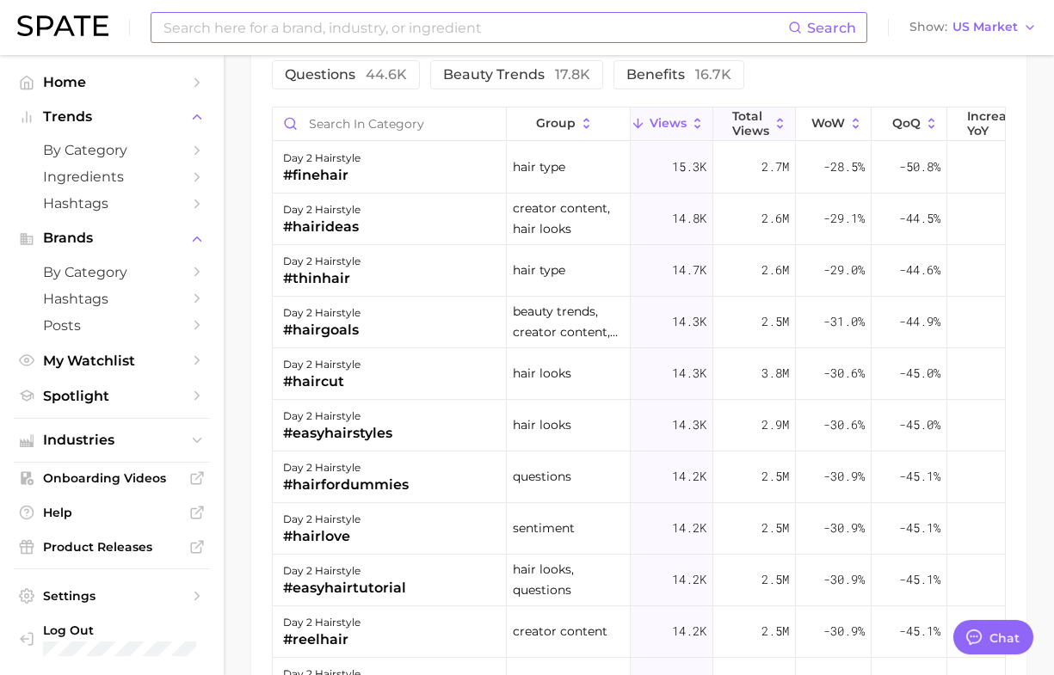
click at [750, 122] on span "Total Views" at bounding box center [750, 123] width 37 height 28
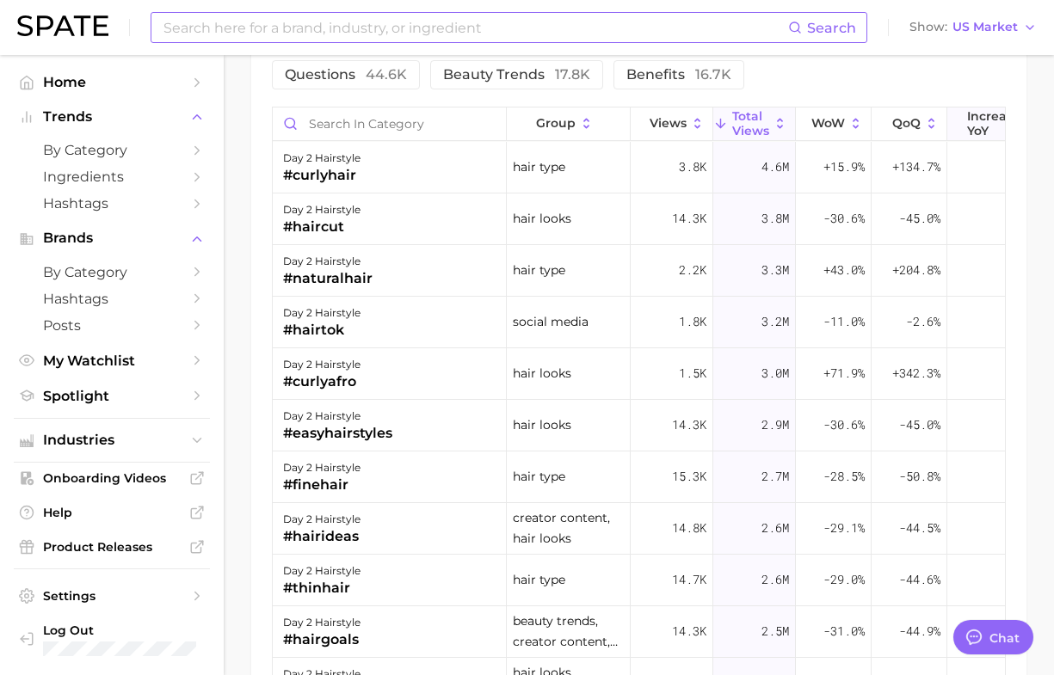
click at [974, 126] on span "increase YoY" at bounding box center [993, 123] width 53 height 28
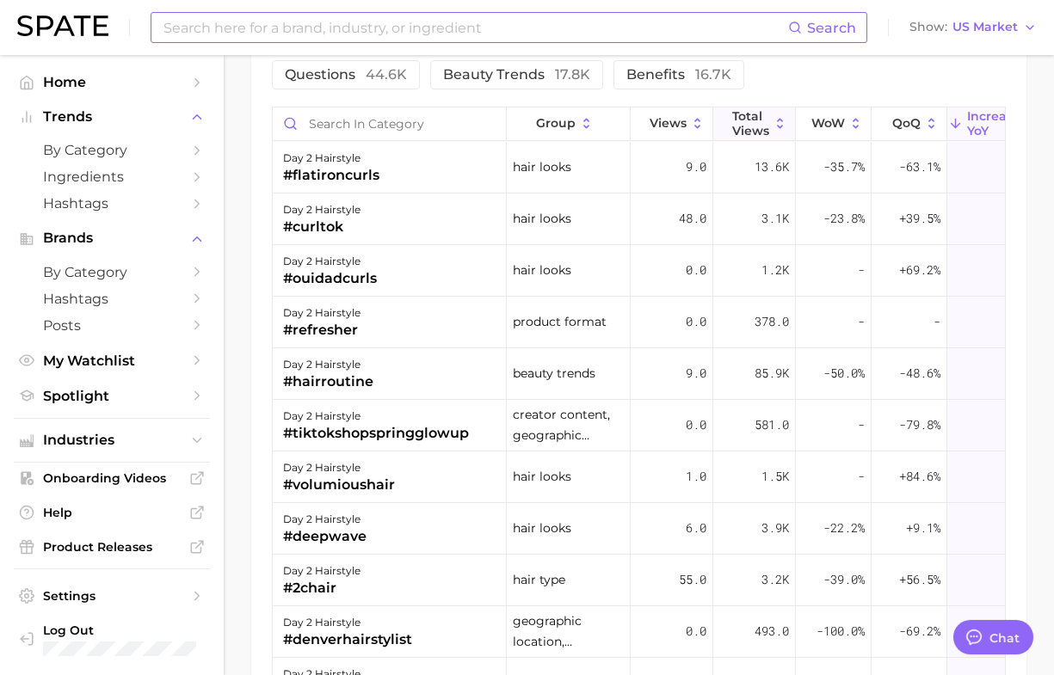
click at [742, 121] on span "Total Views" at bounding box center [750, 123] width 37 height 28
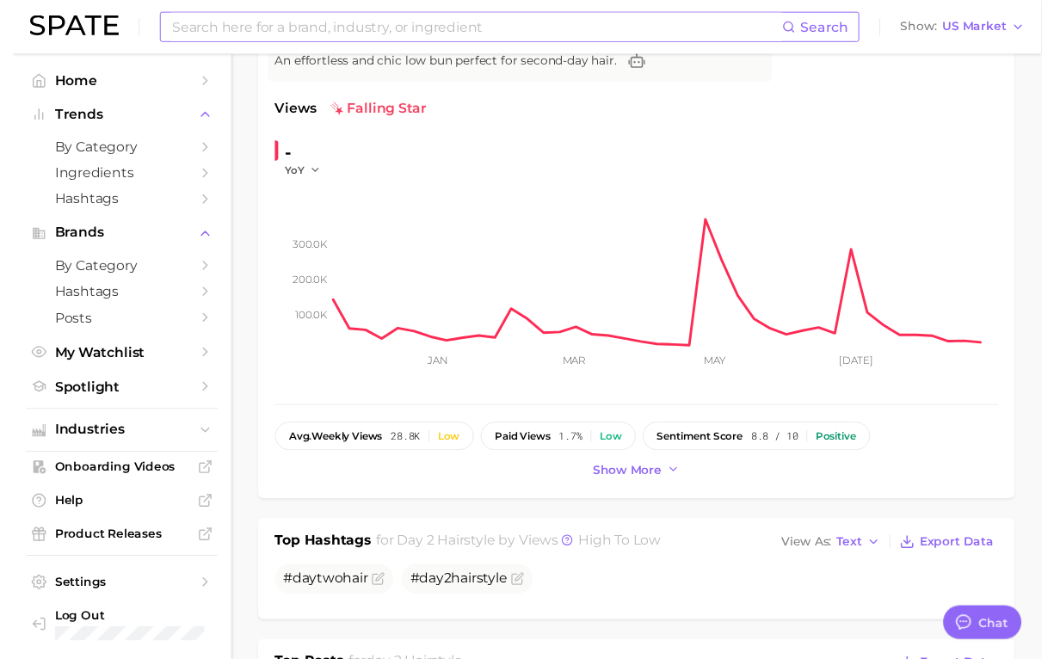
scroll to position [0, 0]
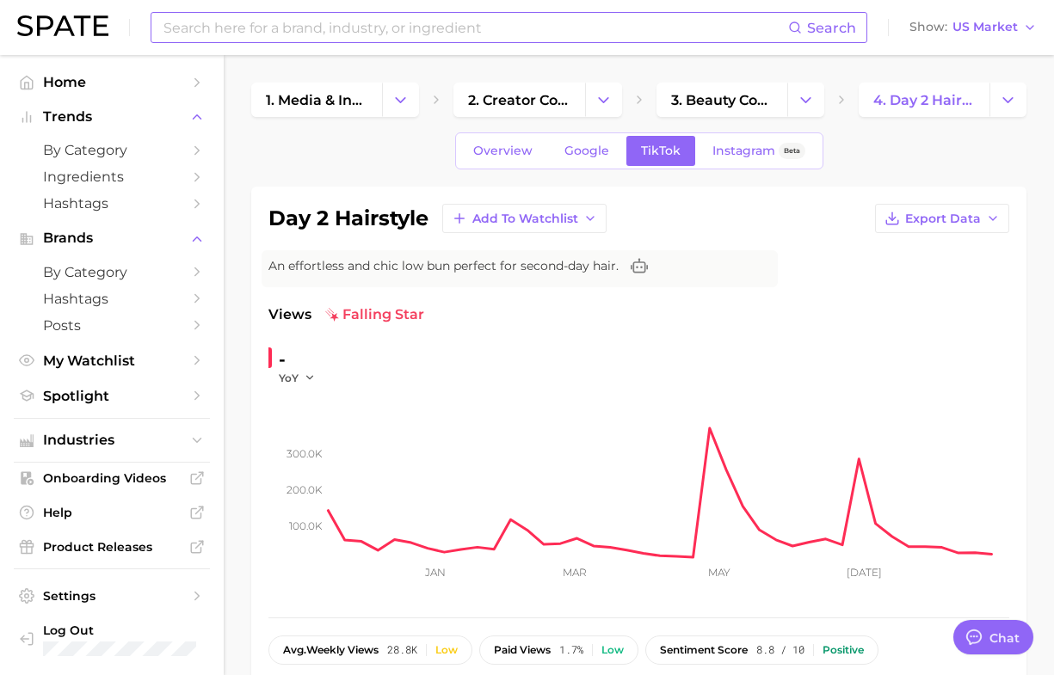
click at [393, 35] on input at bounding box center [475, 27] width 626 height 29
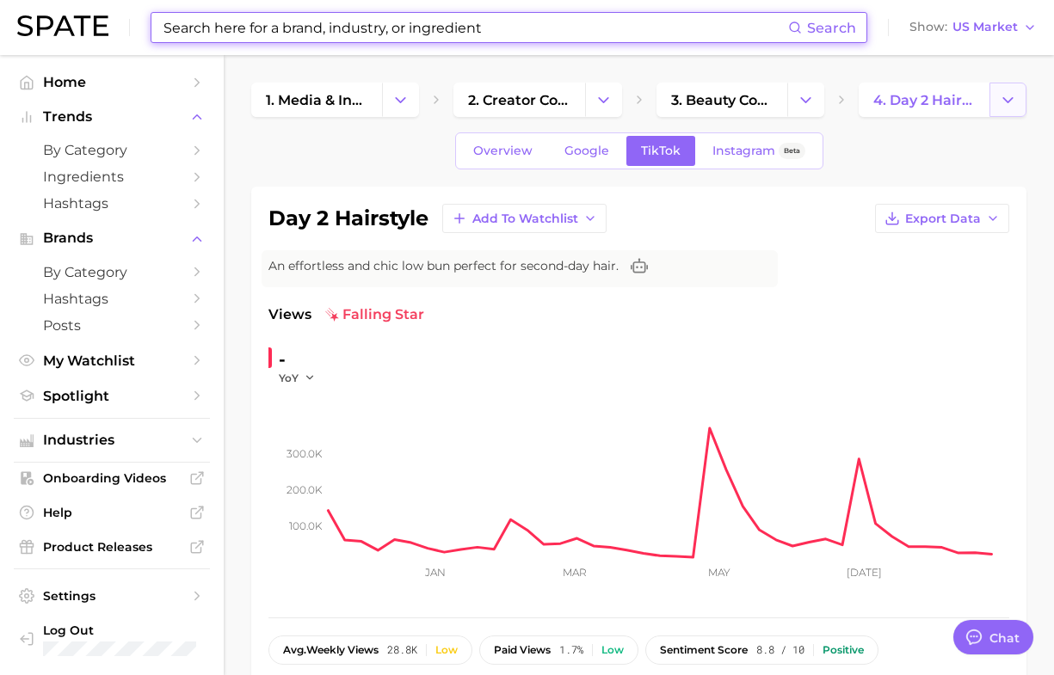
click at [992, 91] on button "Change Category" at bounding box center [1007, 100] width 37 height 34
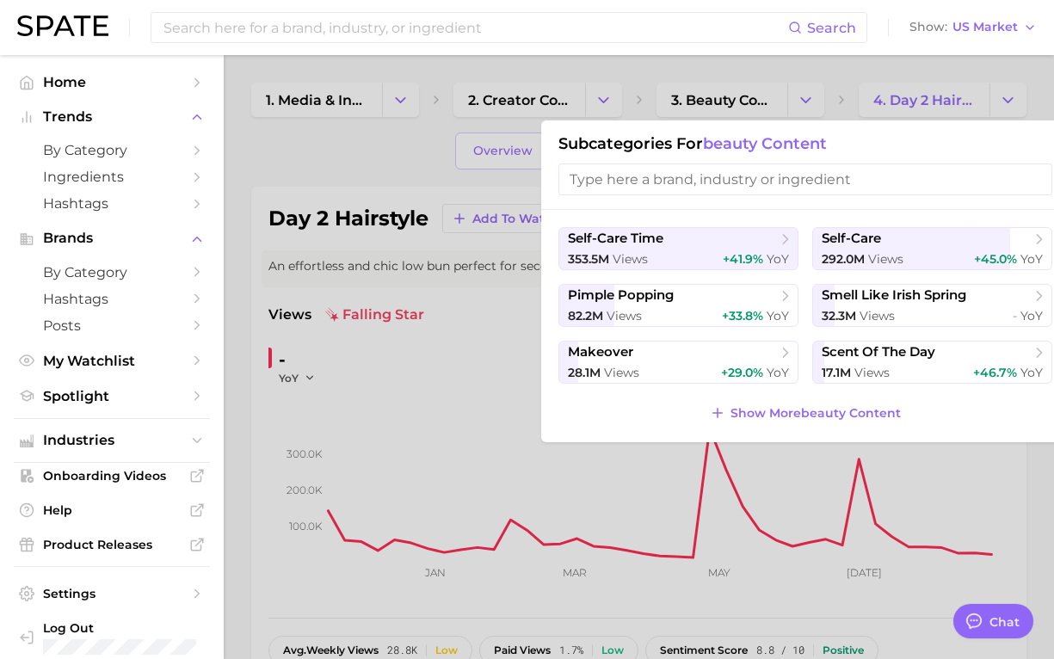
click at [622, 186] on input "search" at bounding box center [805, 179] width 494 height 32
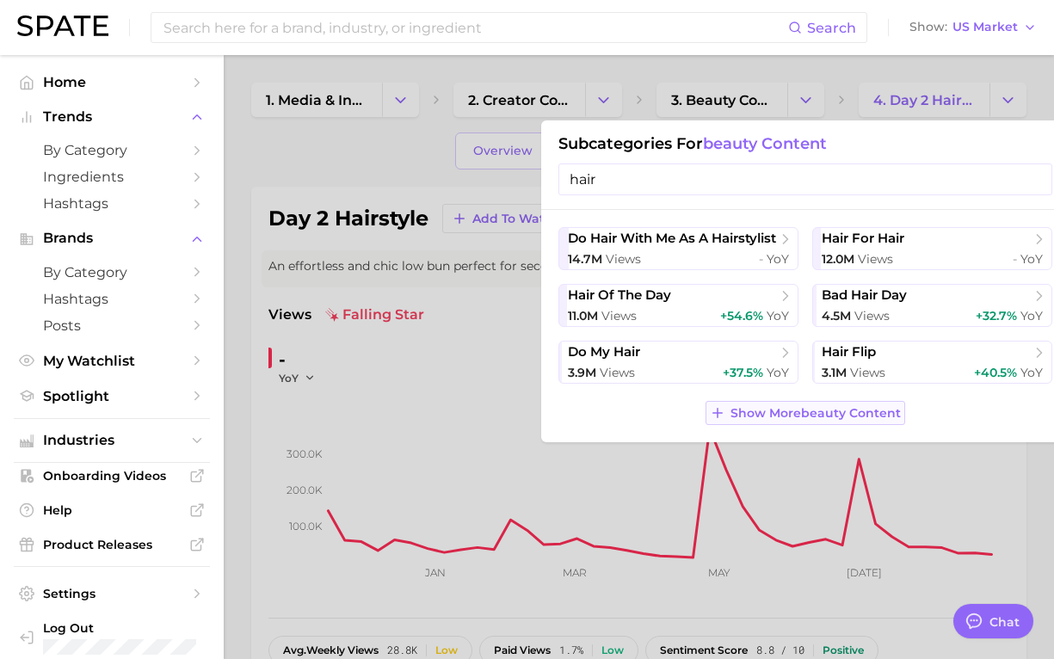
type input "hair"
click at [798, 416] on span "Show More beauty content" at bounding box center [815, 413] width 170 height 15
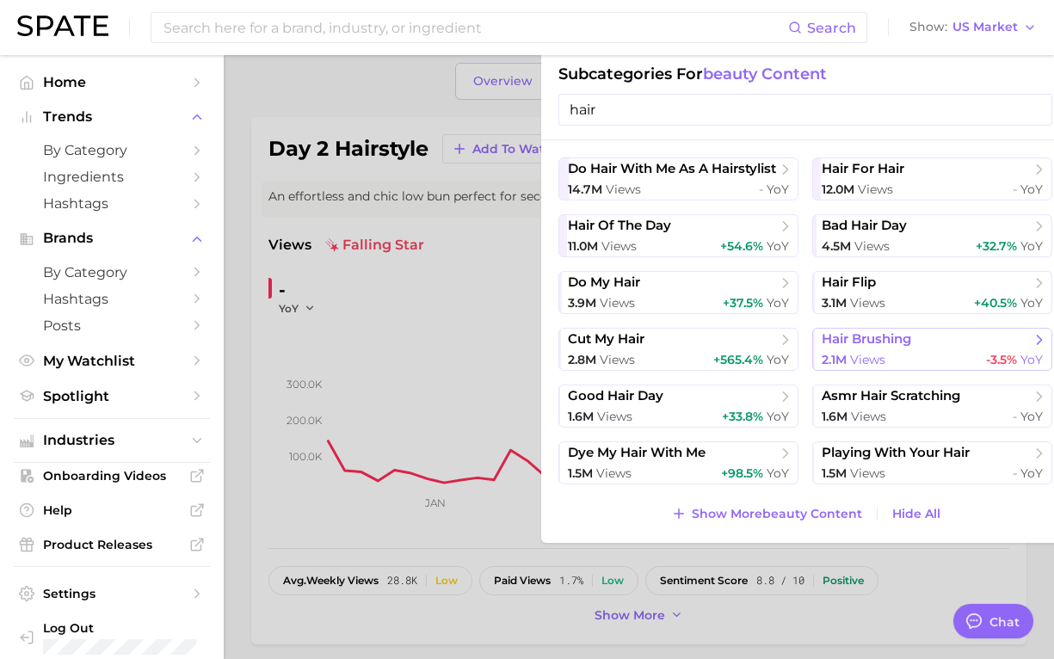
scroll to position [108, 0]
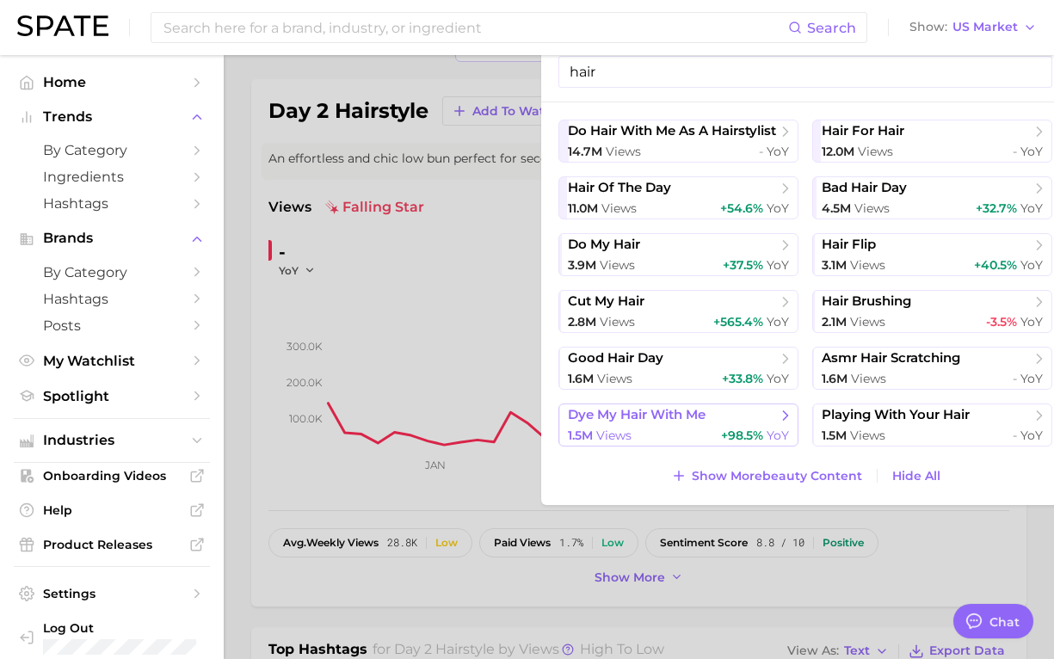
click at [617, 420] on span "dye my hair with me" at bounding box center [637, 415] width 138 height 16
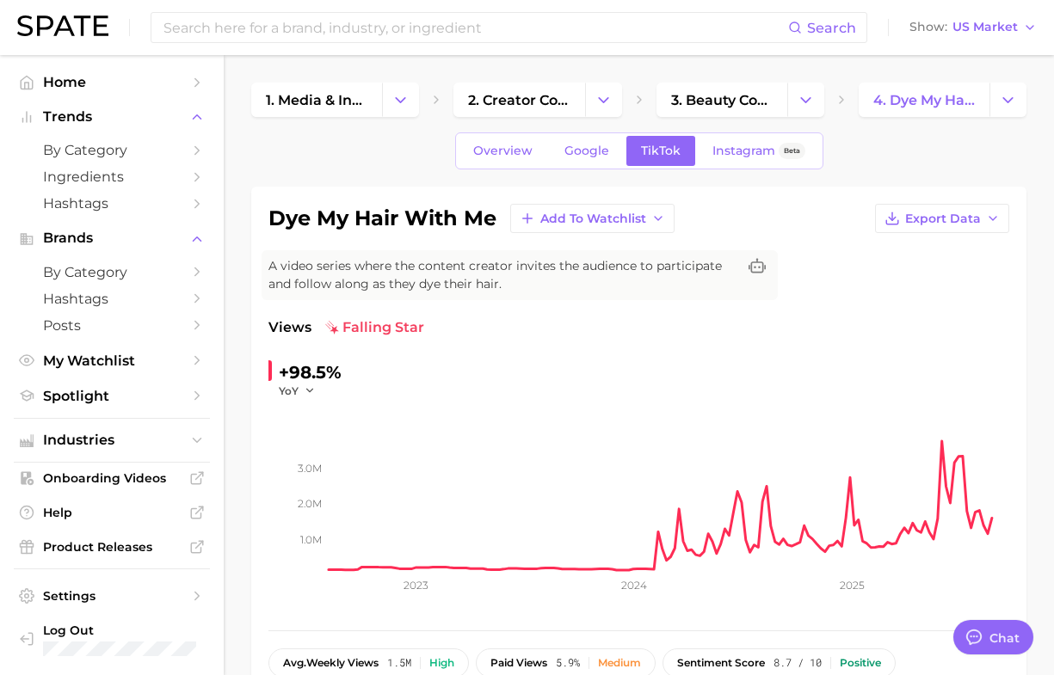
click at [416, 271] on span "A video series where the content creator invites the audience to participate an…" at bounding box center [502, 275] width 468 height 36
click at [411, 349] on div "Views falling star +98.5% YoY 1.0m 2.0m 3.0m 2023 2024 2025" at bounding box center [638, 465] width 741 height 296
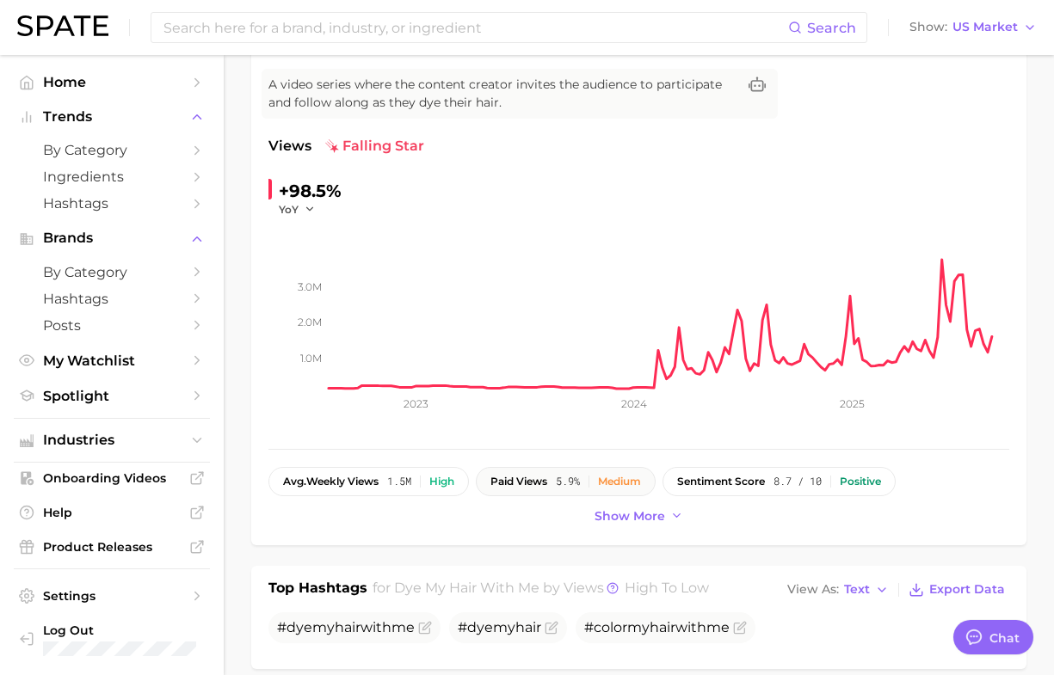
scroll to position [108, 0]
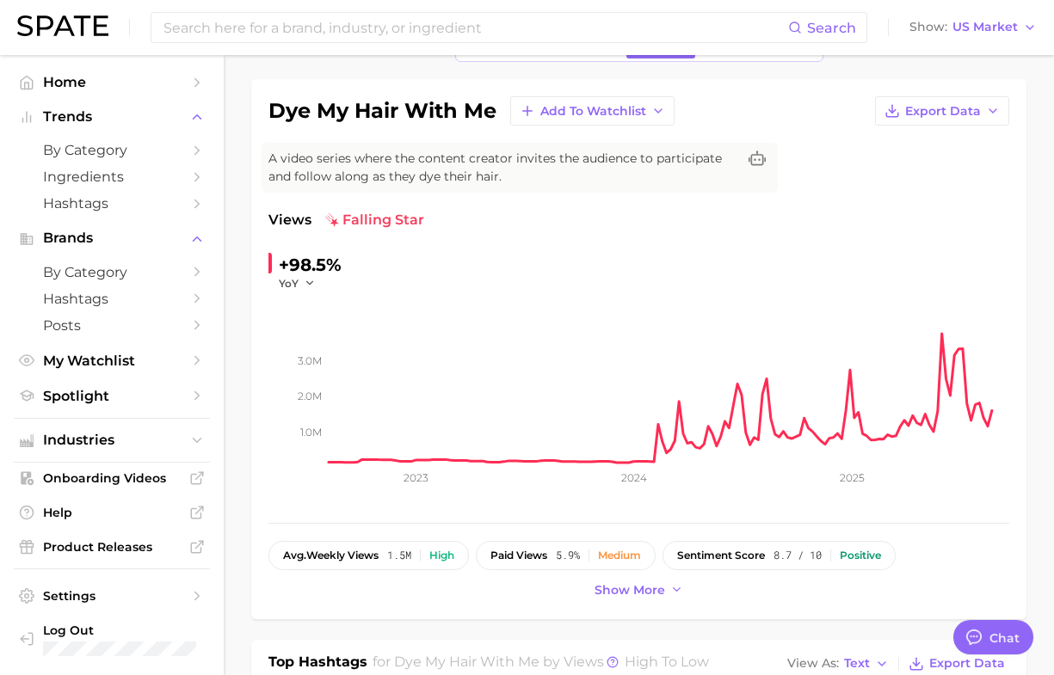
click at [262, 56] on div "Overview Google TikTok Instagram Beta" at bounding box center [638, 43] width 775 height 37
click at [269, 422] on icon "1.0m 2.0m 3.0m 2023 2024 2025" at bounding box center [638, 398] width 741 height 215
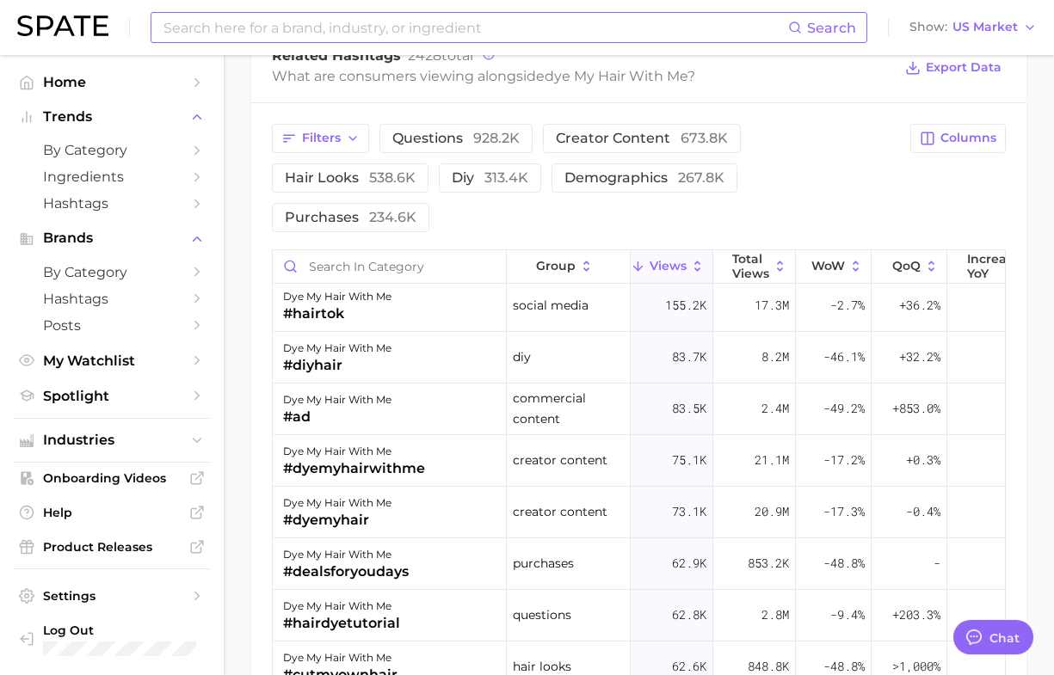
click at [355, 22] on input at bounding box center [475, 27] width 626 height 29
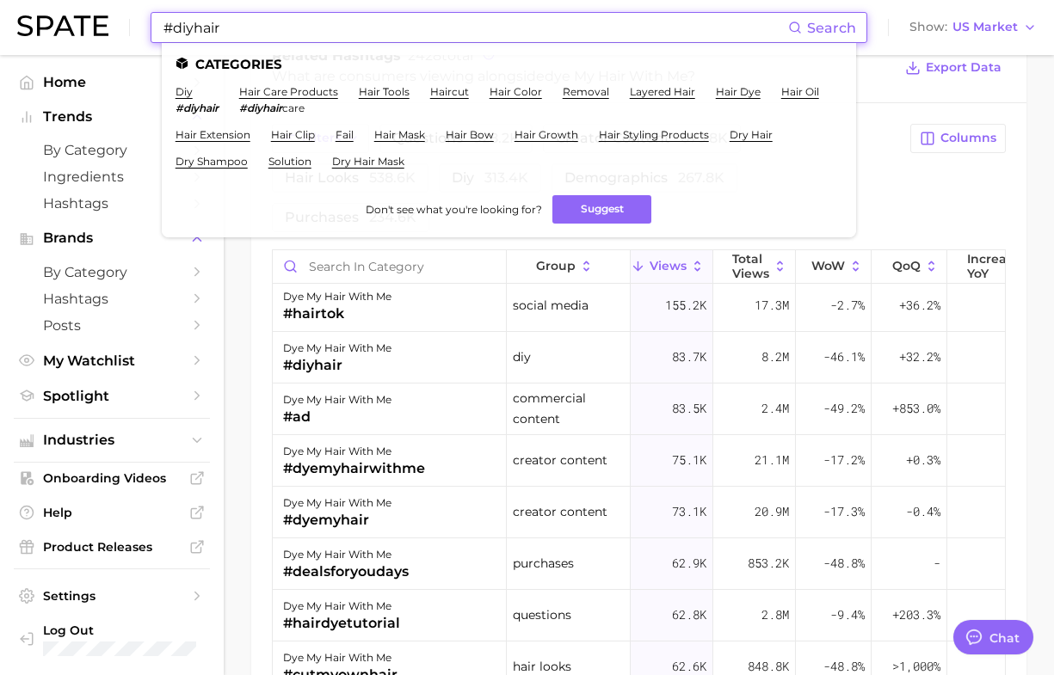
type input "#diyhair"
click at [720, 123] on ul "diy #diyhair hair care products #diyhair care hair tools haircut hair color rem…" at bounding box center [509, 133] width 667 height 96
click at [709, 135] on link "hair styling products" at bounding box center [654, 134] width 110 height 13
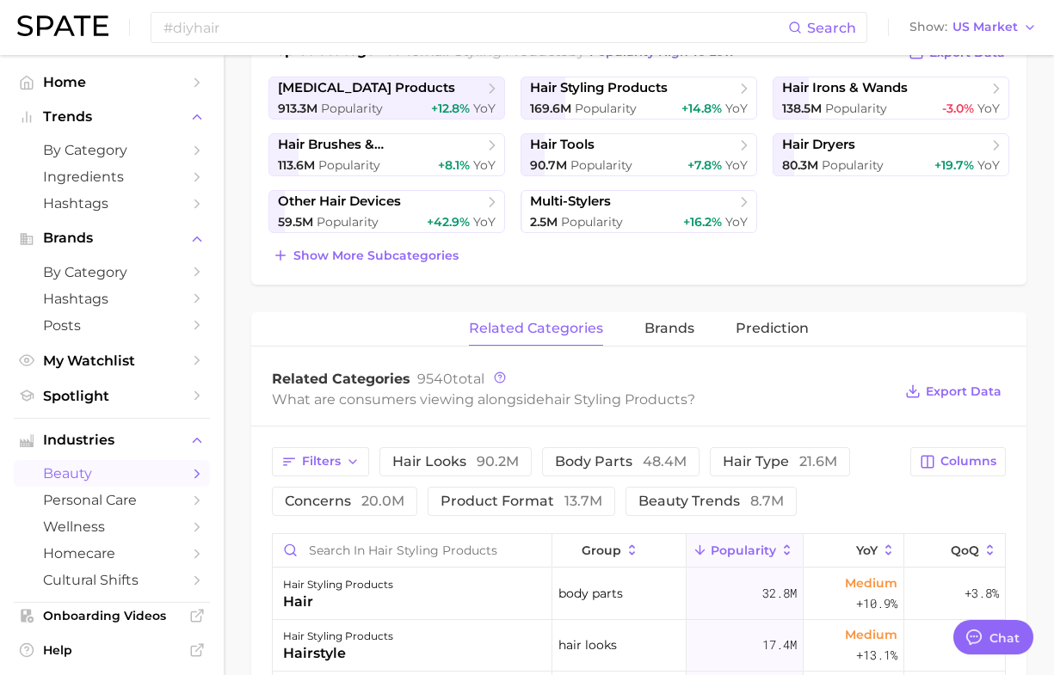
scroll to position [323, 0]
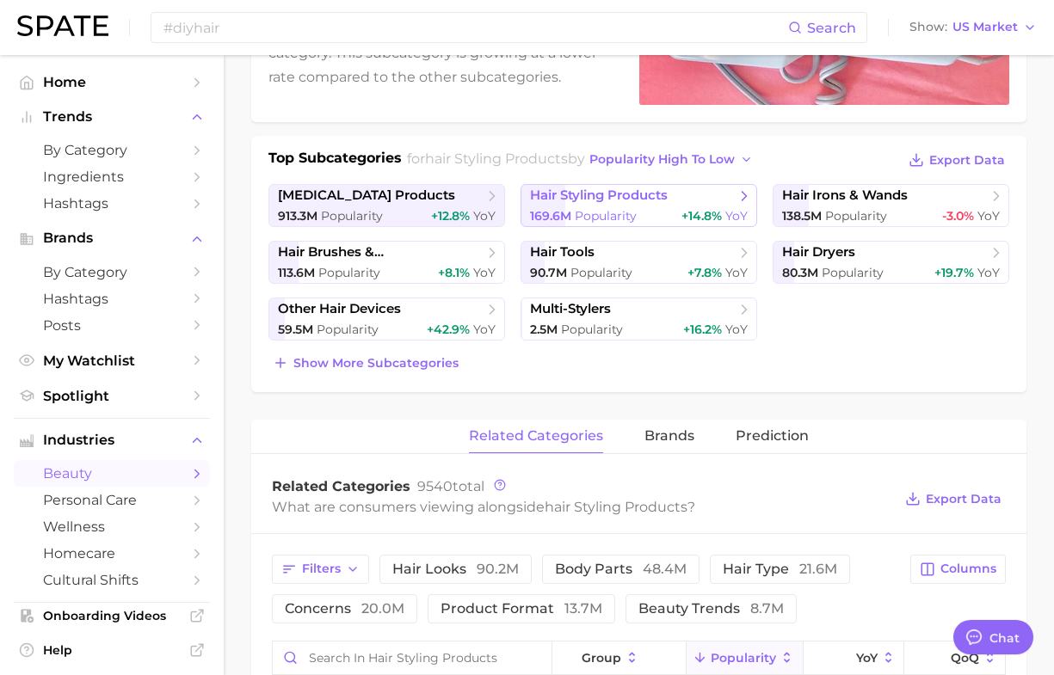
click at [661, 208] on div "169.6m Popularity +14.8% YoY" at bounding box center [639, 216] width 218 height 16
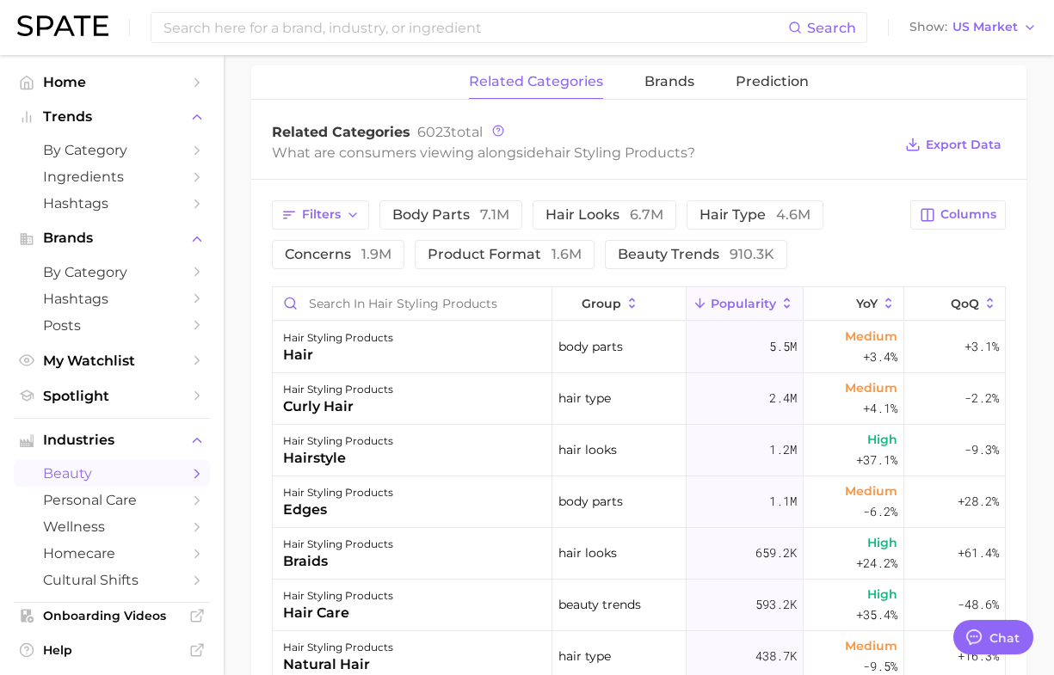
scroll to position [753, 0]
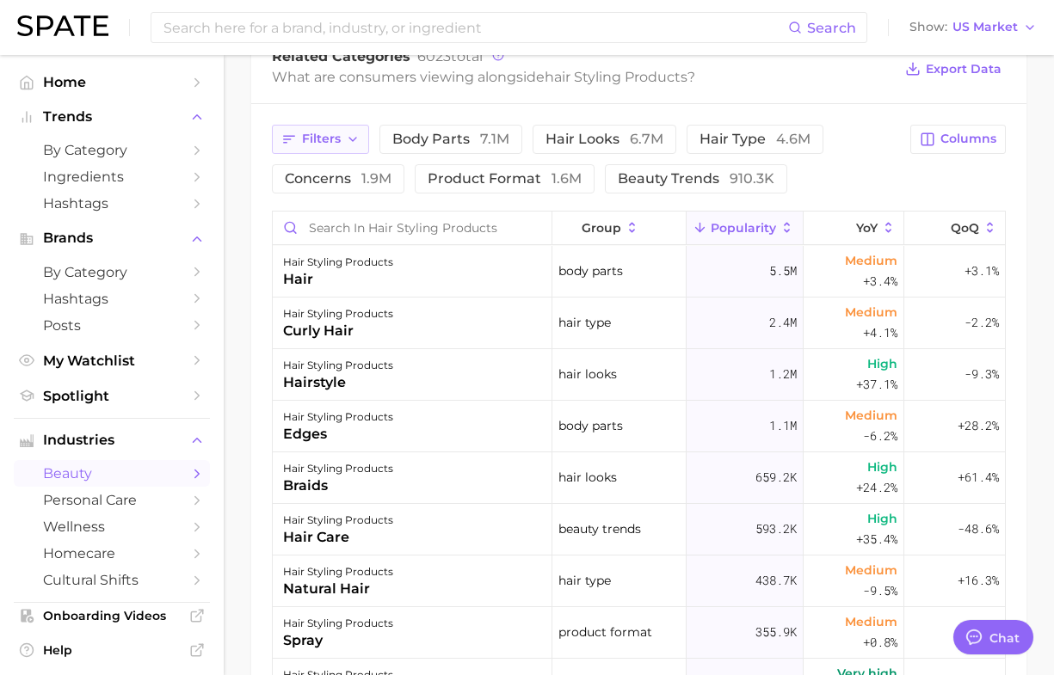
click at [336, 134] on span "Filters" at bounding box center [321, 139] width 39 height 15
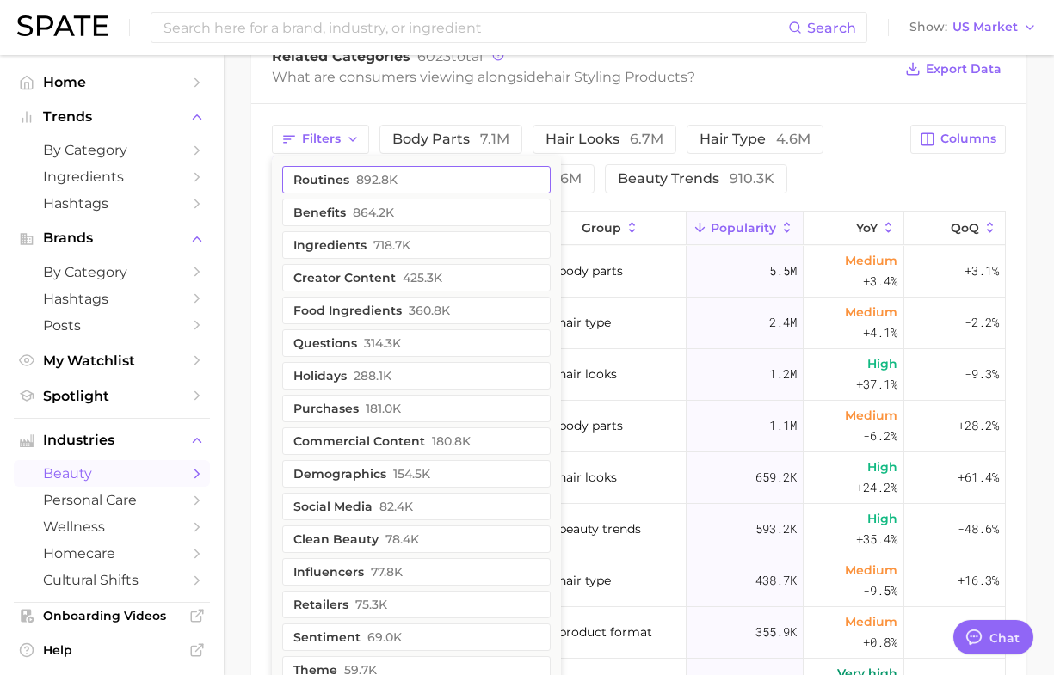
click at [353, 179] on button "routines 892.8k" at bounding box center [416, 180] width 268 height 28
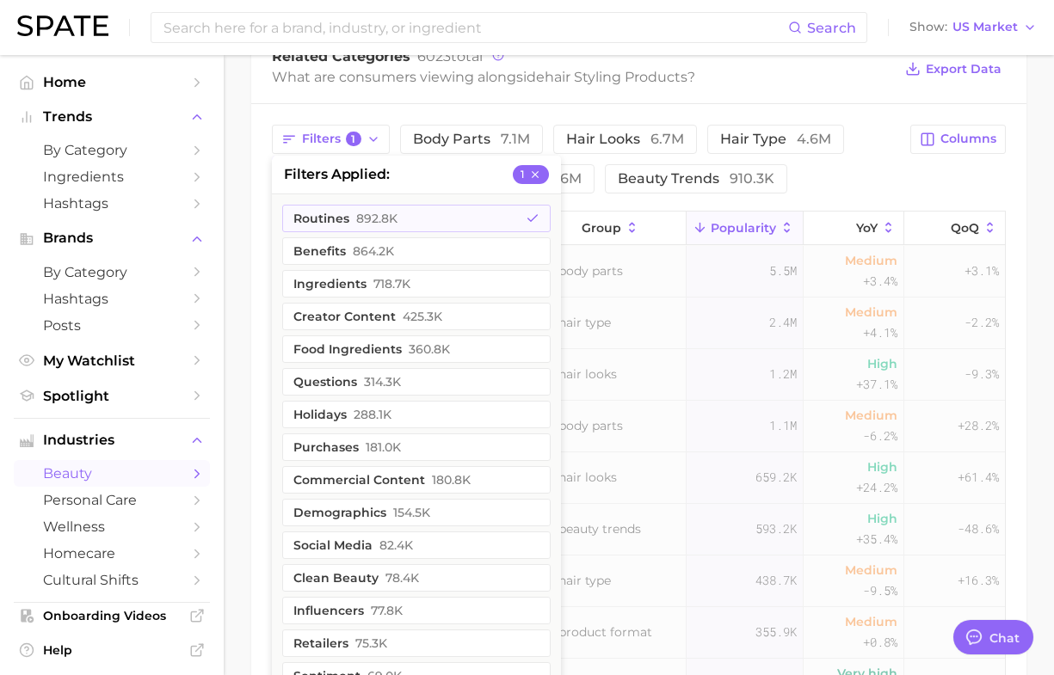
click at [258, 247] on div "Filters 1 filters applied 1 routines 892.8k benefits 864.2k ingredients 718.7k …" at bounding box center [638, 505] width 775 height 803
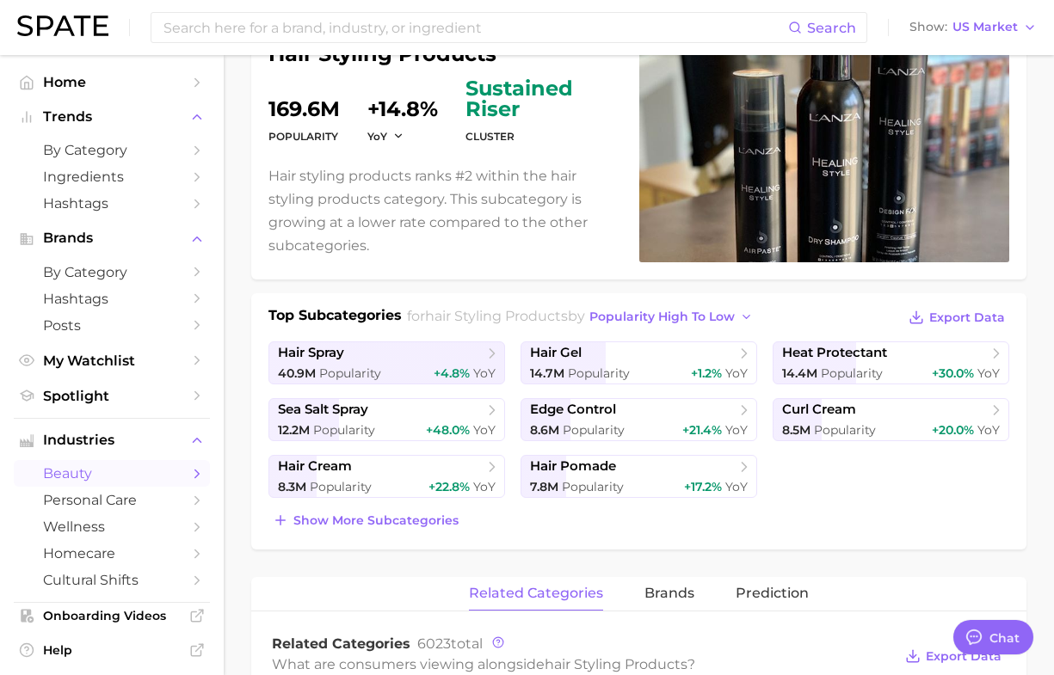
scroll to position [0, 0]
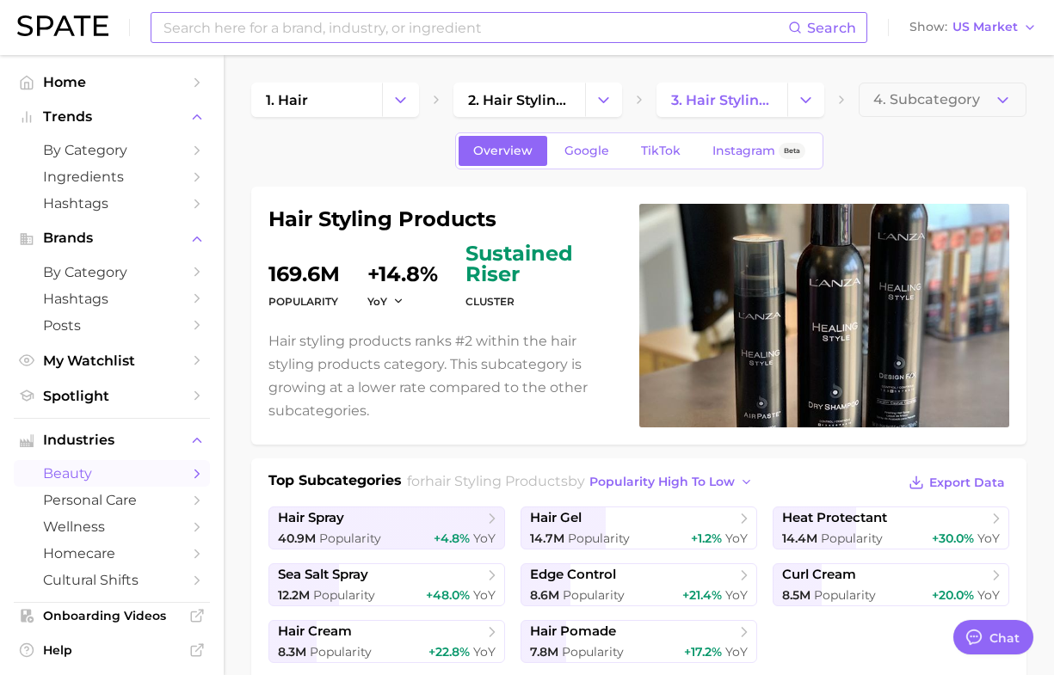
click at [286, 17] on input at bounding box center [475, 27] width 626 height 29
type input "wash day"
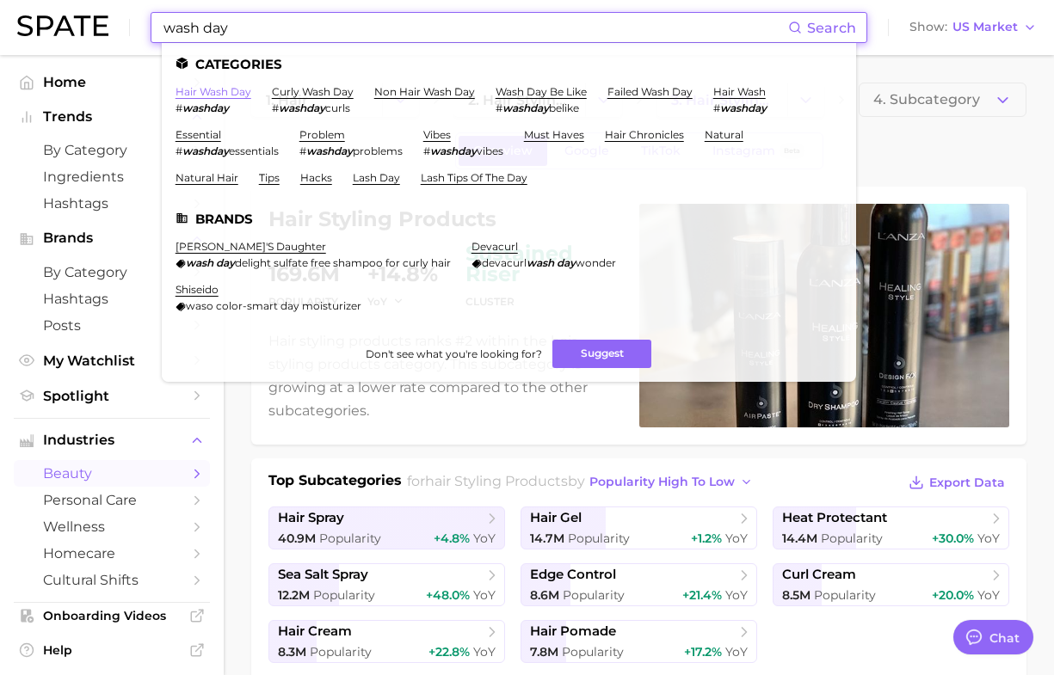
click at [233, 90] on link "hair wash day" at bounding box center [214, 91] width 76 height 13
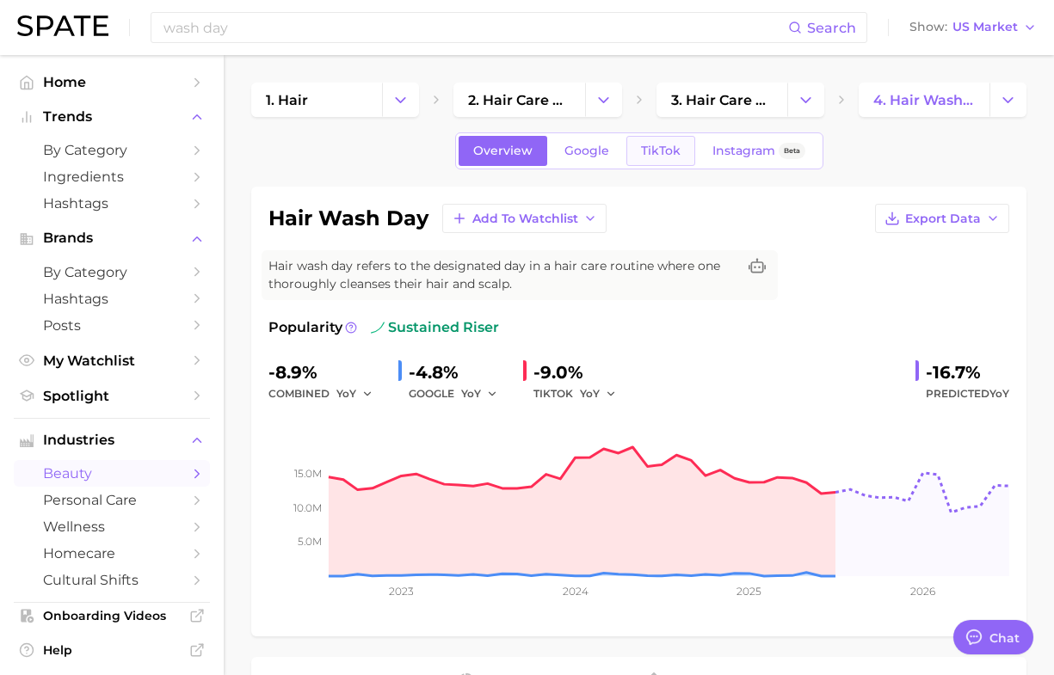
click at [665, 145] on span "TikTok" at bounding box center [661, 151] width 40 height 15
